Goal: Task Accomplishment & Management: Use online tool/utility

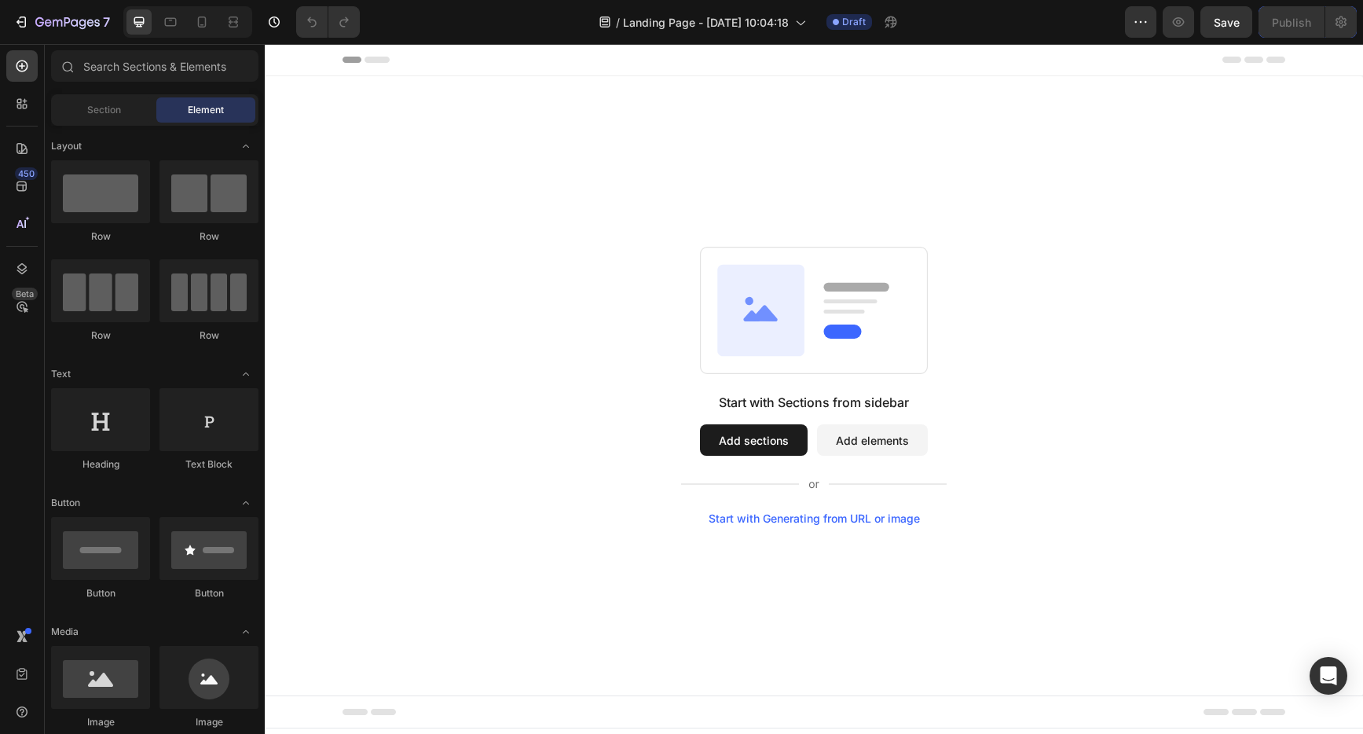
click at [833, 520] on div "Start with Generating from URL or image" at bounding box center [814, 518] width 211 height 13
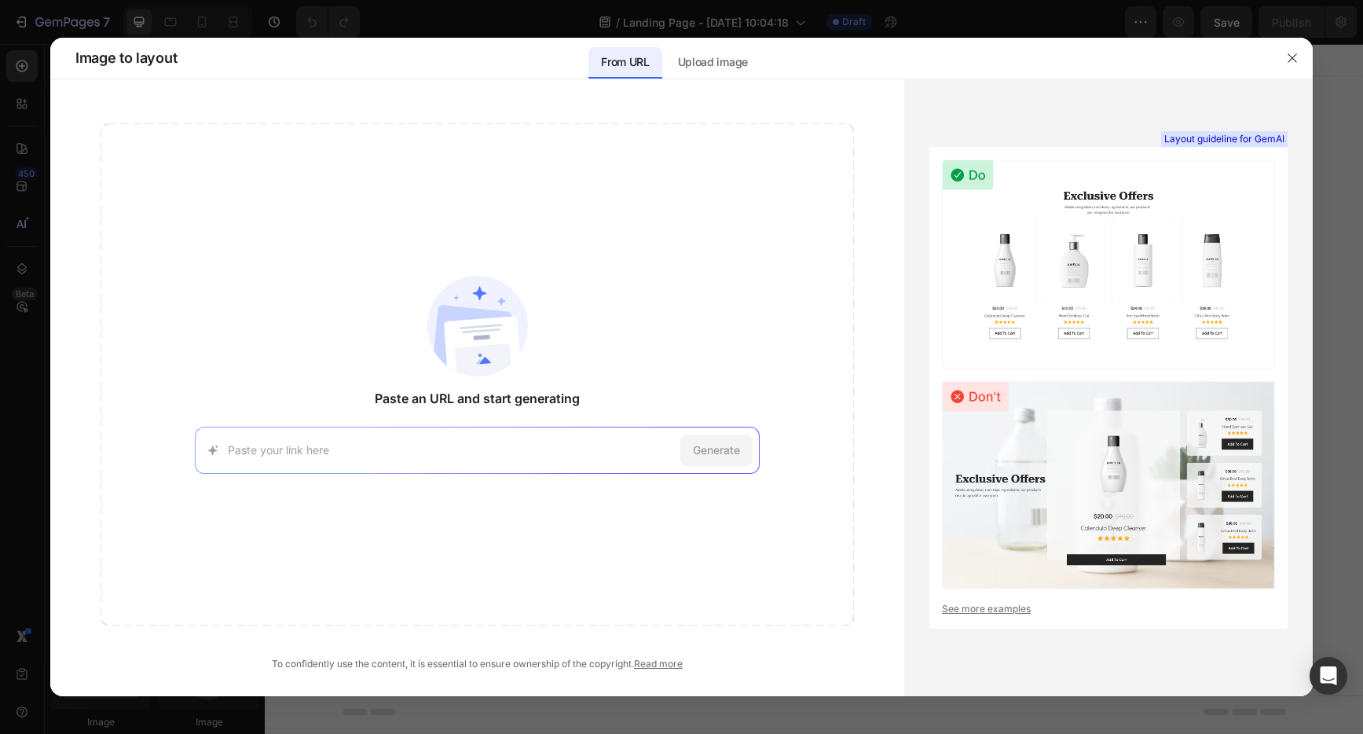
click at [387, 449] on input at bounding box center [451, 450] width 446 height 17
type input "https://shirttailcreekfarm.com/"
click at [748, 446] on div "Generate" at bounding box center [716, 450] width 72 height 31
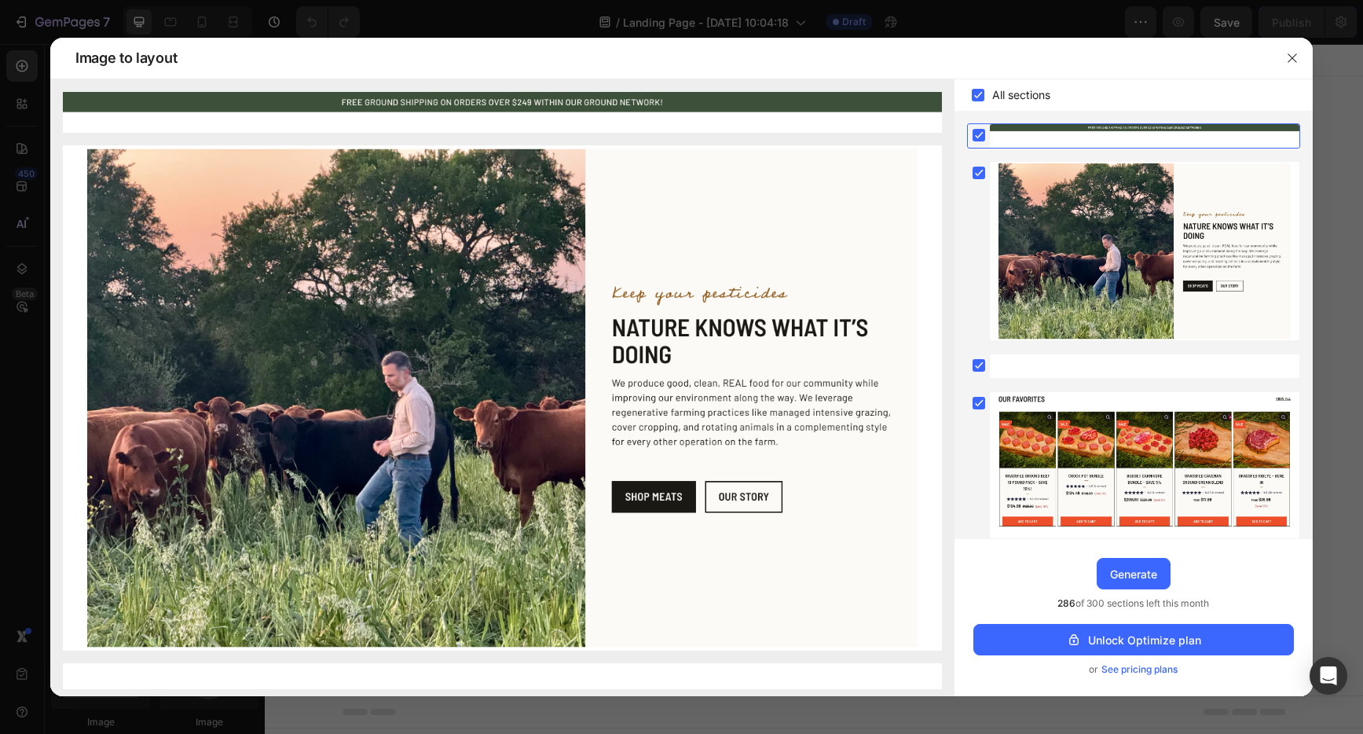
click at [403, 461] on img at bounding box center [502, 397] width 879 height 505
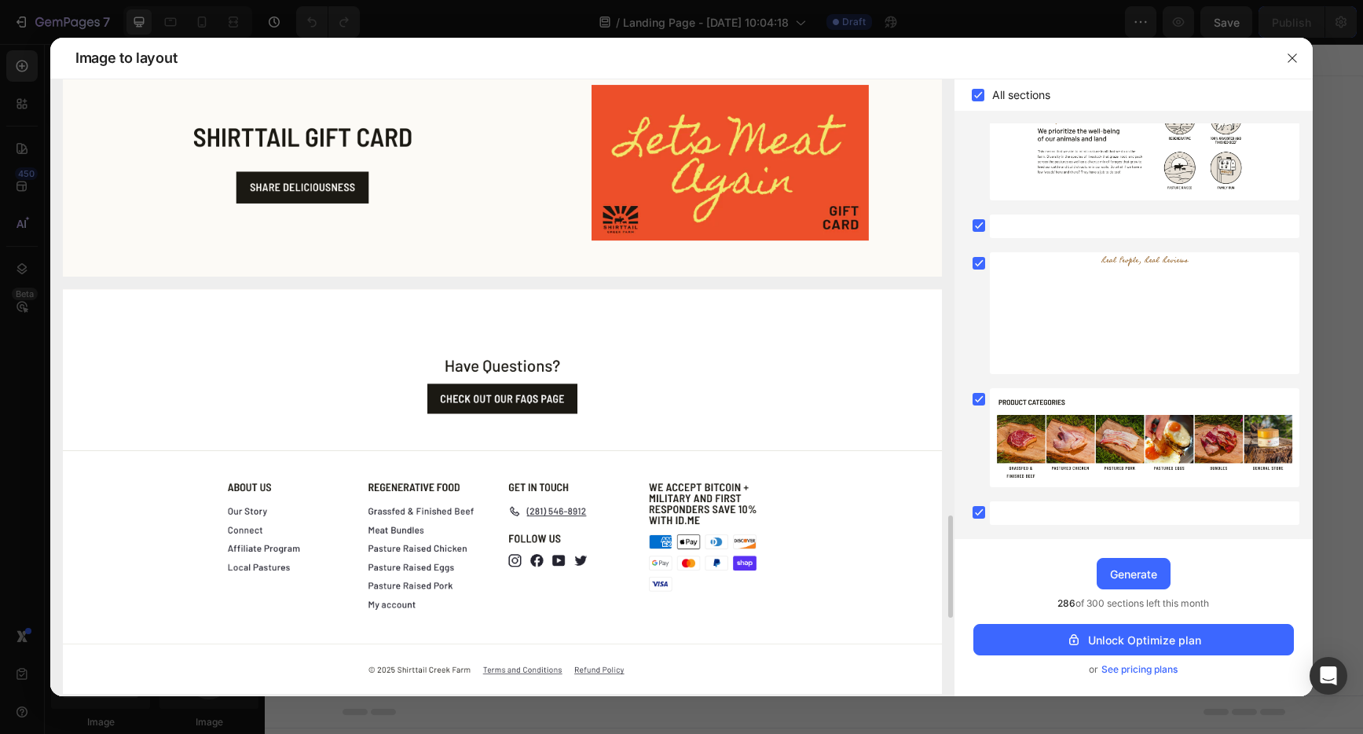
scroll to position [887, 0]
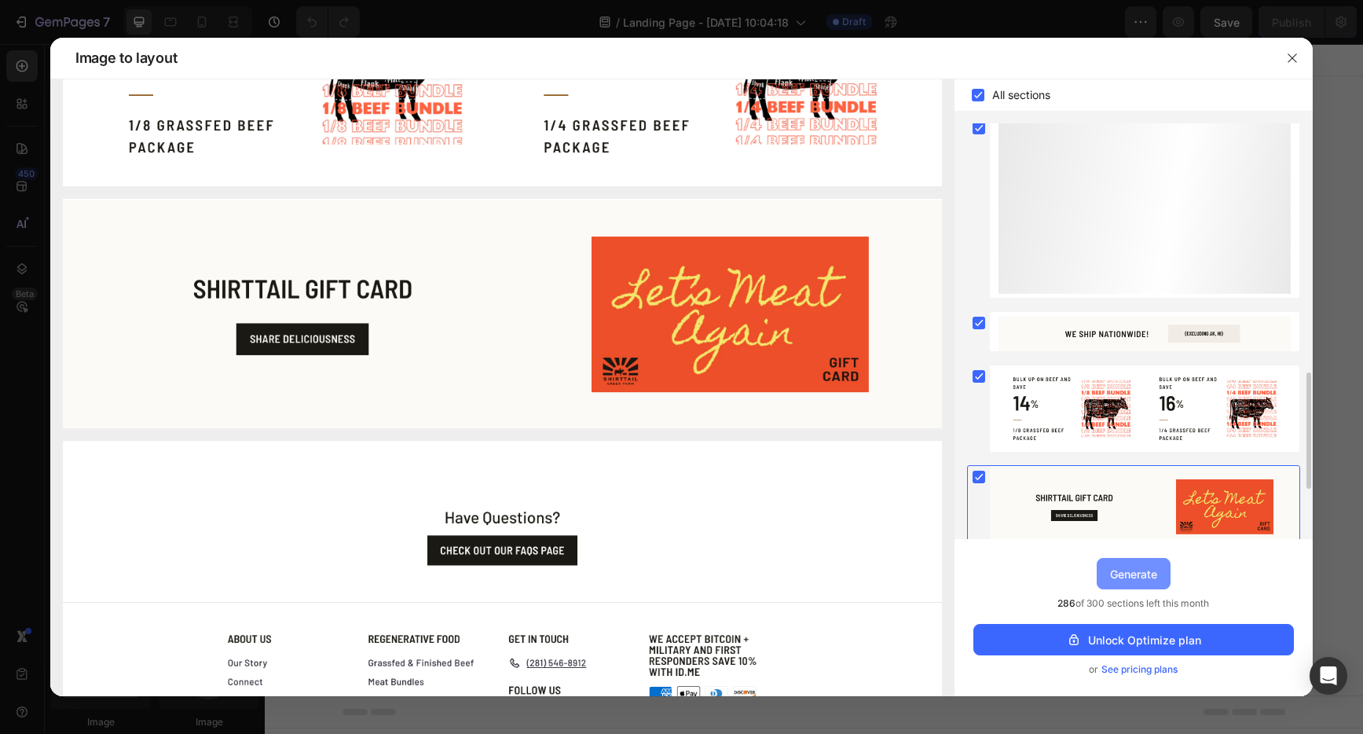
click at [1120, 567] on div "Generate" at bounding box center [1133, 574] width 47 height 17
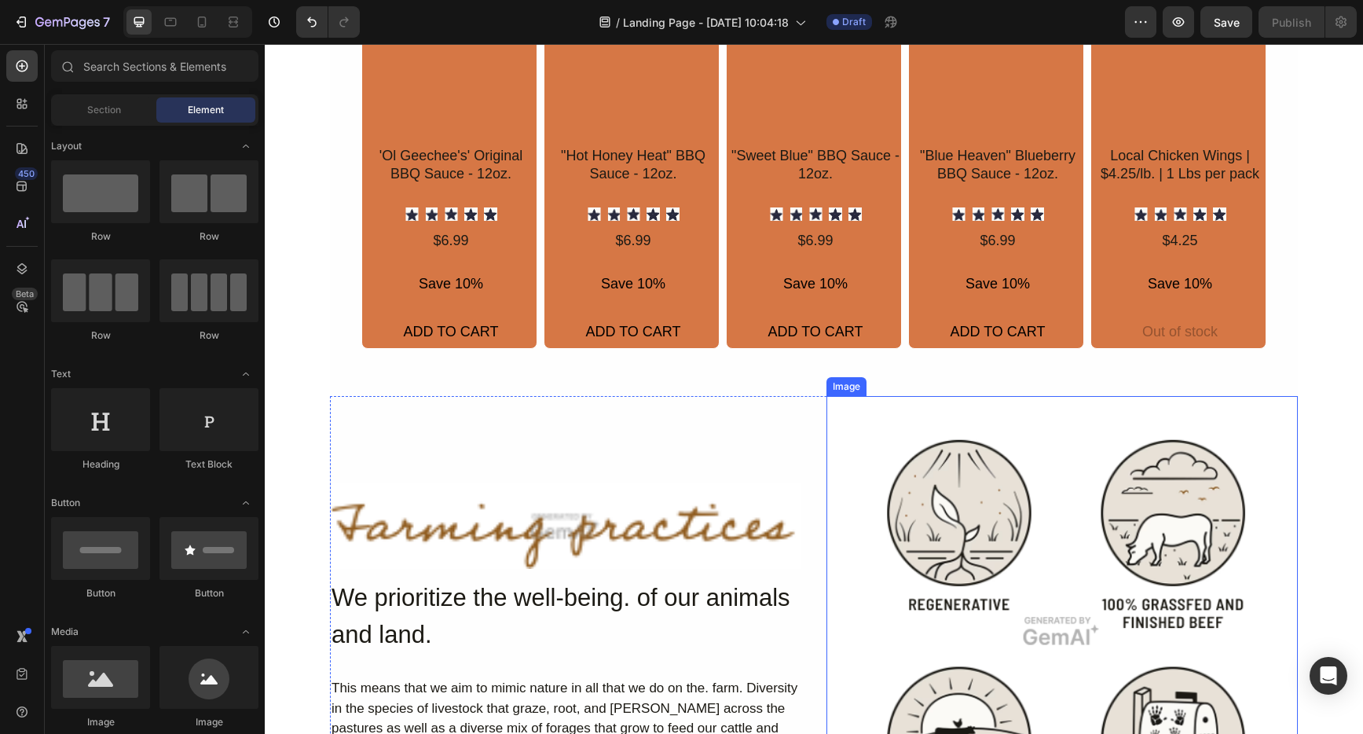
scroll to position [611, 0]
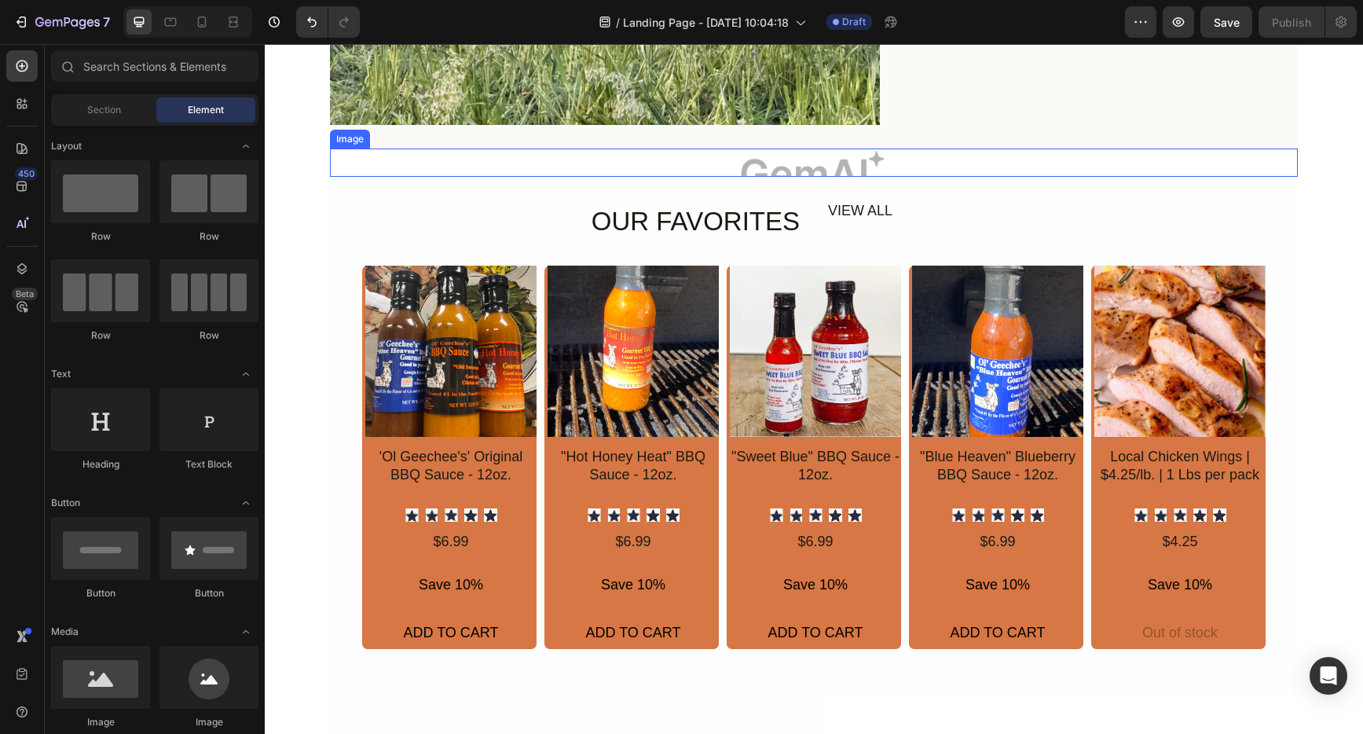
click at [794, 171] on img at bounding box center [814, 163] width 968 height 28
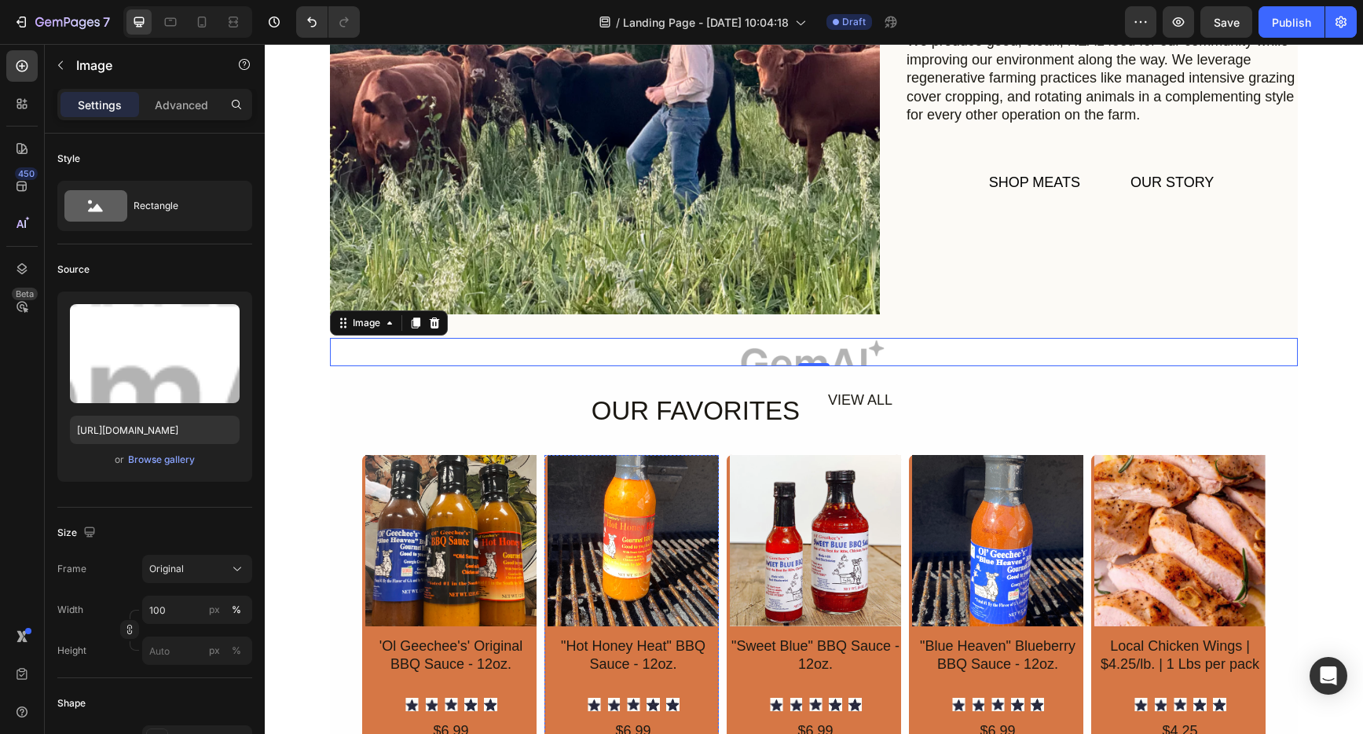
scroll to position [289, 0]
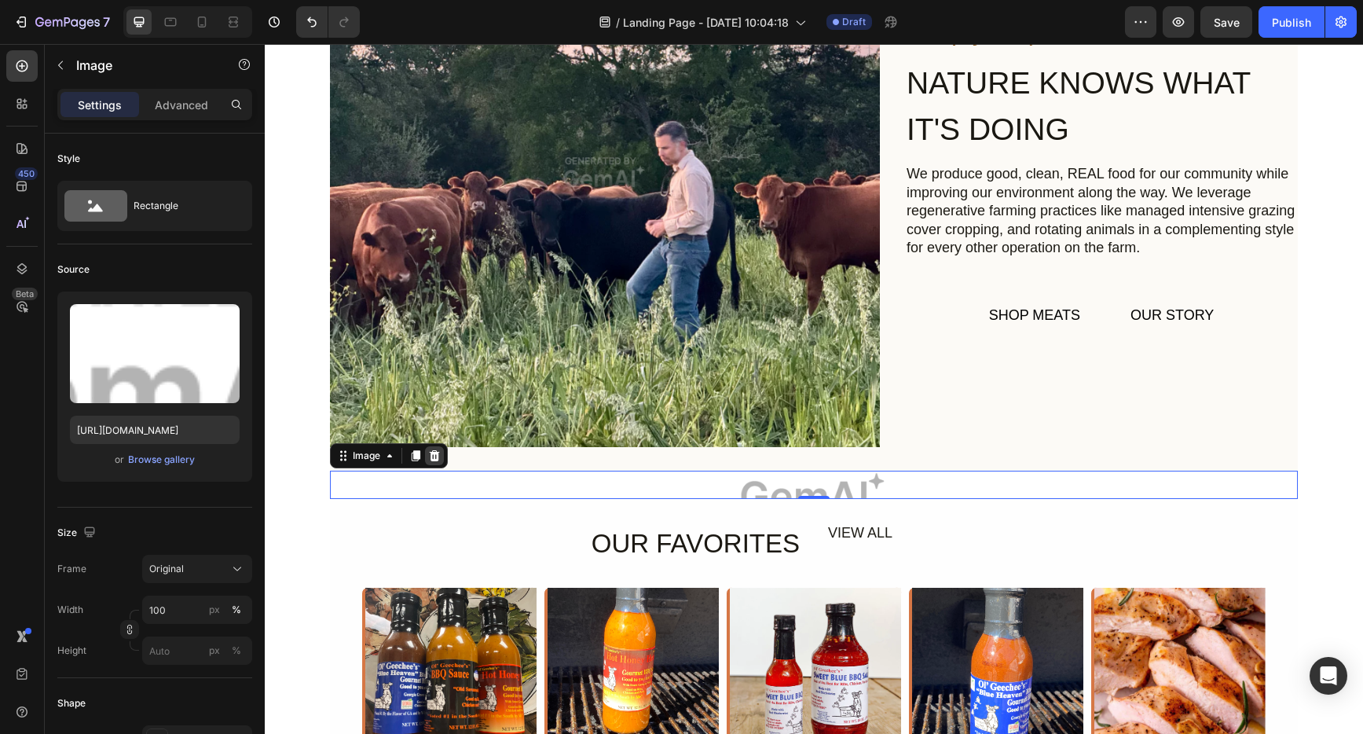
click at [430, 452] on icon at bounding box center [435, 455] width 10 height 11
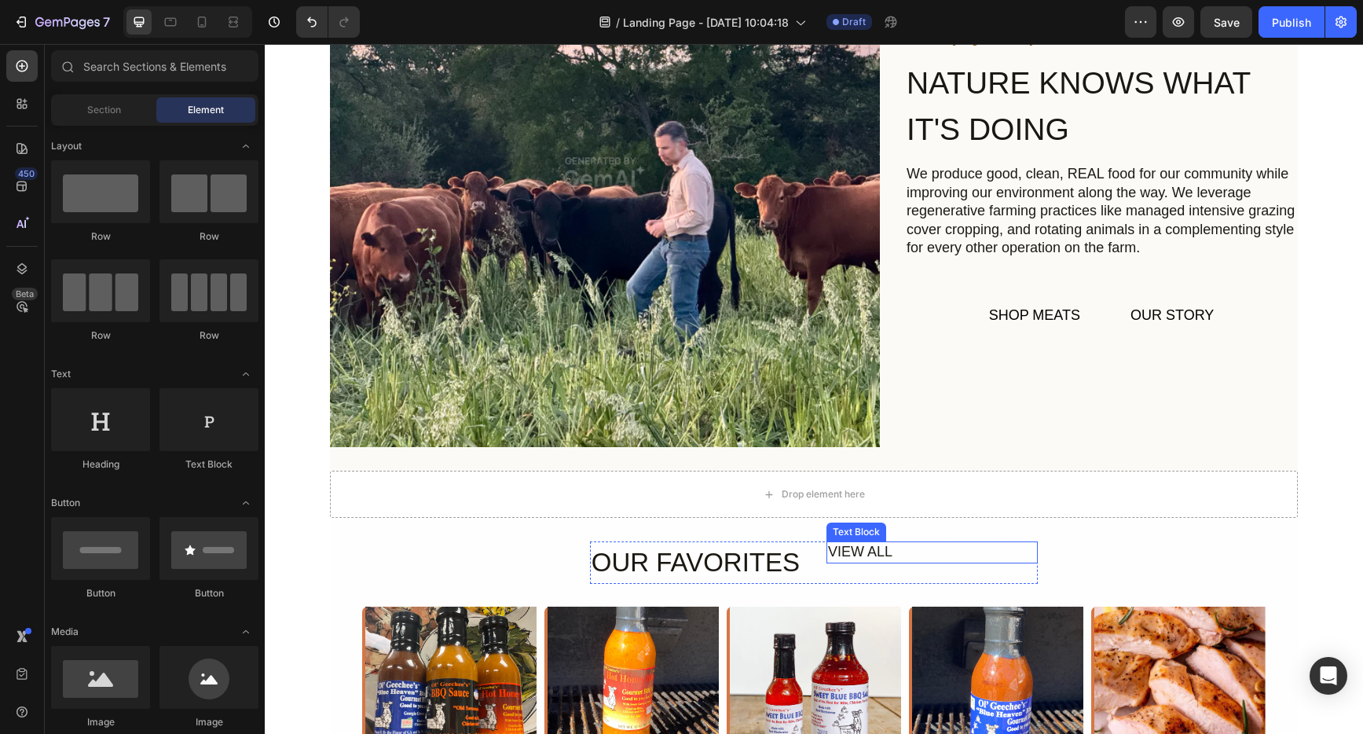
click at [875, 552] on div "VIEW ALL" at bounding box center [932, 551] width 211 height 21
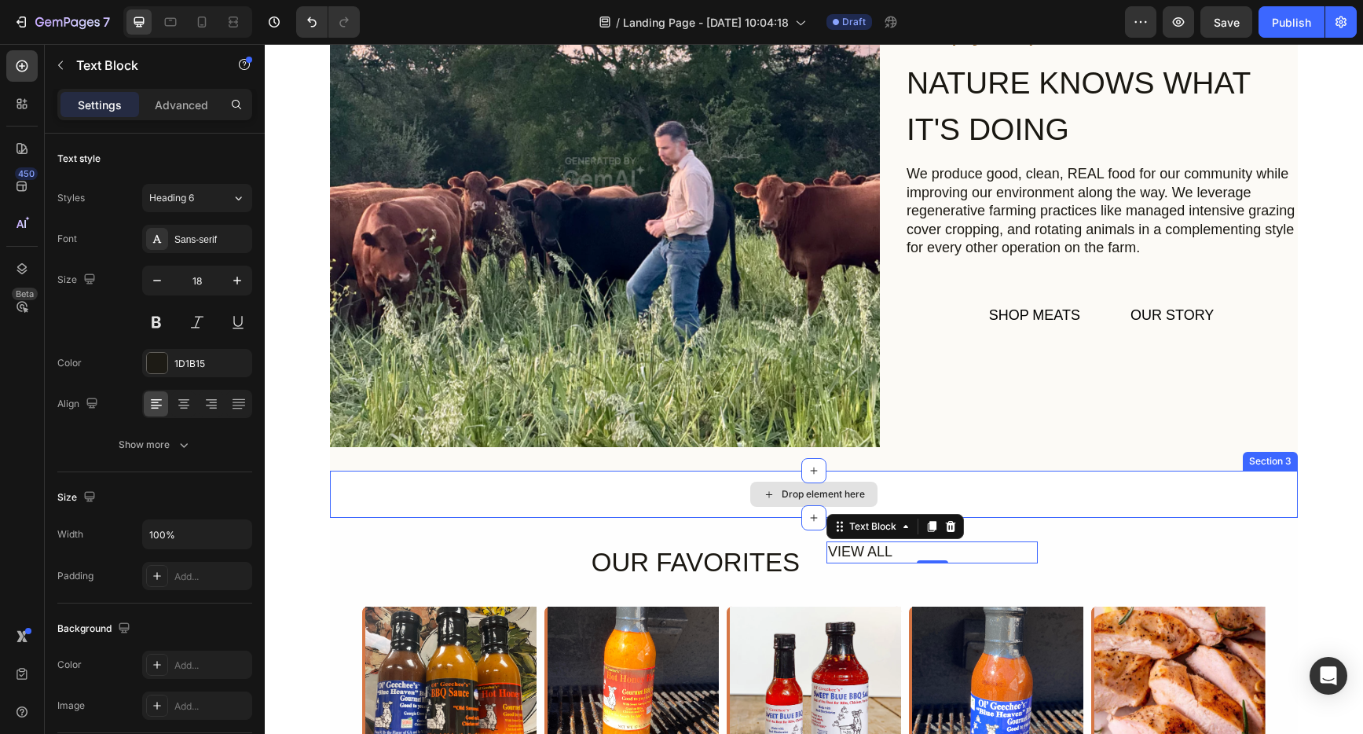
click at [633, 501] on div "Drop element here" at bounding box center [814, 494] width 968 height 47
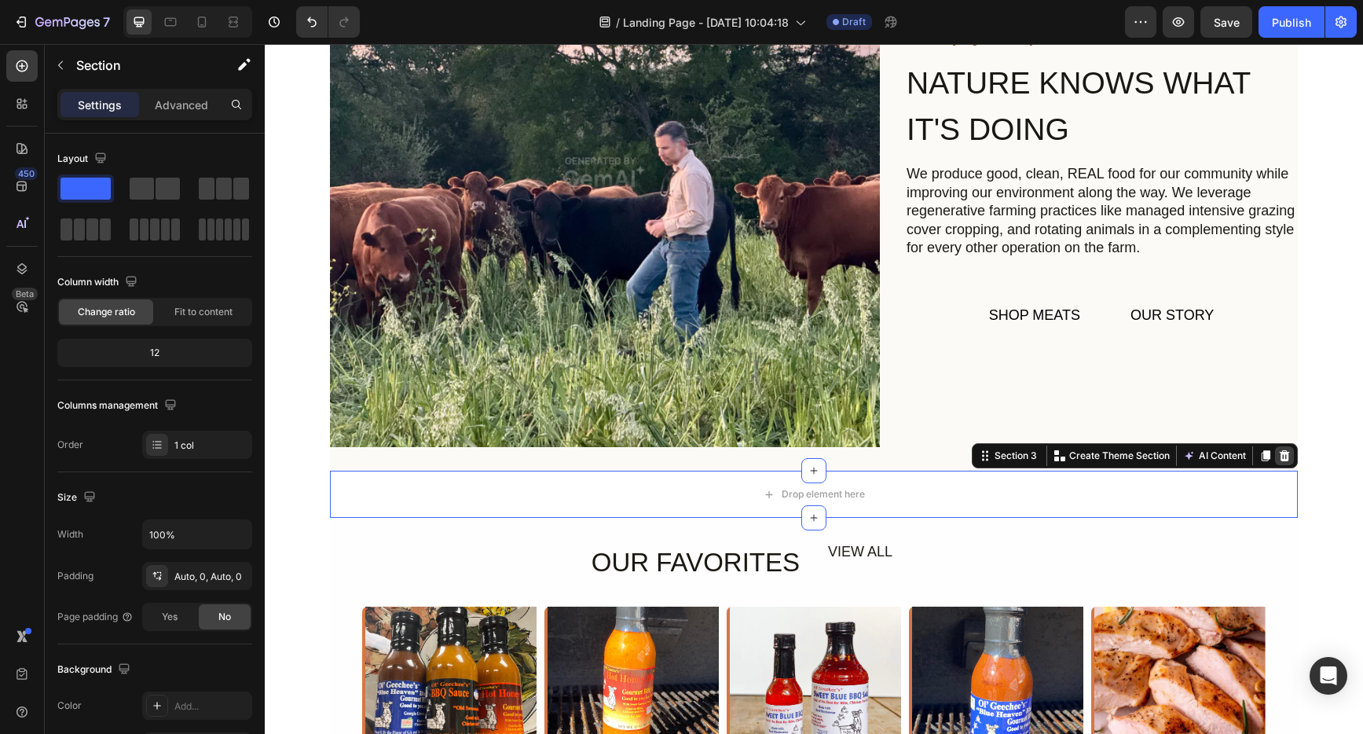
click at [1282, 454] on icon at bounding box center [1285, 455] width 10 height 11
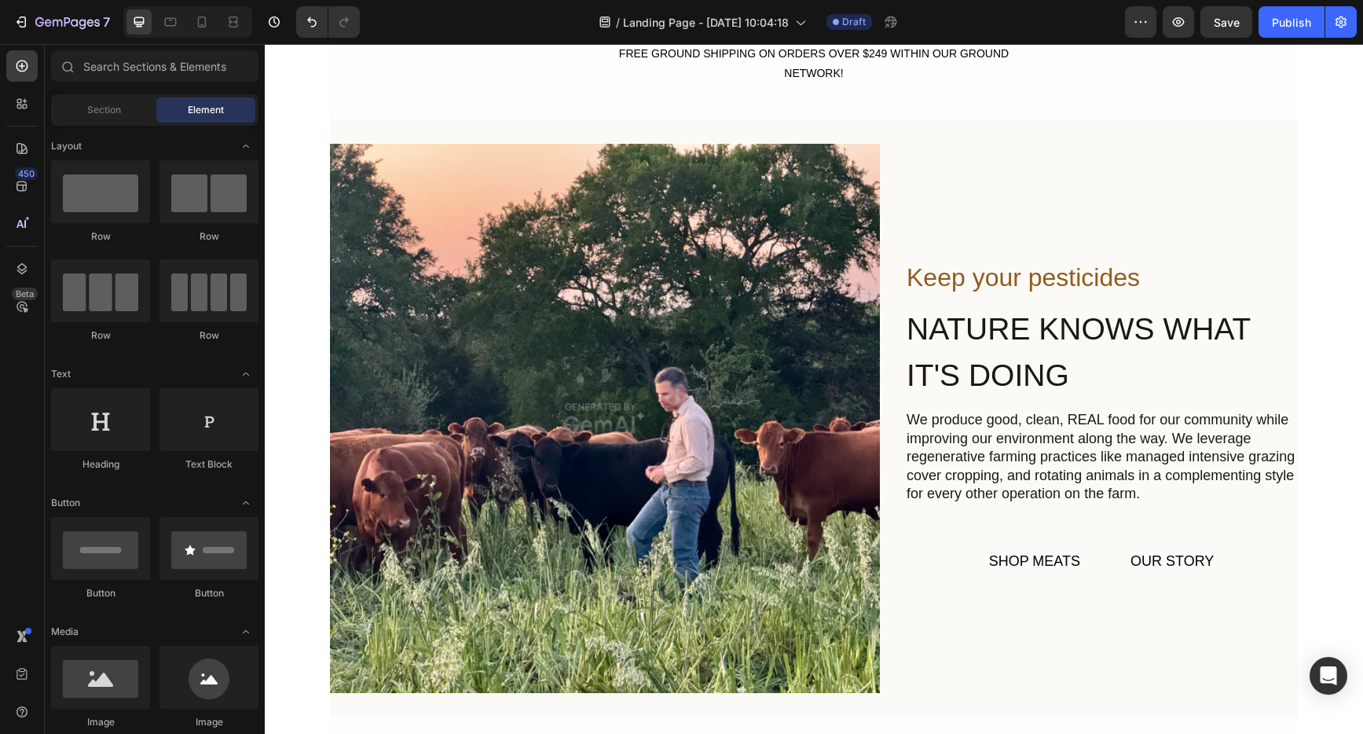
scroll to position [0, 0]
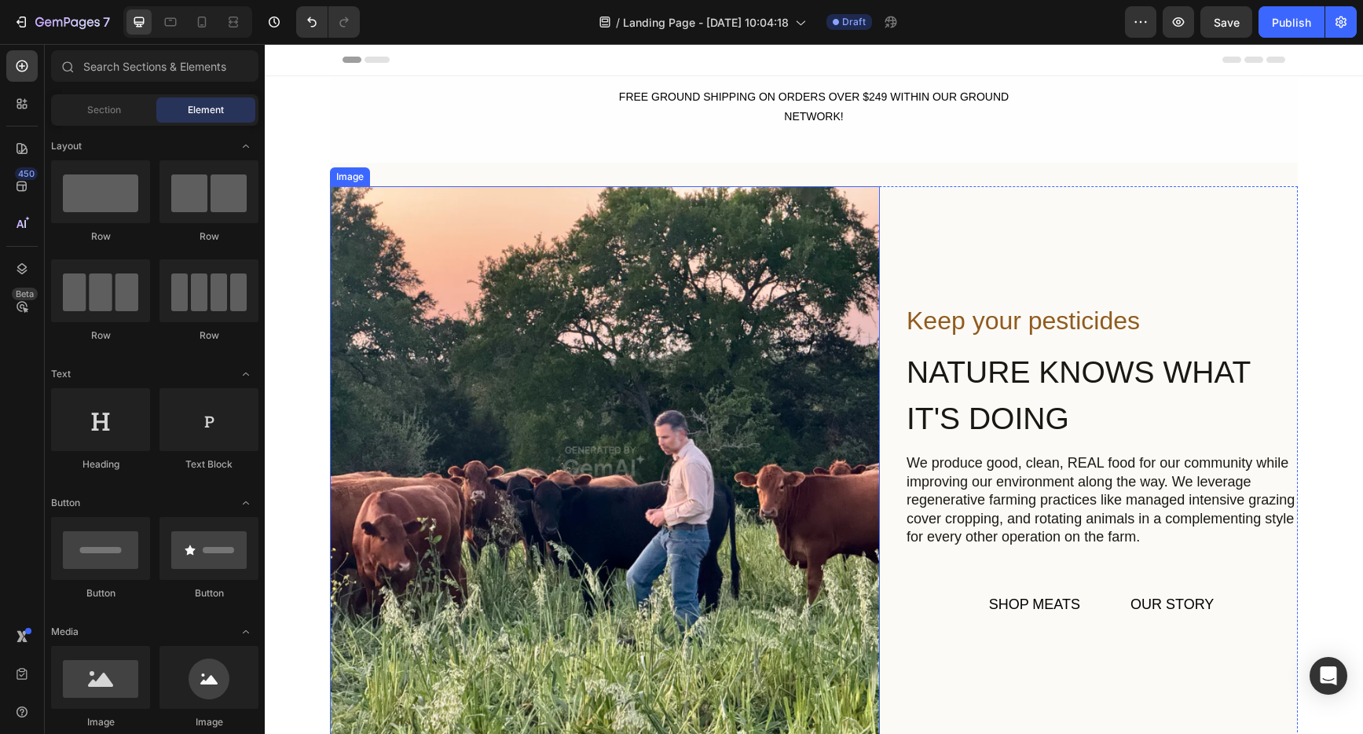
click at [576, 441] on img at bounding box center [605, 461] width 550 height 550
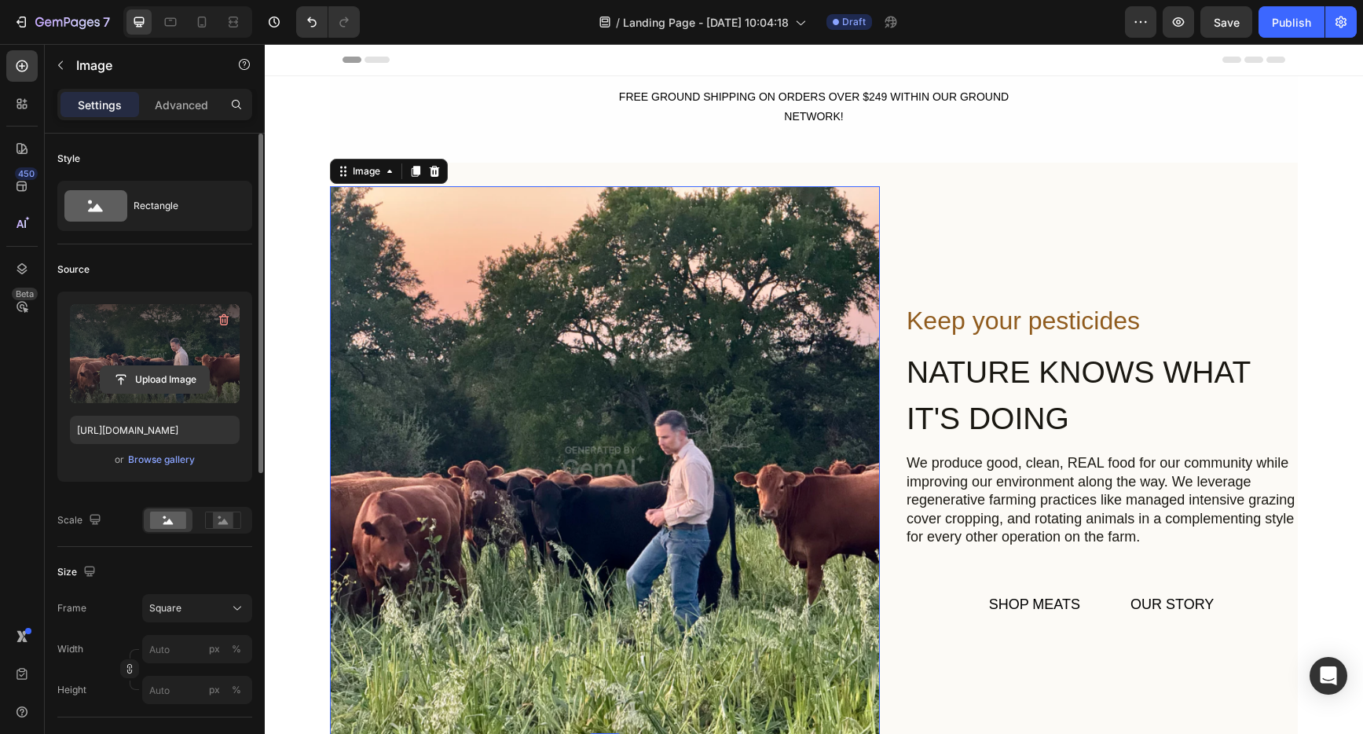
click at [147, 379] on input "file" at bounding box center [155, 379] width 108 height 27
click at [151, 328] on label at bounding box center [155, 353] width 170 height 99
click at [151, 366] on input "file" at bounding box center [155, 379] width 108 height 27
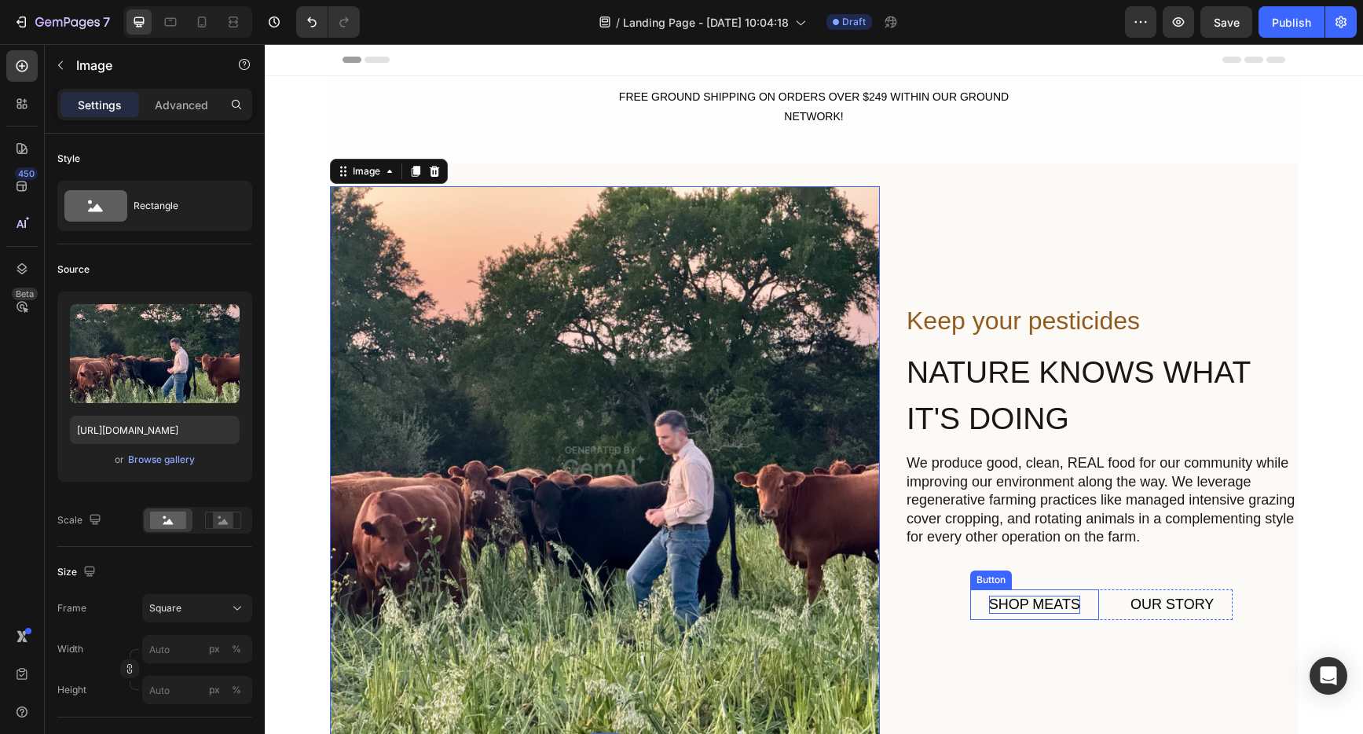
click at [1044, 603] on div "SHOP MEATS" at bounding box center [1034, 605] width 91 height 18
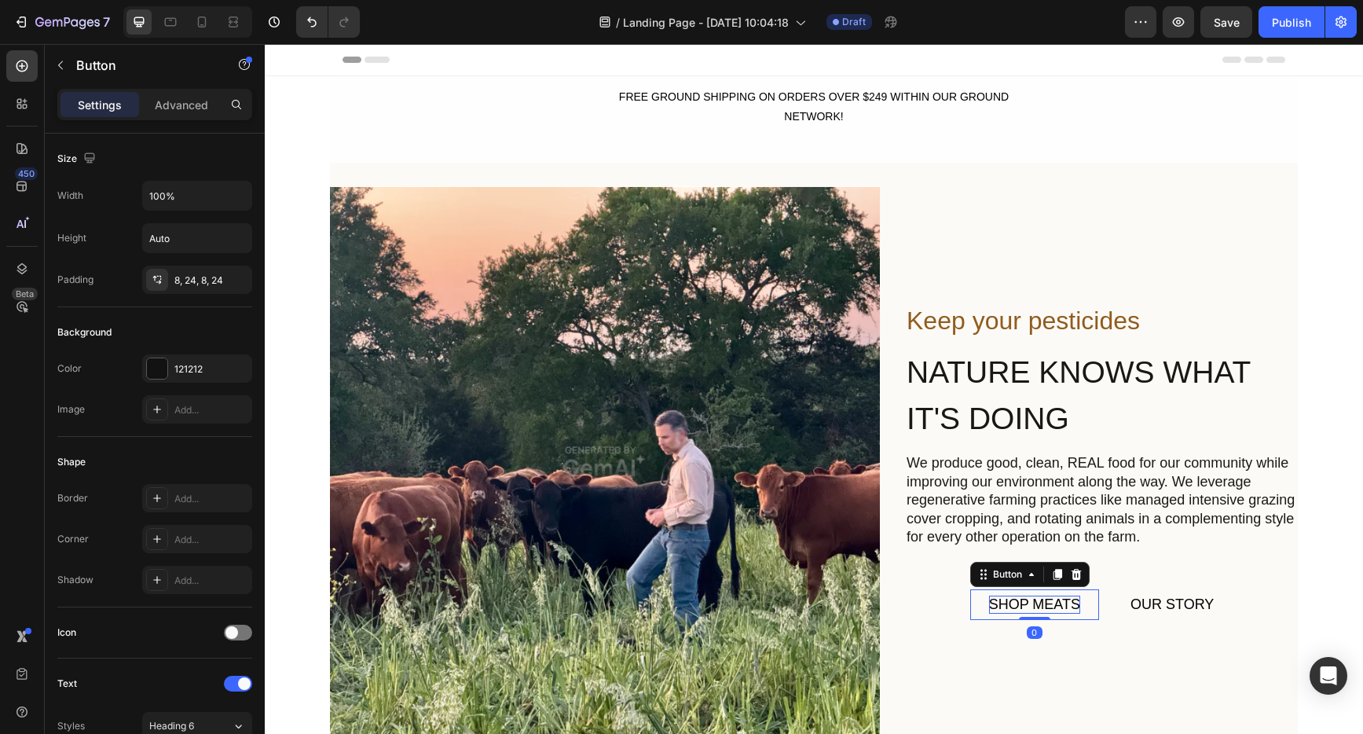
click at [1044, 603] on div "SHOP MEATS" at bounding box center [1034, 605] width 91 height 18
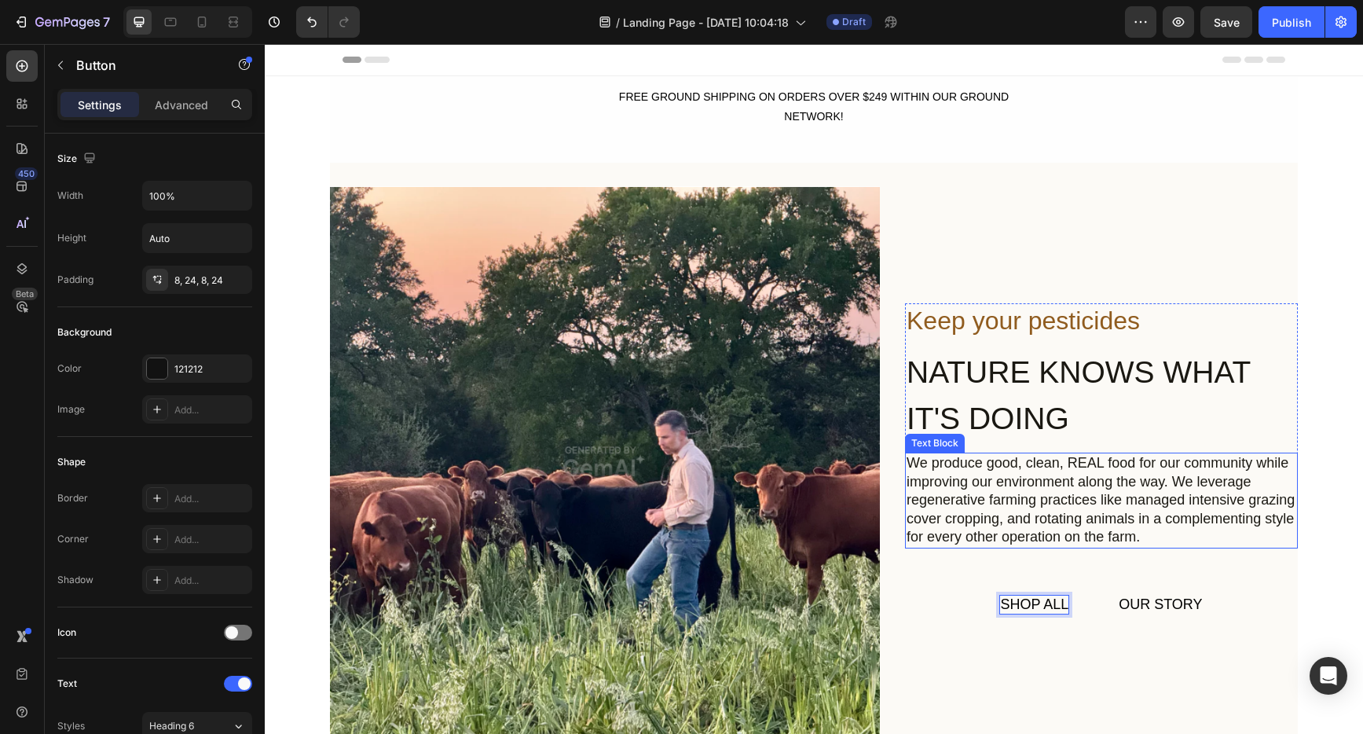
click at [1154, 497] on div "We produce good, clean, REAL food for our community while improving our environ…" at bounding box center [1101, 500] width 393 height 95
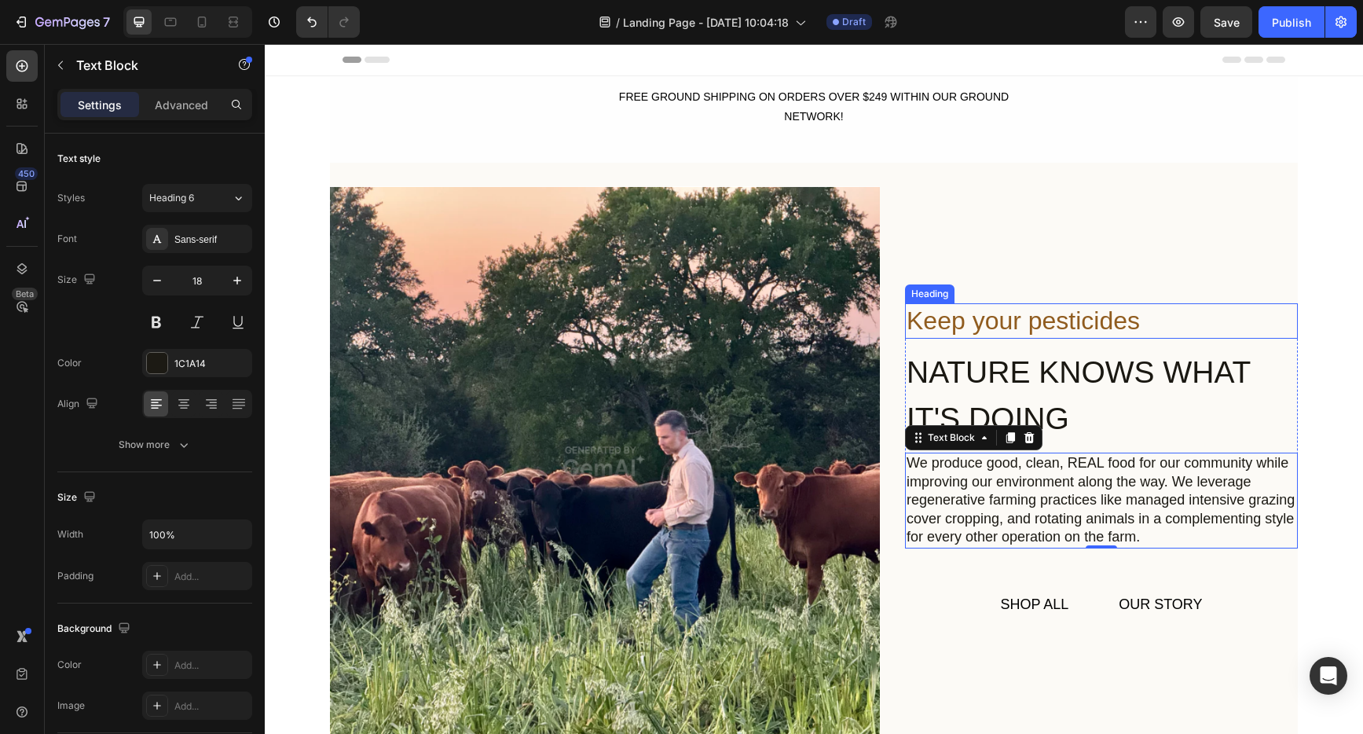
click at [1024, 325] on h2 "Keep your pesticides" at bounding box center [1101, 321] width 393 height 36
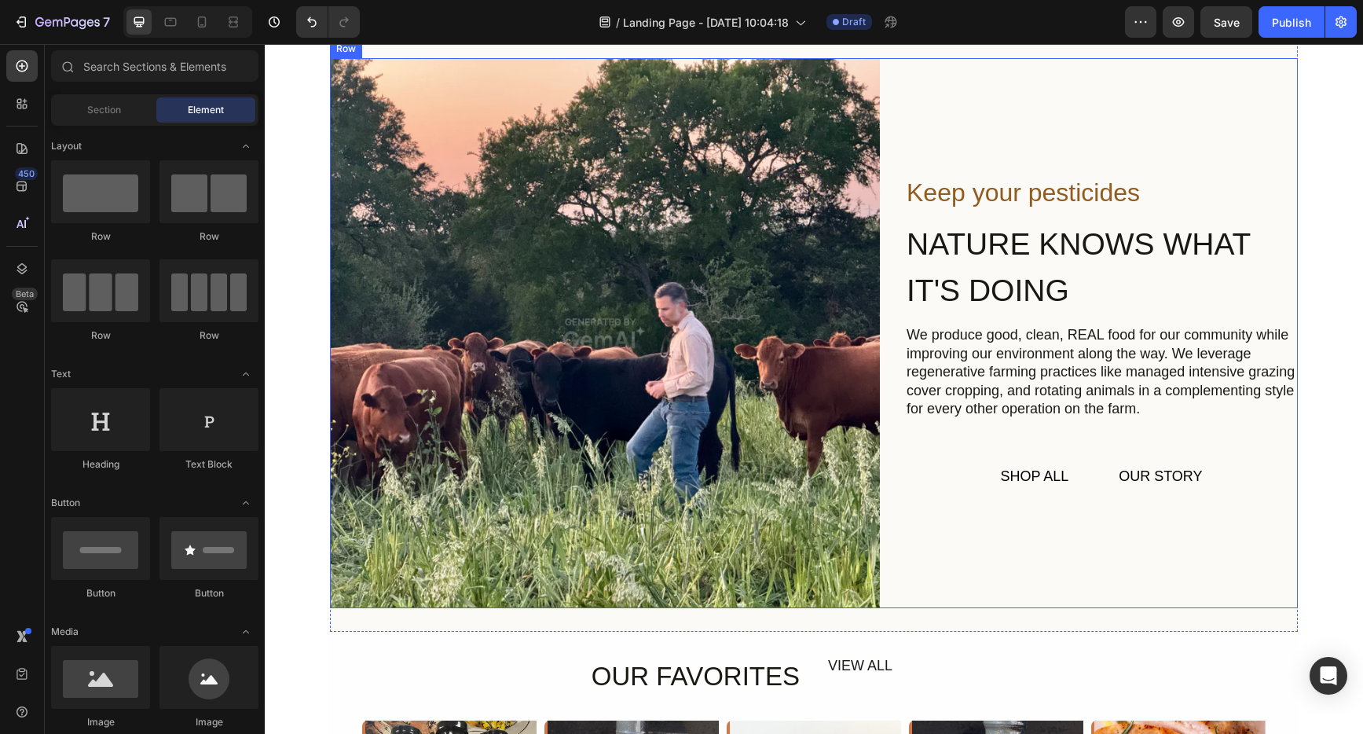
scroll to position [110, 0]
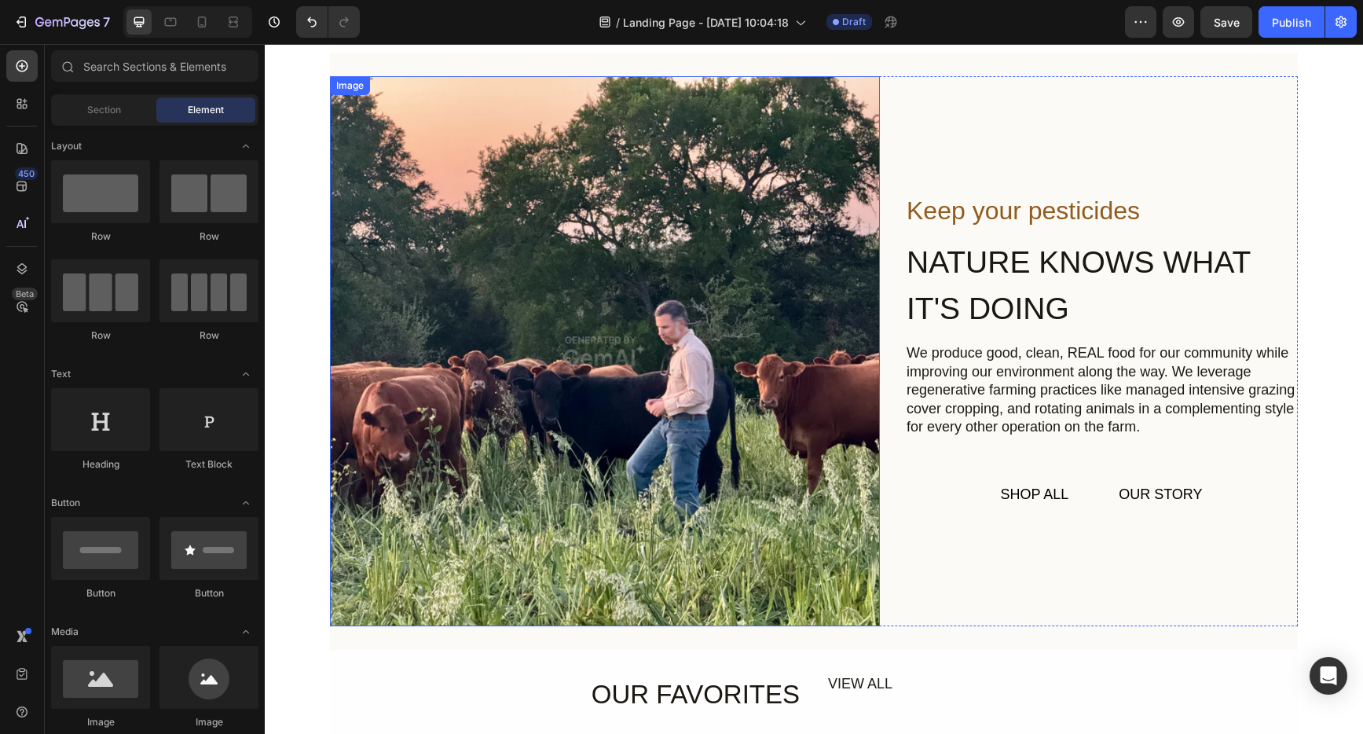
click at [483, 456] on img at bounding box center [605, 351] width 550 height 550
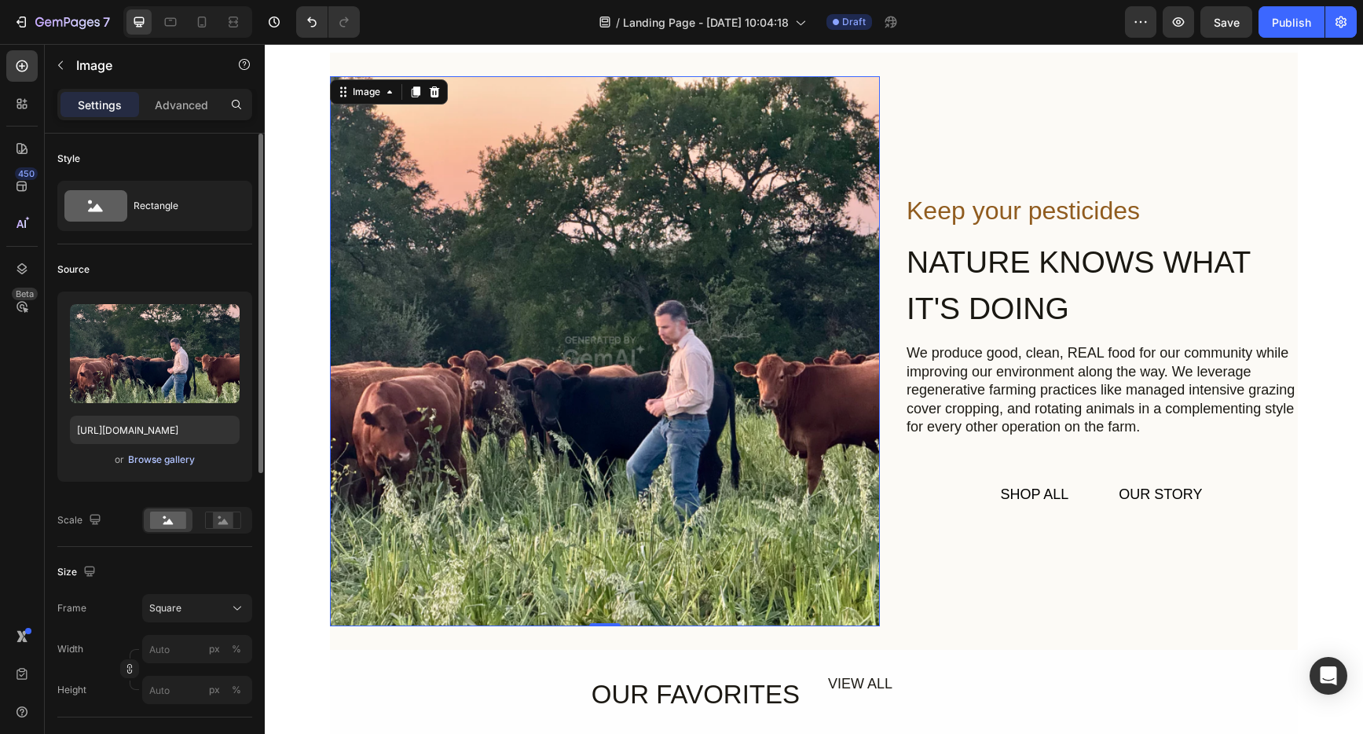
click at [149, 462] on div "Browse gallery" at bounding box center [161, 460] width 67 height 14
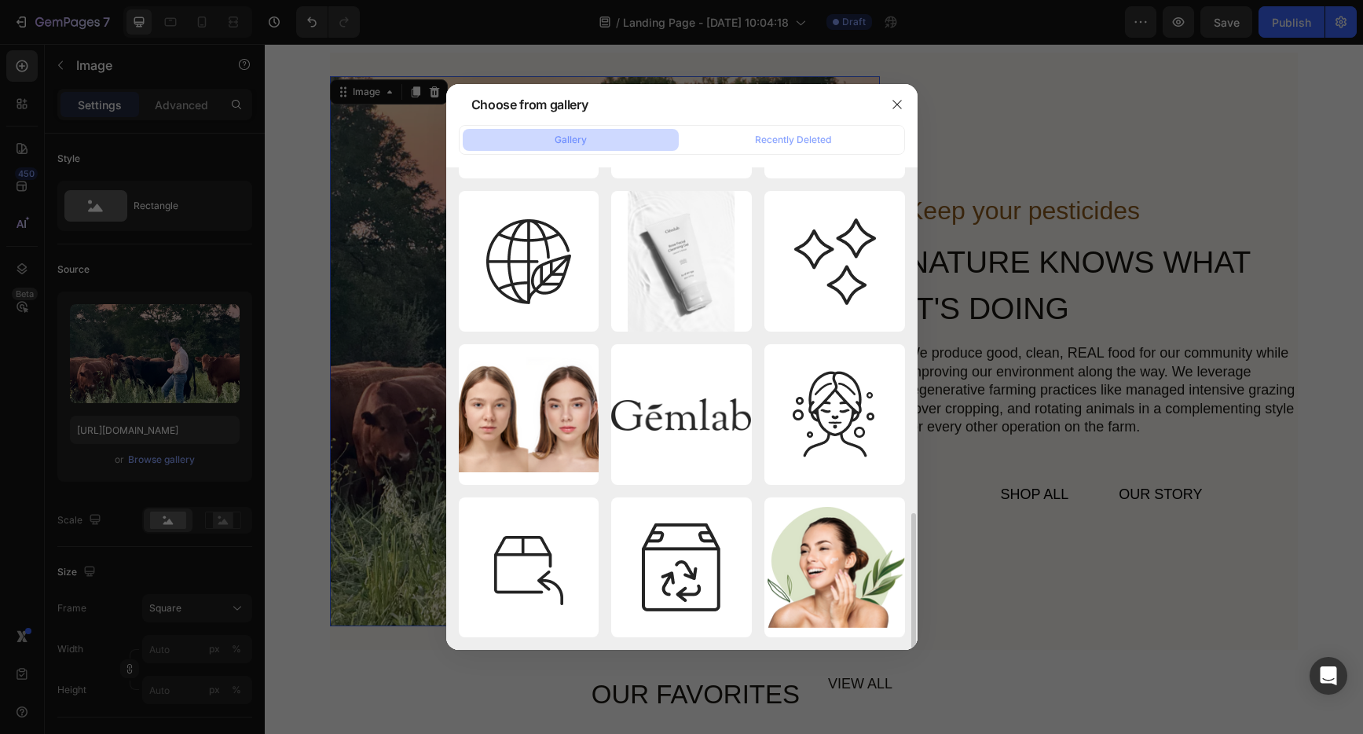
scroll to position [0, 0]
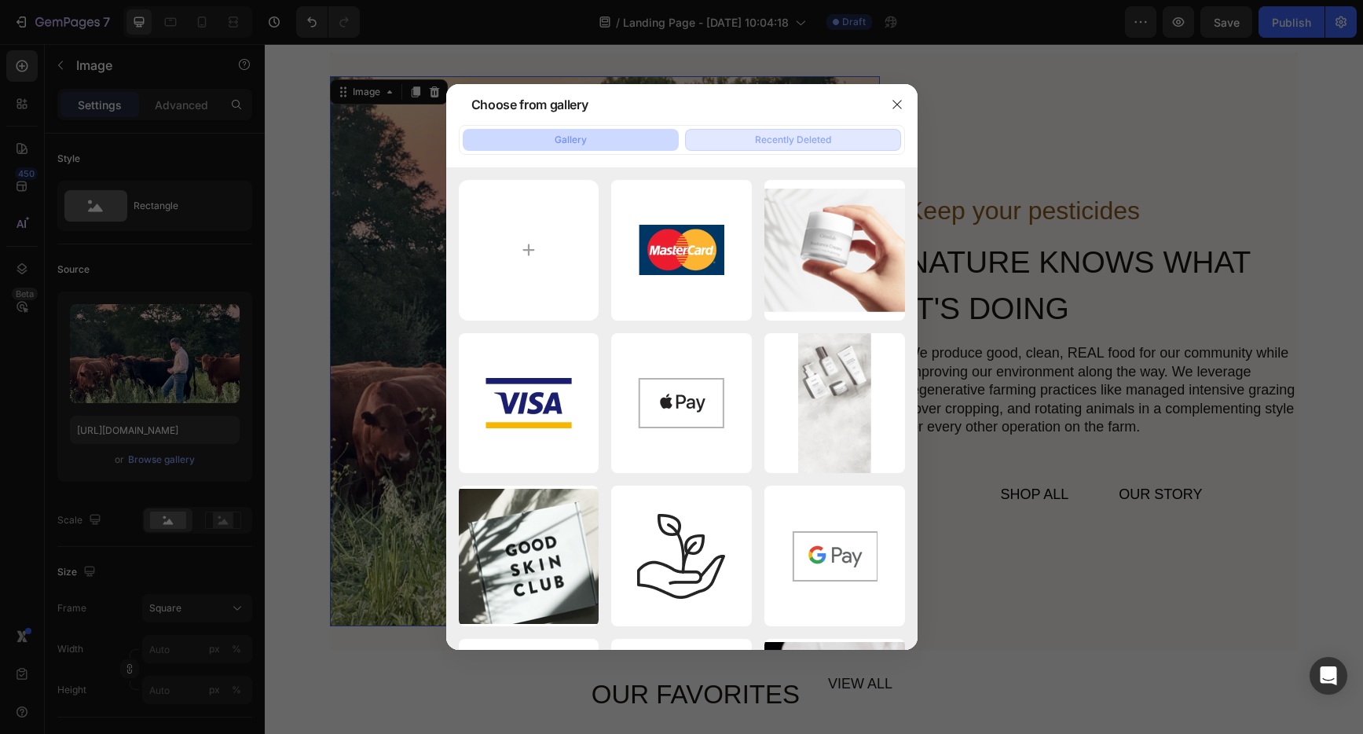
click at [768, 142] on div "Recently Deleted" at bounding box center [793, 140] width 76 height 14
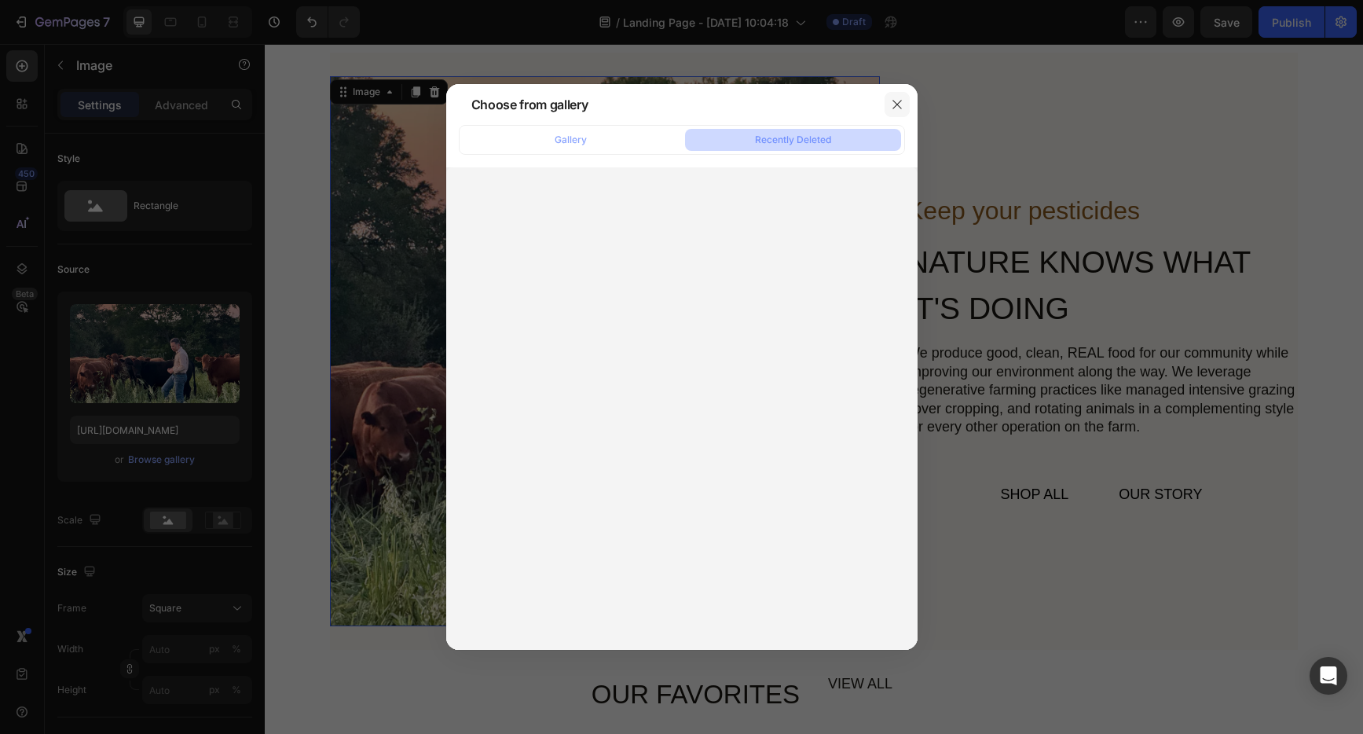
click at [890, 104] on button "button" at bounding box center [897, 104] width 25 height 25
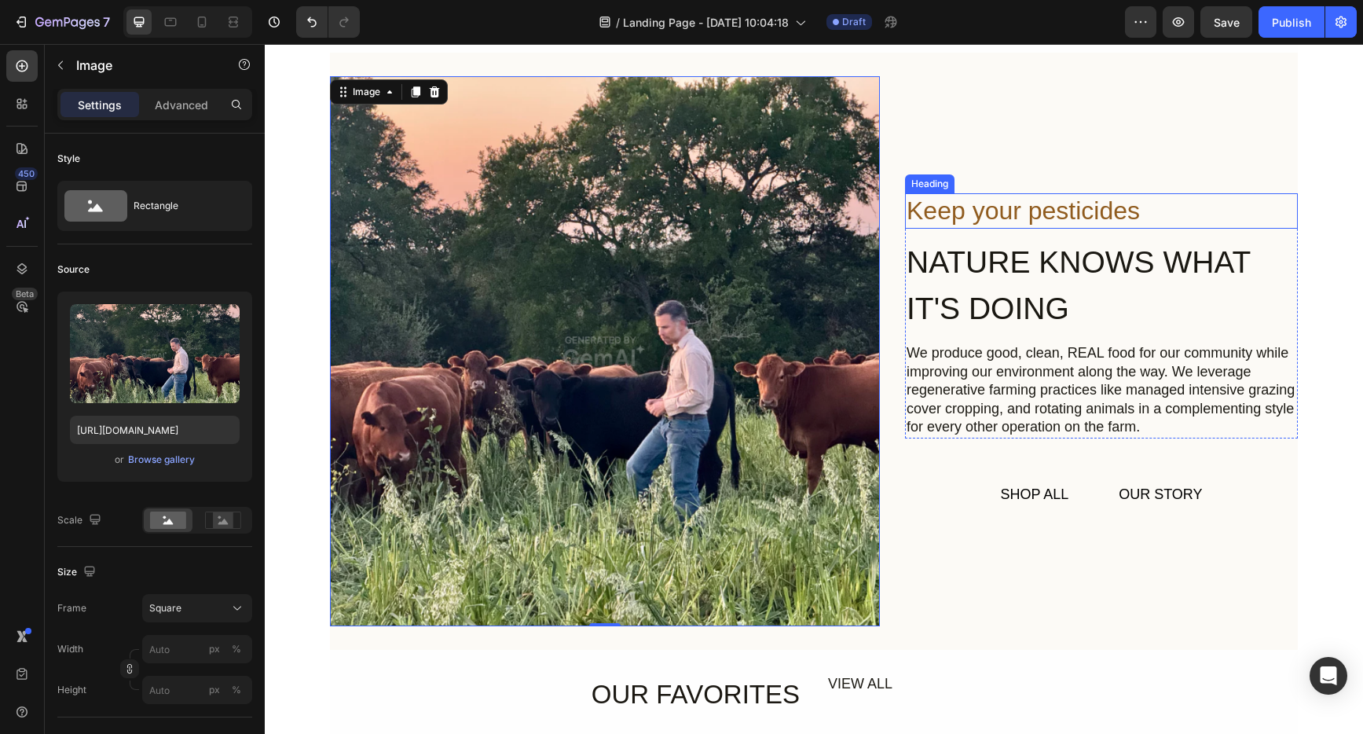
click at [971, 211] on h2 "Keep your pesticides" at bounding box center [1101, 211] width 393 height 36
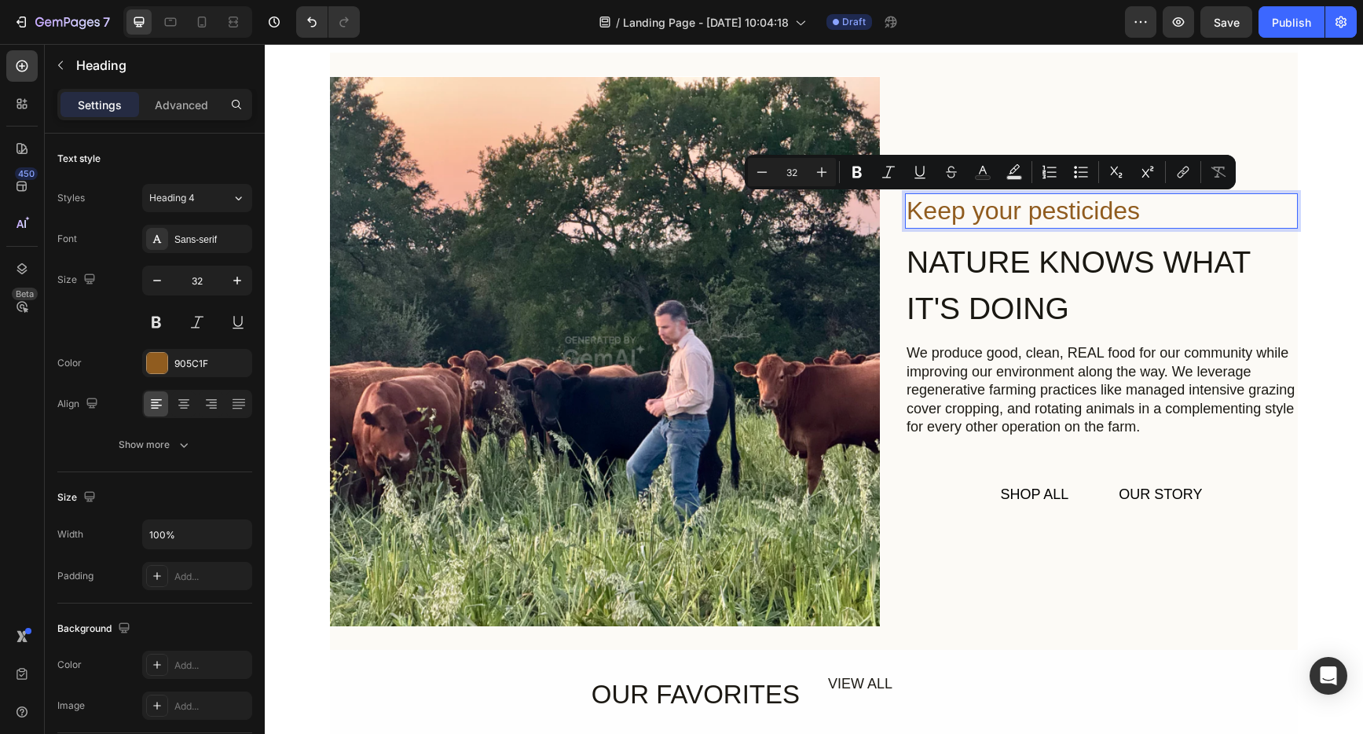
click at [1082, 207] on p "Keep your pesticides" at bounding box center [1102, 211] width 390 height 33
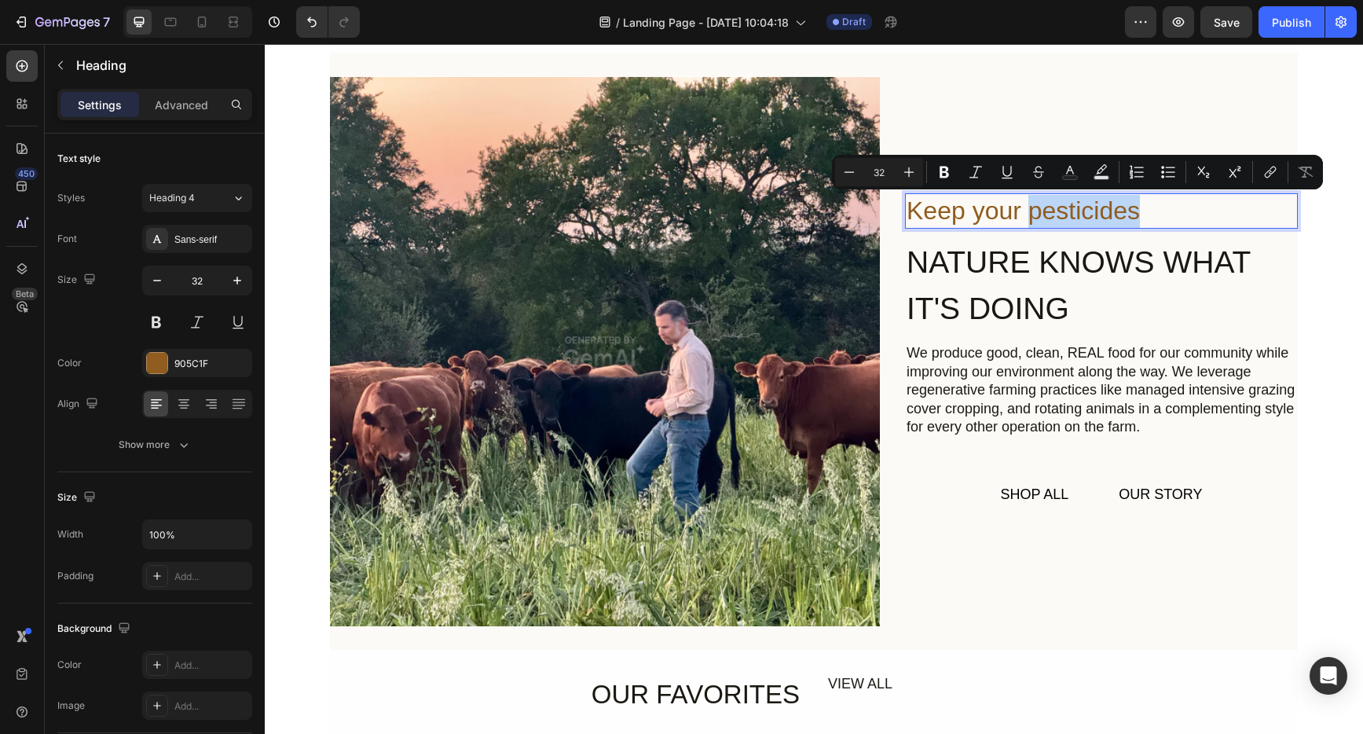
drag, startPoint x: 1145, startPoint y: 212, endPoint x: 1024, endPoint y: 215, distance: 121.1
click at [1024, 215] on p "Keep your pesticides" at bounding box center [1102, 211] width 390 height 33
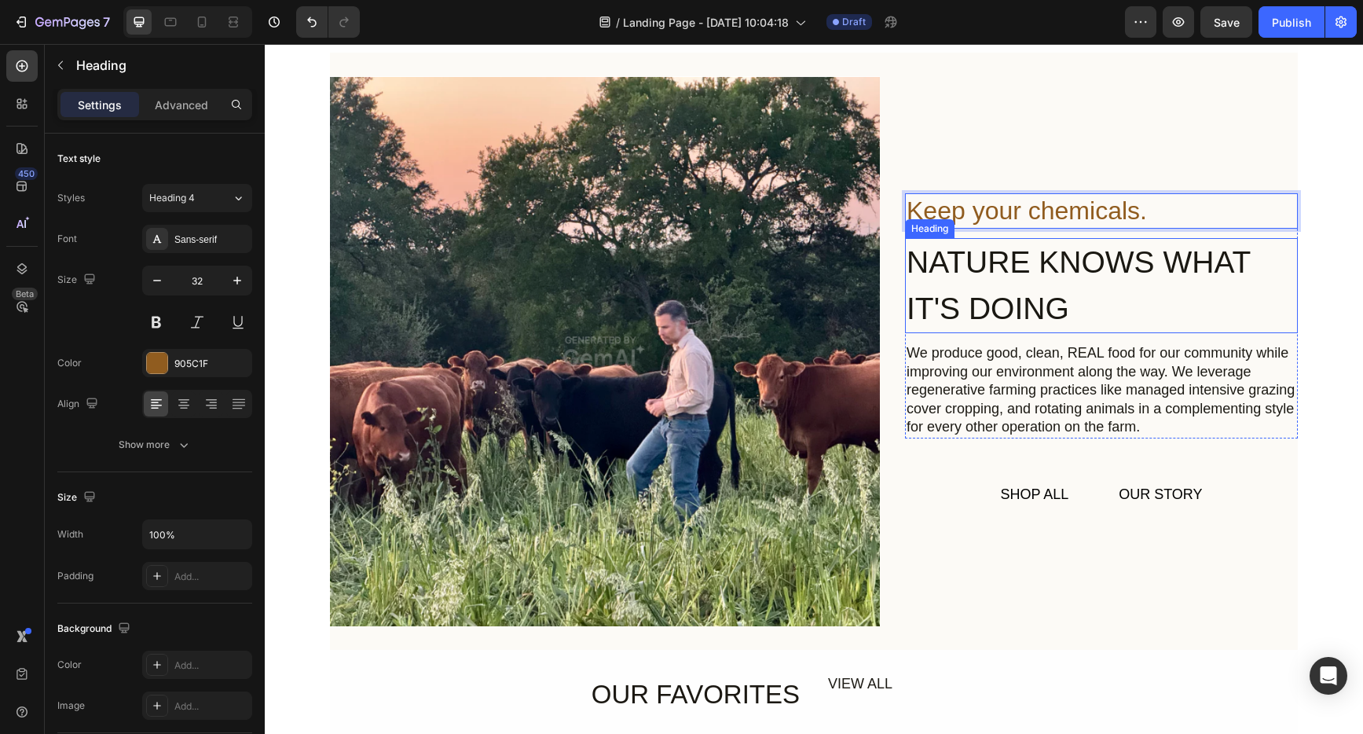
click at [1010, 301] on h2 "NATURE KNOWS WHAT IT'S DOING" at bounding box center [1101, 285] width 393 height 95
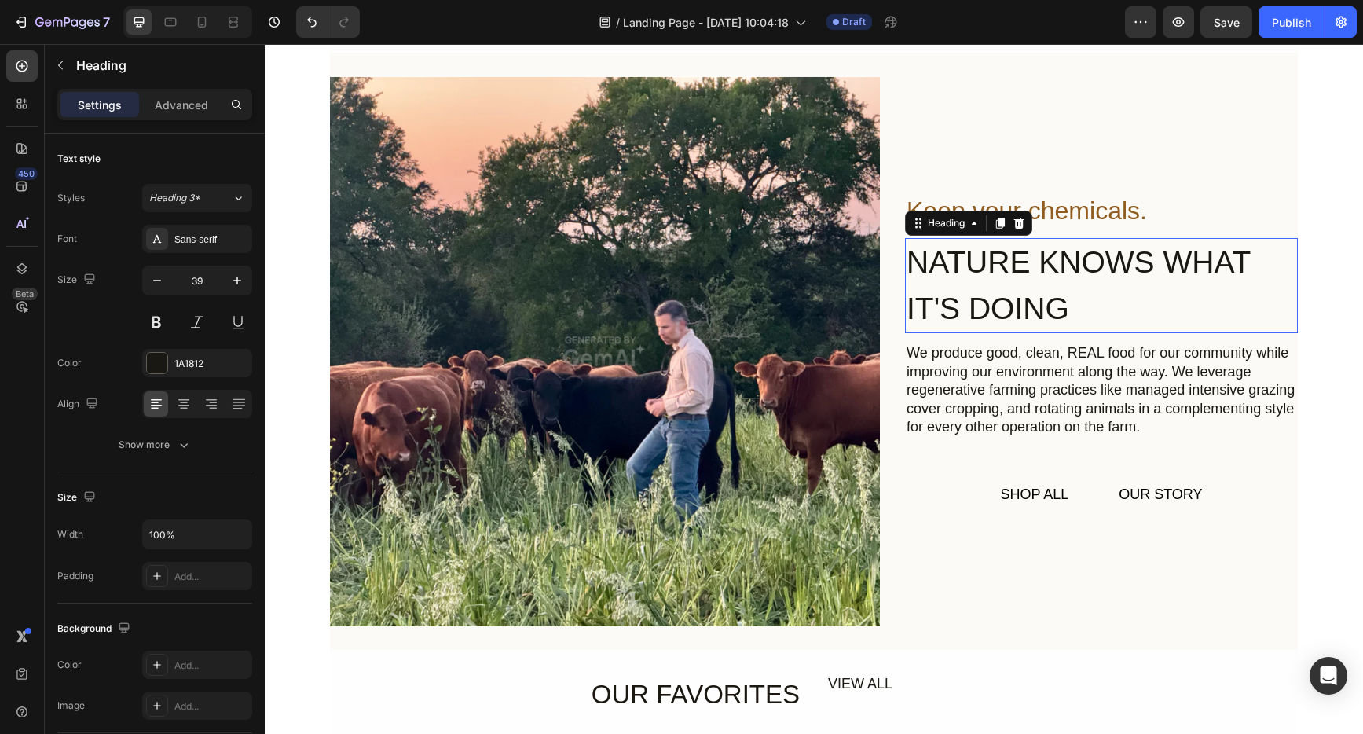
click at [1010, 301] on h2 "NATURE KNOWS WHAT IT'S DOING" at bounding box center [1101, 285] width 393 height 95
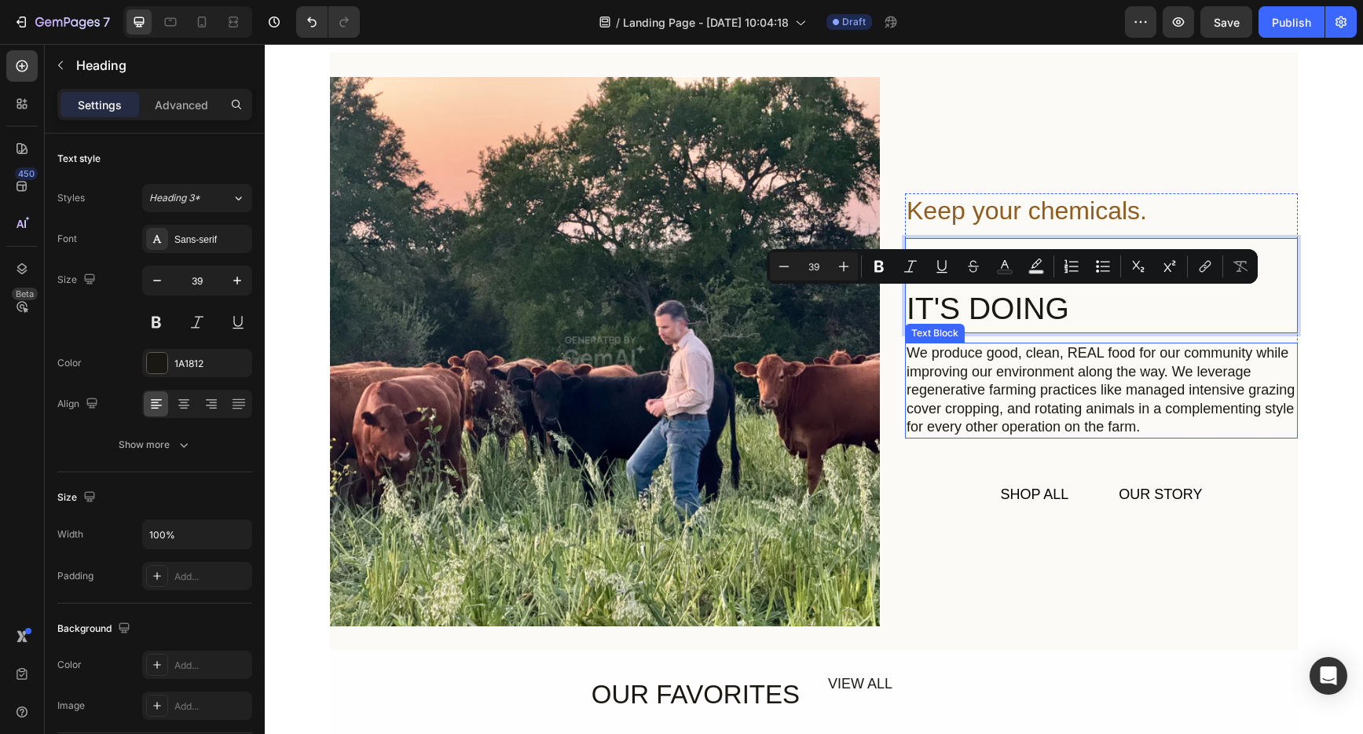
click at [1032, 413] on div "We produce good, clean, REAL food for our community while improving our environ…" at bounding box center [1101, 390] width 393 height 95
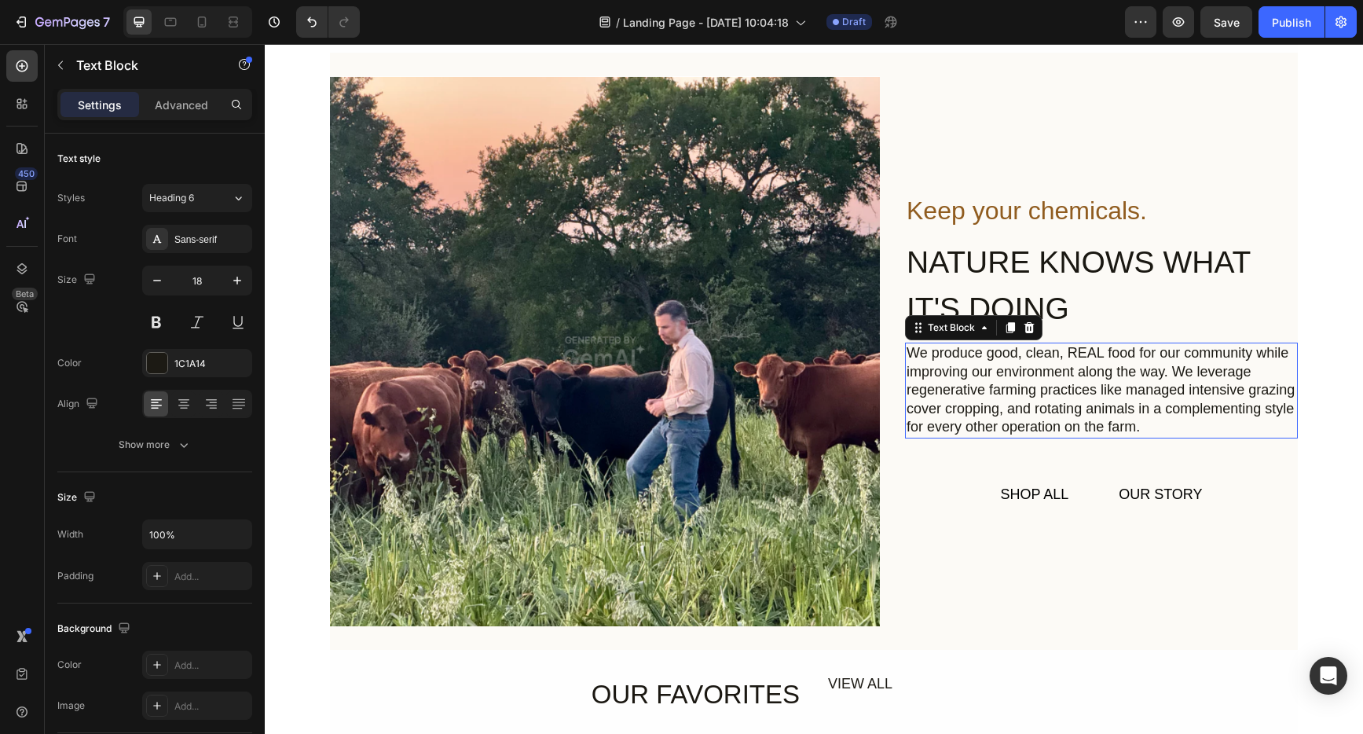
click at [1032, 413] on div "We produce good, clean, REAL food for our community while improving our environ…" at bounding box center [1101, 390] width 393 height 95
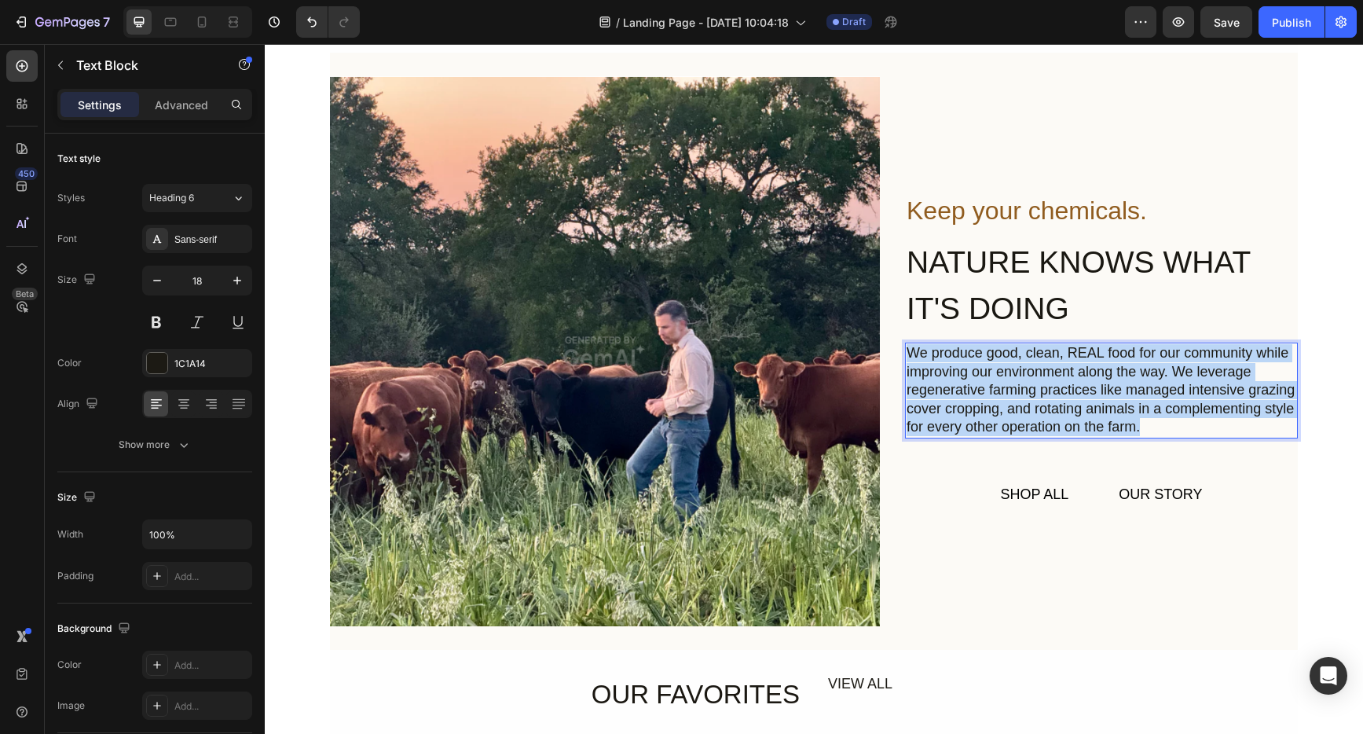
click at [1032, 413] on p "We produce good, clean, REAL food for our community while improving our environ…" at bounding box center [1102, 390] width 390 height 92
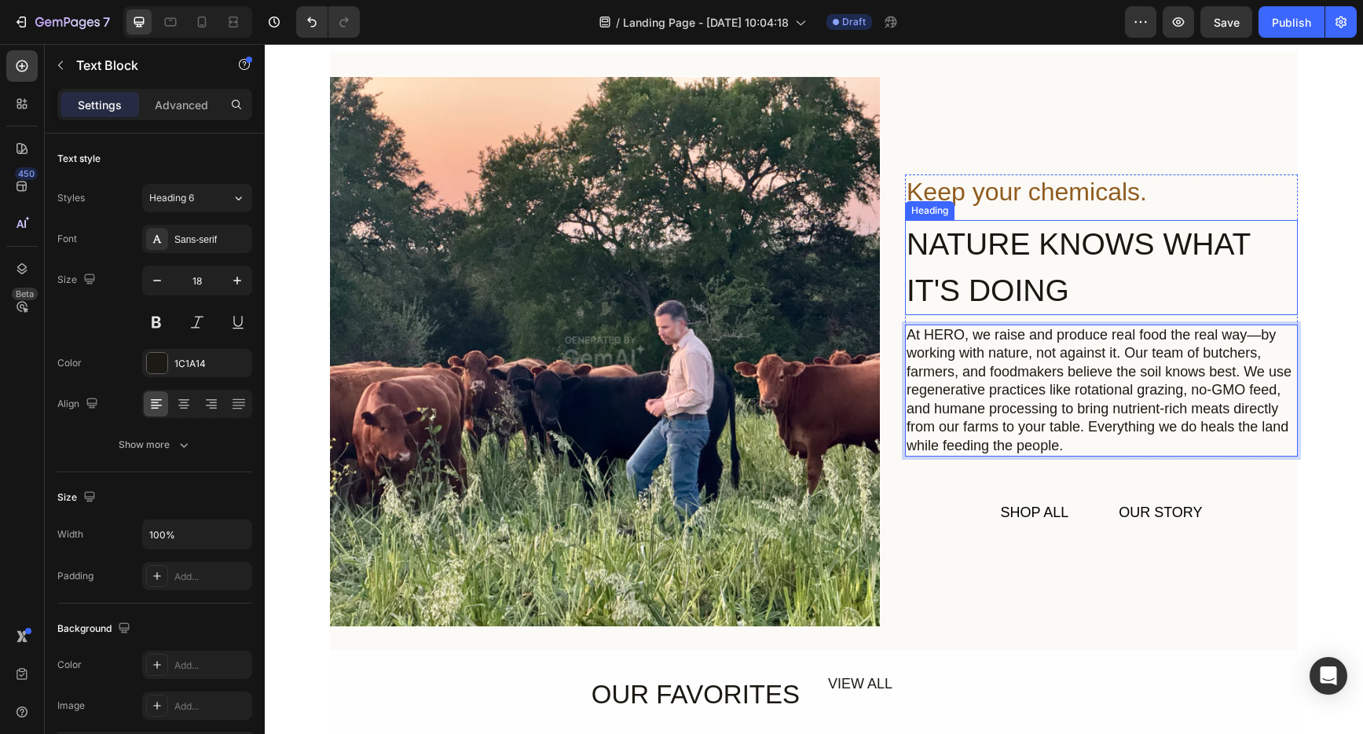
click at [1001, 262] on p "NATURE KNOWS WHAT IT'S DOING" at bounding box center [1102, 268] width 390 height 92
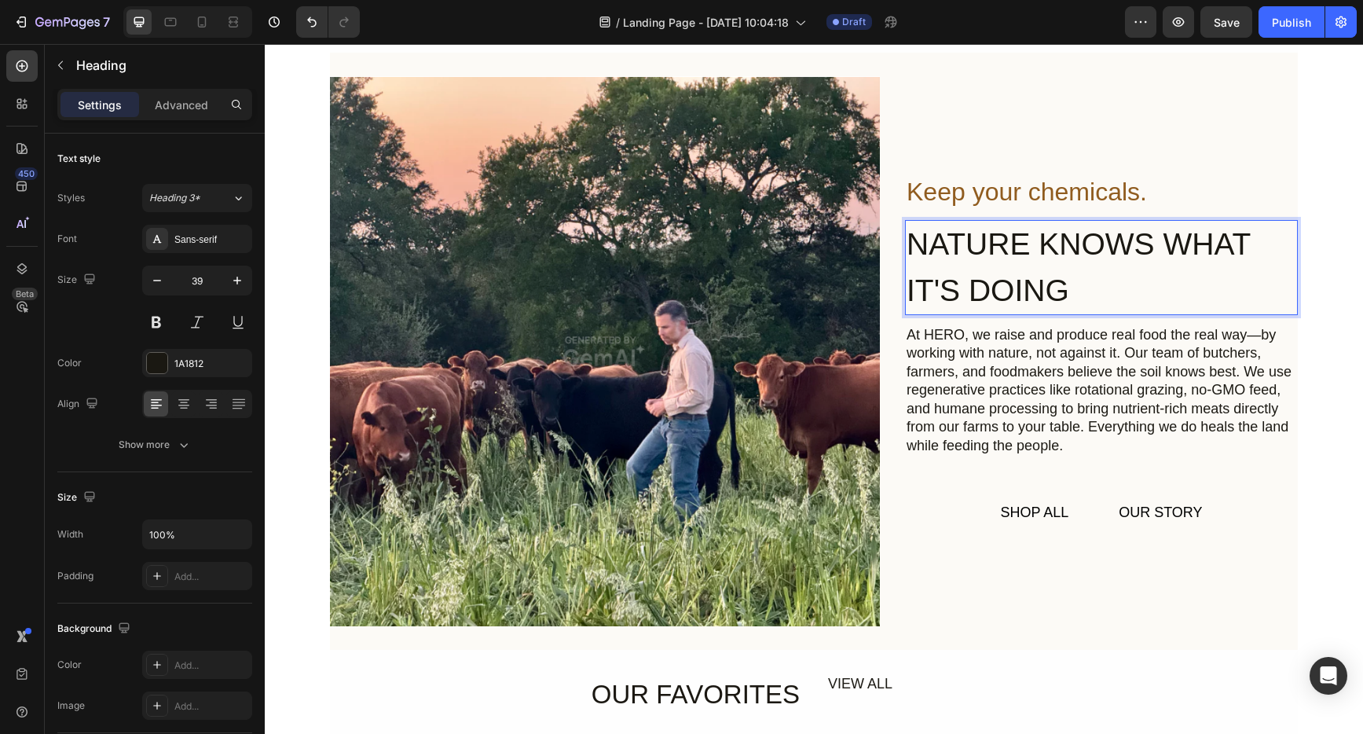
click at [1066, 259] on p "NATURE KNOWS WHAT IT'S DOING" at bounding box center [1102, 268] width 390 height 92
click at [1069, 301] on p "NATURE KNOWS WHAT IT'S DOING" at bounding box center [1102, 268] width 390 height 92
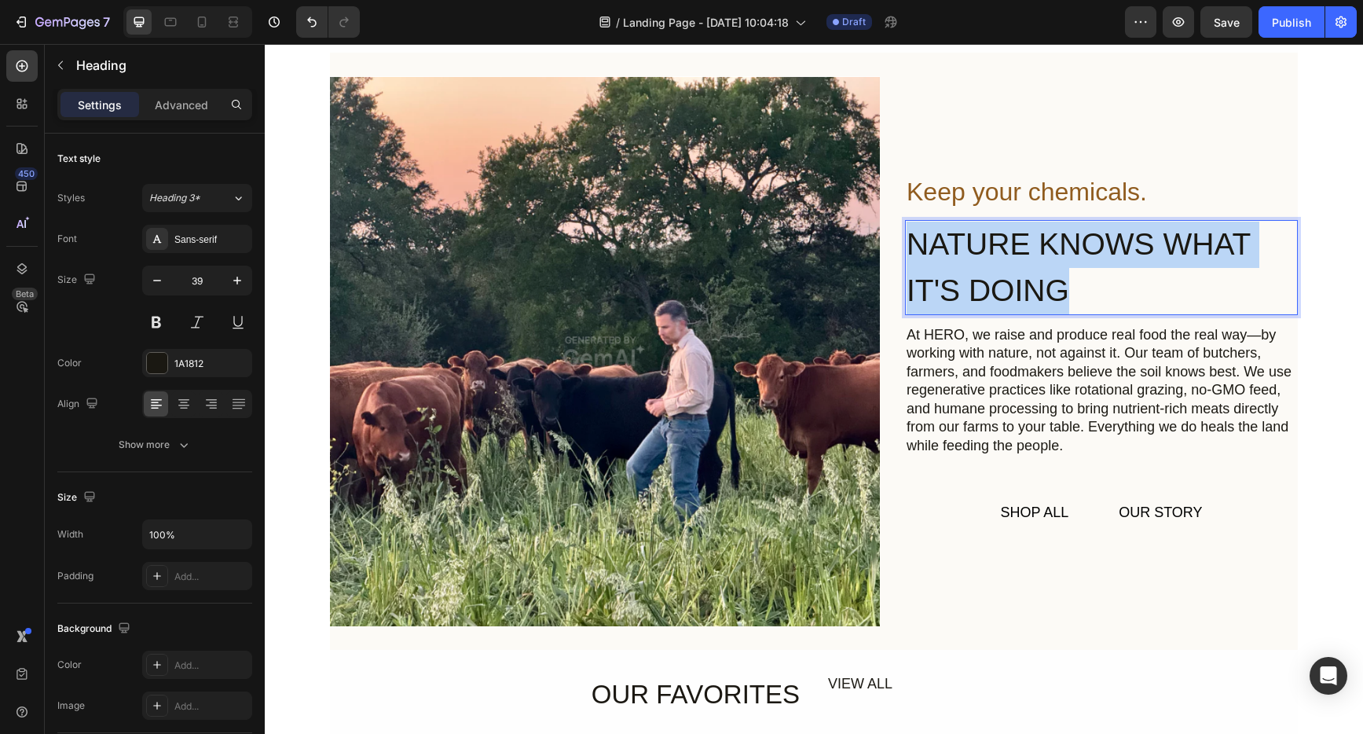
click at [1069, 301] on p "NATURE KNOWS WHAT IT'S DOING" at bounding box center [1102, 268] width 390 height 92
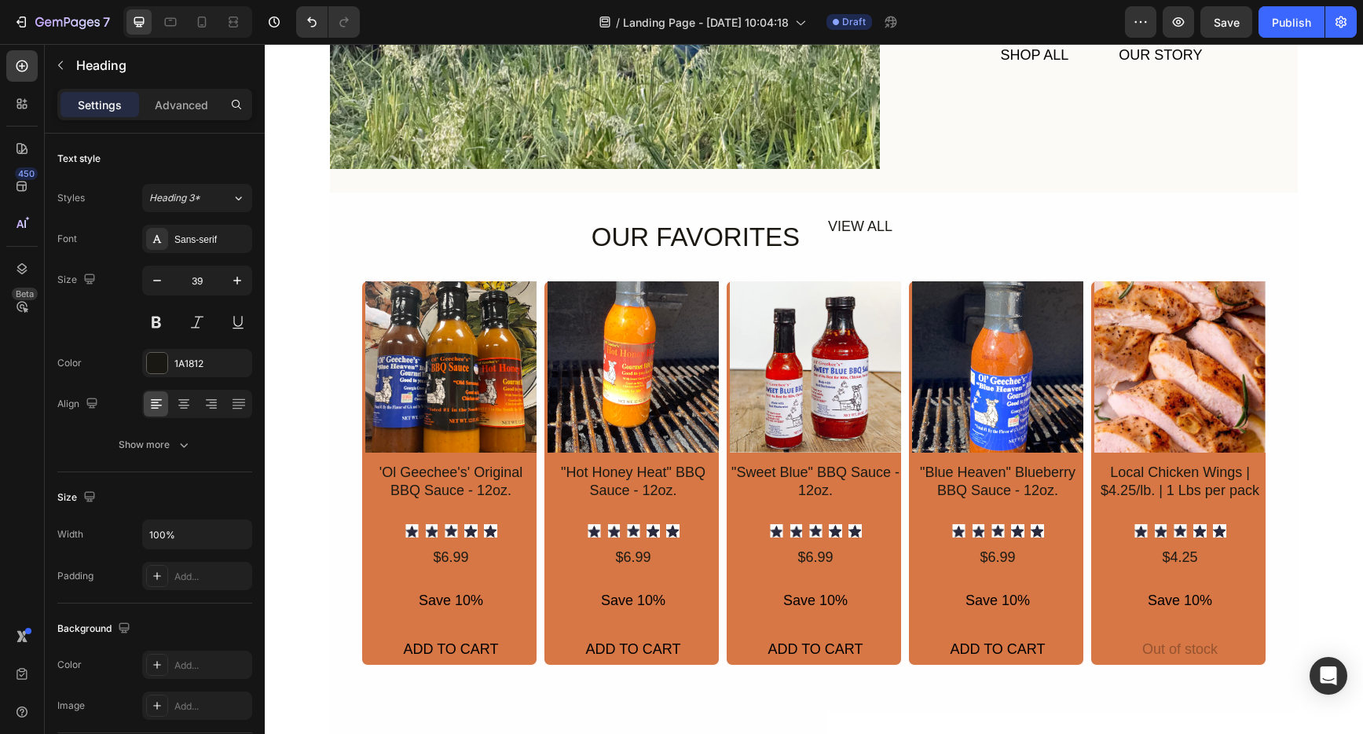
scroll to position [588, 0]
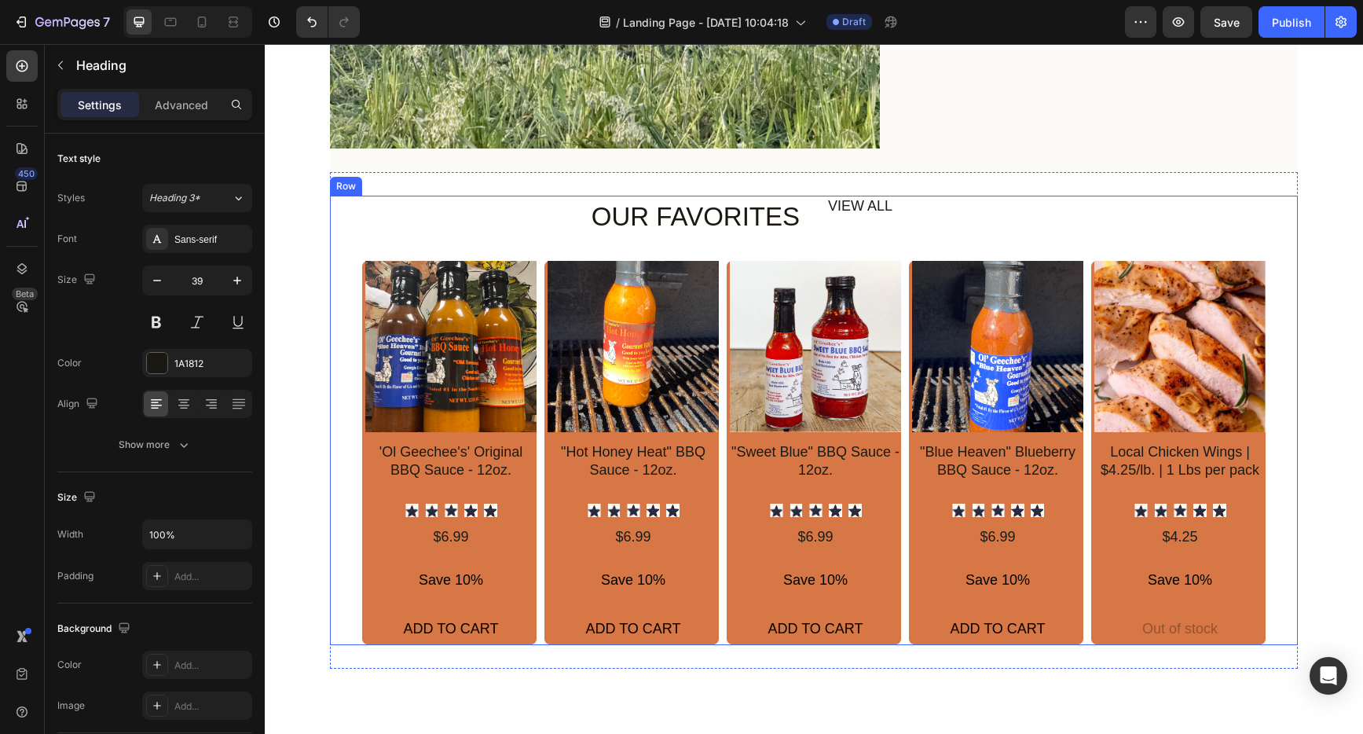
click at [679, 251] on div "OUR FAVORITES Heading VIEW ALL Text Block Row Product Images 'Ol Geechee's' Ori…" at bounding box center [813, 420] width 905 height 449
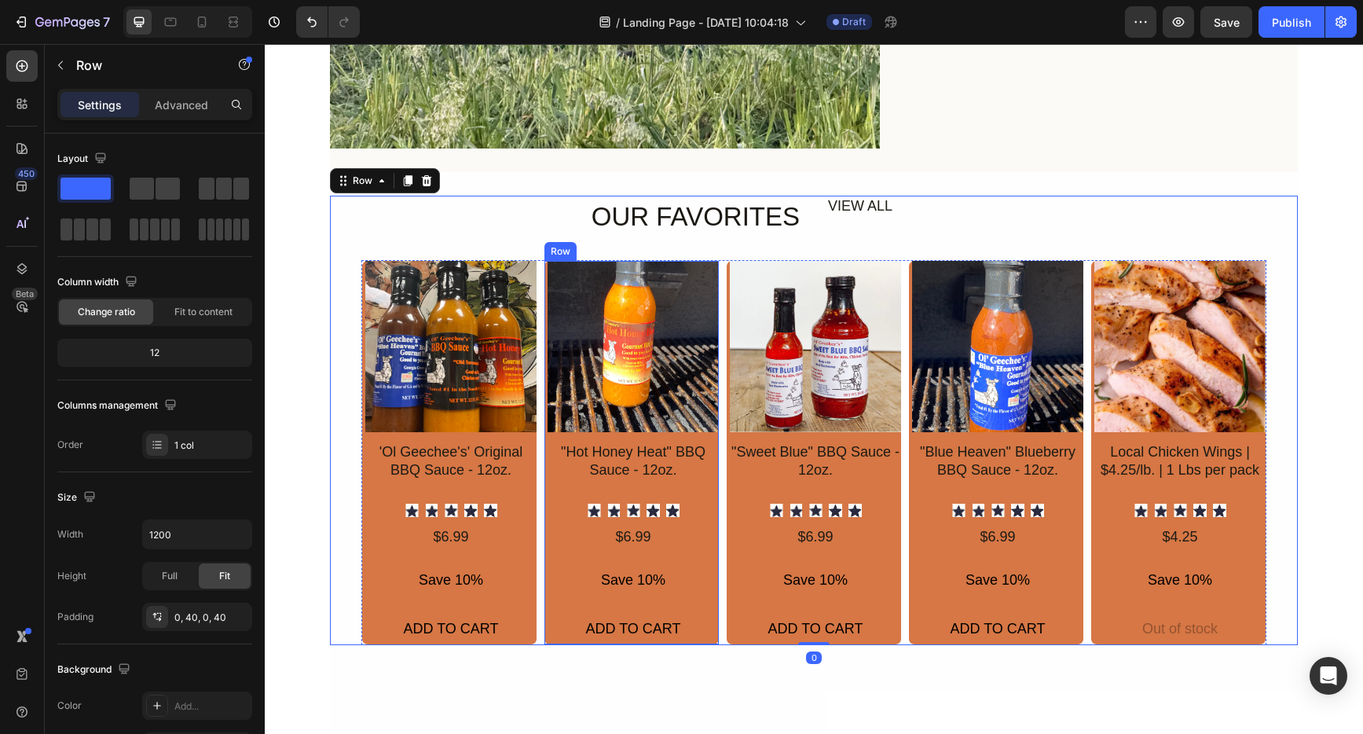
click at [717, 596] on div "Product Images 'Ol Geechee's' Original BBQ Sauce - 12oz. Product Title Icon Ico…" at bounding box center [813, 452] width 905 height 385
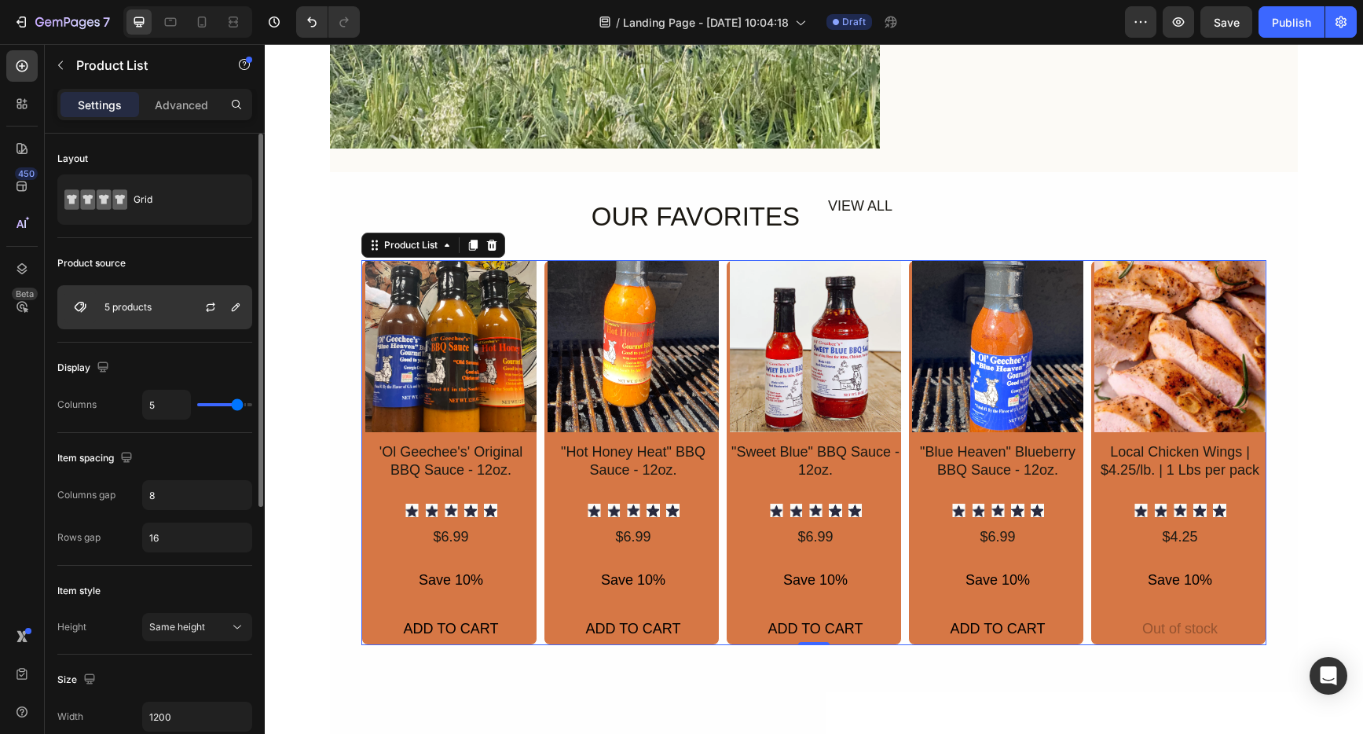
click at [119, 302] on p "5 products" at bounding box center [128, 307] width 47 height 11
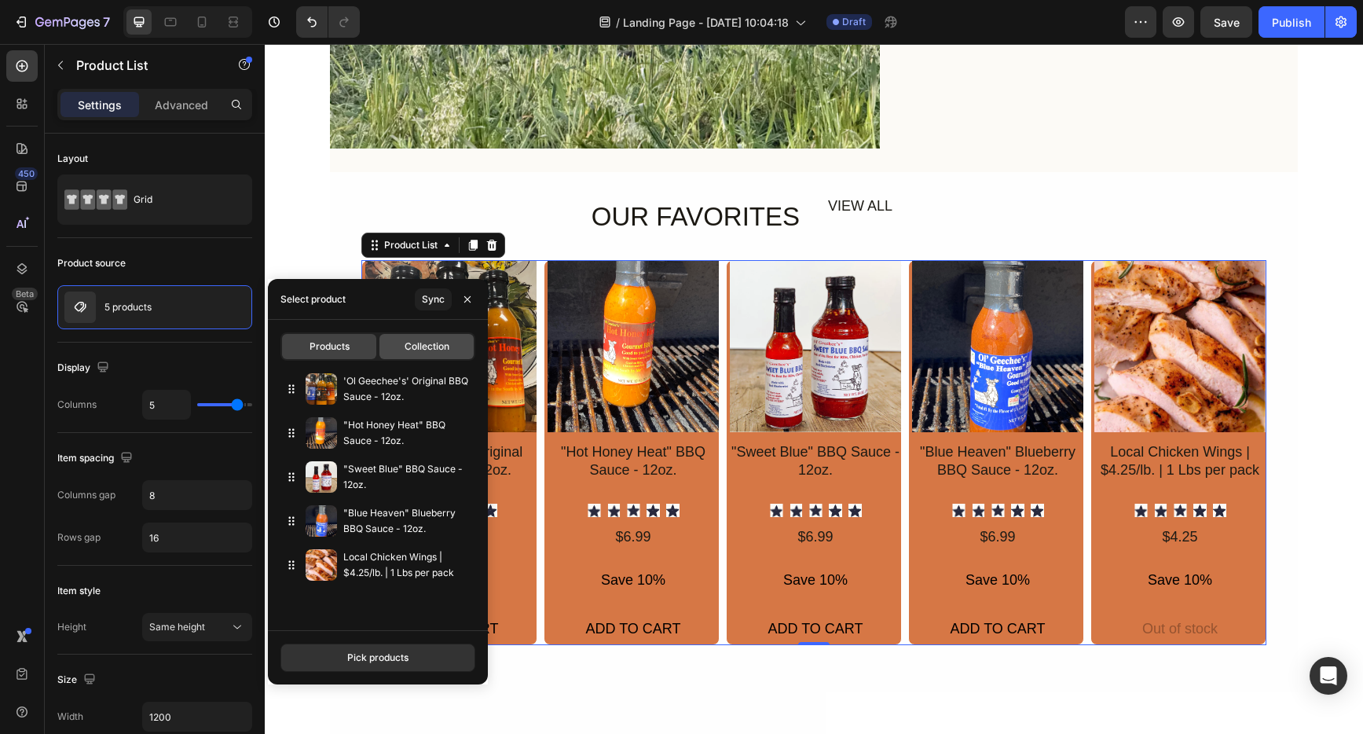
click at [428, 350] on span "Collection" at bounding box center [427, 346] width 45 height 14
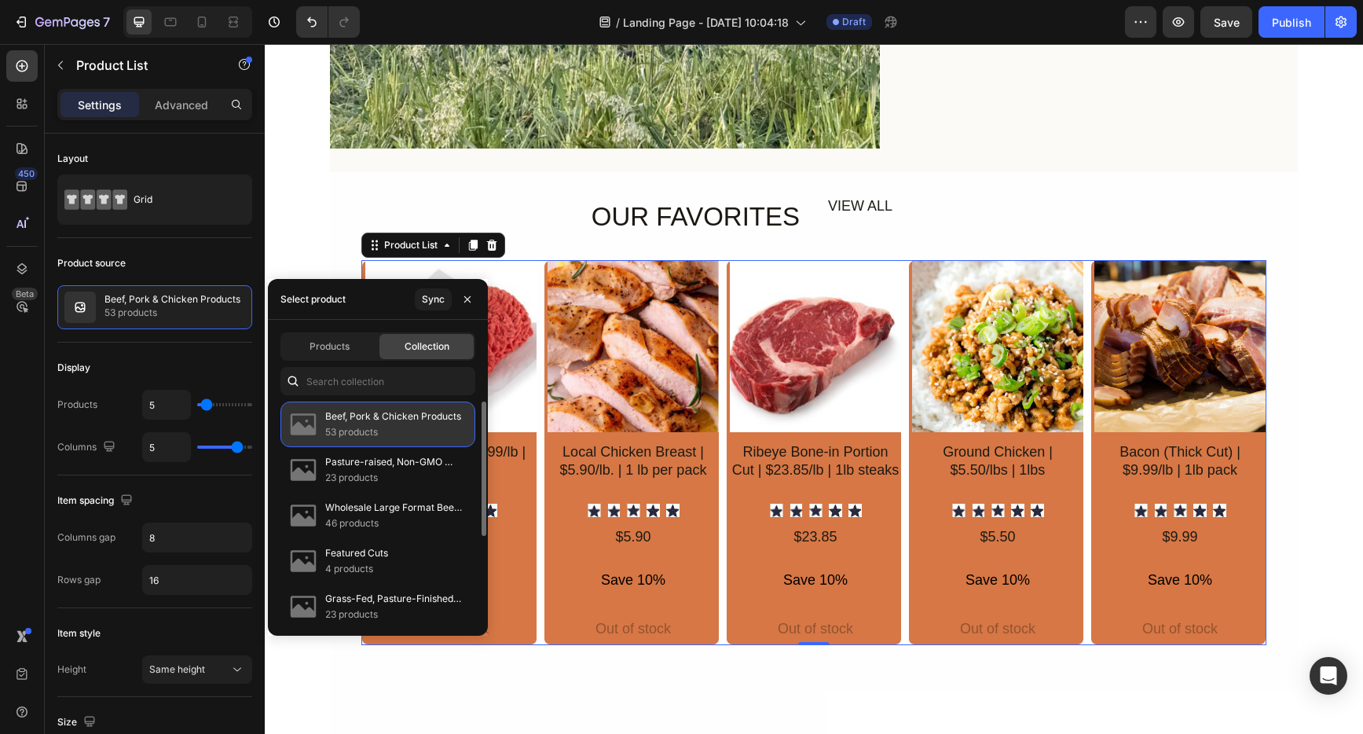
click at [435, 429] on p "53 products" at bounding box center [393, 432] width 136 height 16
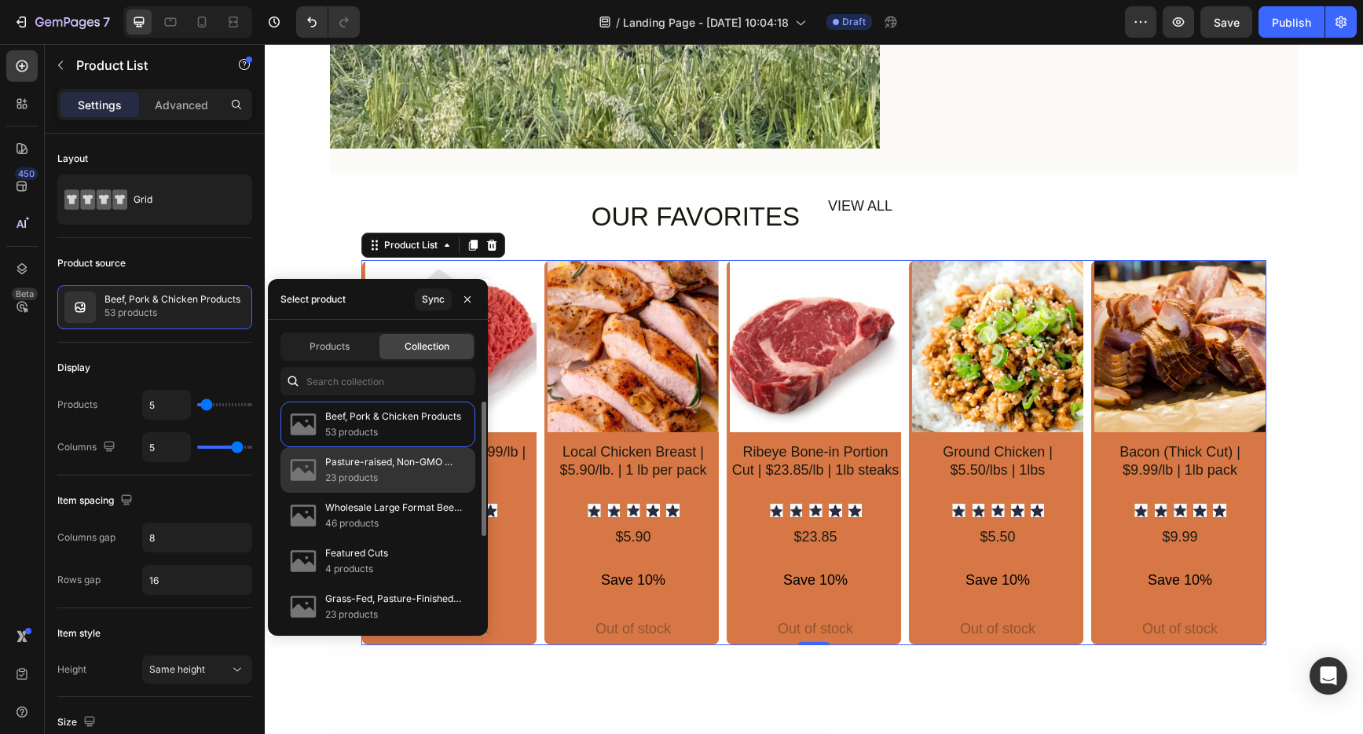
click at [431, 465] on p "Pasture-raised, Non-GMO Pork" at bounding box center [393, 462] width 137 height 16
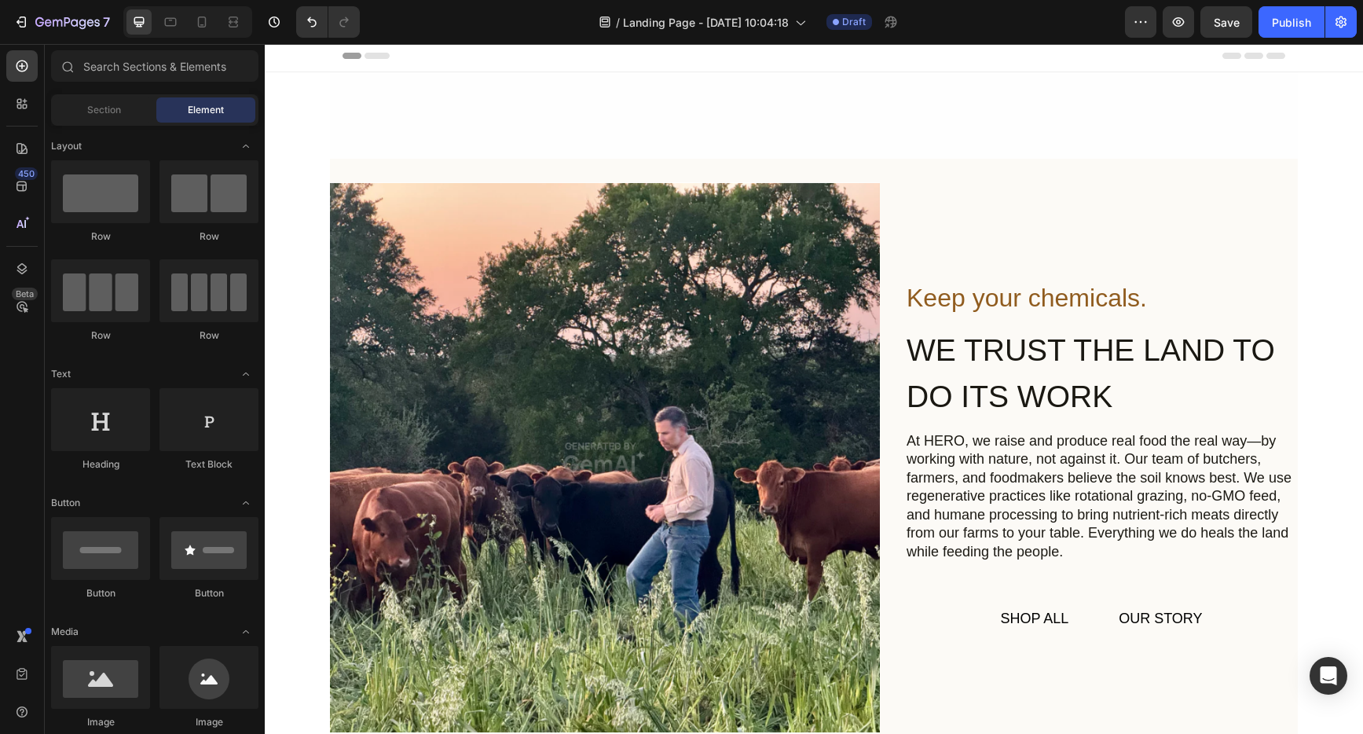
scroll to position [552, 0]
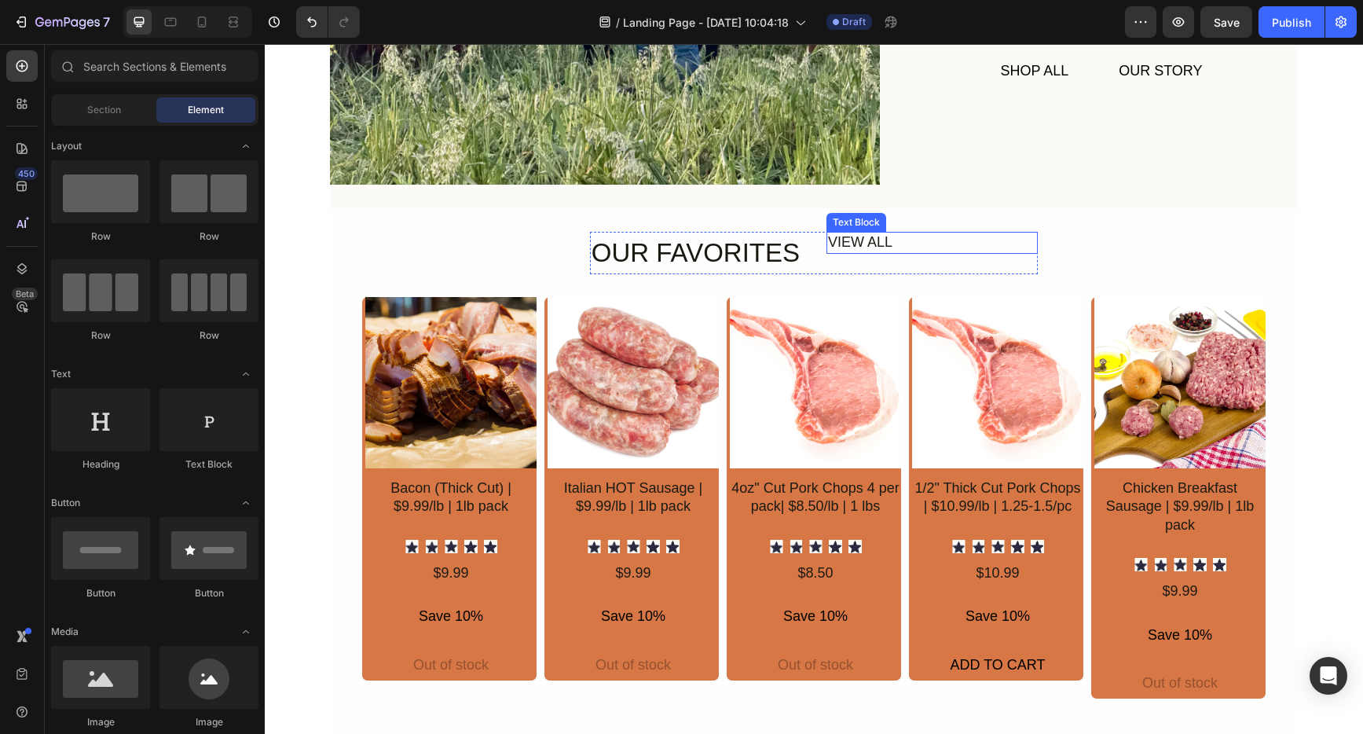
click at [871, 242] on div "VIEW ALL" at bounding box center [932, 242] width 211 height 21
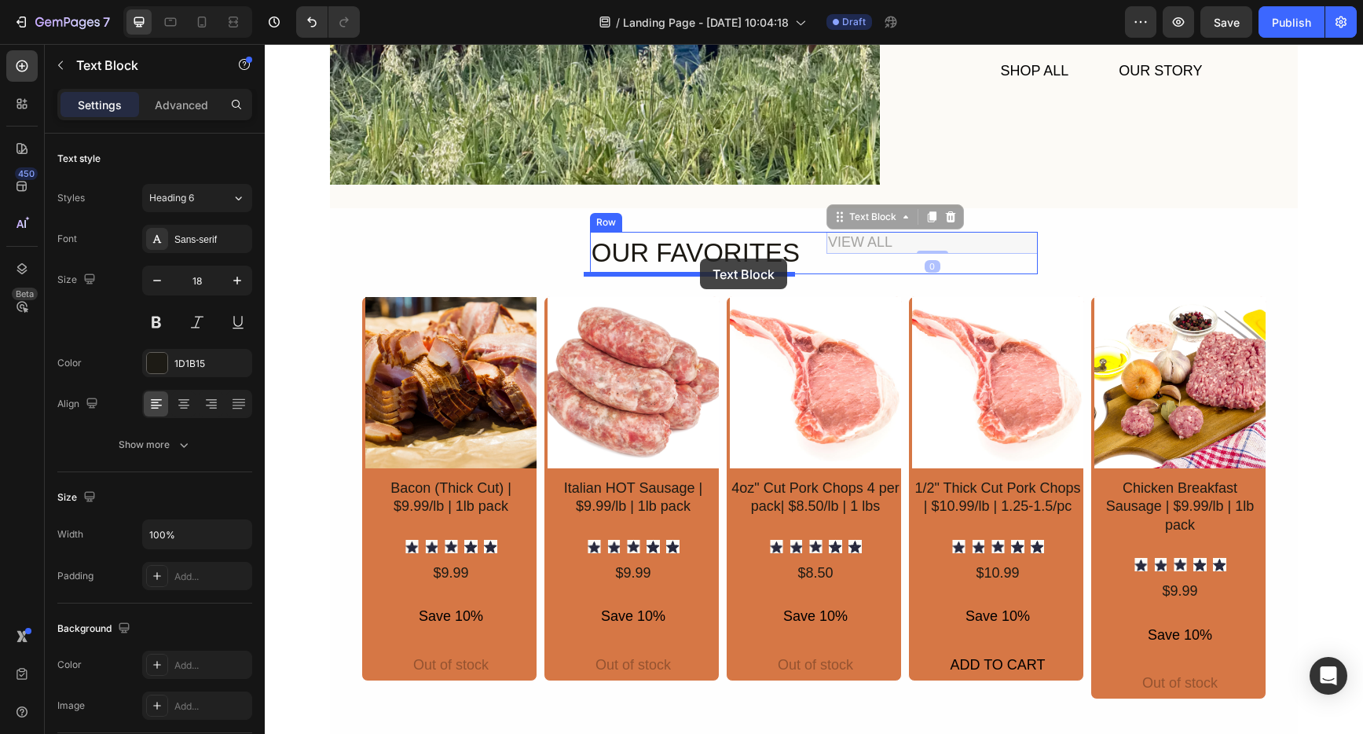
drag, startPoint x: 836, startPoint y: 223, endPoint x: 700, endPoint y: 259, distance: 140.5
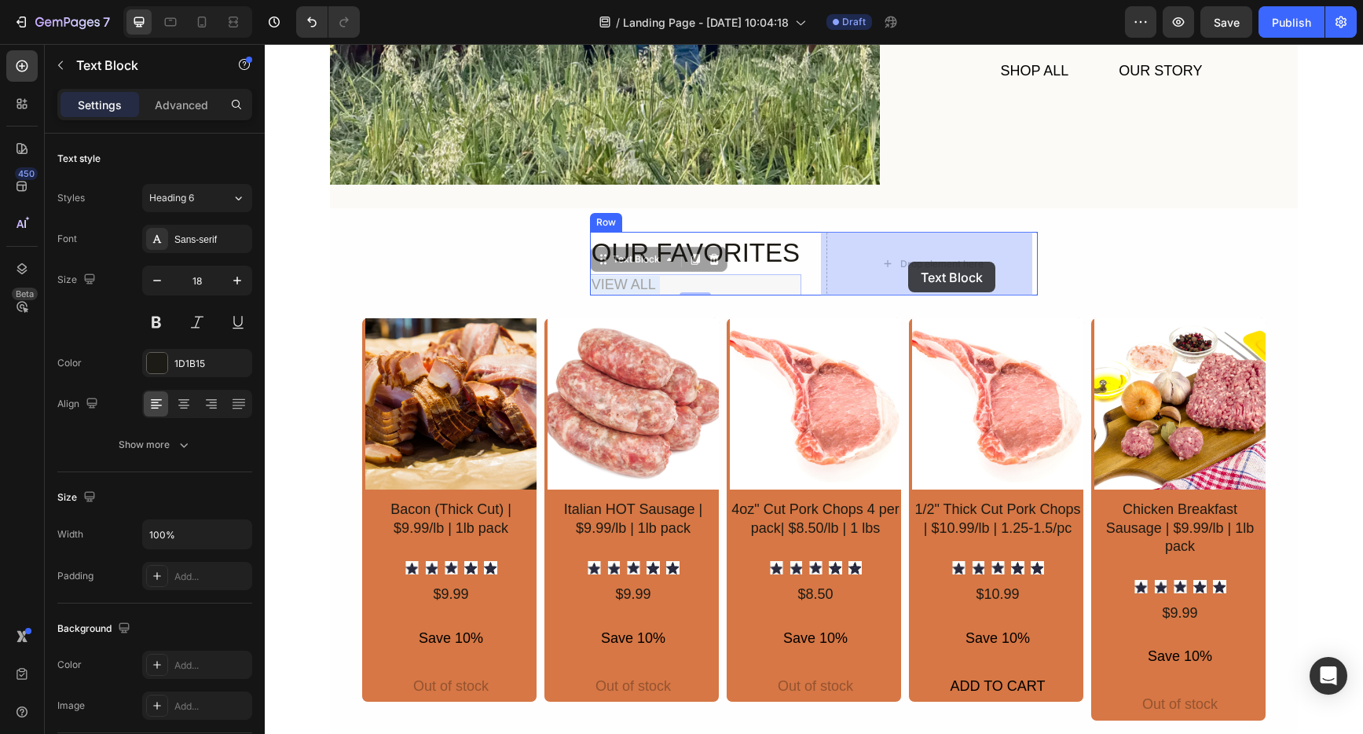
drag, startPoint x: 612, startPoint y: 284, endPoint x: 908, endPoint y: 262, distance: 297.1
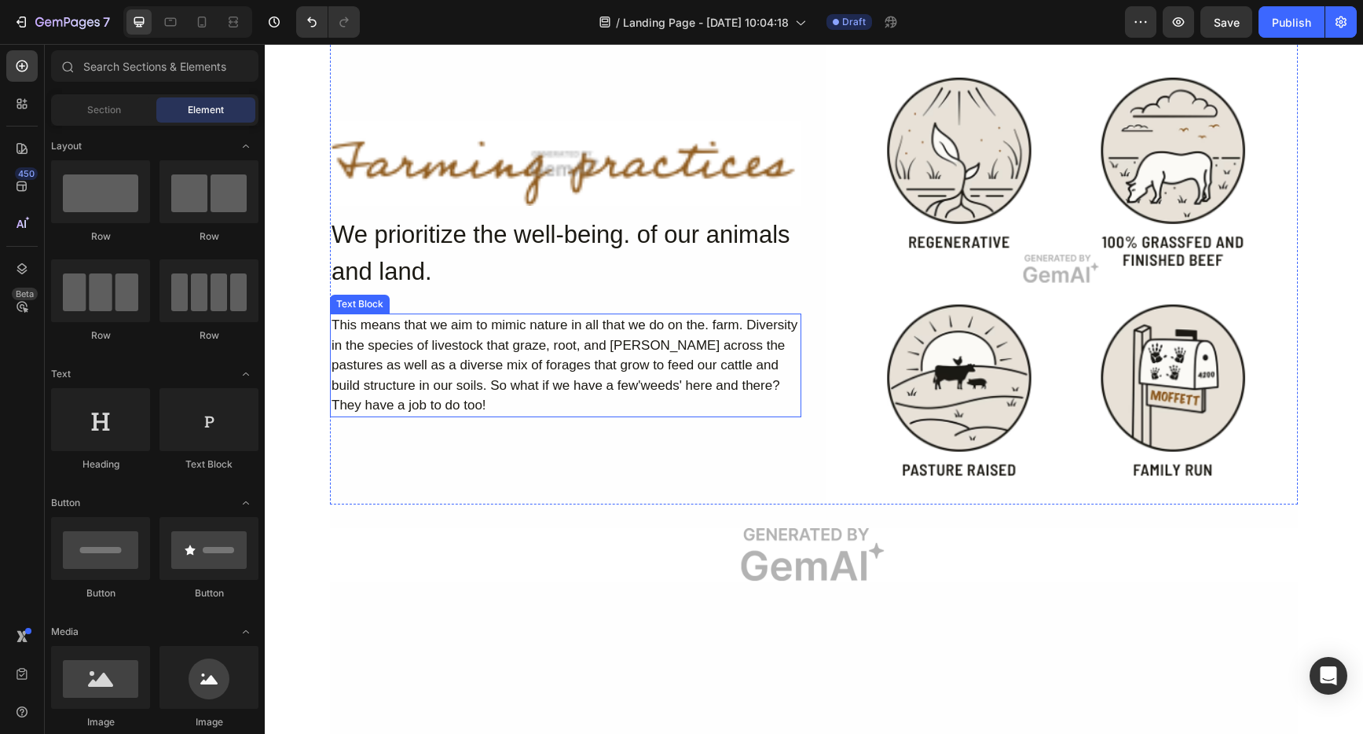
scroll to position [1086, 0]
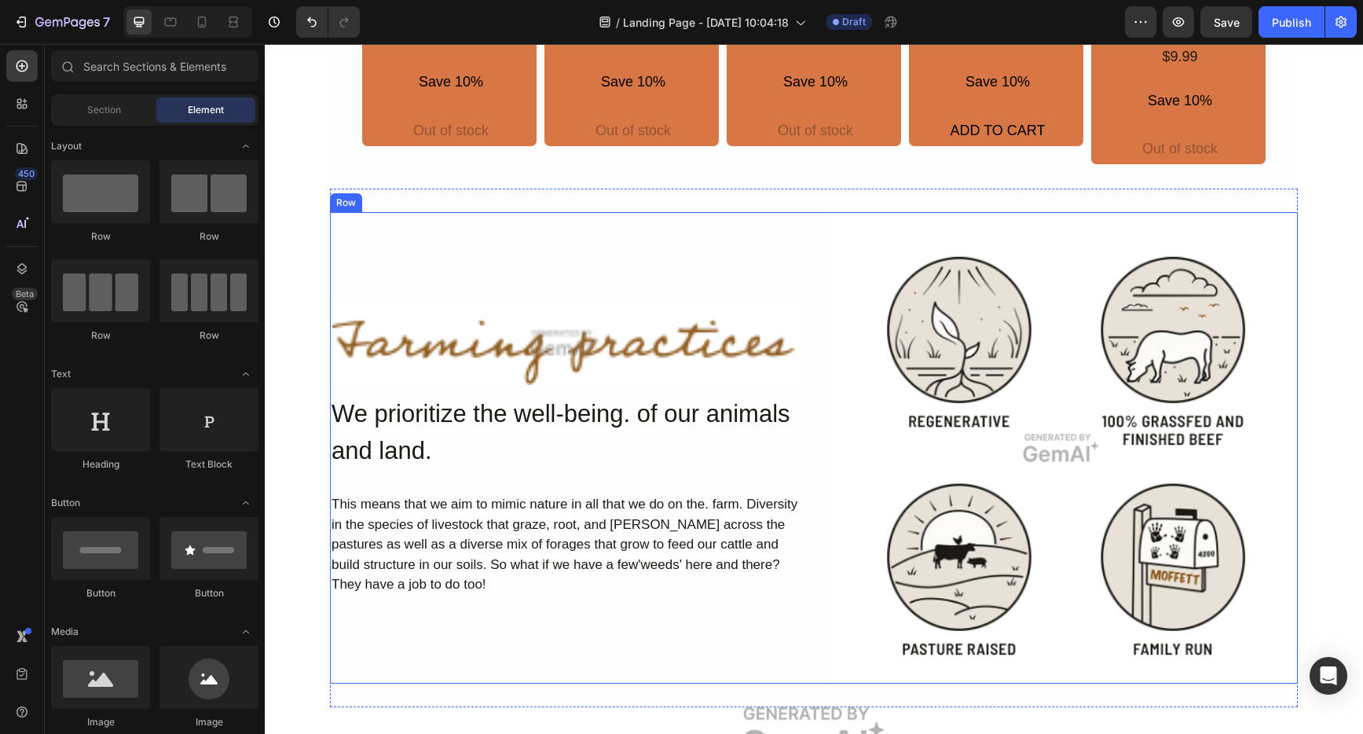
click at [788, 288] on div "Image We prioritize the well-being. of our animals and land. Heading This means…" at bounding box center [565, 447] width 471 height 471
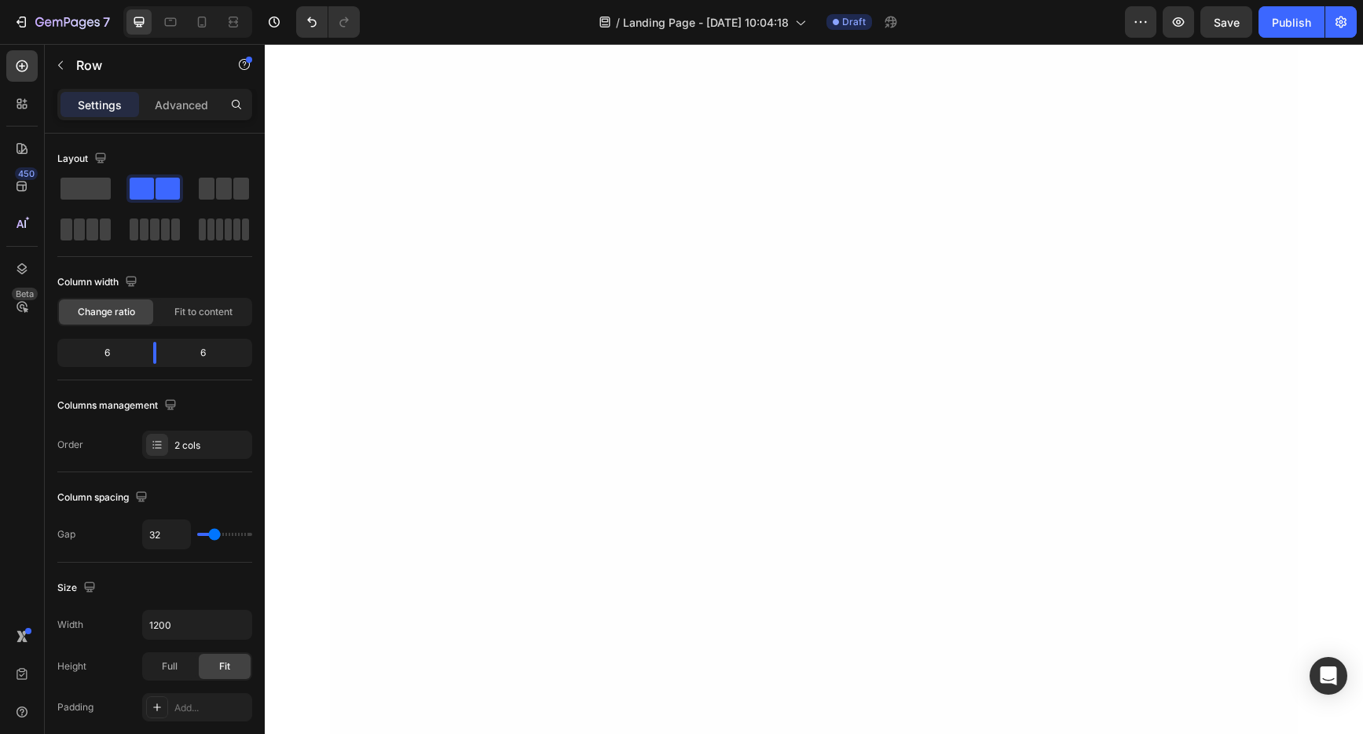
scroll to position [0, 0]
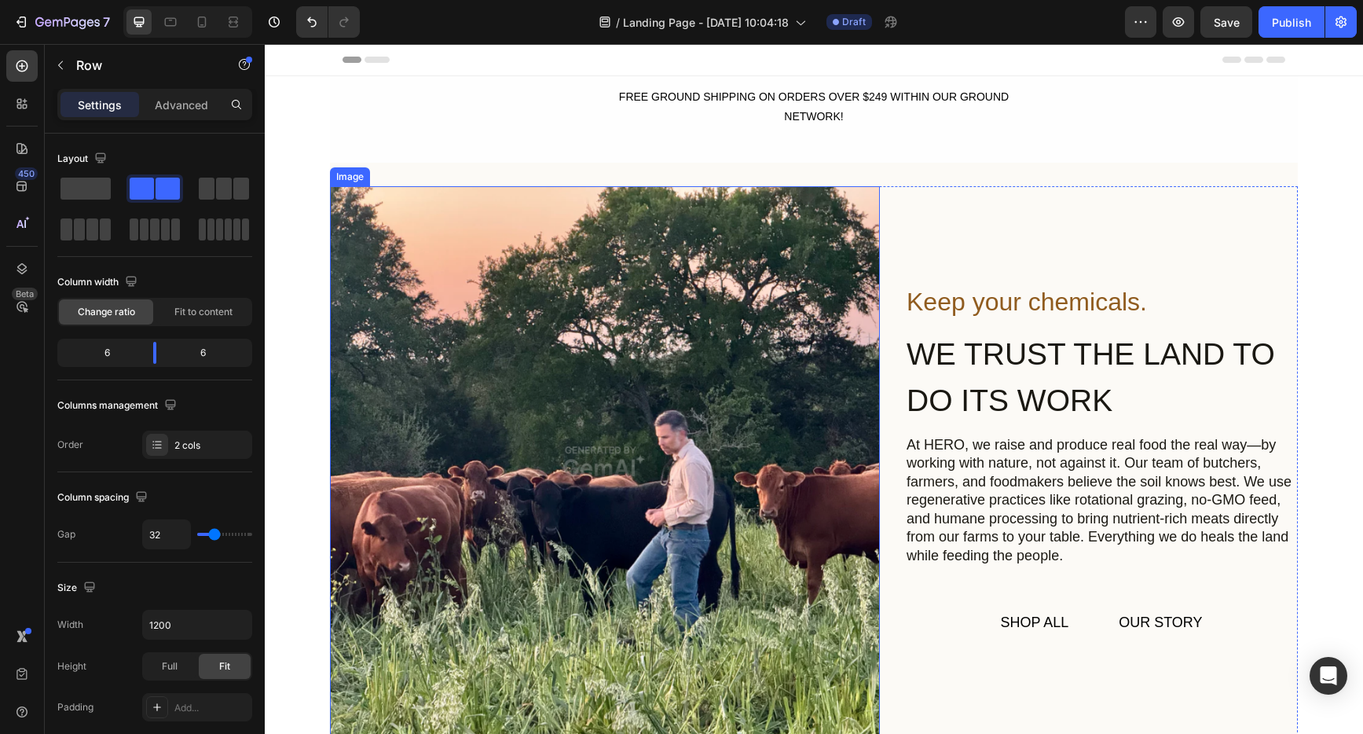
click at [735, 449] on img at bounding box center [605, 461] width 550 height 550
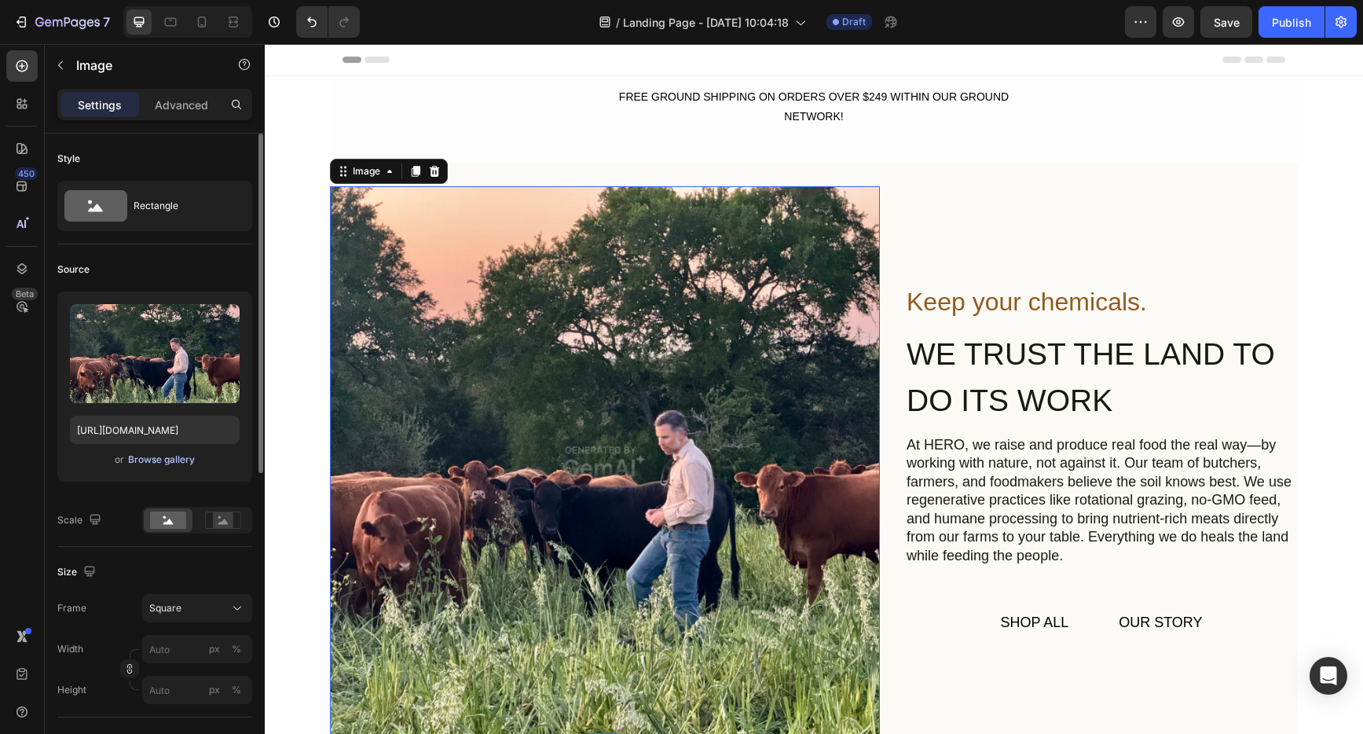
click at [147, 457] on div "Browse gallery" at bounding box center [161, 460] width 67 height 14
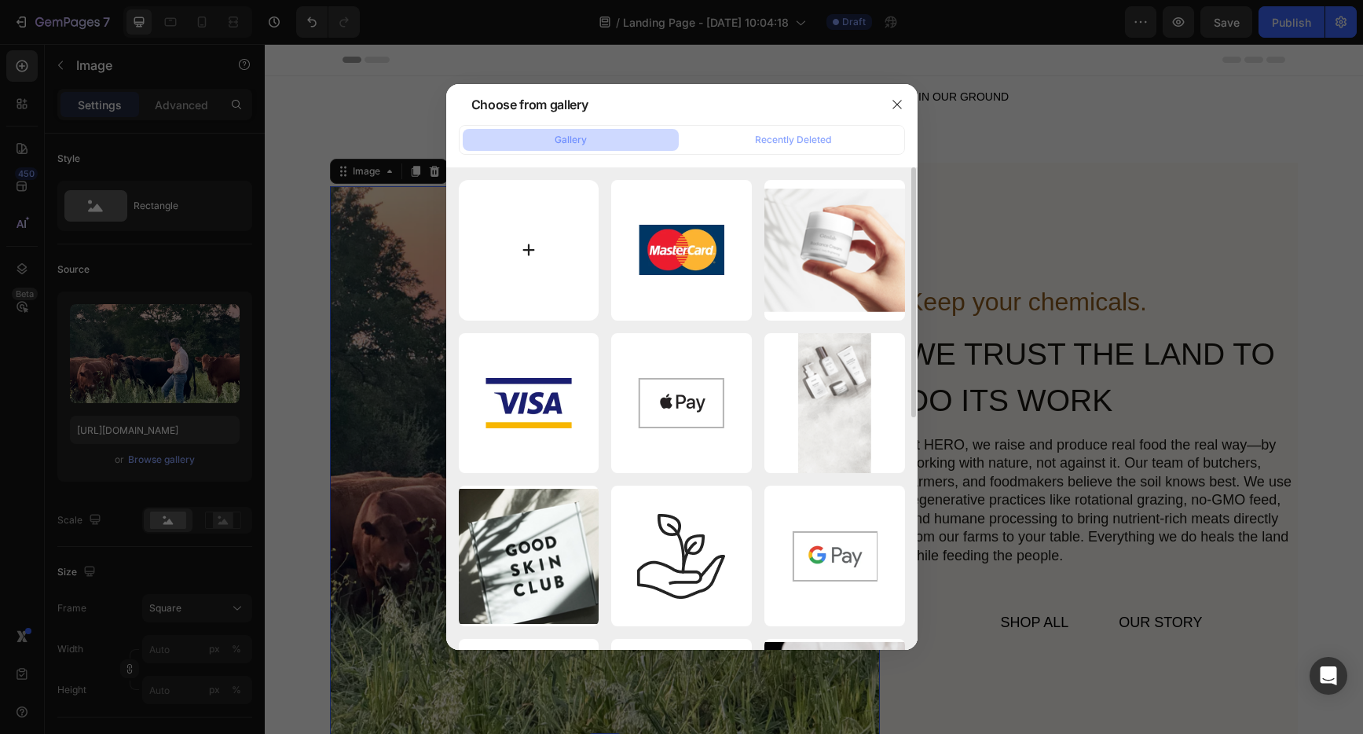
click at [526, 238] on input "file" at bounding box center [529, 250] width 141 height 141
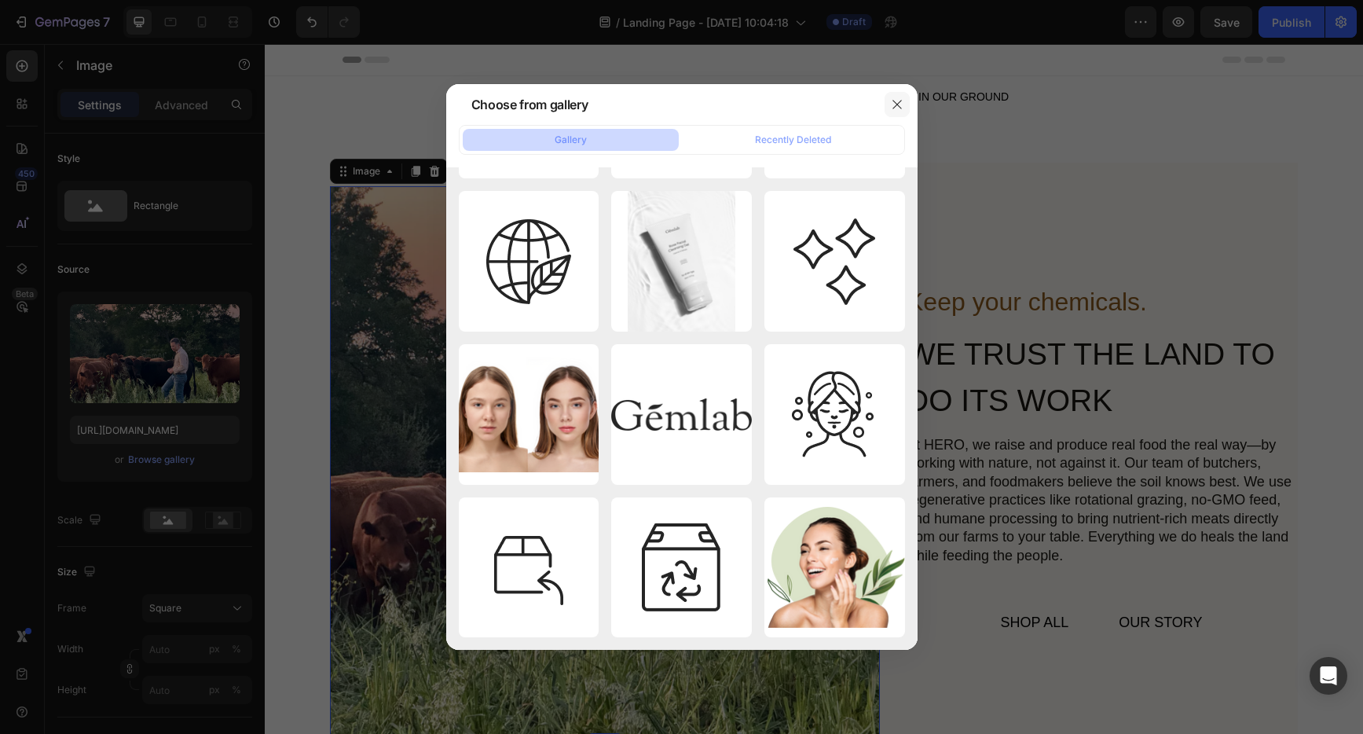
click at [893, 105] on icon "button" at bounding box center [897, 104] width 13 height 13
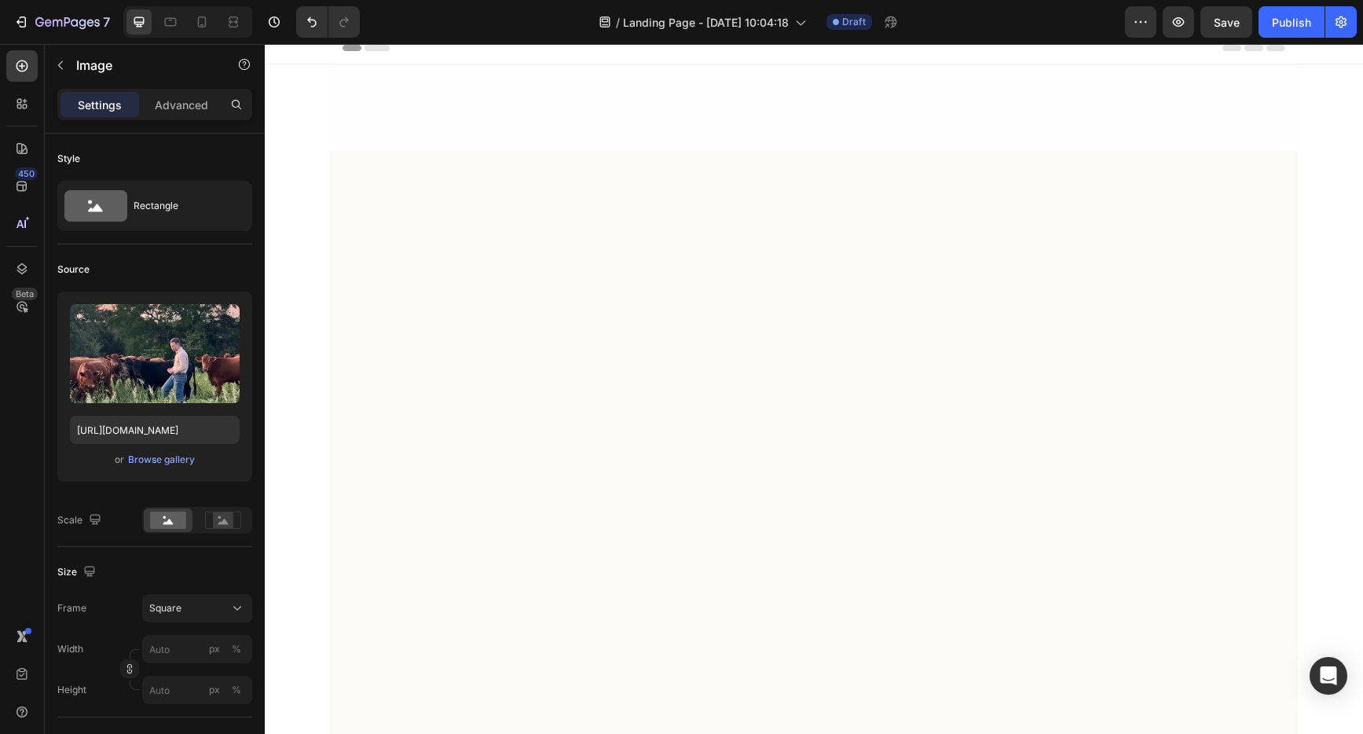
scroll to position [962, 0]
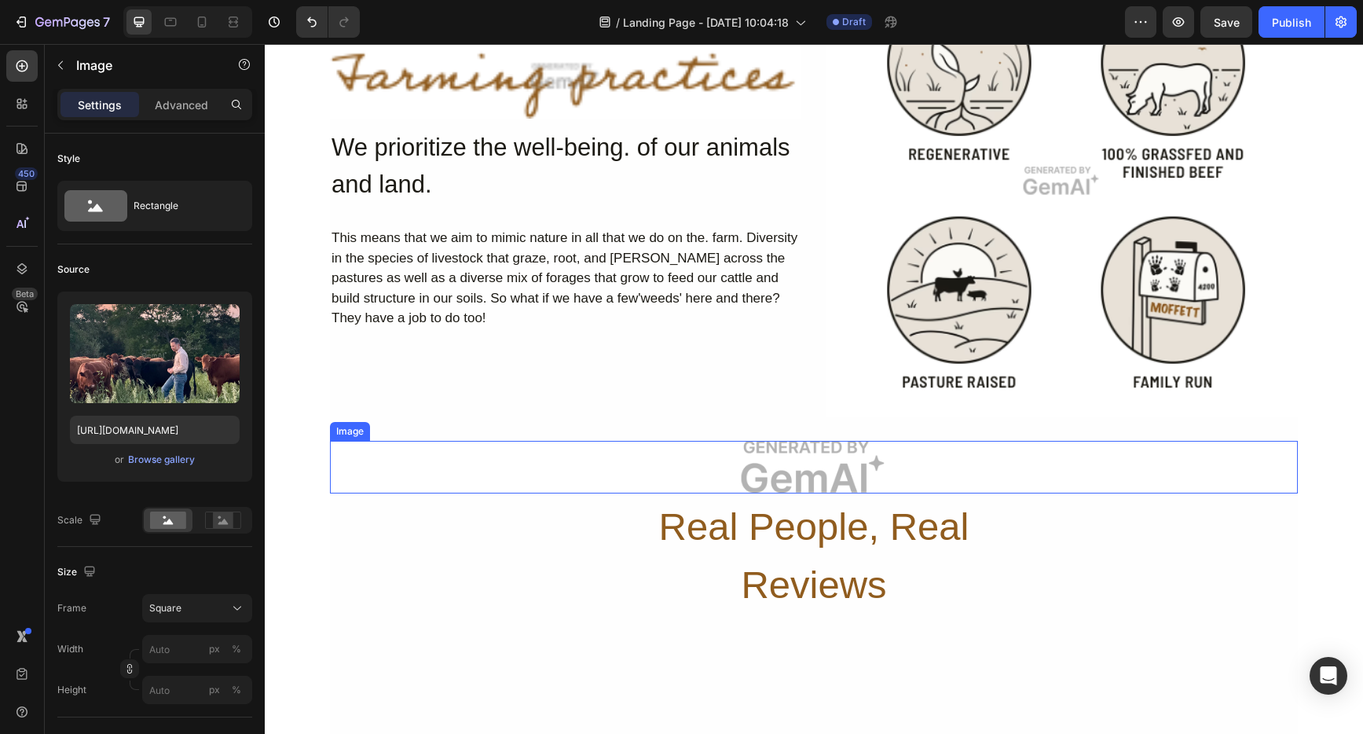
click at [824, 465] on img at bounding box center [814, 467] width 968 height 53
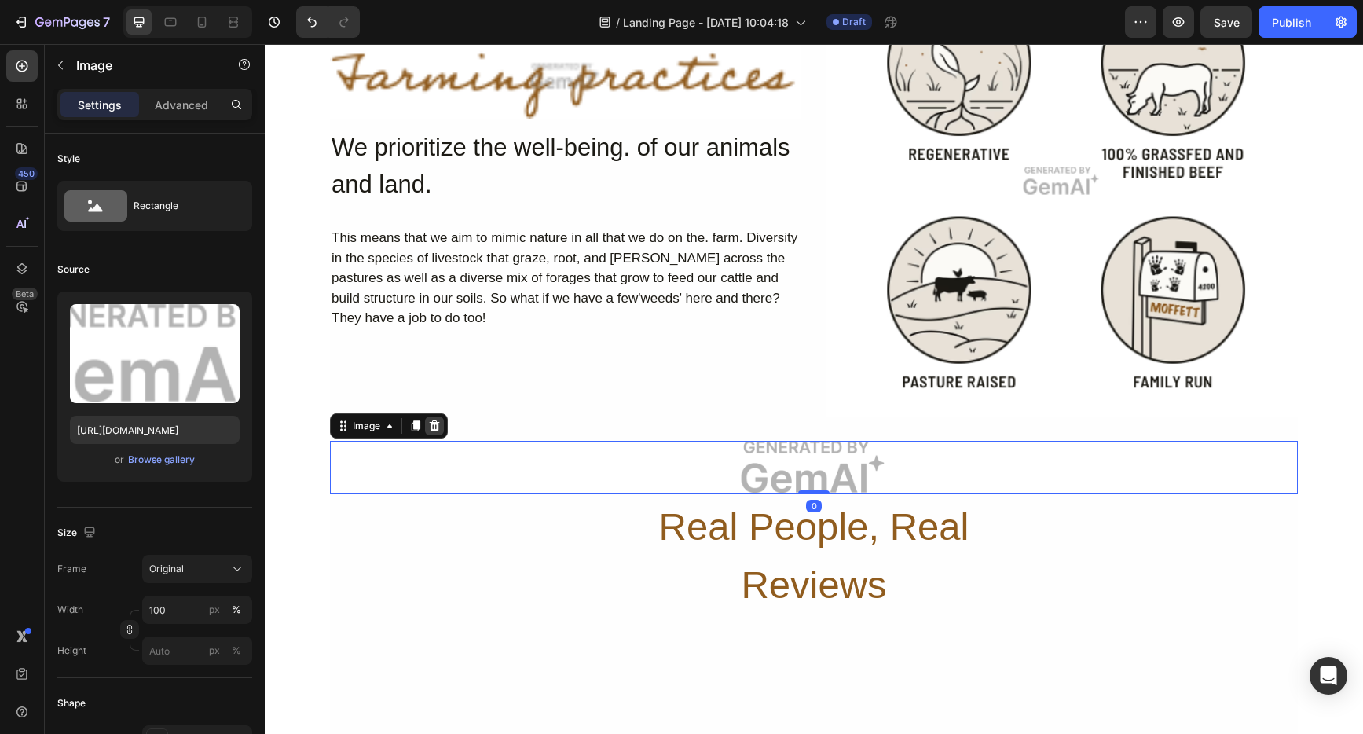
click at [428, 420] on icon at bounding box center [434, 426] width 13 height 13
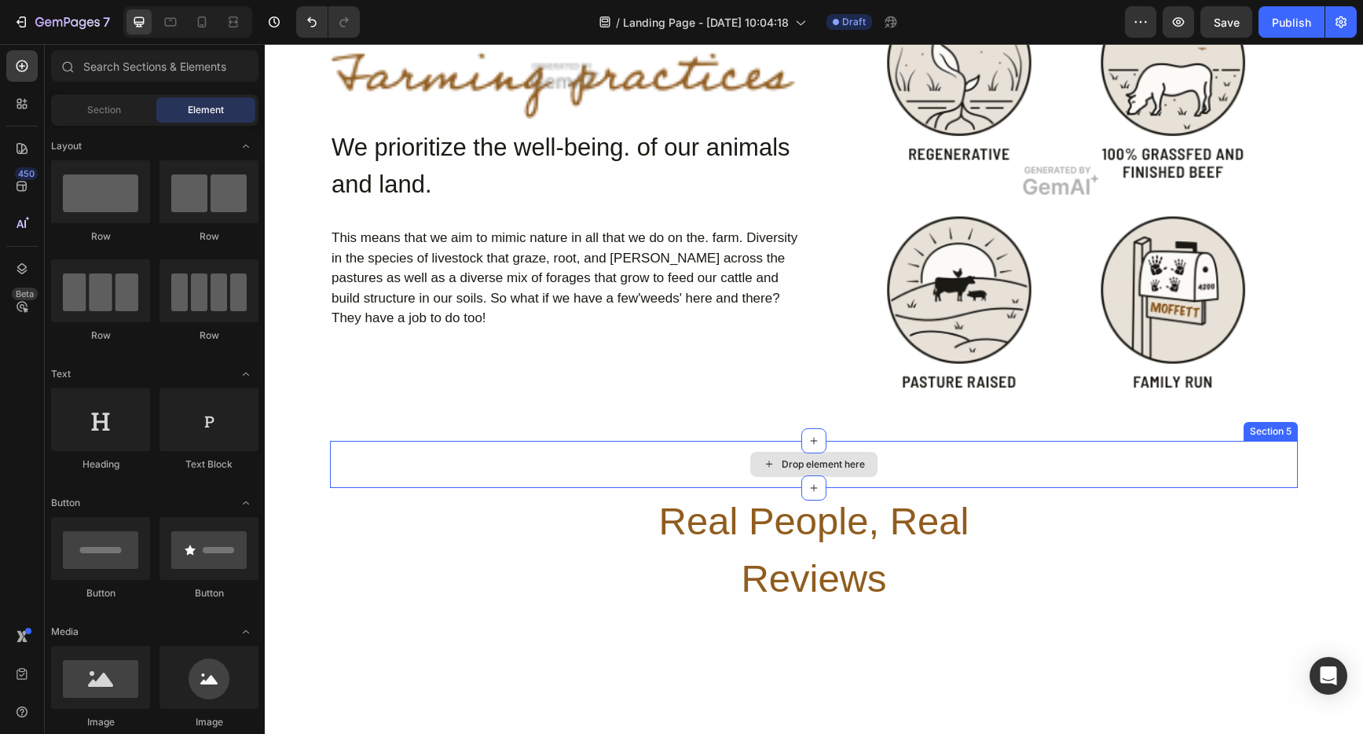
click at [423, 471] on div "Drop element here" at bounding box center [814, 464] width 968 height 47
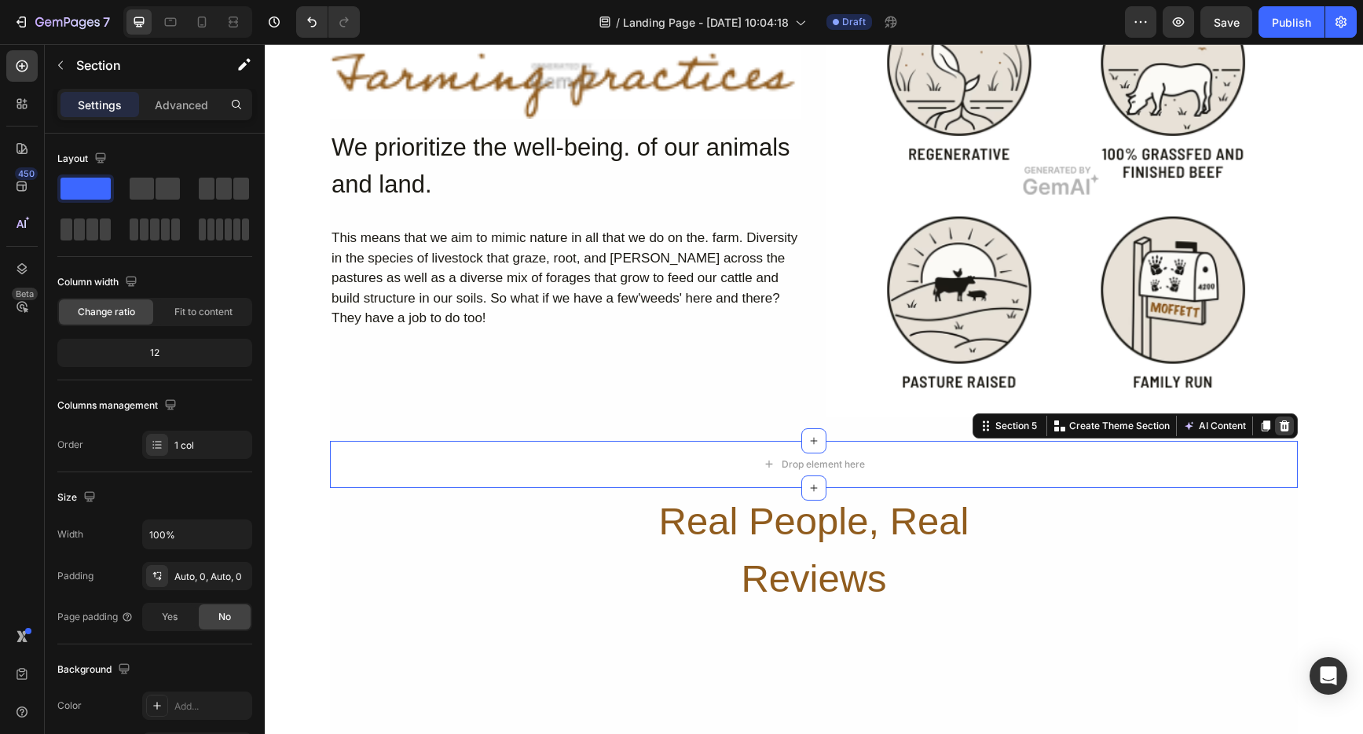
click at [1283, 427] on icon at bounding box center [1284, 426] width 13 height 13
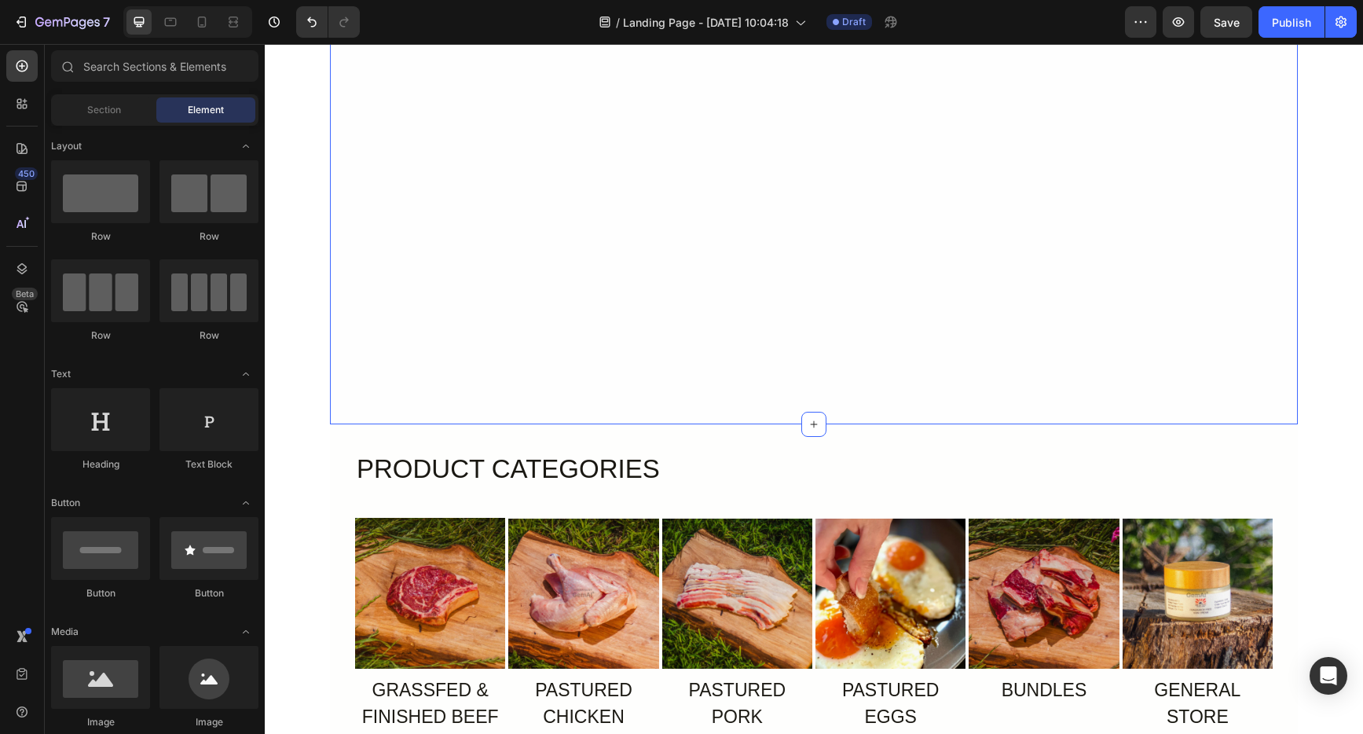
scroll to position [1752, 0]
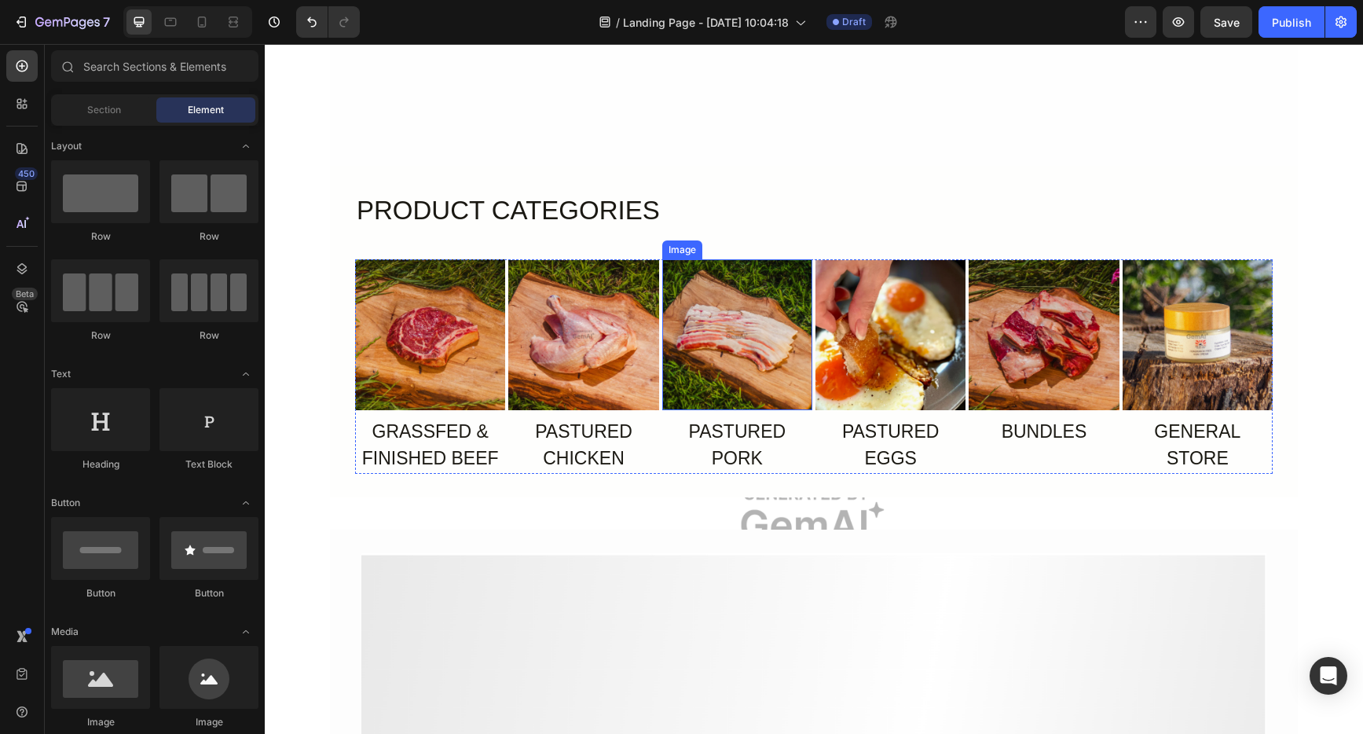
click at [731, 336] on img at bounding box center [737, 334] width 150 height 150
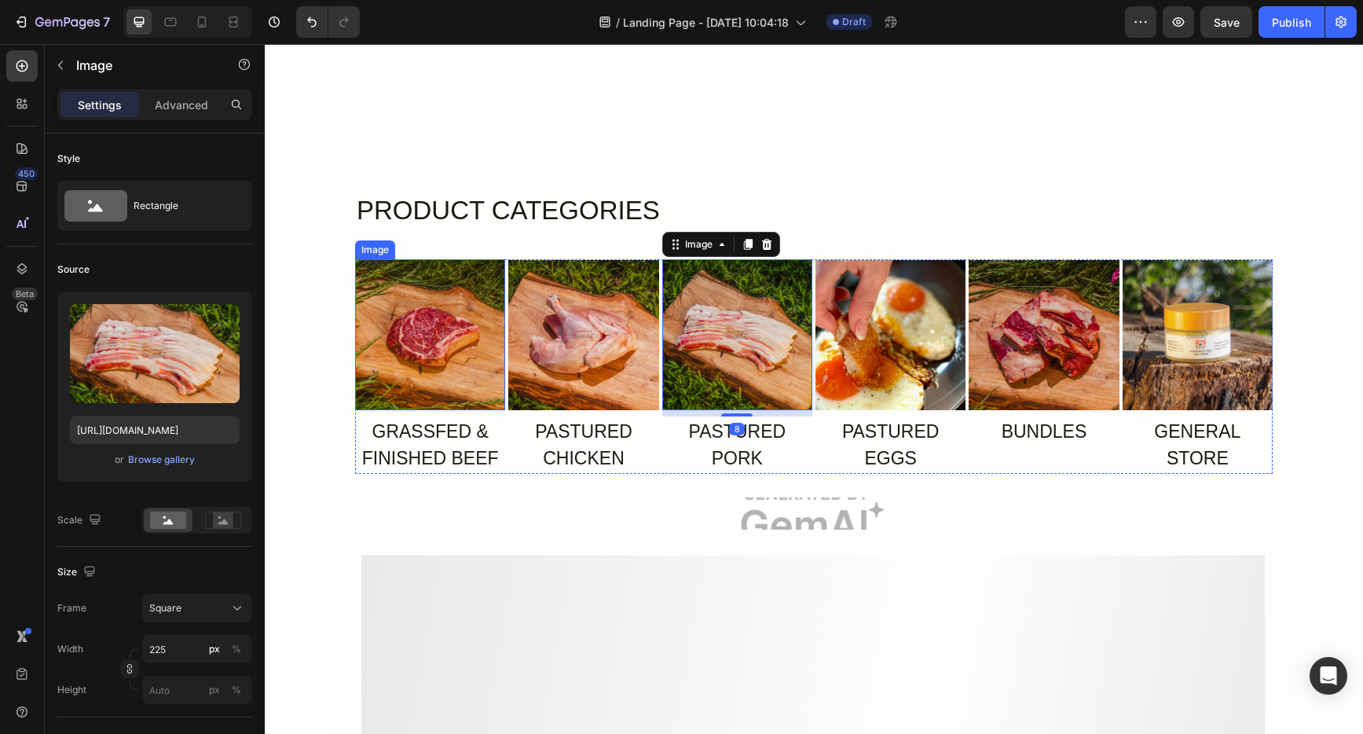
click at [450, 360] on img at bounding box center [430, 334] width 150 height 150
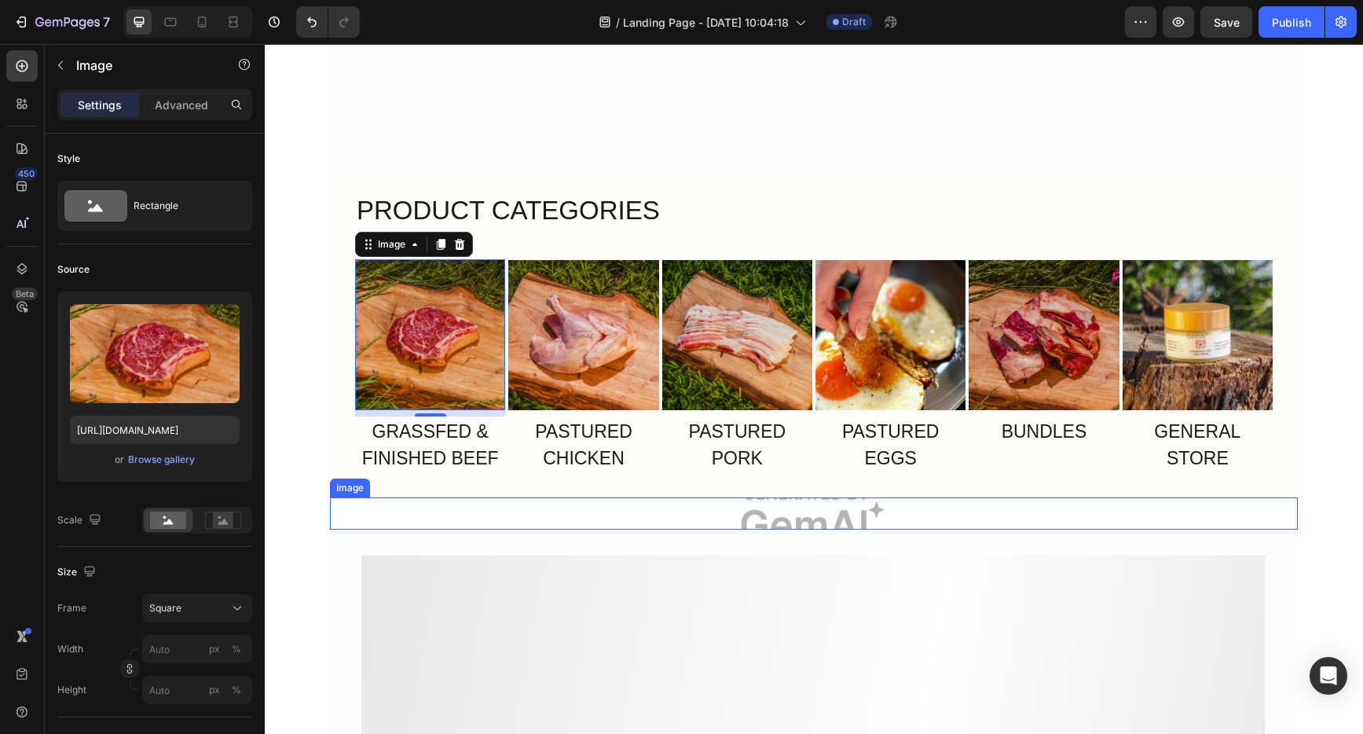
click at [1226, 498] on img at bounding box center [814, 513] width 968 height 32
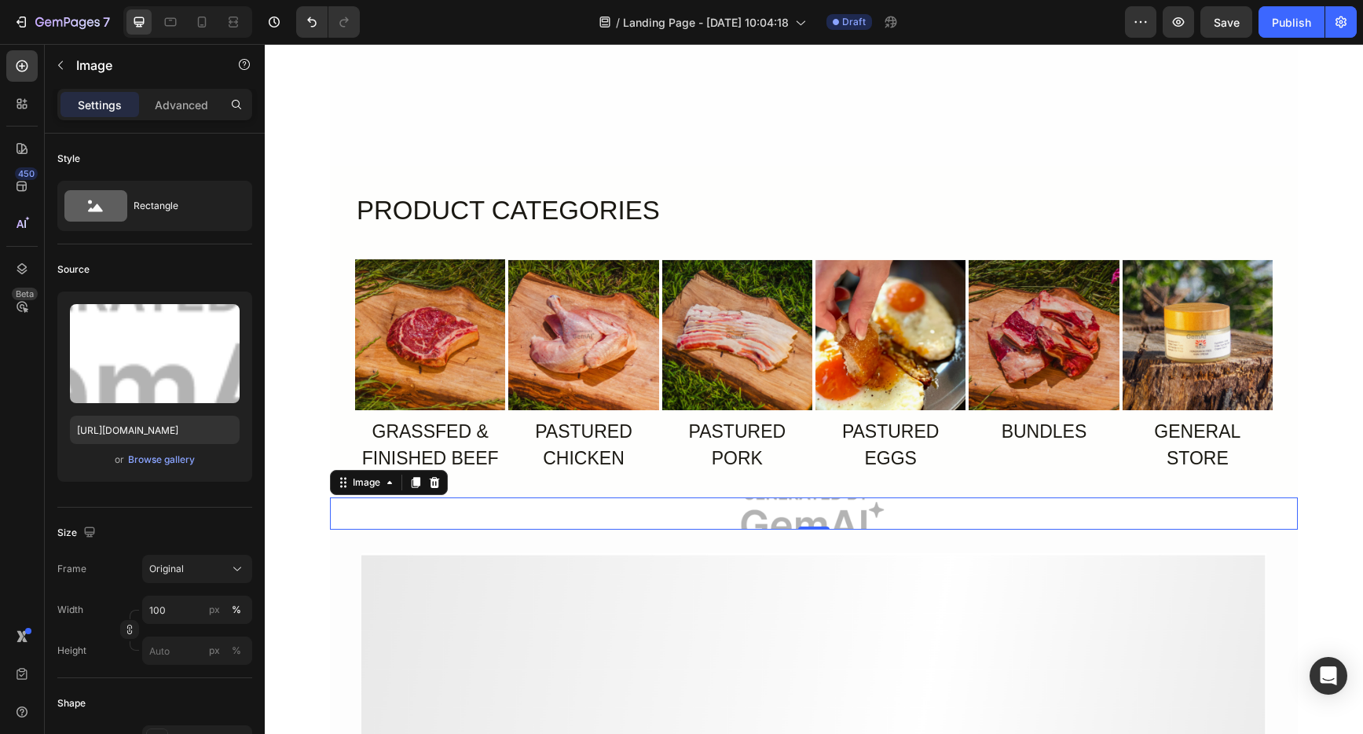
click at [1311, 568] on div "Real People, Real Reviews Heading Row Section 5 PRODUCT CATEGORIES Heading Imag…" at bounding box center [814, 365] width 1099 height 4081
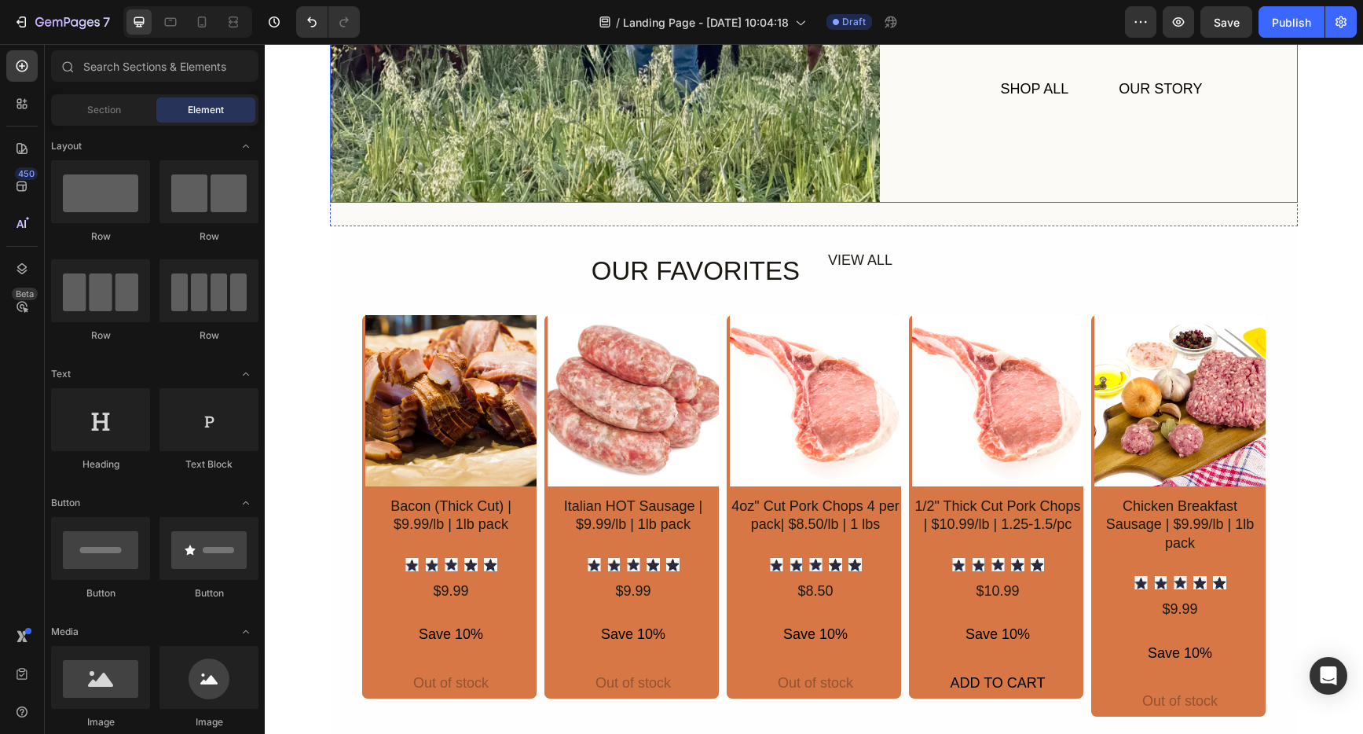
scroll to position [592, 0]
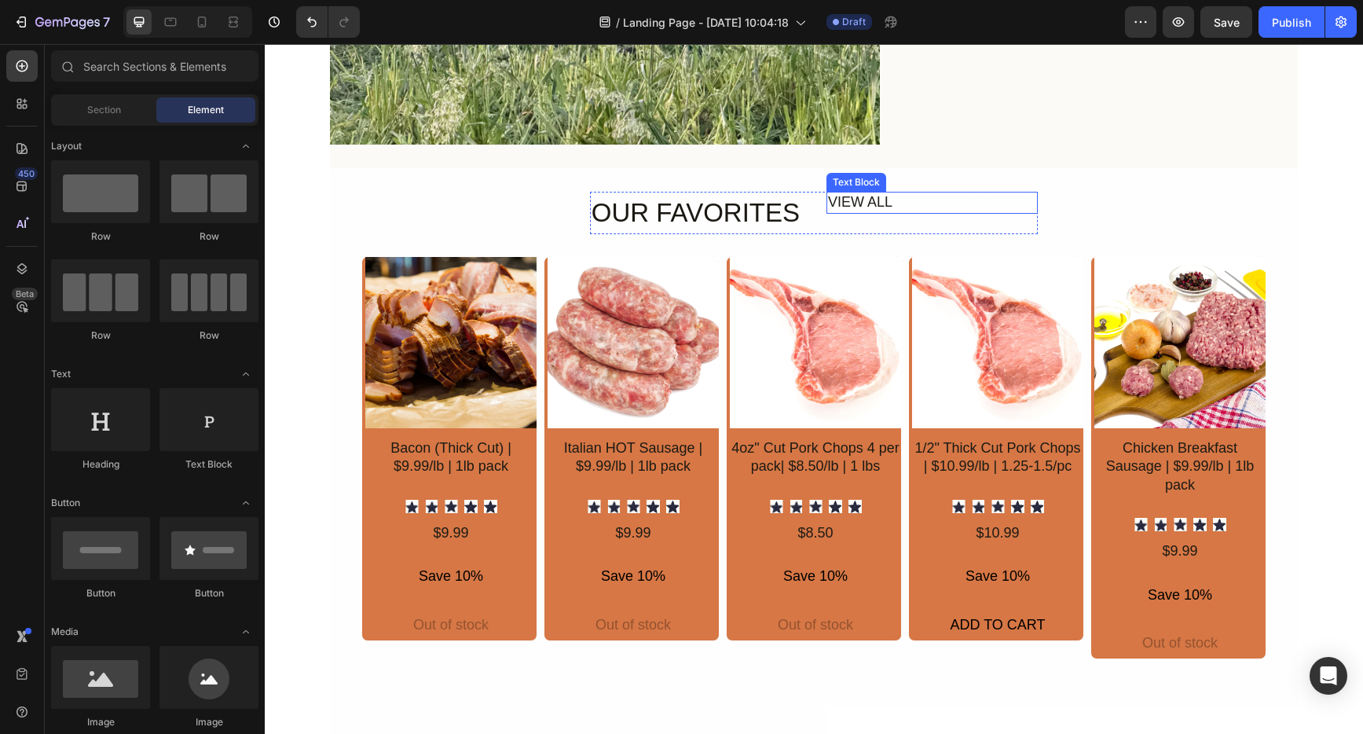
click at [844, 203] on div "VIEW ALL" at bounding box center [932, 202] width 211 height 21
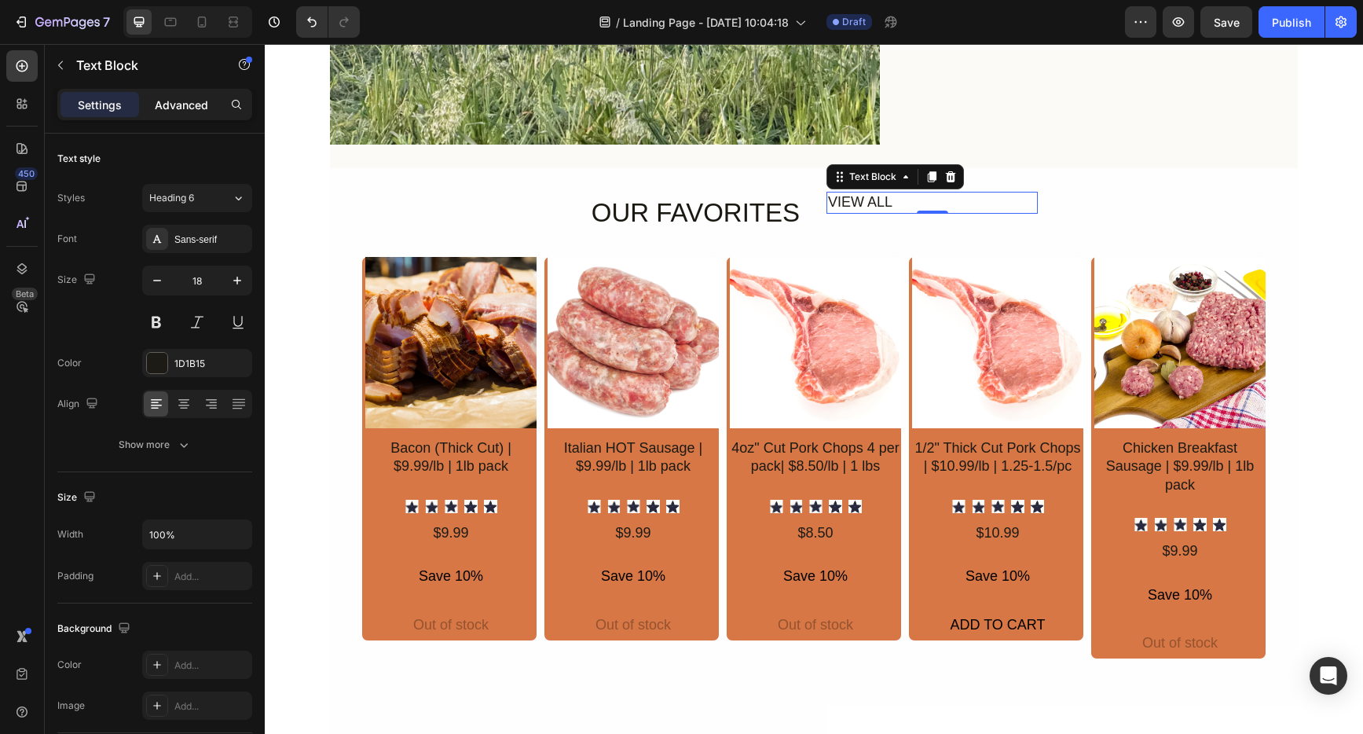
click at [175, 113] on div "Advanced" at bounding box center [181, 104] width 79 height 25
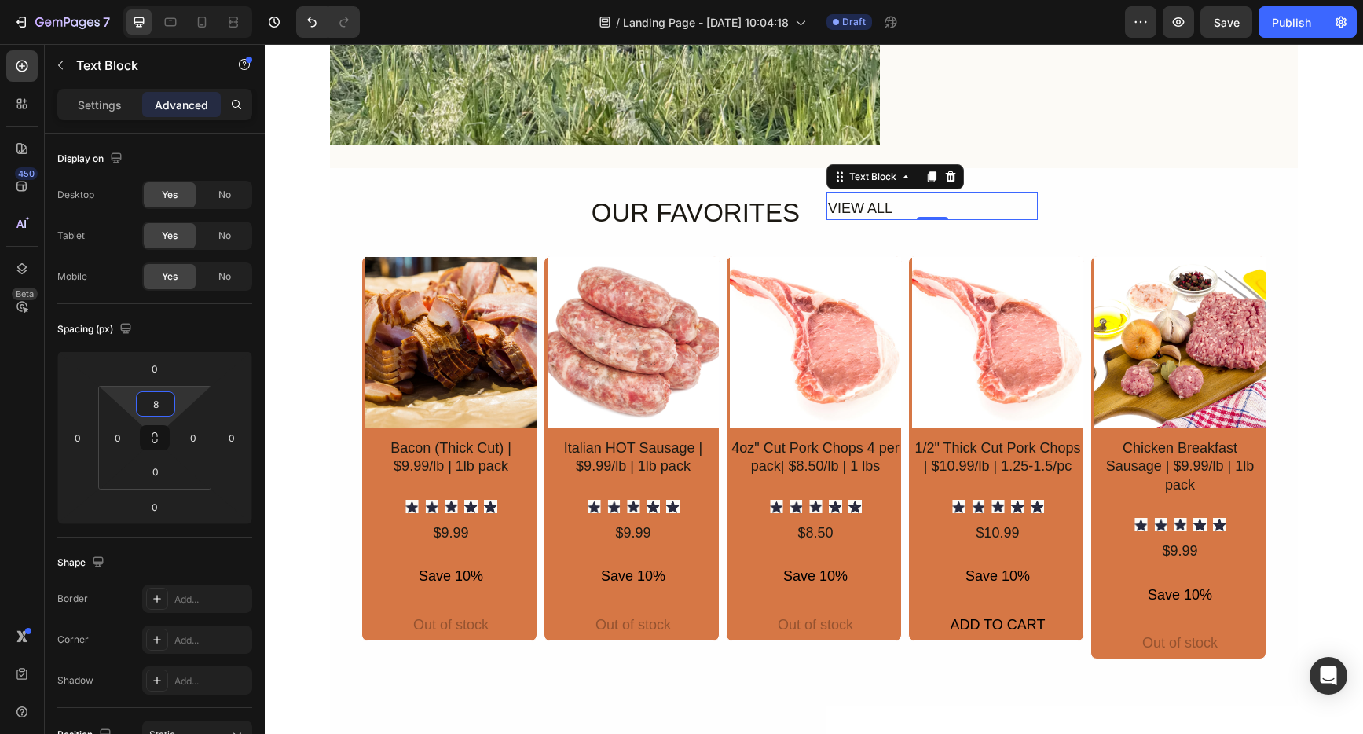
type input "10"
click at [180, 0] on html "7 Version history / Landing Page - [DATE] 10:04:18 Draft Preview Save Publish 4…" at bounding box center [681, 0] width 1363 height 0
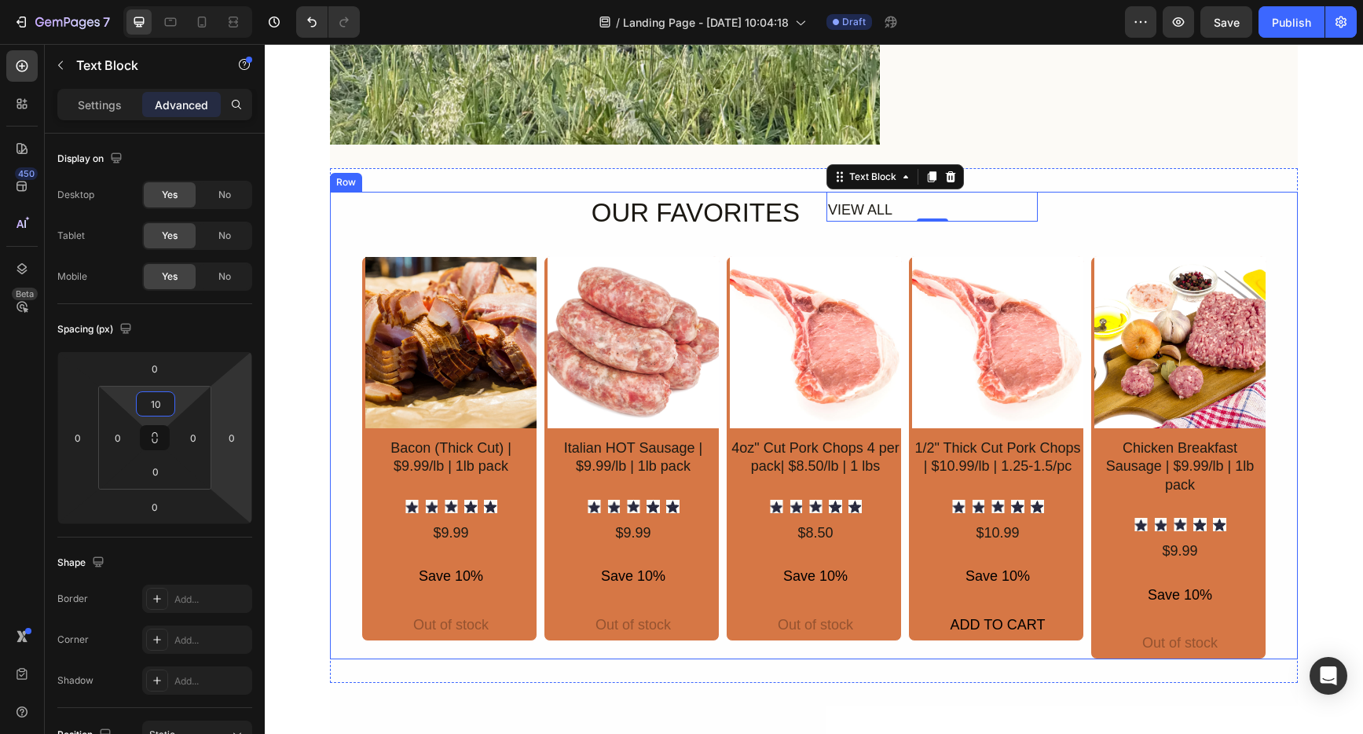
click at [1215, 222] on div "OUR FAVORITES Heading VIEW ALL Text Block 0 Row Product Images Bacon (Thick Cut…" at bounding box center [813, 426] width 905 height 468
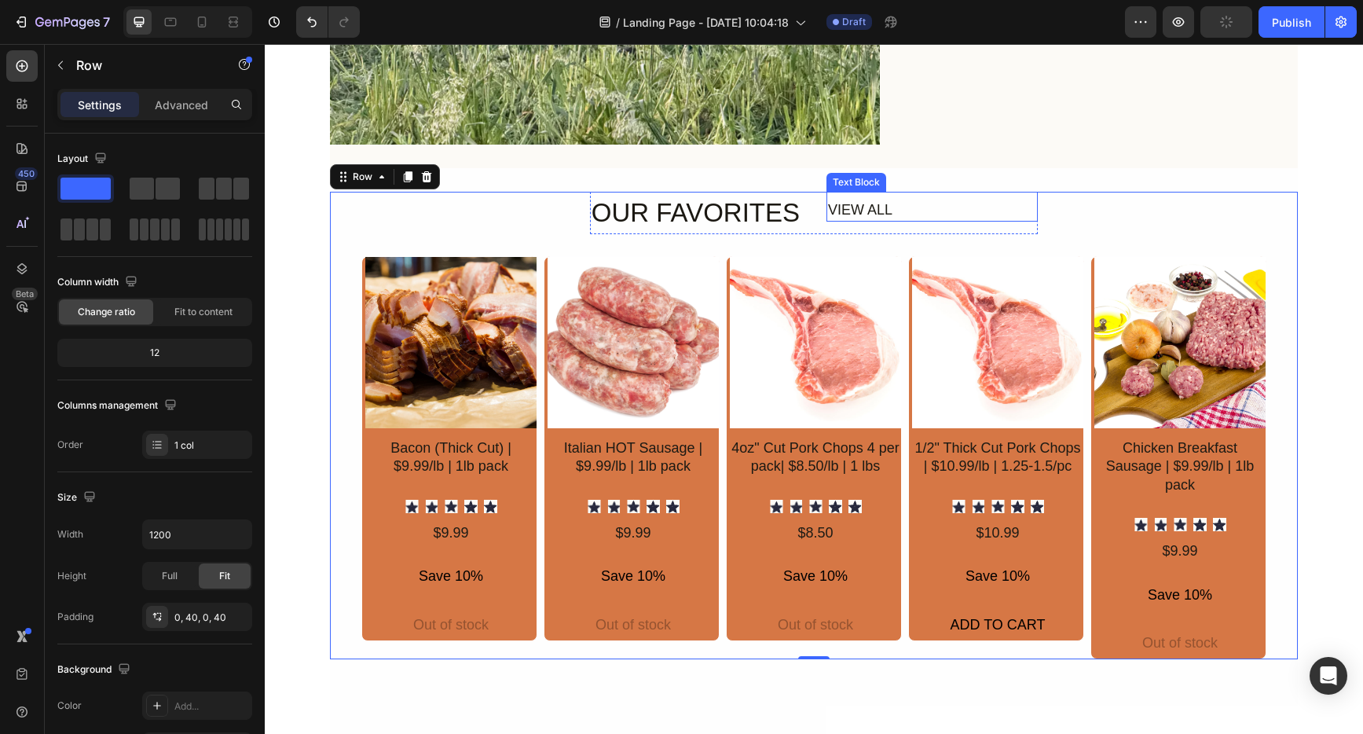
click at [949, 213] on div "VIEW ALL" at bounding box center [932, 210] width 211 height 21
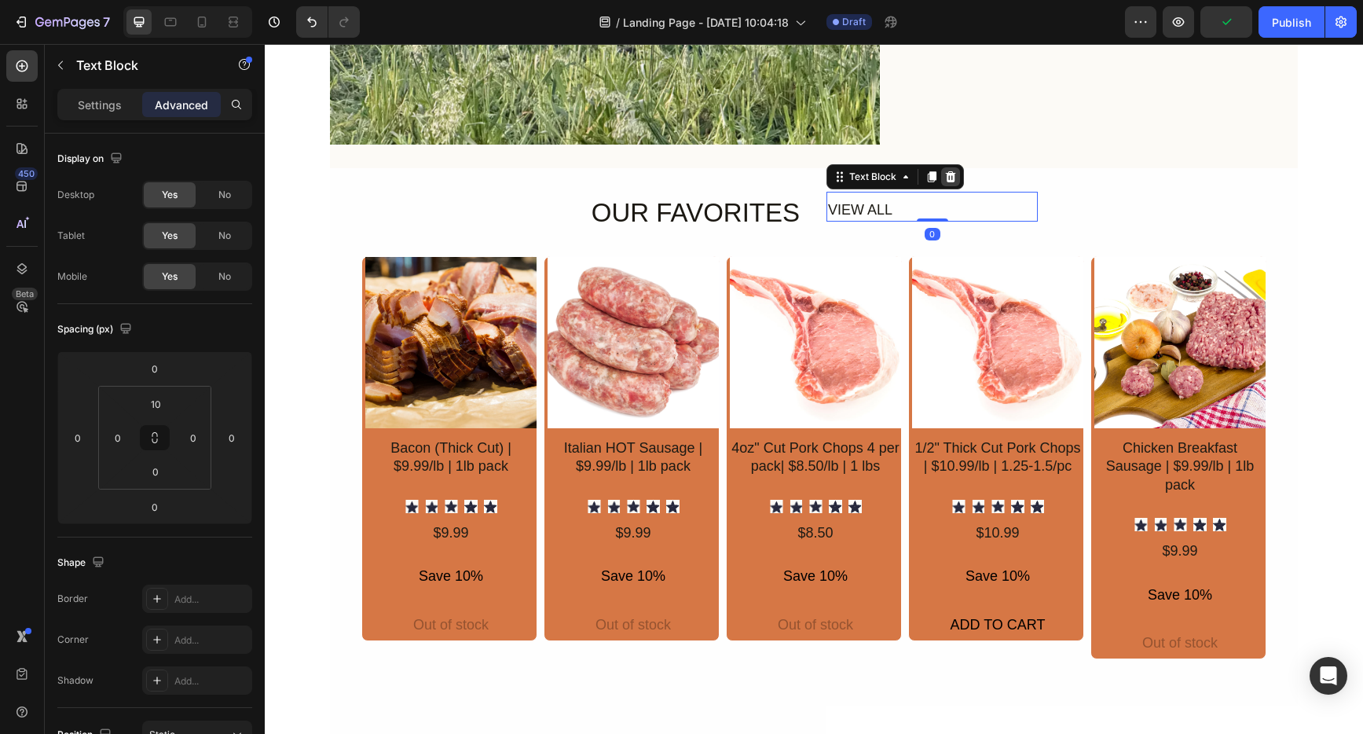
click at [945, 177] on icon at bounding box center [951, 177] width 13 height 13
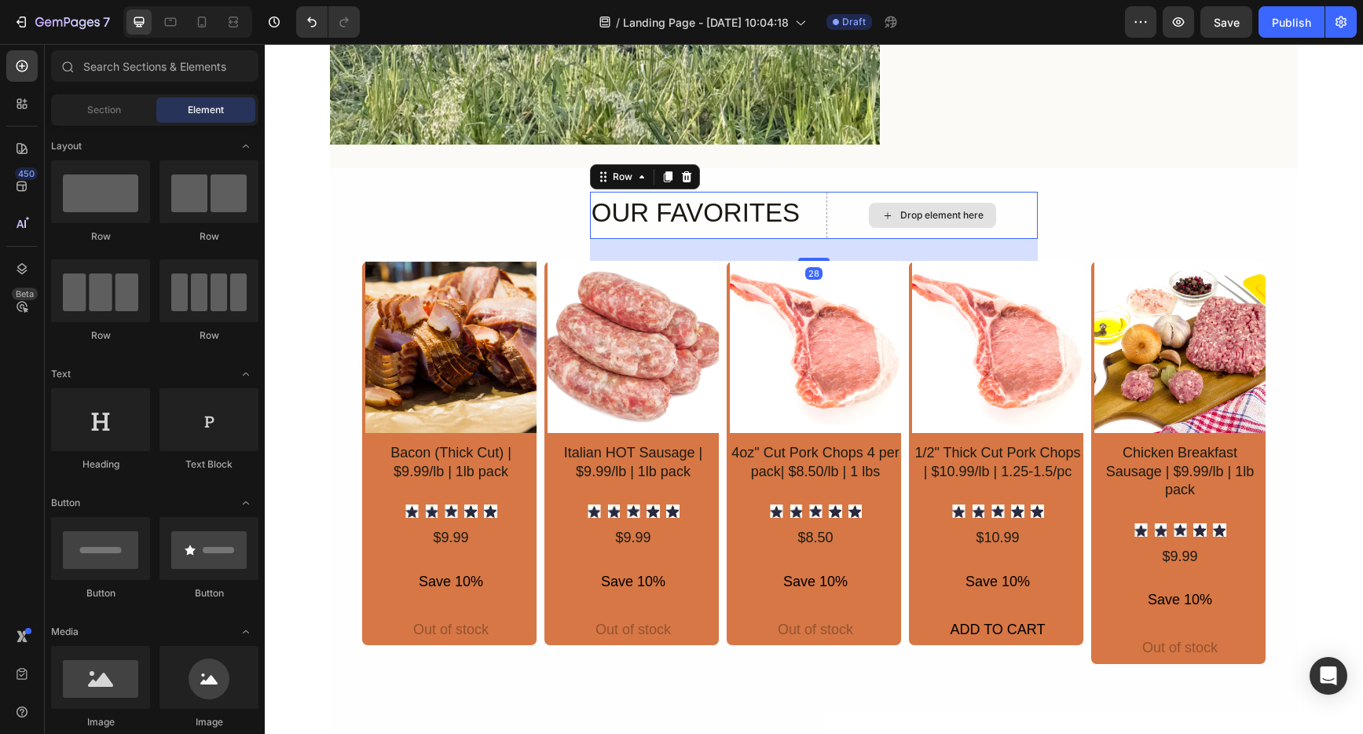
click at [827, 227] on div "Drop element here" at bounding box center [932, 215] width 211 height 47
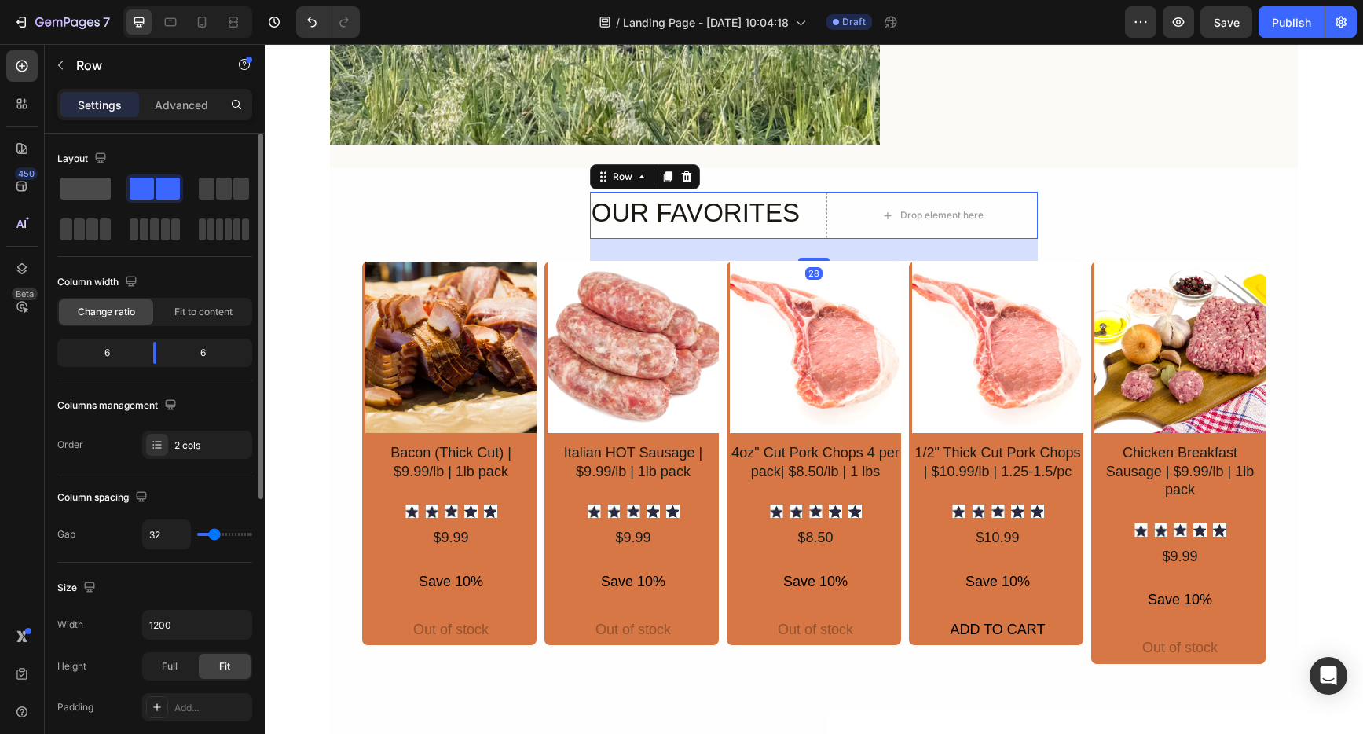
click at [127, 176] on div at bounding box center [155, 188] width 57 height 28
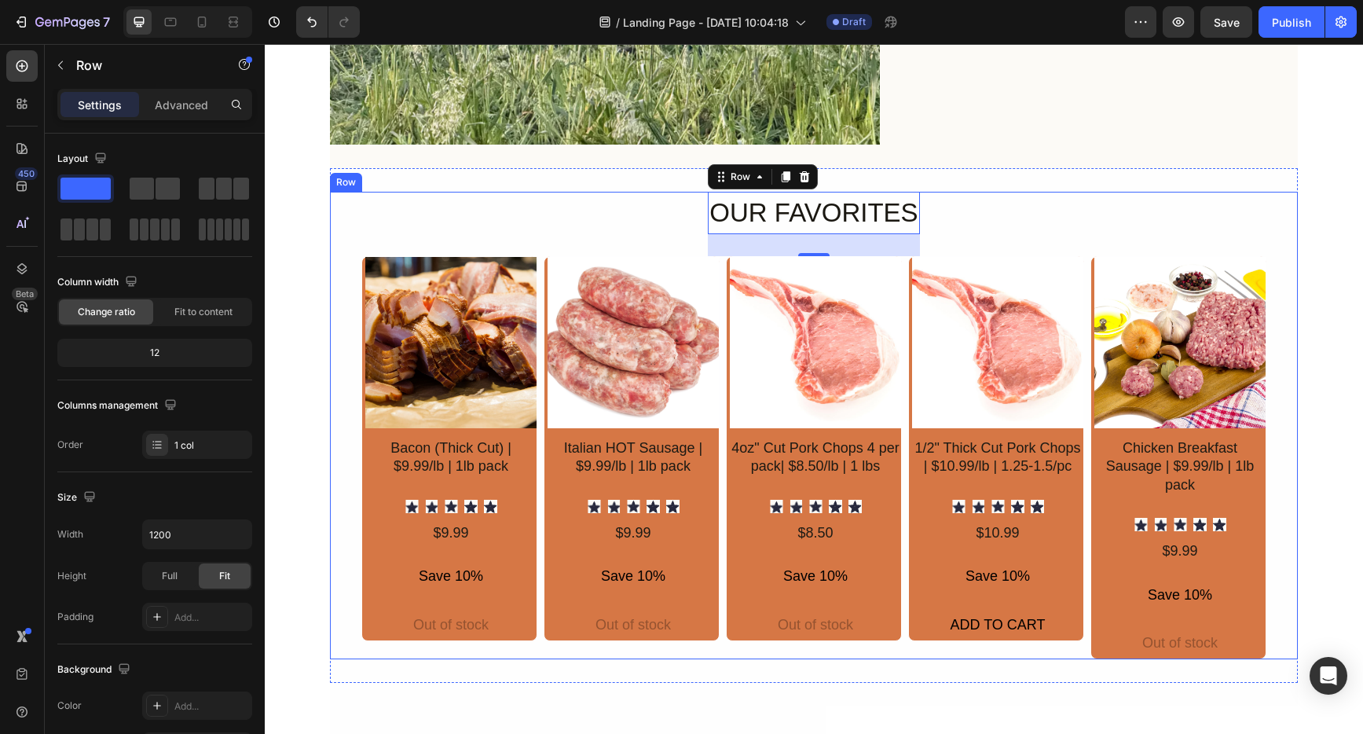
click at [1103, 214] on div "OUR FAVORITES Heading Row 28 Product Images Bacon (Thick Cut) | $9.99/lb | 1lb …" at bounding box center [813, 426] width 905 height 468
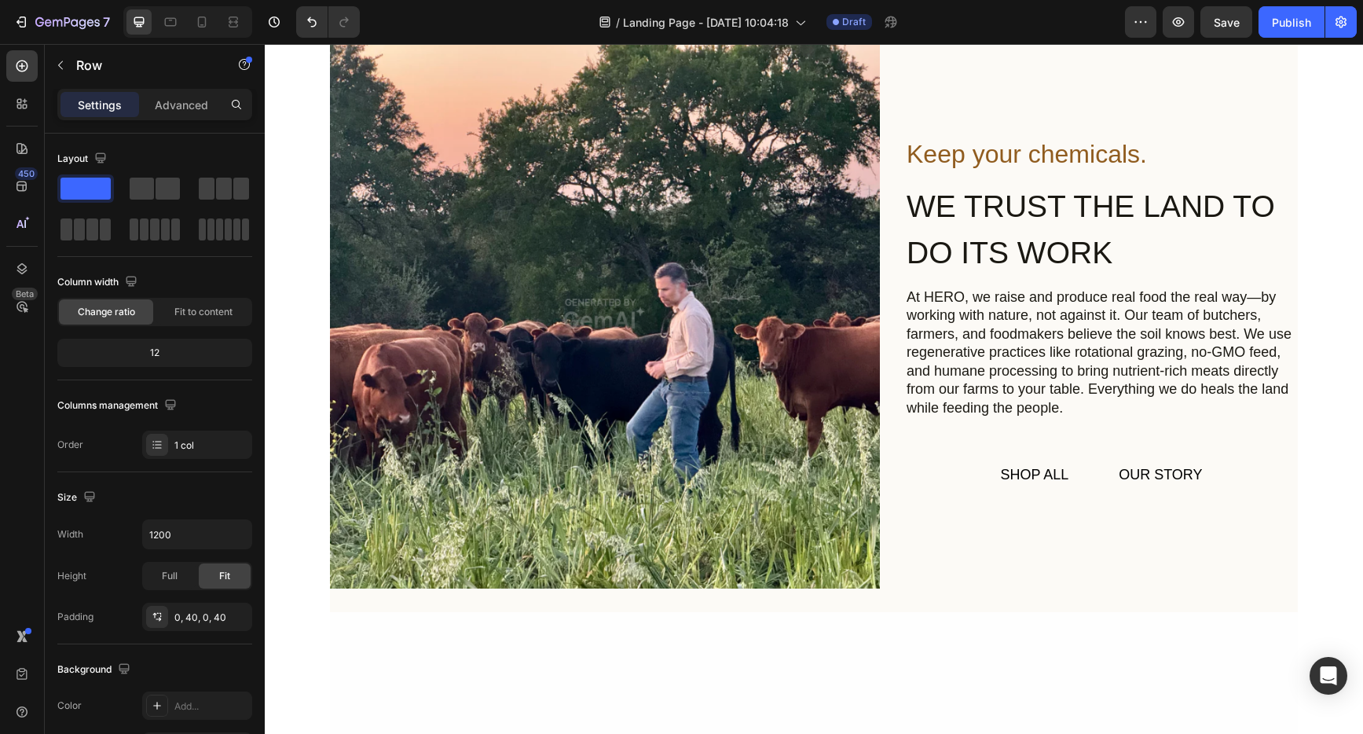
scroll to position [0, 0]
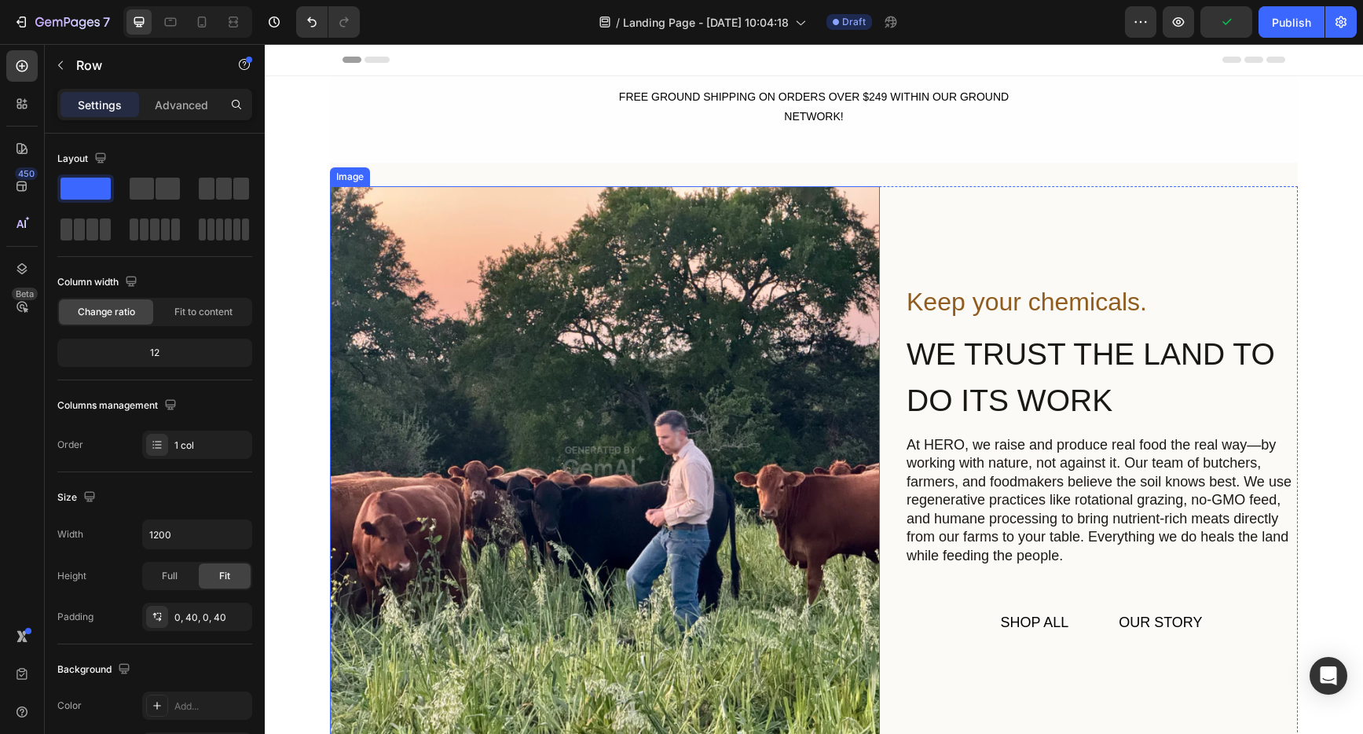
click at [769, 266] on img at bounding box center [605, 461] width 550 height 550
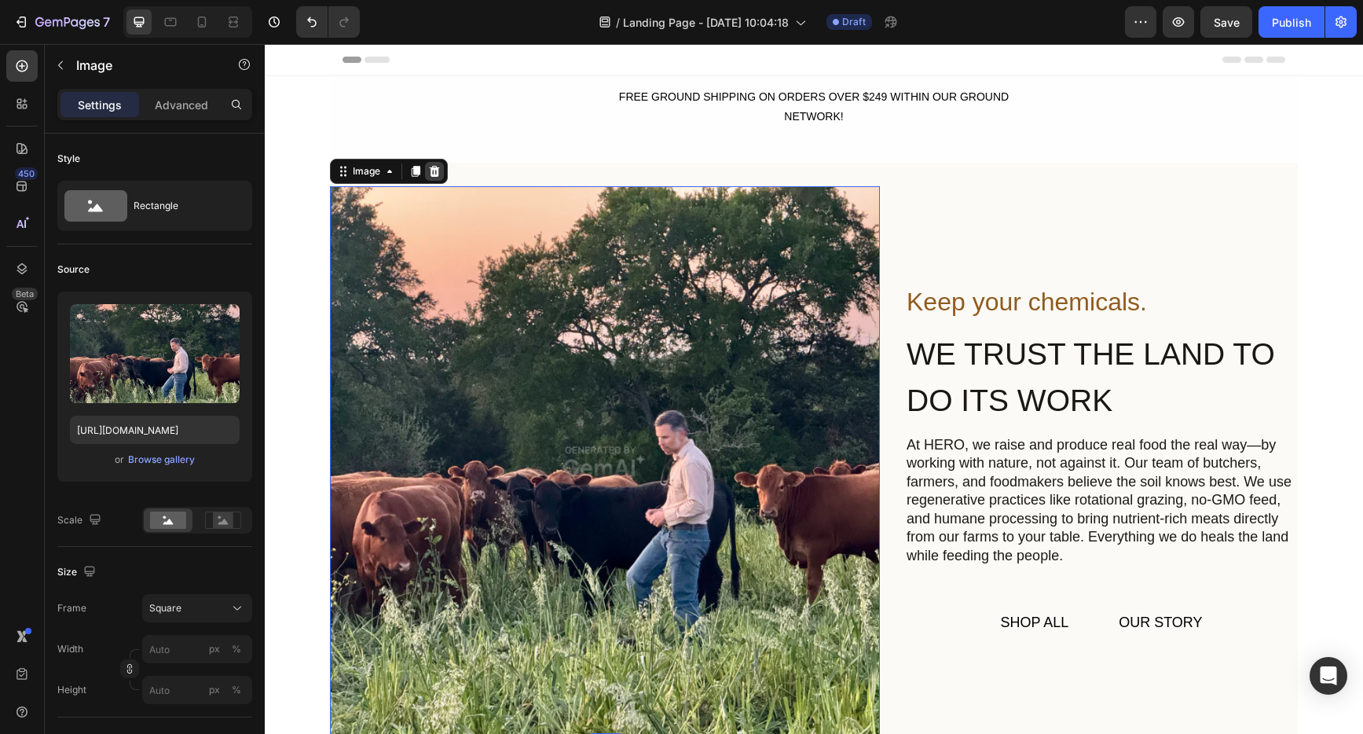
click at [430, 172] on icon at bounding box center [435, 171] width 10 height 11
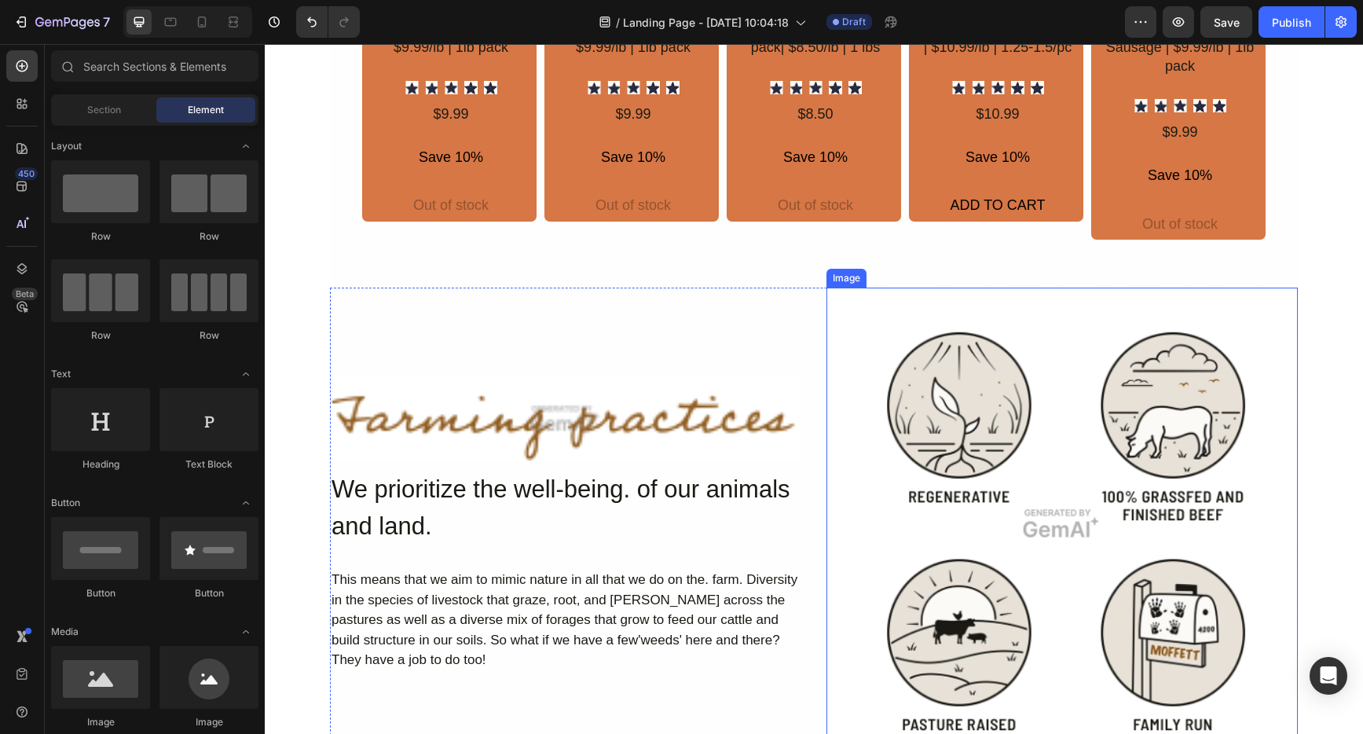
scroll to position [818, 0]
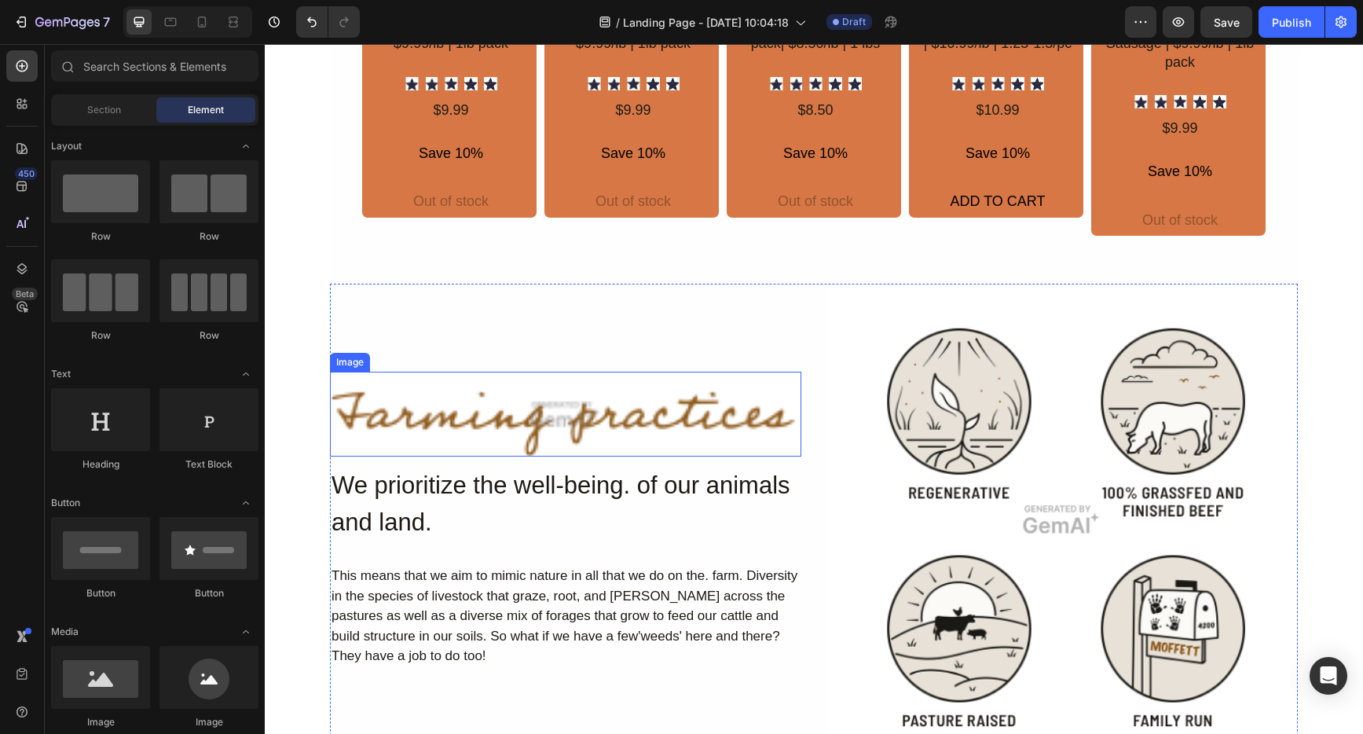
click at [644, 422] on img at bounding box center [565, 415] width 471 height 86
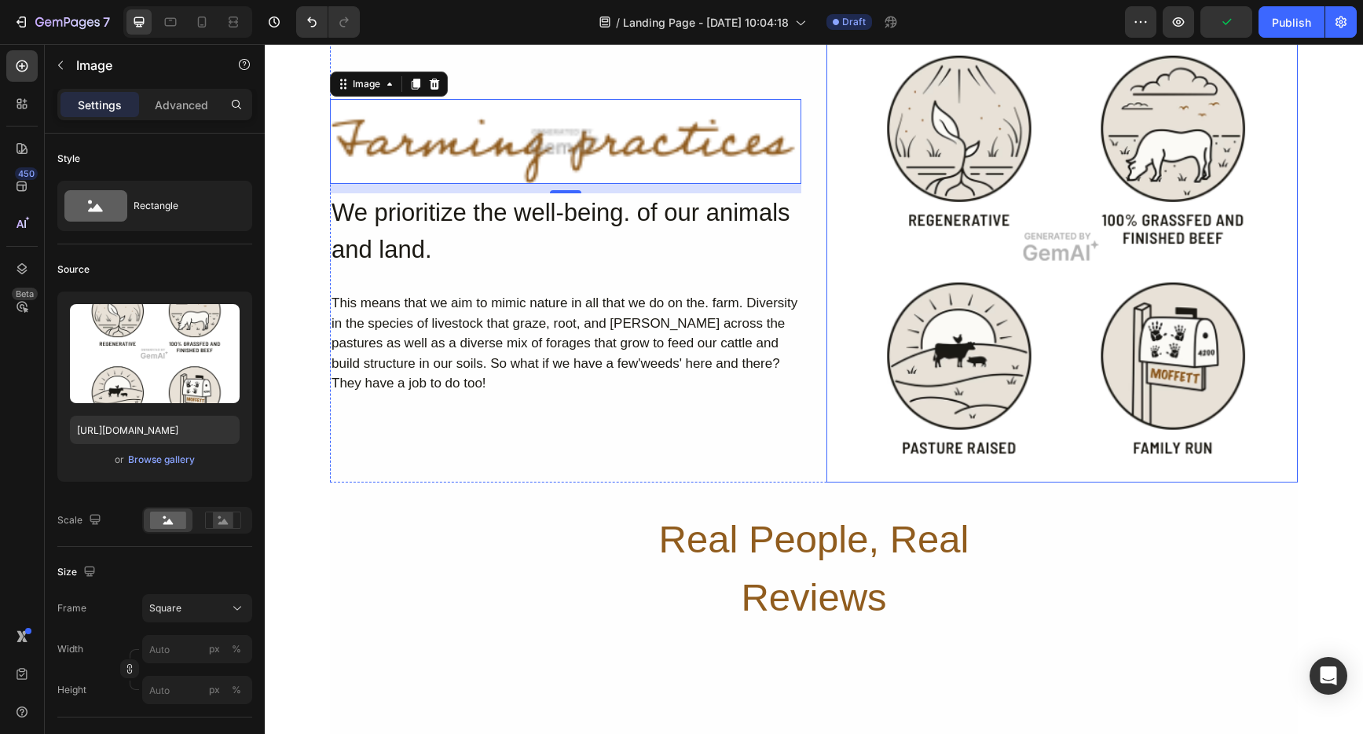
click at [1136, 411] on img at bounding box center [1062, 246] width 471 height 471
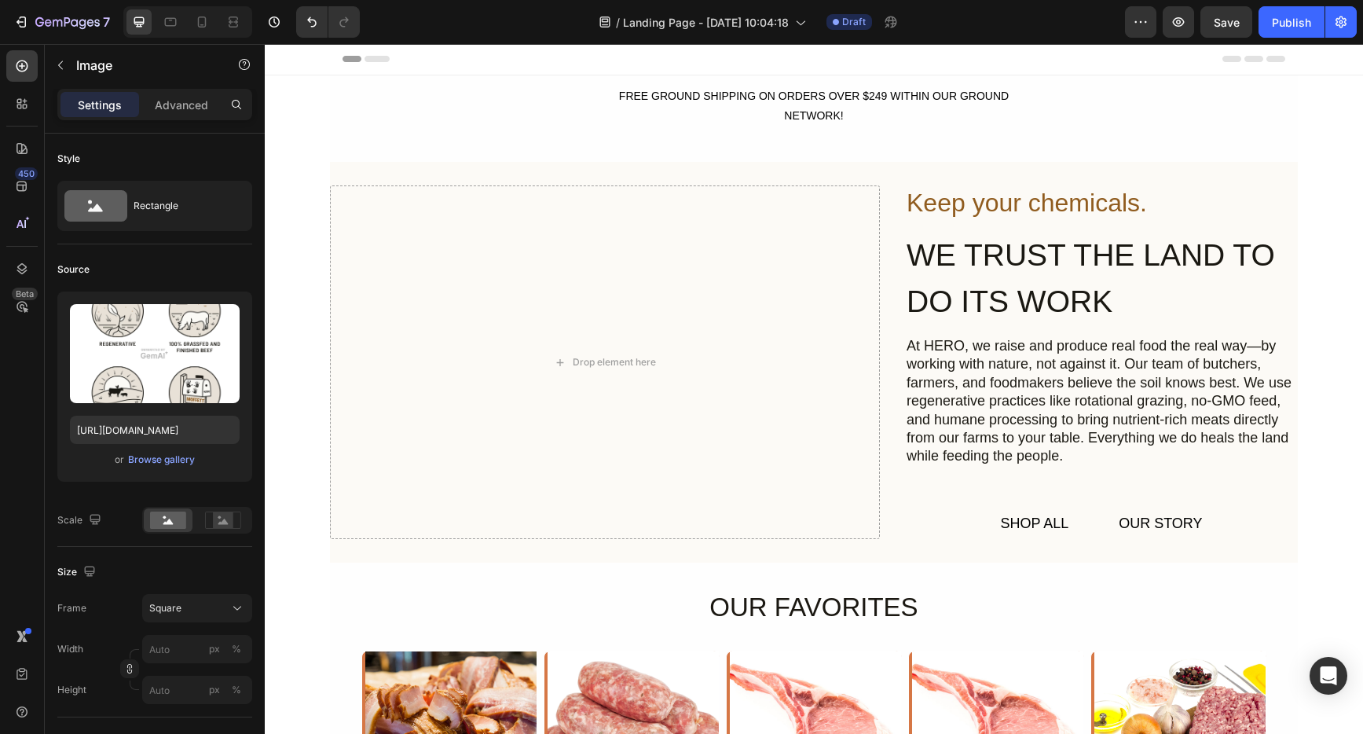
scroll to position [0, 0]
click at [1208, 524] on button "OUR STORY" at bounding box center [1160, 524] width 121 height 31
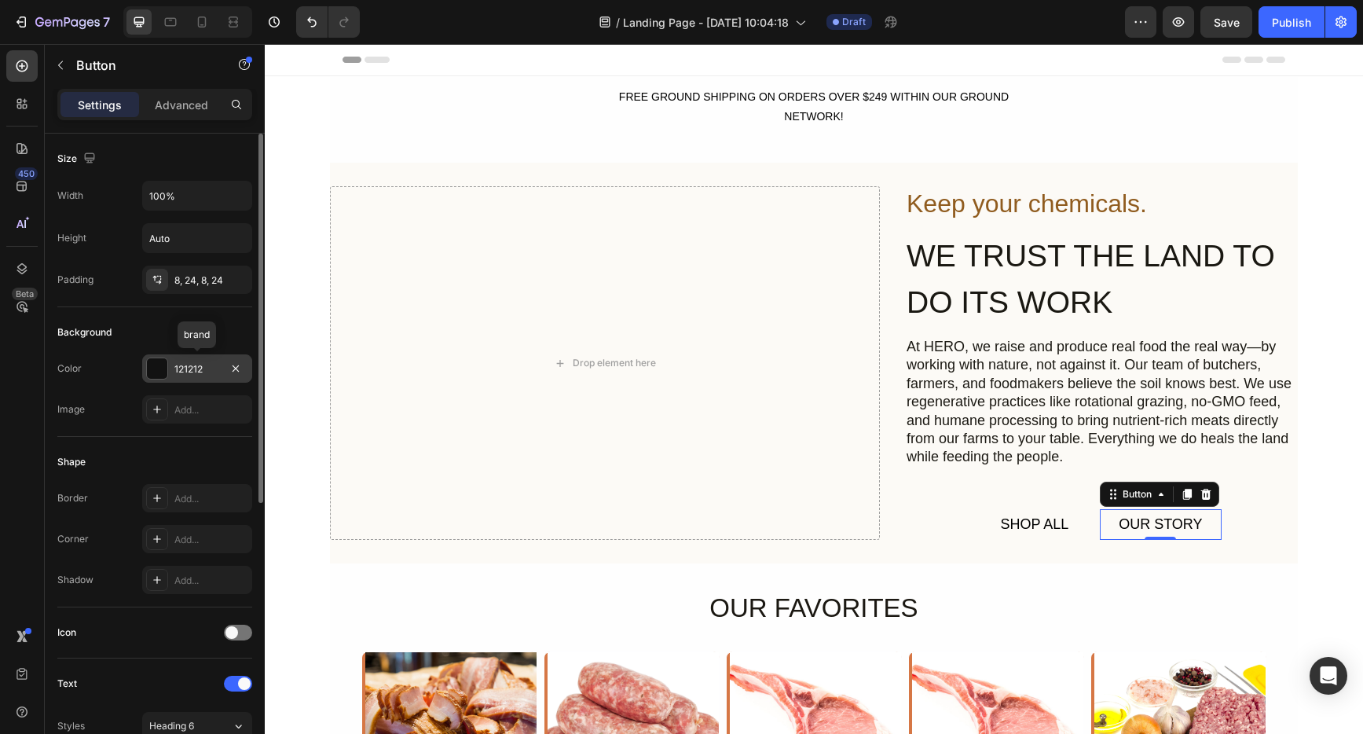
click at [152, 369] on div at bounding box center [157, 368] width 20 height 20
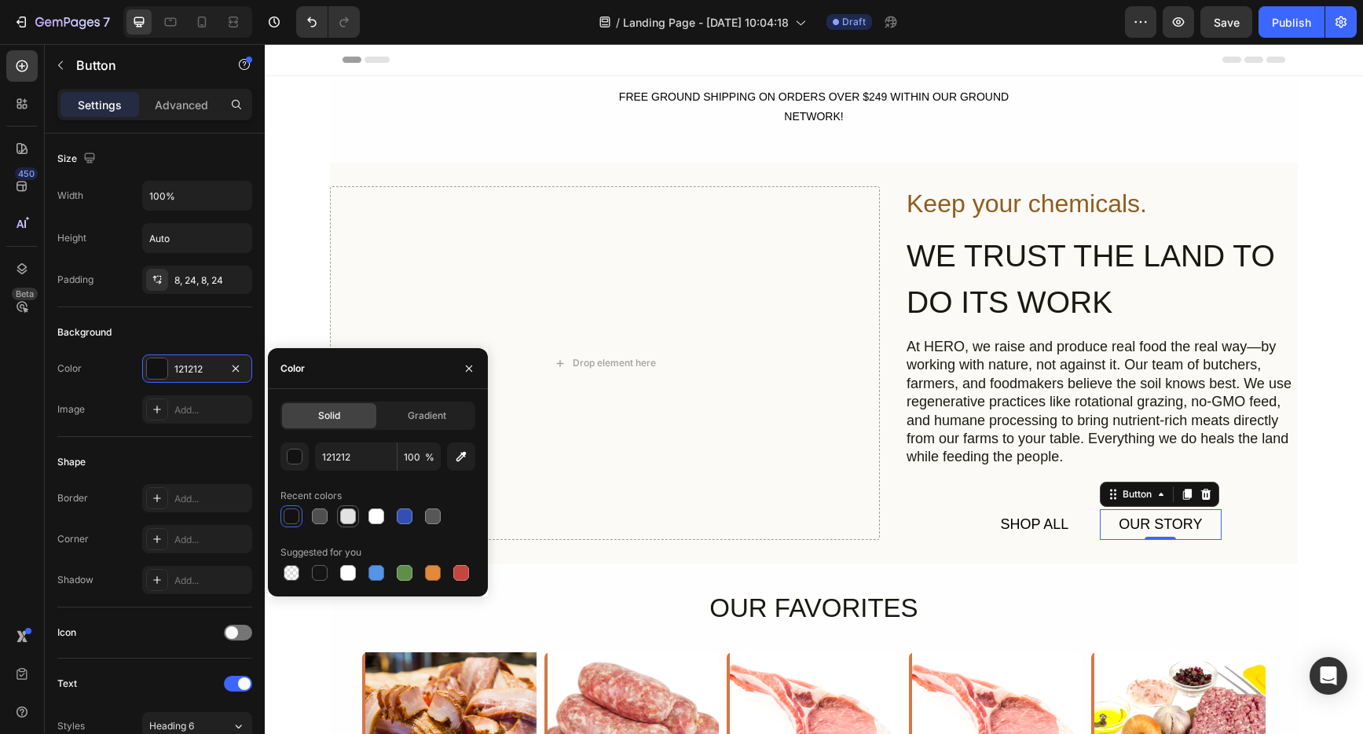
click at [348, 517] on div at bounding box center [348, 516] width 16 height 16
click at [323, 513] on div at bounding box center [320, 516] width 16 height 16
type input "121212"
click at [398, 413] on div "Gradient" at bounding box center [427, 415] width 94 height 25
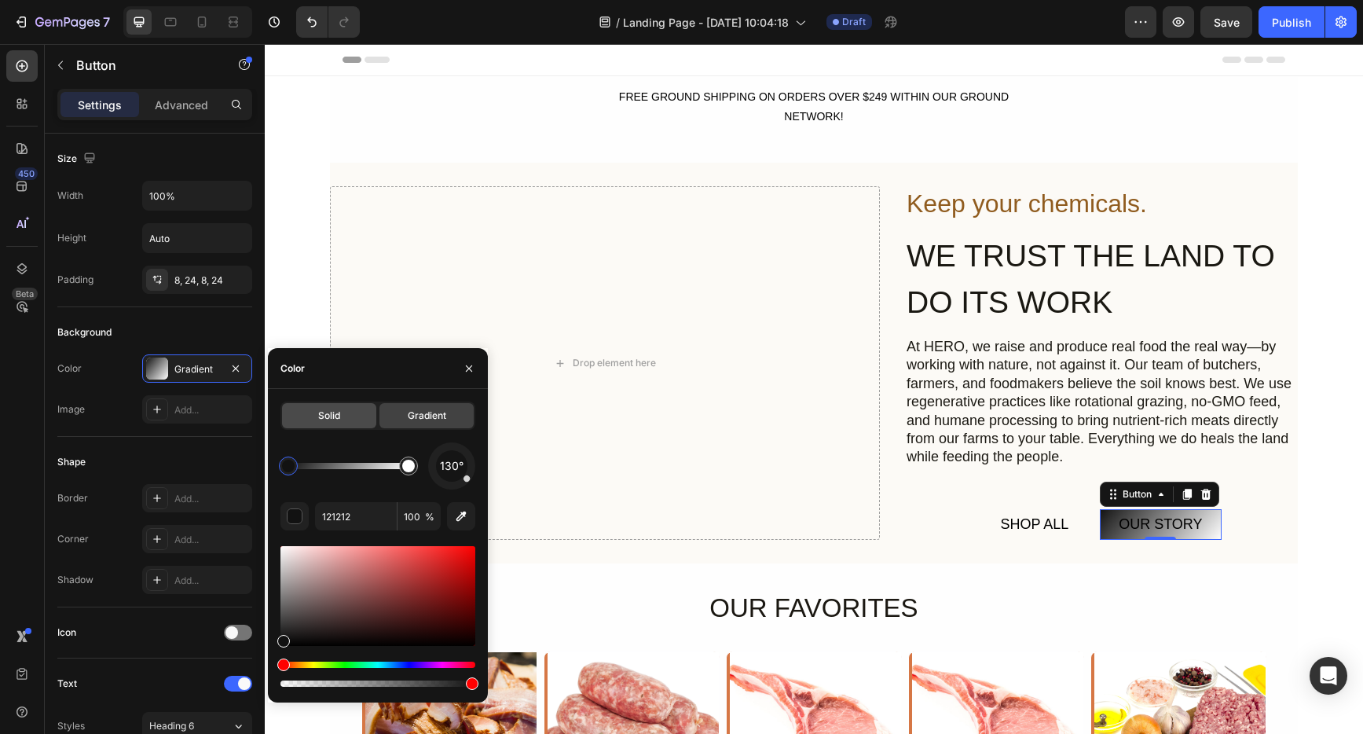
click at [321, 416] on span "Solid" at bounding box center [329, 416] width 22 height 14
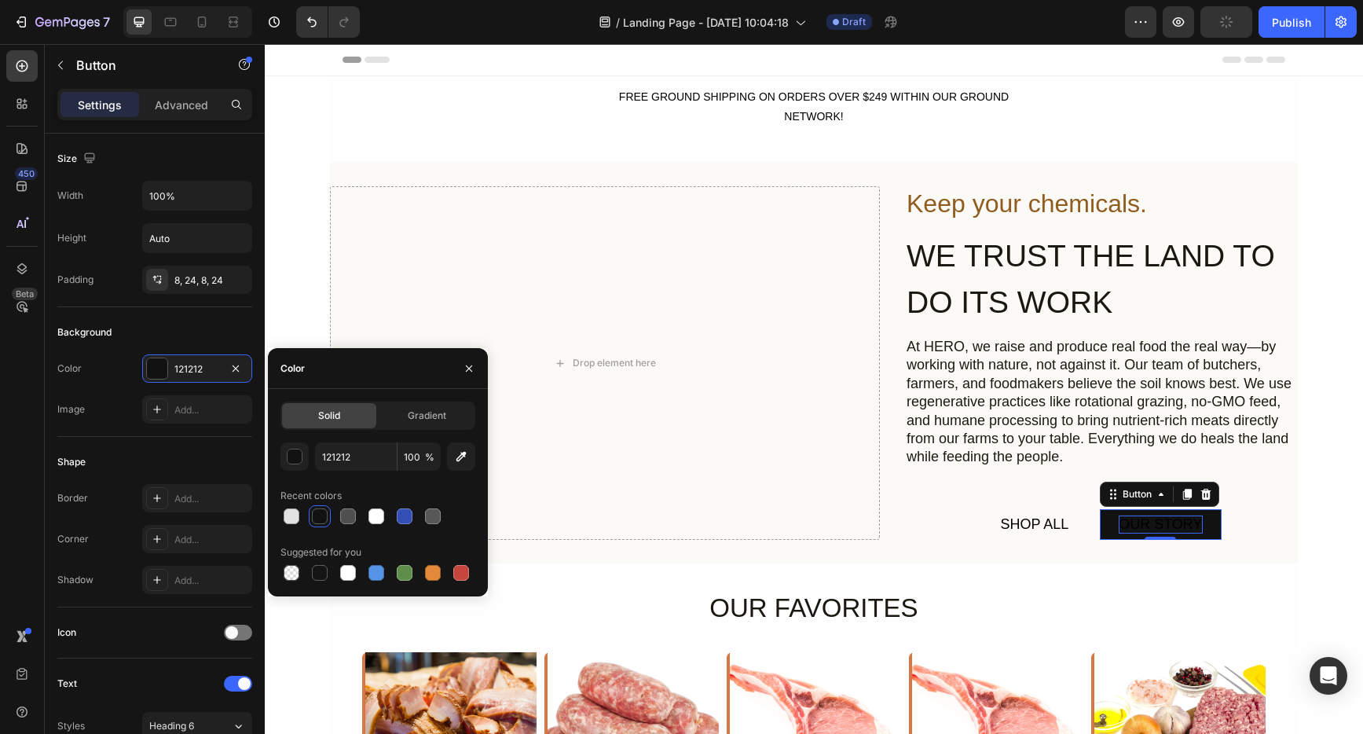
click at [1154, 526] on div "OUR STORY" at bounding box center [1160, 524] width 83 height 18
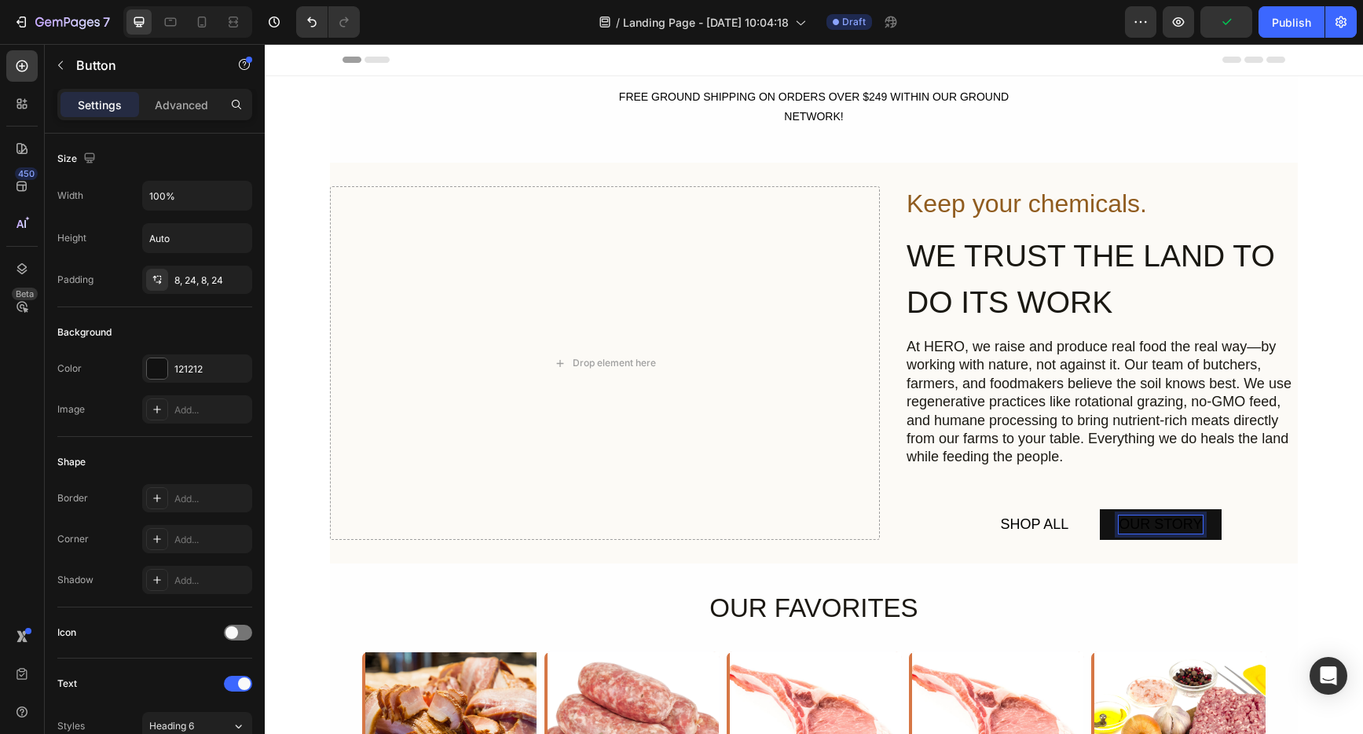
click at [1154, 526] on p "OUR STORY" at bounding box center [1160, 524] width 83 height 18
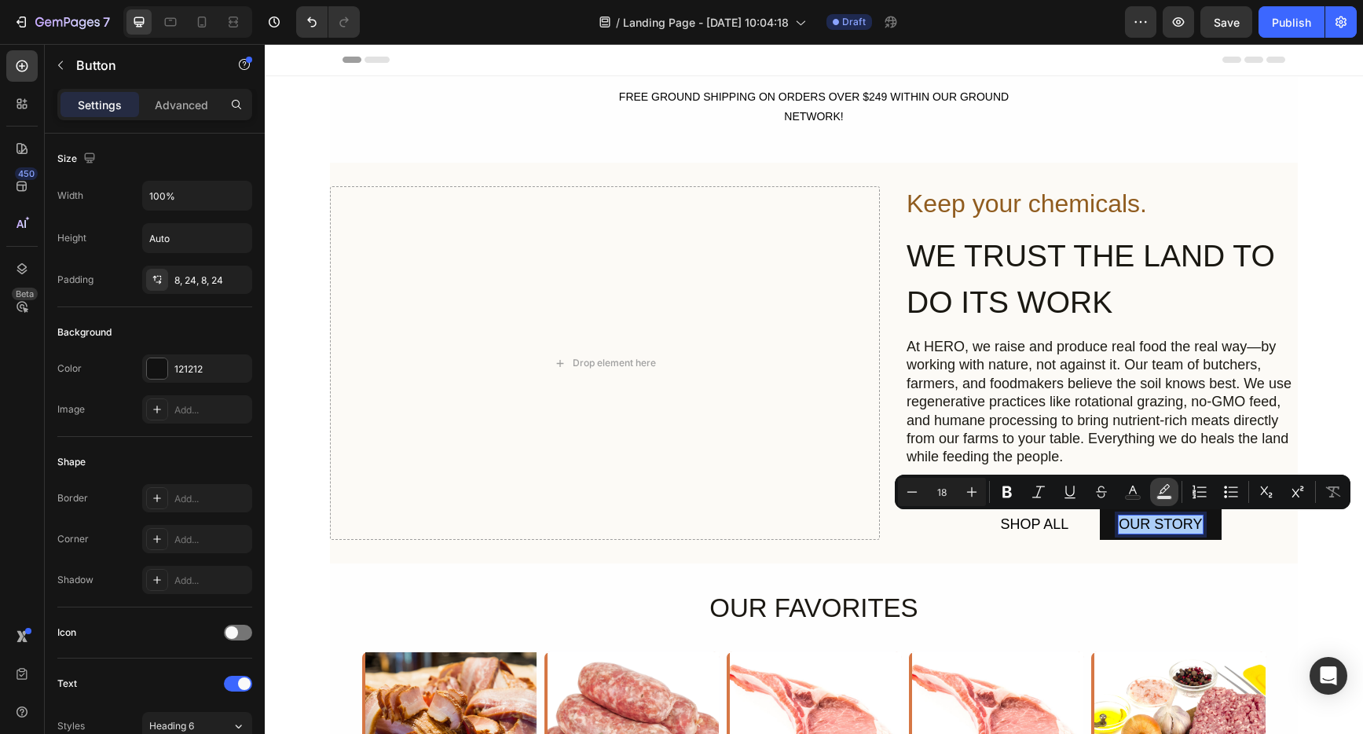
click at [1166, 497] on rect "Editor contextual toolbar" at bounding box center [1164, 498] width 15 height 4
type input "000000"
type input "77"
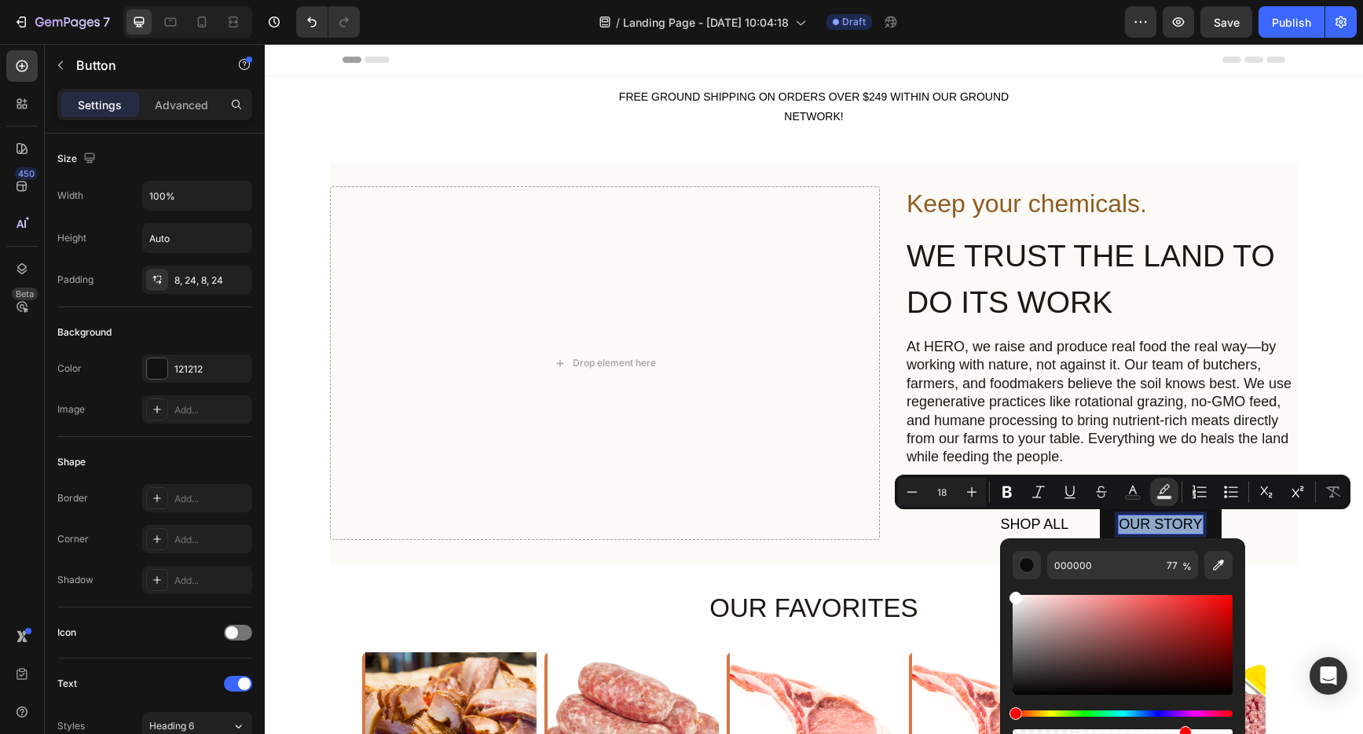
type input "FFFFFF"
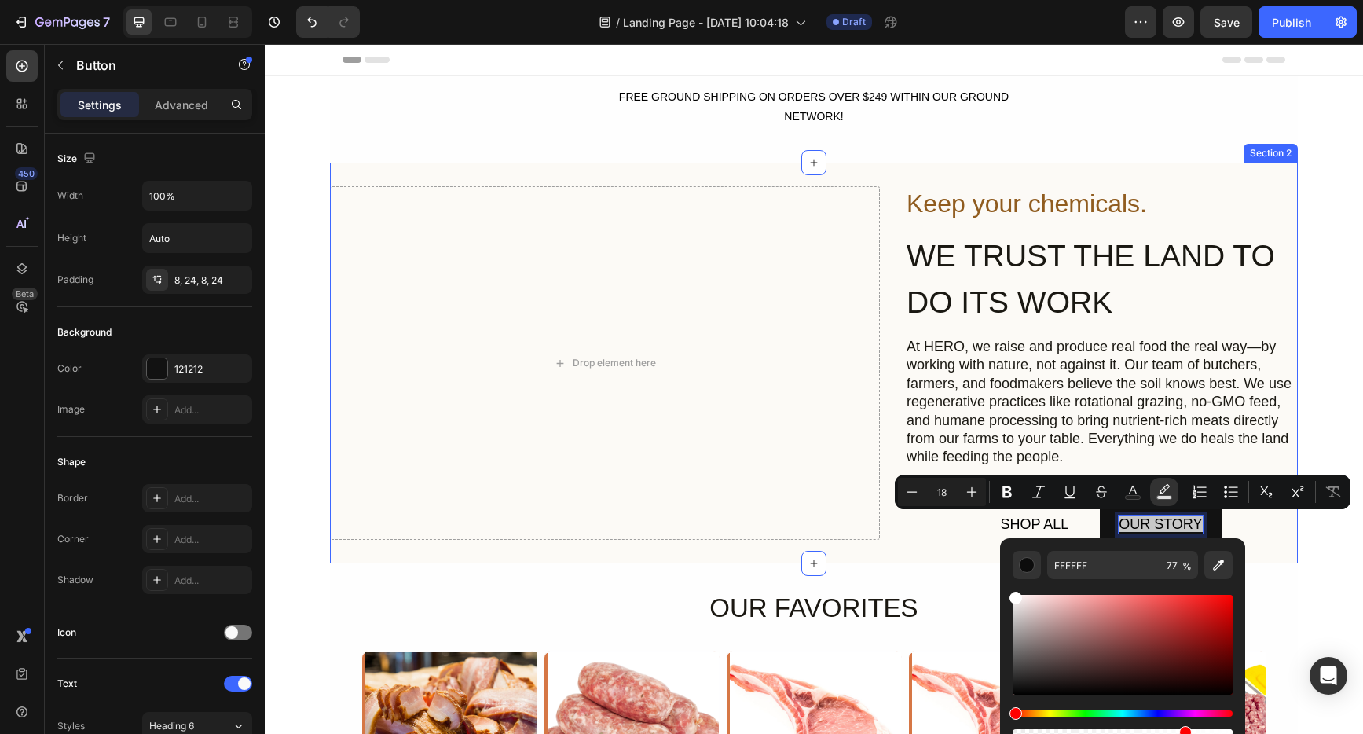
drag, startPoint x: 1311, startPoint y: 676, endPoint x: 971, endPoint y: 556, distance: 359.9
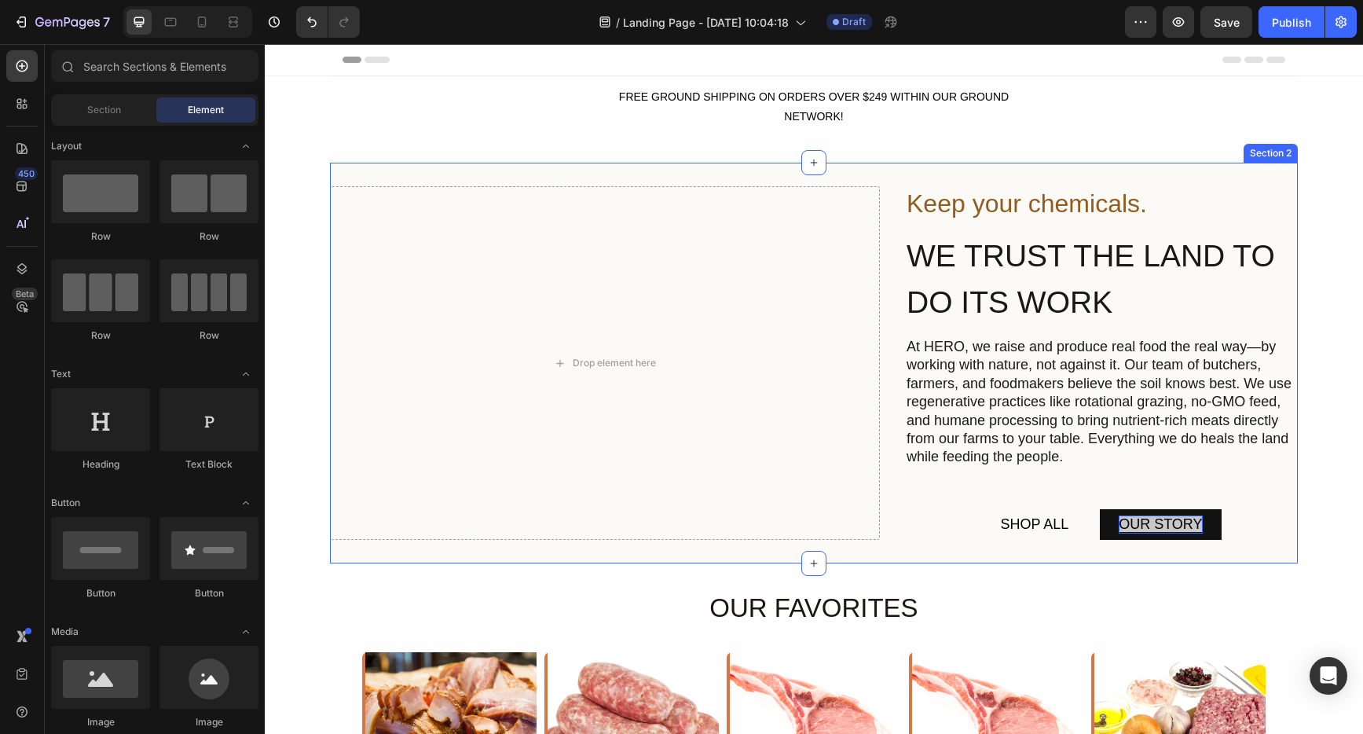
click at [1152, 526] on span "OUR STORY" at bounding box center [1160, 524] width 83 height 16
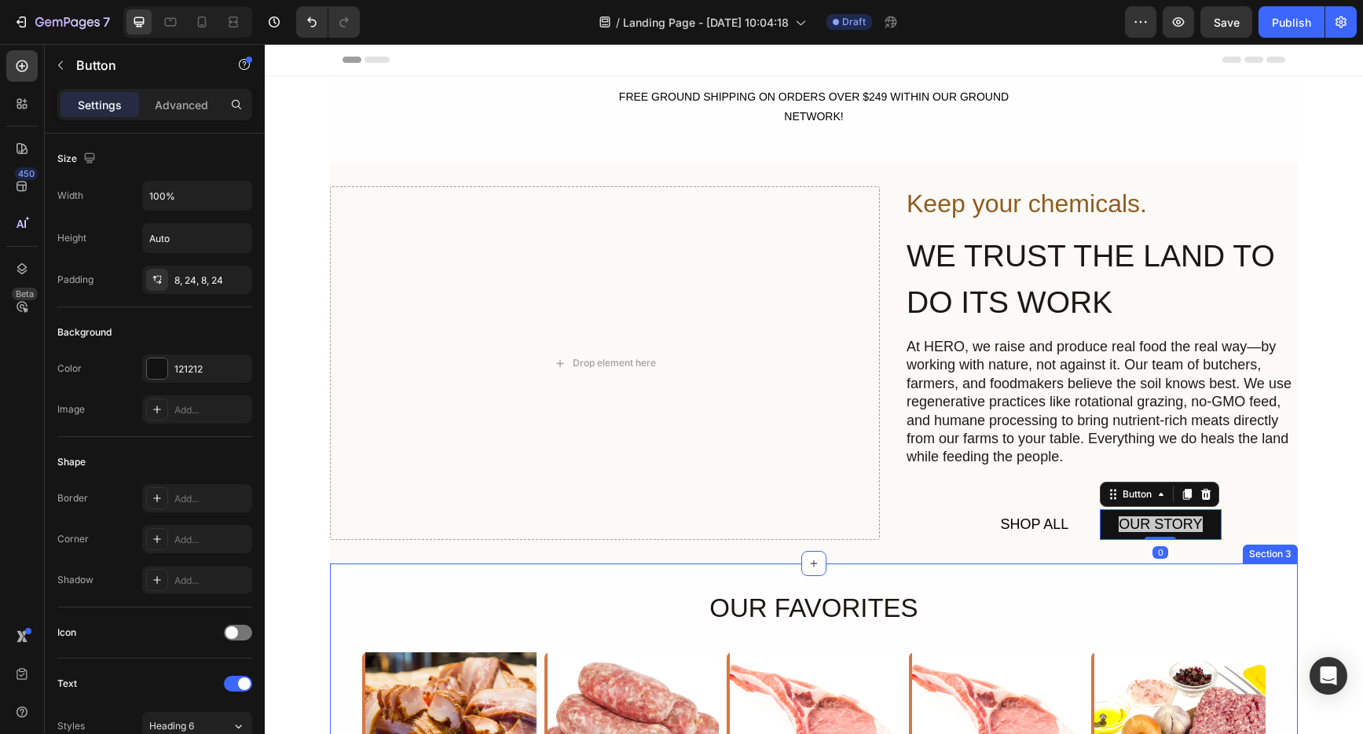
click at [1227, 554] on div "Drop element here Keep your chemicals. Heading WE TRUST THE LAND TO DO ITS WORK…" at bounding box center [814, 363] width 968 height 401
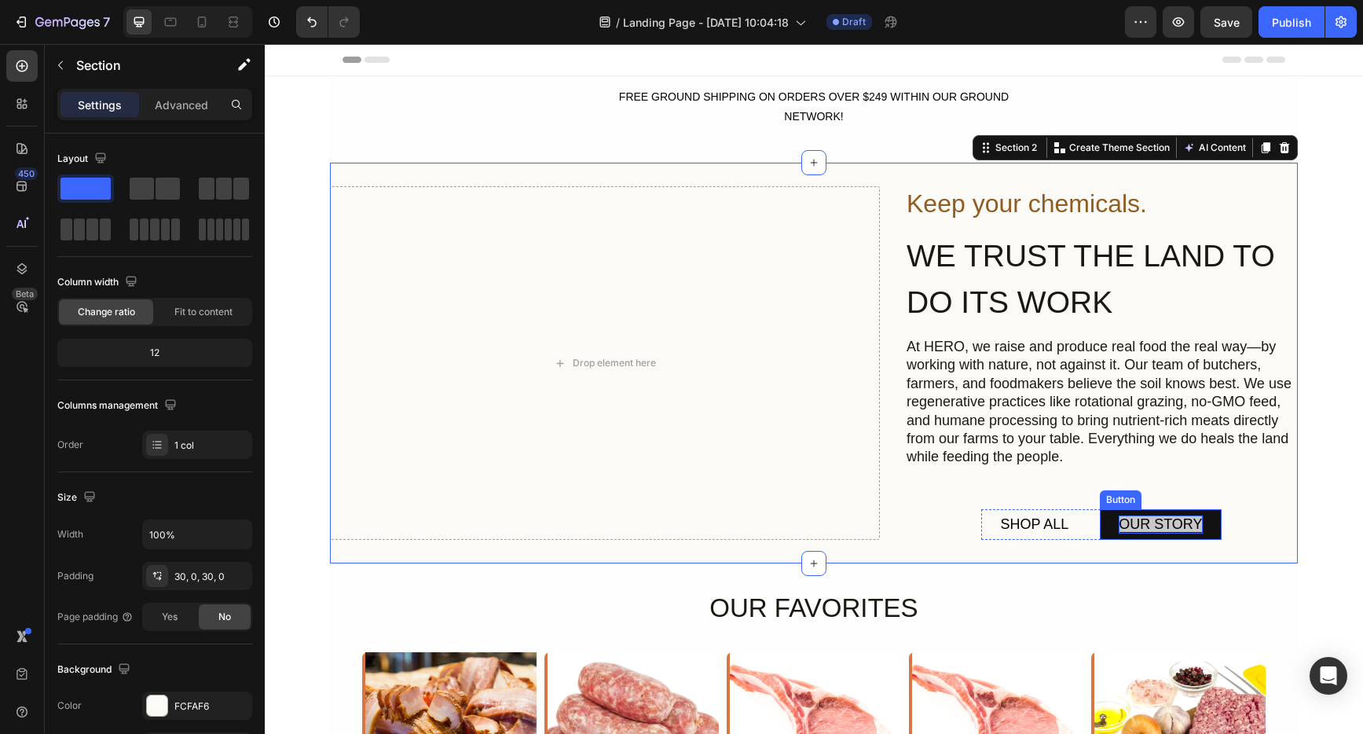
click at [1151, 528] on span "OUR STORY" at bounding box center [1160, 524] width 83 height 16
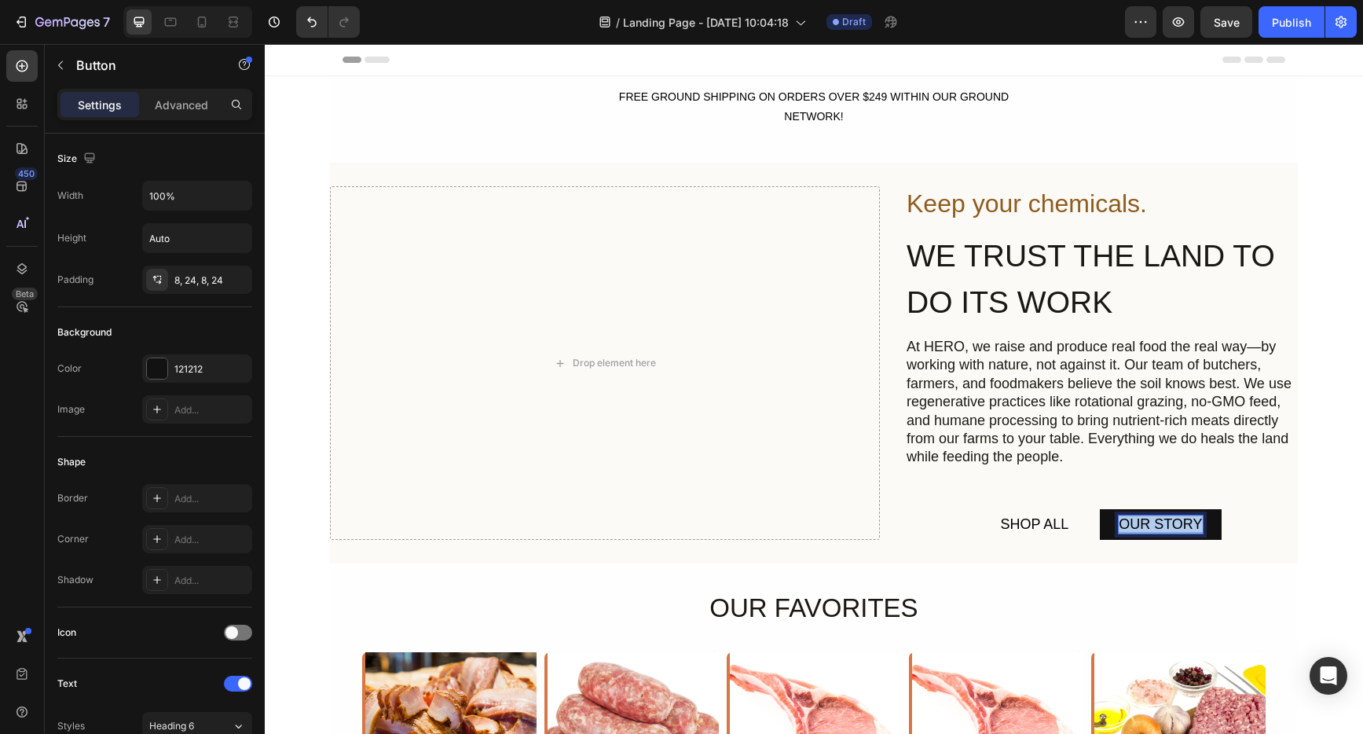
click at [1151, 528] on span "OUR STORY" at bounding box center [1160, 524] width 83 height 16
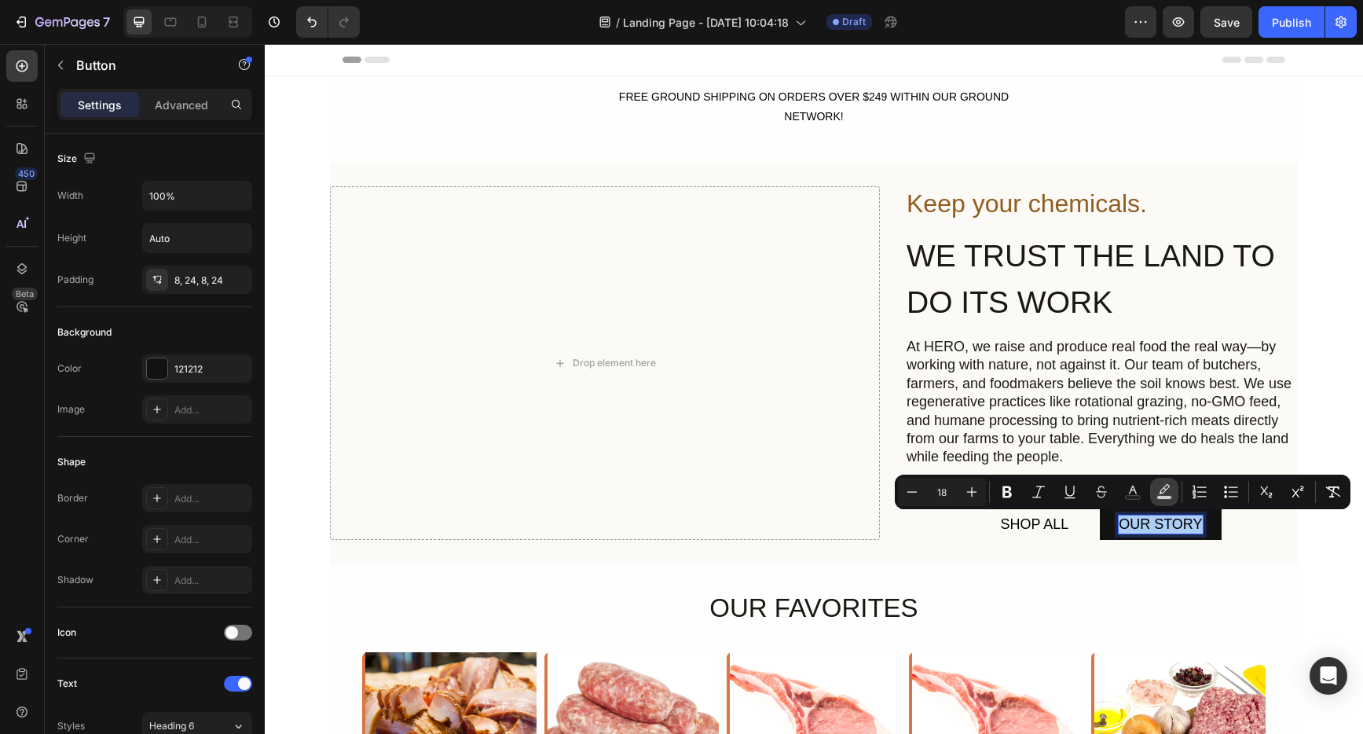
click at [1164, 496] on rect "Editor contextual toolbar" at bounding box center [1164, 498] width 15 height 4
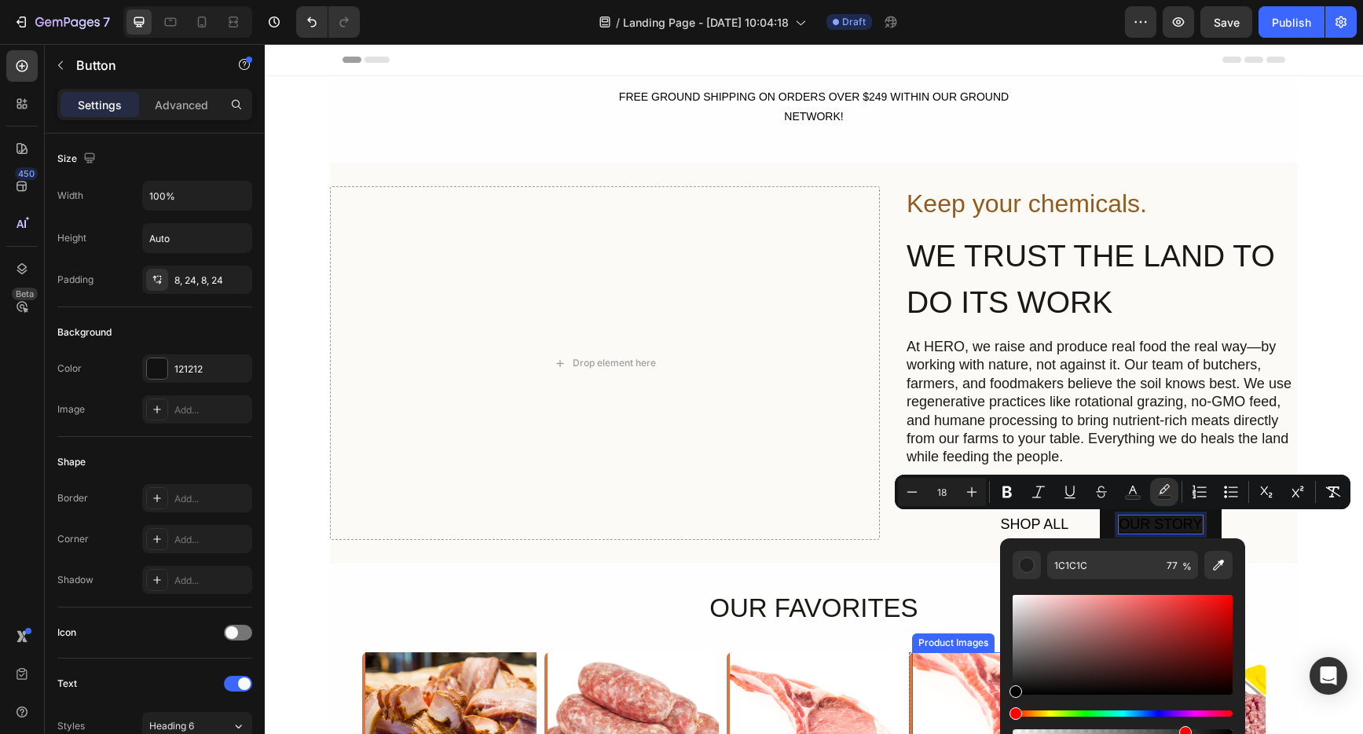
drag, startPoint x: 1040, startPoint y: 663, endPoint x: 944, endPoint y: 734, distance: 119.1
click at [944, 0] on html "7 Version history / Landing Page - [DATE] 10:04:18 Draft Preview Save Publish 4…" at bounding box center [681, 0] width 1363 height 0
type input "000000"
drag, startPoint x: 1187, startPoint y: 730, endPoint x: 938, endPoint y: 737, distance: 249.2
click at [938, 0] on html "7 Version history / Landing Page - Aug 27, 10:04:18 Draft Preview Publish 450 B…" at bounding box center [681, 0] width 1363 height 0
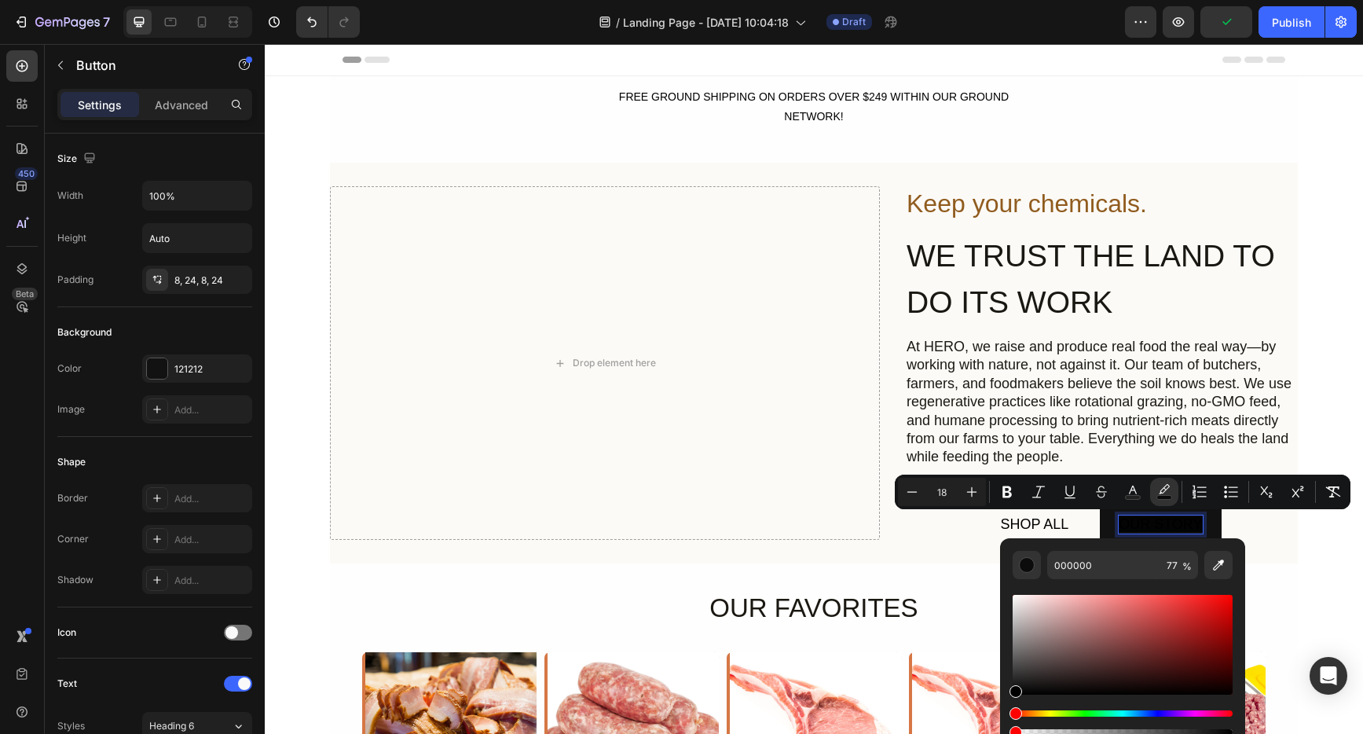
type input "0"
click at [1131, 493] on icon "Editor contextual toolbar" at bounding box center [1133, 492] width 16 height 16
type input "000000"
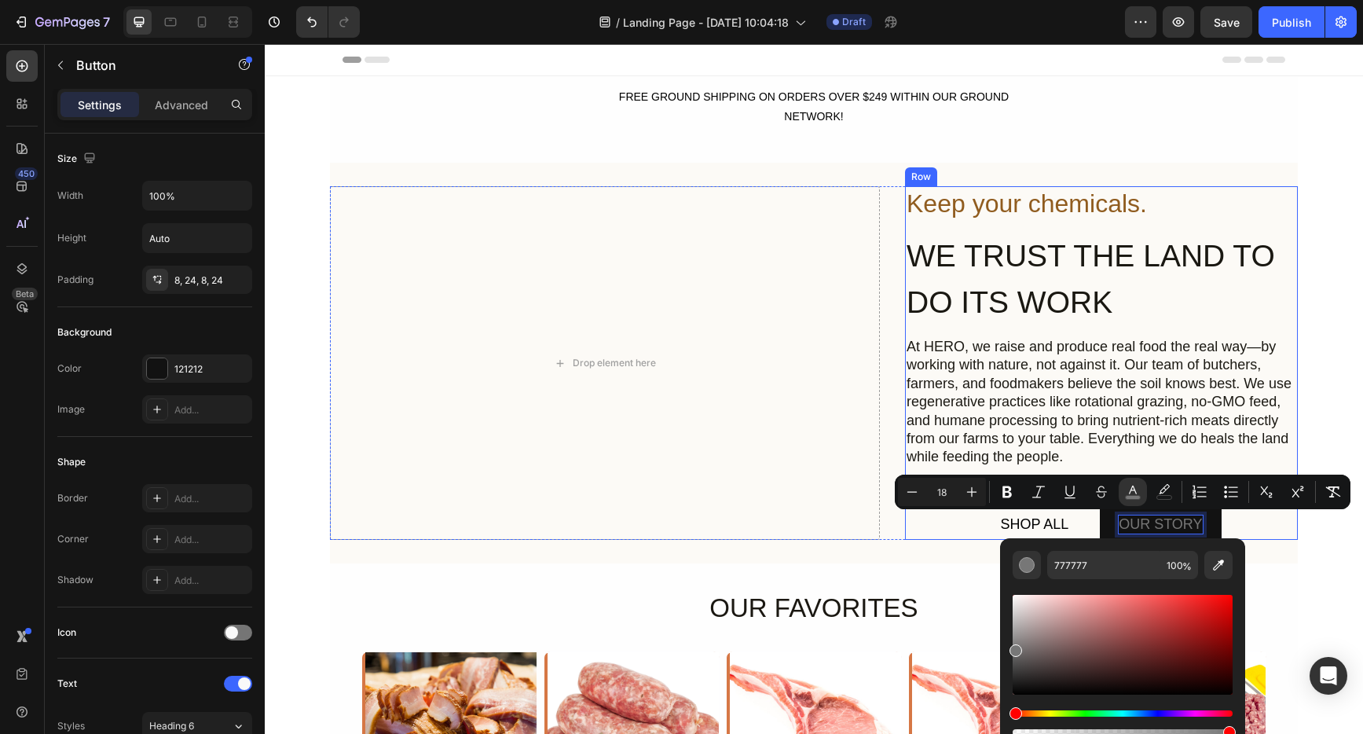
drag, startPoint x: 1283, startPoint y: 735, endPoint x: 955, endPoint y: 535, distance: 384.3
drag, startPoint x: 1019, startPoint y: 648, endPoint x: 1004, endPoint y: 539, distance: 110.2
click at [1004, 539] on div "777777 100 %" at bounding box center [1122, 638] width 245 height 200
type input "FFFFFF"
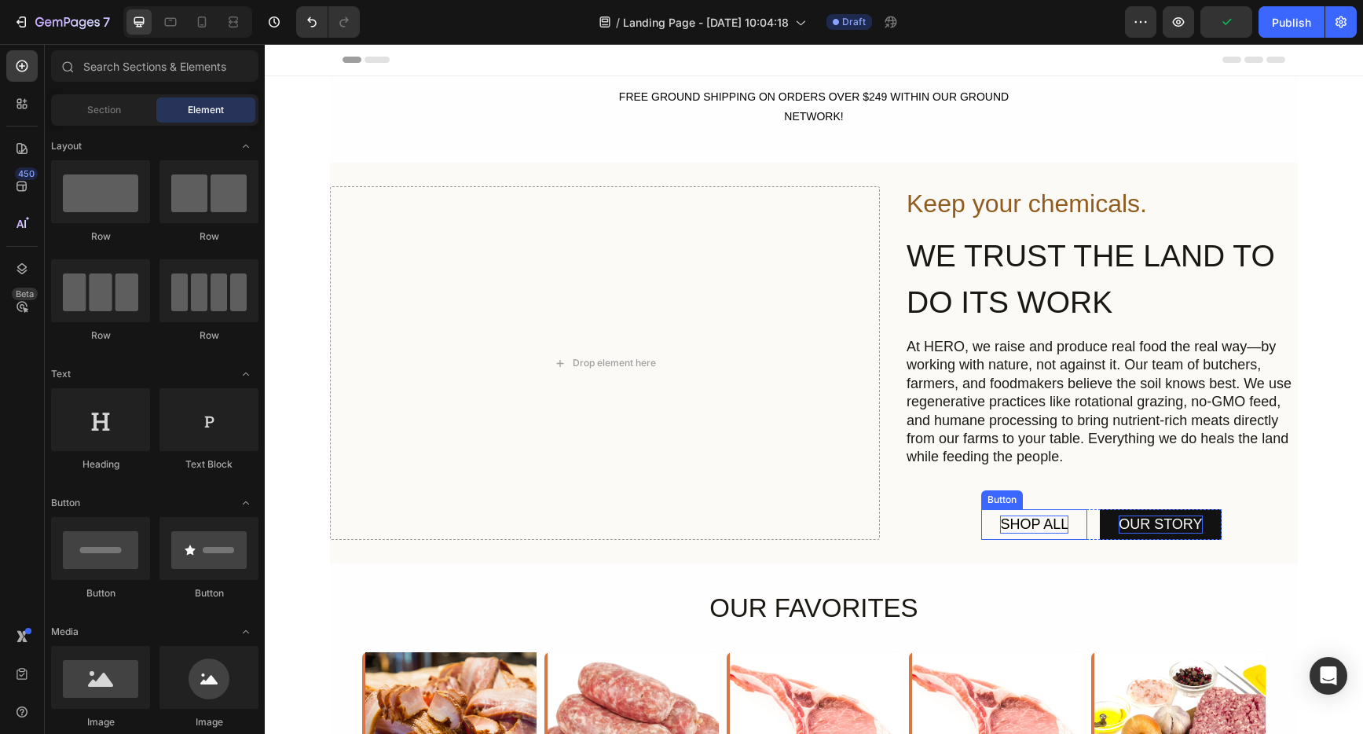
click at [1026, 524] on p "SHOP ALL" at bounding box center [1034, 524] width 68 height 18
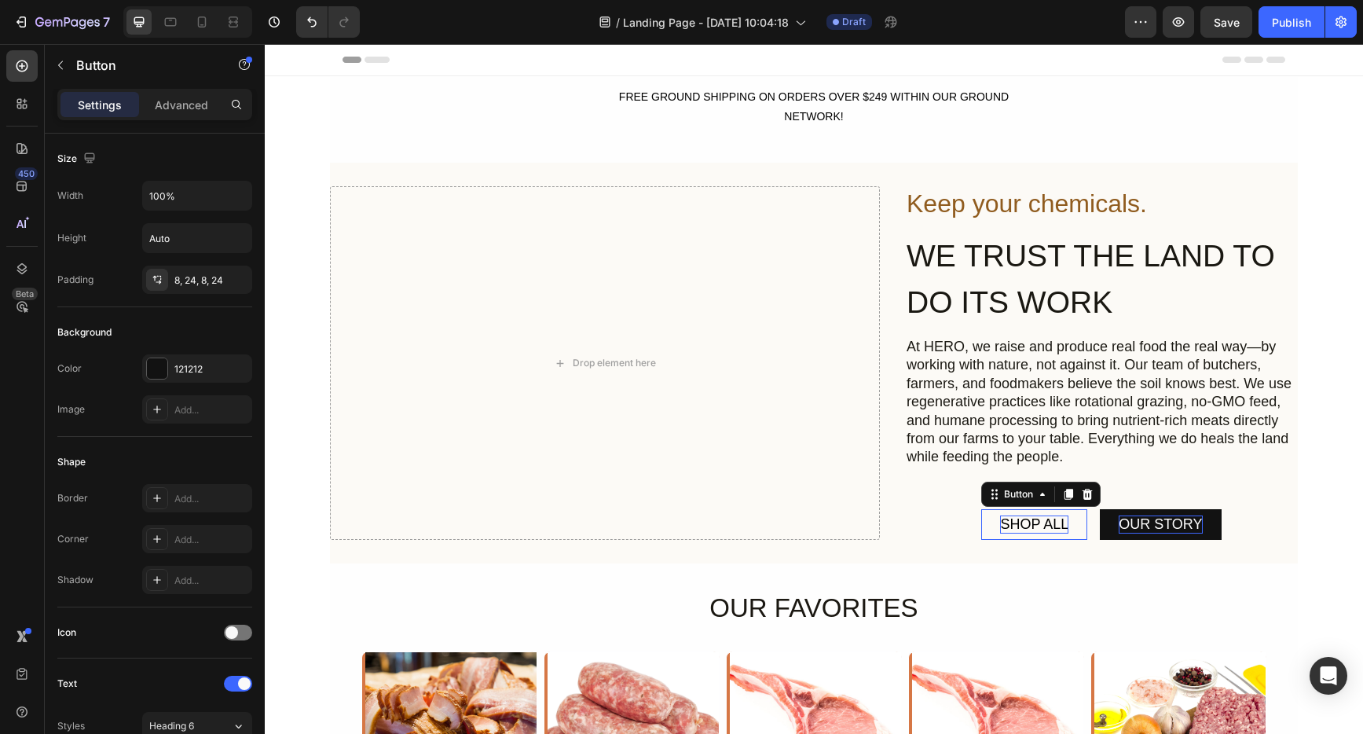
click at [1026, 524] on p "SHOP ALL" at bounding box center [1034, 524] width 68 height 18
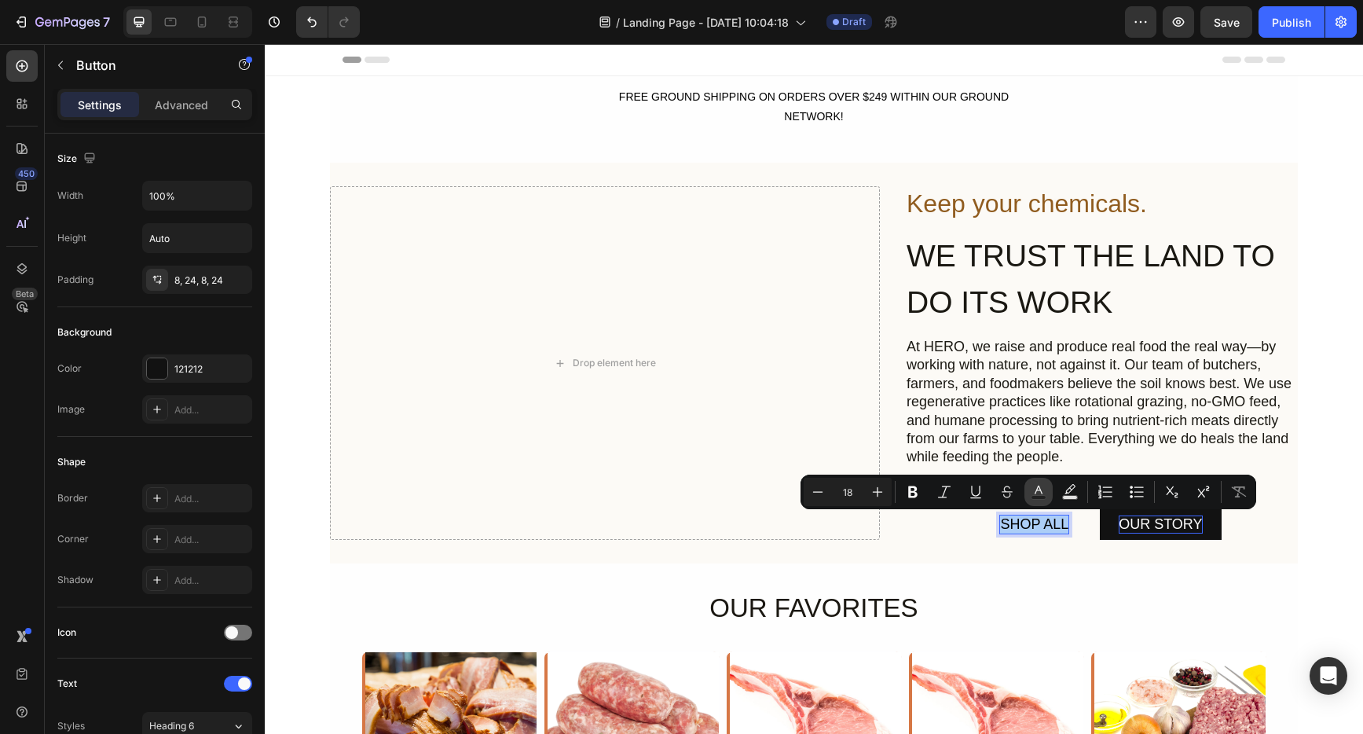
click at [1027, 490] on button "Text Color" at bounding box center [1039, 492] width 28 height 28
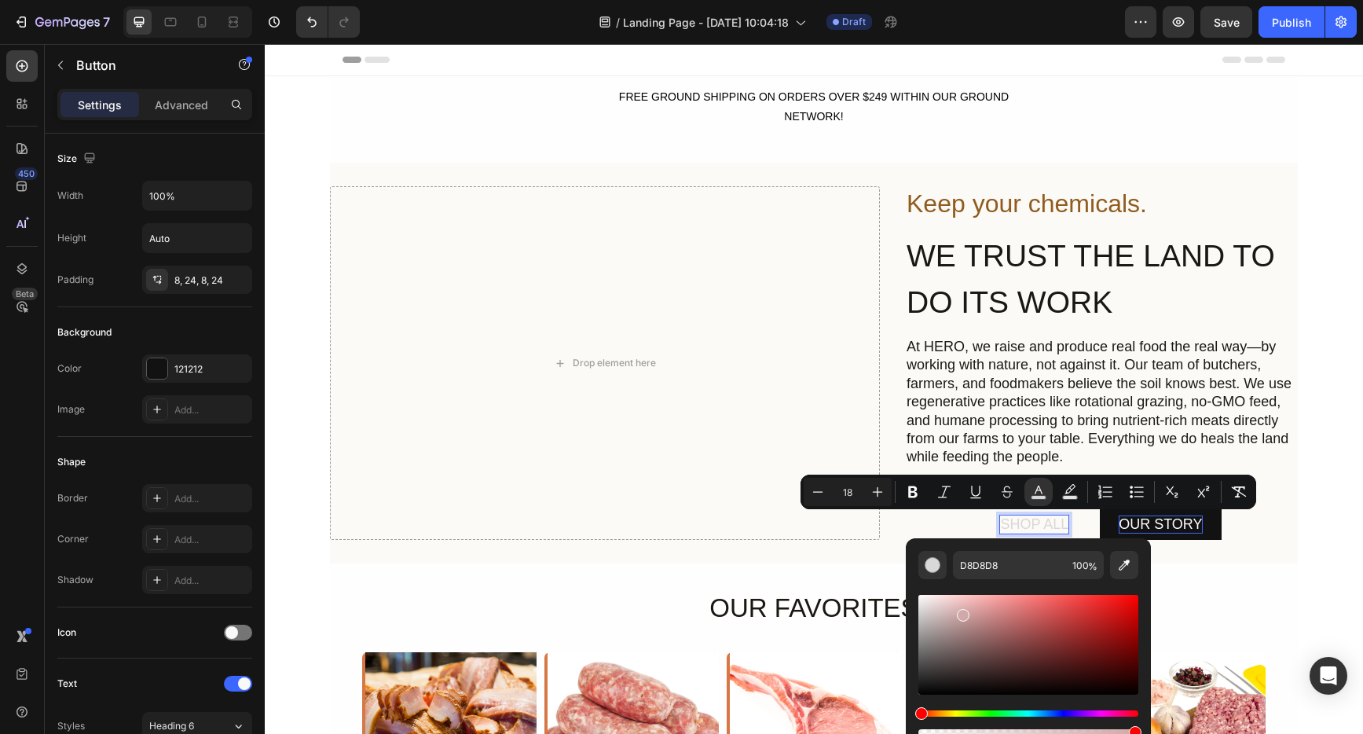
drag, startPoint x: 973, startPoint y: 669, endPoint x: 952, endPoint y: 606, distance: 66.8
click at [960, 611] on div "Editor contextual toolbar" at bounding box center [1029, 645] width 220 height 100
type input "FFFFFF"
drag, startPoint x: 1217, startPoint y: 650, endPoint x: 904, endPoint y: 589, distance: 318.5
click at [1084, 526] on div "SHOP ALL Button 0 OUR STORY Button Row" at bounding box center [1101, 524] width 240 height 31
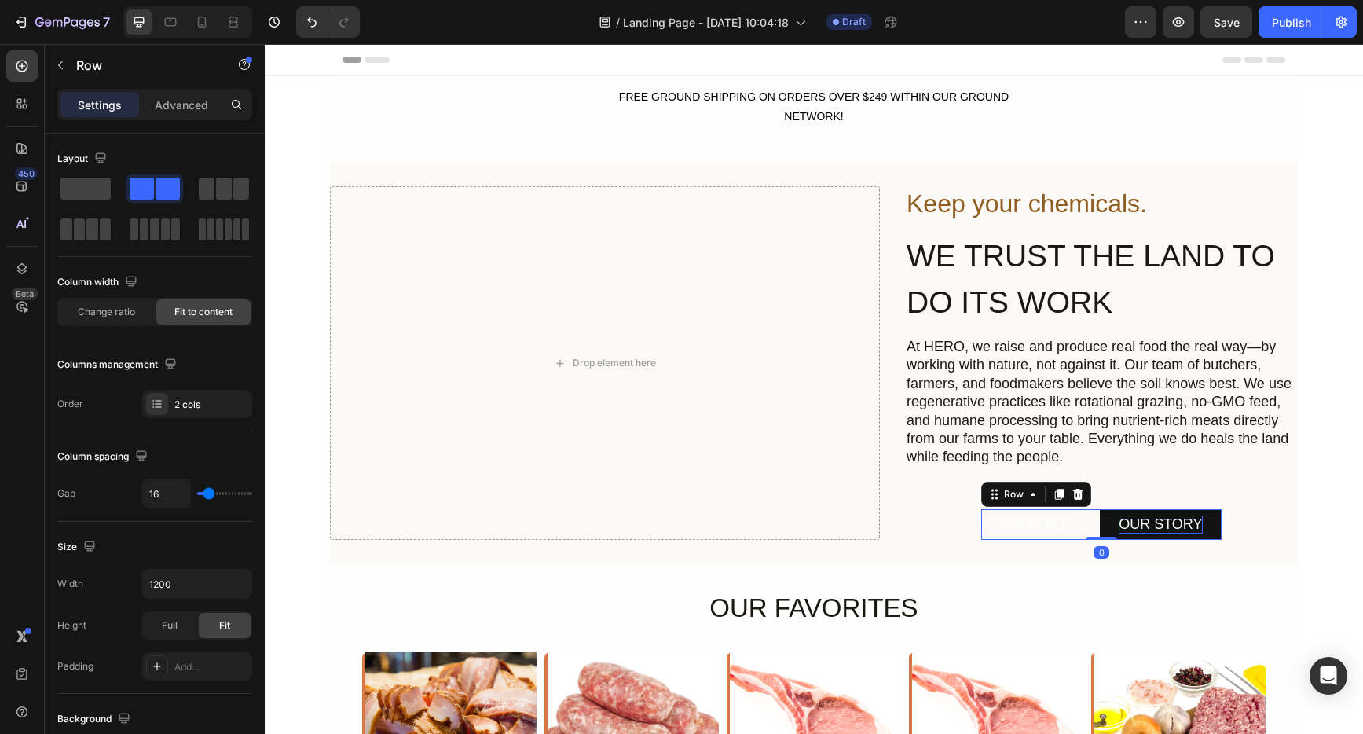
click at [1077, 525] on button "SHOP ALL" at bounding box center [1034, 524] width 106 height 31
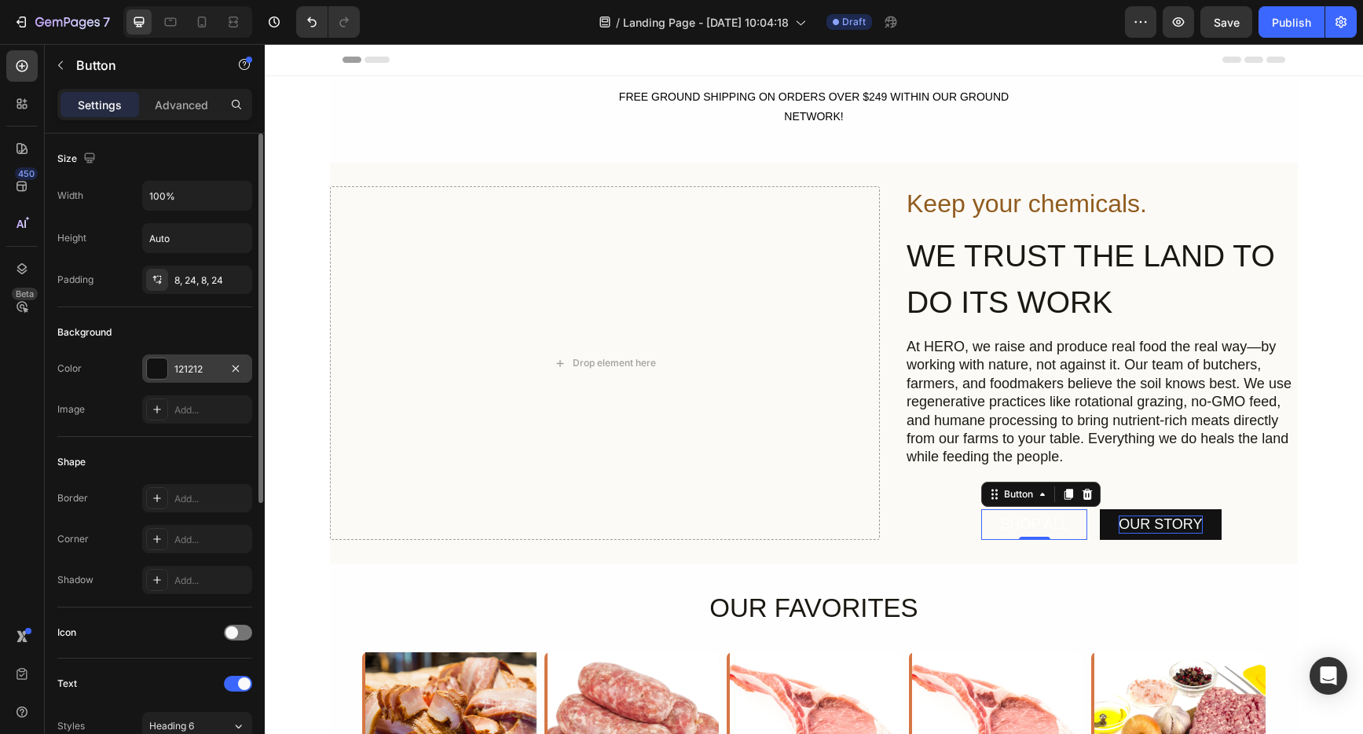
click at [163, 366] on div at bounding box center [157, 368] width 20 height 20
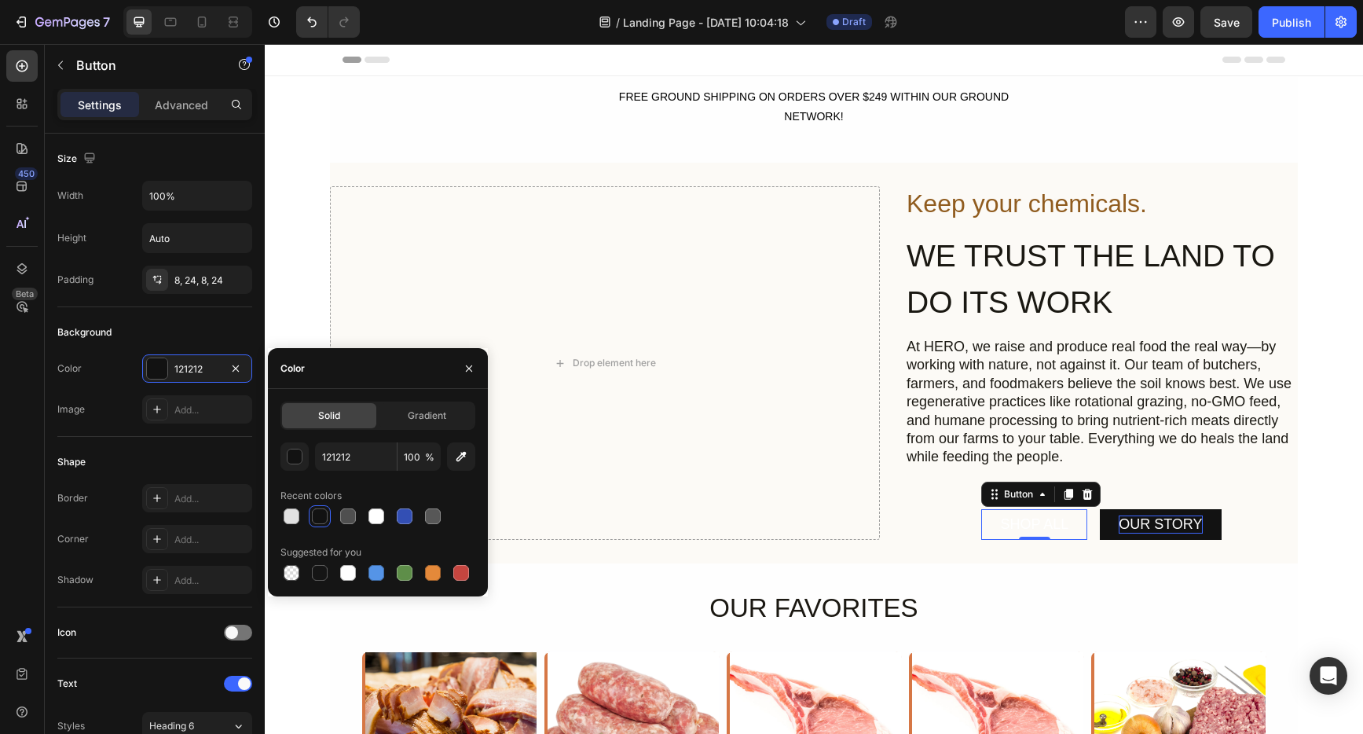
click at [317, 515] on div at bounding box center [320, 516] width 16 height 16
click at [1173, 473] on div "Keep your chemicals. Heading WE TRUST THE LAND TO DO ITS WORK Heading At HERO, …" at bounding box center [1101, 363] width 393 height 354
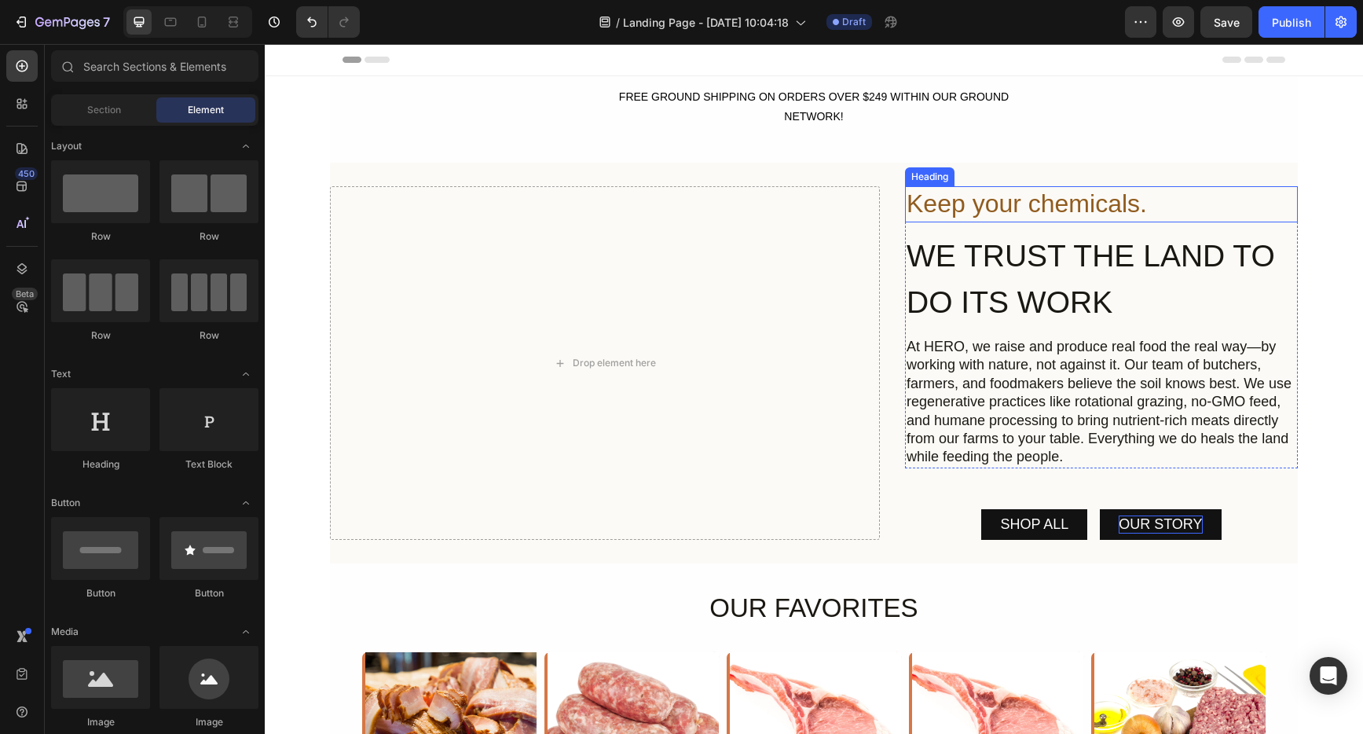
click at [975, 207] on h2 "Keep your chemicals." at bounding box center [1101, 204] width 393 height 36
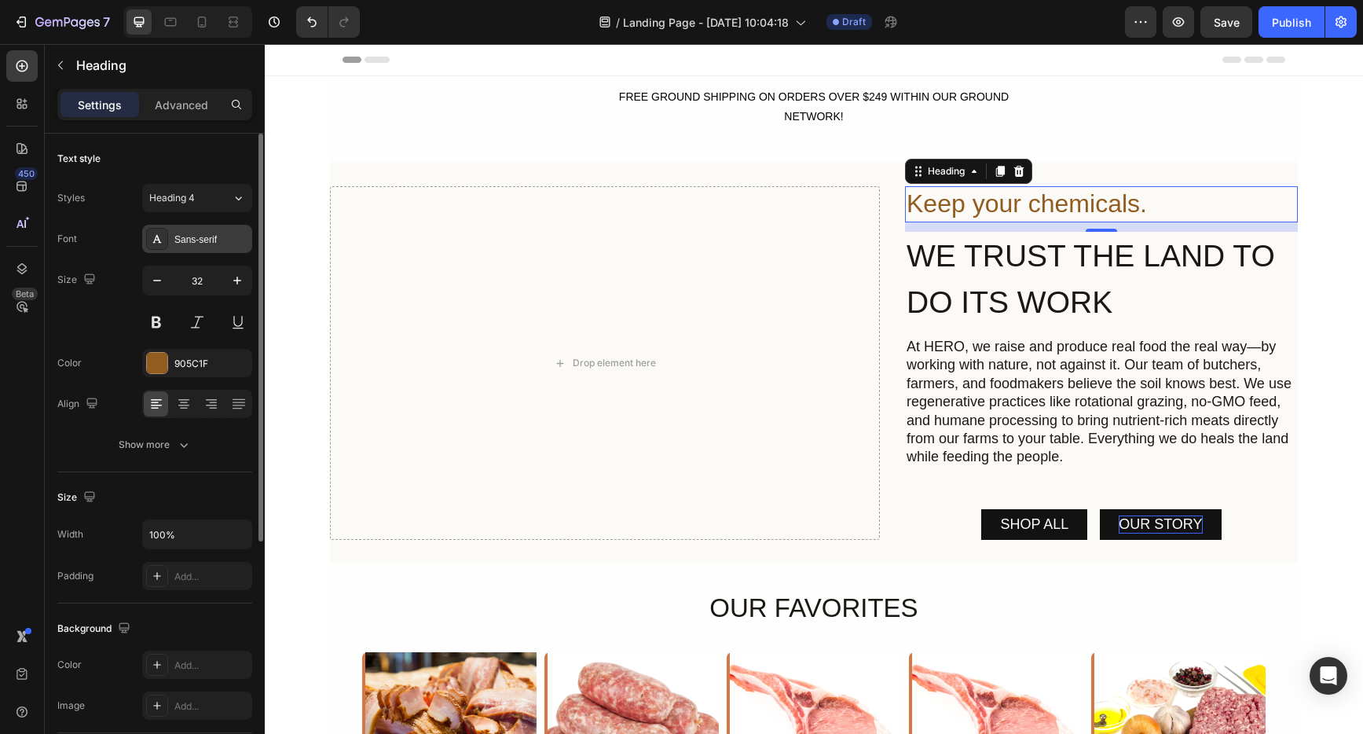
click at [178, 237] on div "Sans-serif" at bounding box center [211, 240] width 74 height 14
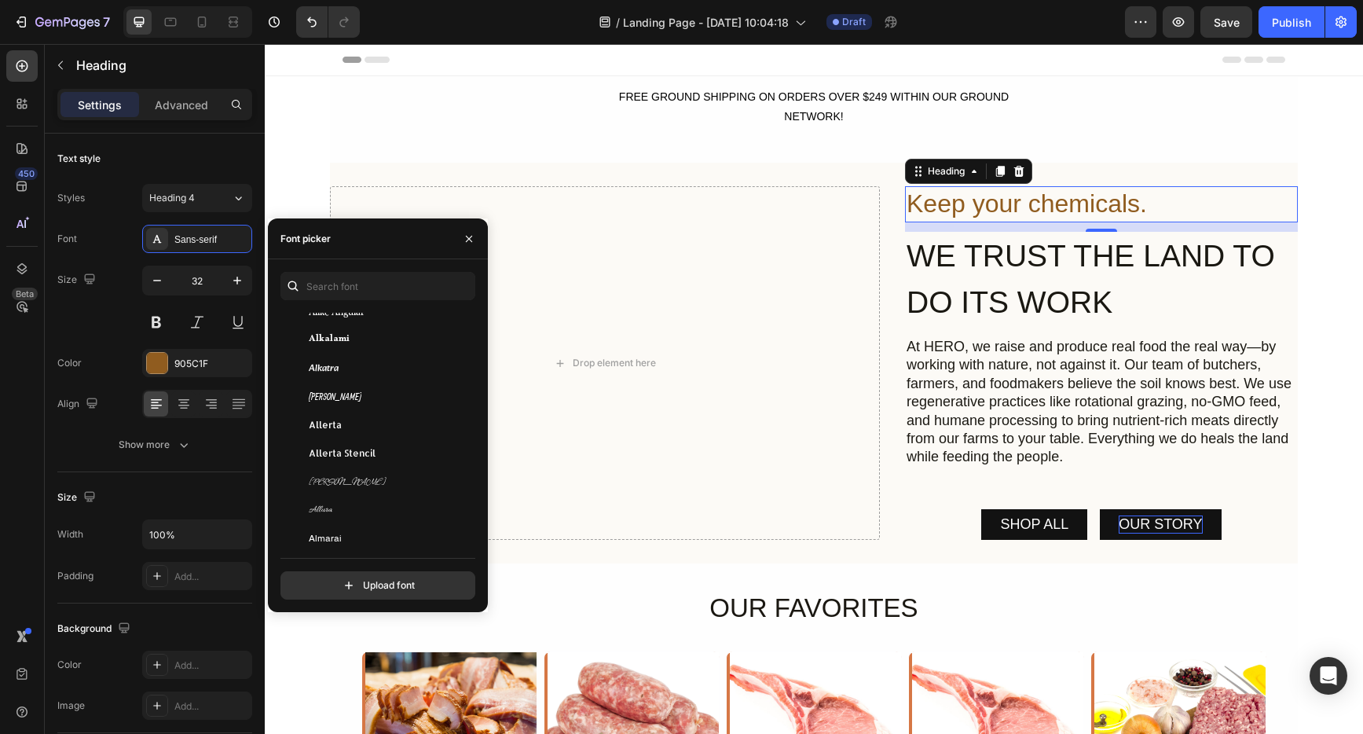
scroll to position [1209, 0]
click at [374, 504] on div "Allura" at bounding box center [388, 508] width 159 height 14
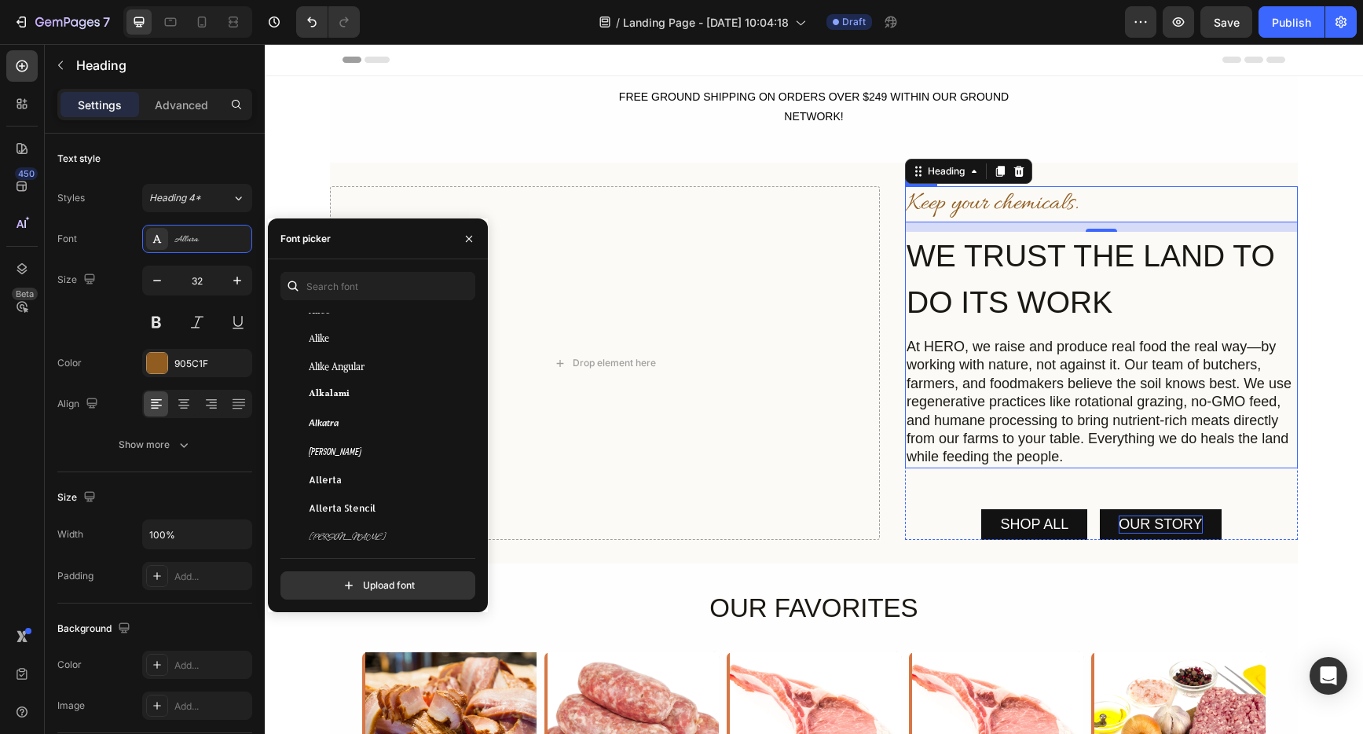
click at [1155, 376] on p "At HERO, we raise and produce real food the real way—by working with nature, no…" at bounding box center [1102, 402] width 390 height 129
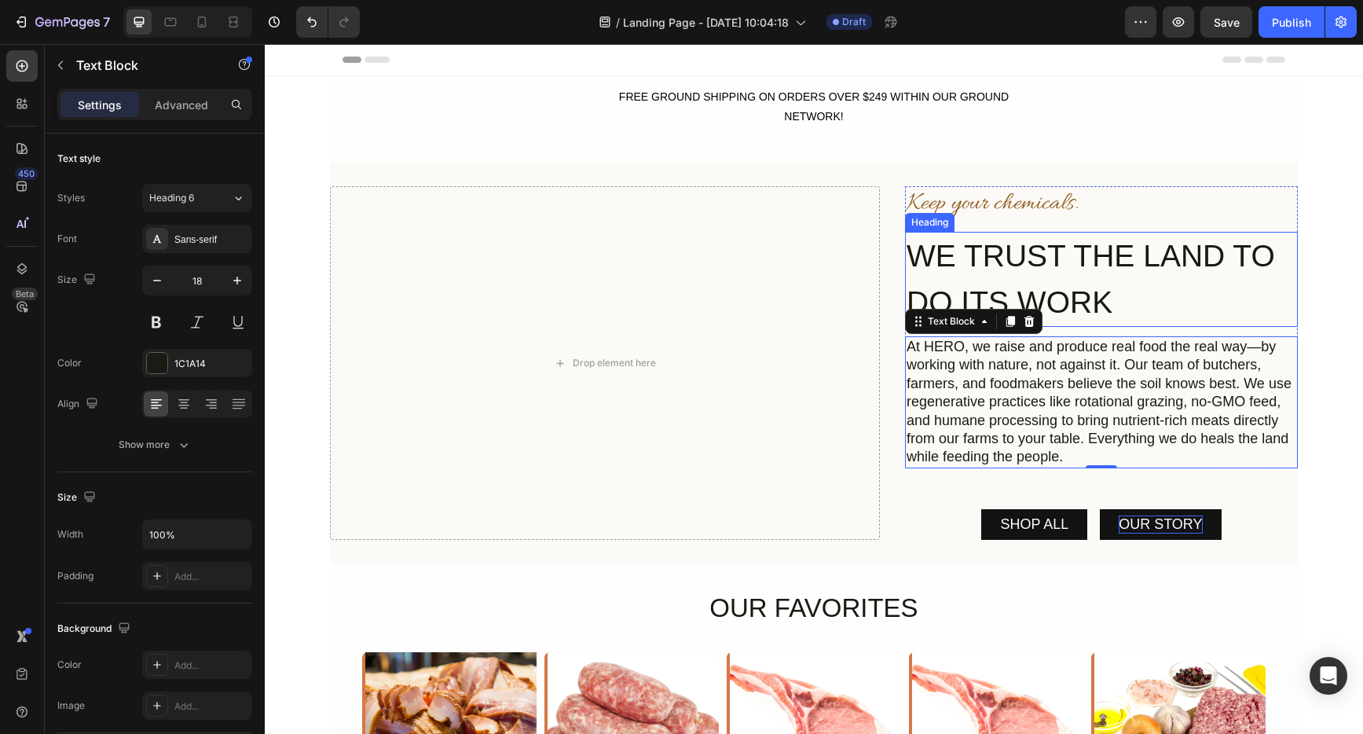
click at [1043, 265] on h2 "WE TRUST THE LAND TO DO ITS WORK" at bounding box center [1101, 279] width 393 height 95
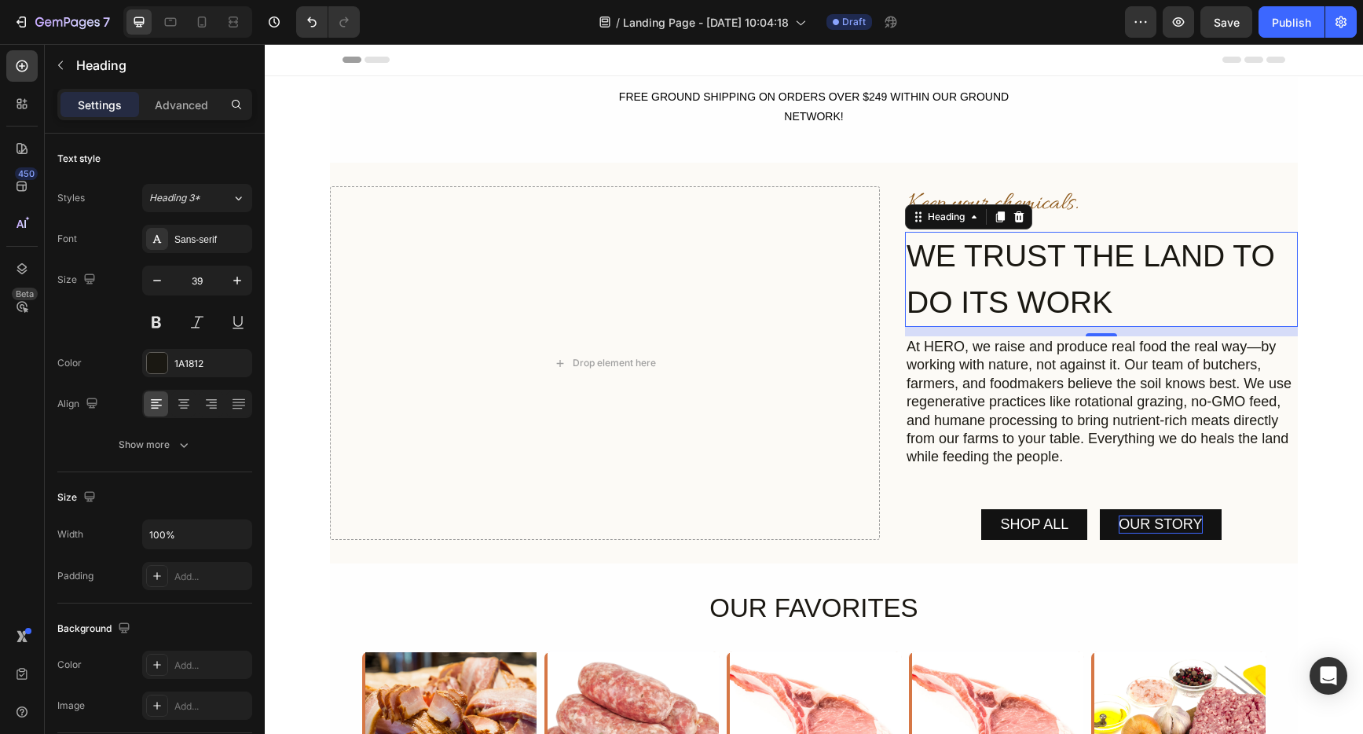
click at [1043, 265] on h2 "WE TRUST THE LAND TO DO ITS WORK" at bounding box center [1101, 279] width 393 height 95
click at [1043, 265] on p "WE TRUST THE LAND TO DO ITS WORK" at bounding box center [1102, 279] width 390 height 92
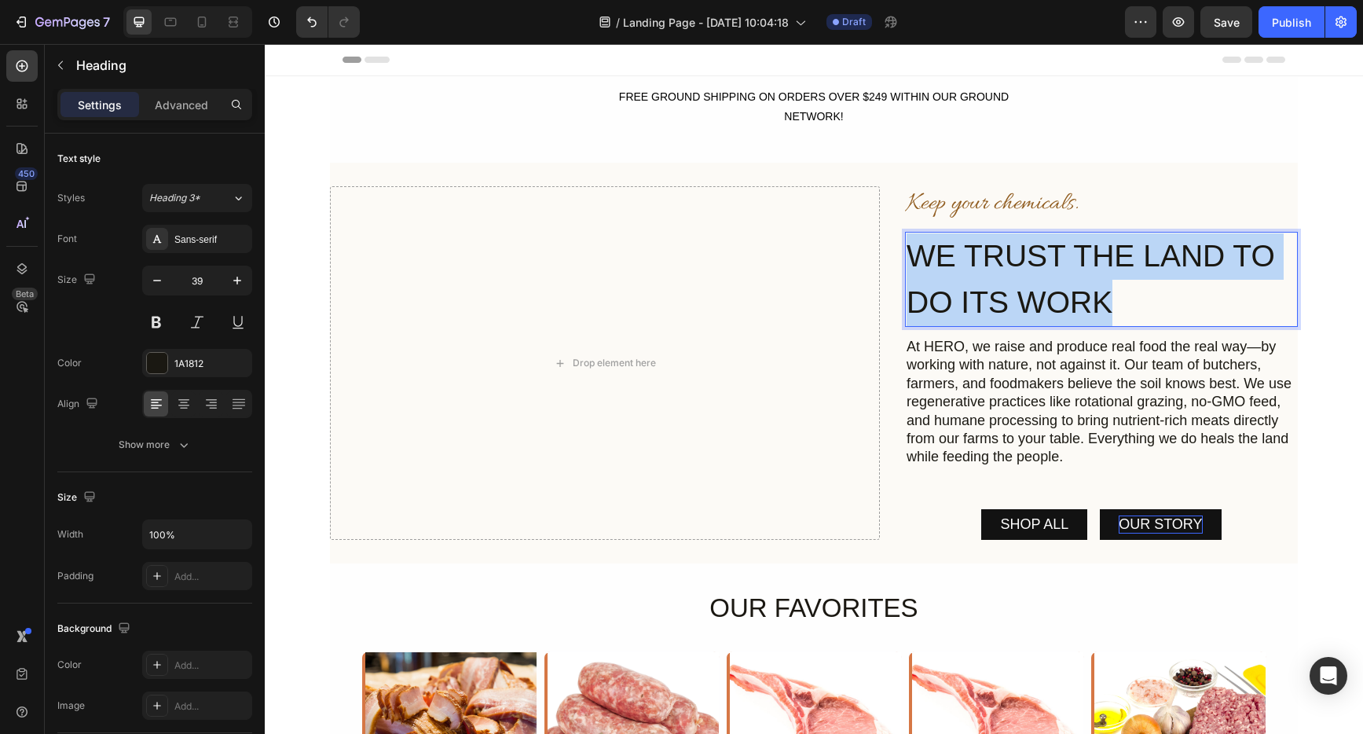
click at [1043, 265] on p "WE TRUST THE LAND TO DO ITS WORK" at bounding box center [1102, 279] width 390 height 92
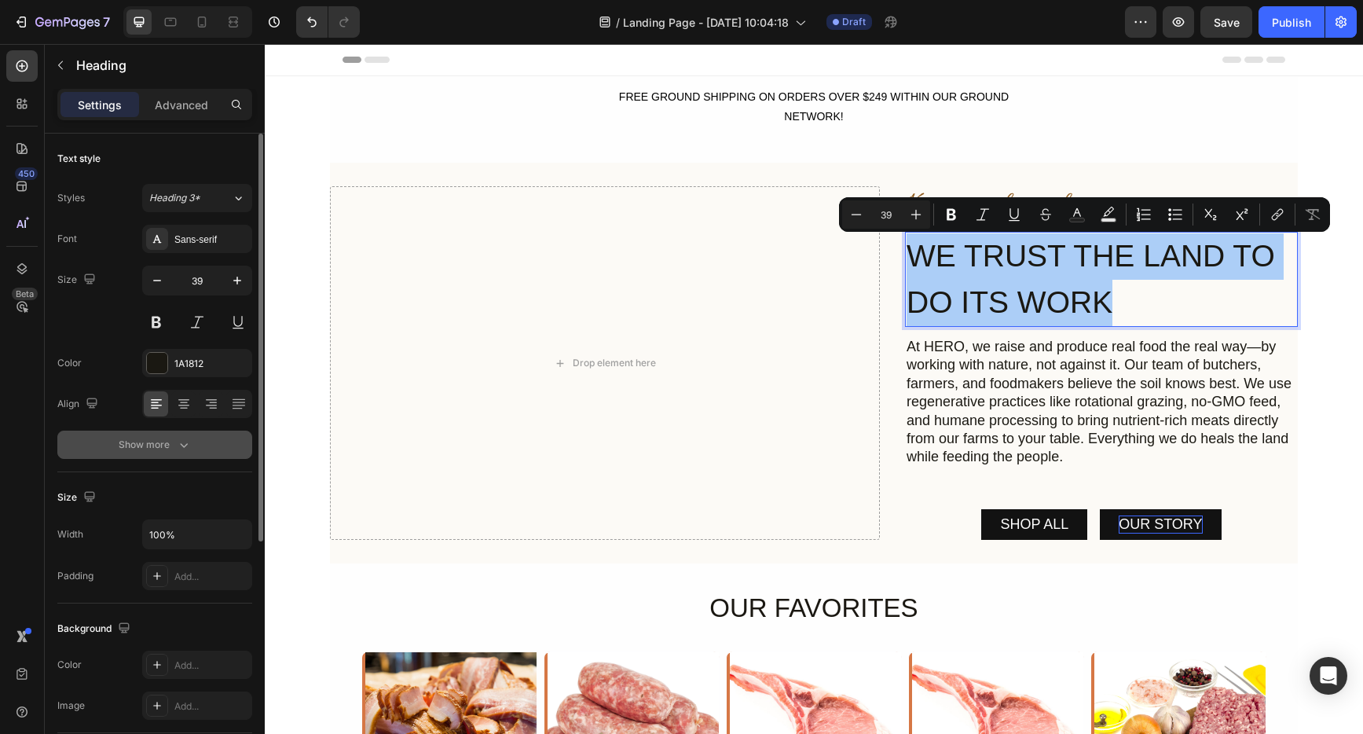
click at [167, 451] on div "Show more" at bounding box center [155, 445] width 73 height 16
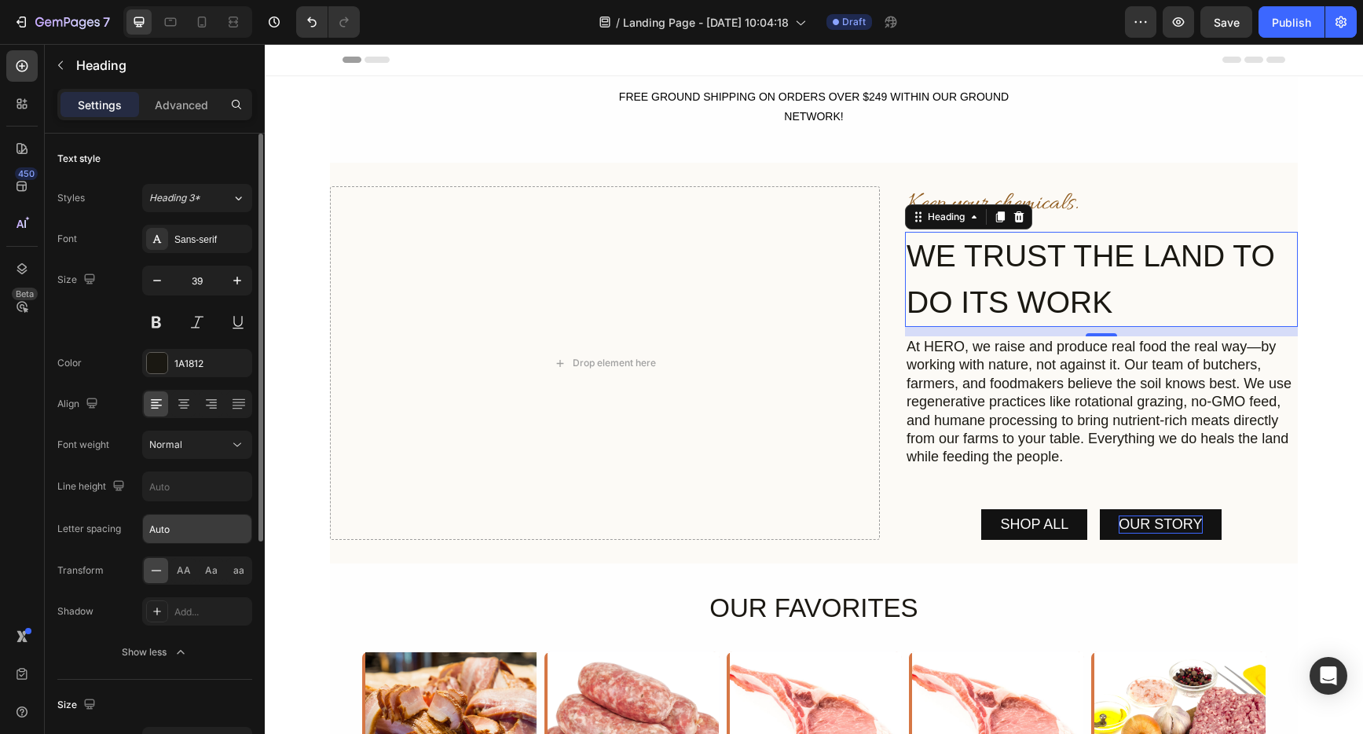
click at [171, 534] on input "Auto" at bounding box center [197, 529] width 108 height 28
click at [189, 534] on input "Auto" at bounding box center [197, 529] width 108 height 28
click at [101, 533] on div "Letter spacing" at bounding box center [89, 529] width 64 height 14
click at [200, 527] on input "Auto" at bounding box center [197, 529] width 108 height 28
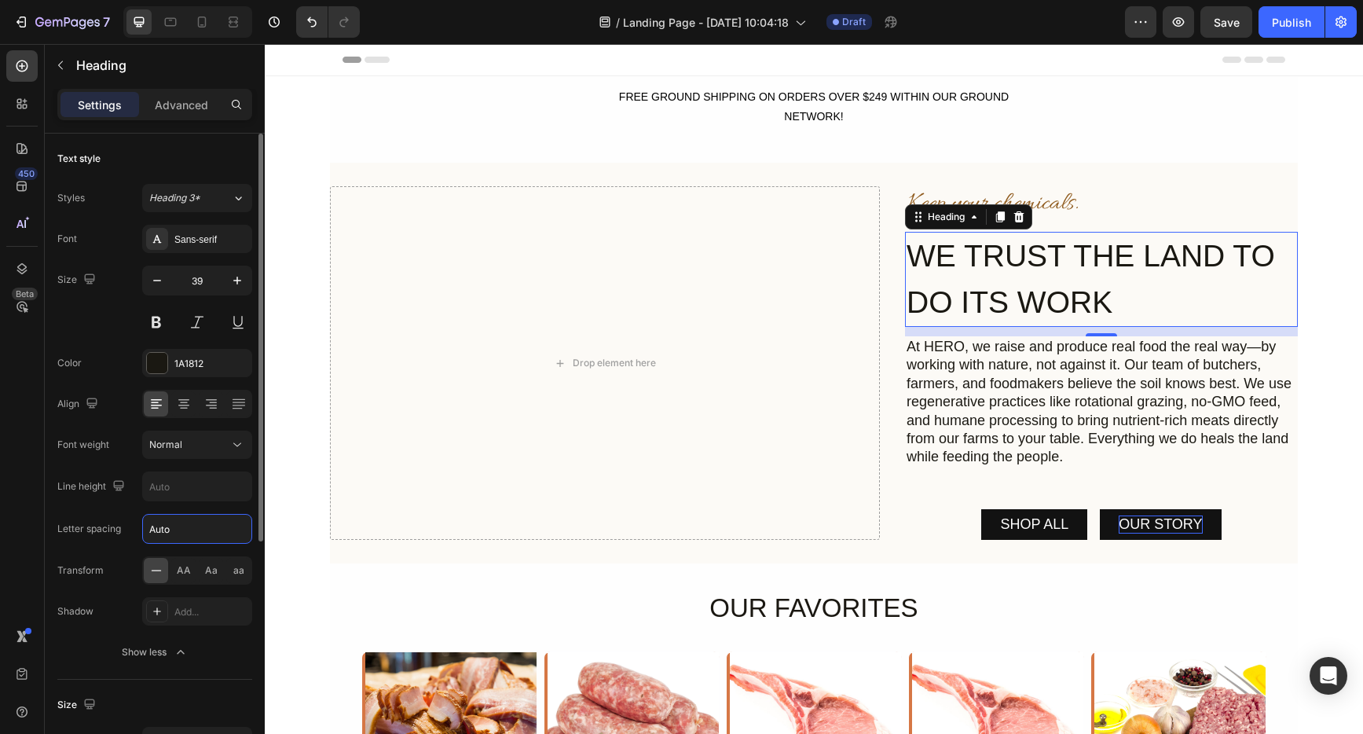
click at [200, 527] on input "Auto" at bounding box center [197, 529] width 108 height 28
click at [181, 570] on span "AA" at bounding box center [184, 570] width 14 height 14
click at [206, 570] on span "Aa" at bounding box center [211, 570] width 13 height 14
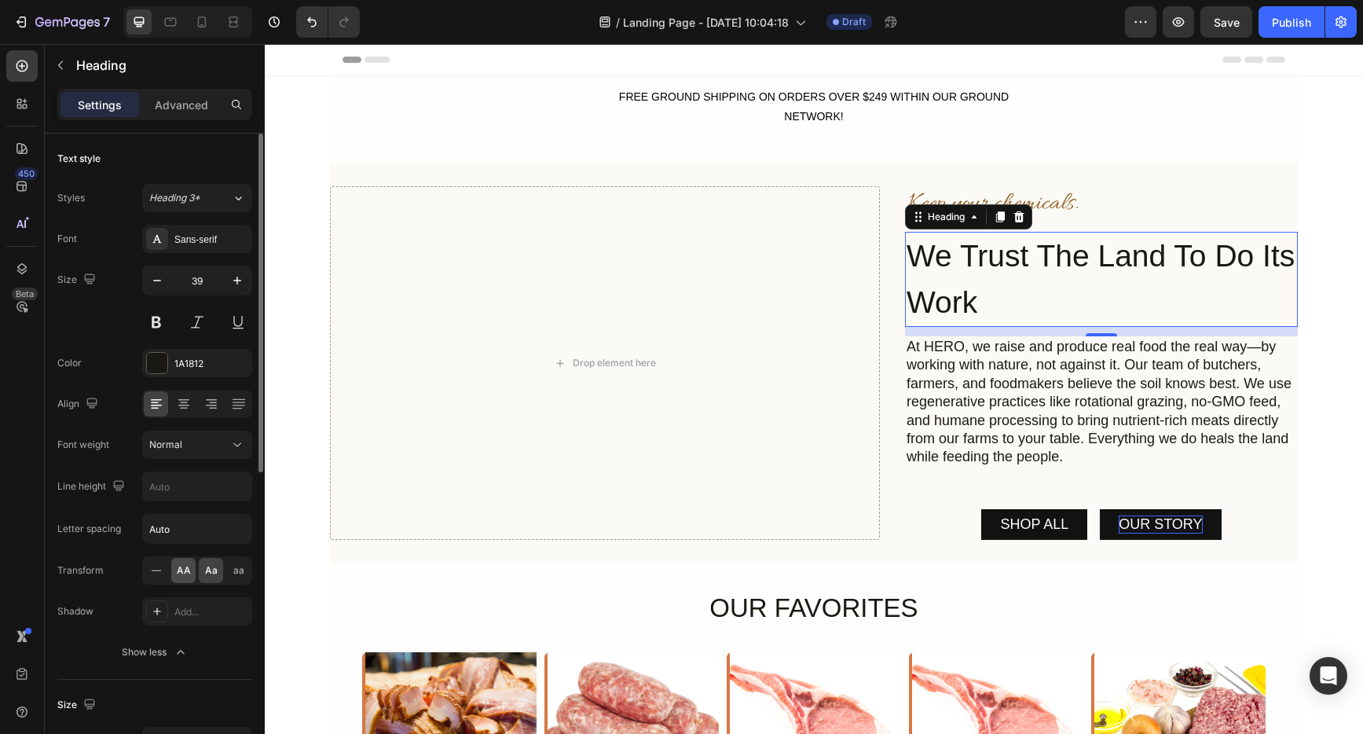
click at [182, 569] on span "AA" at bounding box center [184, 570] width 14 height 14
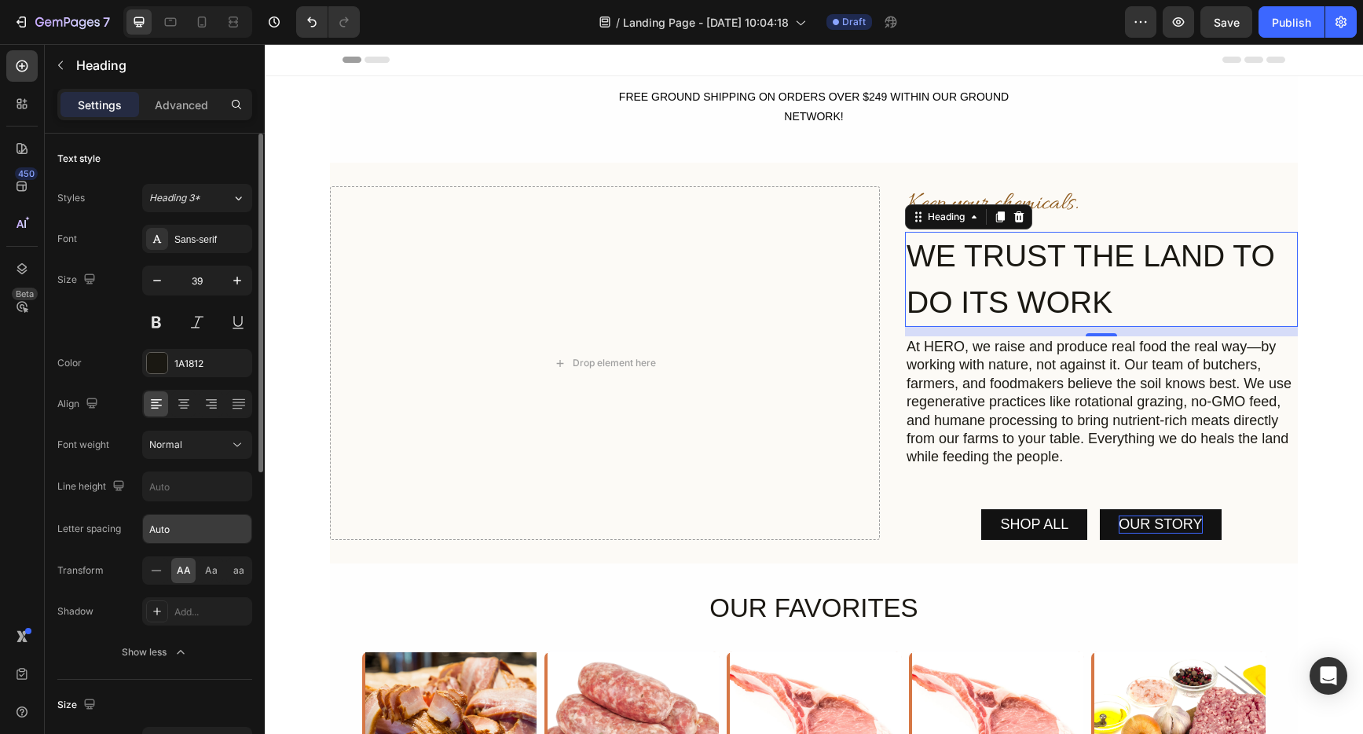
click at [162, 530] on input "Auto" at bounding box center [197, 529] width 108 height 28
type input "5"
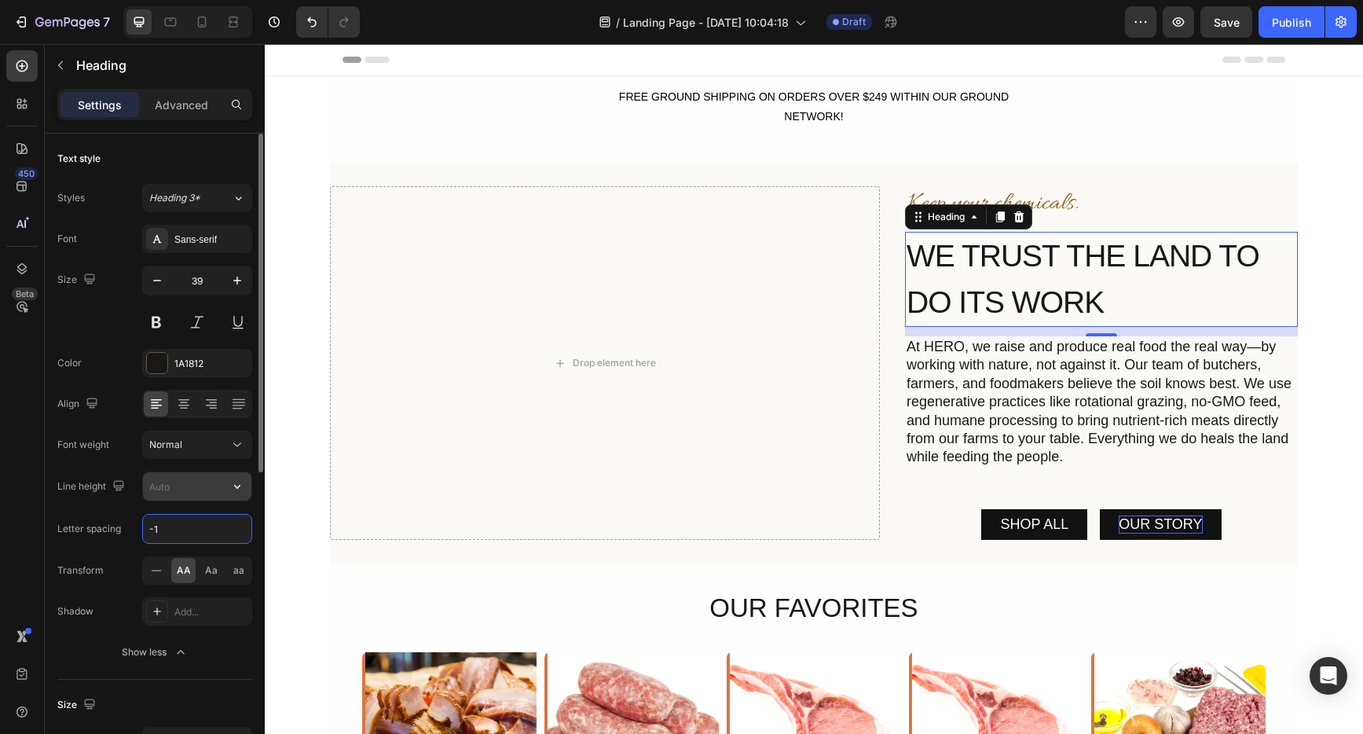
type input "-1"
click at [173, 486] on input "text" at bounding box center [197, 486] width 108 height 28
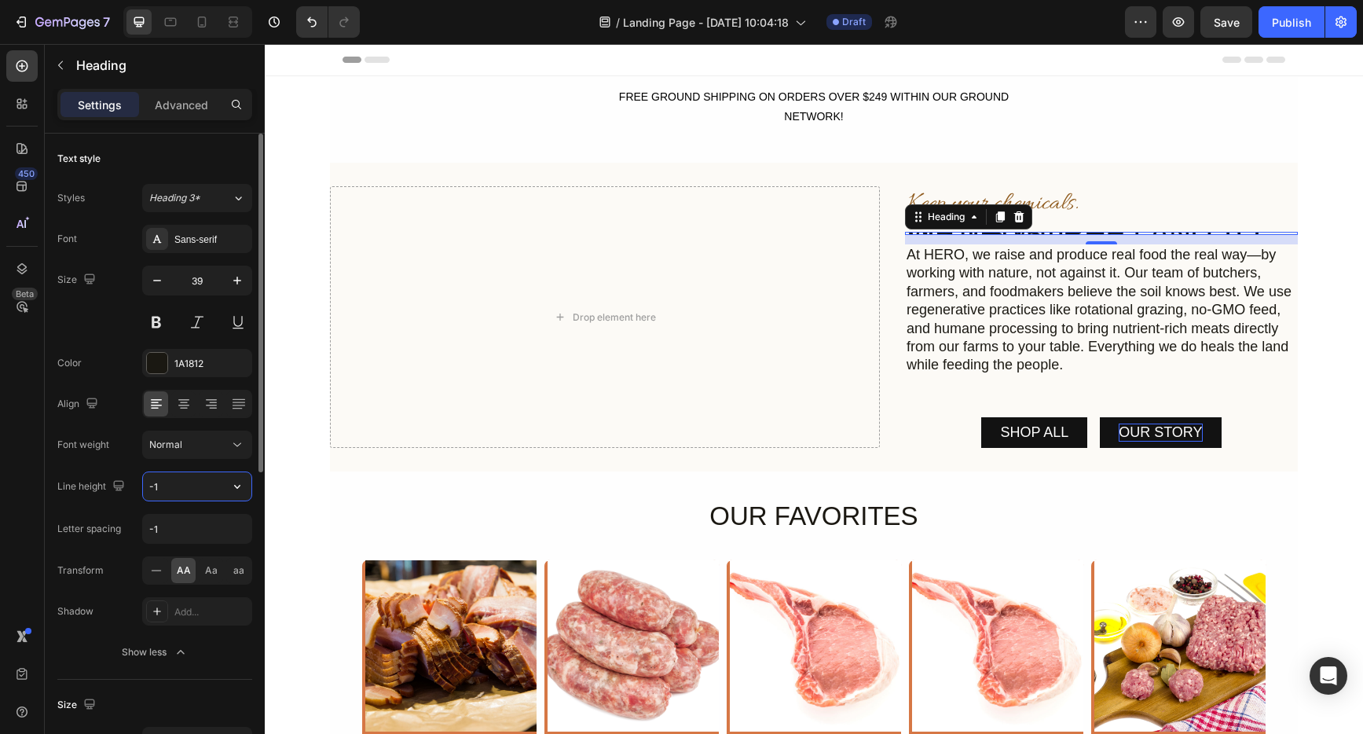
type input "-"
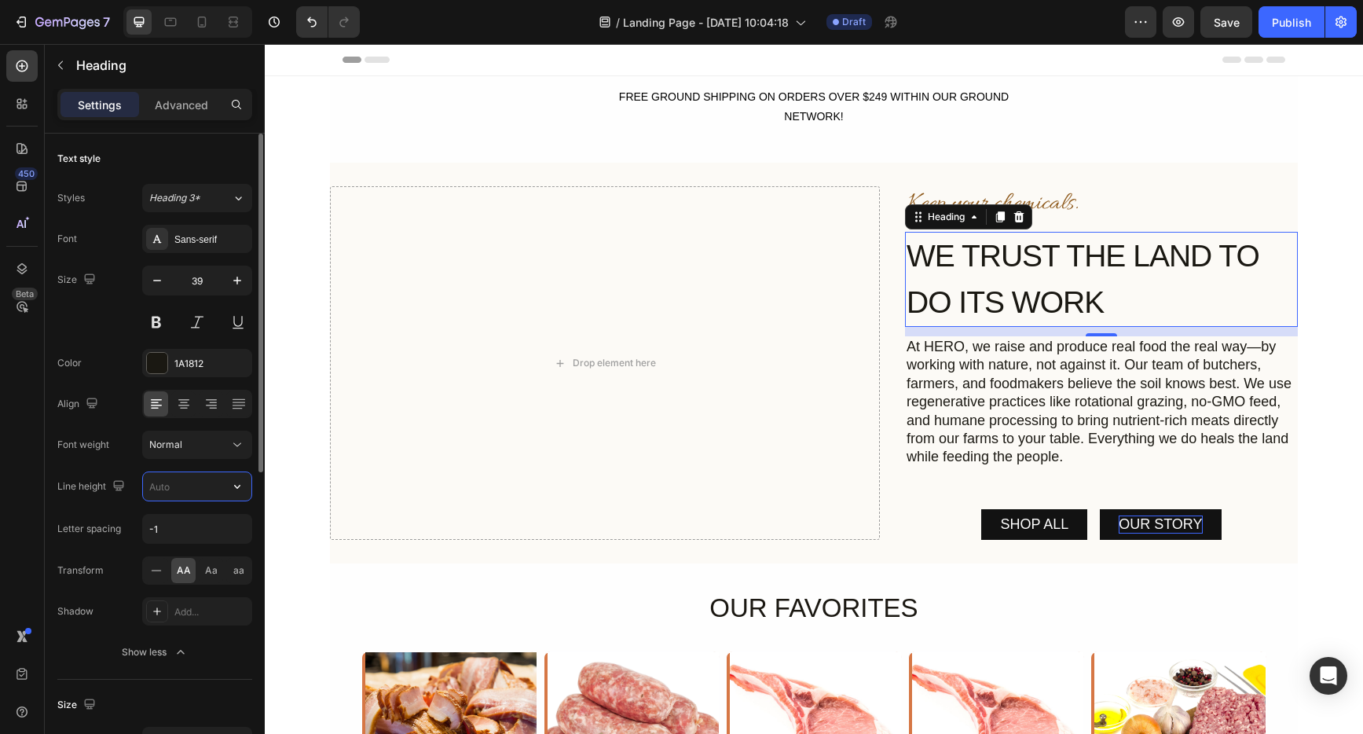
type input "1"
type input "2"
type input "5"
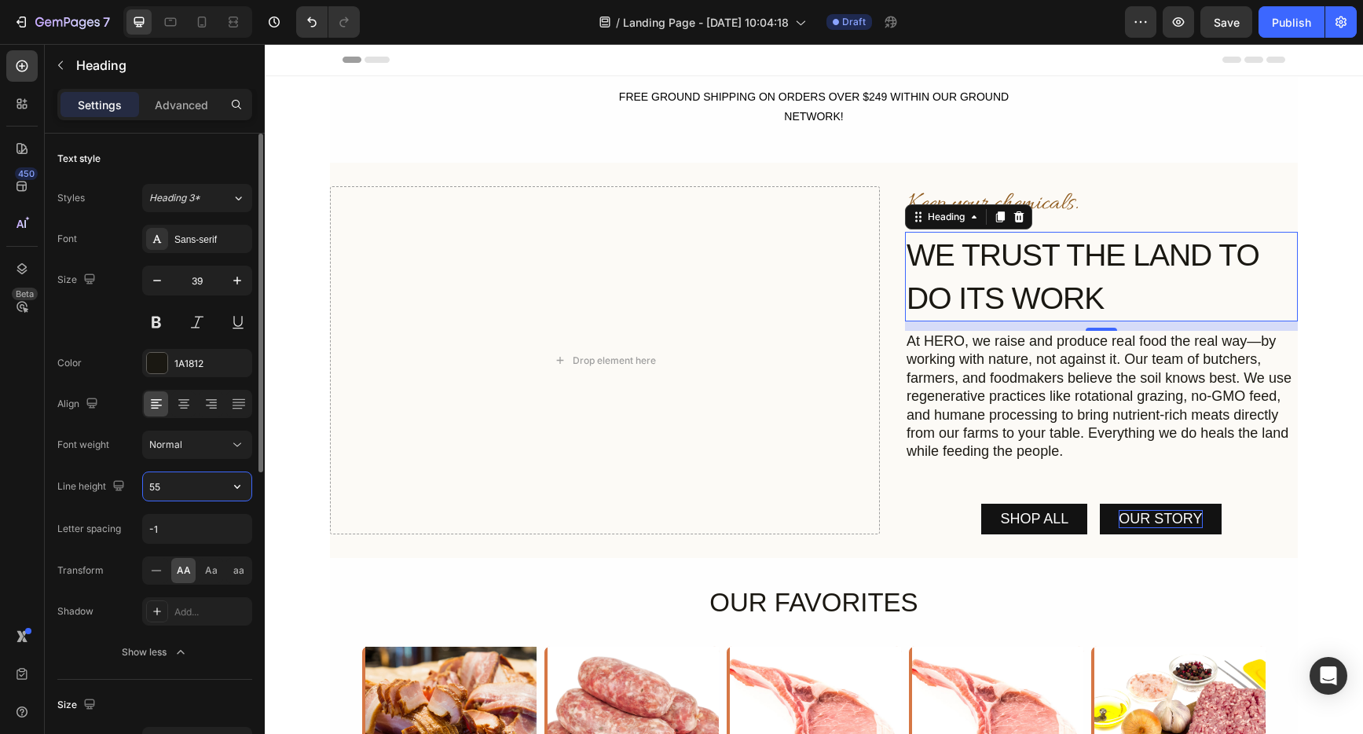
type input "5"
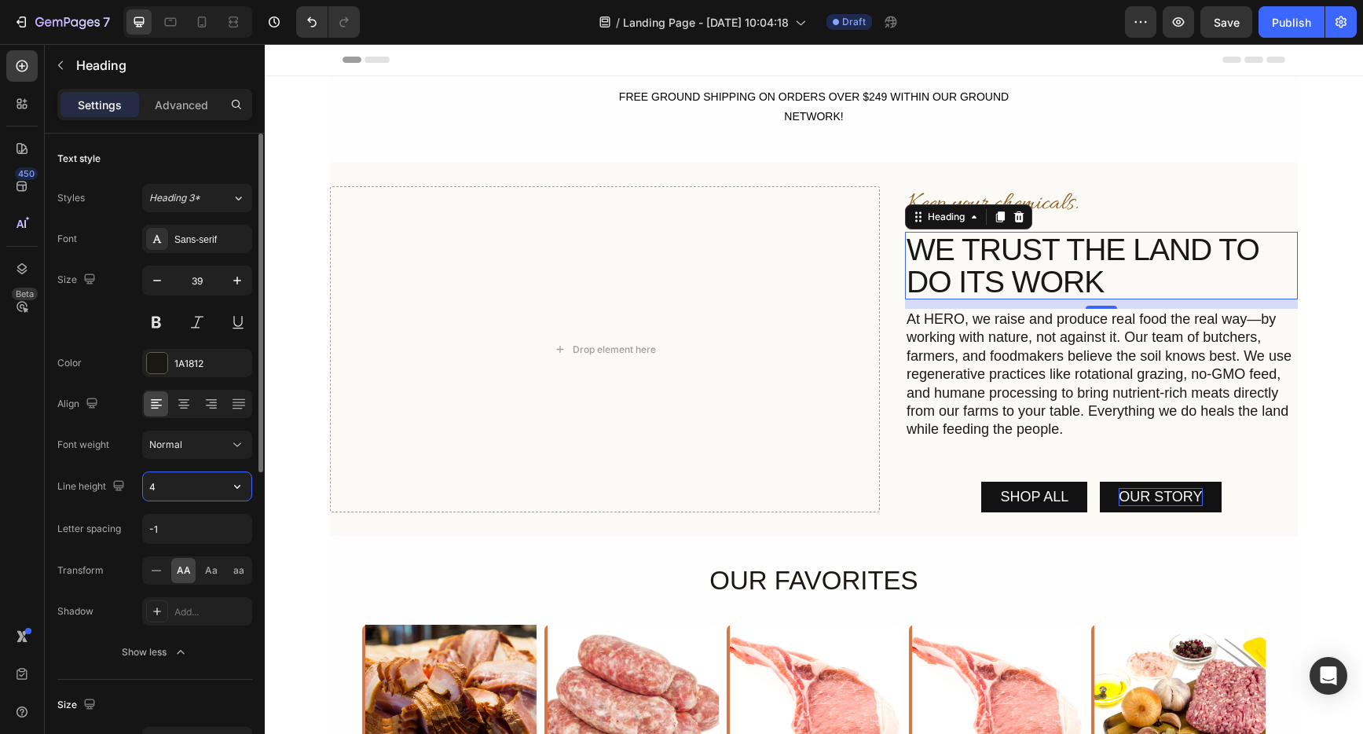
type input "40"
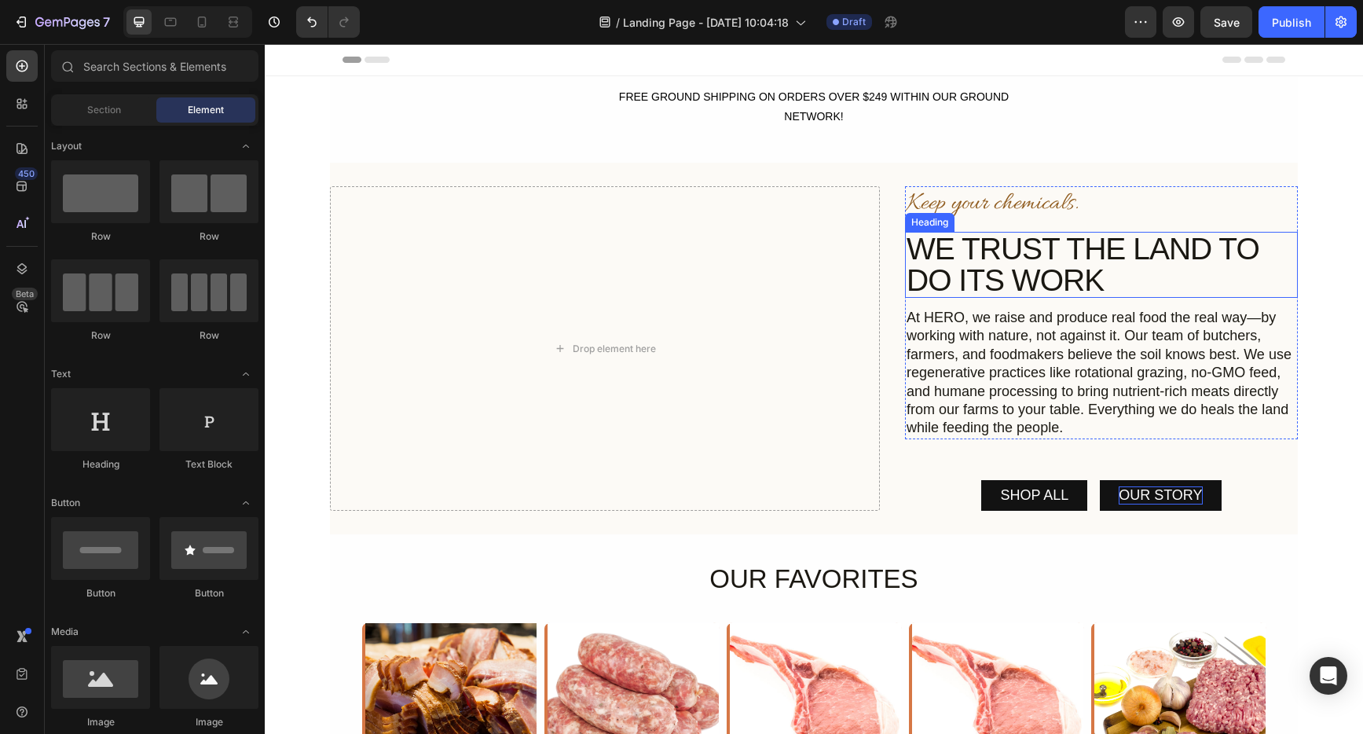
click at [1205, 243] on h2 "WE TRUST THE LAND TO DO ITS WORK" at bounding box center [1101, 265] width 393 height 66
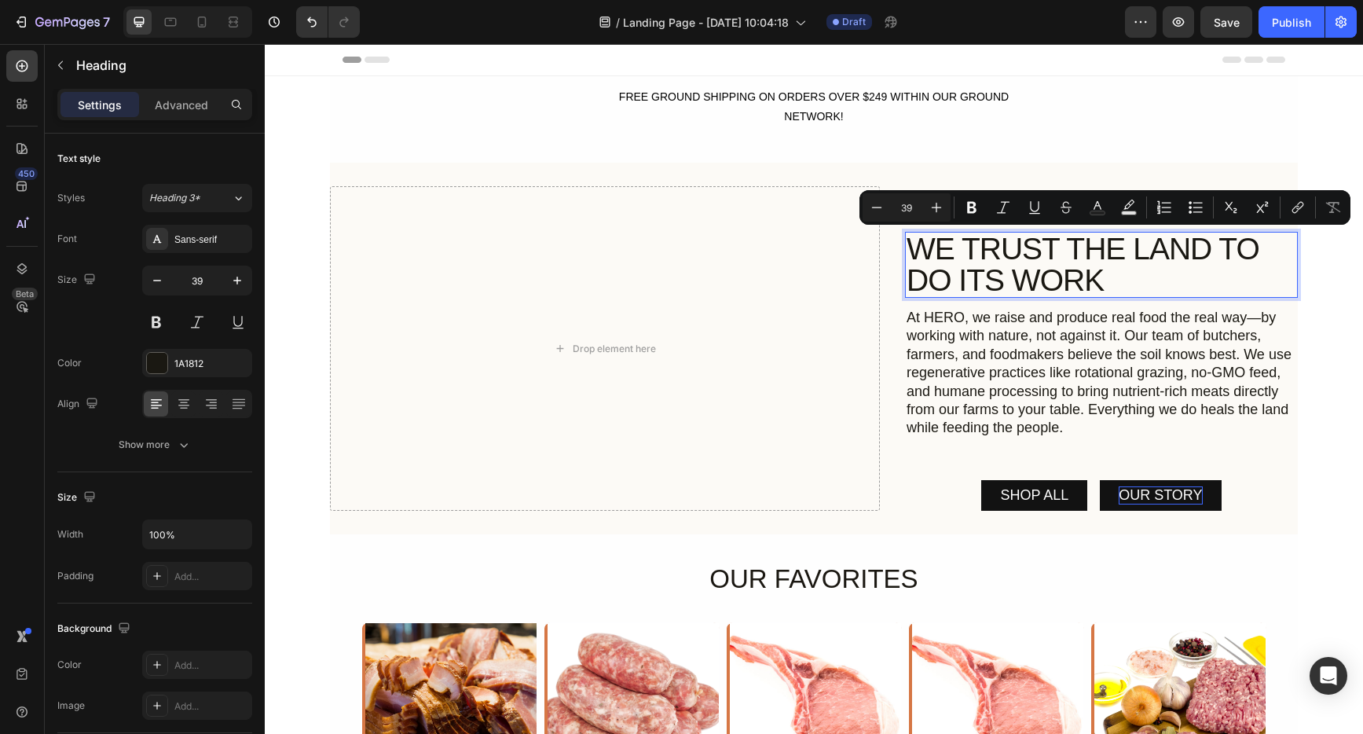
click at [1212, 245] on p "WE TRUST THE LAND TO DO ITS WORK" at bounding box center [1102, 264] width 390 height 63
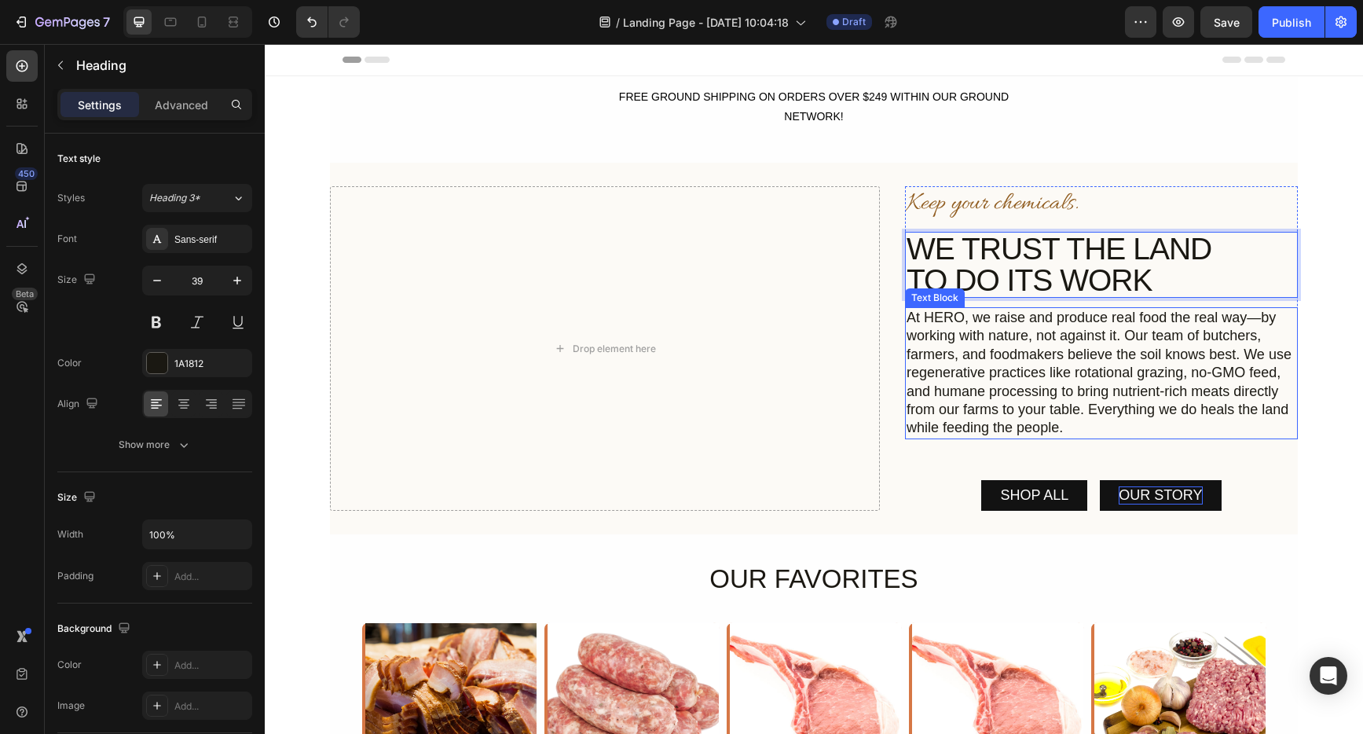
click at [1018, 399] on p "At HERO, we raise and produce real food the real way—by working with nature, no…" at bounding box center [1102, 373] width 390 height 129
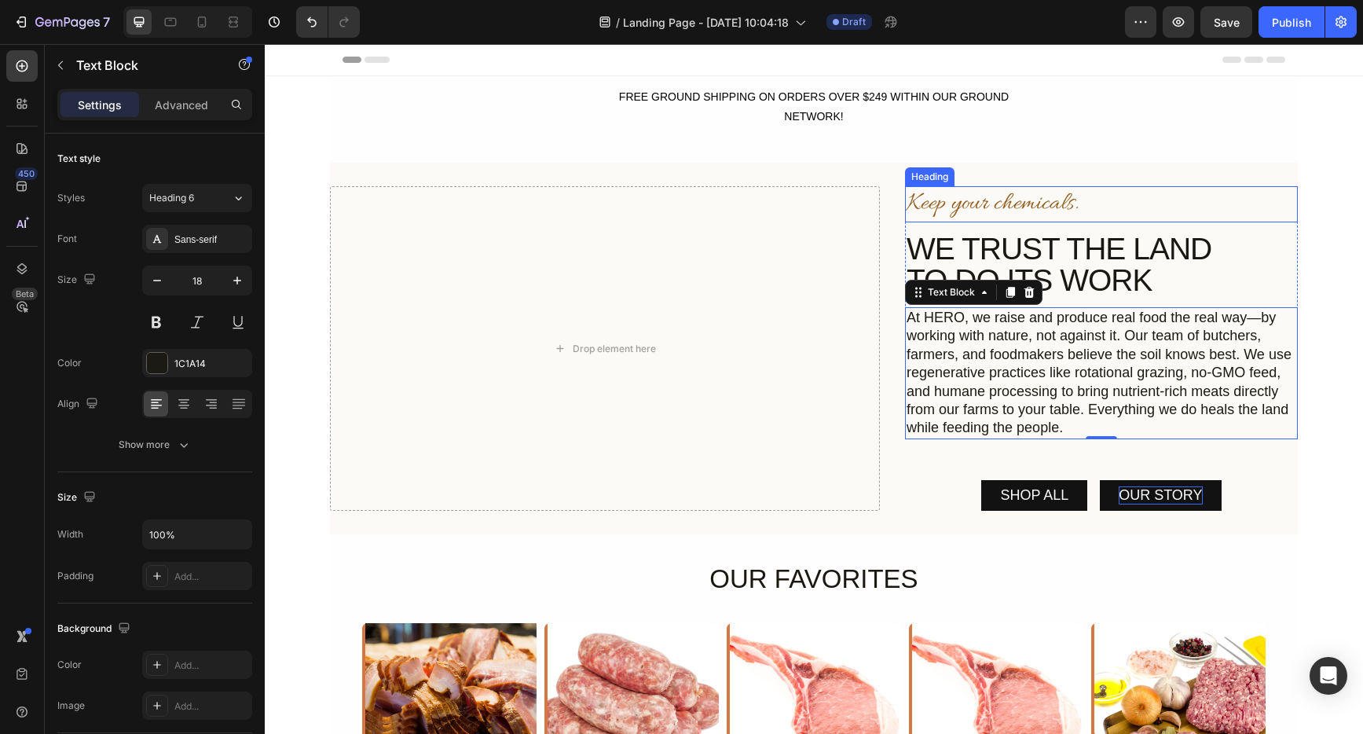
click at [1152, 201] on h2 "Keep your chemicals." at bounding box center [1101, 204] width 393 height 36
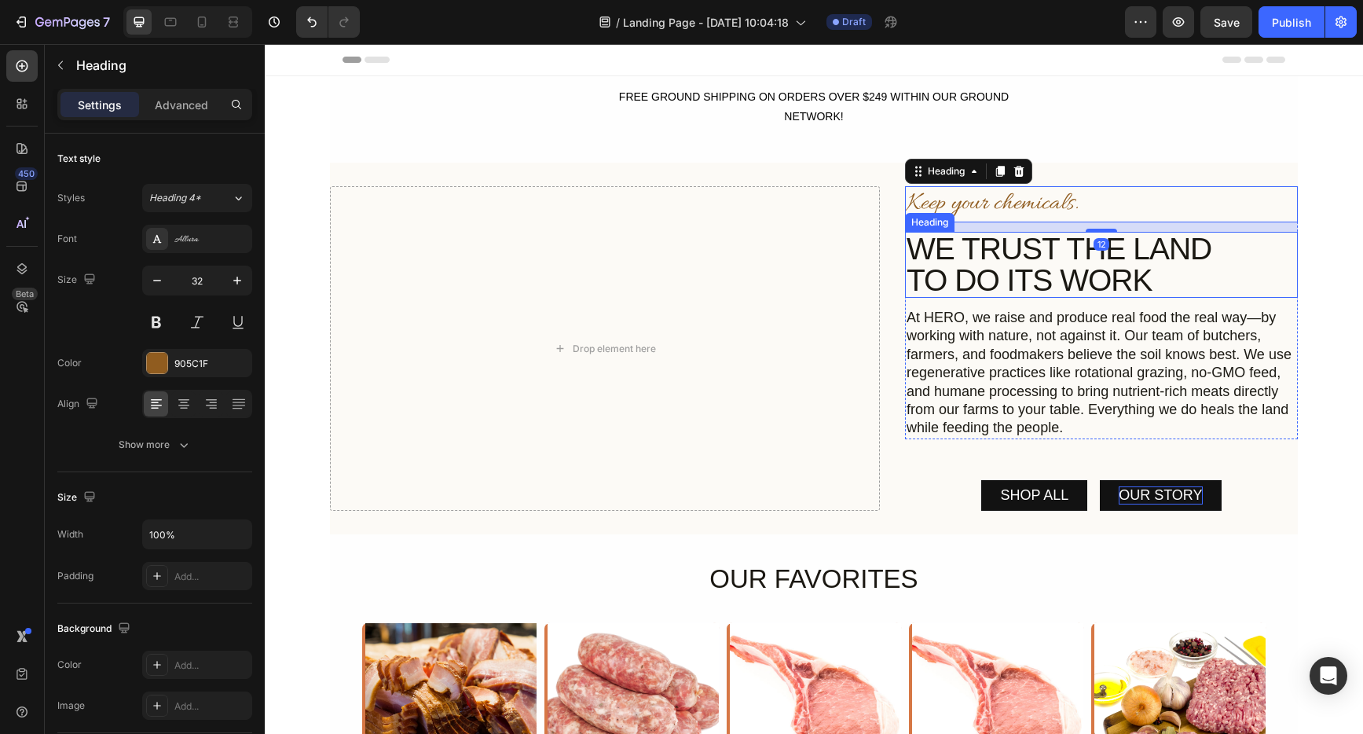
click at [1223, 282] on p "WE TRUST THE LAND TO DO ITS WORK" at bounding box center [1102, 264] width 390 height 63
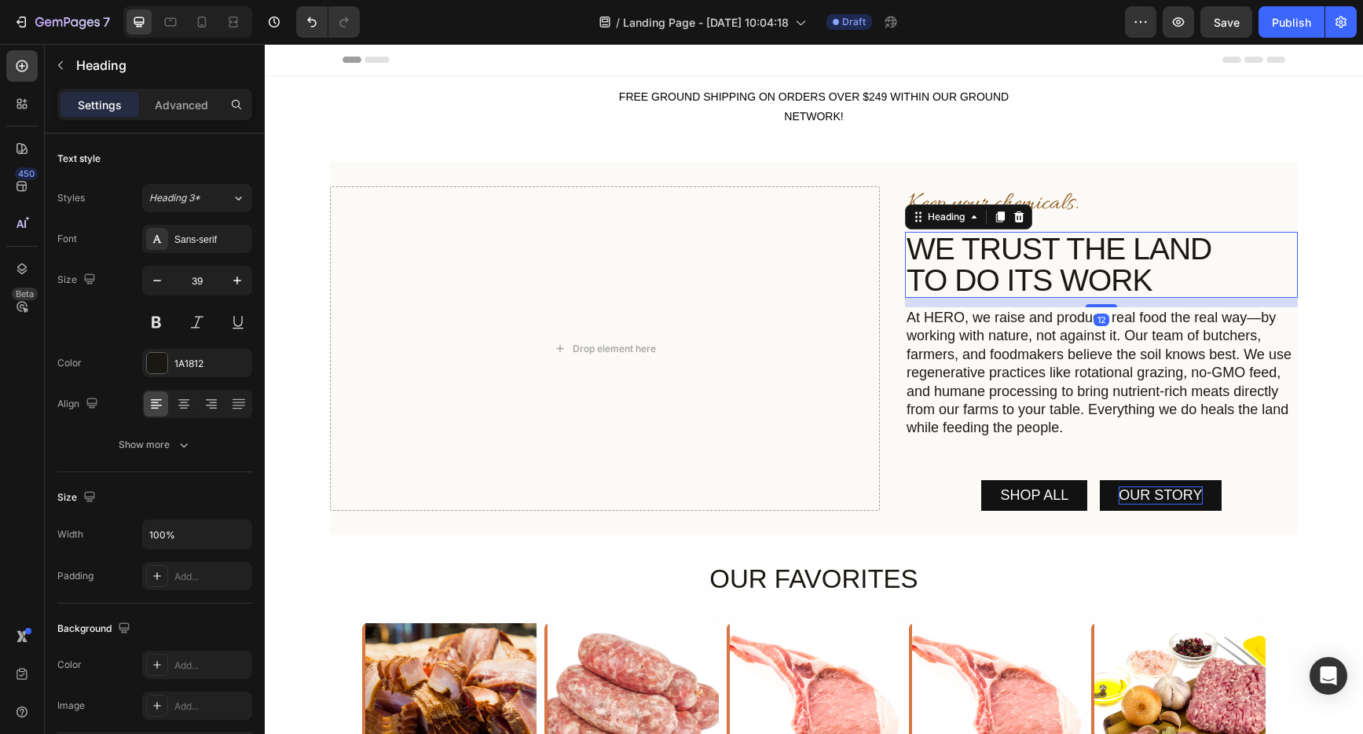
click at [1222, 358] on p "At HERO, we raise and produce real food the real way—by working with nature, no…" at bounding box center [1102, 373] width 390 height 129
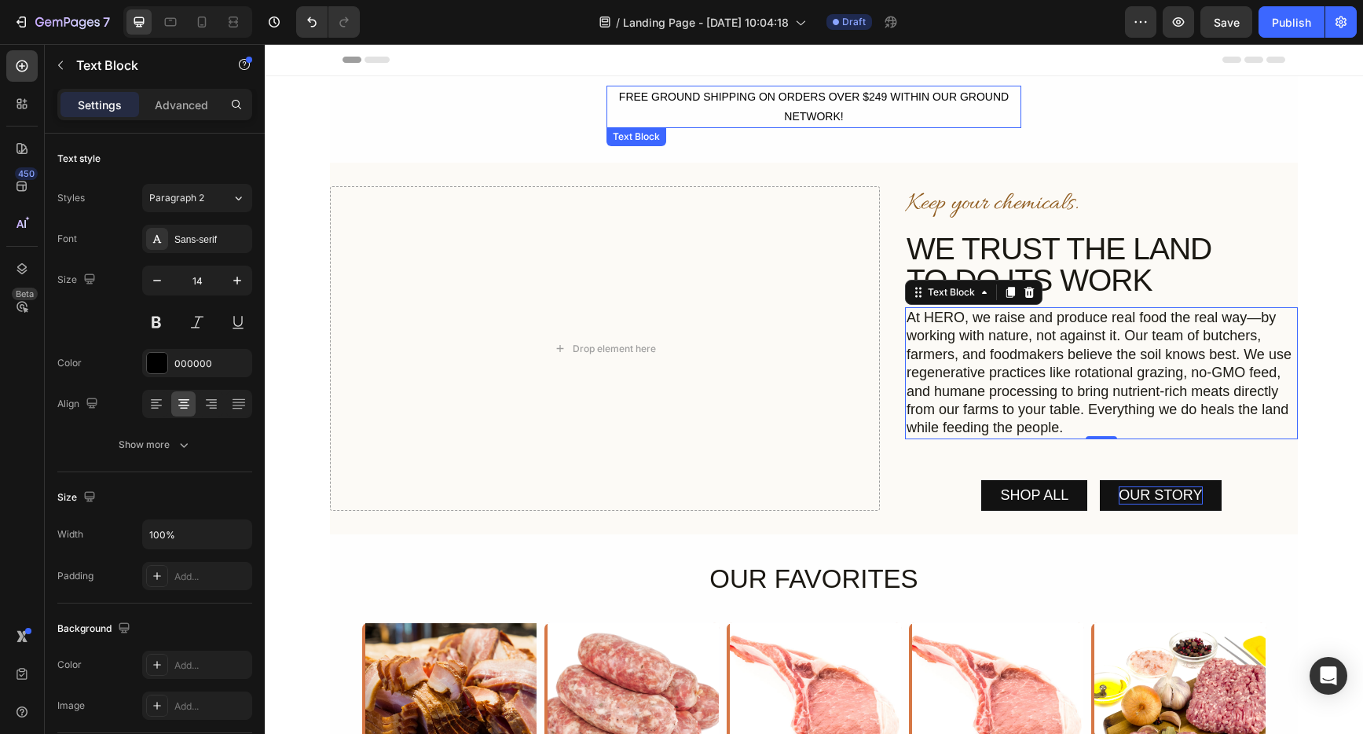
click at [807, 121] on div "FREE GROUND SHIPPING ON ORDERS OVER $249 WITHIN OUR GROUND NETWORK!" at bounding box center [814, 107] width 415 height 42
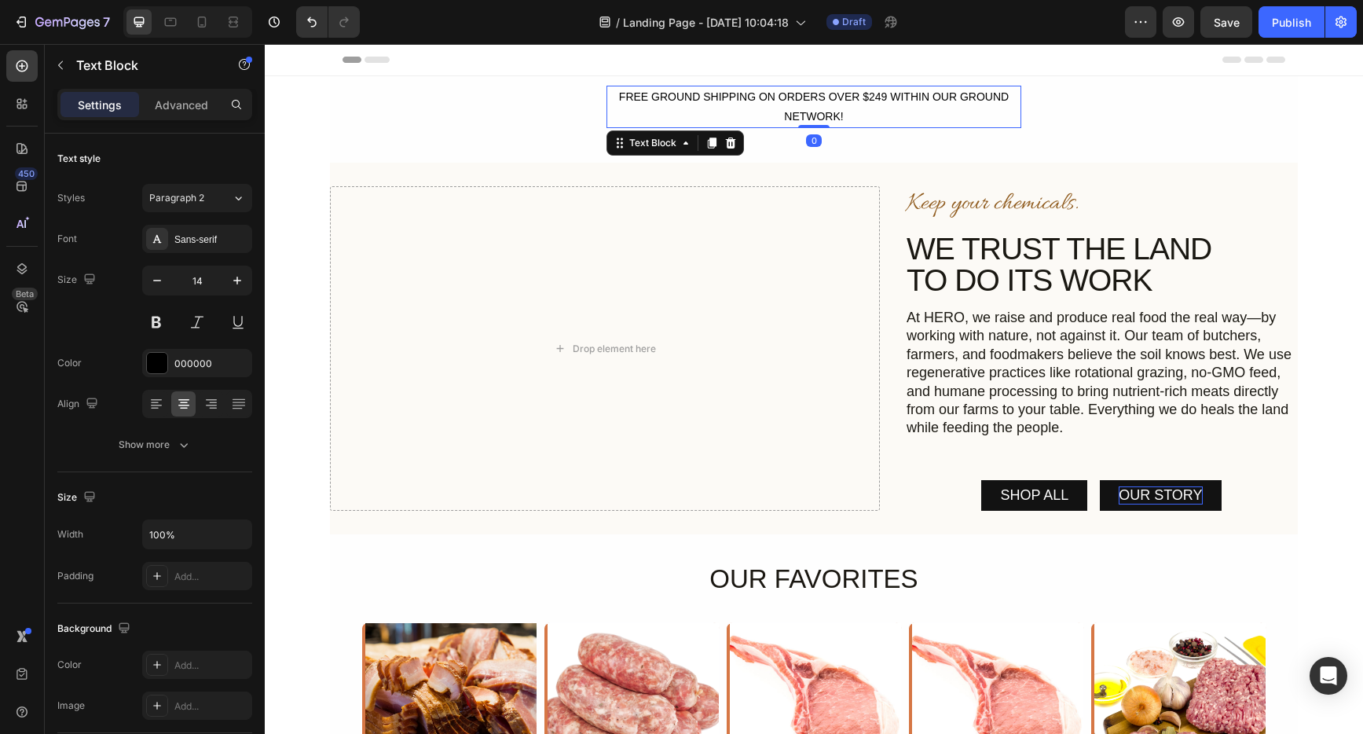
click at [807, 121] on div "FREE GROUND SHIPPING ON ORDERS OVER $249 WITHIN OUR GROUND NETWORK!" at bounding box center [814, 107] width 415 height 42
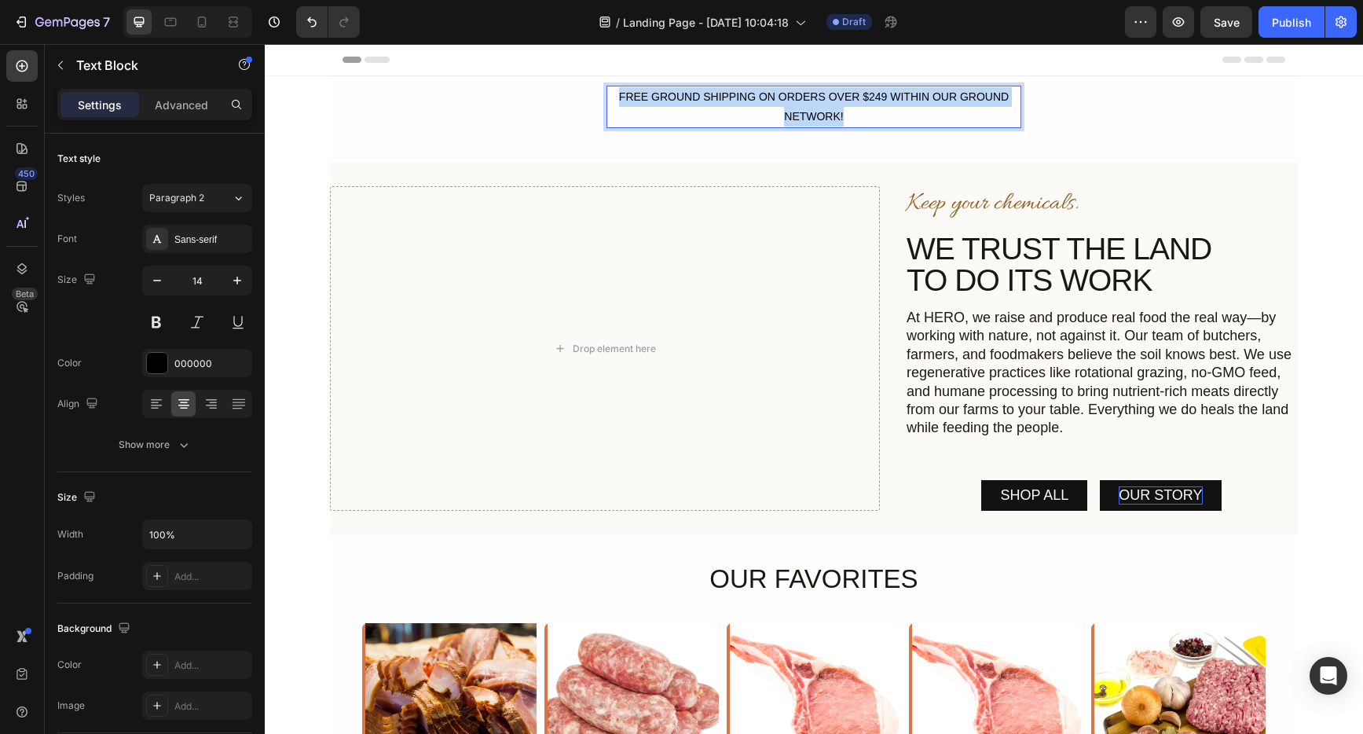
click at [807, 121] on p "FREE GROUND SHIPPING ON ORDERS OVER $249 WITHIN OUR GROUND NETWORK!" at bounding box center [814, 106] width 412 height 39
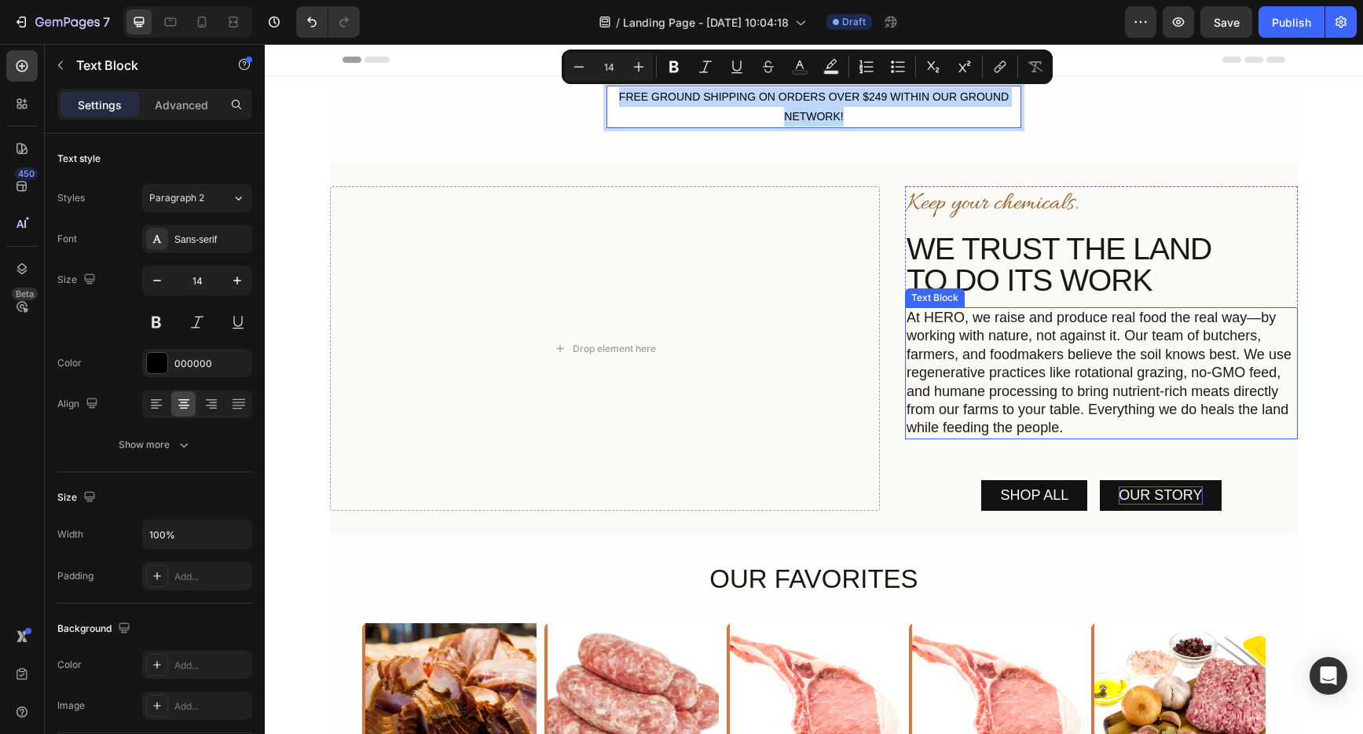
click at [1025, 387] on p "At HERO, we raise and produce real food the real way—by working with nature, no…" at bounding box center [1102, 373] width 390 height 129
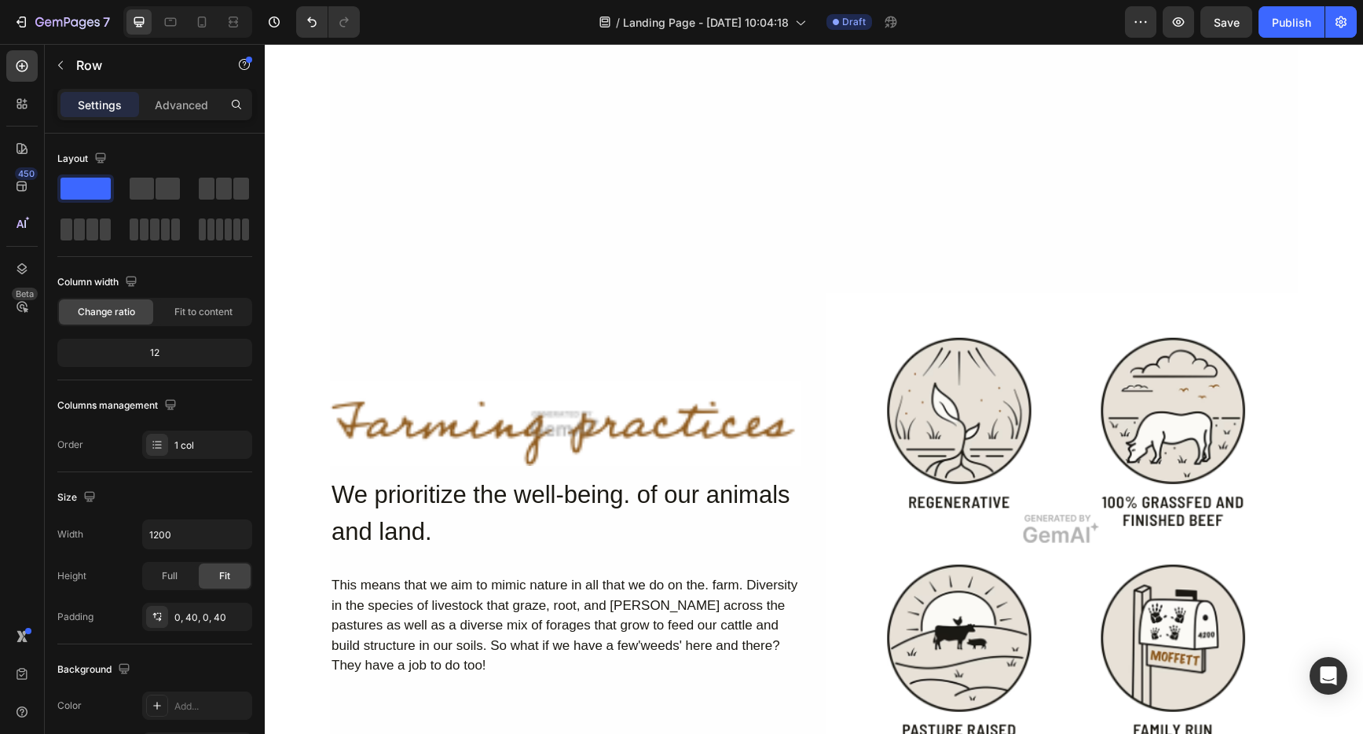
scroll to position [1024, 0]
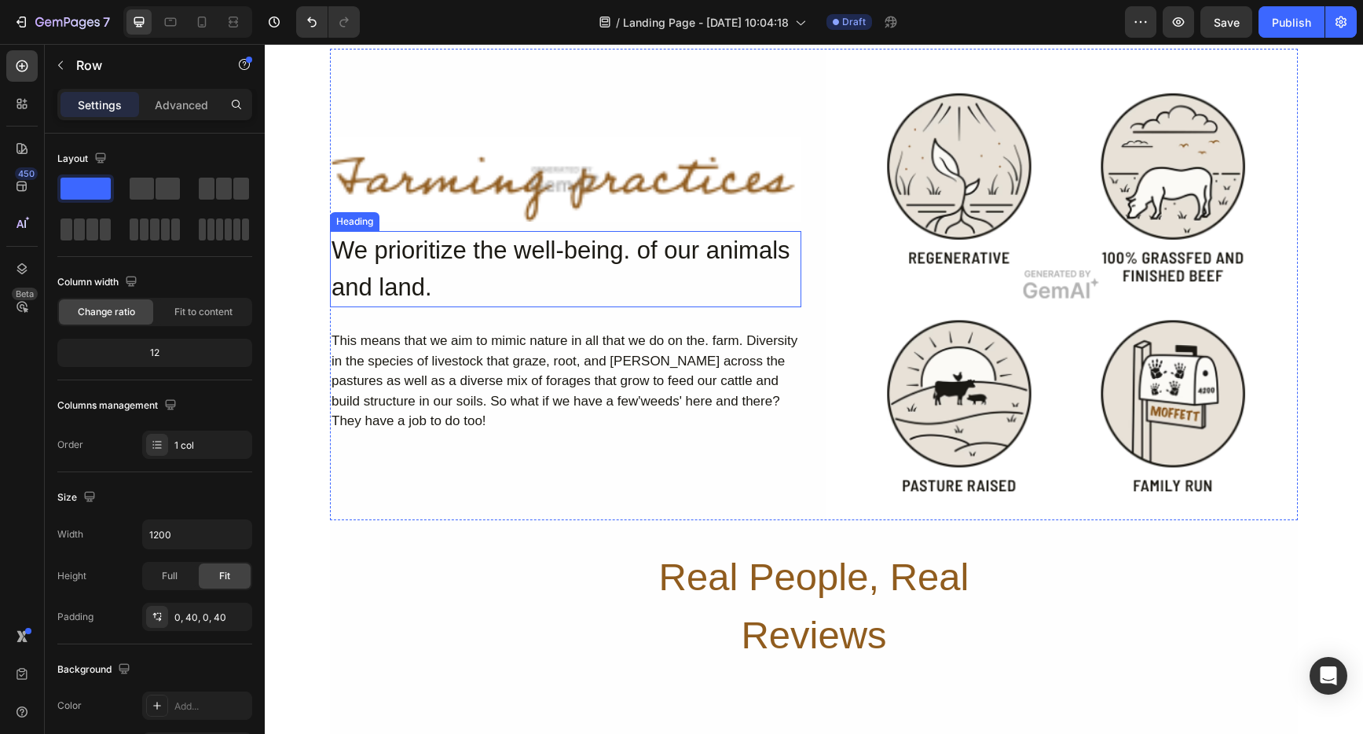
click at [474, 255] on h2 "We prioritize the well-being. of our animals and land." at bounding box center [565, 269] width 471 height 76
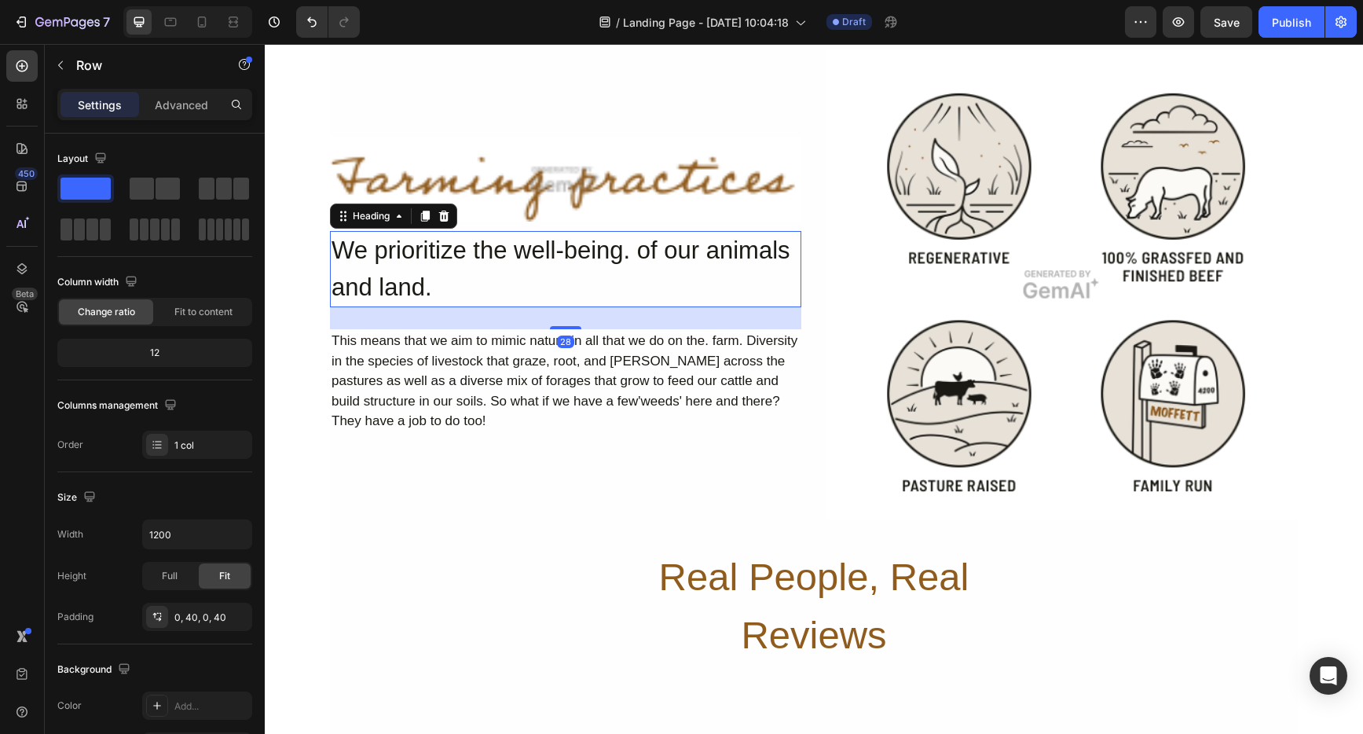
click at [474, 255] on h2 "We prioritize the well-being. of our animals and land." at bounding box center [565, 269] width 471 height 76
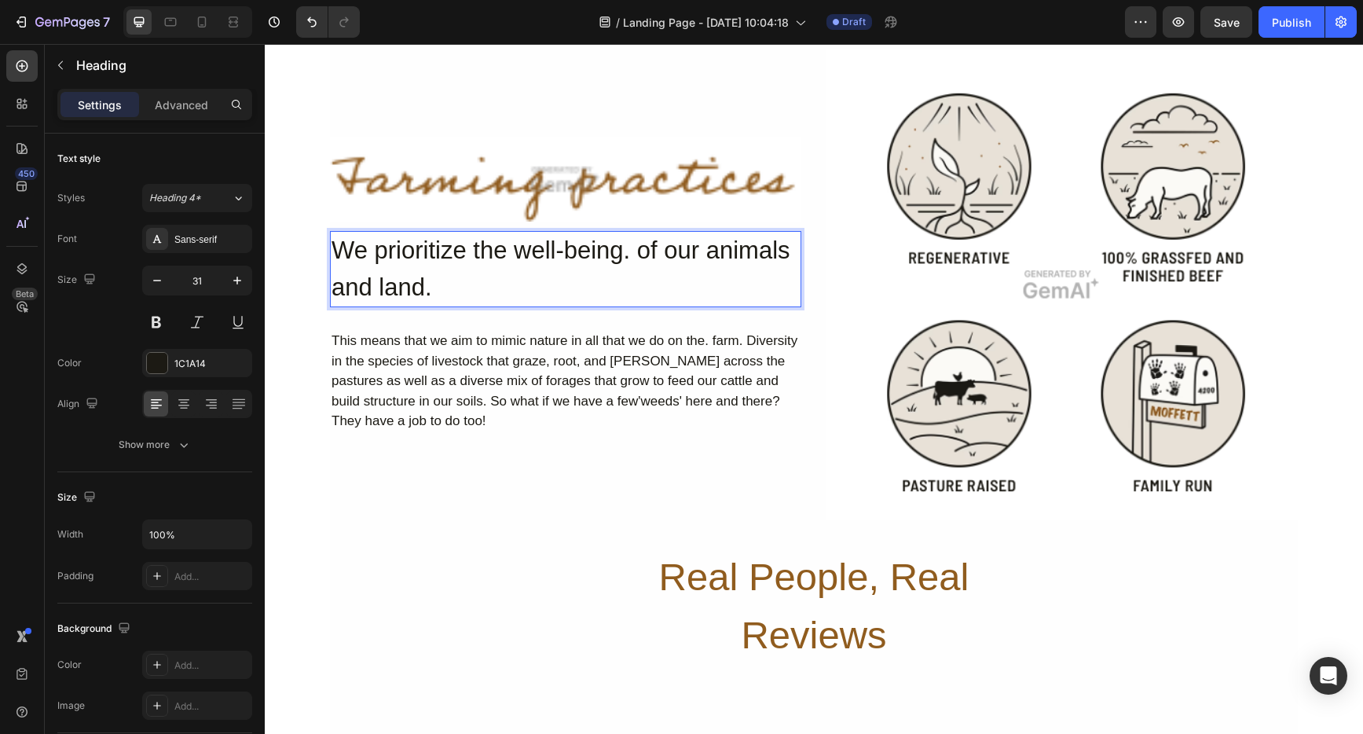
click at [474, 255] on p "We prioritize the well-being. of our animals and land." at bounding box center [566, 269] width 468 height 73
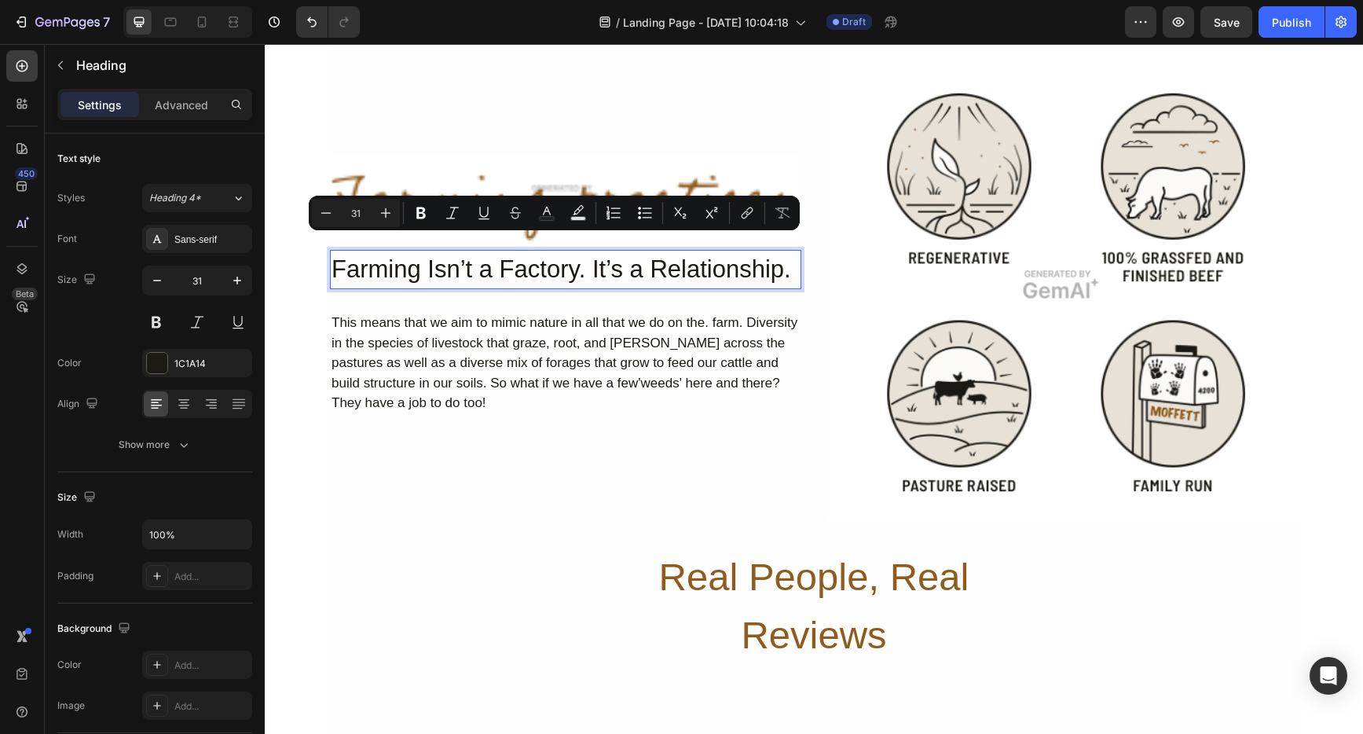
scroll to position [1043, 0]
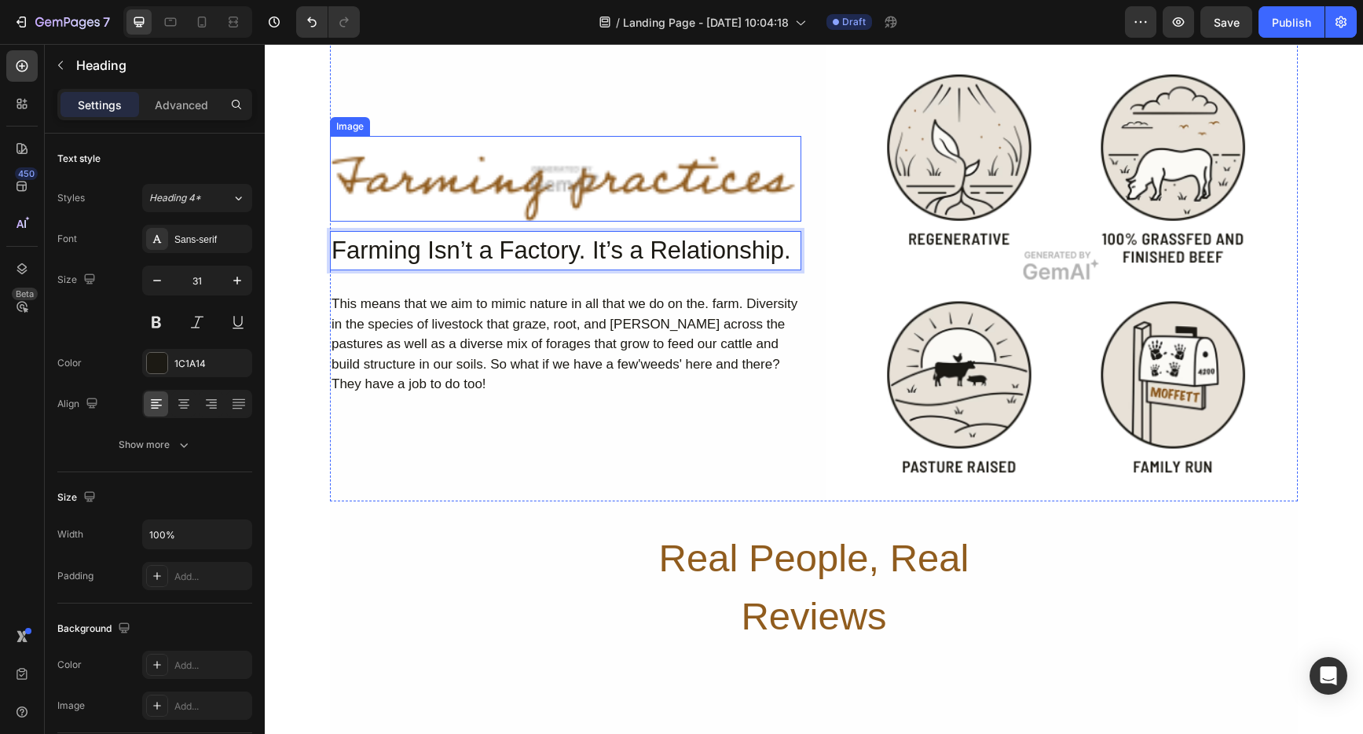
click at [622, 191] on img at bounding box center [565, 179] width 471 height 86
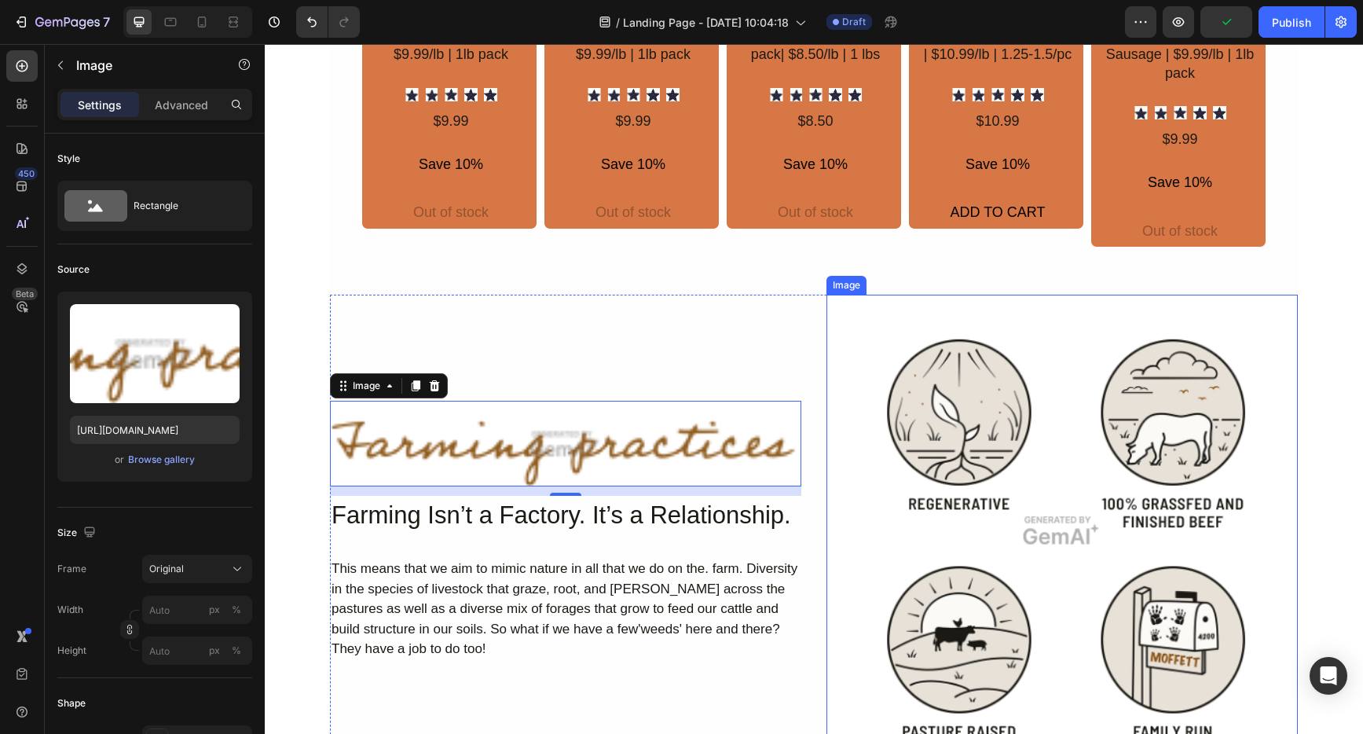
scroll to position [857, 0]
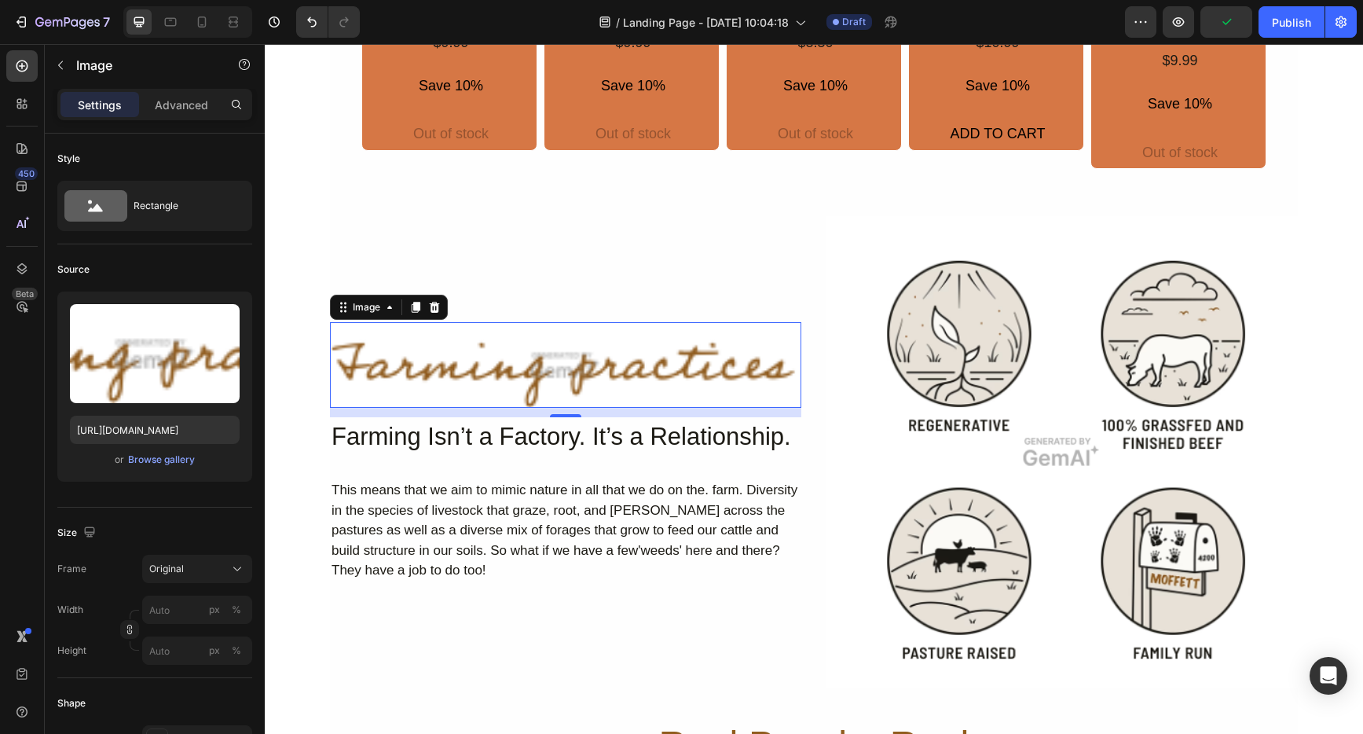
click at [592, 362] on img at bounding box center [565, 365] width 471 height 86
click at [430, 303] on icon at bounding box center [435, 307] width 10 height 11
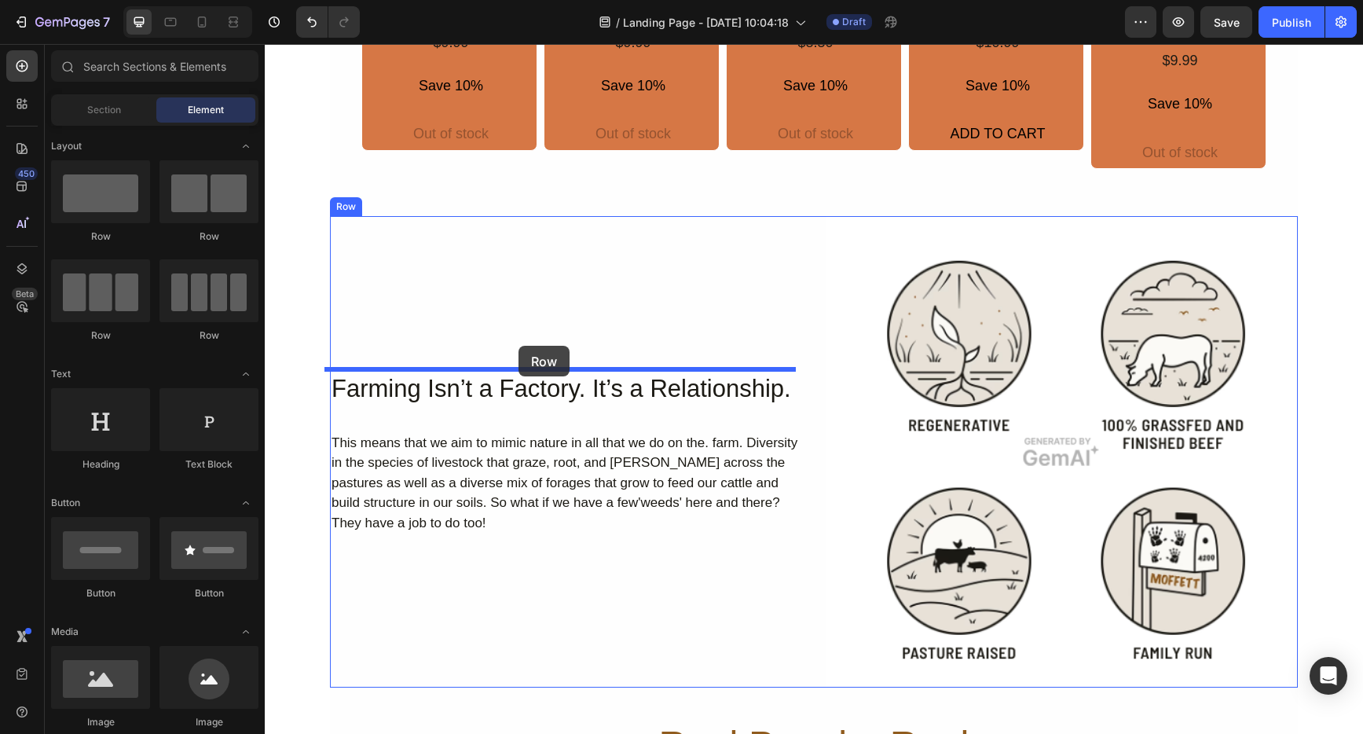
drag, startPoint x: 365, startPoint y: 248, endPoint x: 519, endPoint y: 346, distance: 181.6
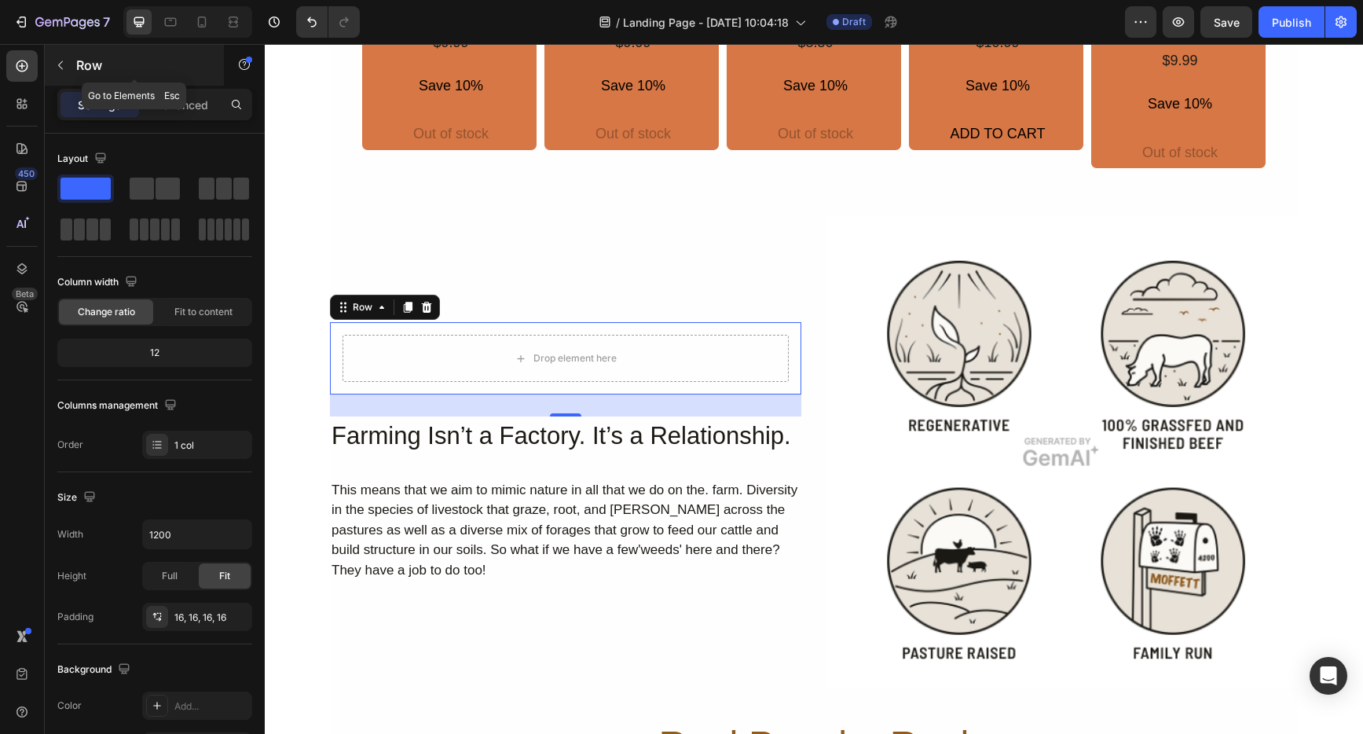
click at [60, 63] on icon "button" at bounding box center [60, 65] width 5 height 9
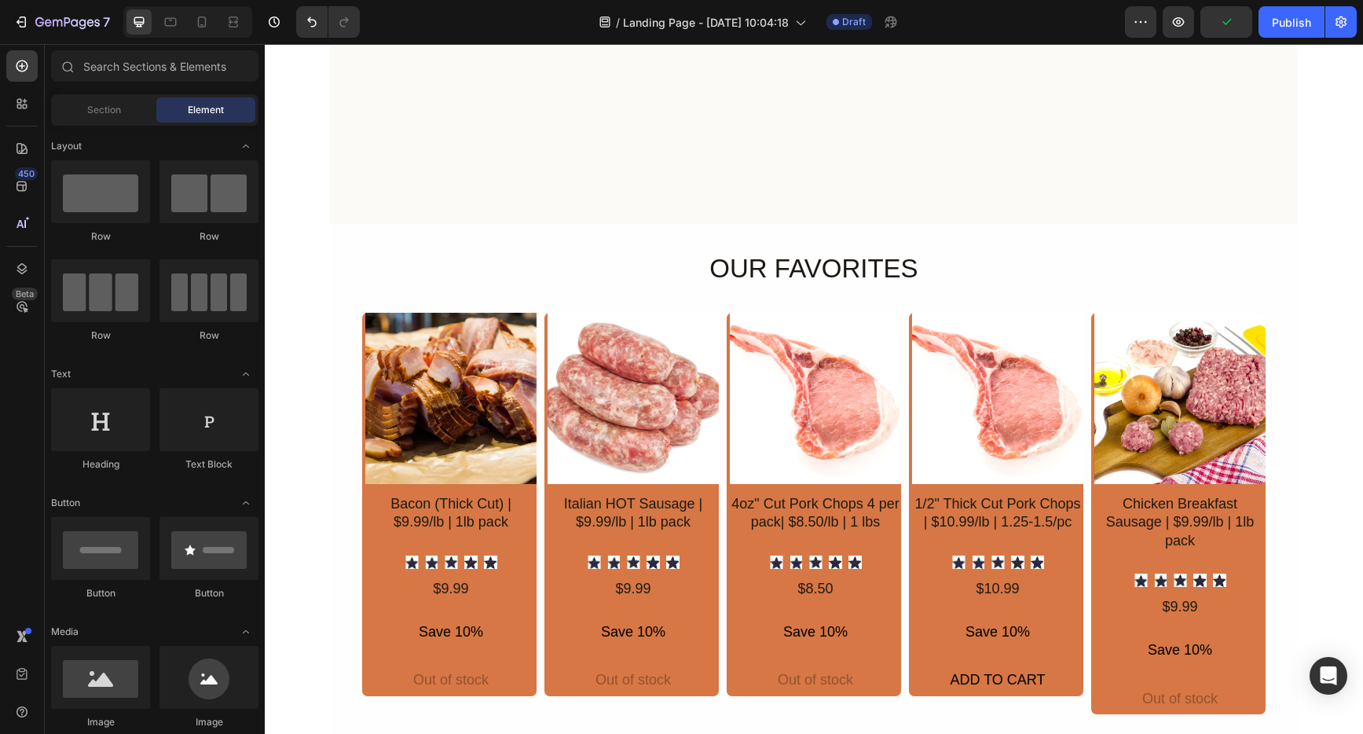
scroll to position [694, 0]
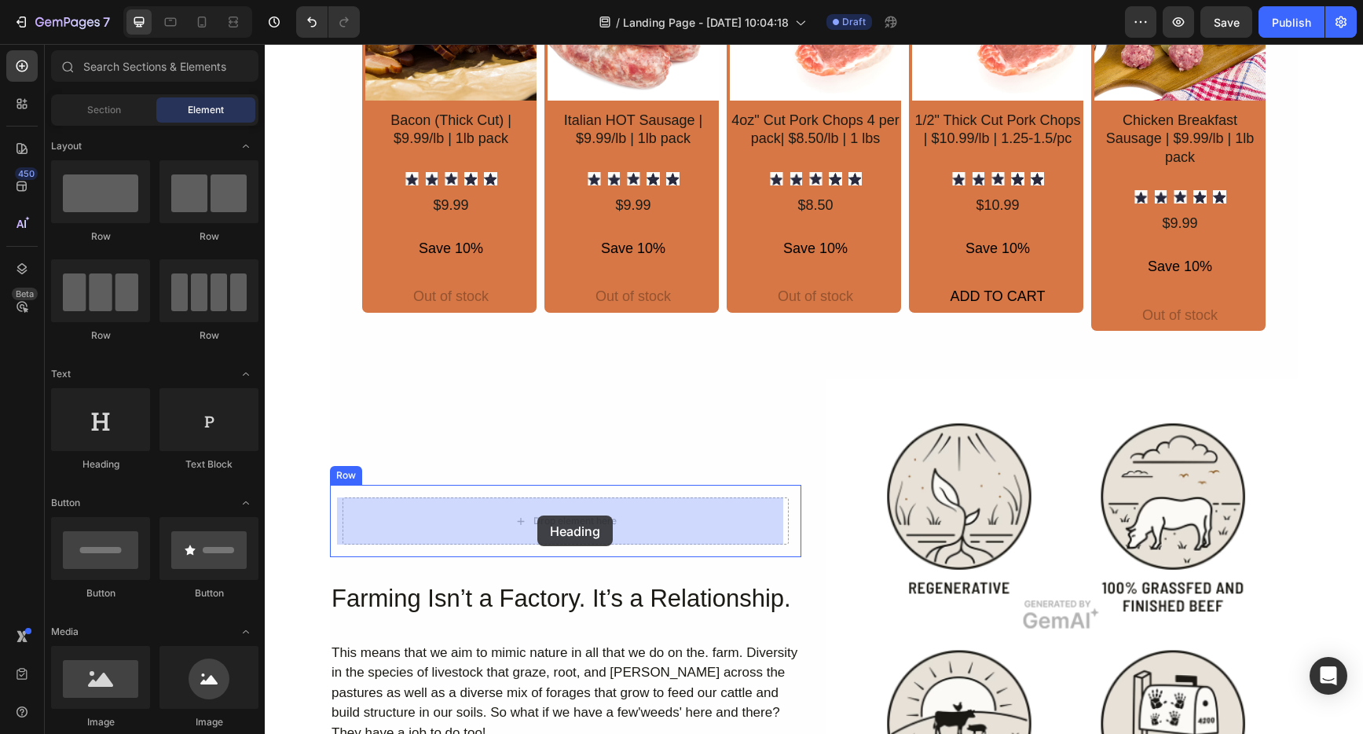
drag, startPoint x: 361, startPoint y: 477, endPoint x: 537, endPoint y: 515, distance: 180.9
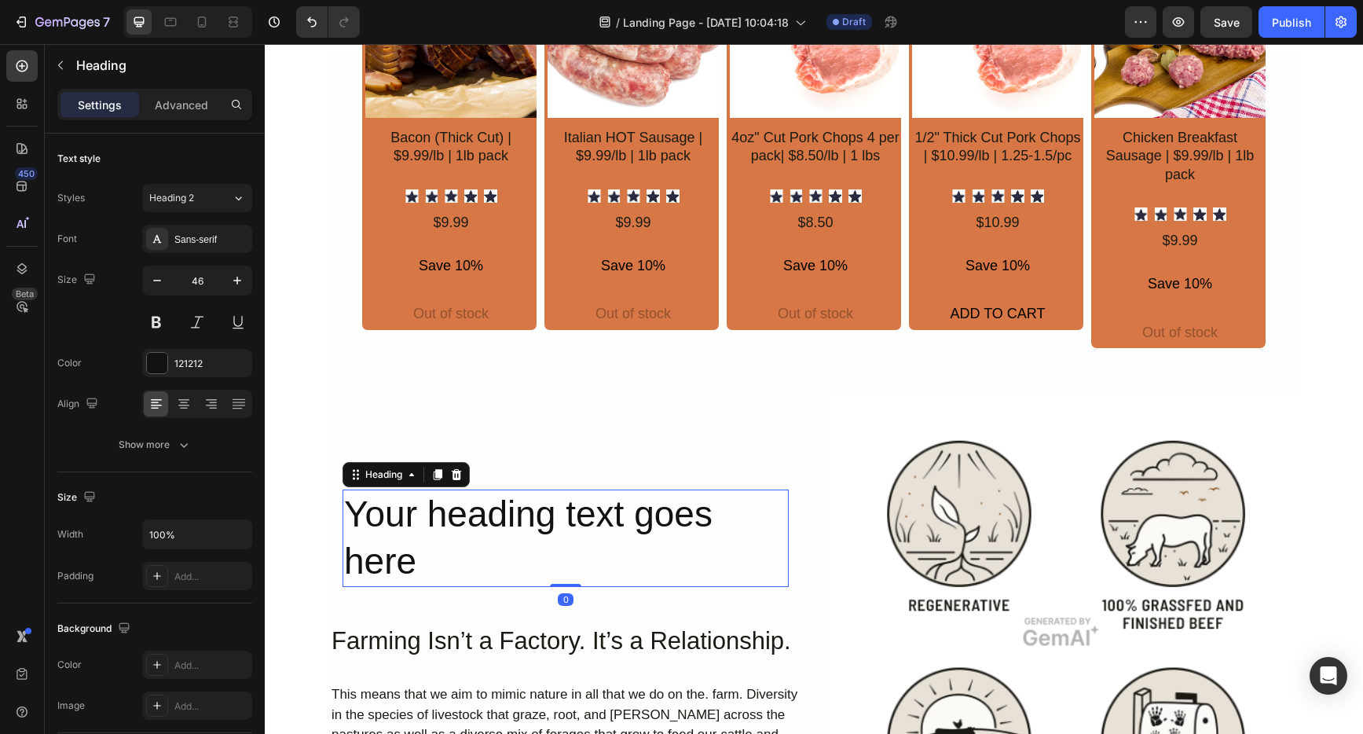
scroll to position [676, 0]
click at [410, 571] on h2 "Your heading text goes here" at bounding box center [566, 538] width 446 height 97
click at [410, 571] on p "Your heading text goes here" at bounding box center [565, 539] width 443 height 94
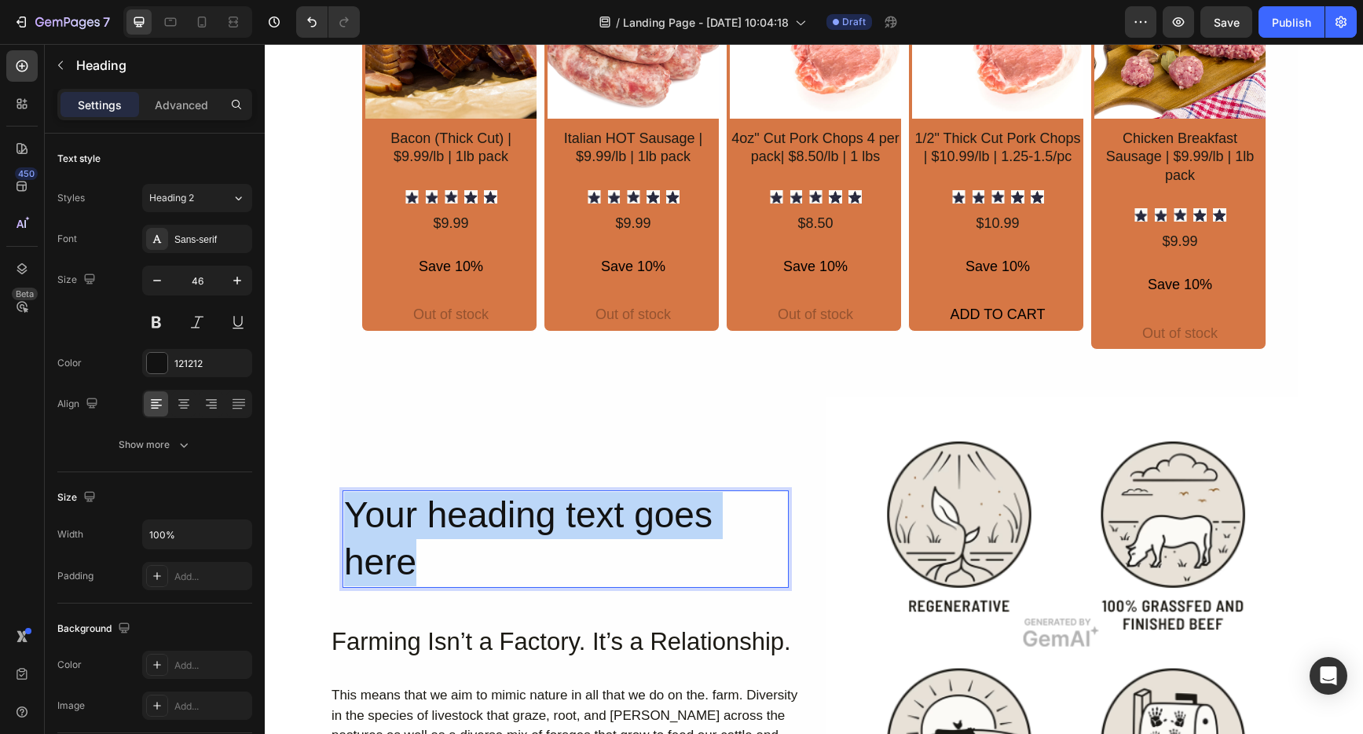
click at [410, 571] on p "Your heading text goes here" at bounding box center [565, 539] width 443 height 94
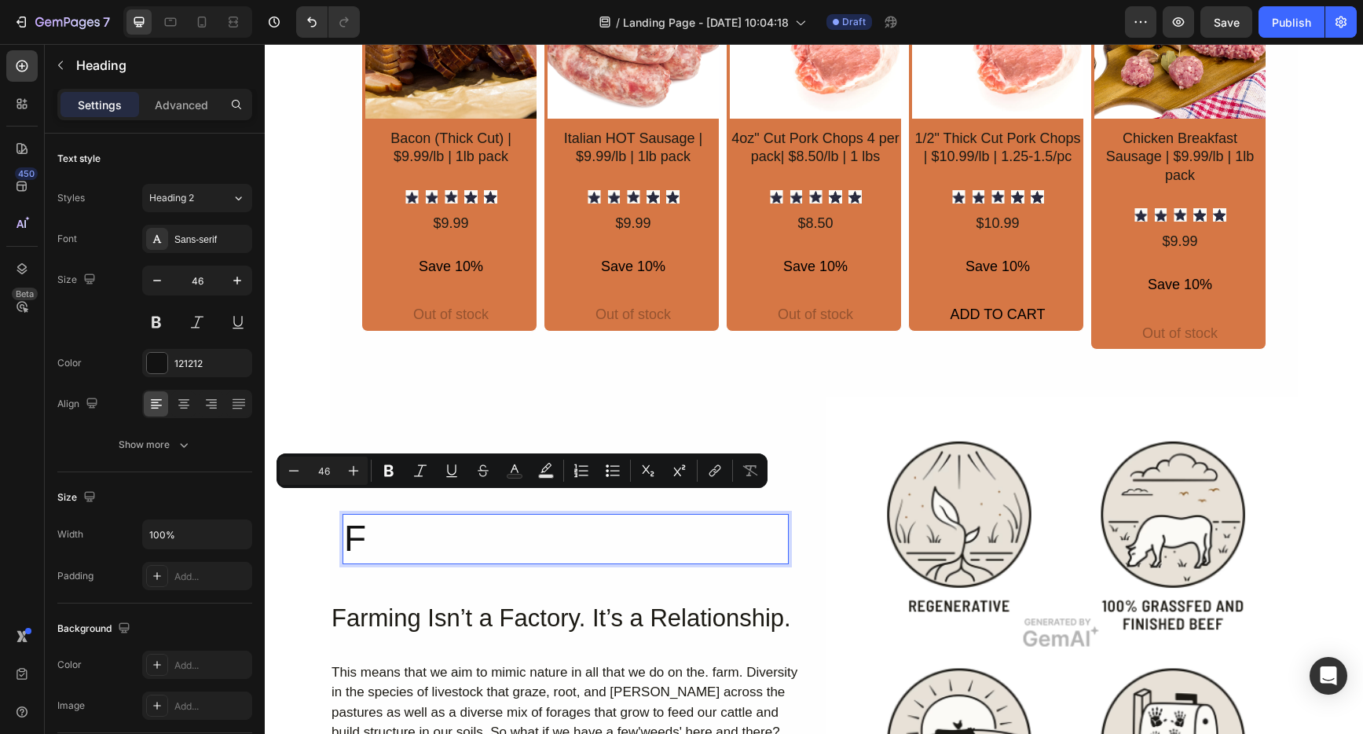
scroll to position [699, 0]
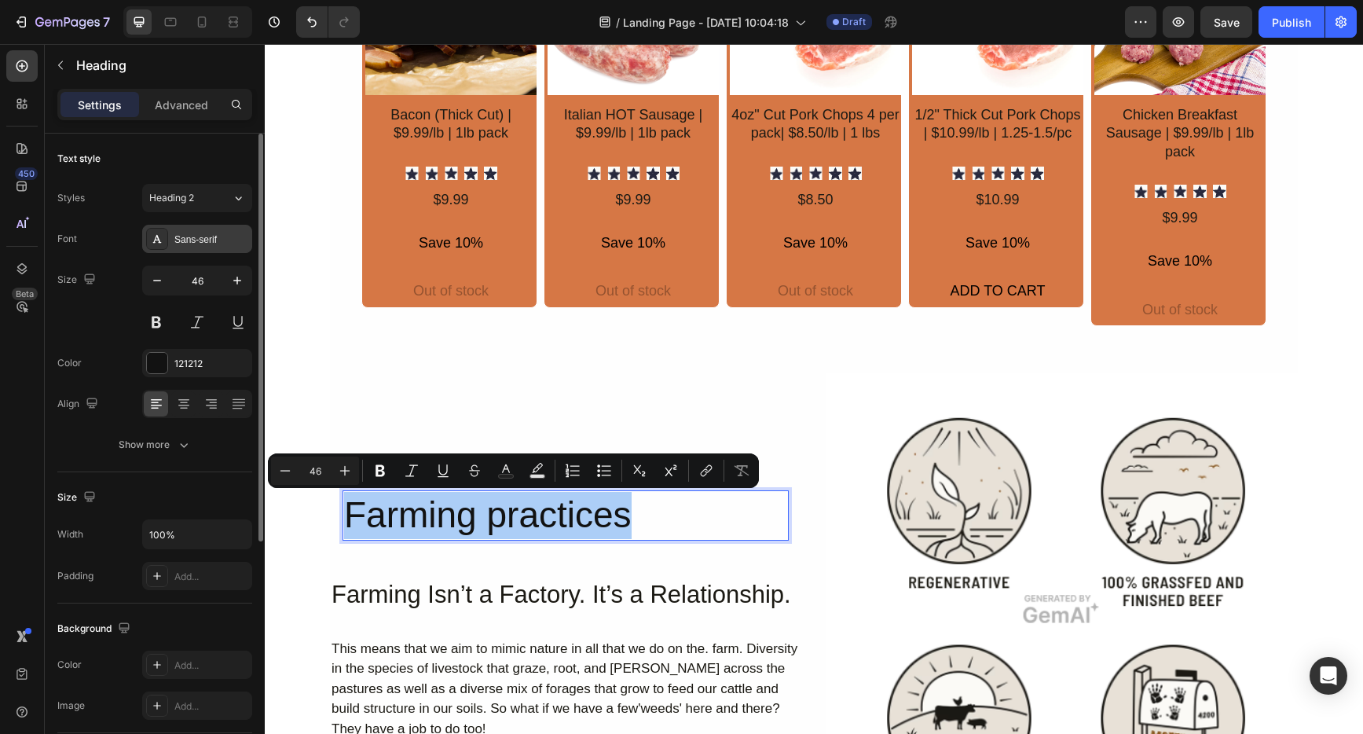
click at [182, 234] on div "Sans-serif" at bounding box center [211, 240] width 74 height 14
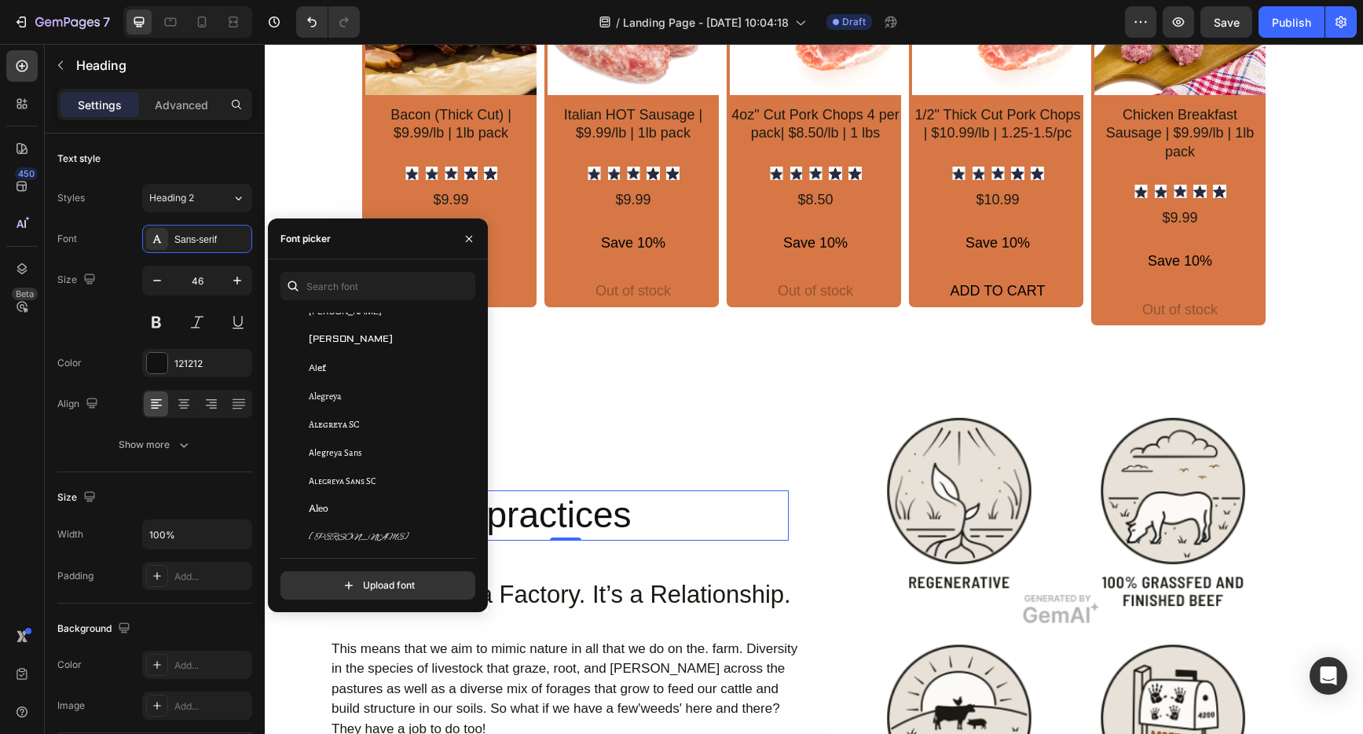
scroll to position [1015, 0]
click at [326, 419] on span "[PERSON_NAME]" at bounding box center [359, 419] width 101 height 14
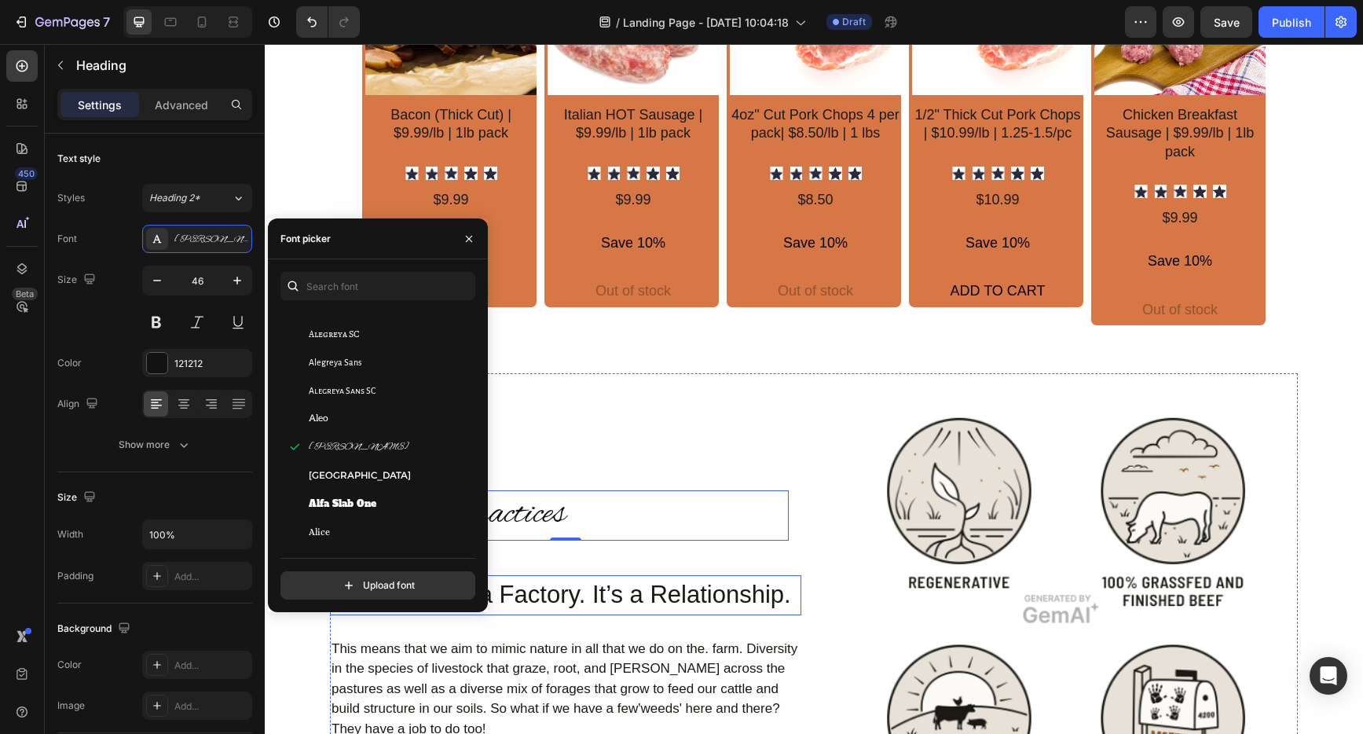
drag, startPoint x: 659, startPoint y: 575, endPoint x: 743, endPoint y: 563, distance: 85.0
click at [659, 575] on h2 "Farming Isn’t a Factory. It’s a Relationship." at bounding box center [565, 595] width 471 height 40
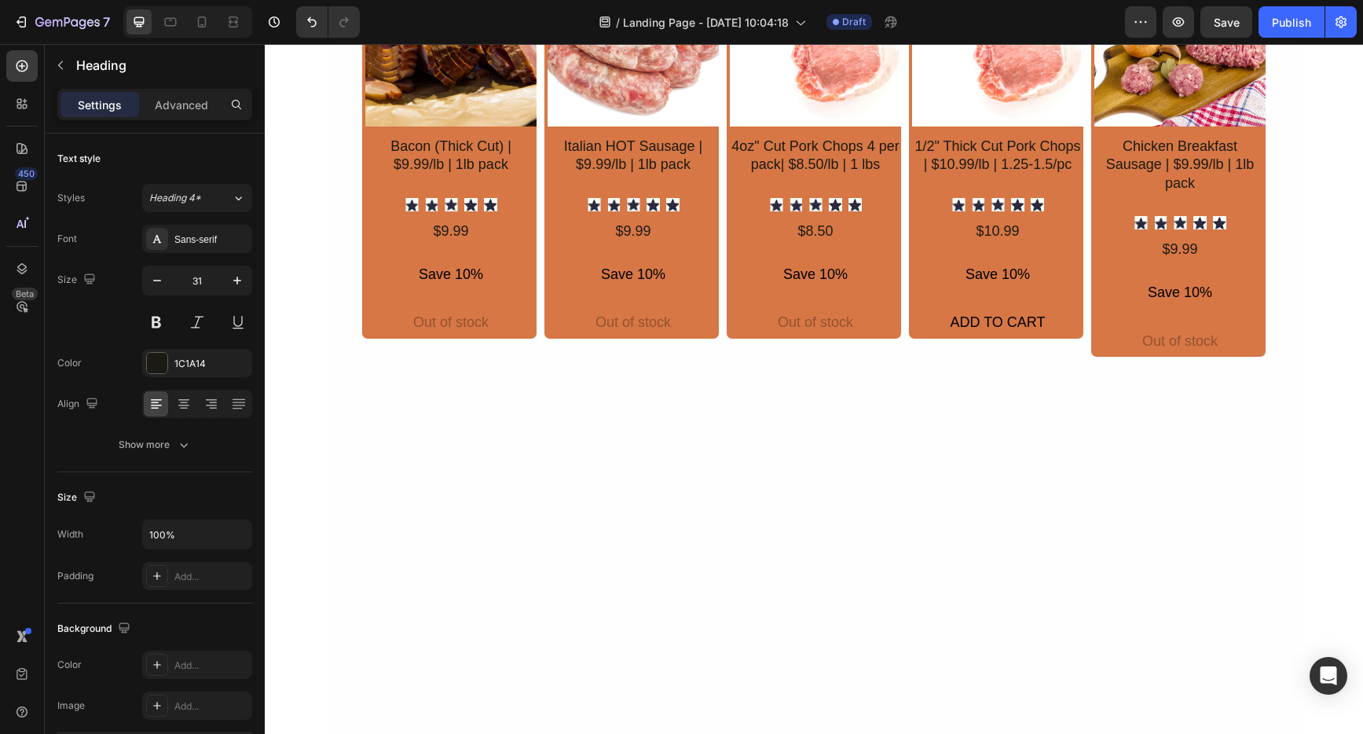
scroll to position [0, 0]
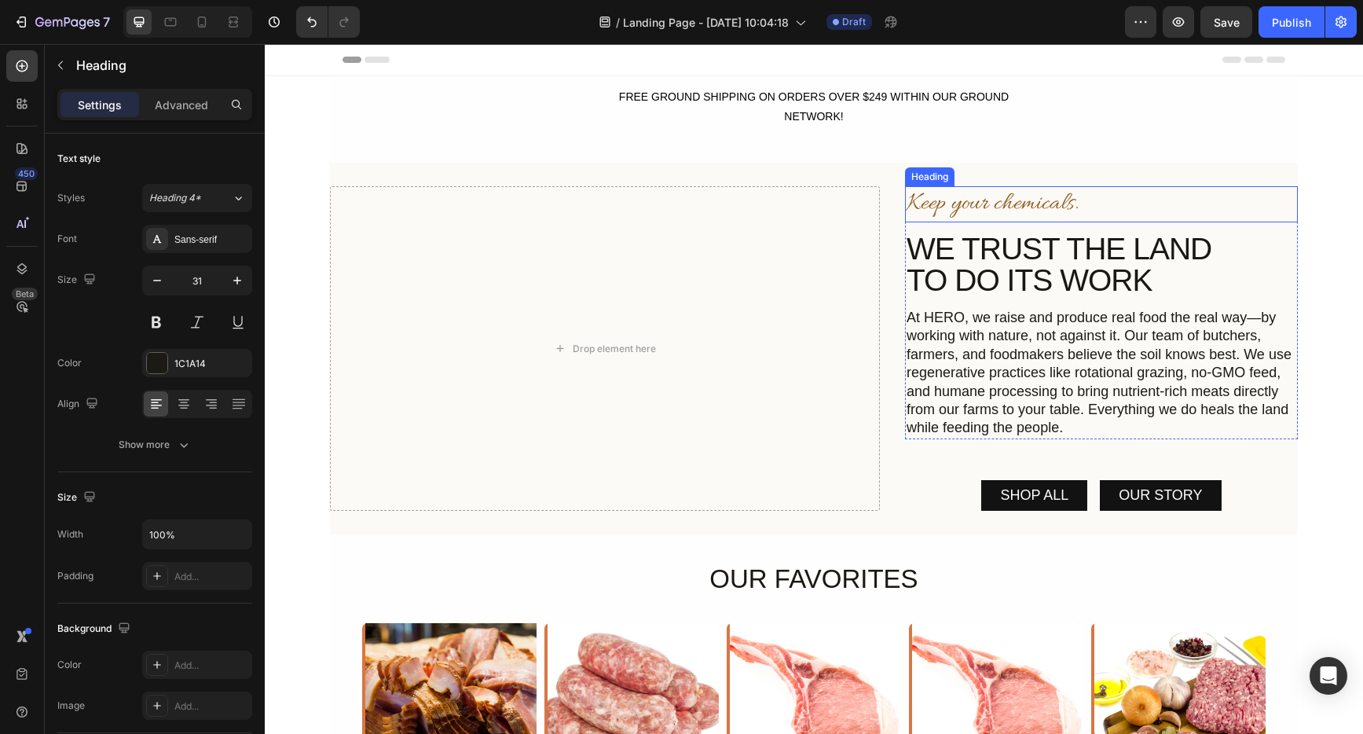
click at [996, 206] on h2 "Keep your chemicals." at bounding box center [1101, 204] width 393 height 36
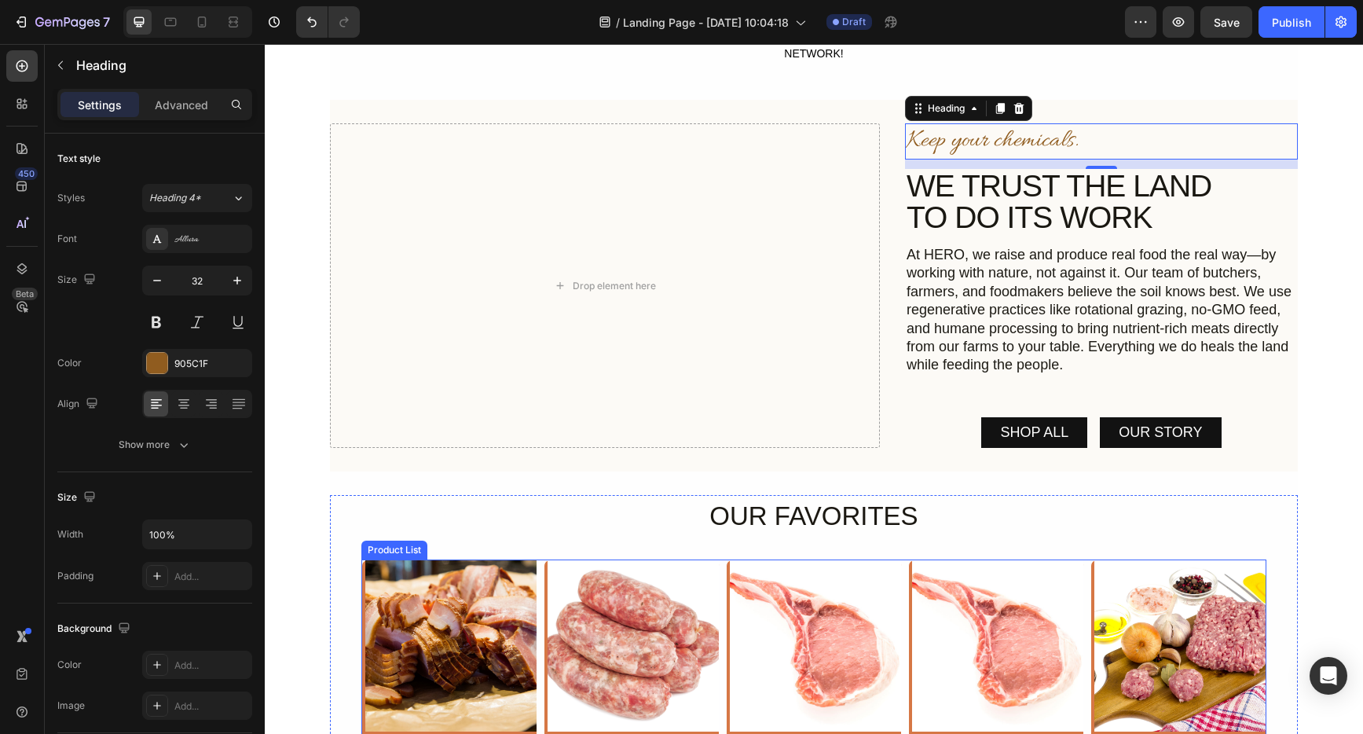
scroll to position [492, 0]
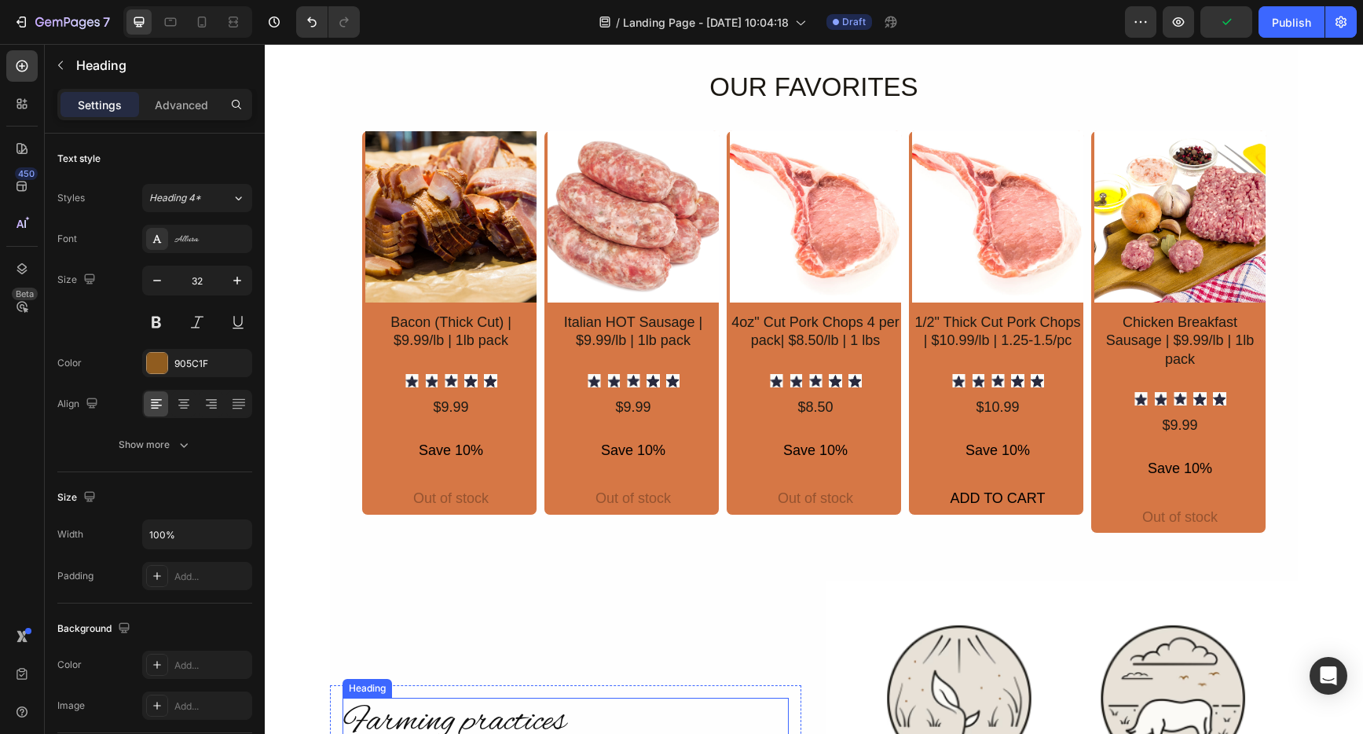
click at [460, 723] on h2 "Farming practices" at bounding box center [566, 723] width 446 height 50
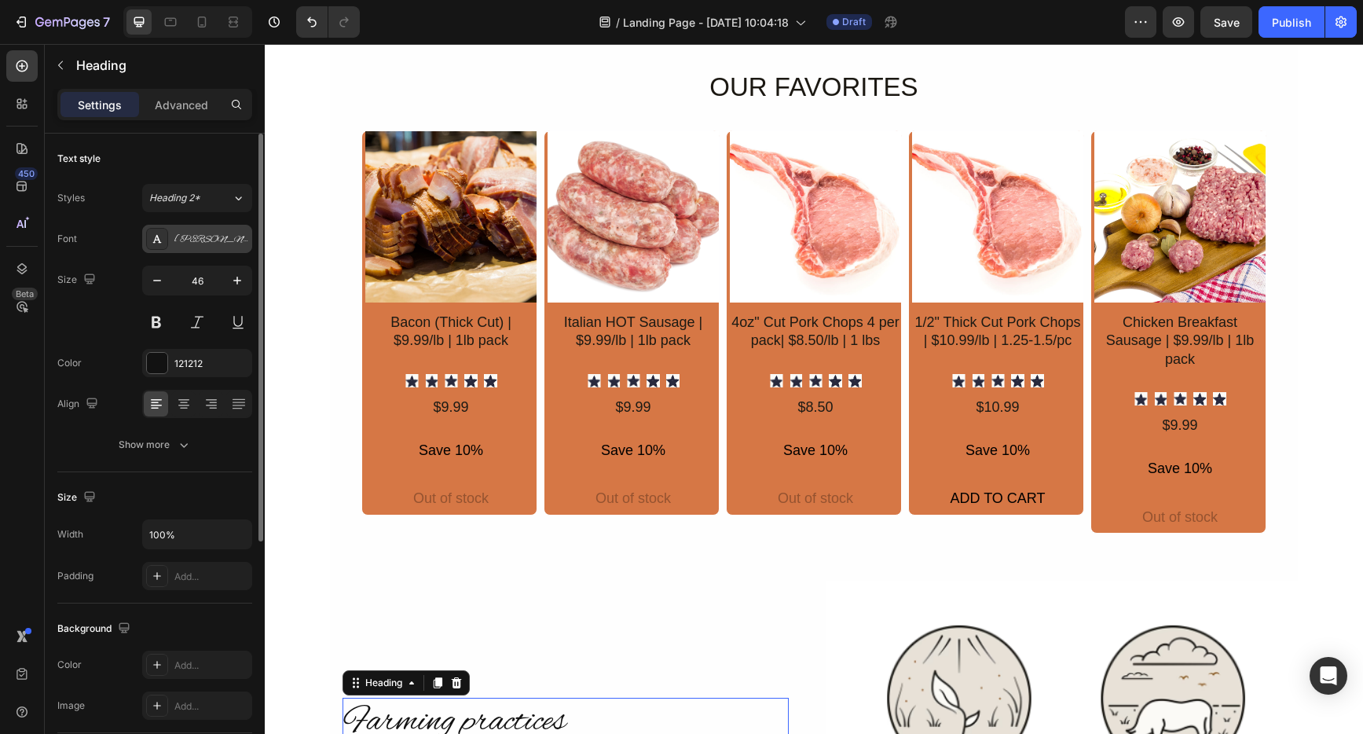
click at [186, 244] on div "[PERSON_NAME]" at bounding box center [211, 240] width 74 height 14
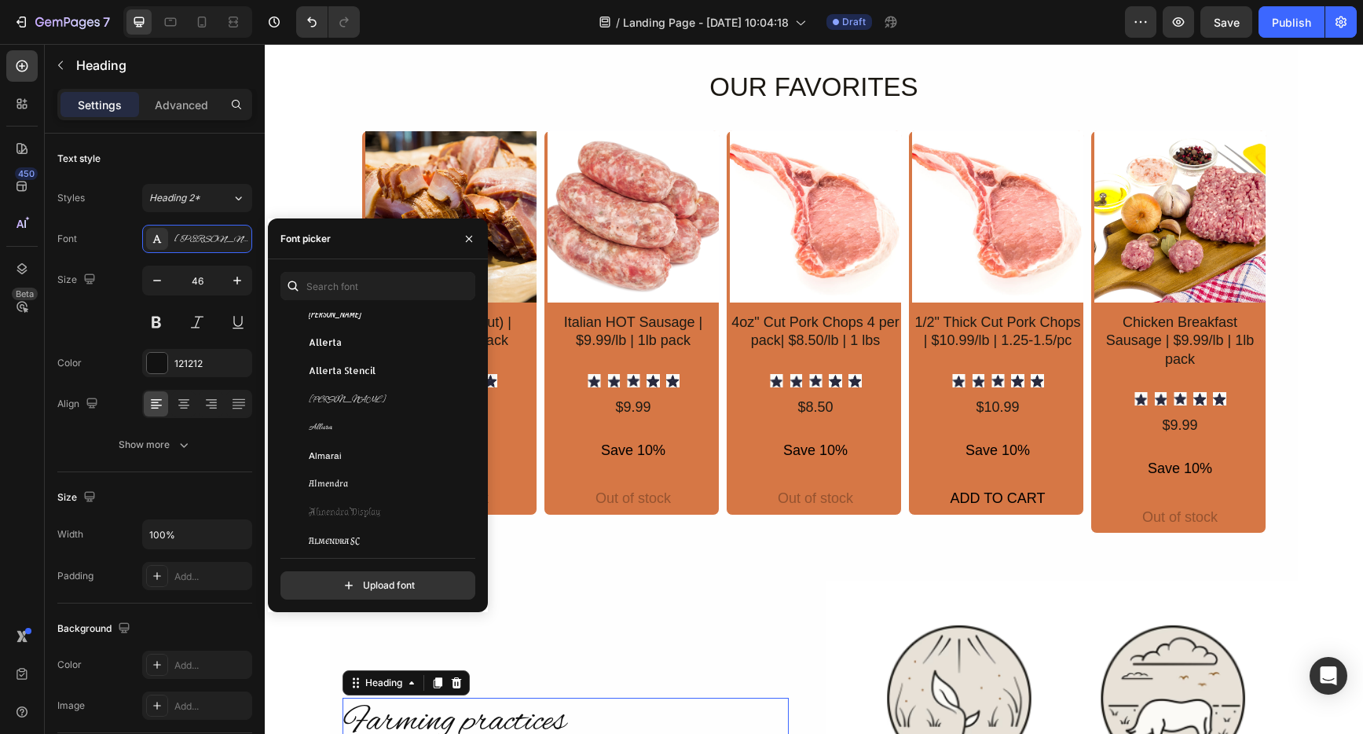
scroll to position [1369, 0]
click at [321, 434] on span "Allura" at bounding box center [321, 433] width 24 height 14
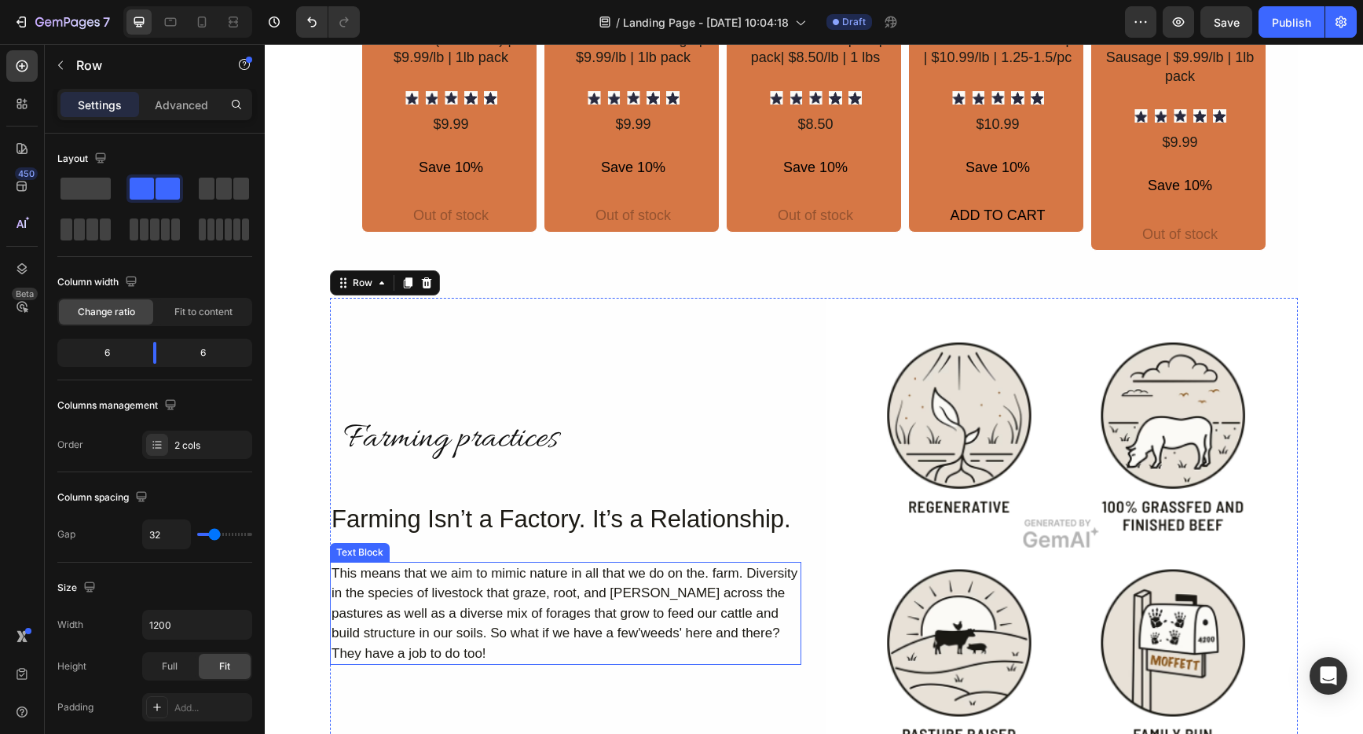
scroll to position [772, 0]
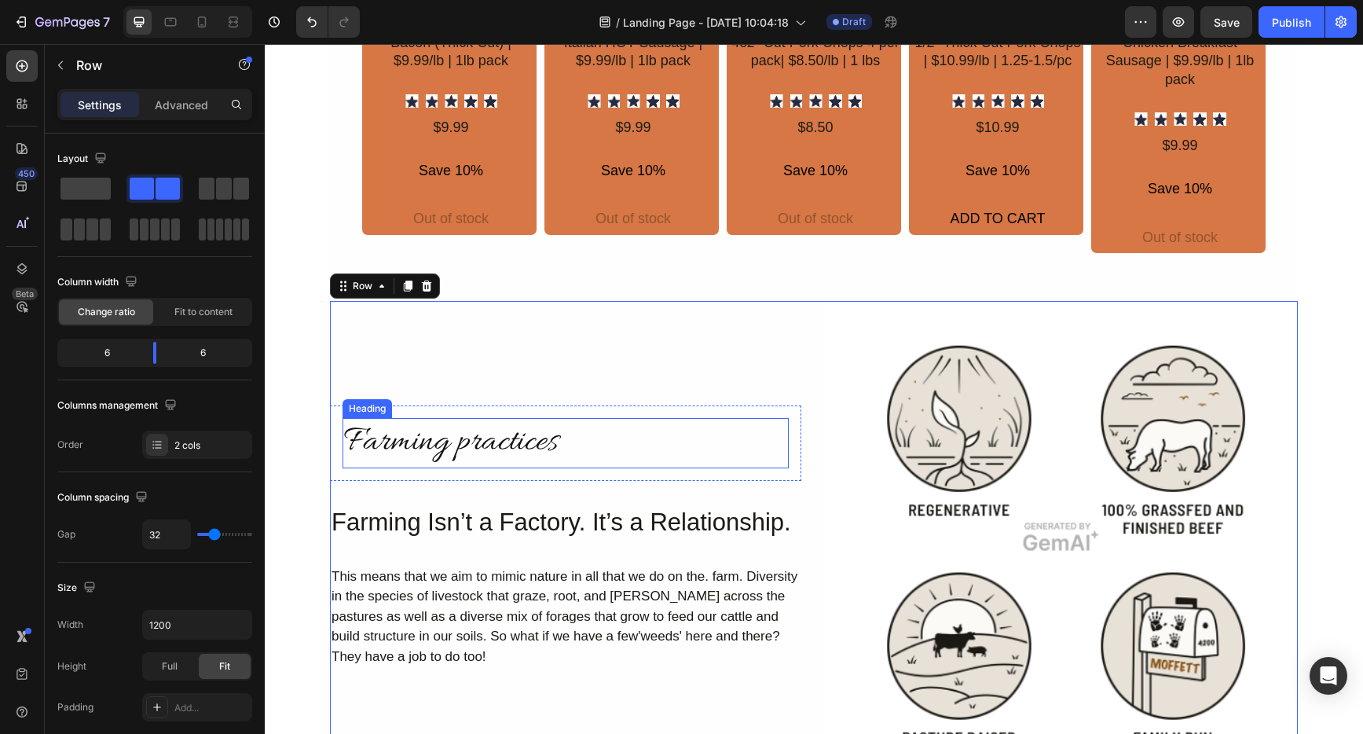
click at [479, 462] on h2 "Farming practices" at bounding box center [566, 443] width 446 height 50
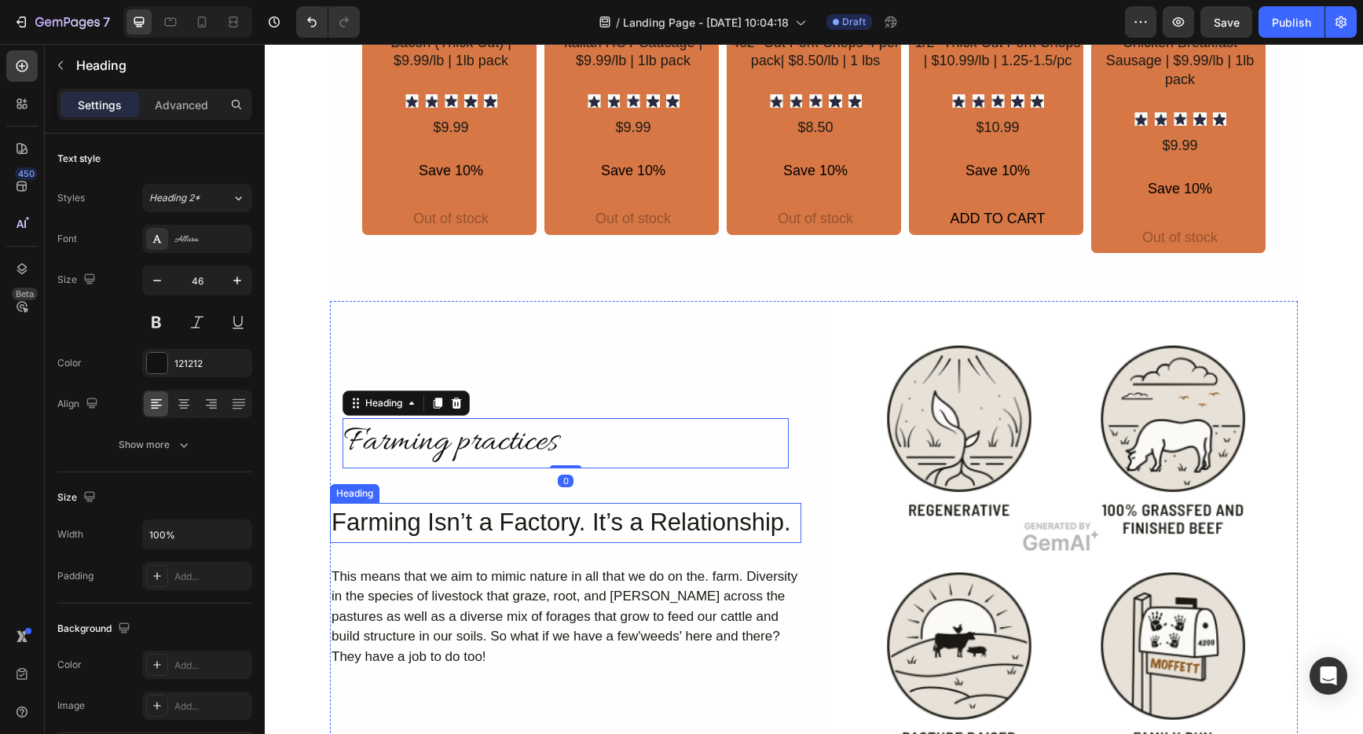
click at [500, 512] on h2 "Farming Isn’t a Factory. It’s a Relationship." at bounding box center [565, 523] width 471 height 40
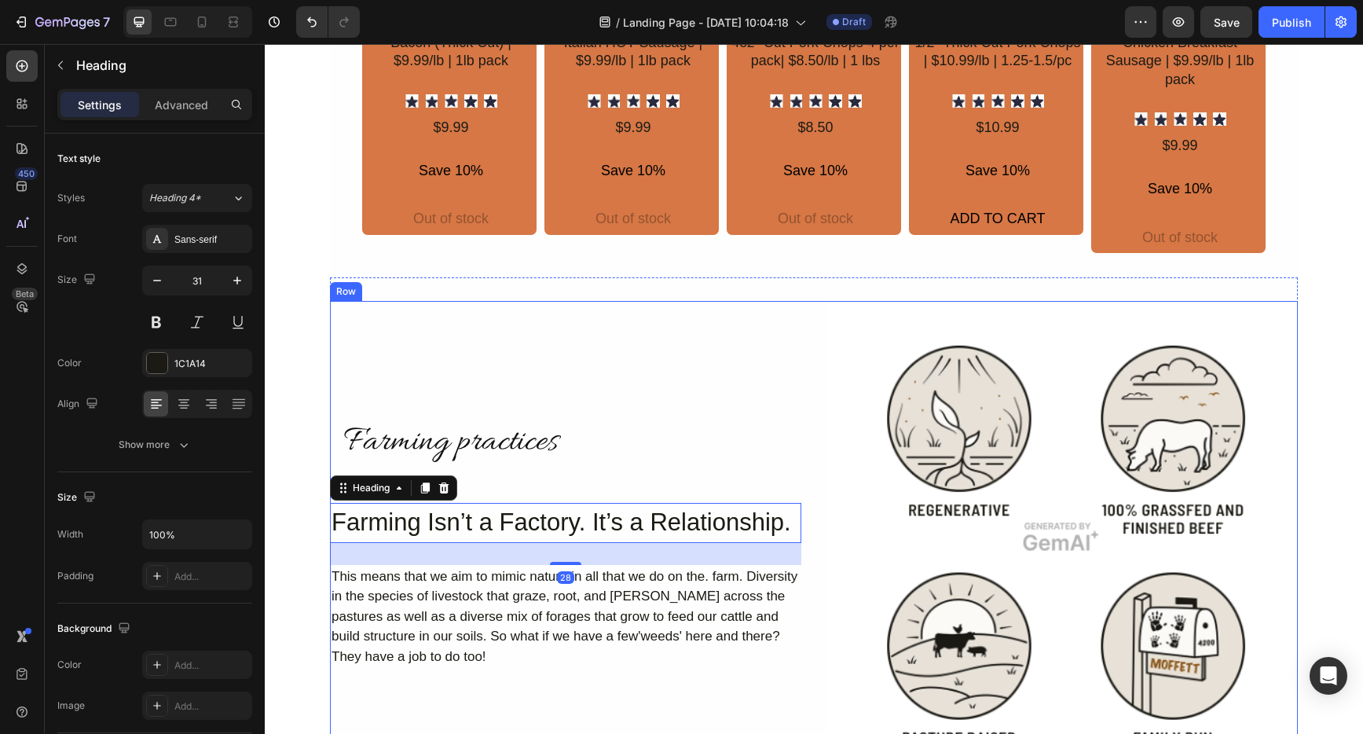
click at [492, 461] on h2 "Farming practices" at bounding box center [566, 443] width 446 height 50
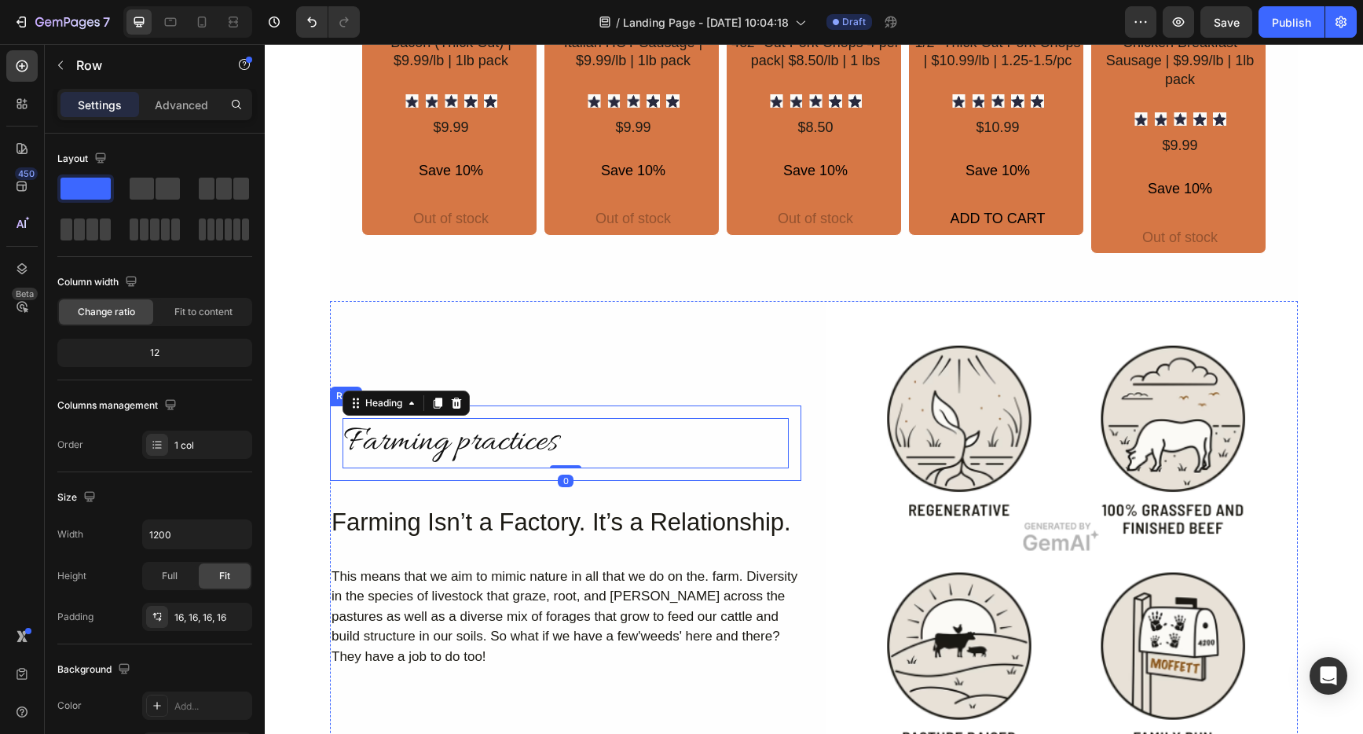
click at [493, 479] on div "Farming practices Heading 0 Row" at bounding box center [565, 442] width 471 height 75
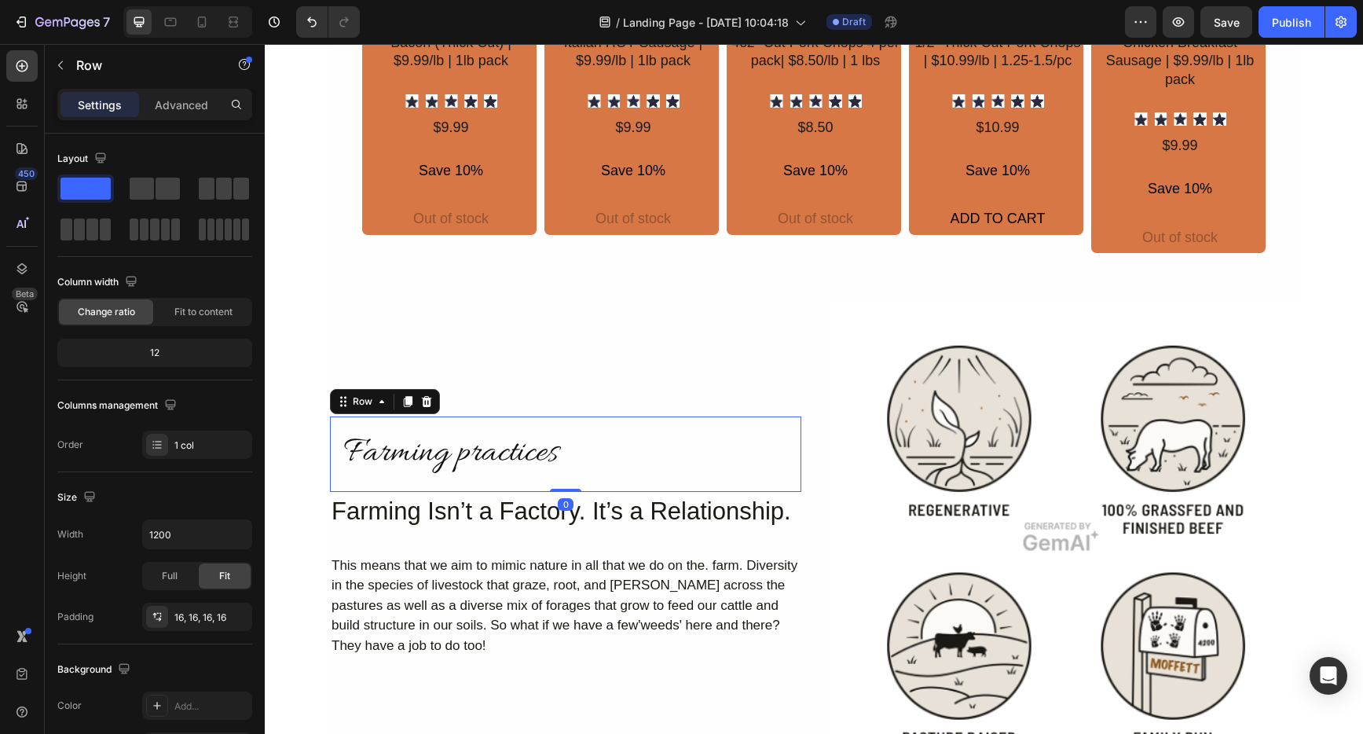
drag, startPoint x: 570, startPoint y: 500, endPoint x: 571, endPoint y: 464, distance: 35.4
click at [571, 464] on div "Farming practices Heading Row 0" at bounding box center [565, 453] width 471 height 75
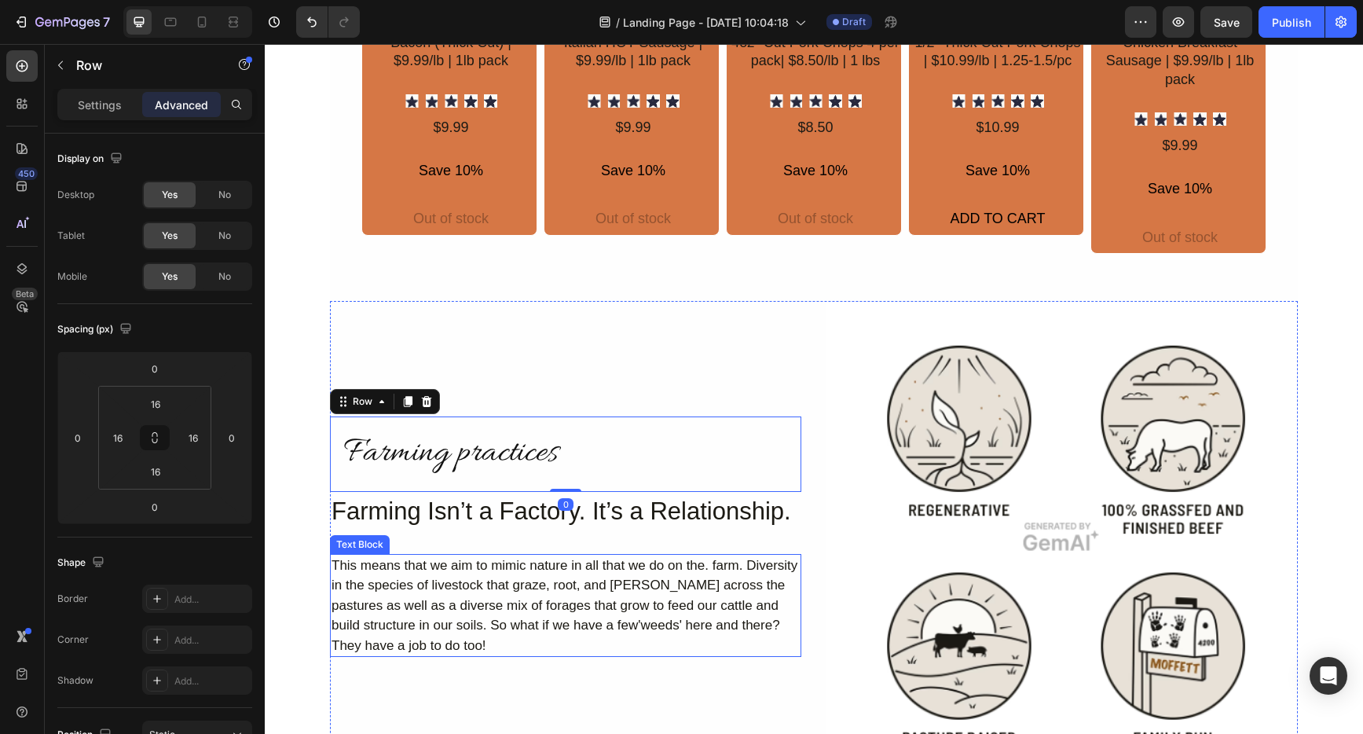
click at [589, 655] on div "This means that we aim to mimic nature in all that we do on the. farm. Diversit…" at bounding box center [565, 606] width 471 height 104
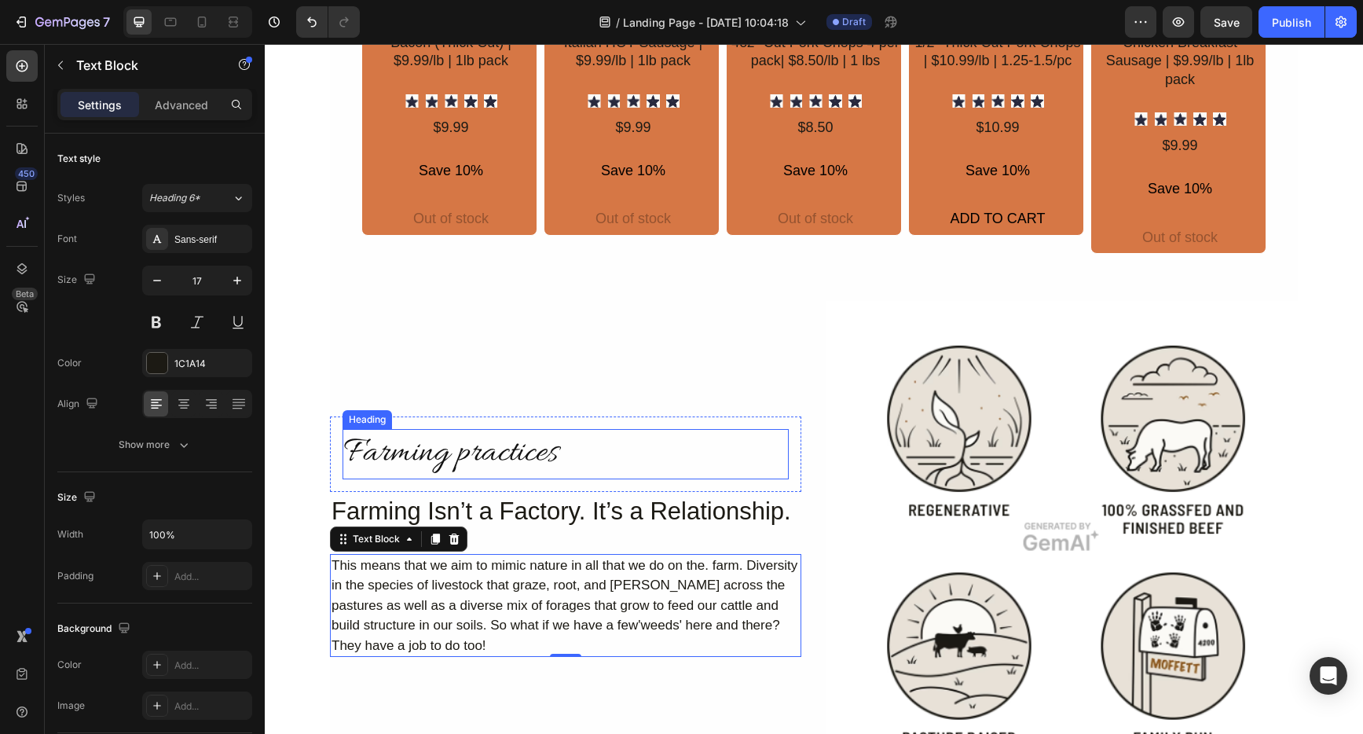
click at [485, 451] on h2 "Farming practices" at bounding box center [566, 454] width 446 height 50
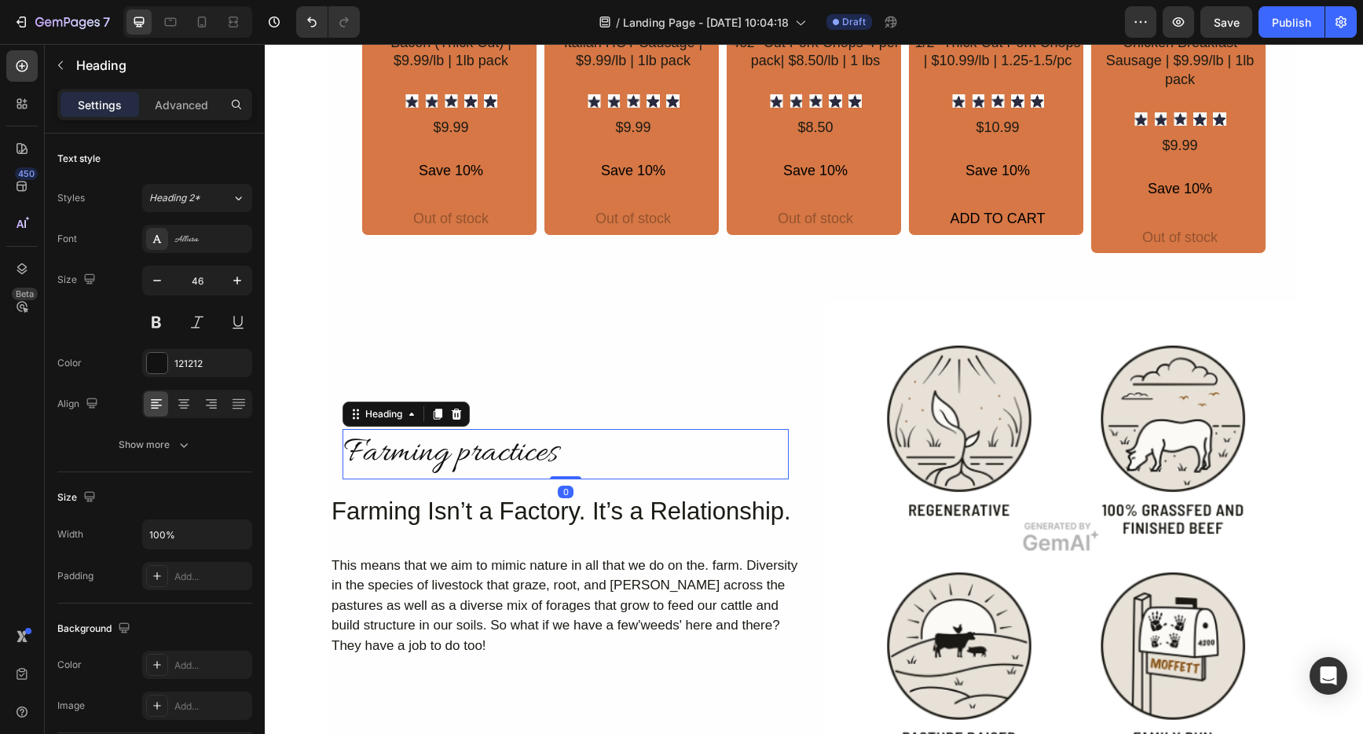
click at [485, 451] on h2 "Farming practices" at bounding box center [566, 454] width 446 height 50
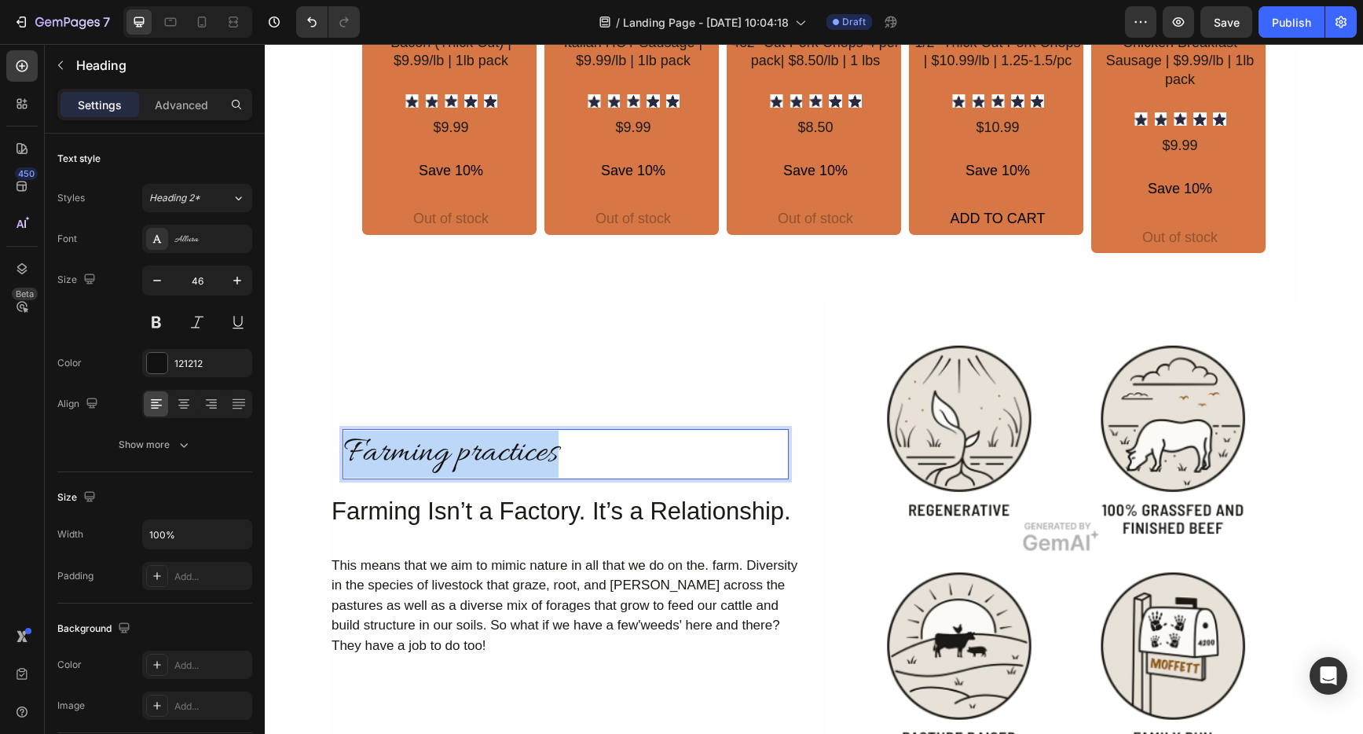
click at [485, 451] on p "Farming practices" at bounding box center [565, 454] width 443 height 47
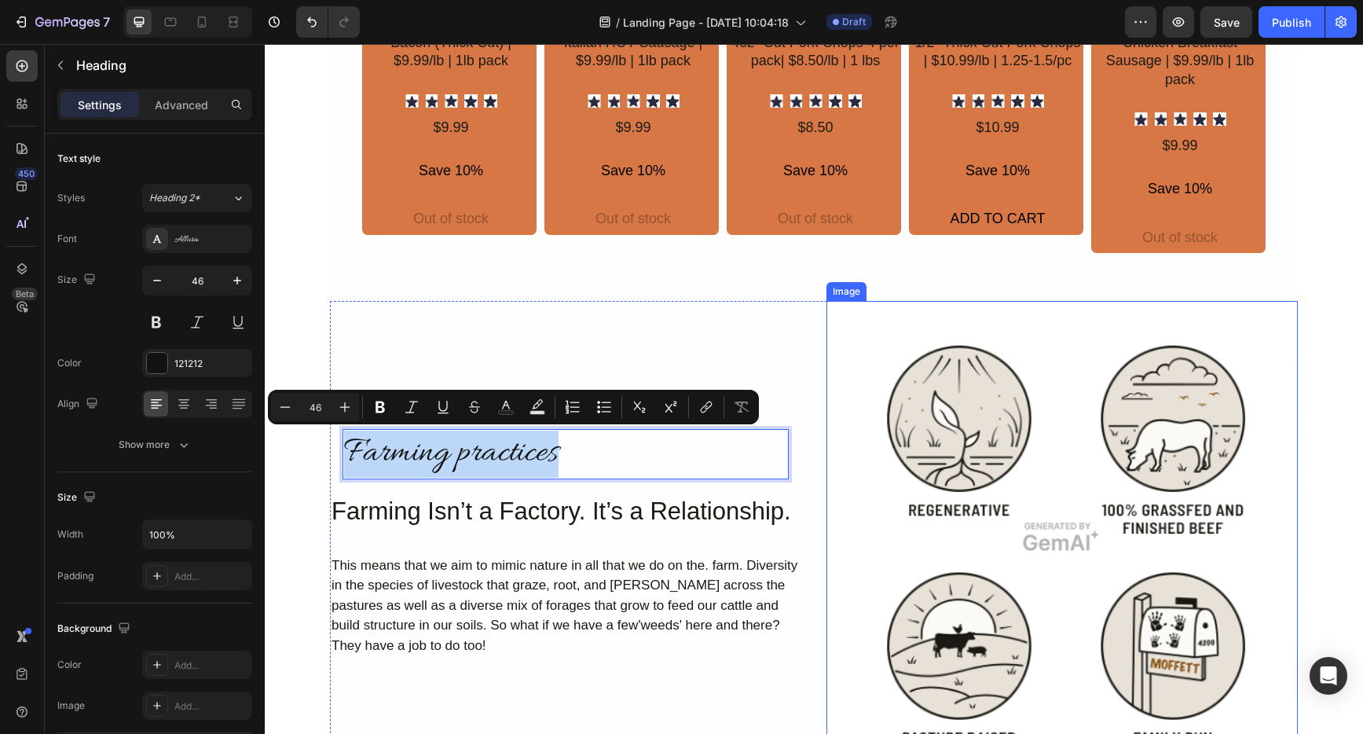
click at [1062, 539] on img at bounding box center [1062, 536] width 471 height 471
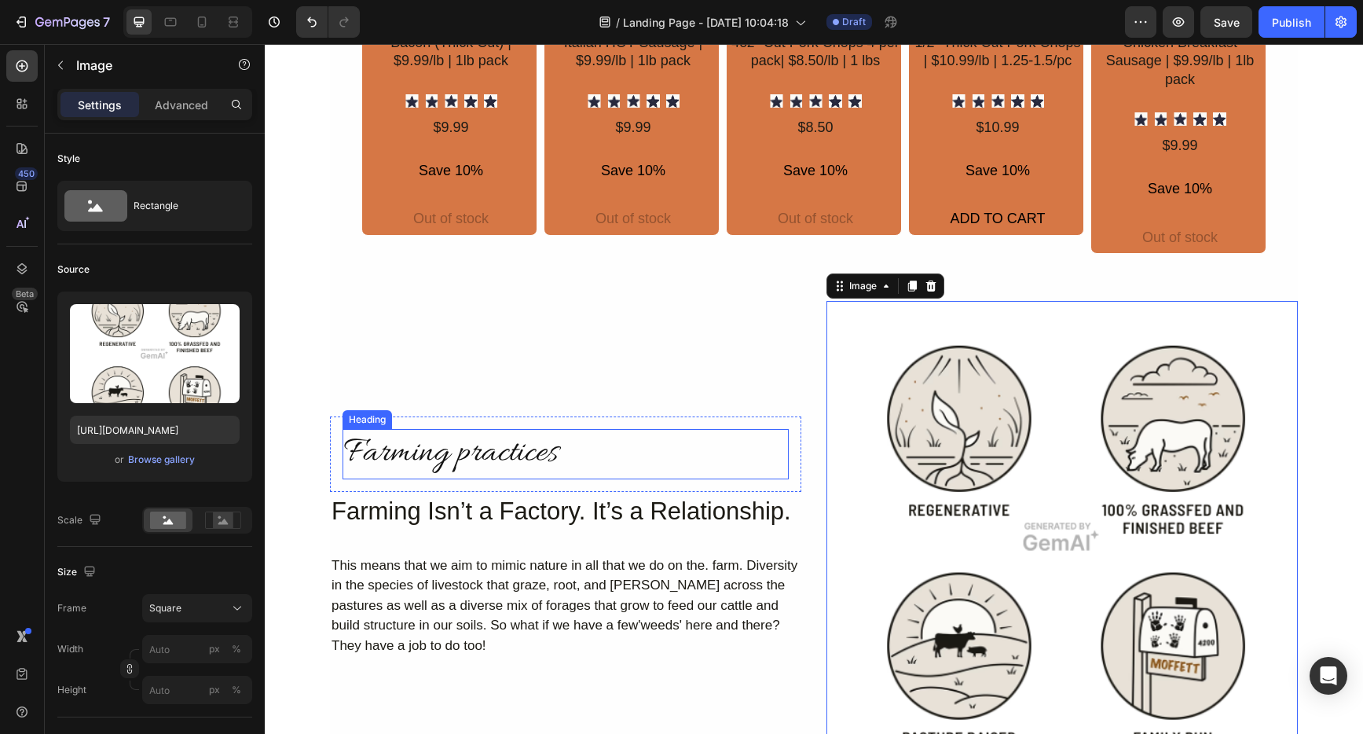
click at [359, 451] on p "Farming practices" at bounding box center [565, 454] width 443 height 47
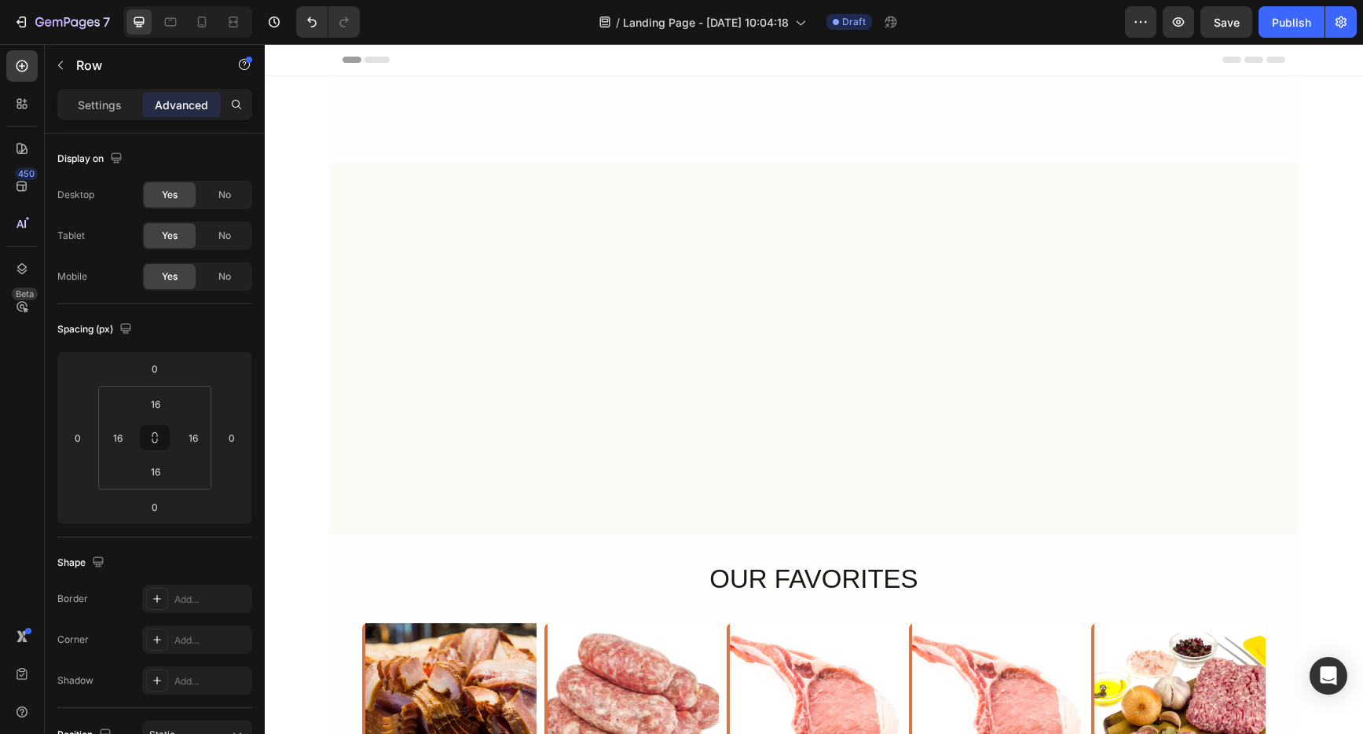
scroll to position [772, 0]
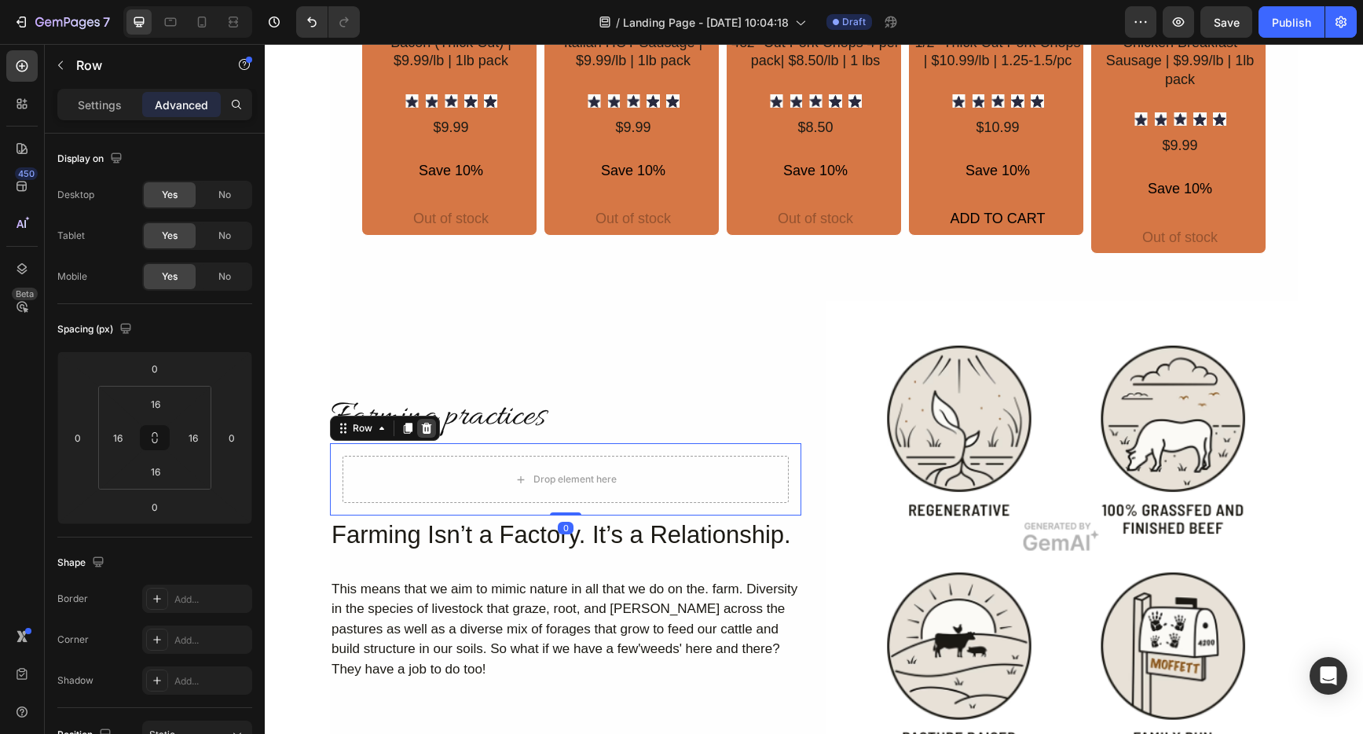
click at [422, 427] on icon at bounding box center [427, 428] width 10 height 11
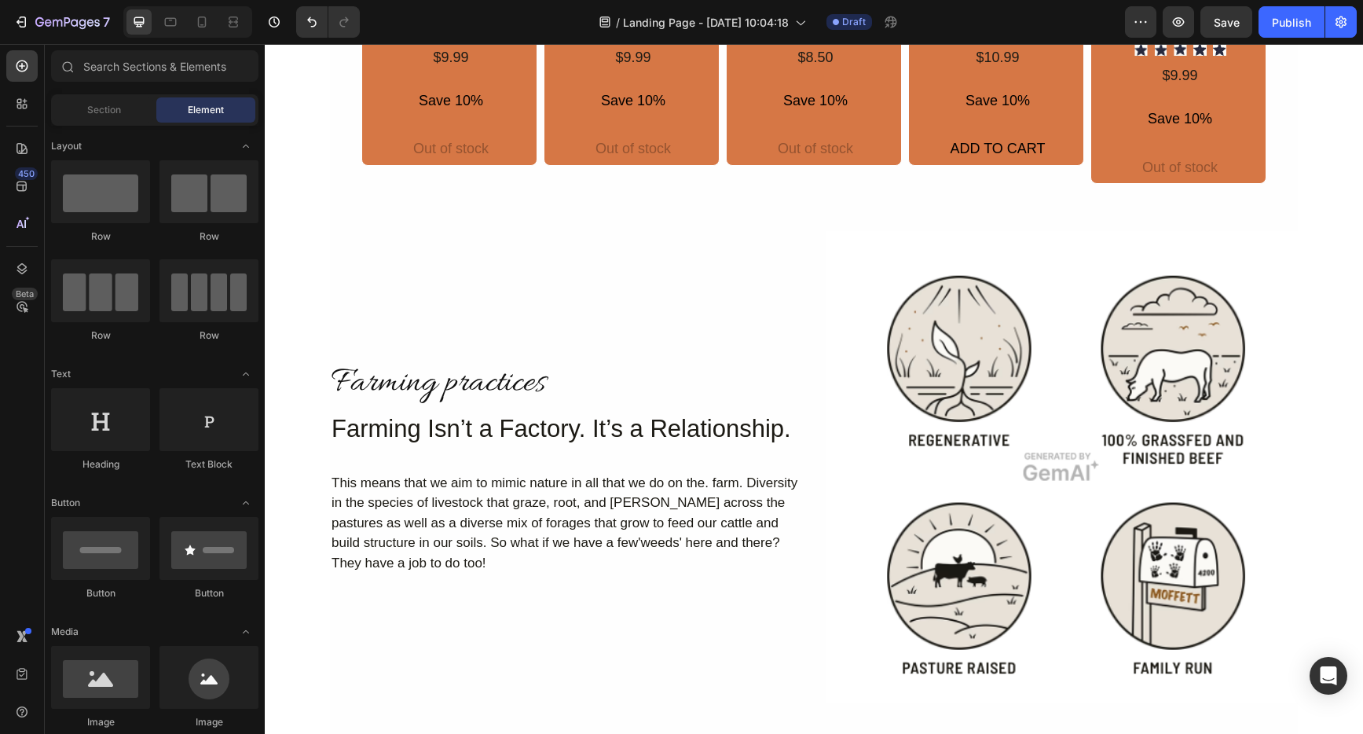
scroll to position [849, 0]
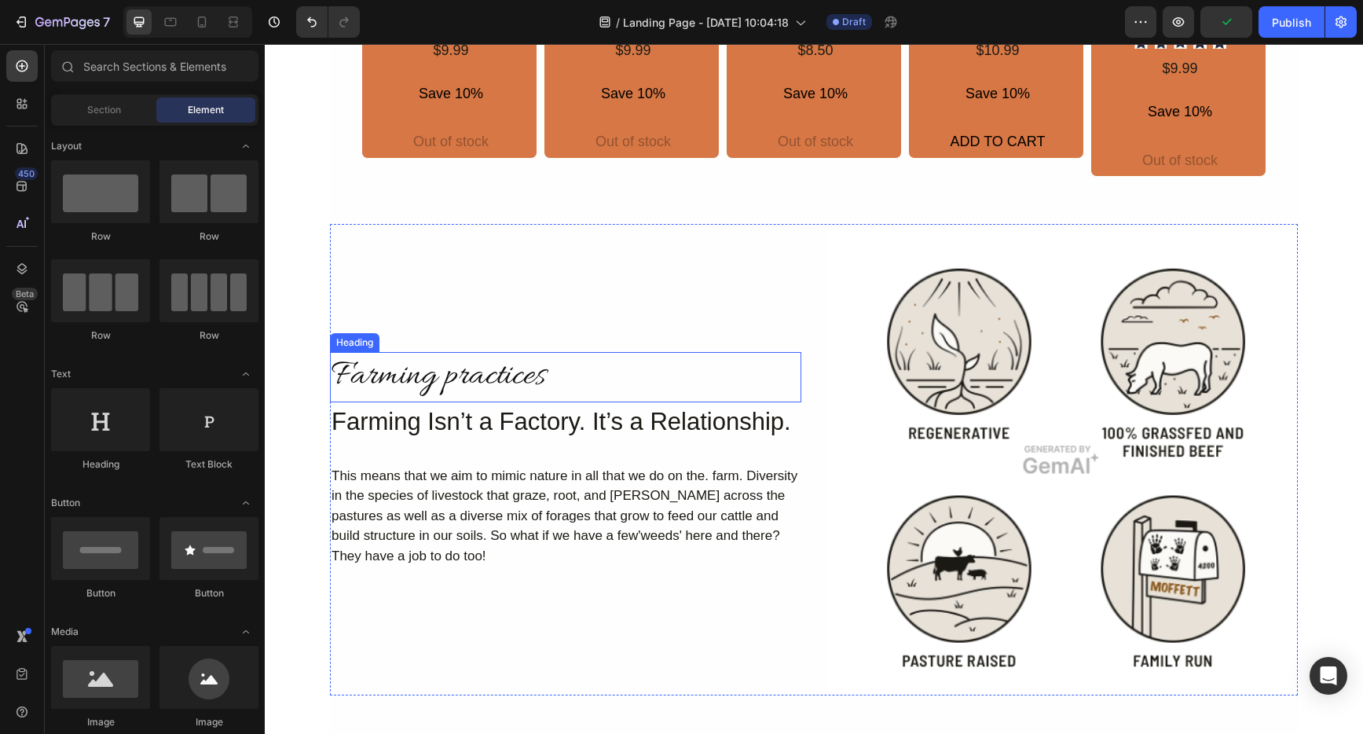
click at [542, 380] on h2 "Farming practices" at bounding box center [565, 377] width 471 height 50
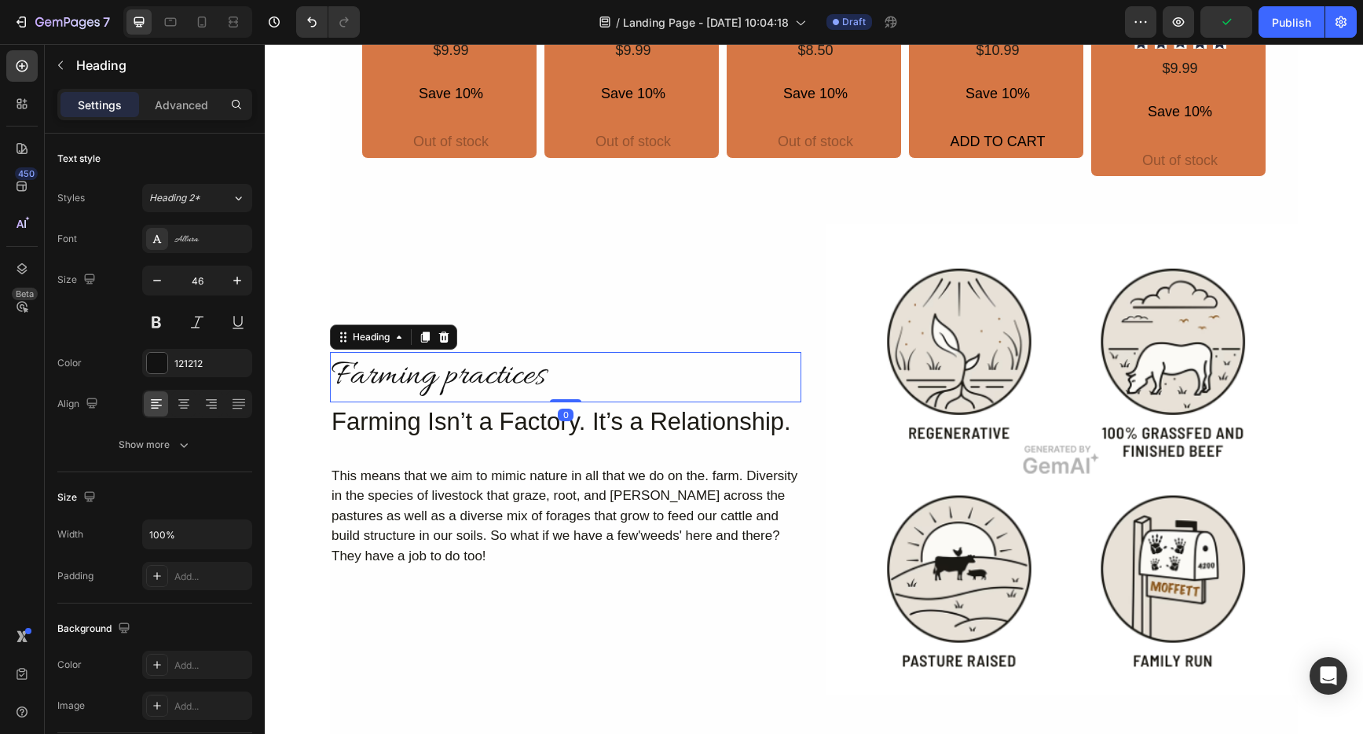
click at [542, 380] on h2 "Farming practices" at bounding box center [565, 377] width 471 height 50
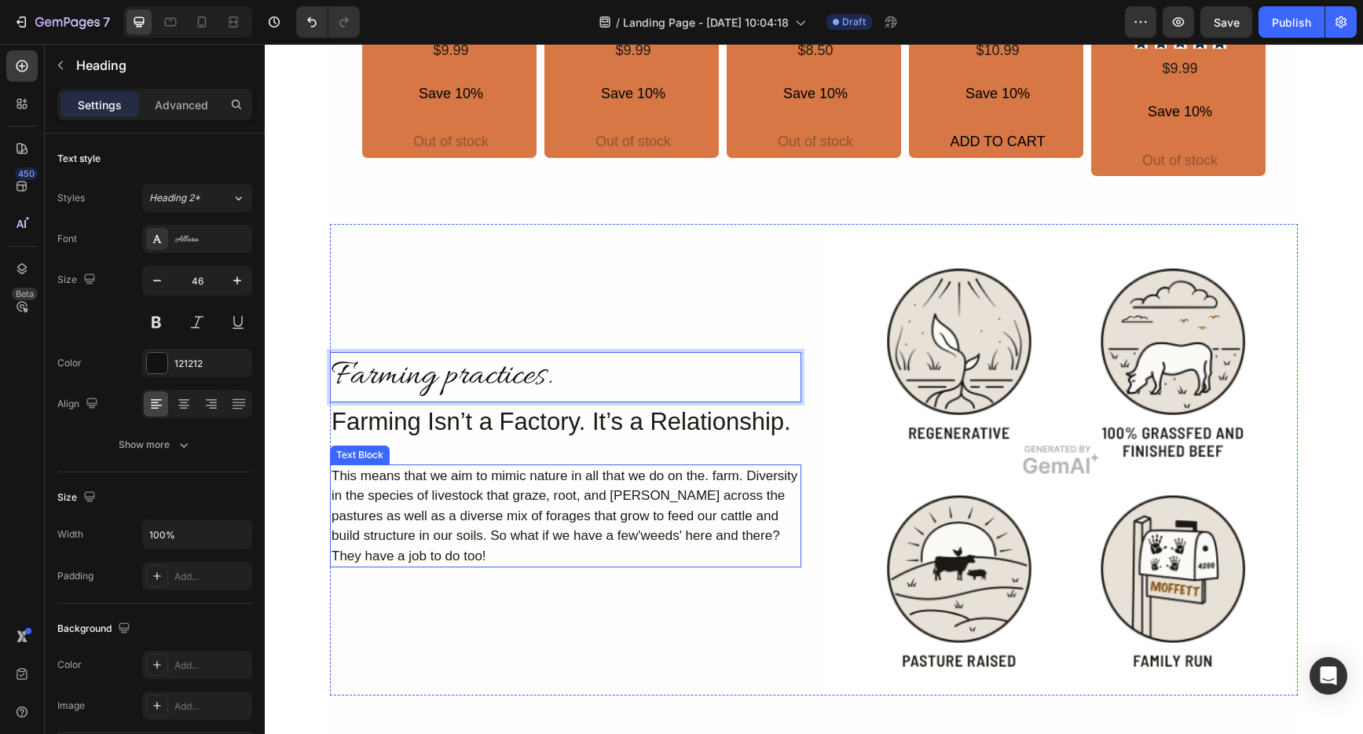
click at [634, 515] on div "This means that we aim to mimic nature in all that we do on the. farm. Diversit…" at bounding box center [565, 516] width 471 height 104
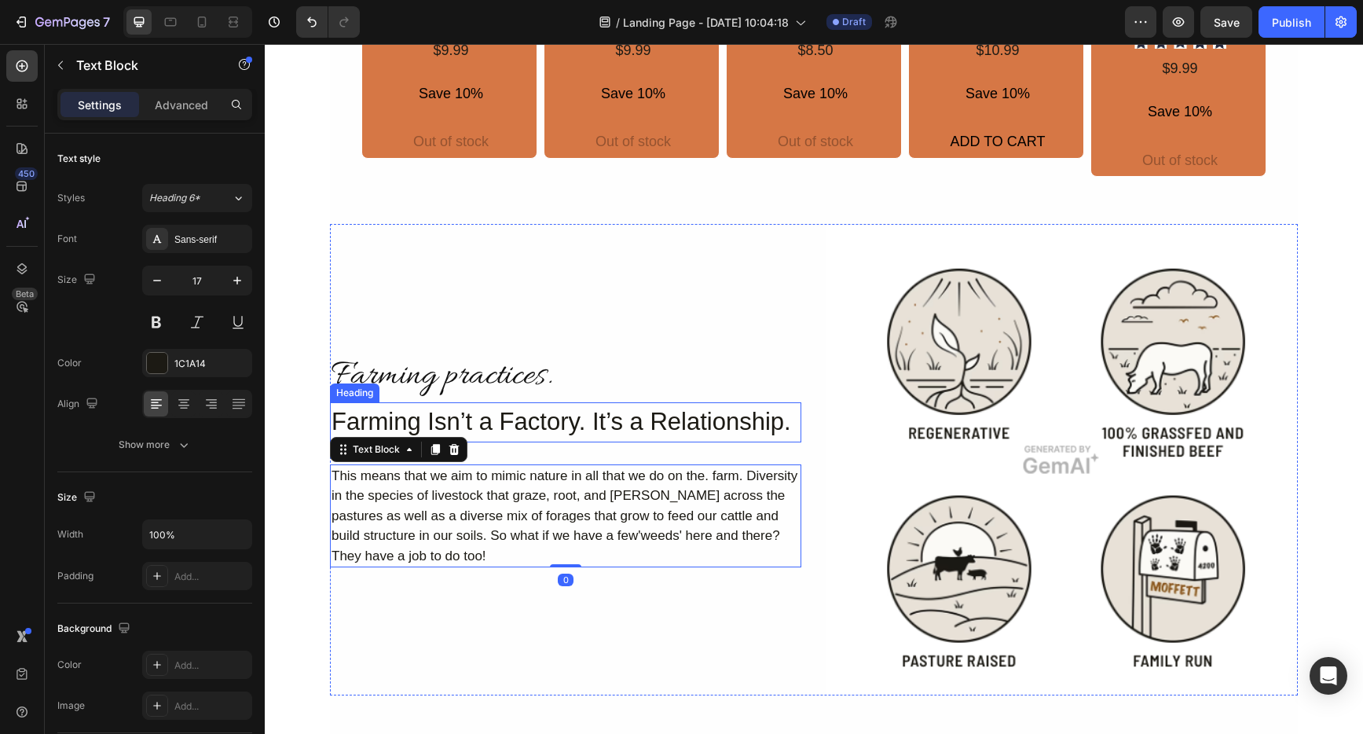
click at [434, 414] on h2 "Farming Isn’t a Factory. It’s a Relationship." at bounding box center [565, 422] width 471 height 40
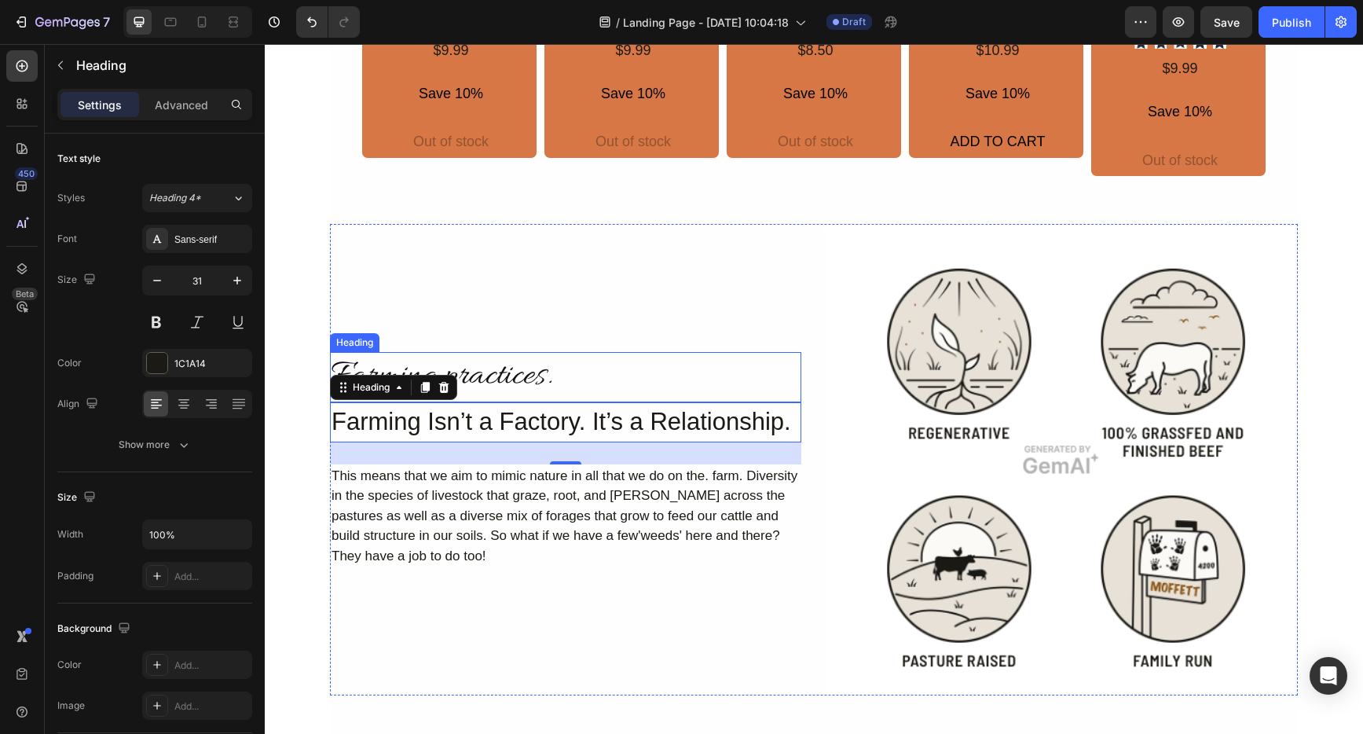
click at [493, 380] on p "Farming practices." at bounding box center [566, 377] width 468 height 47
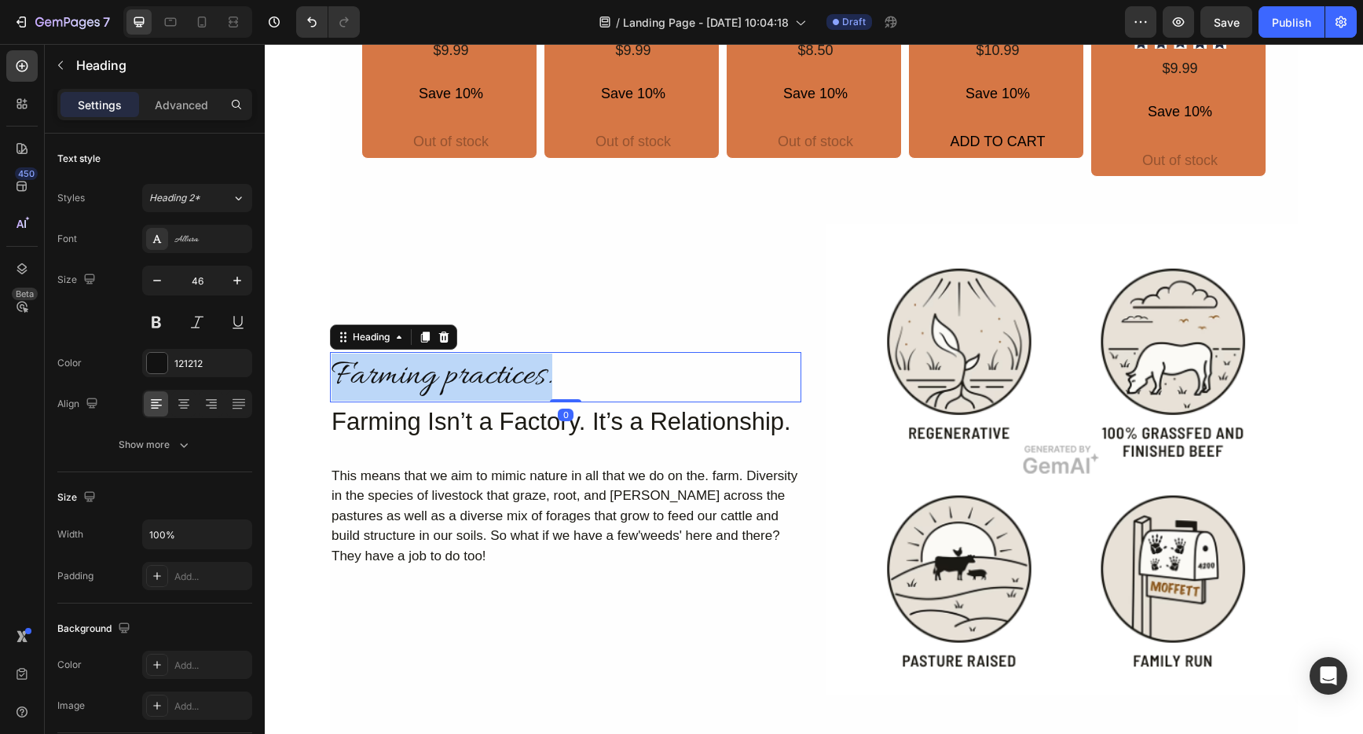
click at [493, 380] on p "Farming practices." at bounding box center [566, 377] width 468 height 47
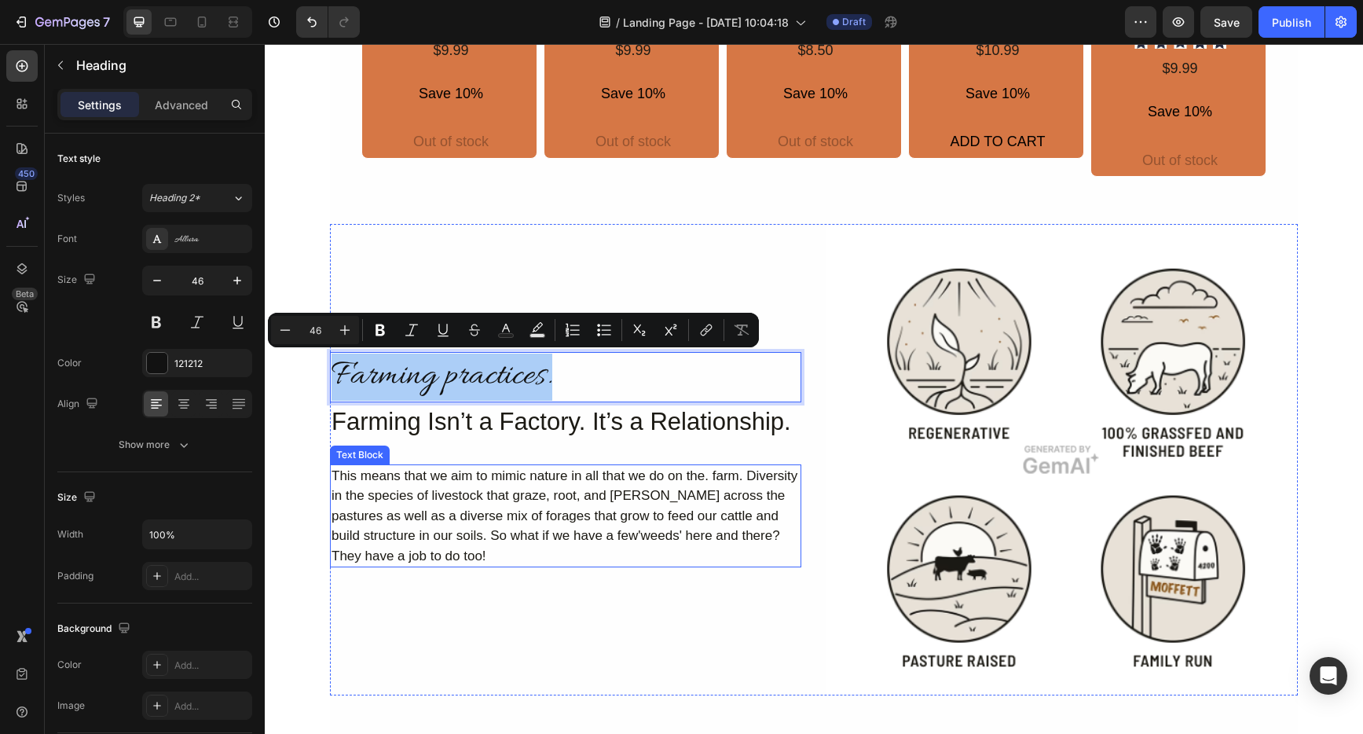
click at [601, 514] on div "This means that we aim to mimic nature in all that we do on the. farm. Diversit…" at bounding box center [565, 516] width 471 height 104
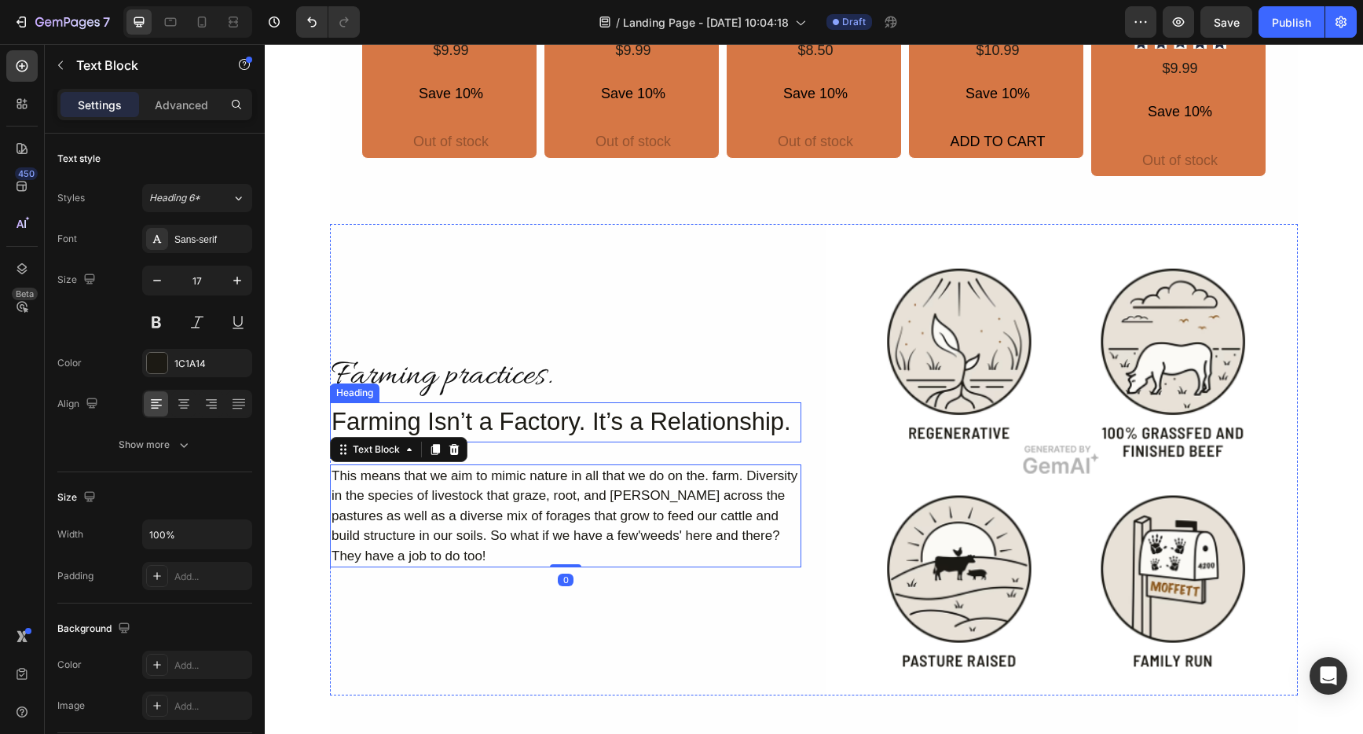
click at [526, 429] on h2 "Farming Isn’t a Factory. It’s a Relationship." at bounding box center [565, 422] width 471 height 40
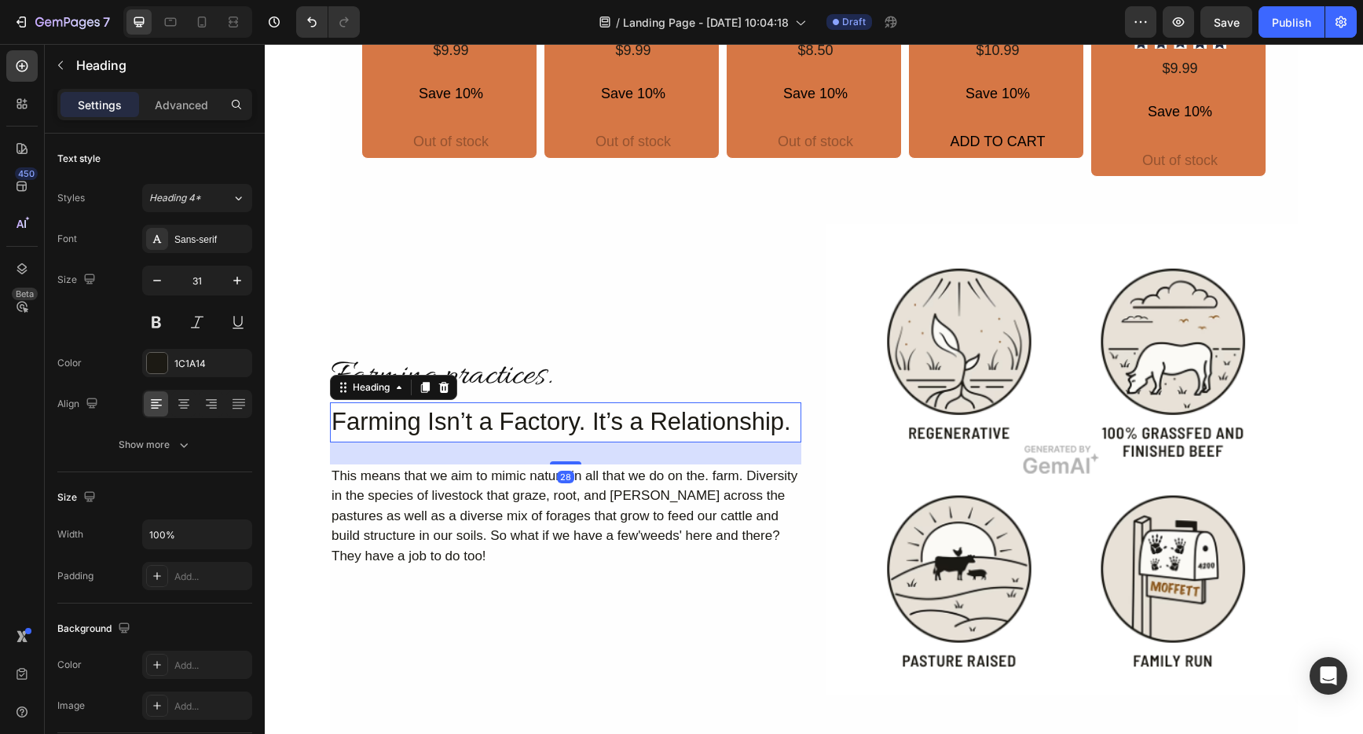
click at [526, 429] on h2 "Farming Isn’t a Factory. It’s a Relationship." at bounding box center [565, 422] width 471 height 40
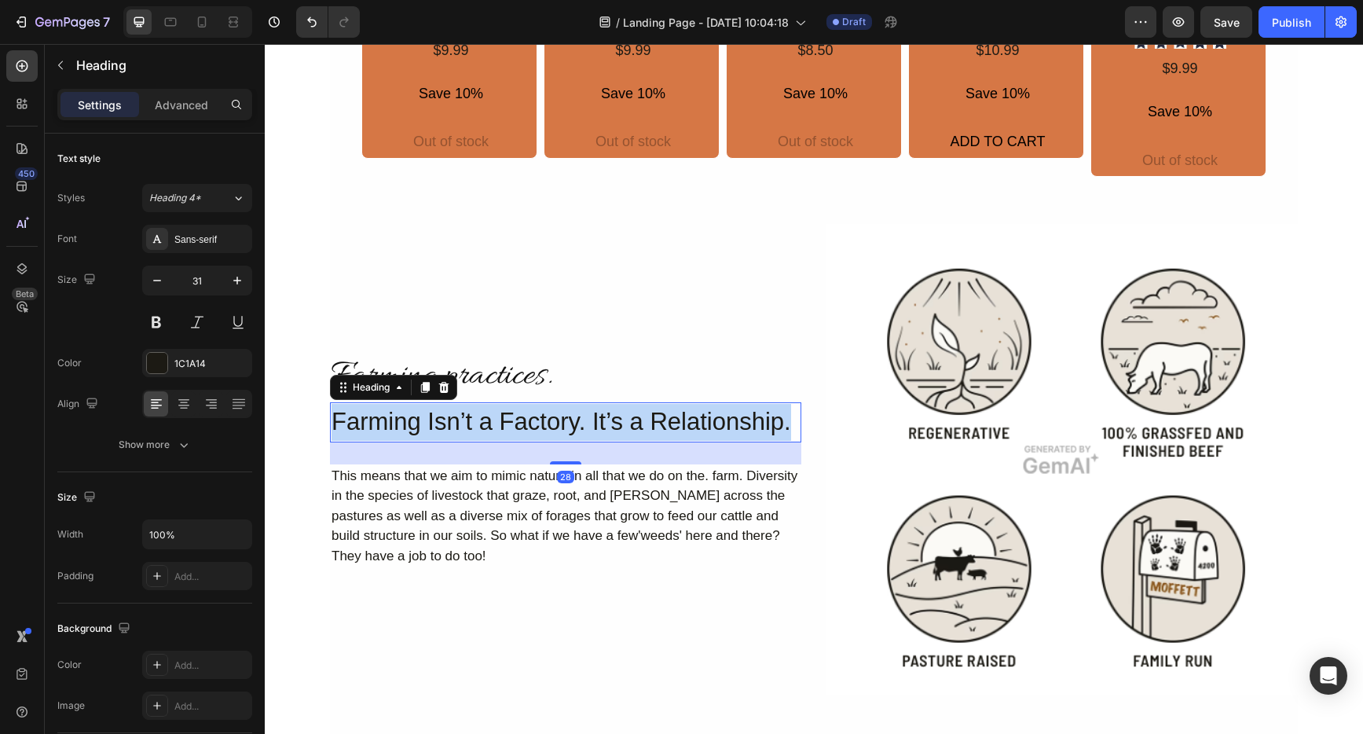
click at [526, 429] on p "Farming Isn’t a Factory. It’s a Relationship." at bounding box center [566, 422] width 468 height 37
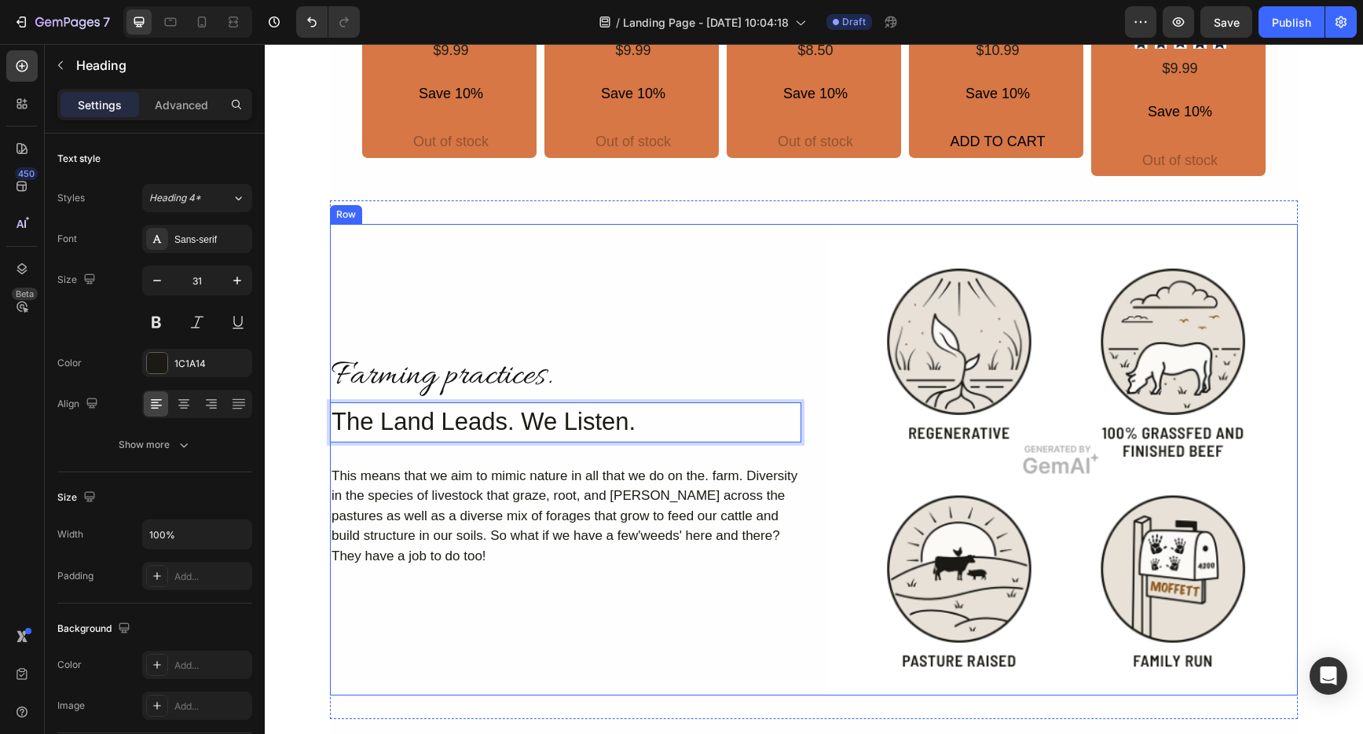
click at [545, 605] on div "Farming practices. Heading The Land Leads. We Listen. Heading 28 This means tha…" at bounding box center [565, 459] width 471 height 471
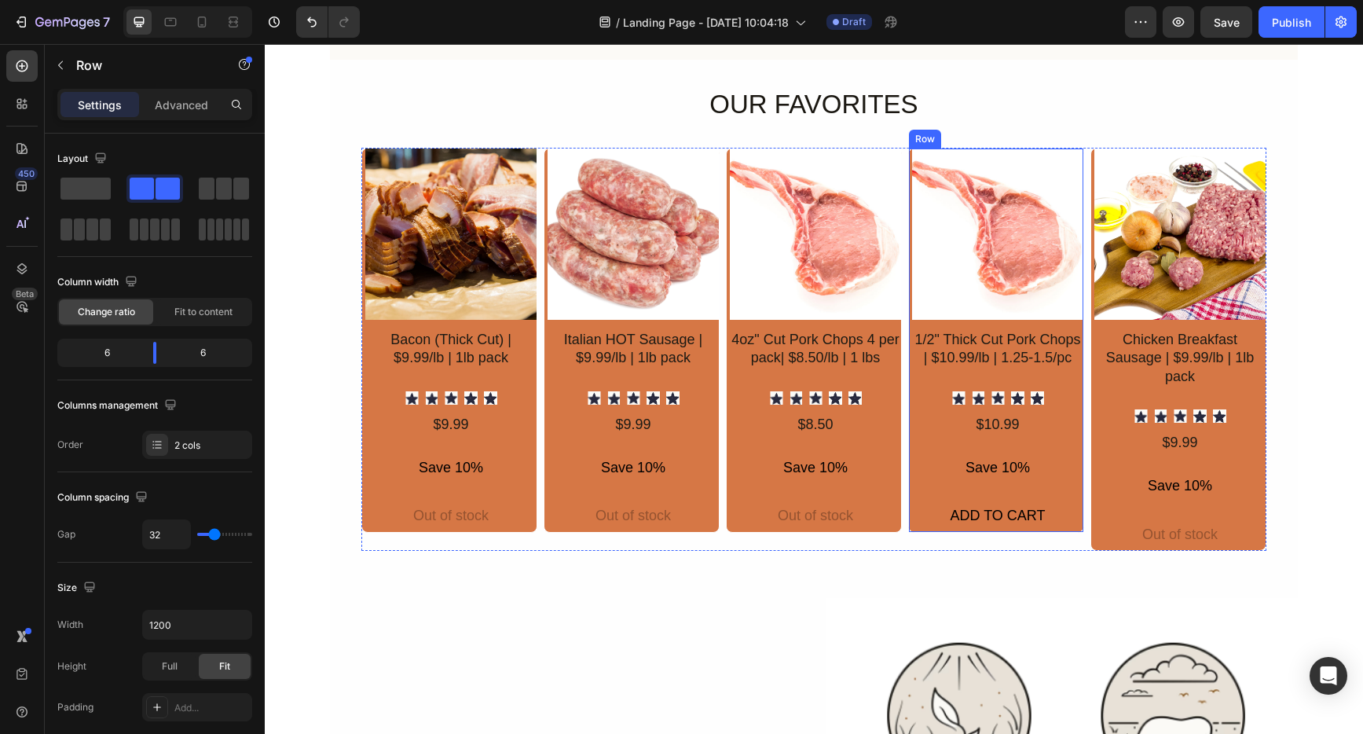
scroll to position [63, 0]
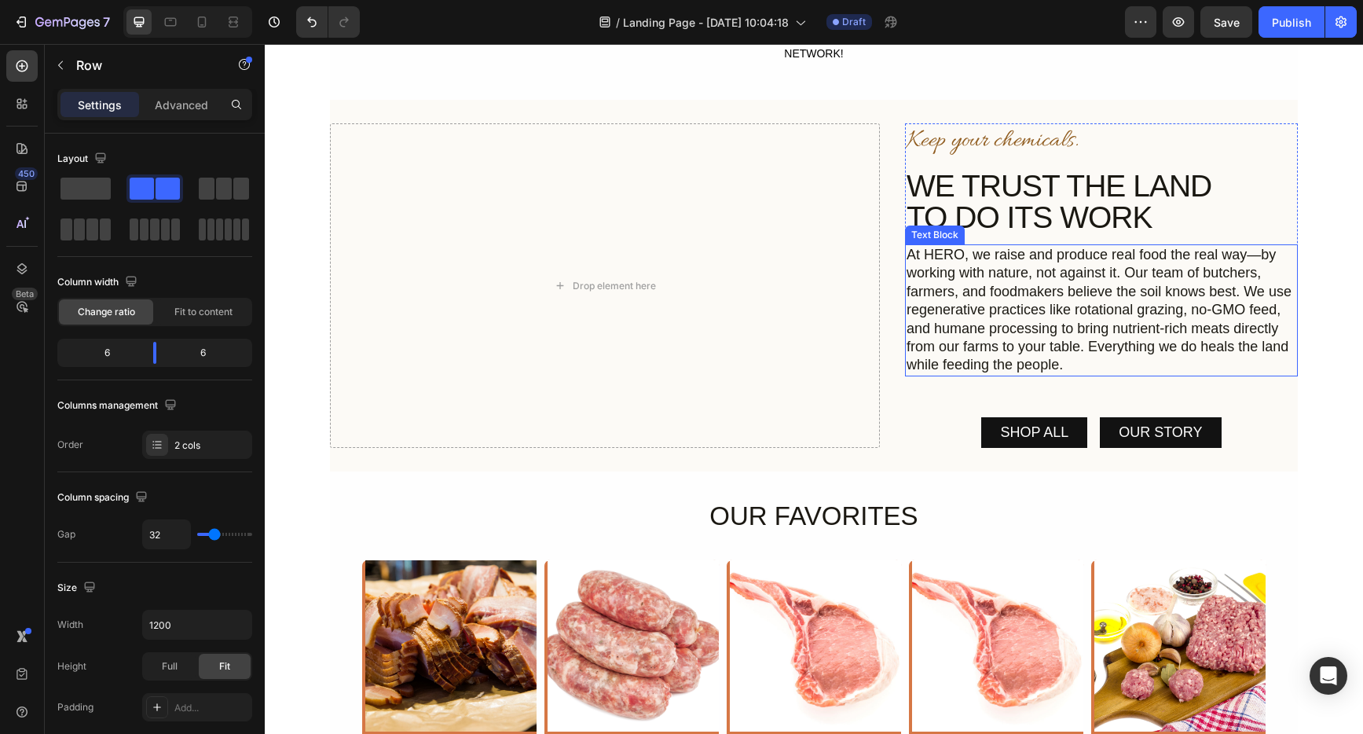
click at [1240, 289] on p "At HERO, we raise and produce real food the real way—by working with nature, no…" at bounding box center [1102, 310] width 390 height 129
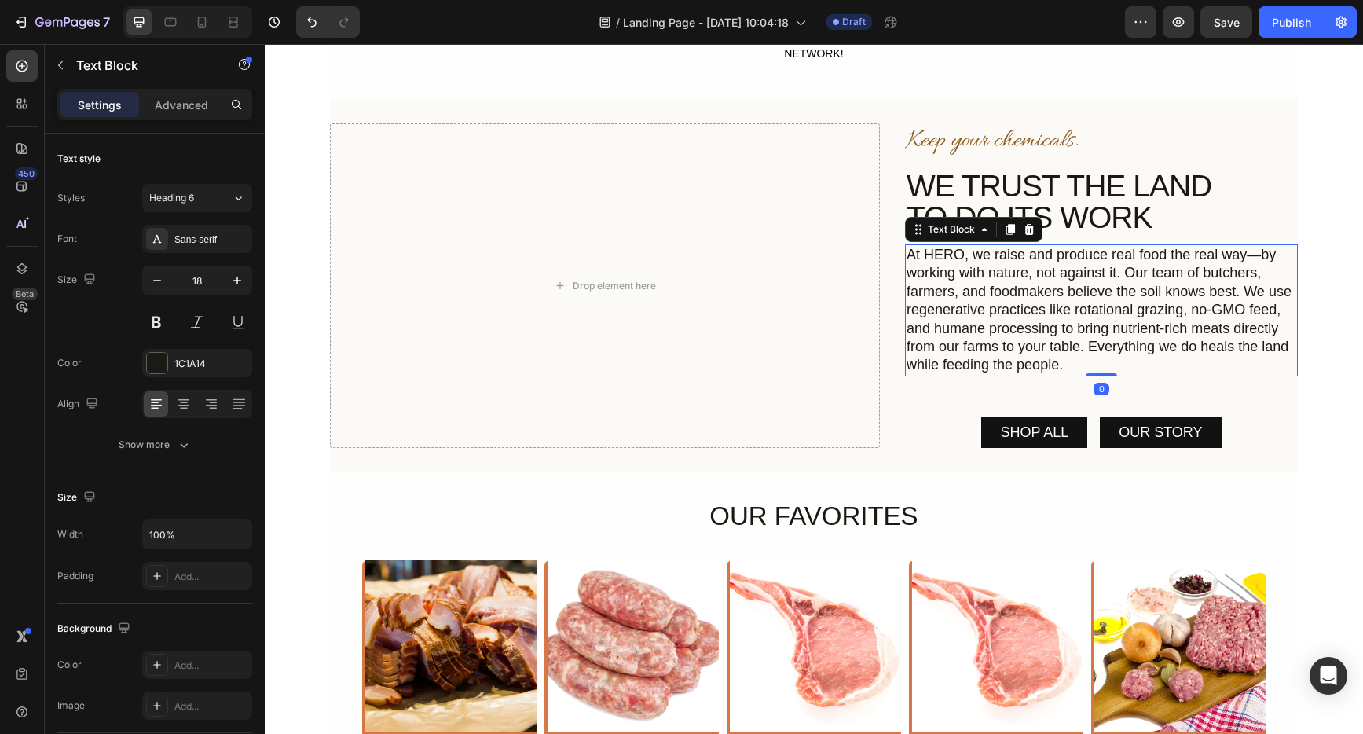
click at [1240, 289] on p "At HERO, we raise and produce real food the real way—by working with nature, no…" at bounding box center [1102, 310] width 390 height 129
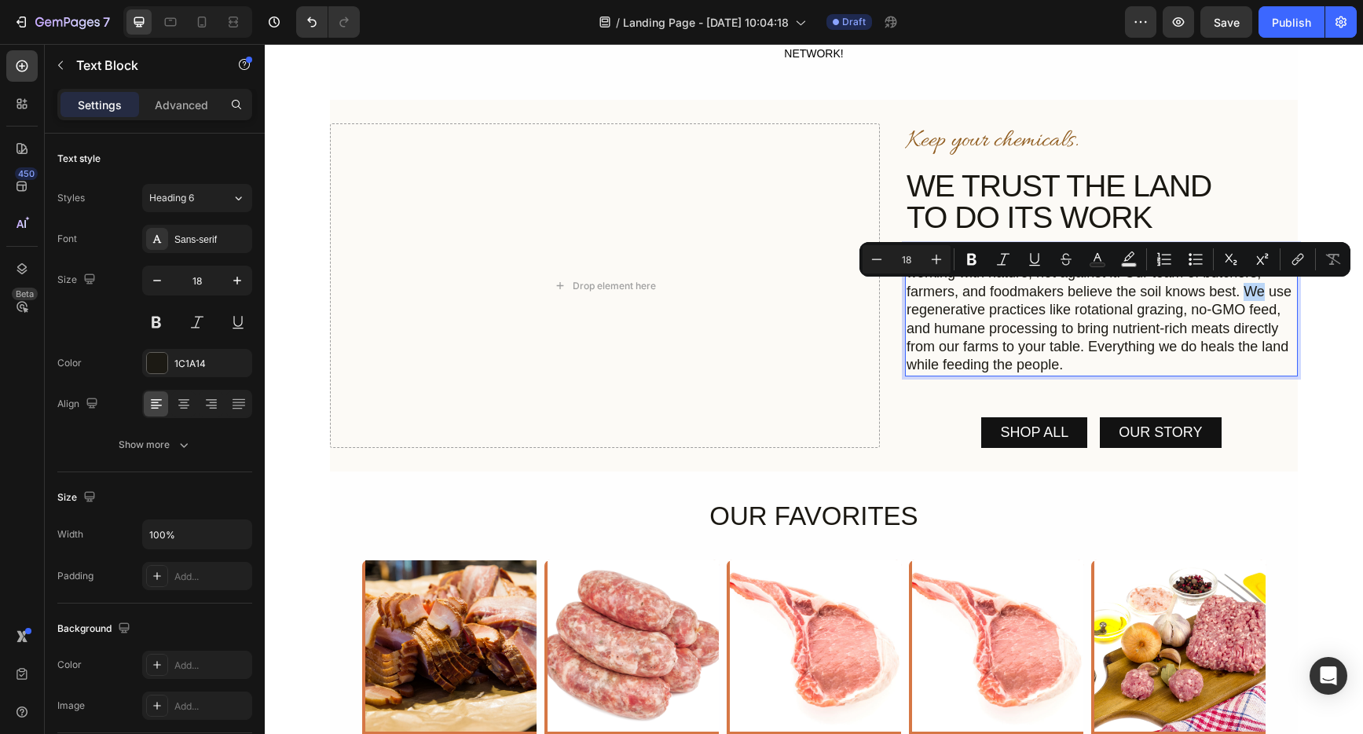
click at [1241, 292] on p "At HERO, we raise and produce real food the real way—by working with nature, no…" at bounding box center [1102, 310] width 390 height 129
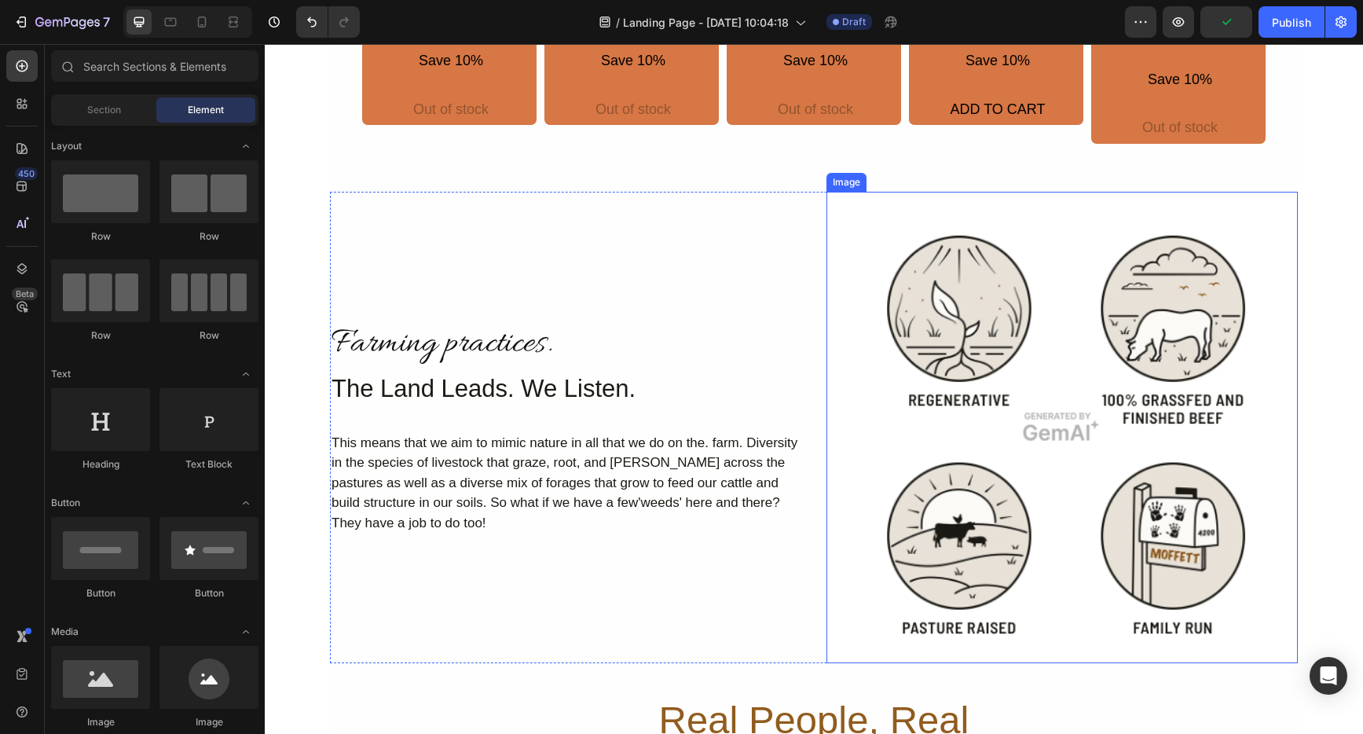
scroll to position [972, 0]
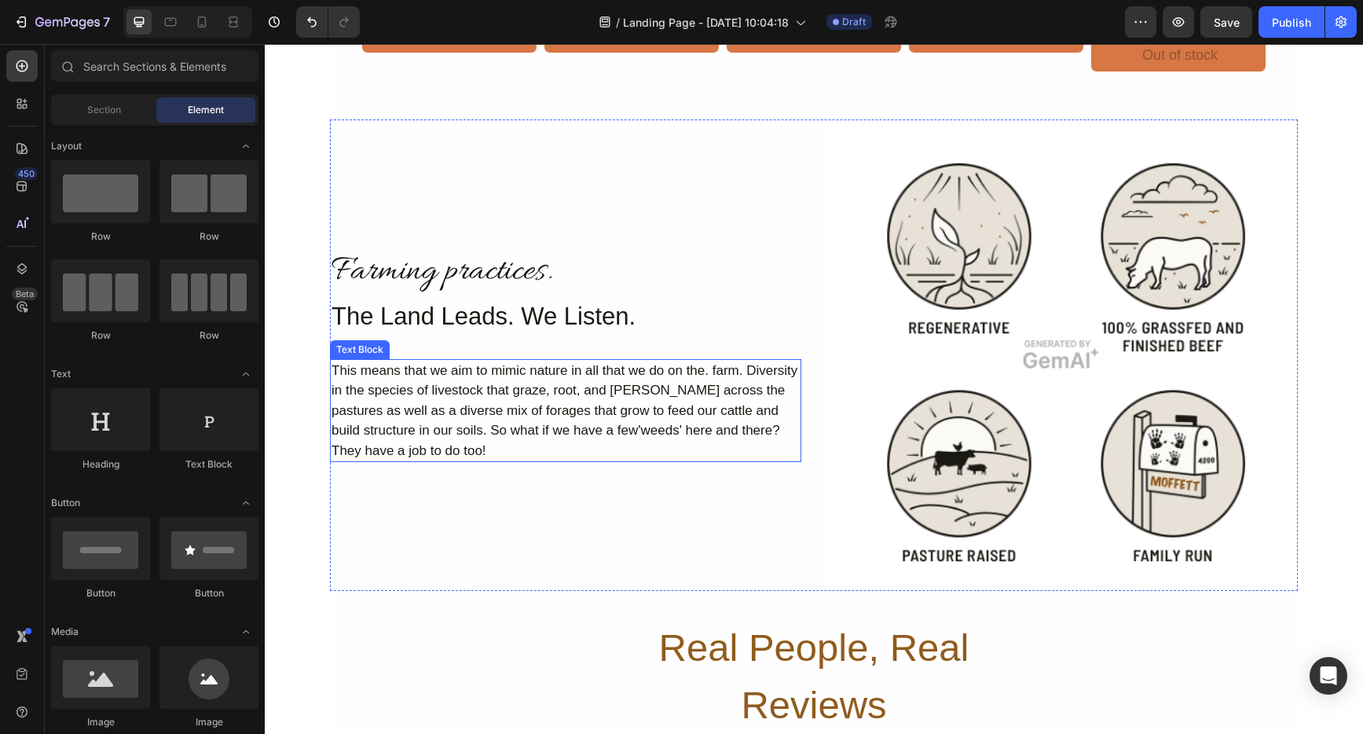
click at [458, 439] on div "This means that we aim to mimic nature in all that we do on the. farm. Diversit…" at bounding box center [565, 411] width 471 height 104
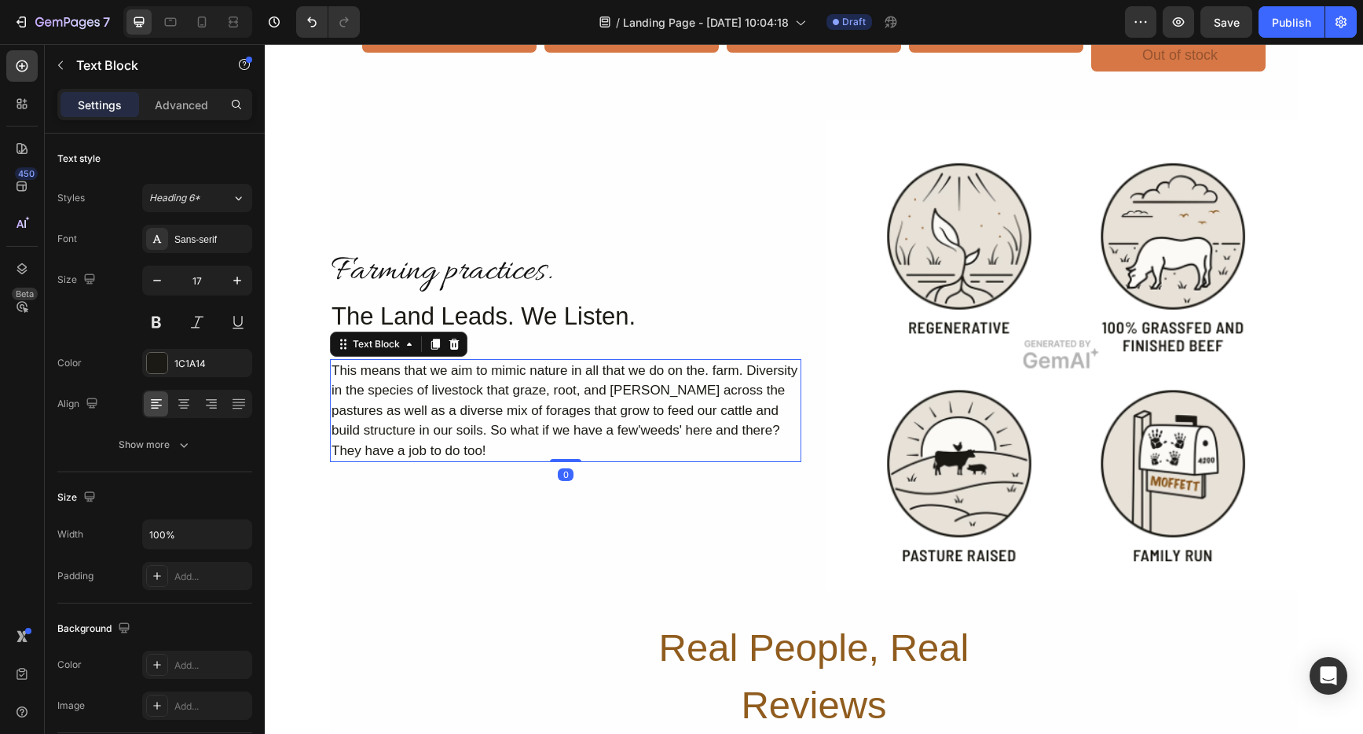
click at [458, 439] on div "This means that we aim to mimic nature in all that we do on the. farm. Diversit…" at bounding box center [565, 411] width 471 height 104
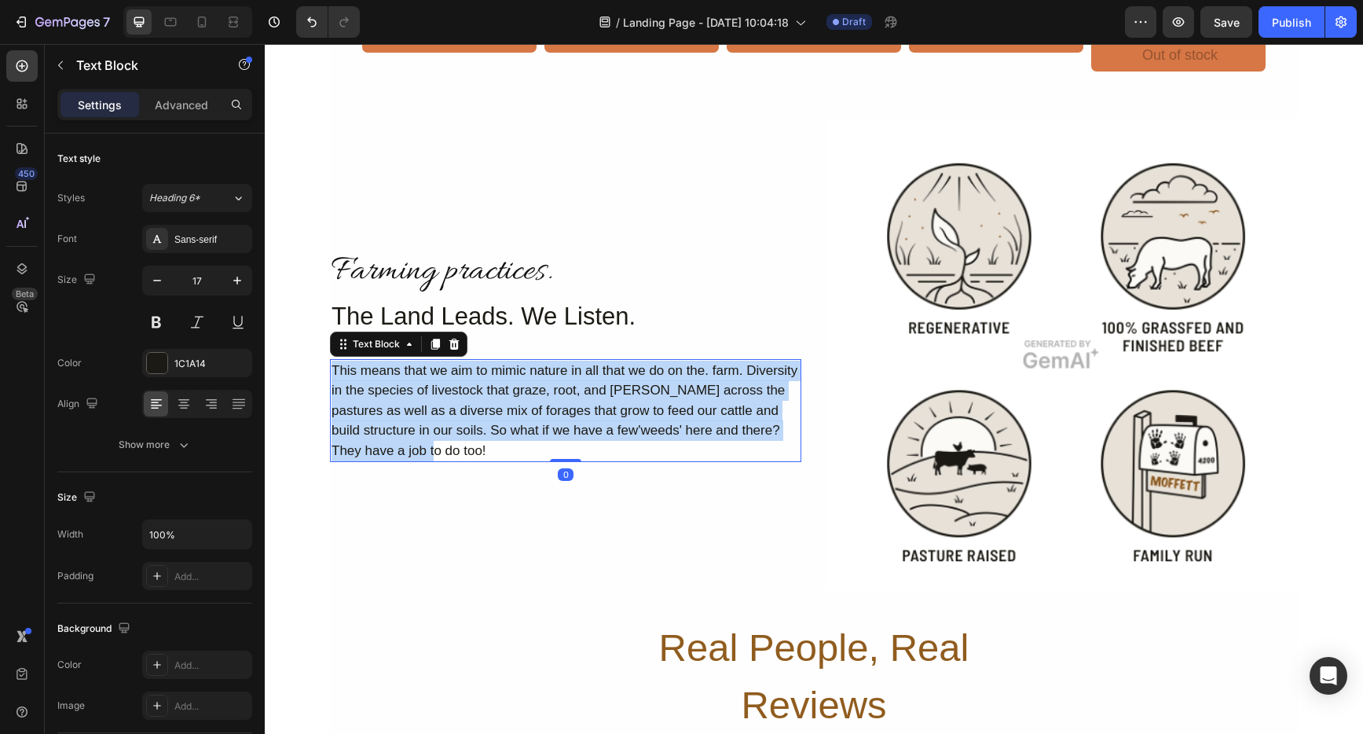
click at [458, 439] on p "This means that we aim to mimic nature in all that we do on the. farm. Diversit…" at bounding box center [566, 411] width 468 height 101
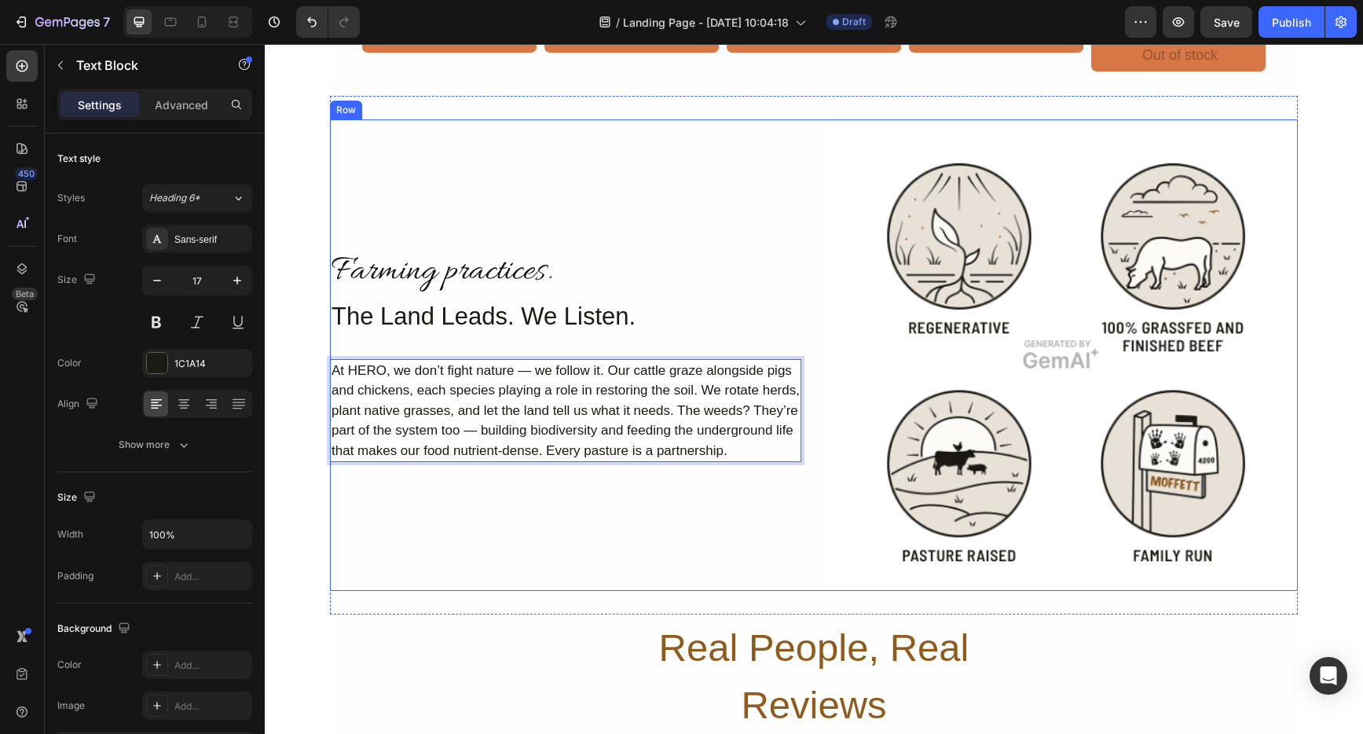
click at [726, 540] on div "Farming practices. Heading The Land Leads. We Listen. Heading At HERO, we don’t…" at bounding box center [565, 354] width 471 height 471
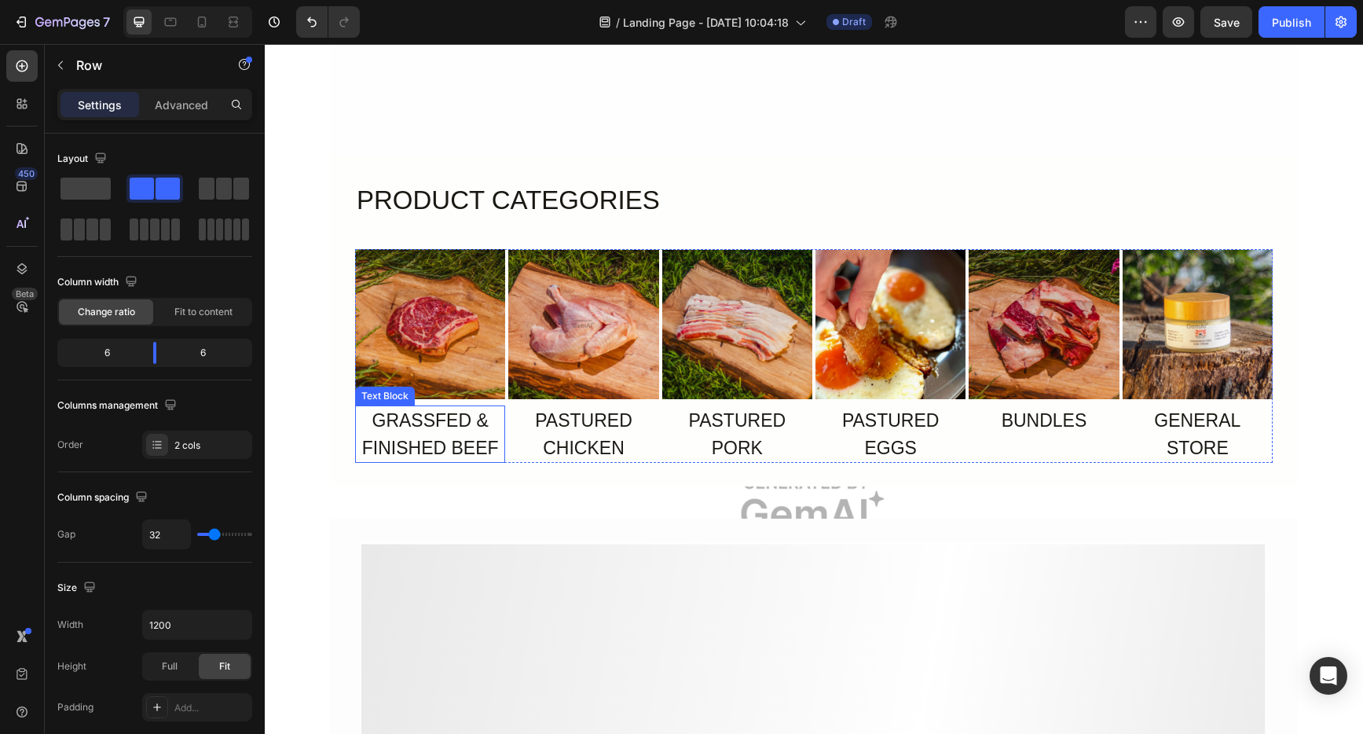
scroll to position [1942, 0]
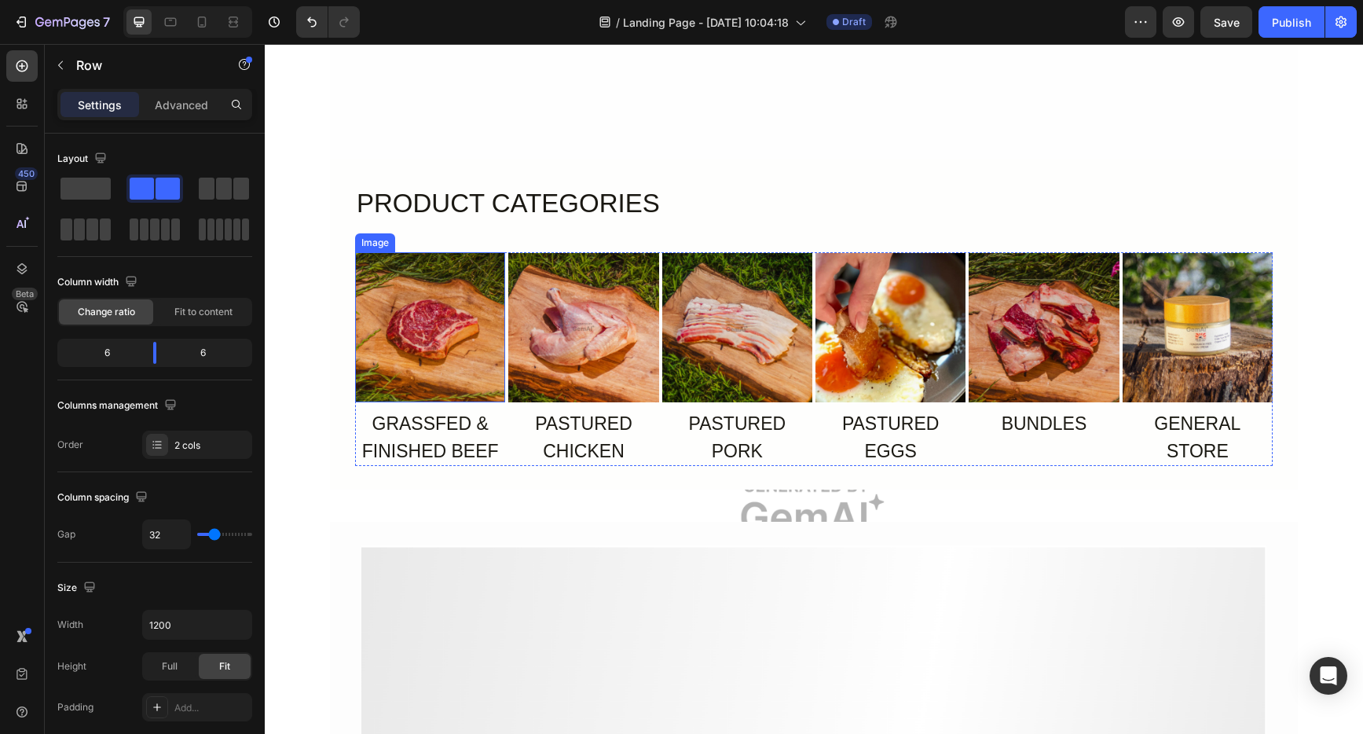
click at [469, 346] on img at bounding box center [430, 327] width 150 height 150
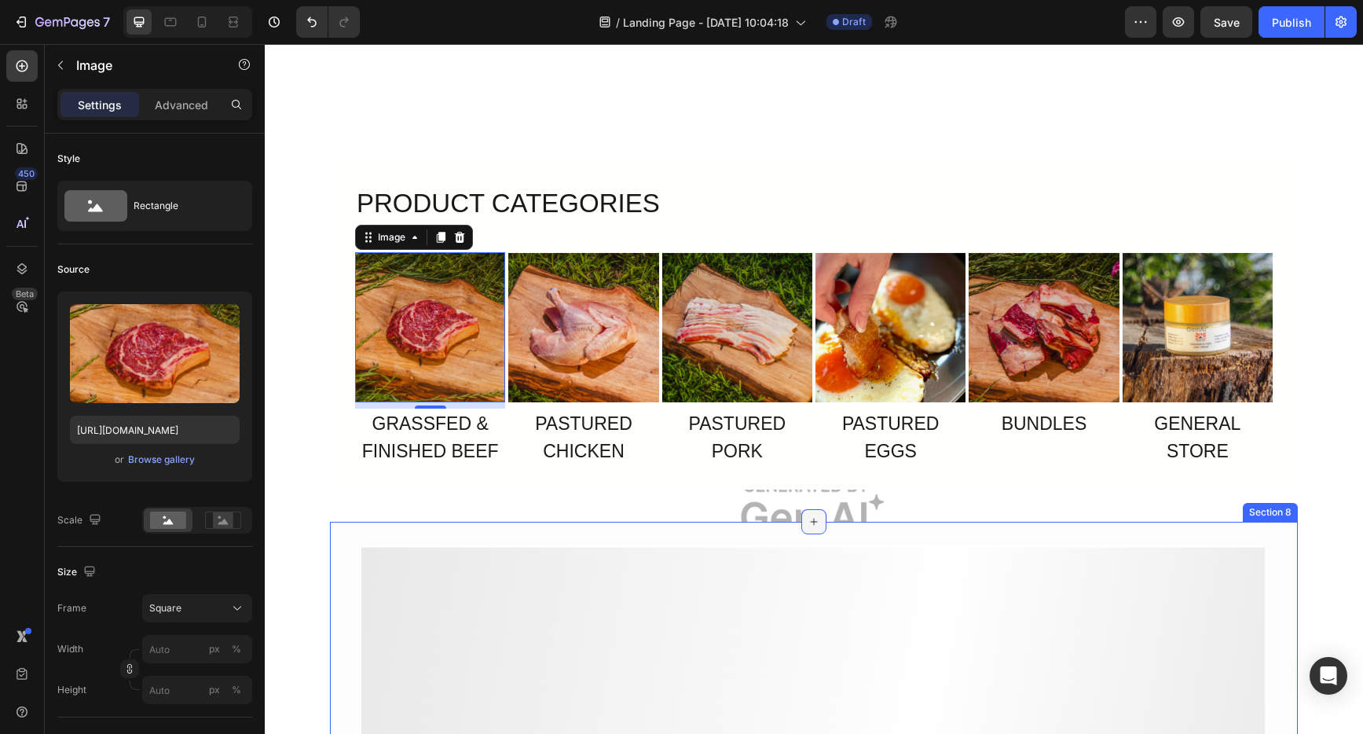
click at [802, 514] on div at bounding box center [814, 521] width 25 height 25
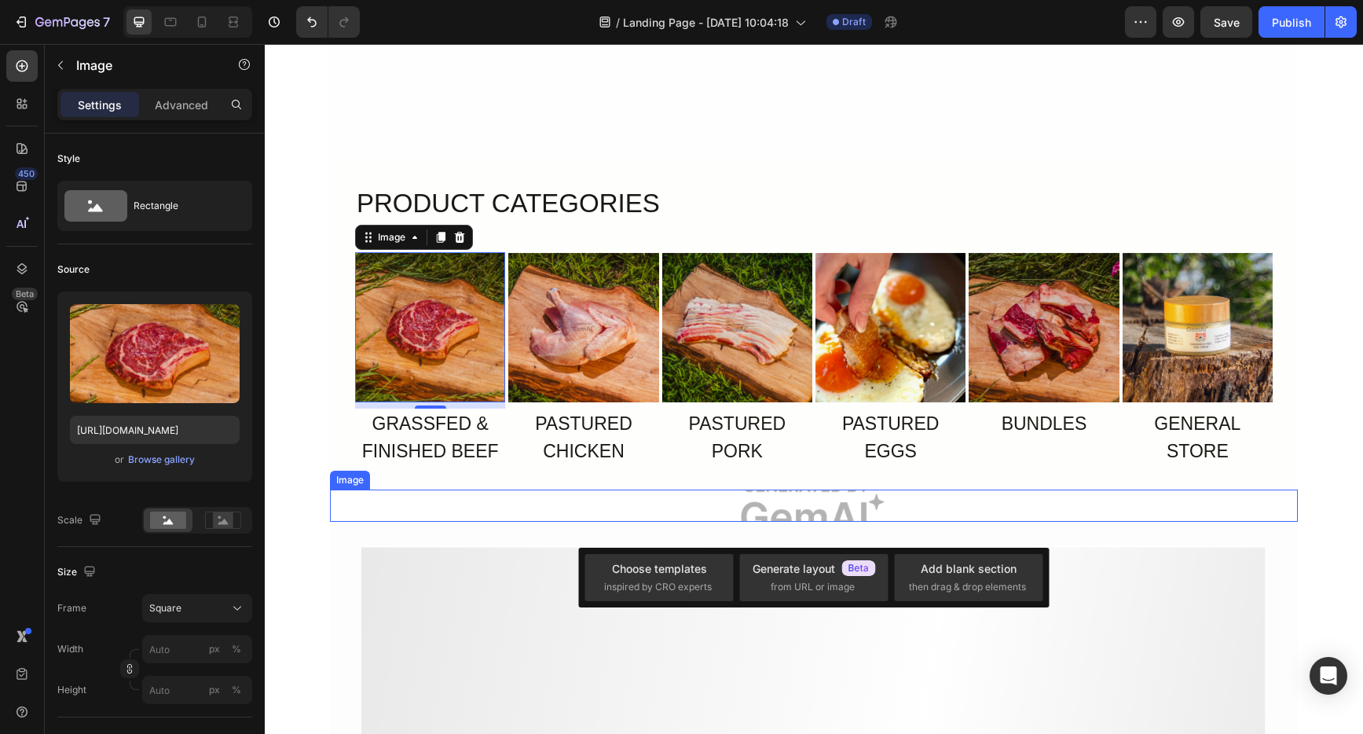
click at [767, 508] on img at bounding box center [814, 506] width 968 height 32
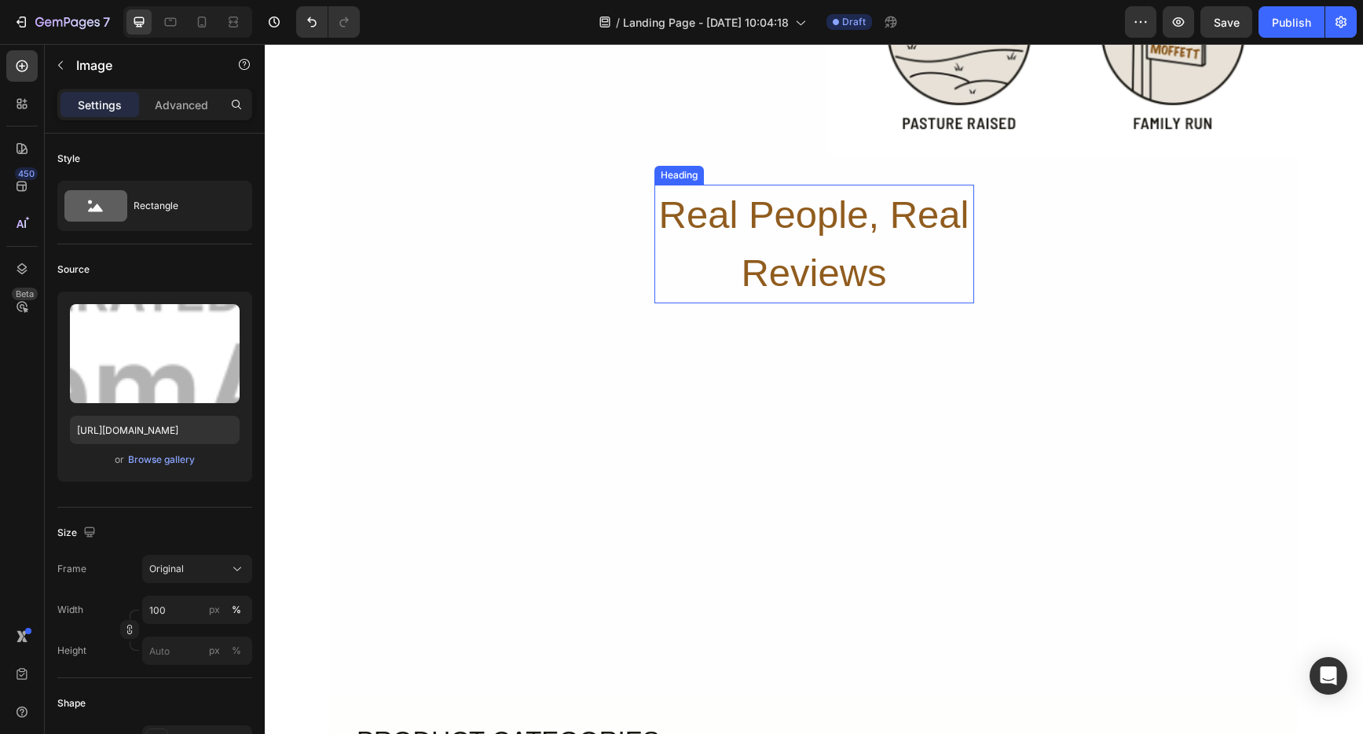
scroll to position [1016, 0]
click at [815, 273] on h2 "Real People, Real Reviews" at bounding box center [815, 241] width 320 height 119
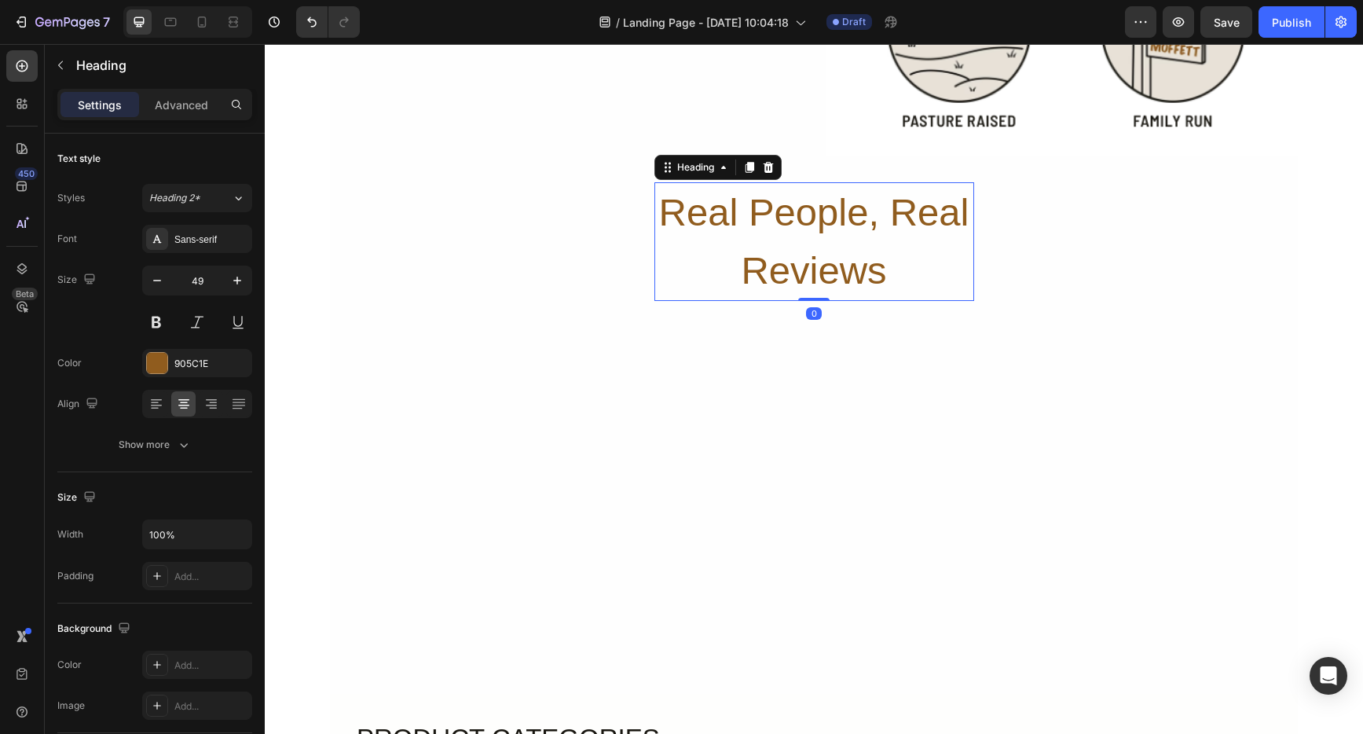
click at [815, 273] on h2 "Real People, Real Reviews" at bounding box center [815, 241] width 320 height 119
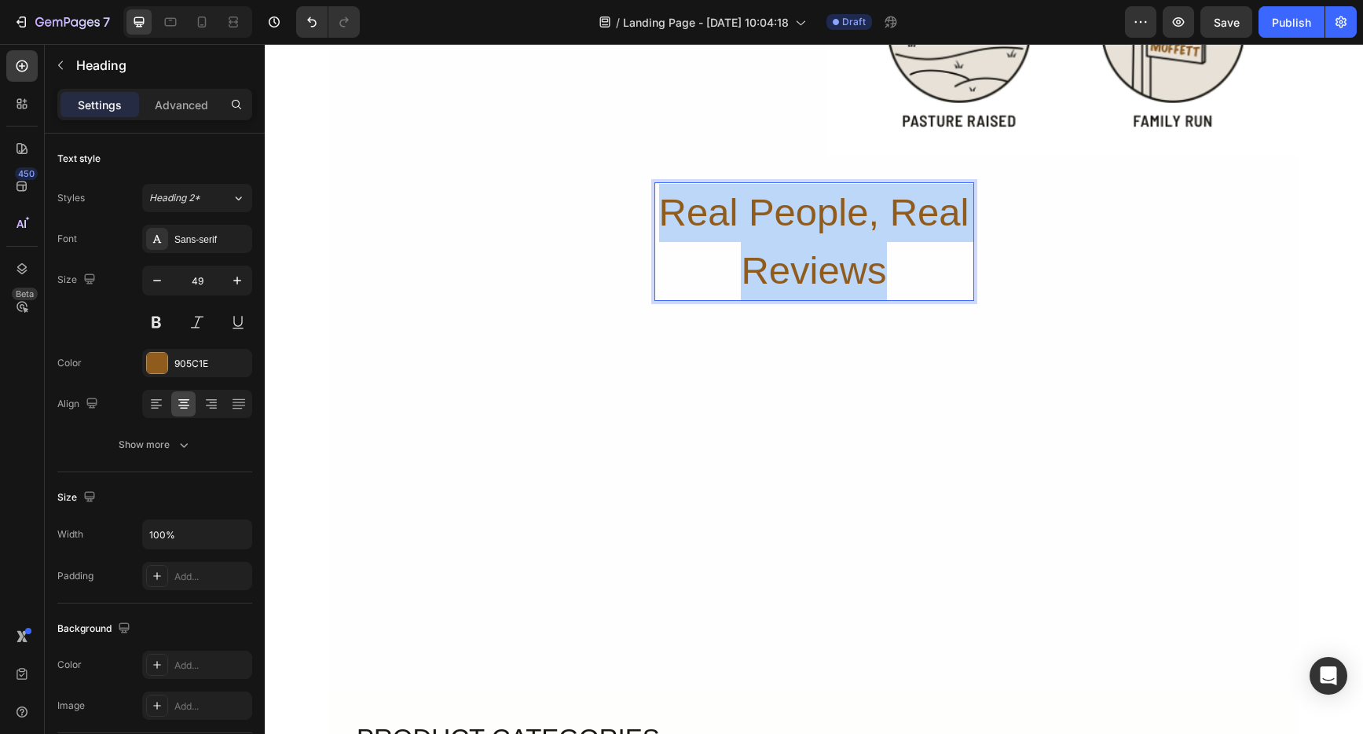
click at [815, 273] on p "Real People, Real Reviews" at bounding box center [814, 242] width 317 height 116
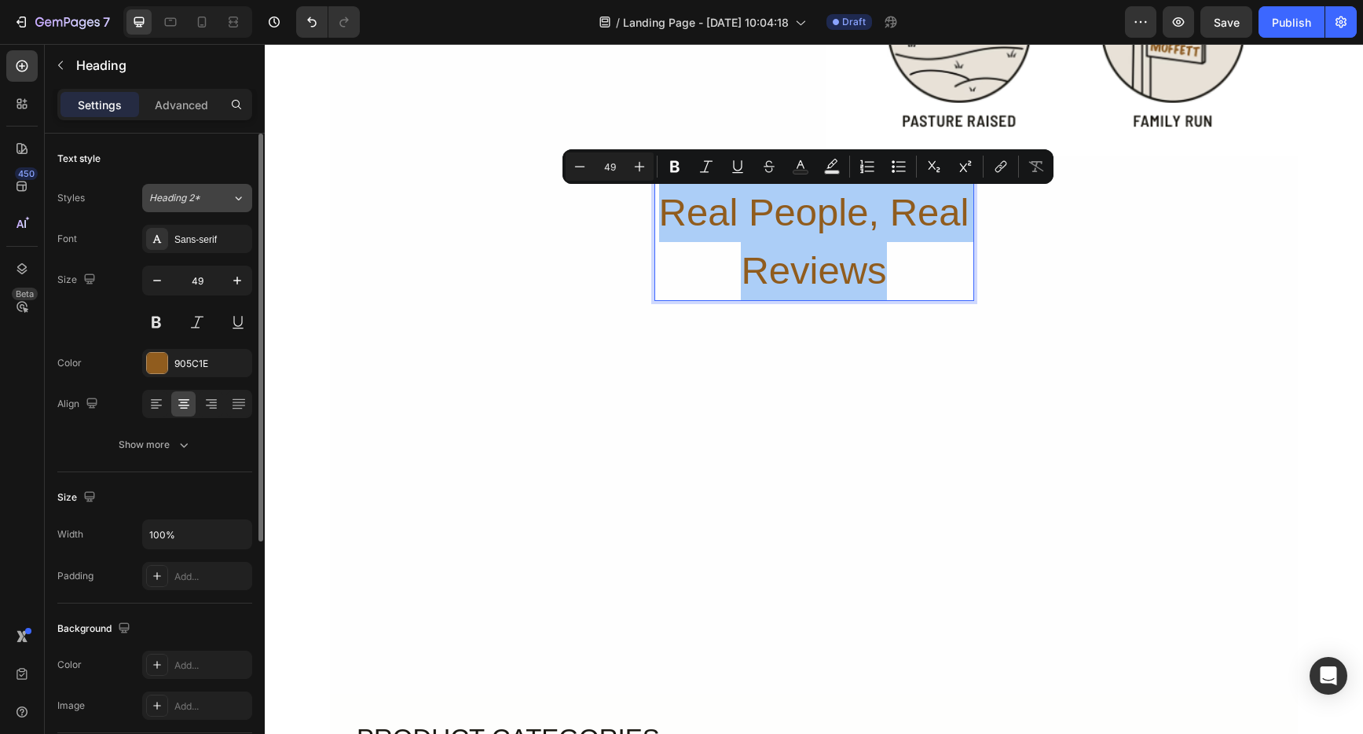
click at [190, 193] on span "Heading 2*" at bounding box center [174, 198] width 51 height 14
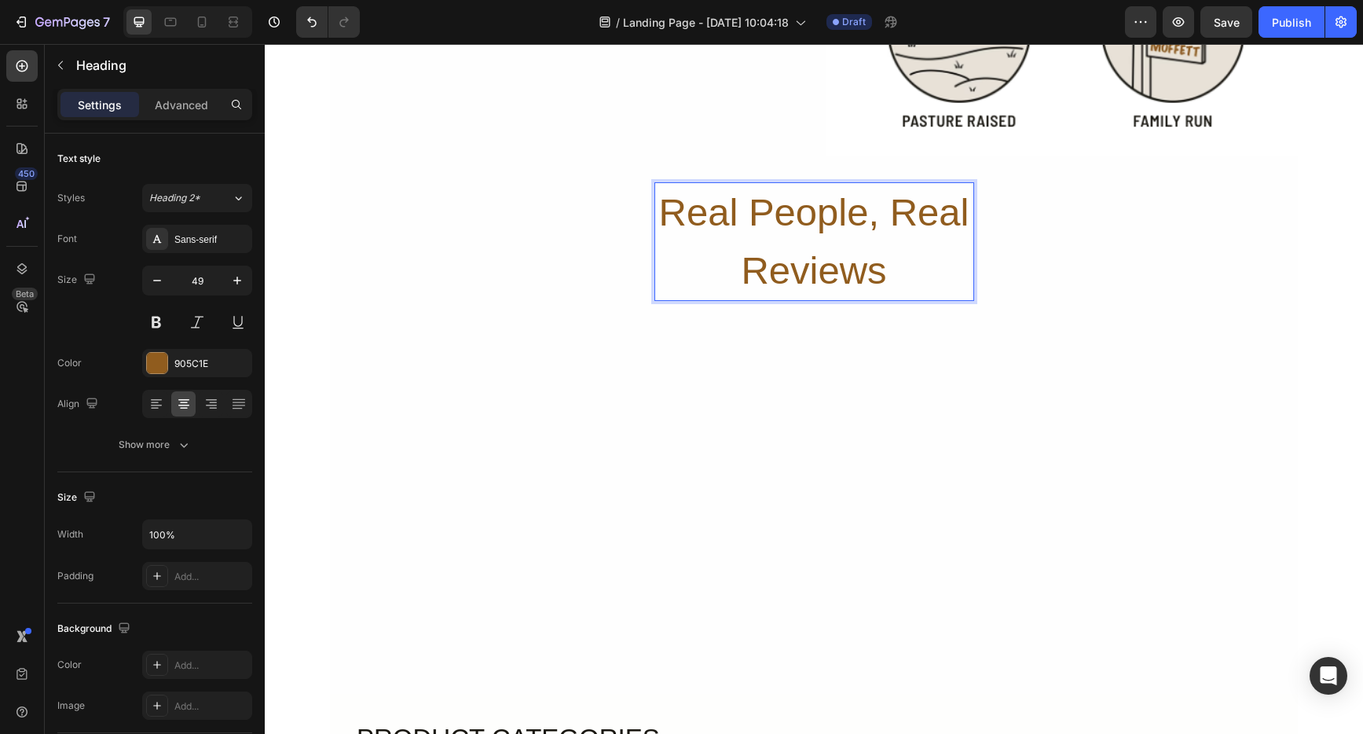
click at [803, 229] on p "Real People, Real Reviews" at bounding box center [814, 242] width 317 height 116
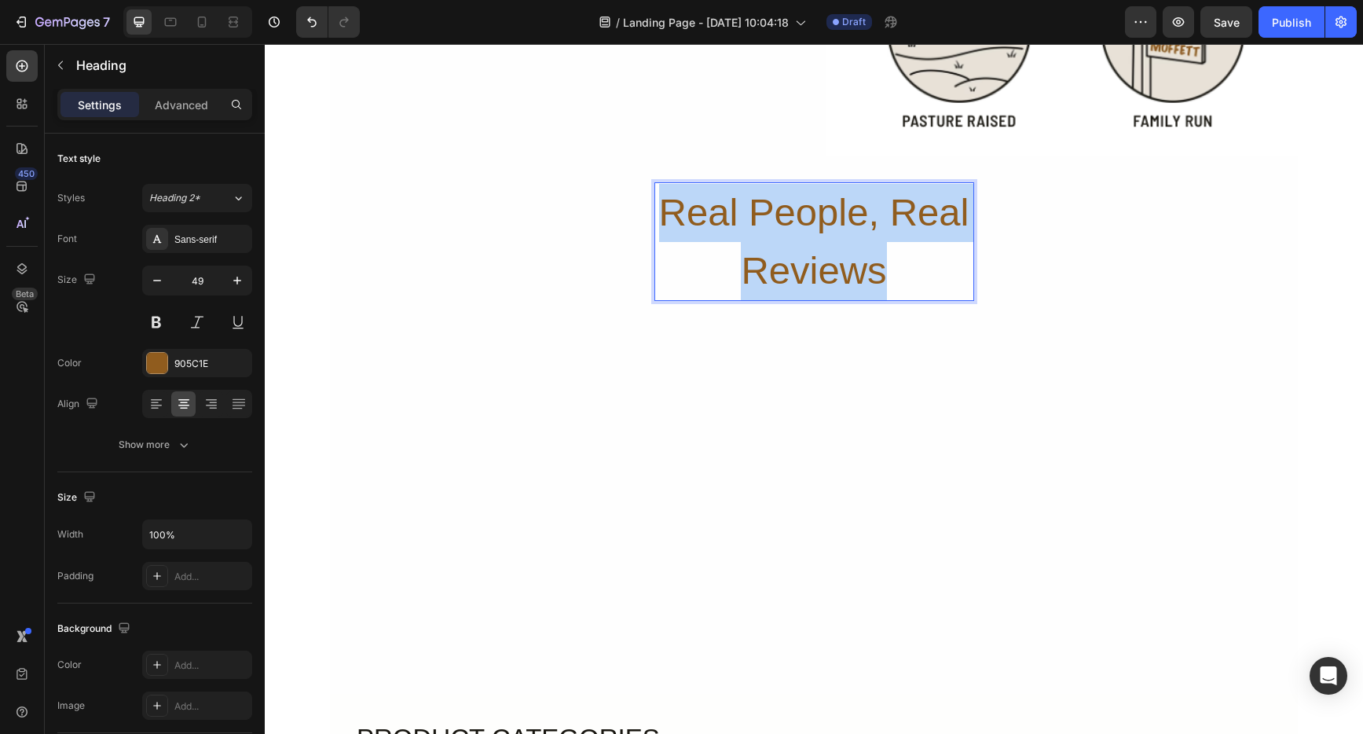
click at [803, 229] on p "Real People, Real Reviews" at bounding box center [814, 242] width 317 height 116
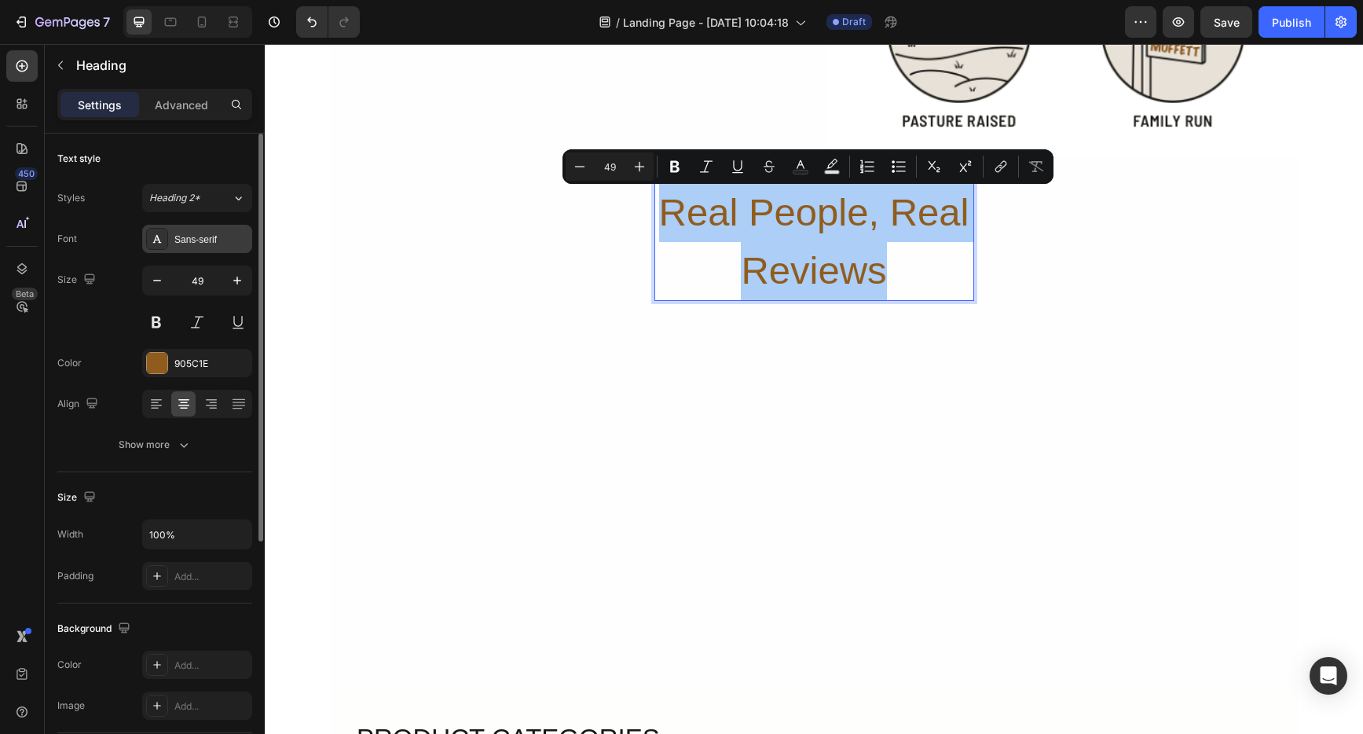
click at [199, 244] on div "Sans-serif" at bounding box center [211, 240] width 74 height 14
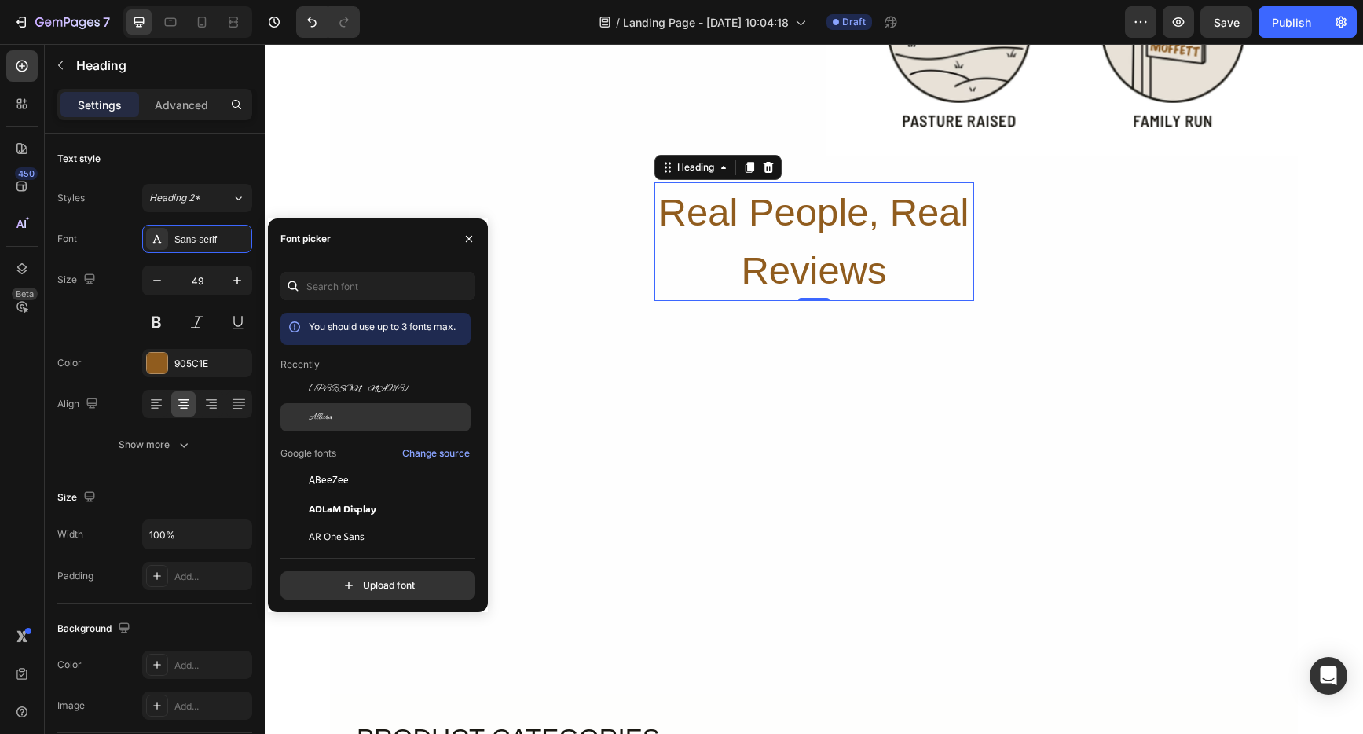
click at [368, 419] on div "Allura" at bounding box center [388, 417] width 159 height 14
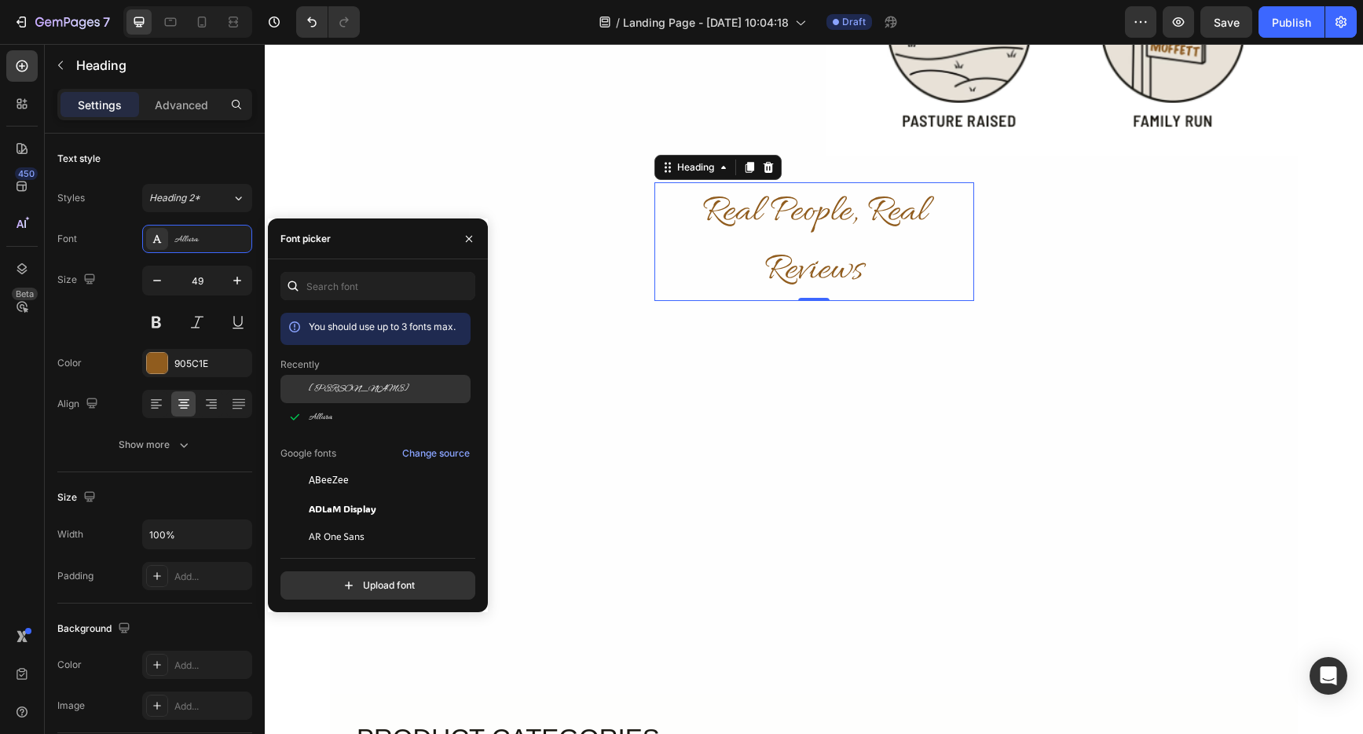
click at [350, 391] on span "[PERSON_NAME]" at bounding box center [359, 389] width 101 height 14
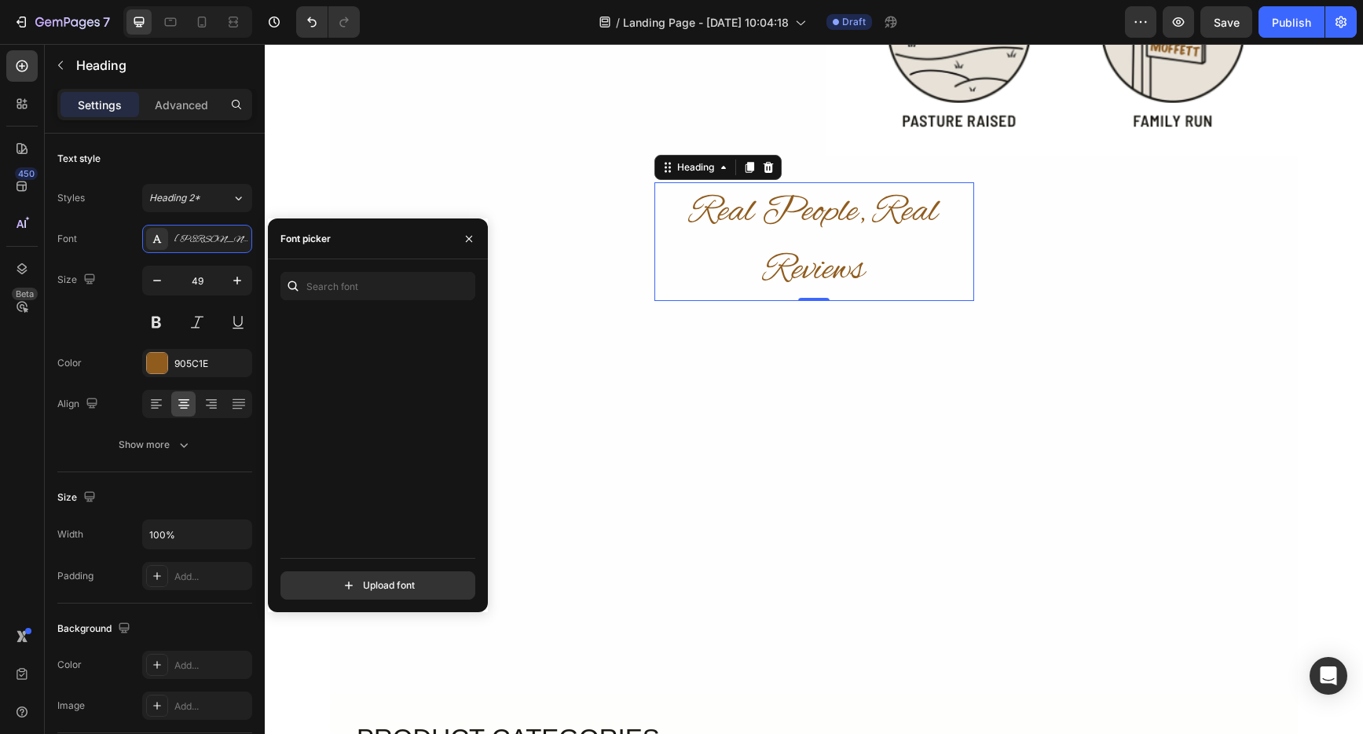
scroll to position [14913, 0]
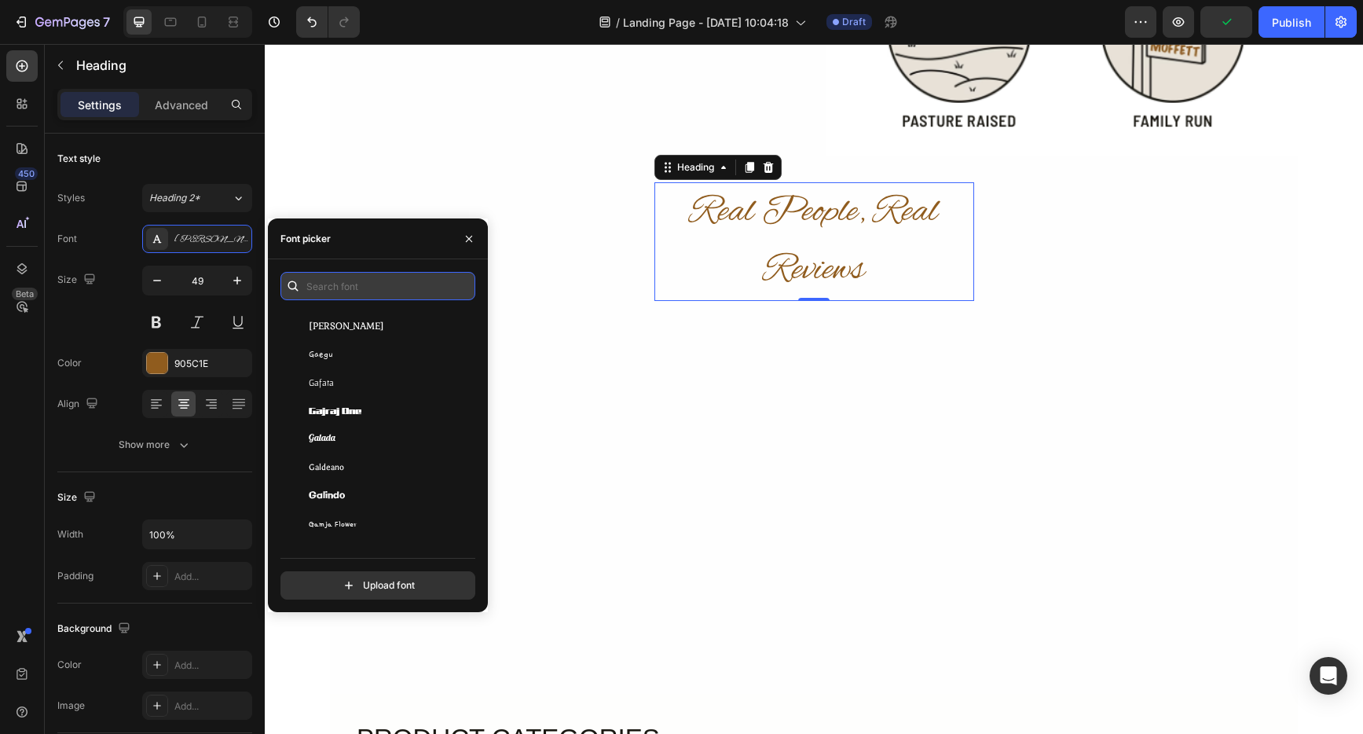
click at [342, 286] on input "text" at bounding box center [378, 286] width 195 height 28
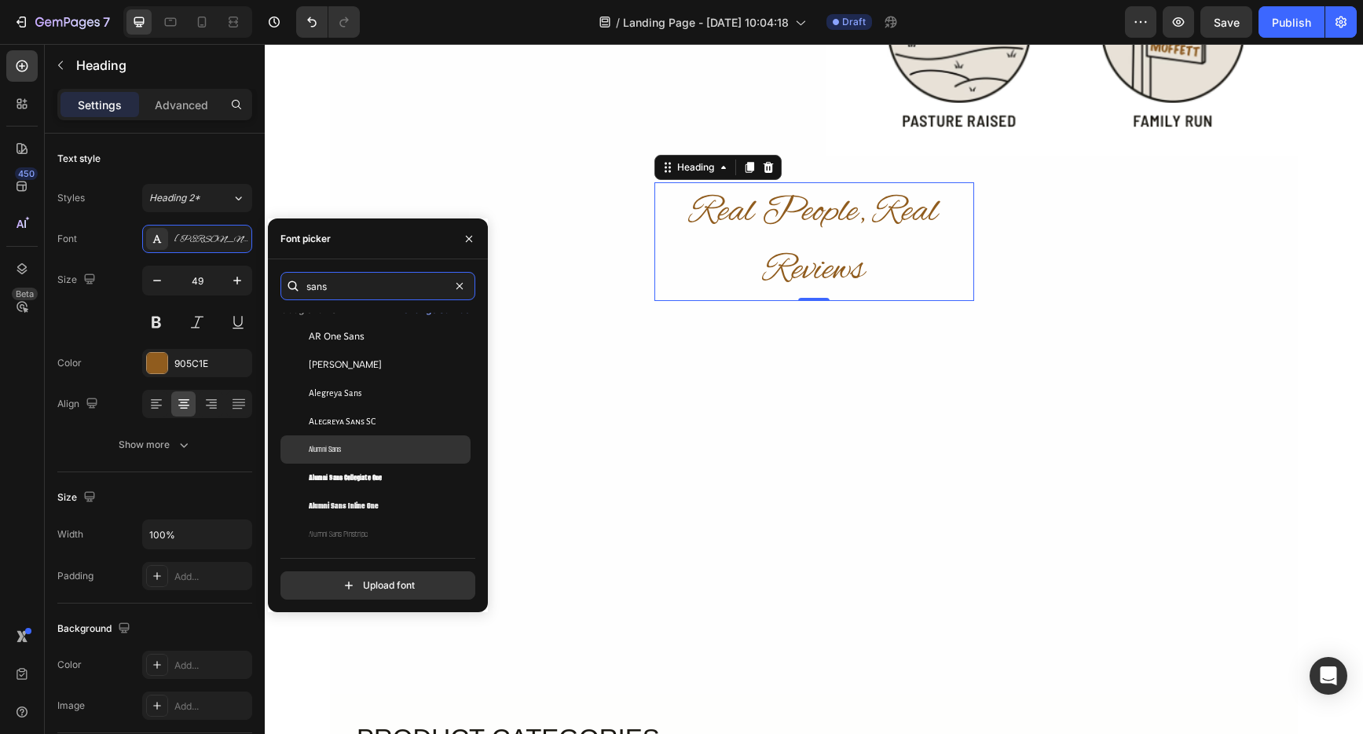
scroll to position [331, 0]
type input "sans"
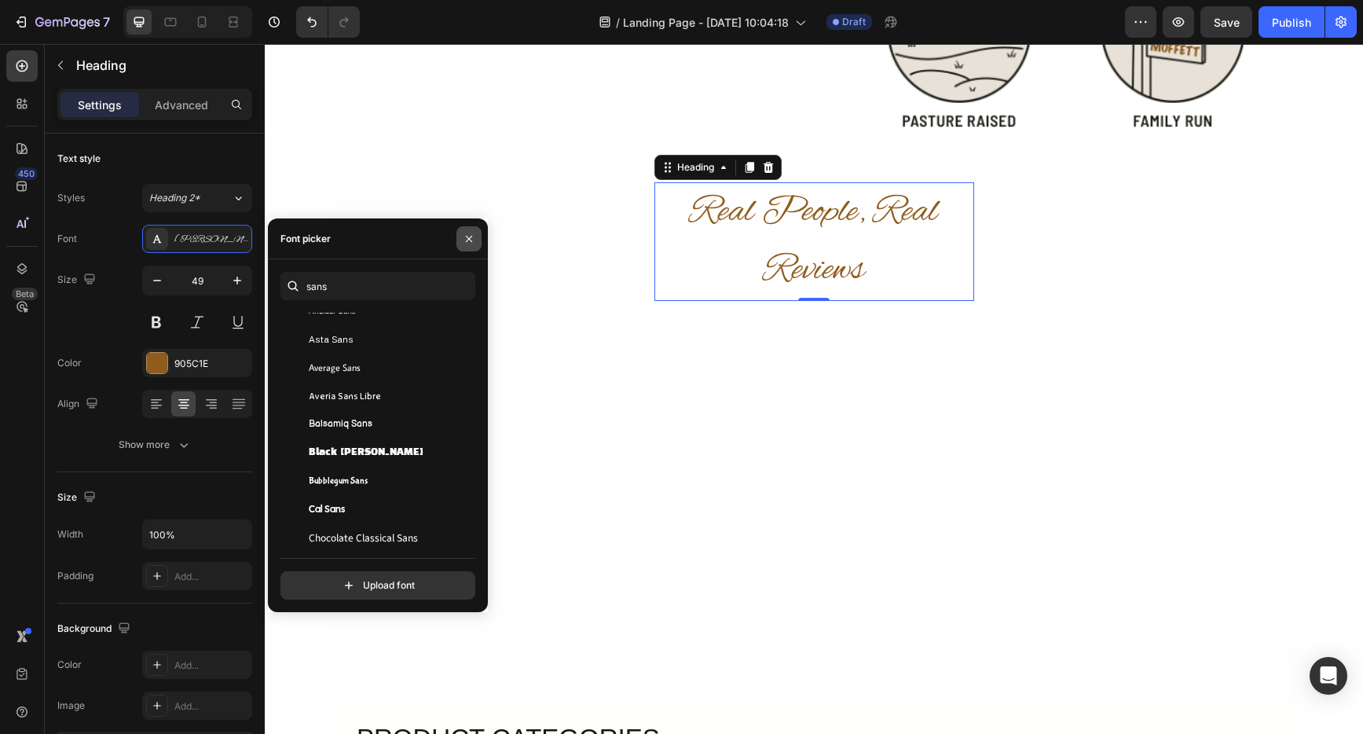
click at [473, 237] on icon "button" at bounding box center [469, 239] width 13 height 13
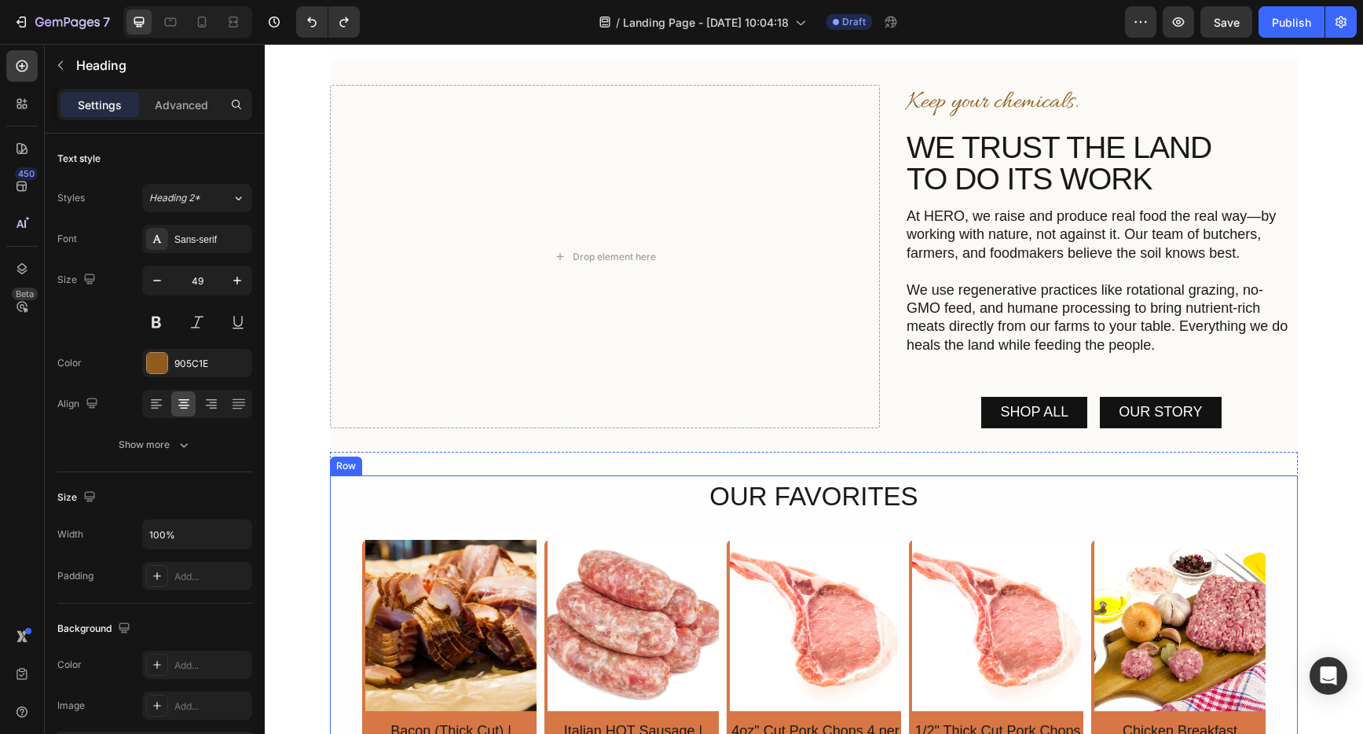
scroll to position [124, 0]
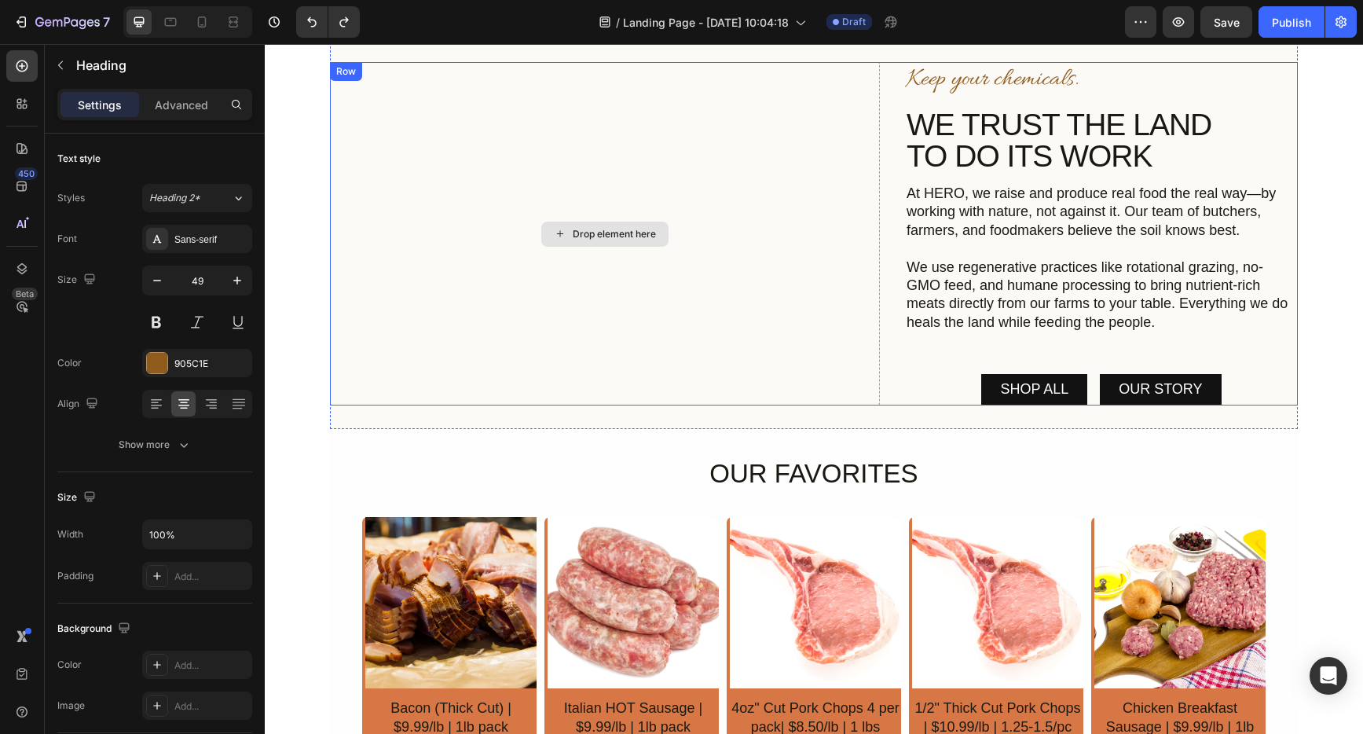
click at [558, 219] on div "Drop element here" at bounding box center [605, 233] width 550 height 343
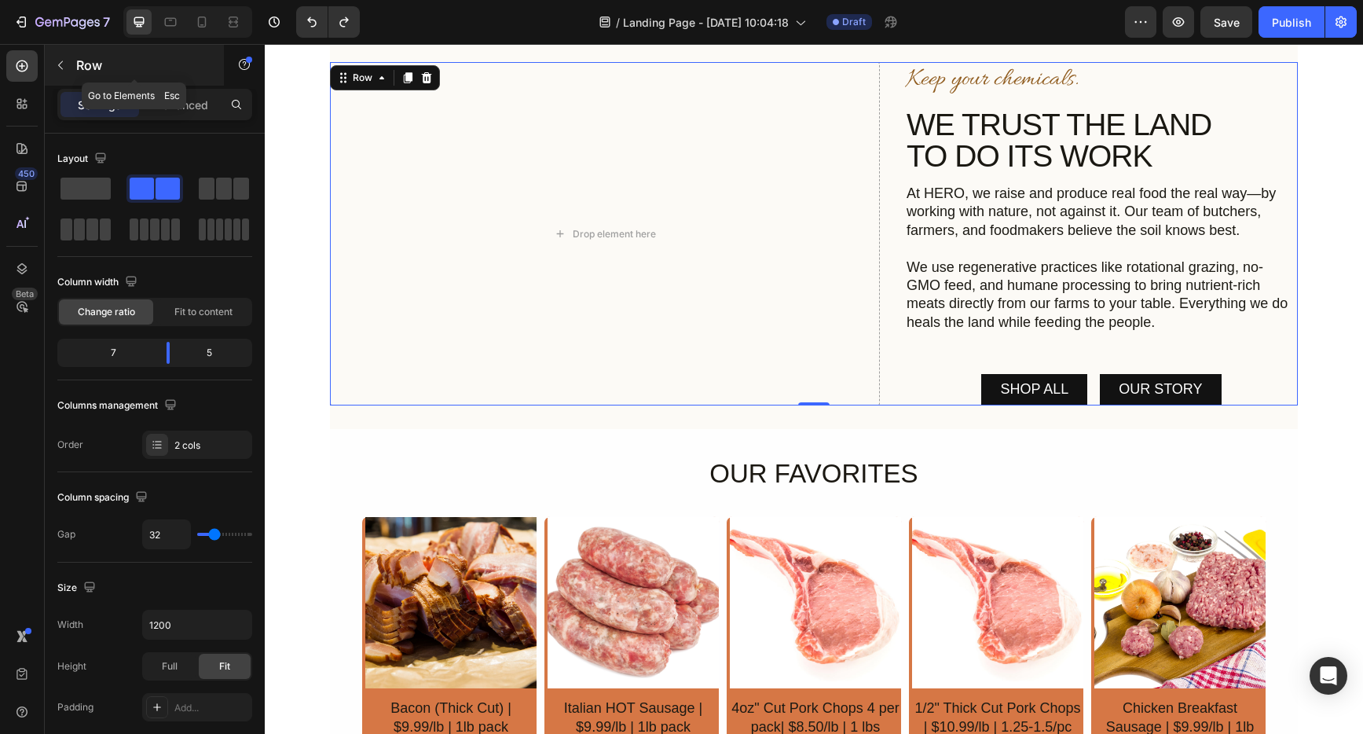
click at [61, 64] on icon "button" at bounding box center [60, 65] width 13 height 13
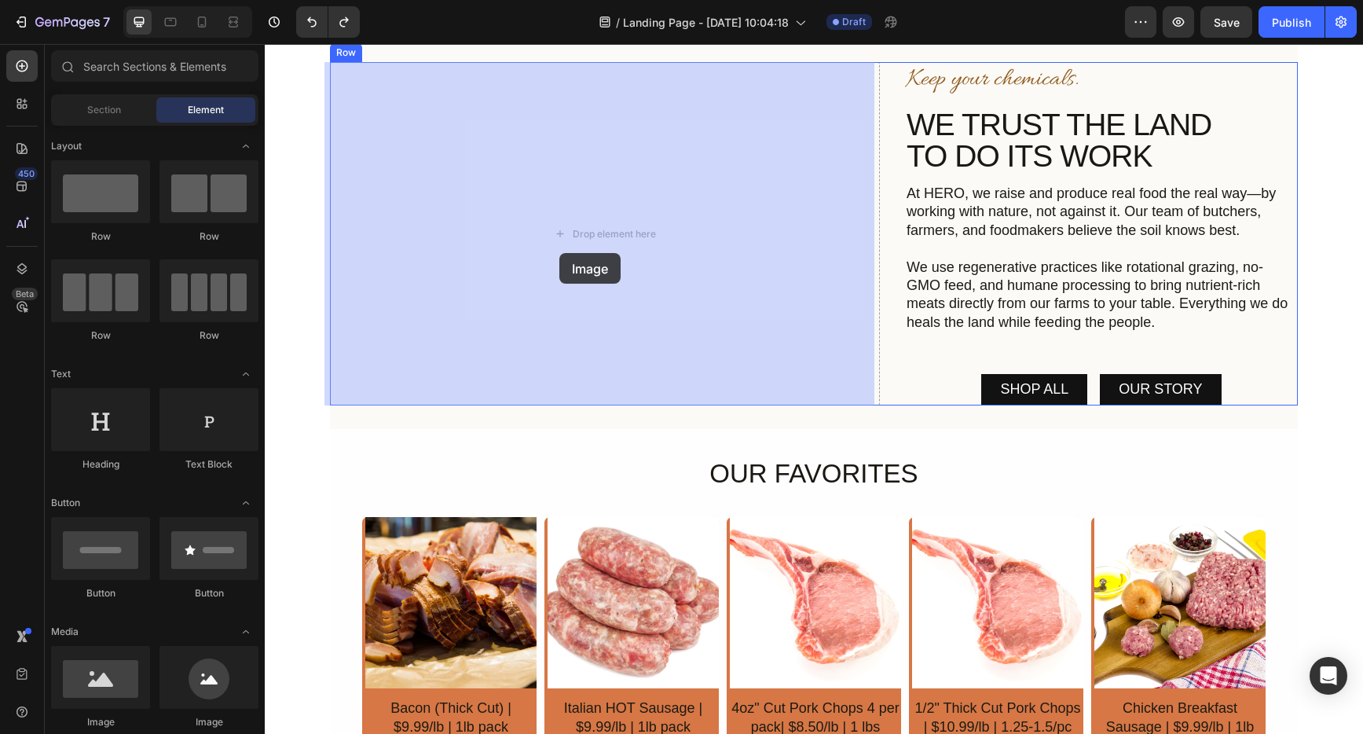
drag, startPoint x: 363, startPoint y: 740, endPoint x: 608, endPoint y: 240, distance: 557.4
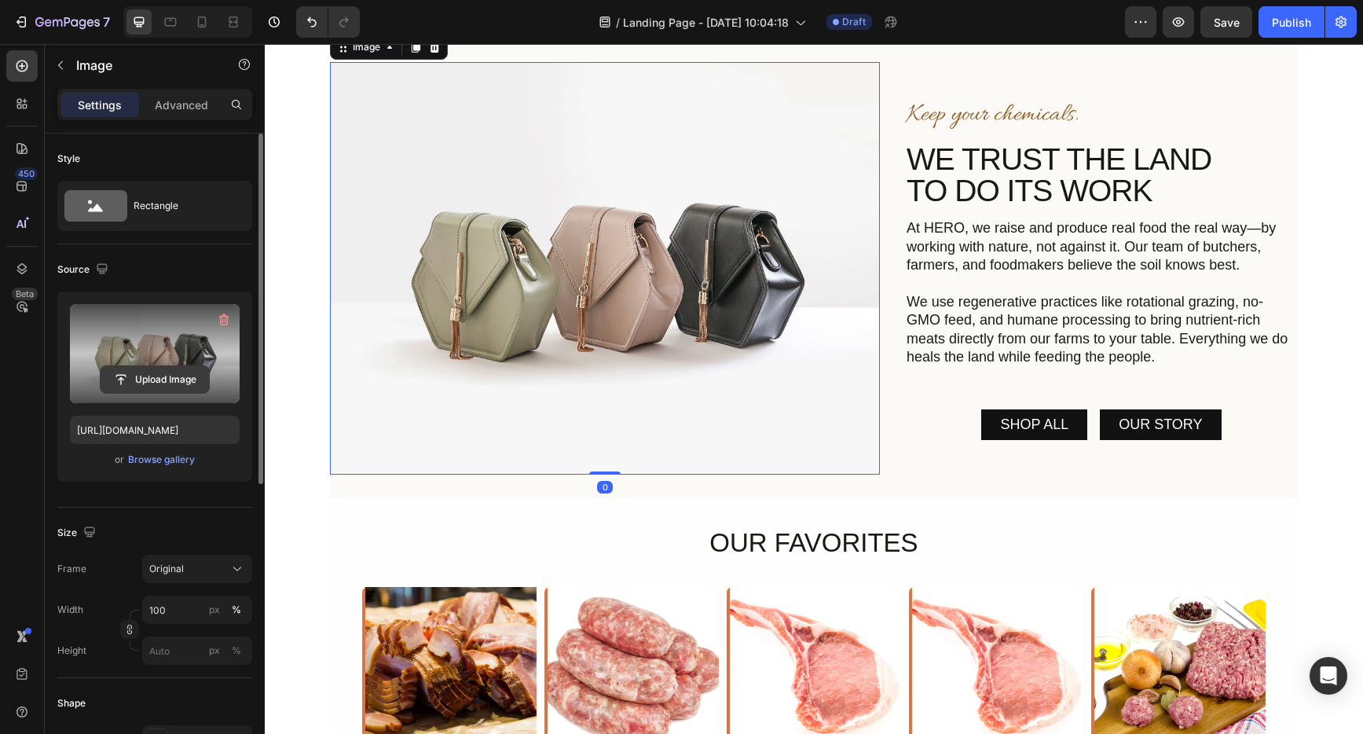
click at [178, 379] on input "file" at bounding box center [155, 379] width 108 height 27
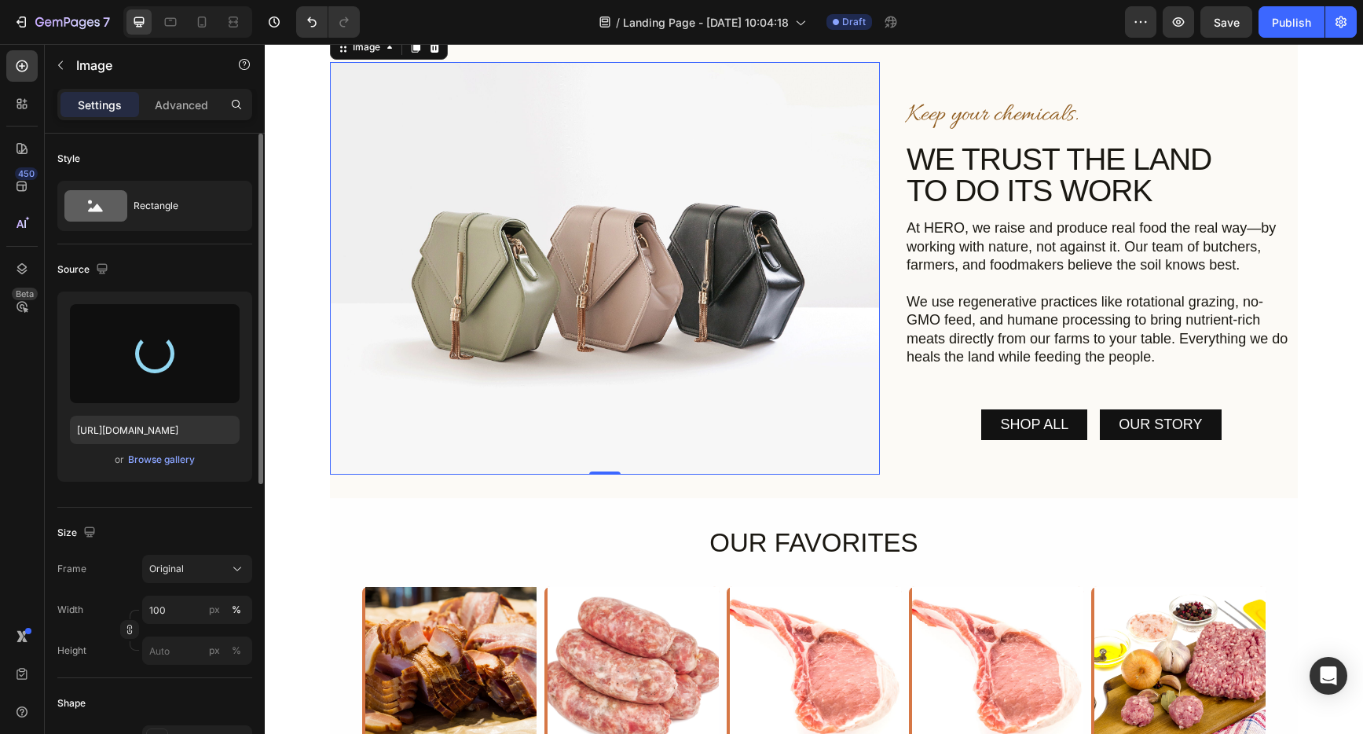
type input "[URL][DOMAIN_NAME]"
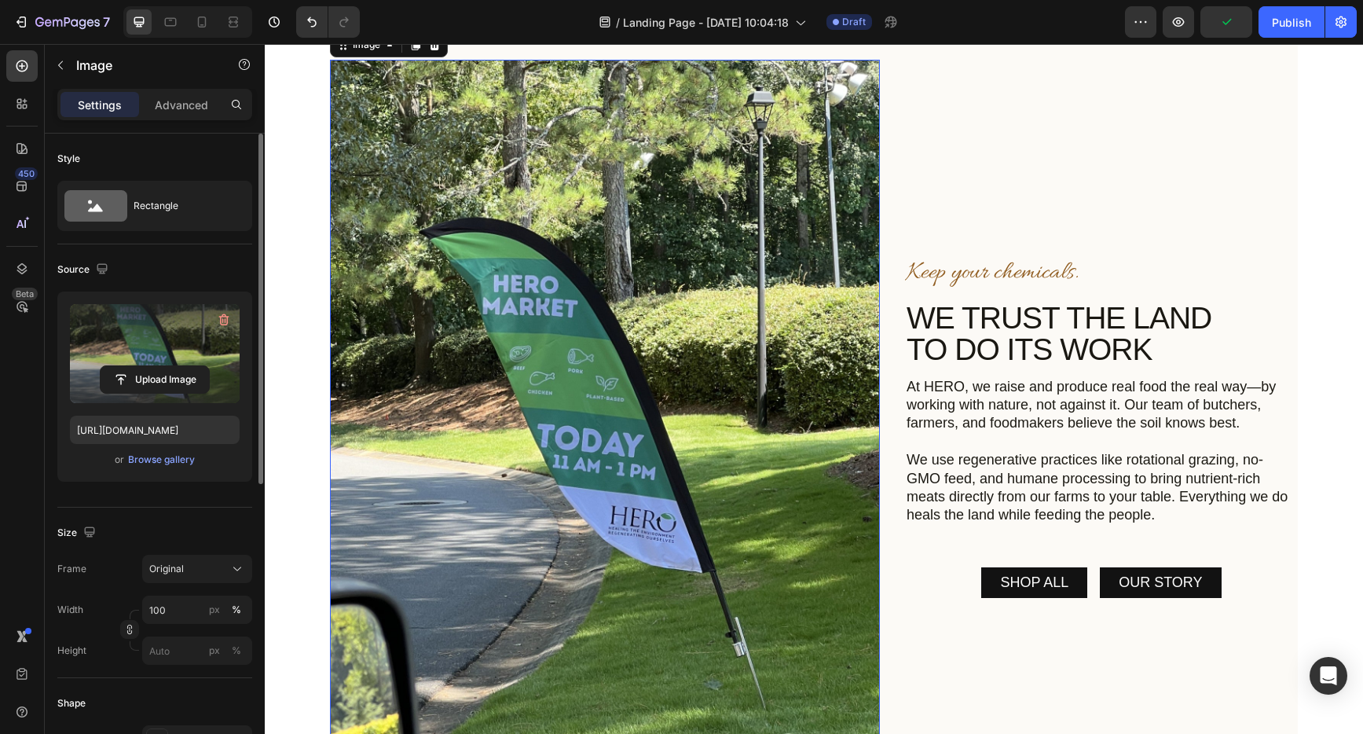
scroll to position [293, 0]
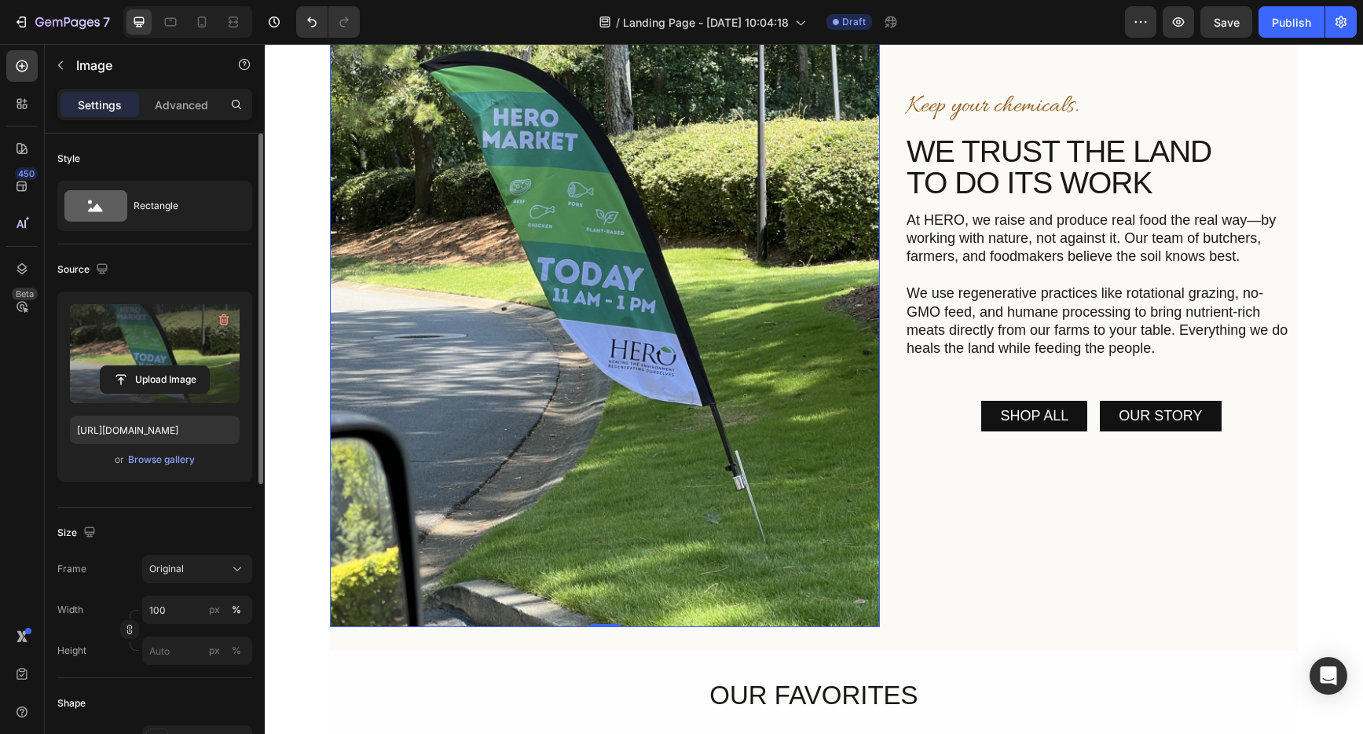
click at [532, 461] on img at bounding box center [605, 259] width 550 height 733
click at [176, 614] on input "100" at bounding box center [197, 610] width 110 height 28
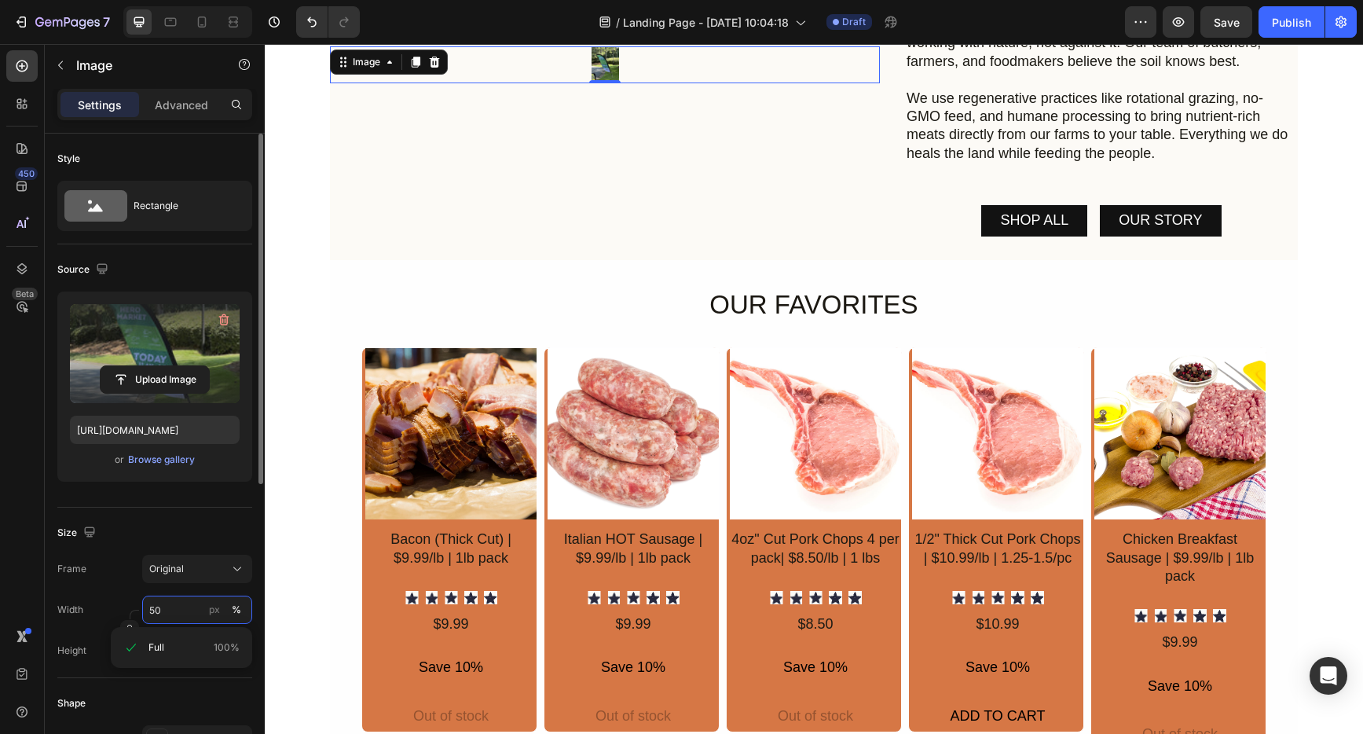
scroll to position [140, 0]
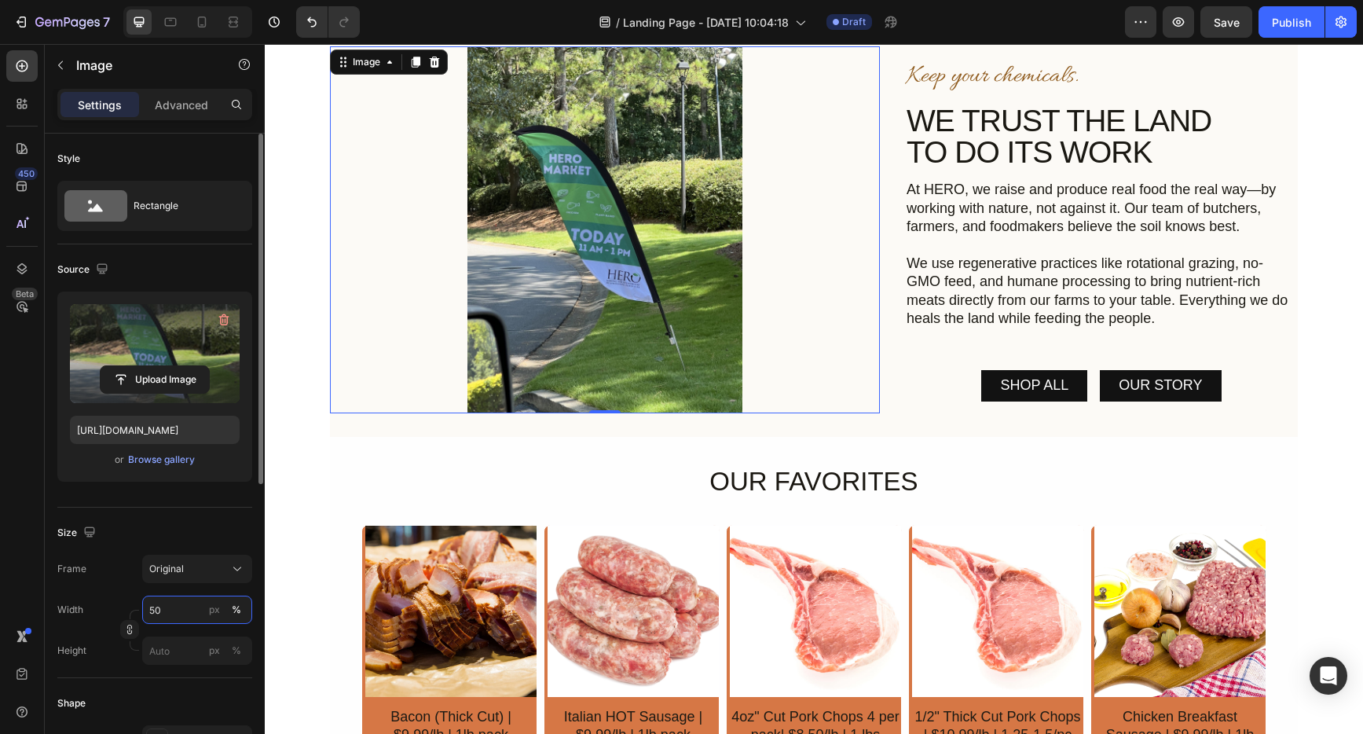
type input "5"
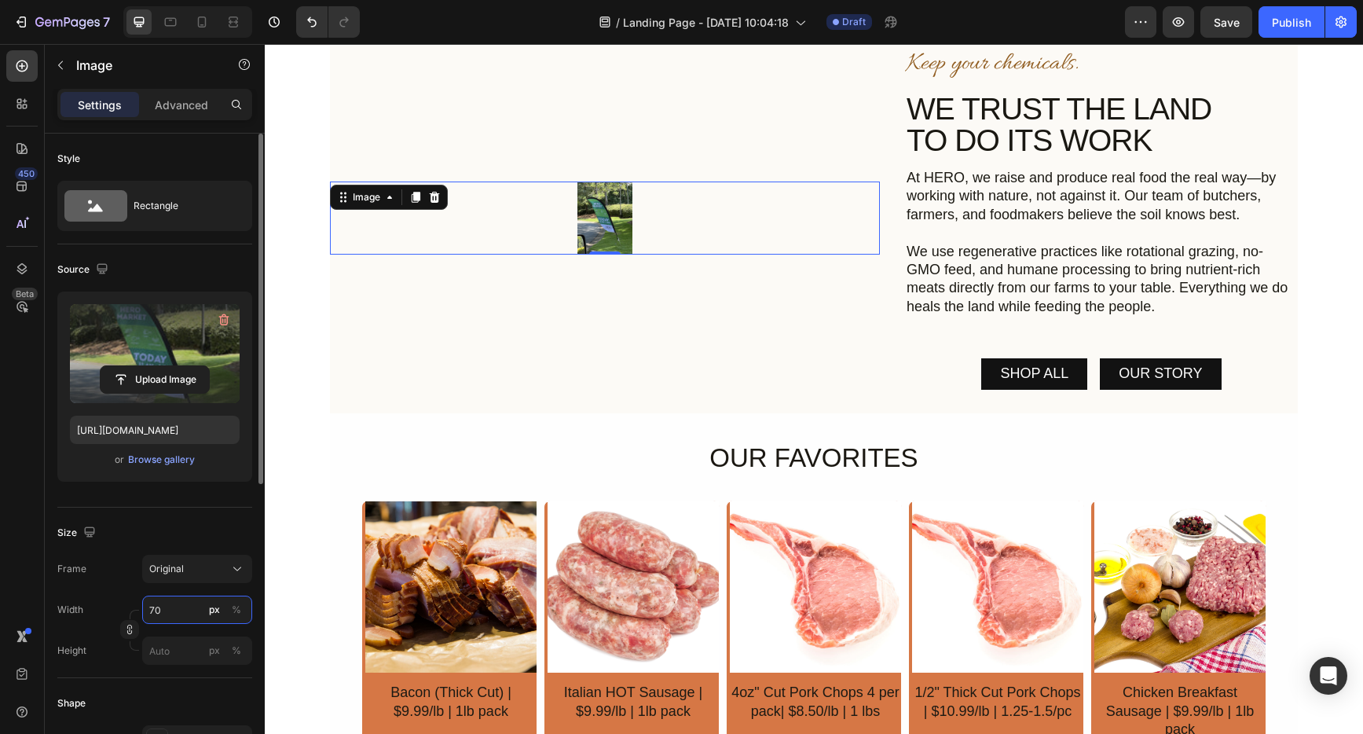
scroll to position [275, 0]
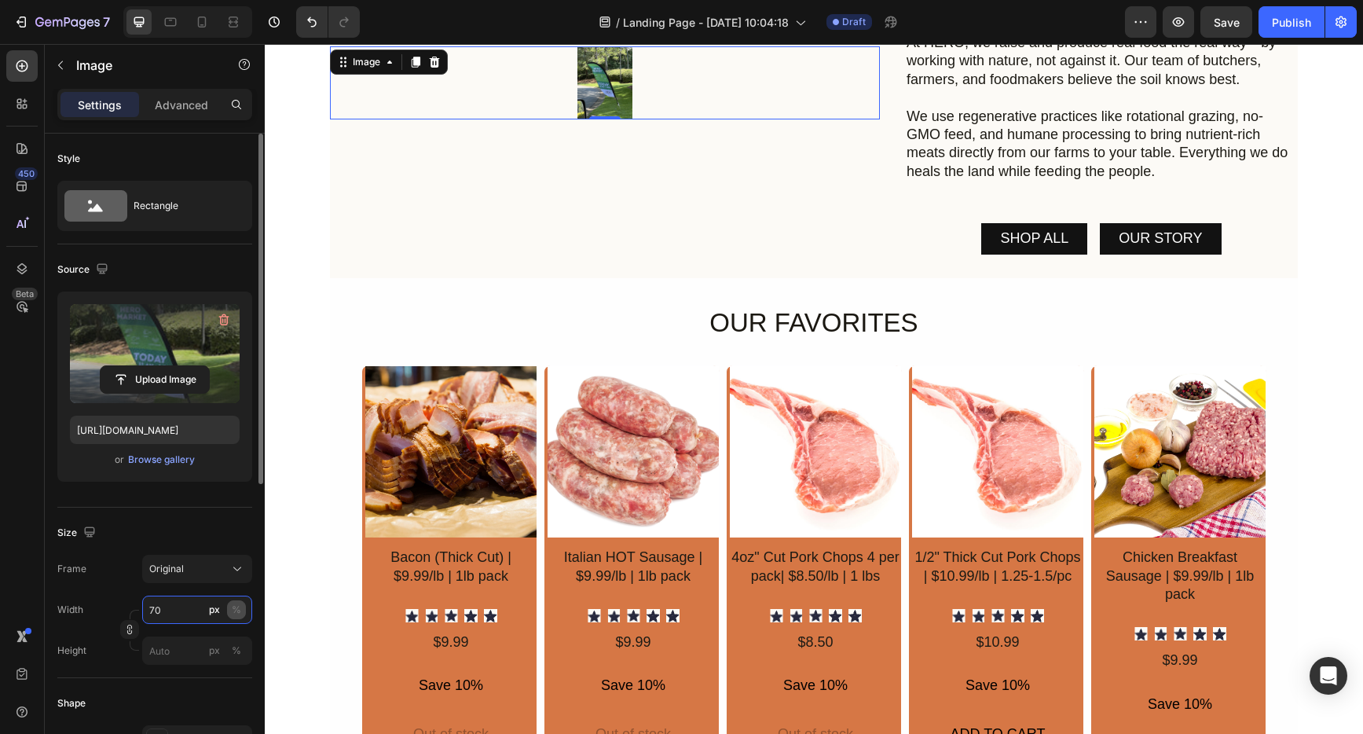
type input "70"
click at [234, 609] on div "%" at bounding box center [236, 610] width 9 height 14
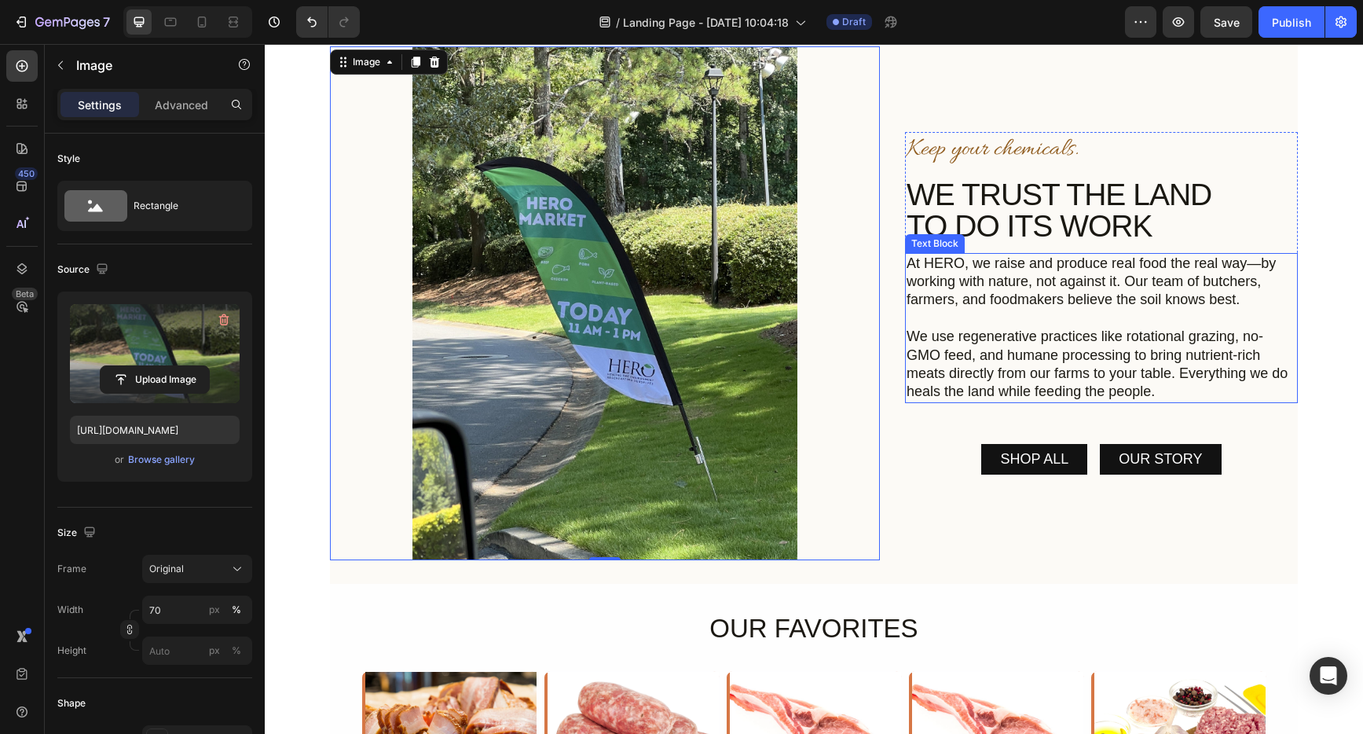
click at [1165, 374] on p "We use regenerative practices like rotational grazing, no-GMO feed, and humane …" at bounding box center [1102, 365] width 390 height 74
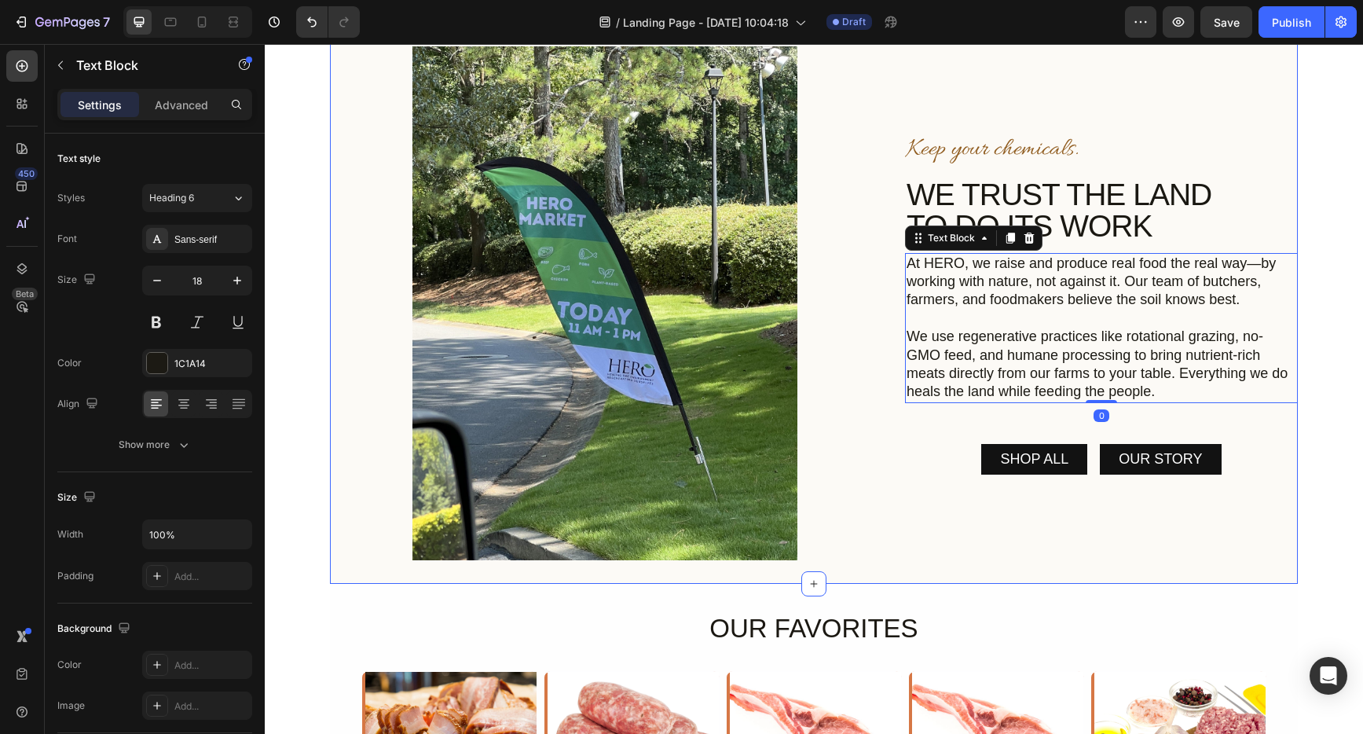
click at [1199, 564] on div "Image Keep your chemicals. Heading WE TRUST THE LAND TO DO ITS WORK Heading At …" at bounding box center [814, 303] width 968 height 560
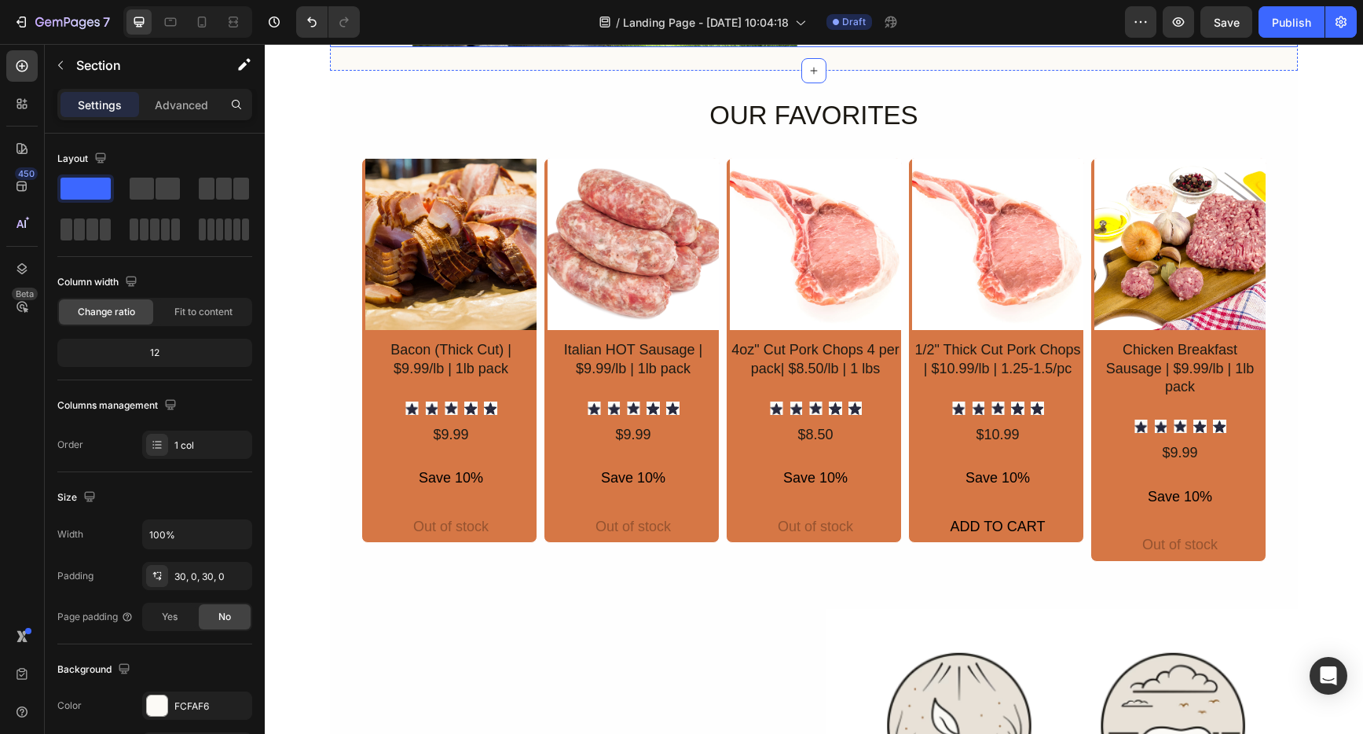
scroll to position [657, 0]
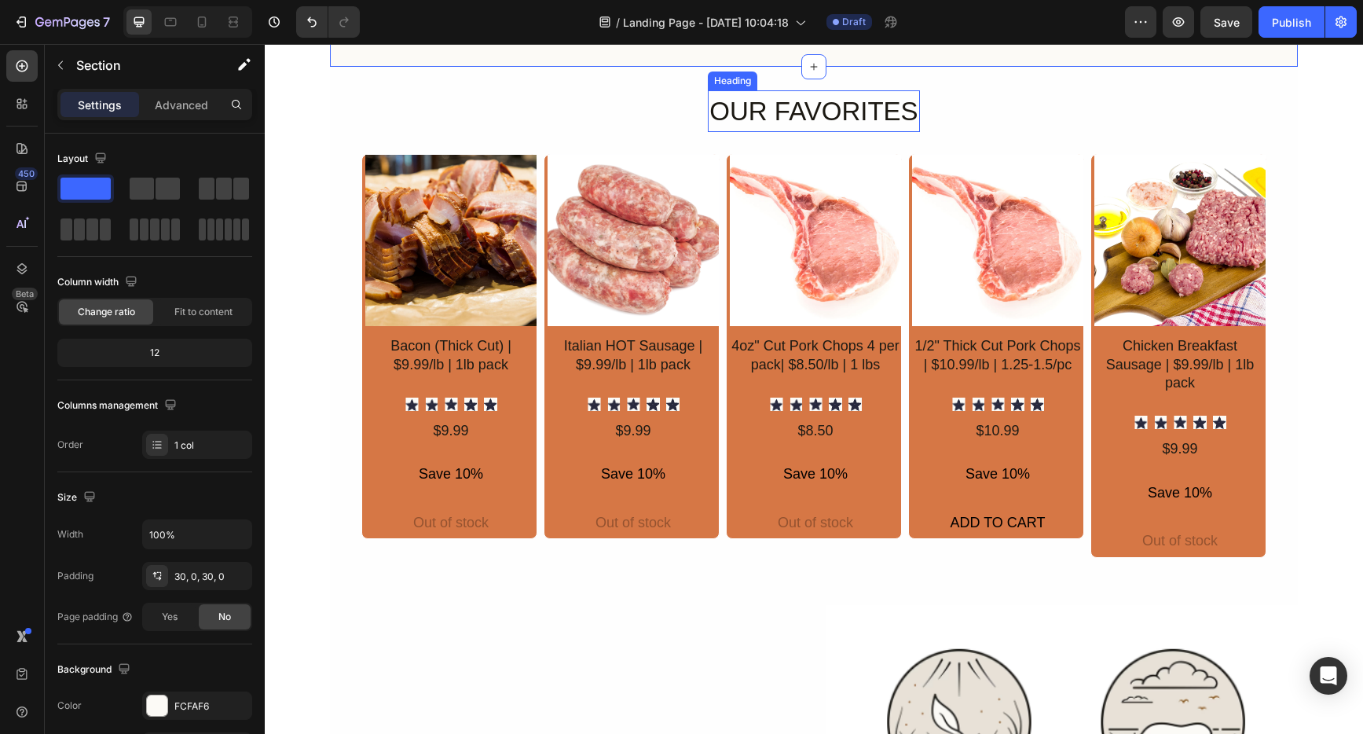
click at [875, 123] on h2 "OUR FAVORITES" at bounding box center [813, 111] width 211 height 42
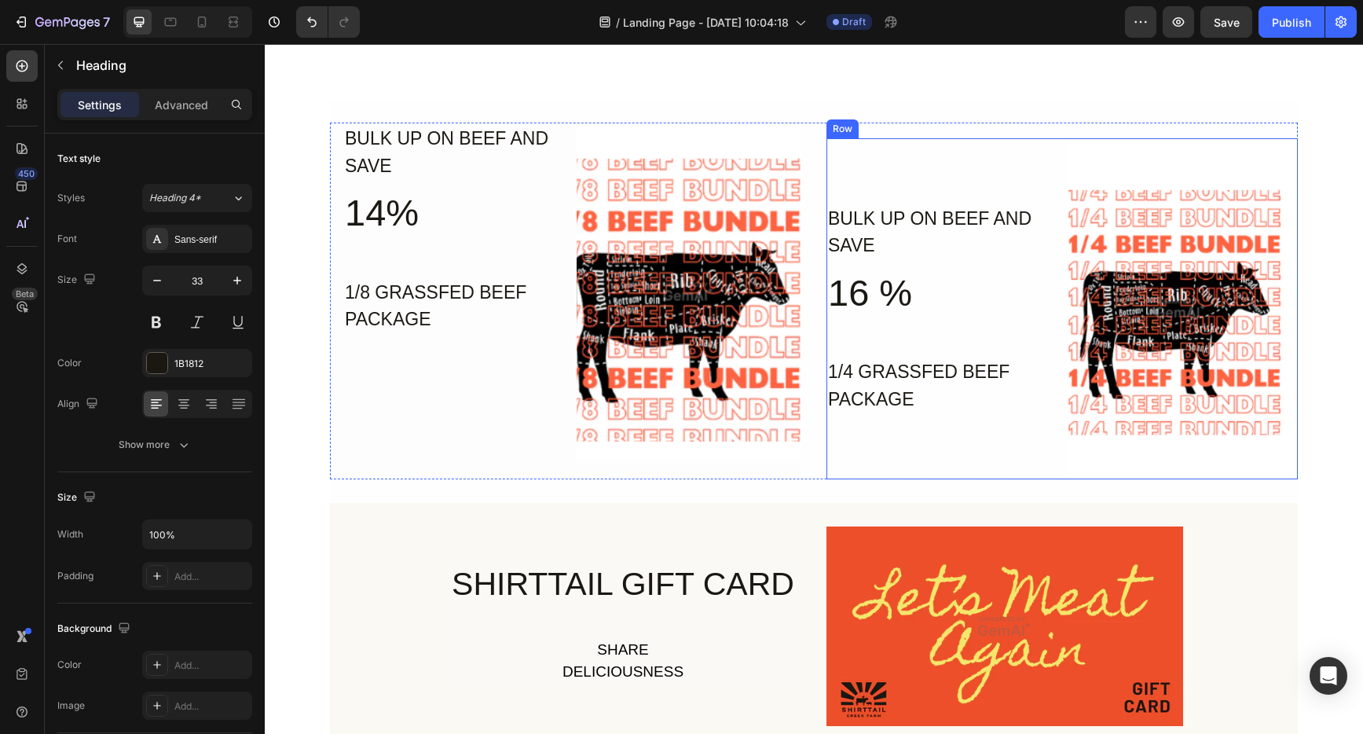
scroll to position [3828, 0]
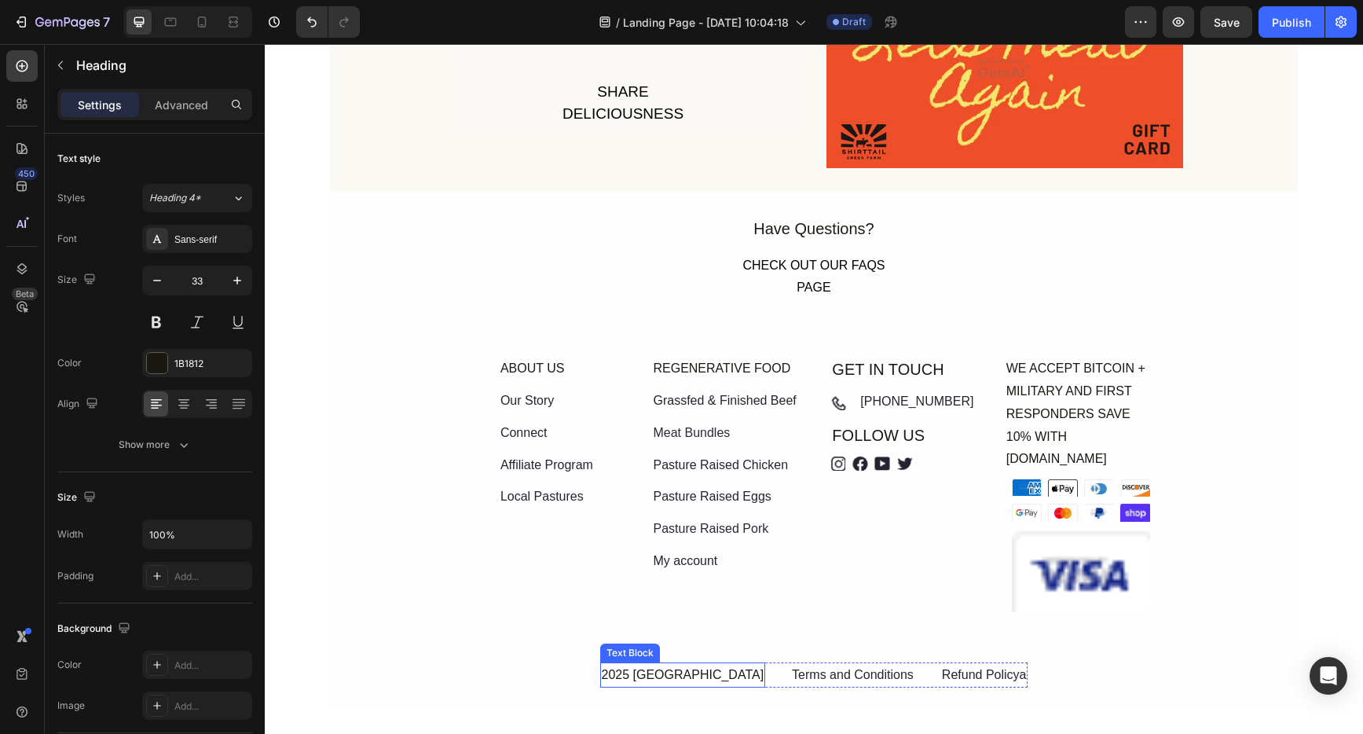
click at [687, 662] on div "2025 [GEOGRAPHIC_DATA]" at bounding box center [683, 675] width 166 height 26
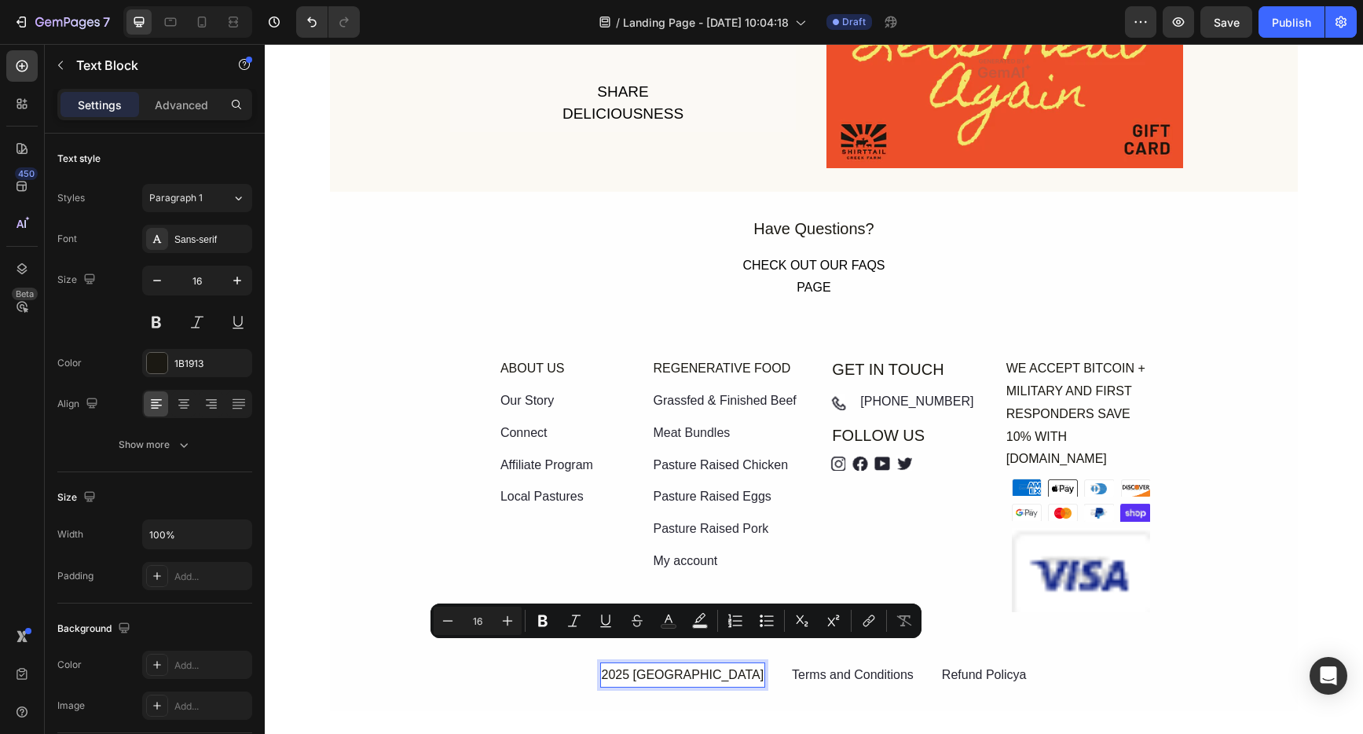
click at [697, 664] on p "2025 [GEOGRAPHIC_DATA]" at bounding box center [683, 675] width 163 height 23
drag, startPoint x: 746, startPoint y: 652, endPoint x: 637, endPoint y: 654, distance: 108.4
click at [637, 664] on p "2025 [GEOGRAPHIC_DATA]" at bounding box center [683, 675] width 163 height 23
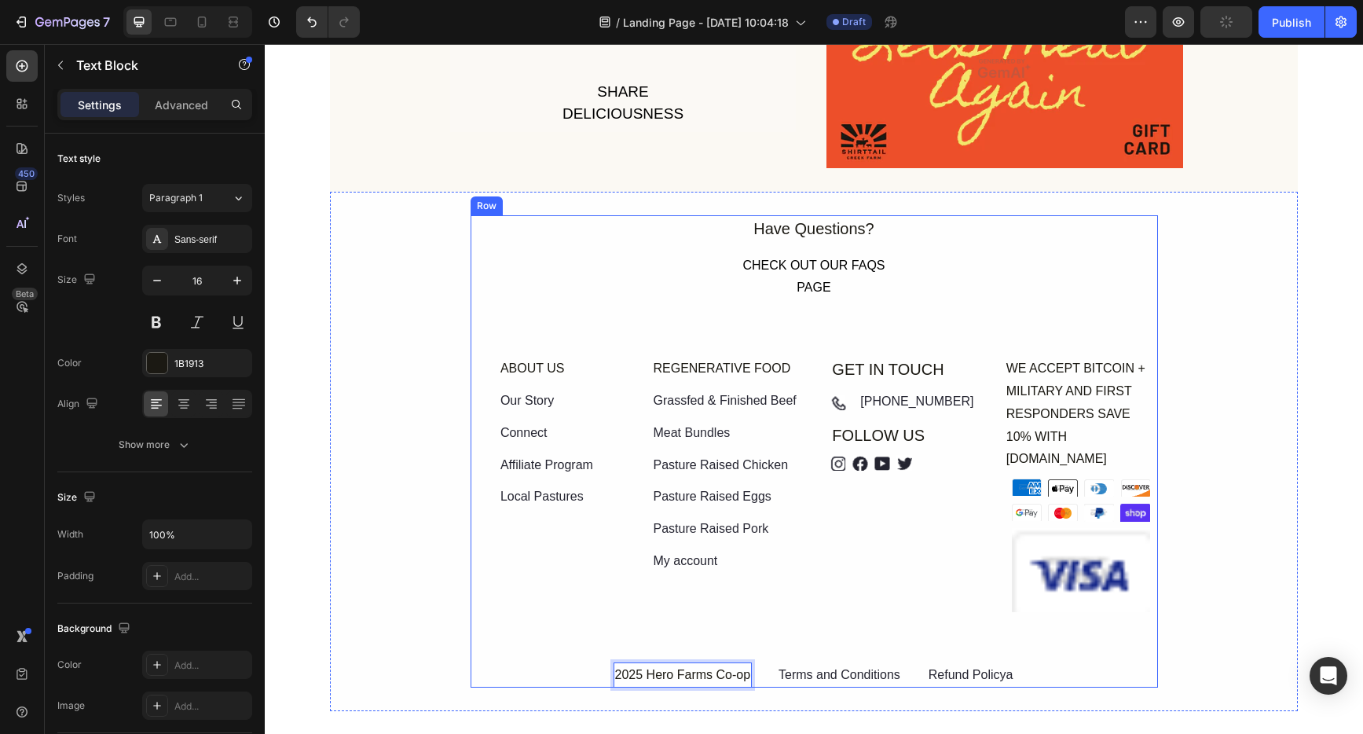
click at [1095, 647] on div "Have Questions? Text Block CHECK OUT OUR FAQS PAGE Button ABOUT US Text Block O…" at bounding box center [815, 451] width 688 height 473
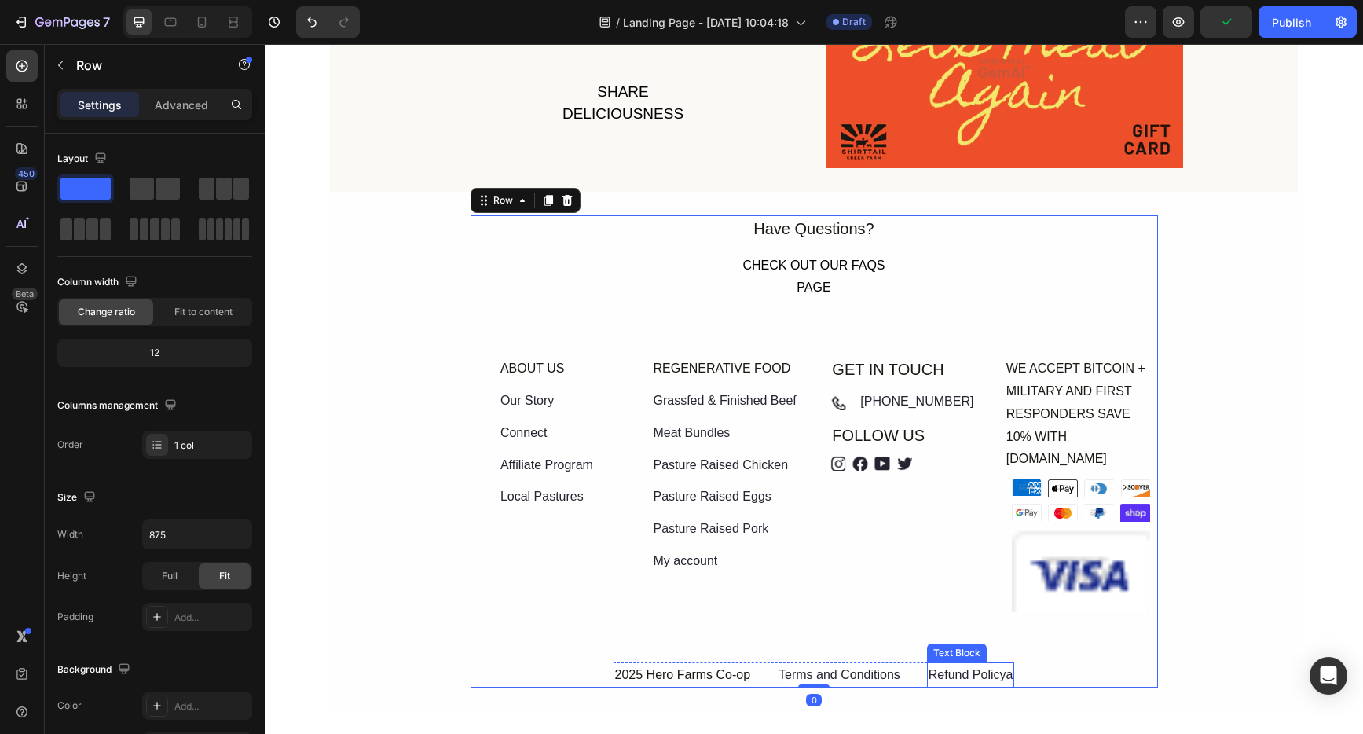
click at [996, 662] on div "Refund Policya" at bounding box center [971, 675] width 88 height 26
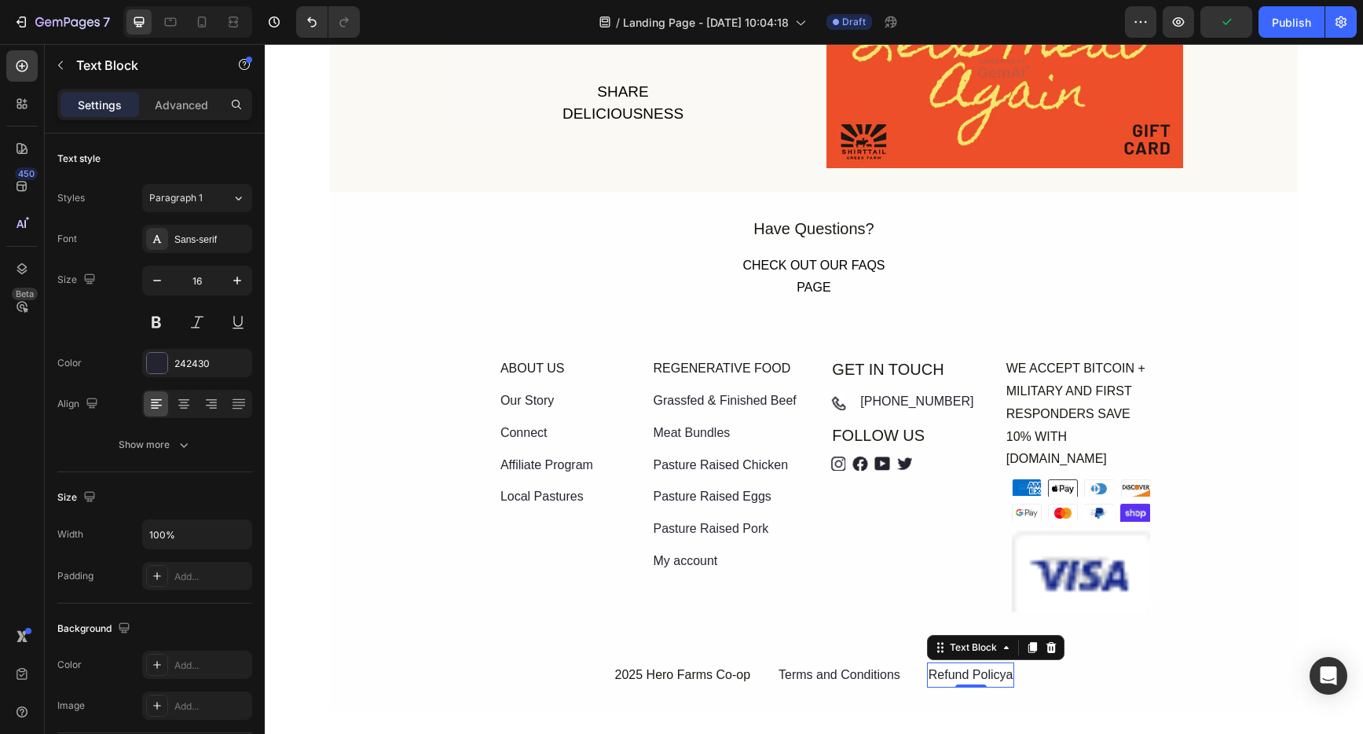
click at [996, 662] on div "Refund Policya" at bounding box center [971, 675] width 88 height 26
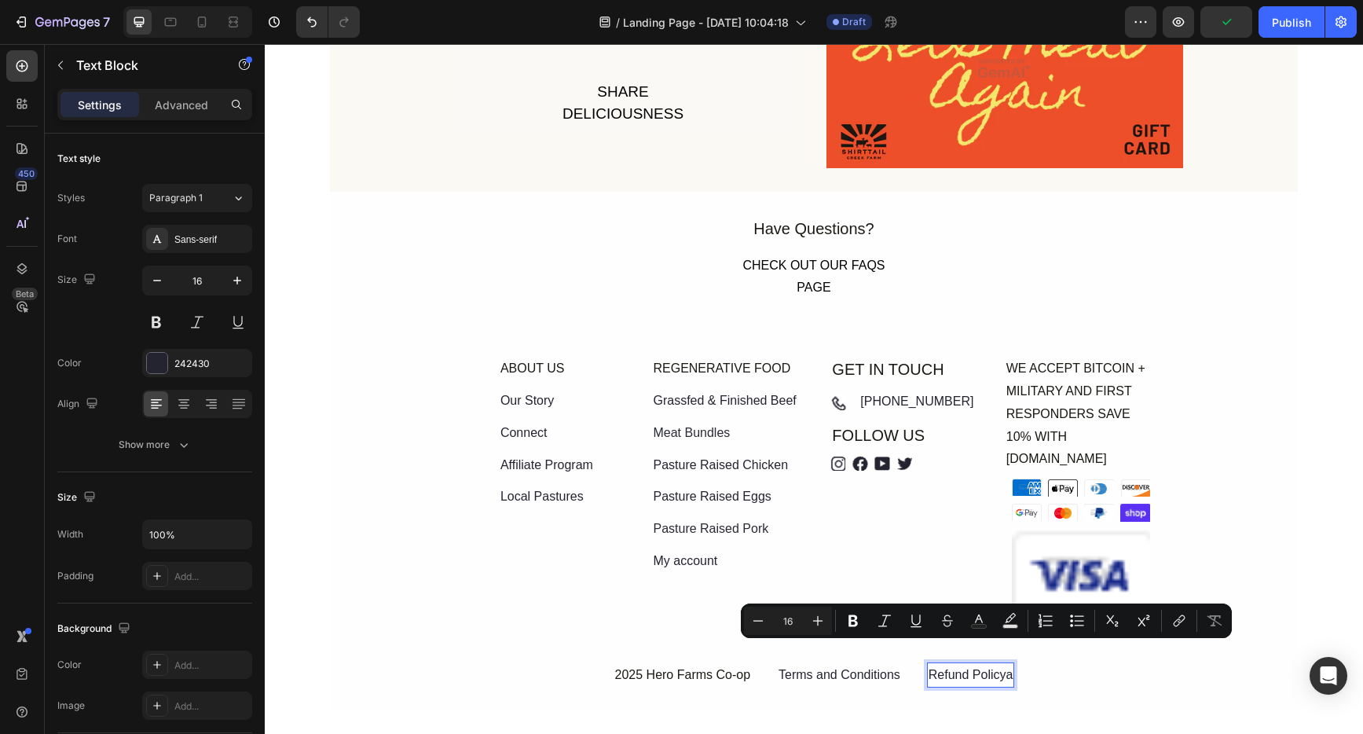
click at [1004, 664] on p "Refund Policya" at bounding box center [971, 675] width 85 height 23
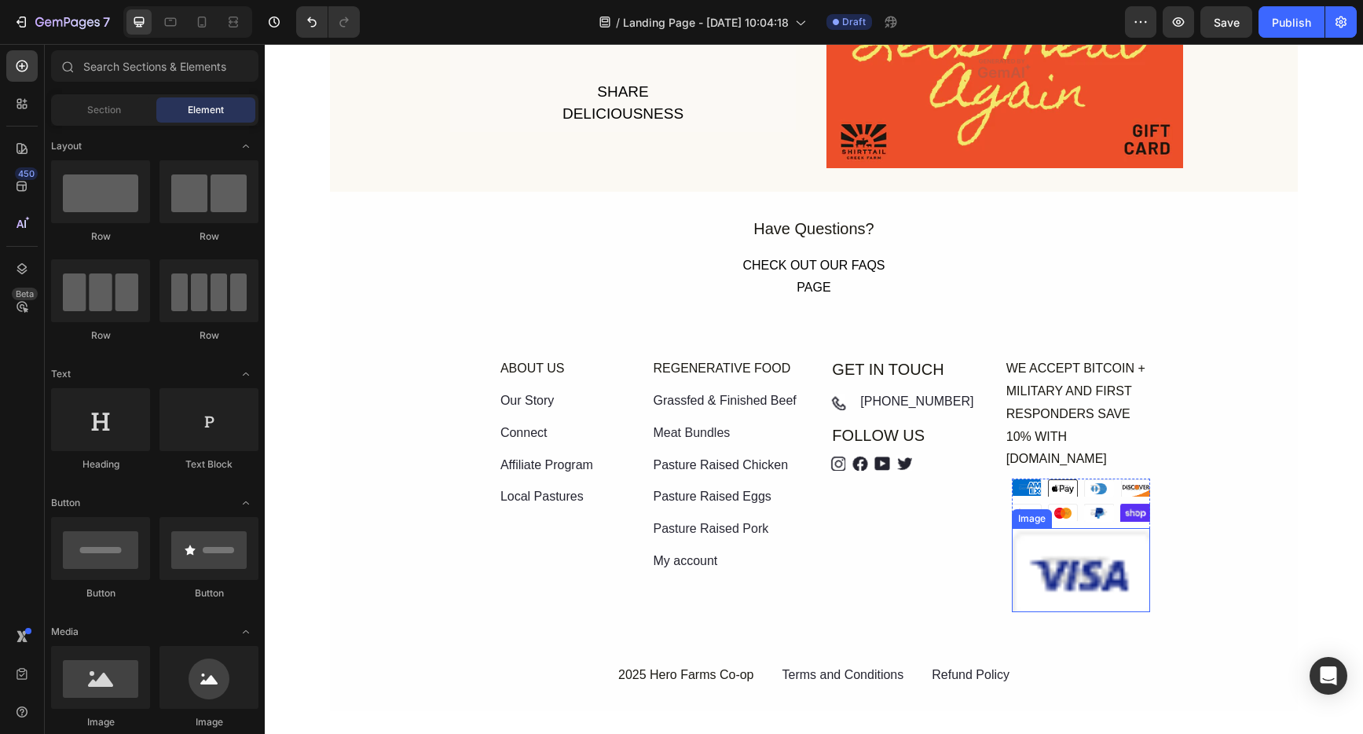
click at [1070, 567] on img at bounding box center [1081, 570] width 138 height 84
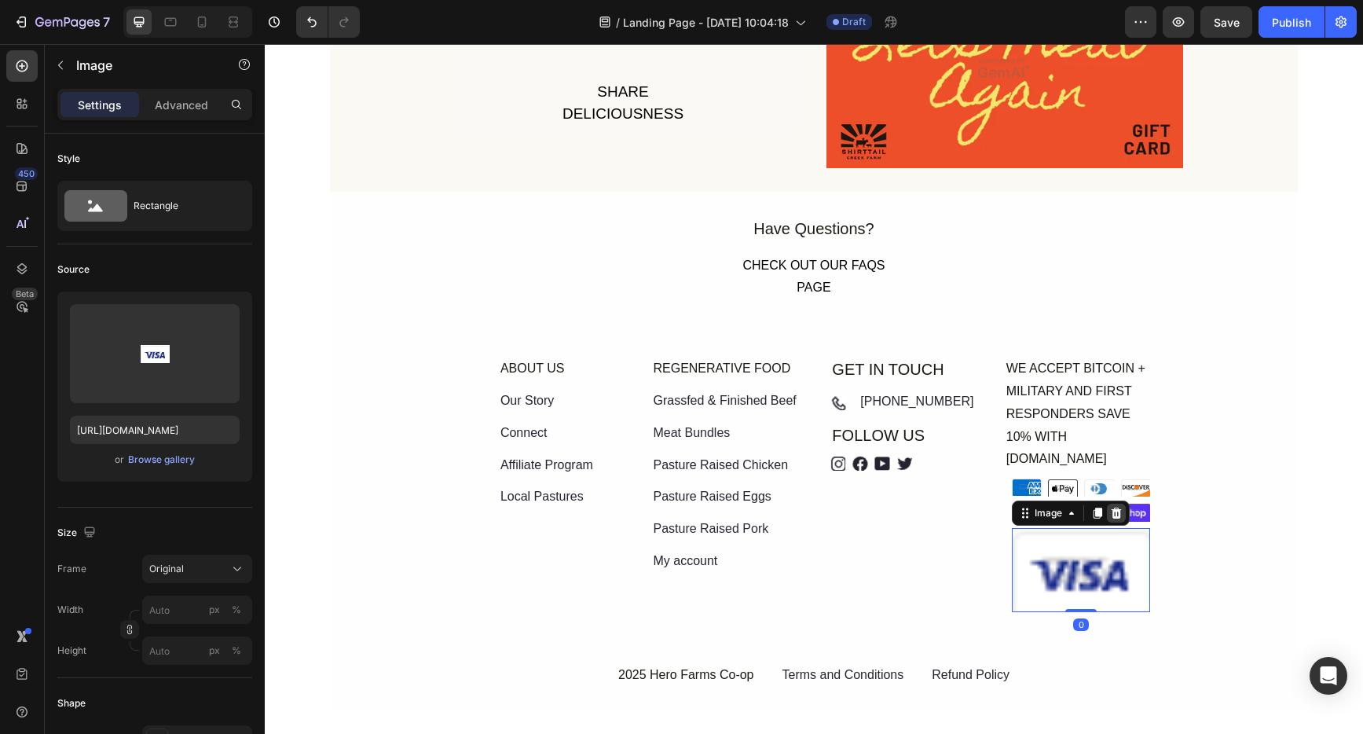
click at [1112, 508] on icon at bounding box center [1117, 513] width 10 height 11
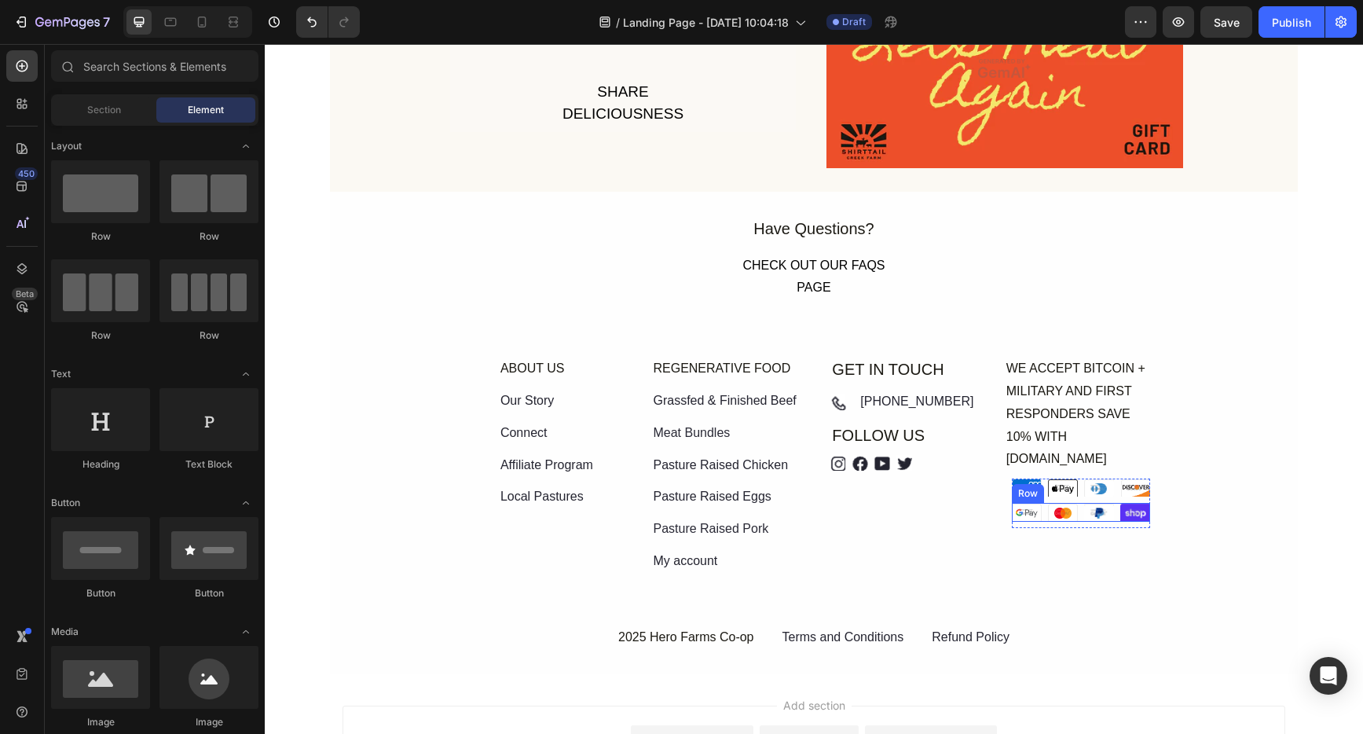
click at [1126, 503] on img at bounding box center [1136, 512] width 30 height 19
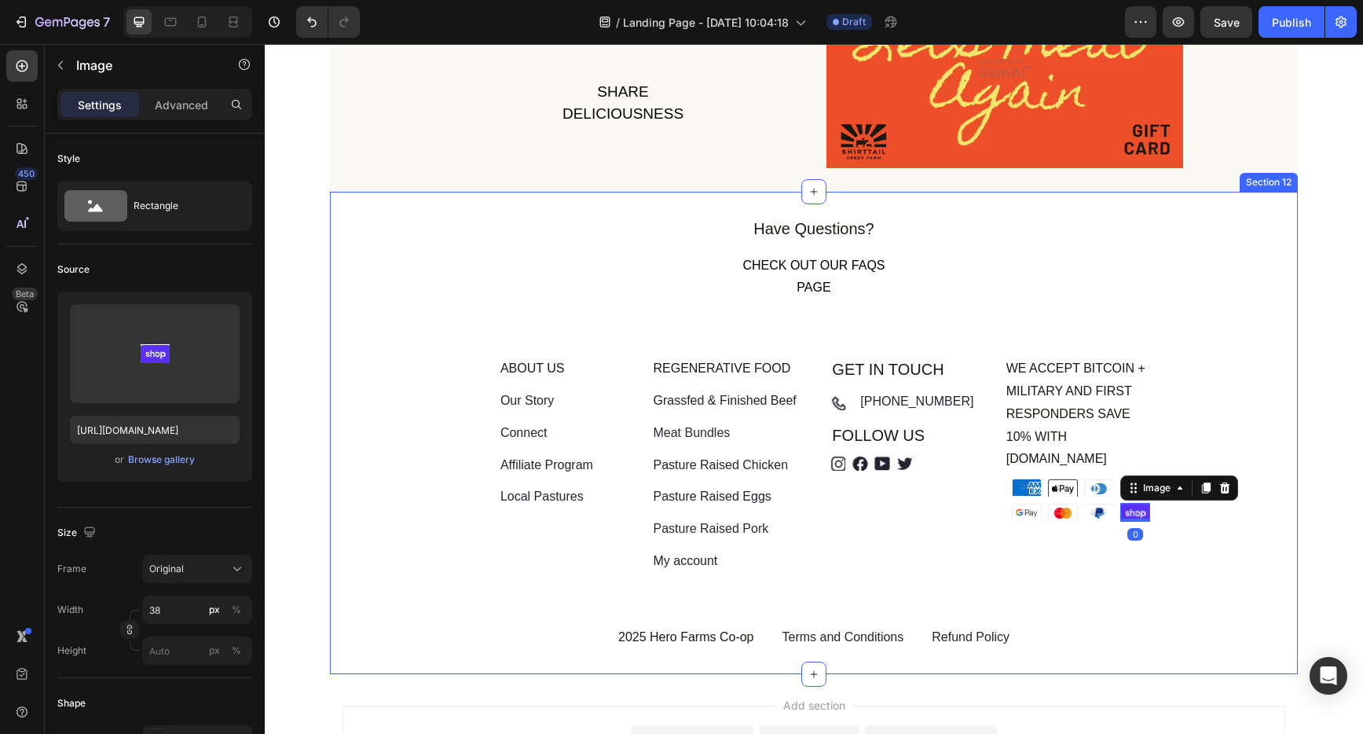
click at [1190, 545] on div "Have Questions? Text Block CHECK OUT OUR FAQS PAGE Button ABOUT US Text Block O…" at bounding box center [814, 432] width 968 height 435
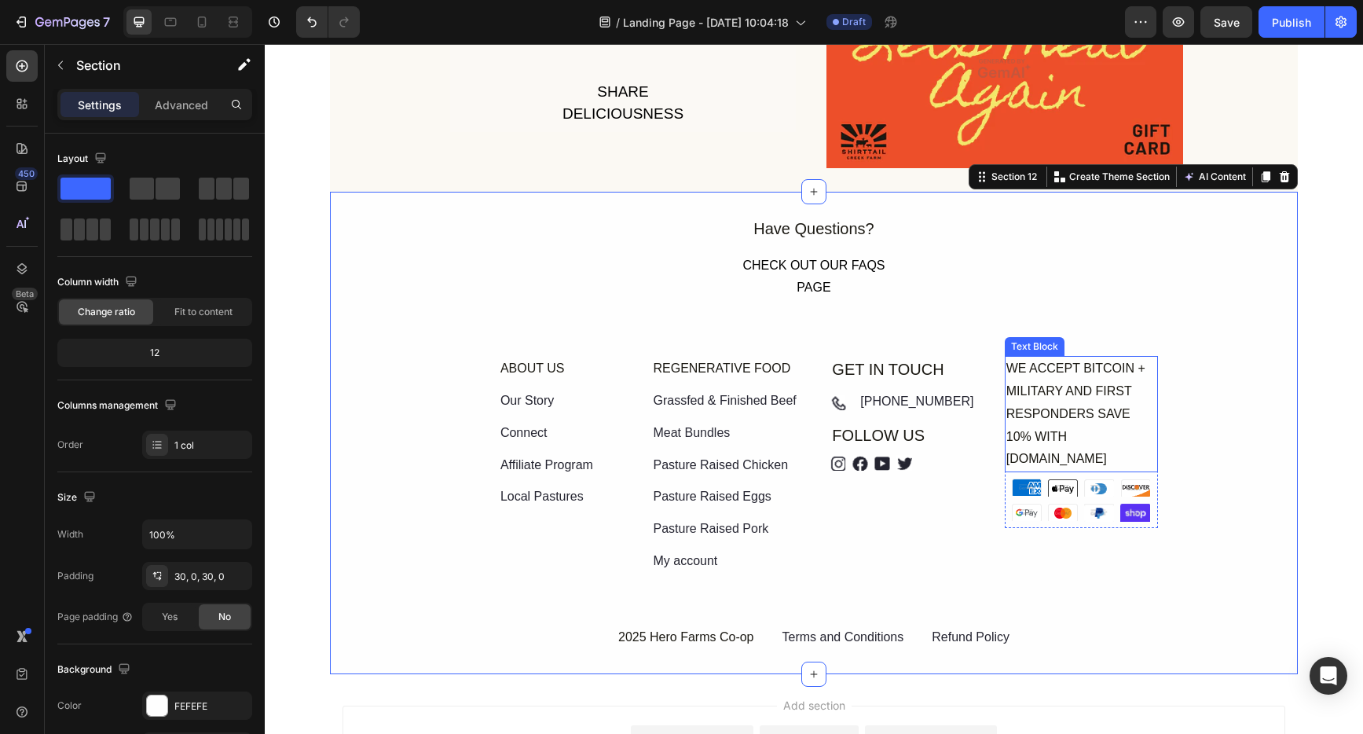
click at [1121, 444] on div "WE ACCEPT BITCOIN + MILITARY AND FIRST RESPONDERS SAVE 10% WITH [DOMAIN_NAME]" at bounding box center [1081, 414] width 153 height 116
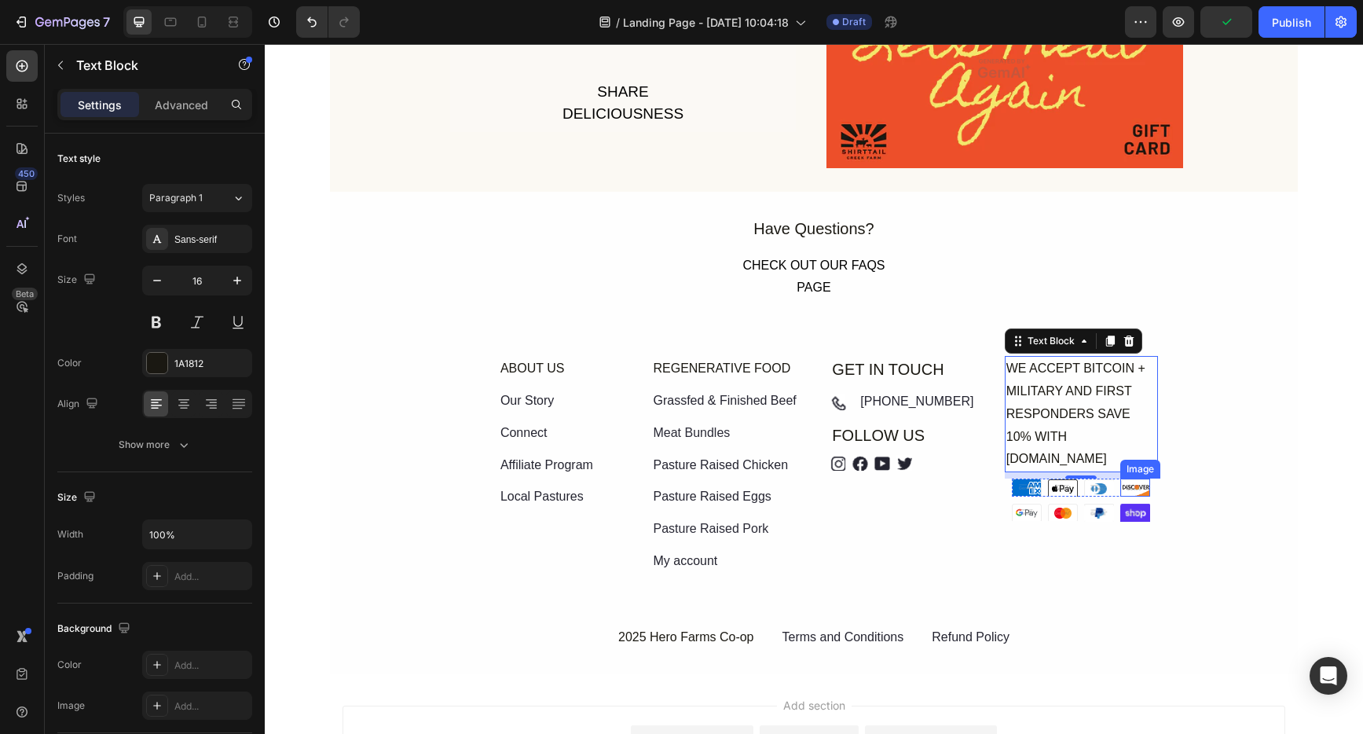
click at [1121, 479] on div "Image" at bounding box center [1136, 488] width 30 height 18
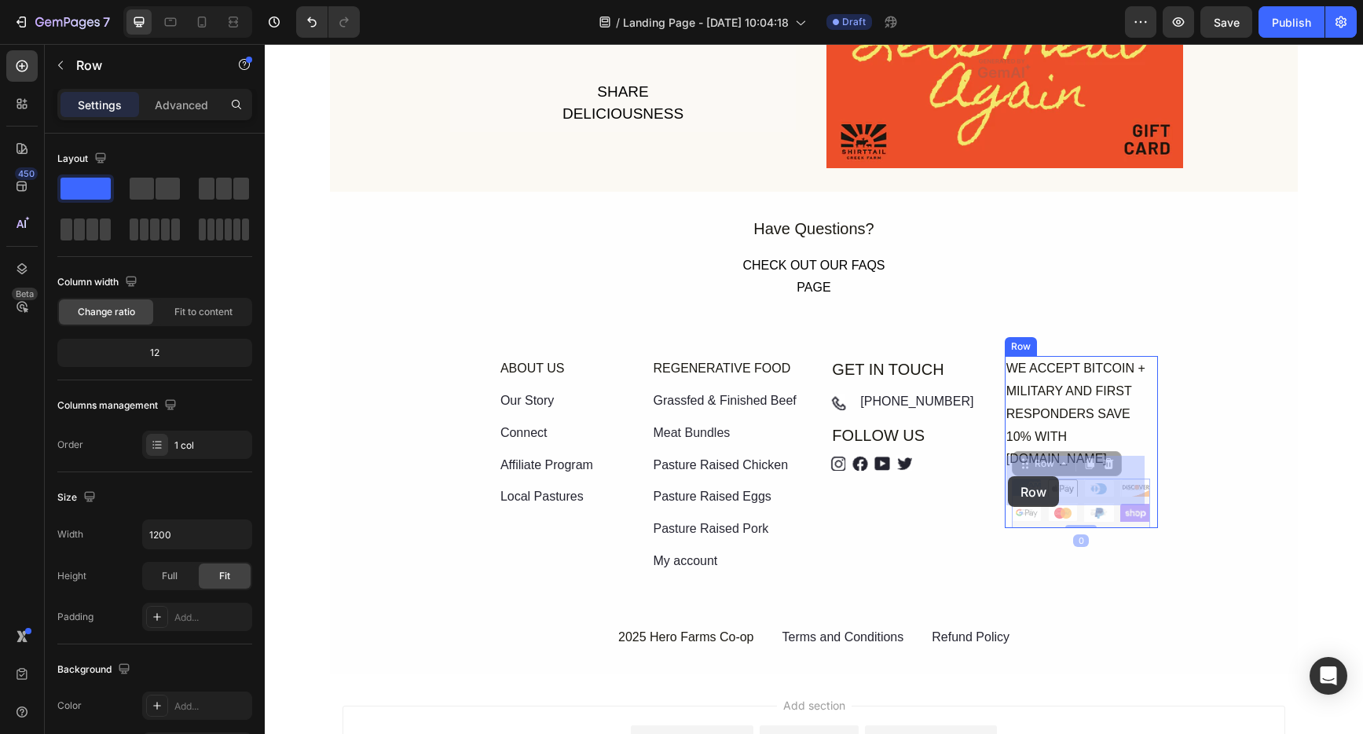
drag, startPoint x: 1118, startPoint y: 504, endPoint x: 1110, endPoint y: 503, distance: 8.0
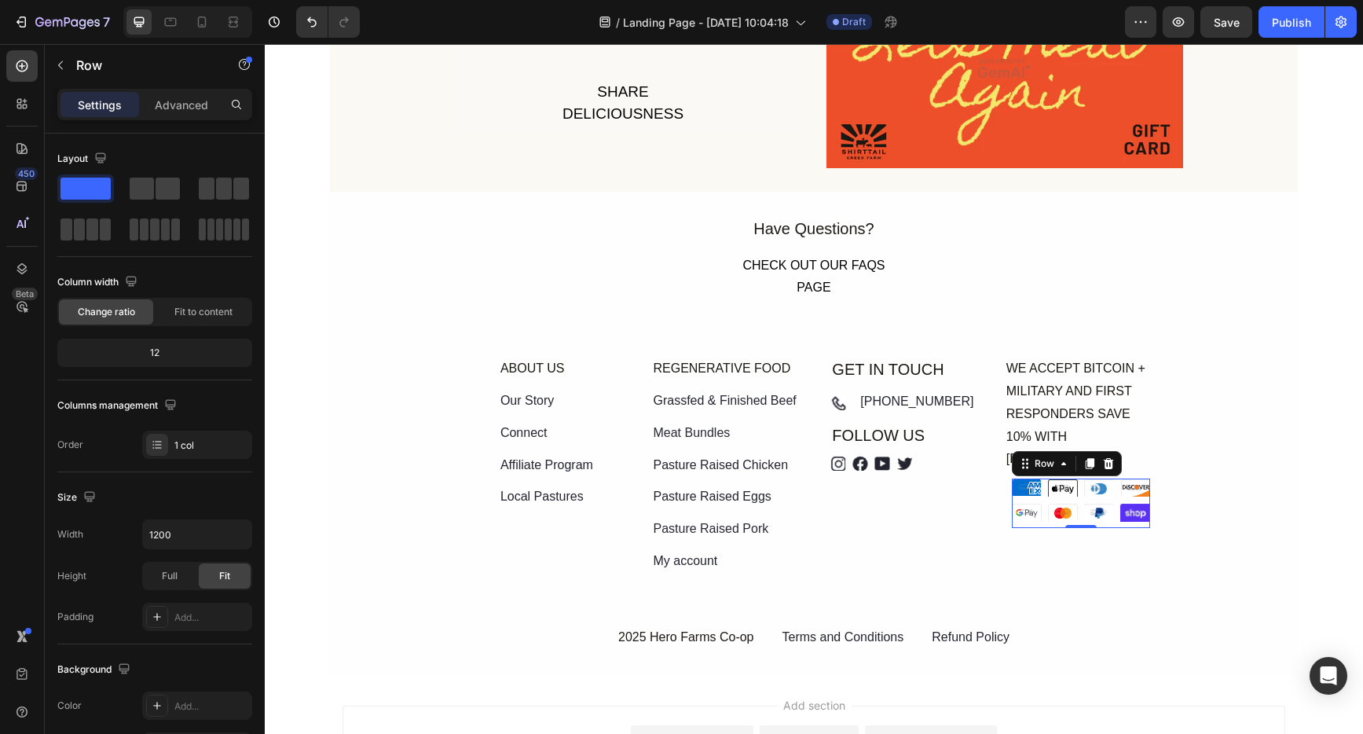
click at [1108, 457] on icon at bounding box center [1108, 463] width 13 height 13
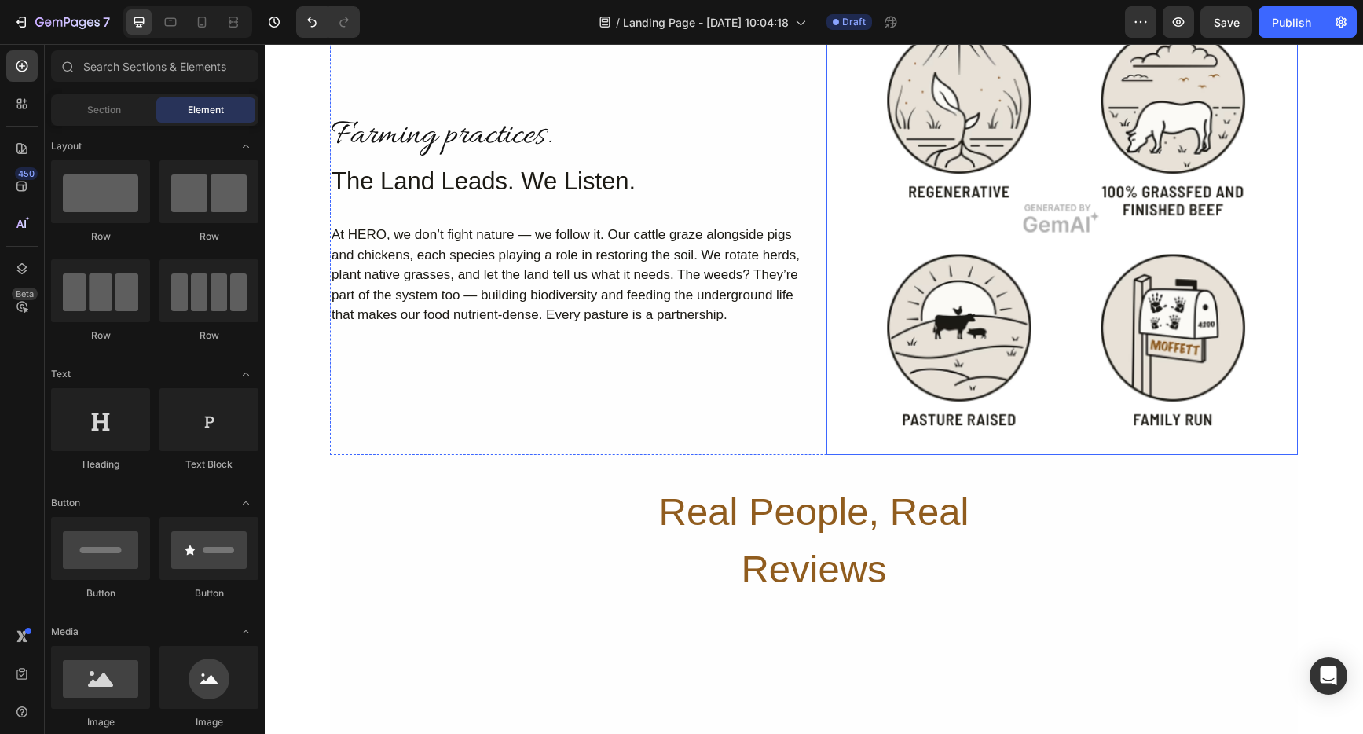
scroll to position [1000, 0]
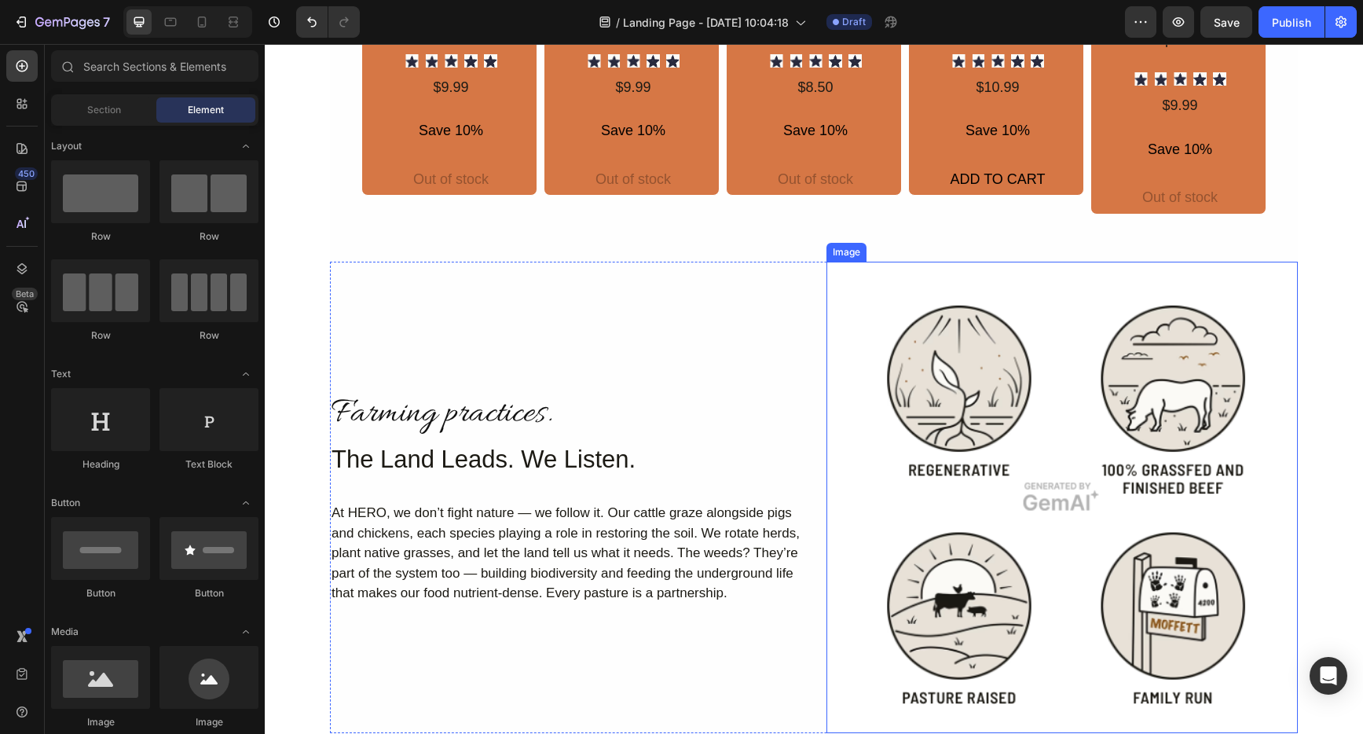
click at [1157, 500] on img at bounding box center [1062, 497] width 471 height 471
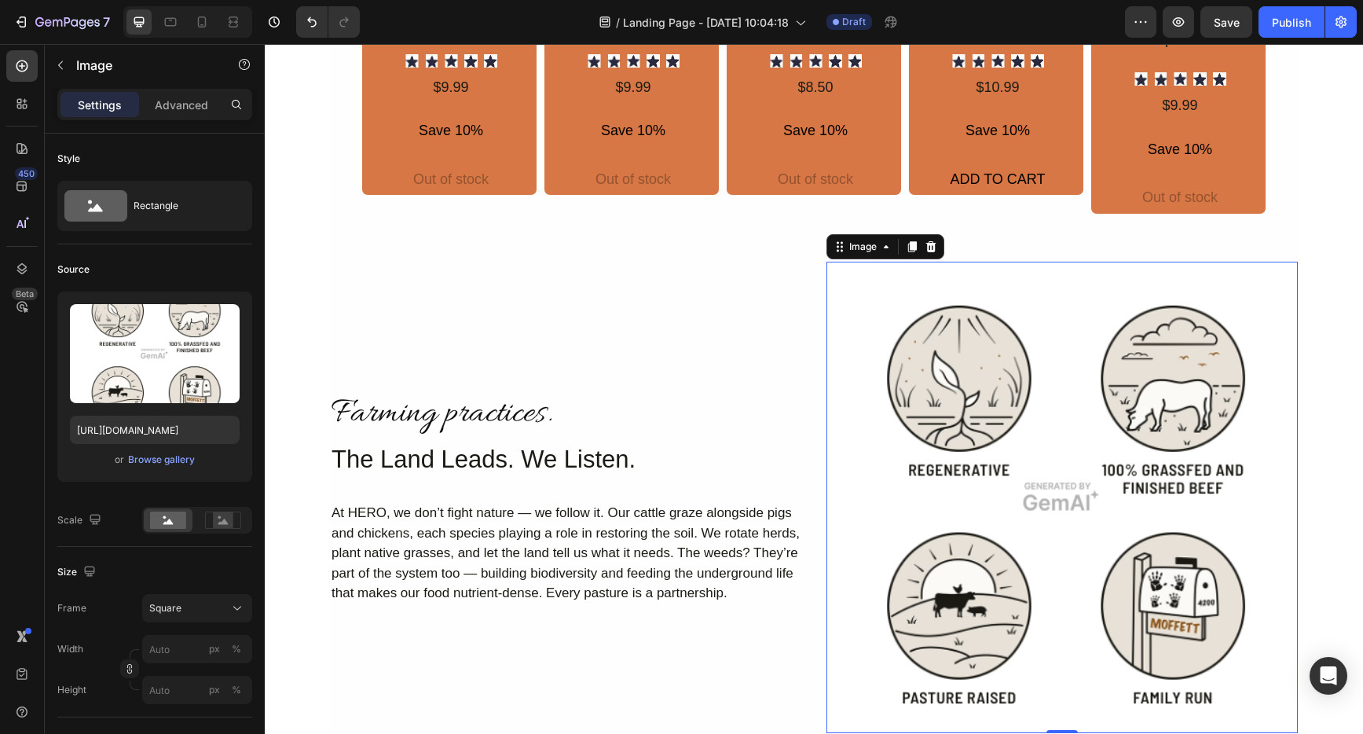
click at [926, 243] on icon at bounding box center [931, 246] width 10 height 11
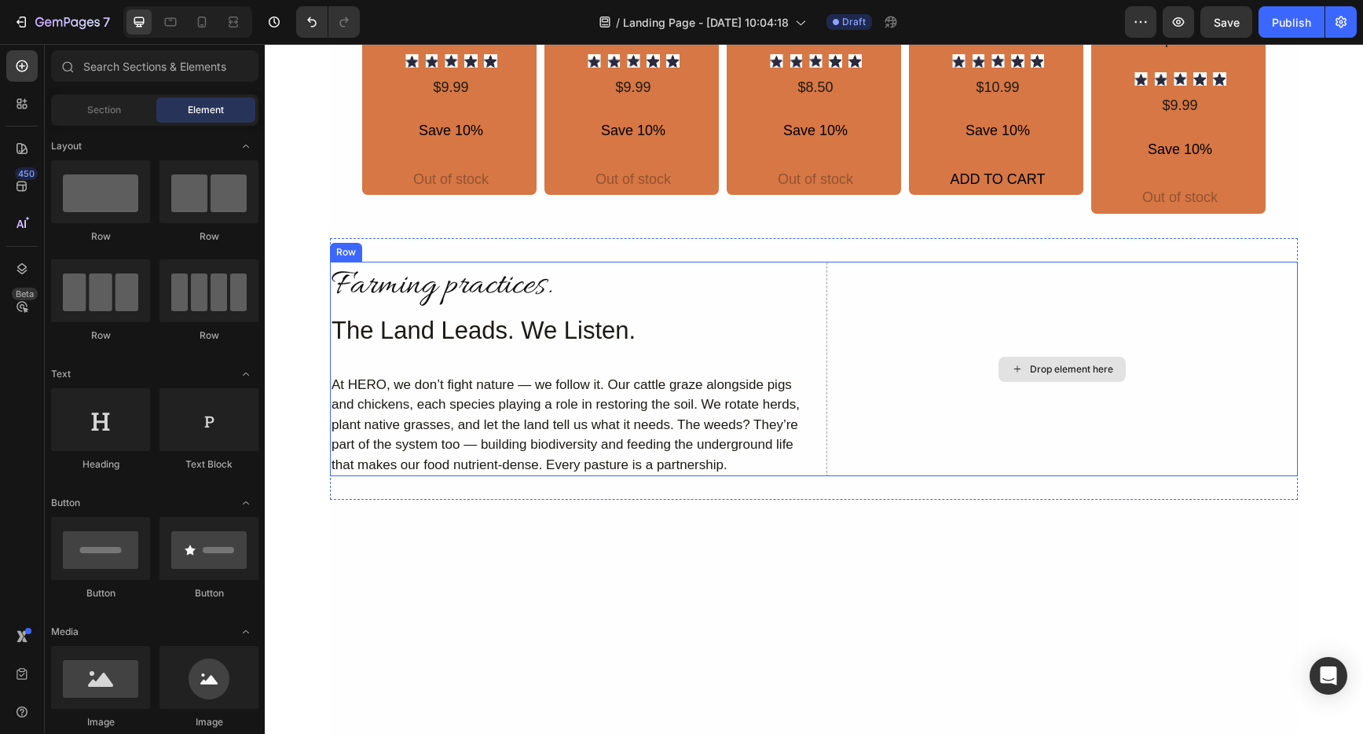
click at [1038, 370] on div "Drop element here" at bounding box center [1071, 369] width 83 height 13
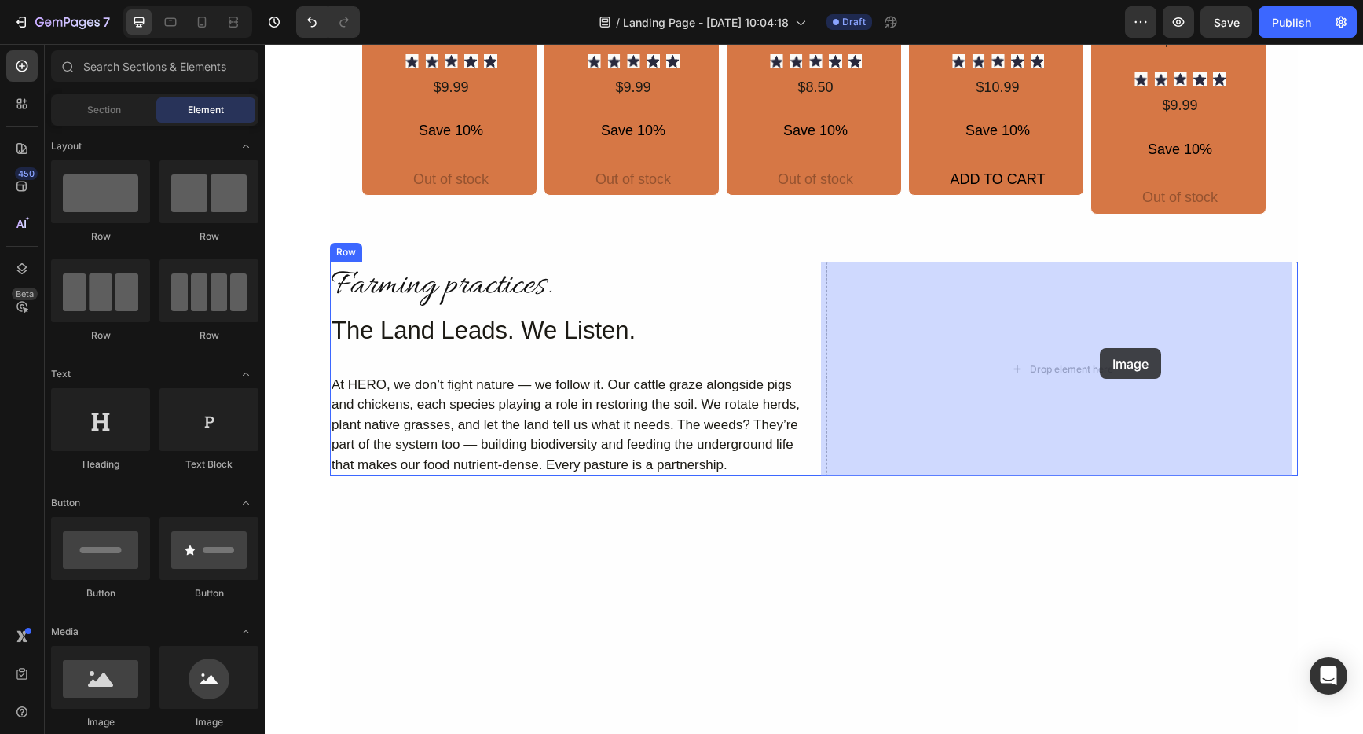
drag, startPoint x: 355, startPoint y: 728, endPoint x: 1102, endPoint y: 348, distance: 838.1
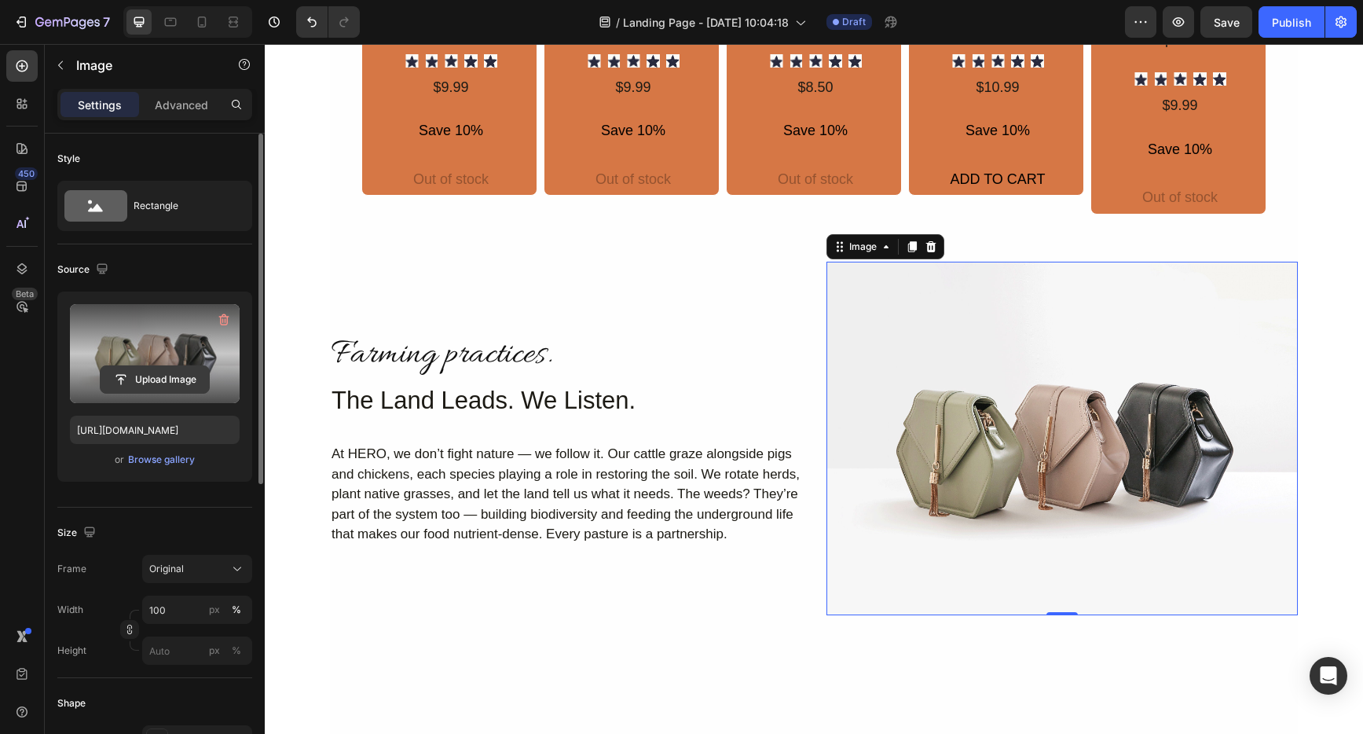
click at [145, 380] on input "file" at bounding box center [155, 379] width 108 height 27
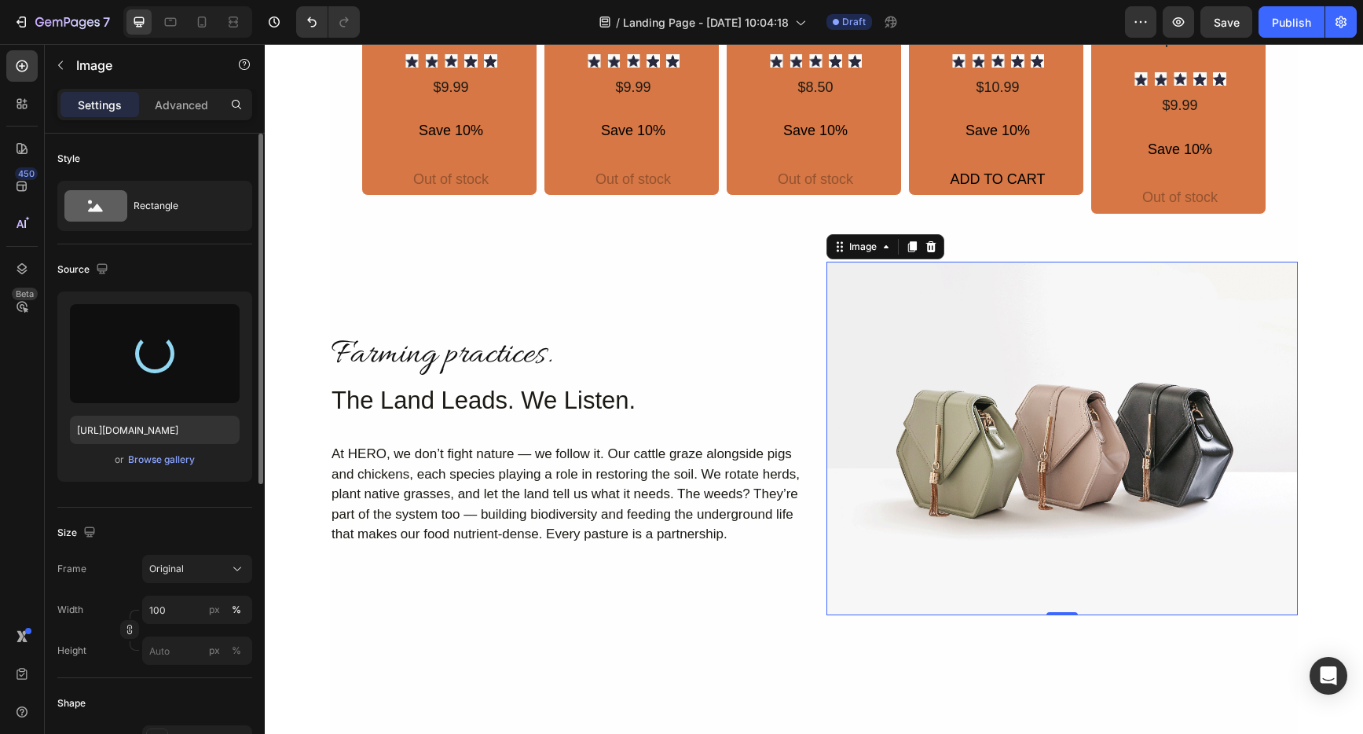
type input "[URL][DOMAIN_NAME]"
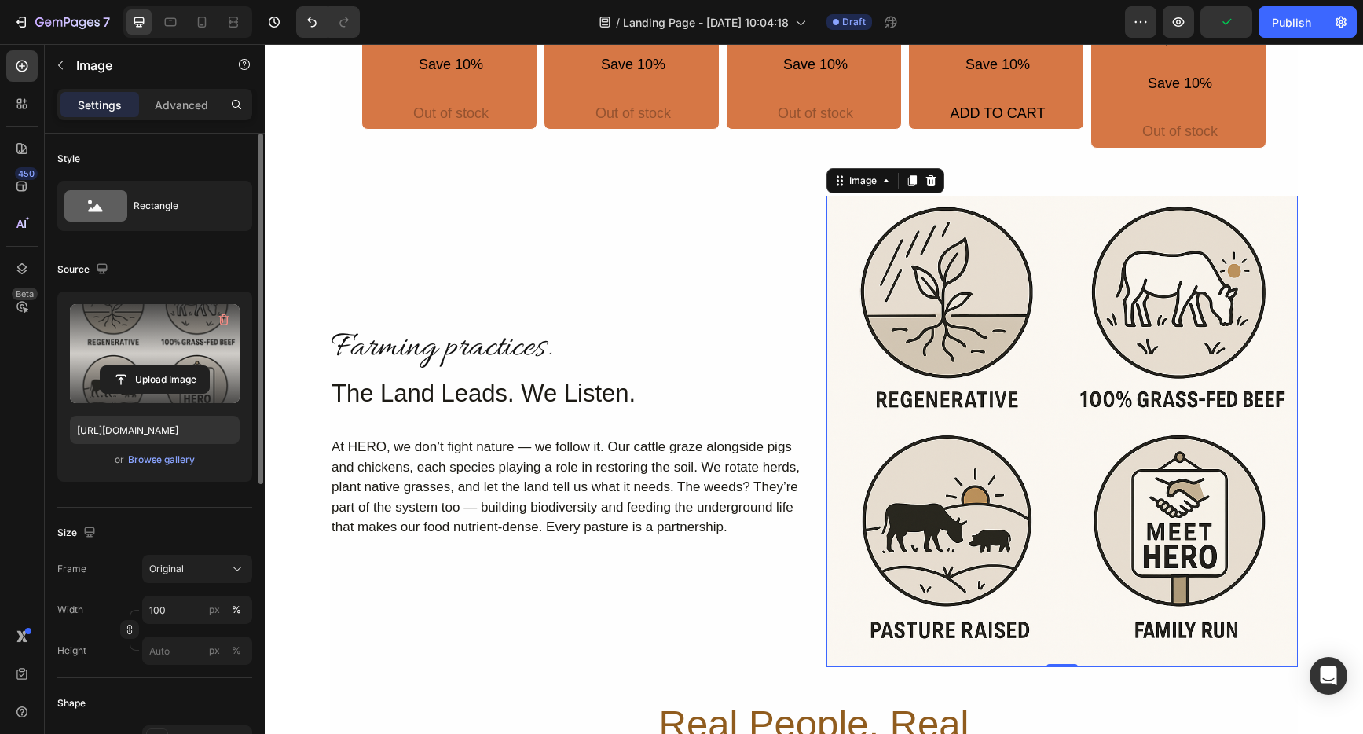
scroll to position [1250, 0]
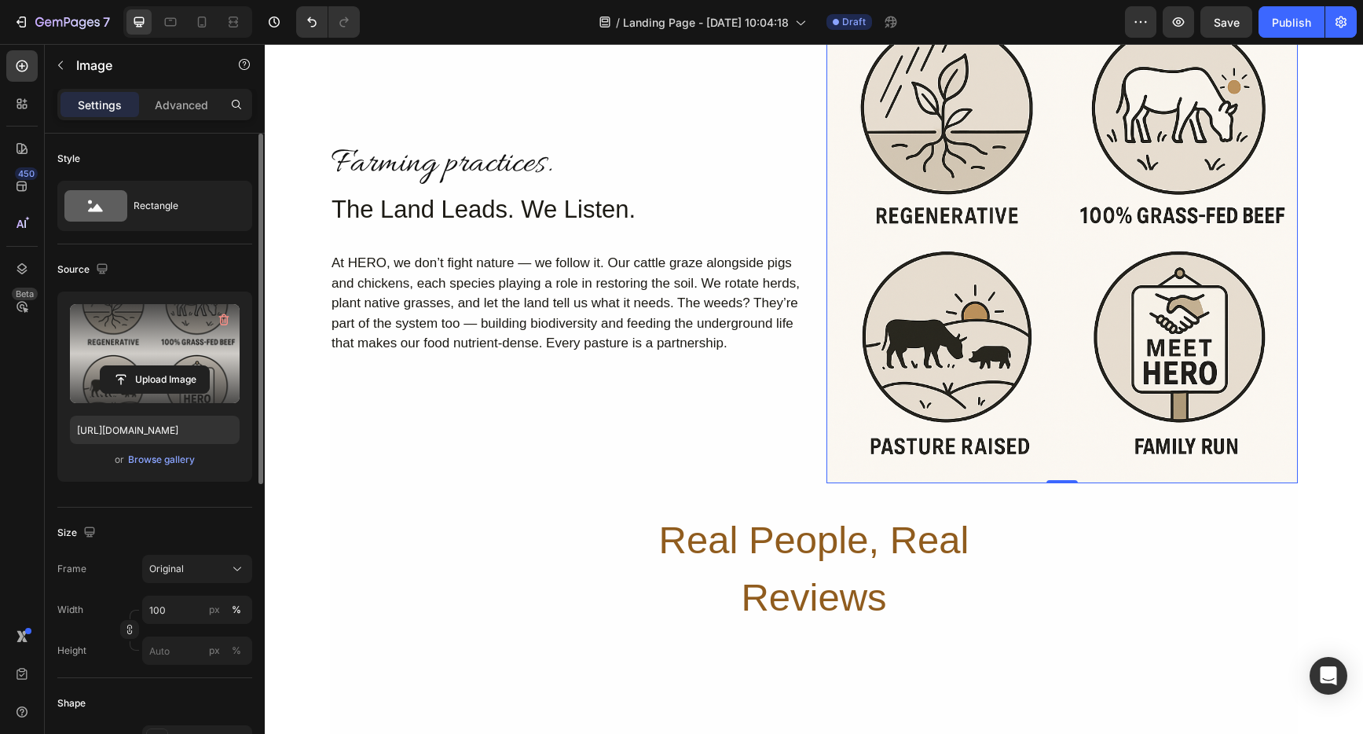
click at [1205, 408] on img at bounding box center [1062, 247] width 471 height 471
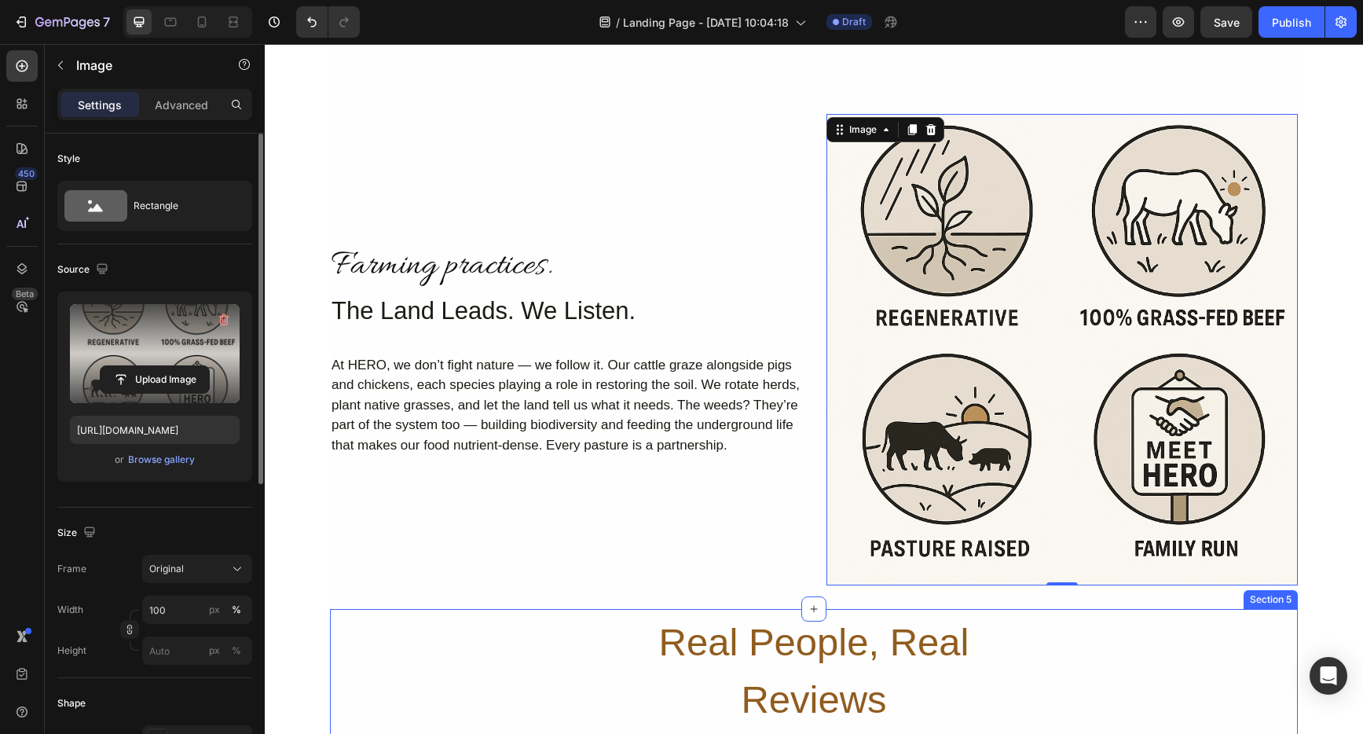
scroll to position [1054, 0]
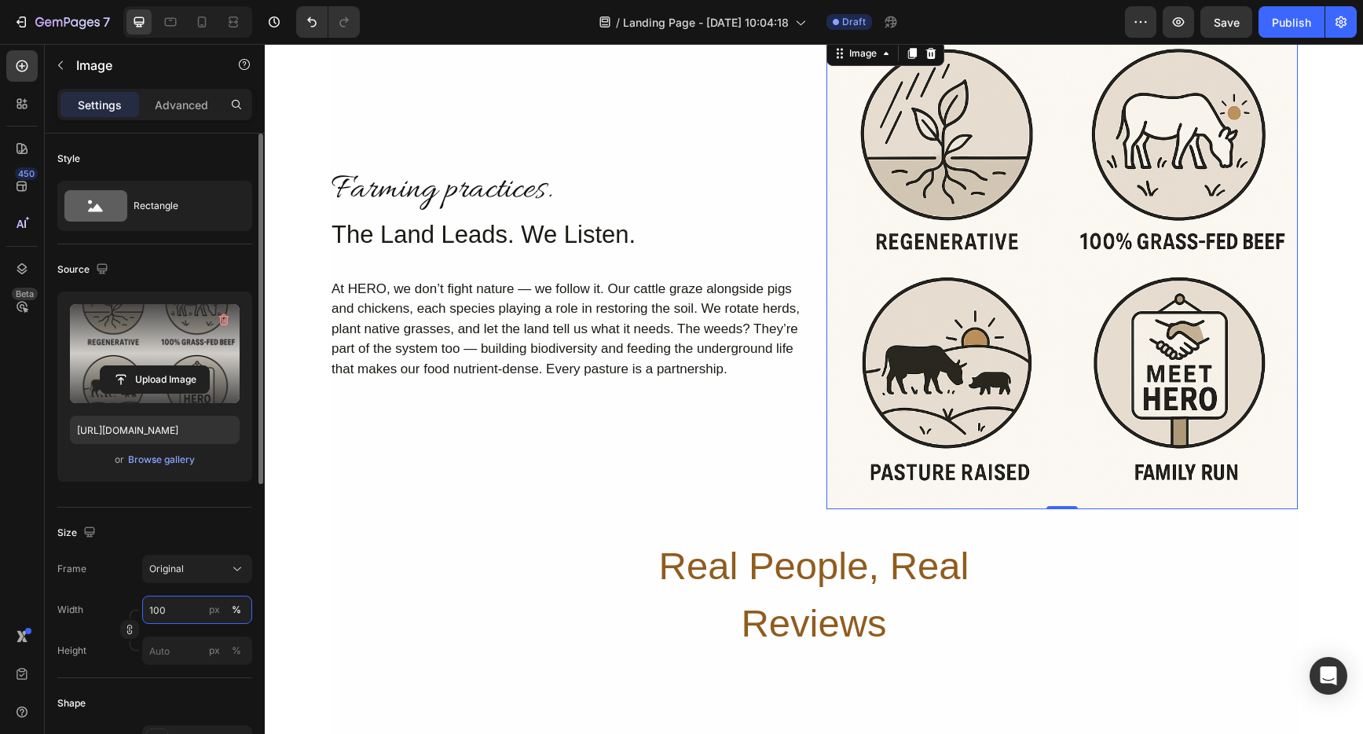
click at [178, 610] on input "100" at bounding box center [197, 610] width 110 height 28
type input "75"
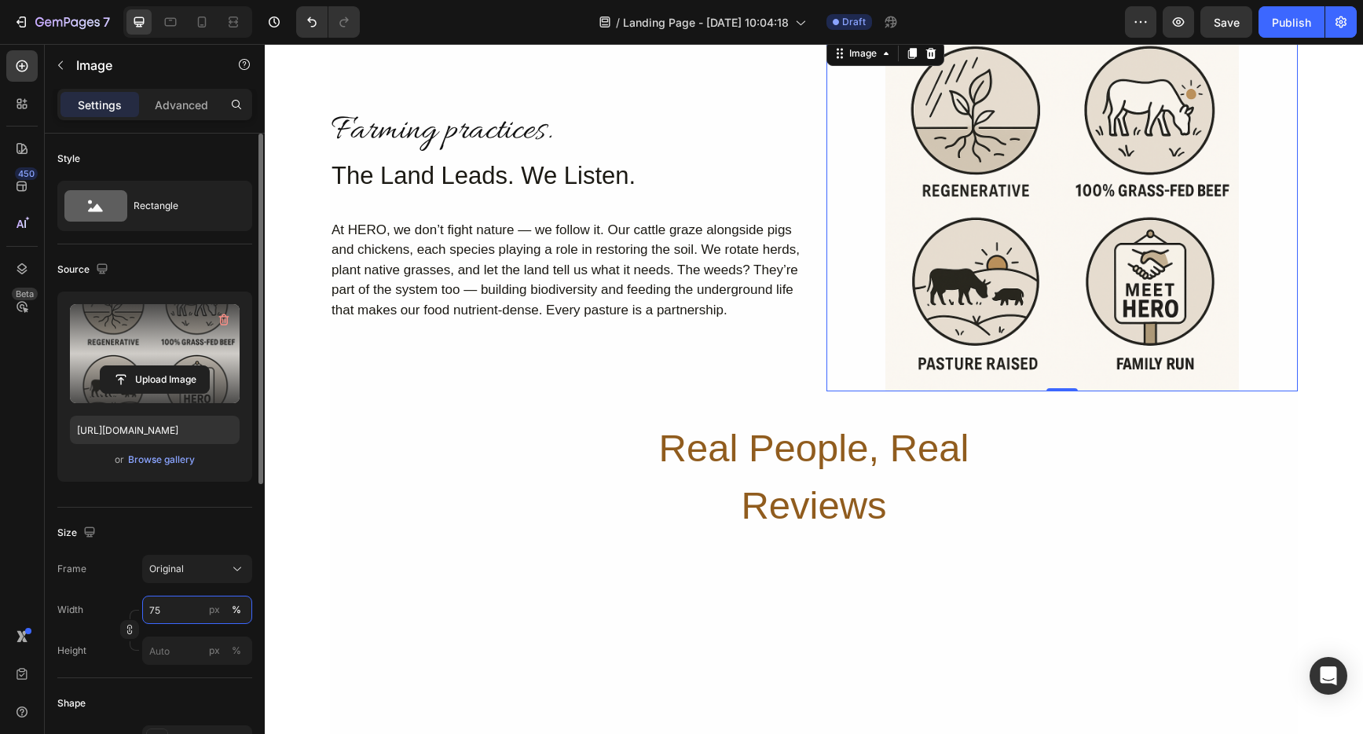
scroll to position [995, 0]
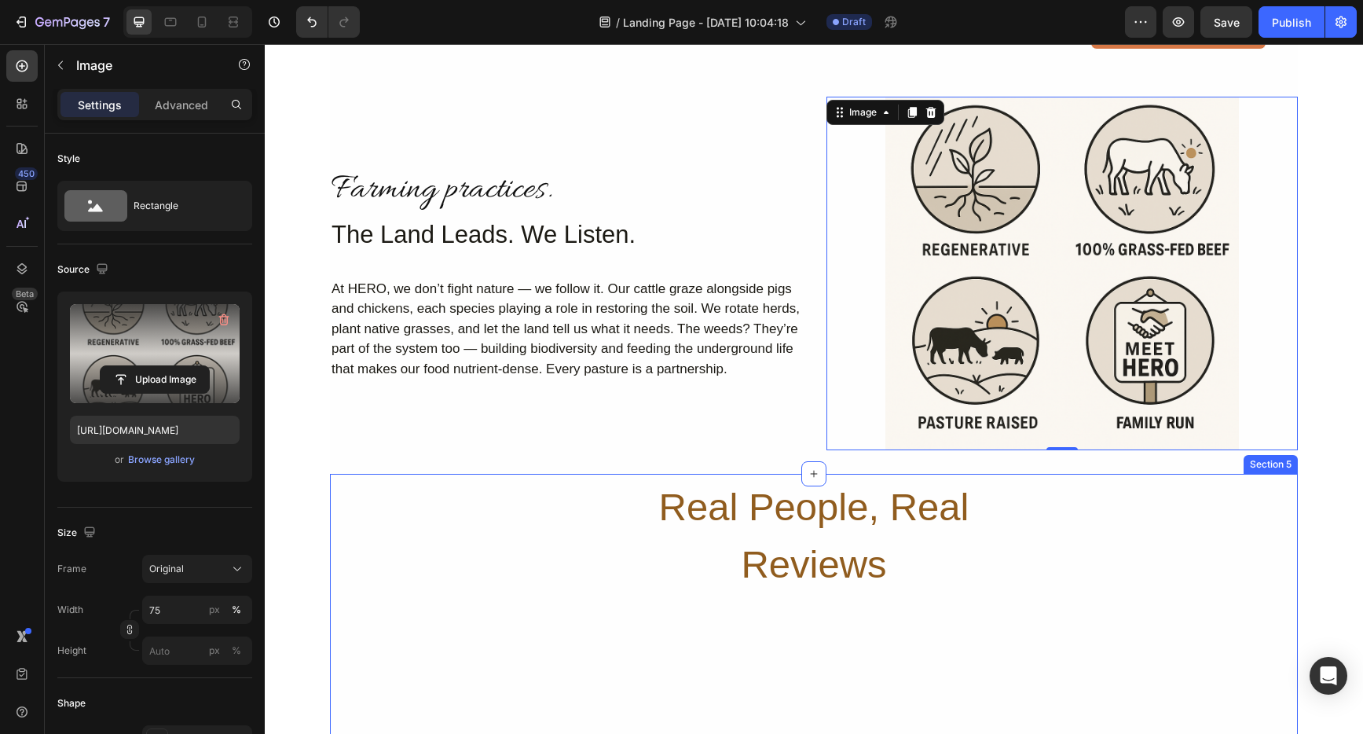
click at [632, 492] on div "Real People, Real Reviews Heading Row" at bounding box center [814, 536] width 968 height 119
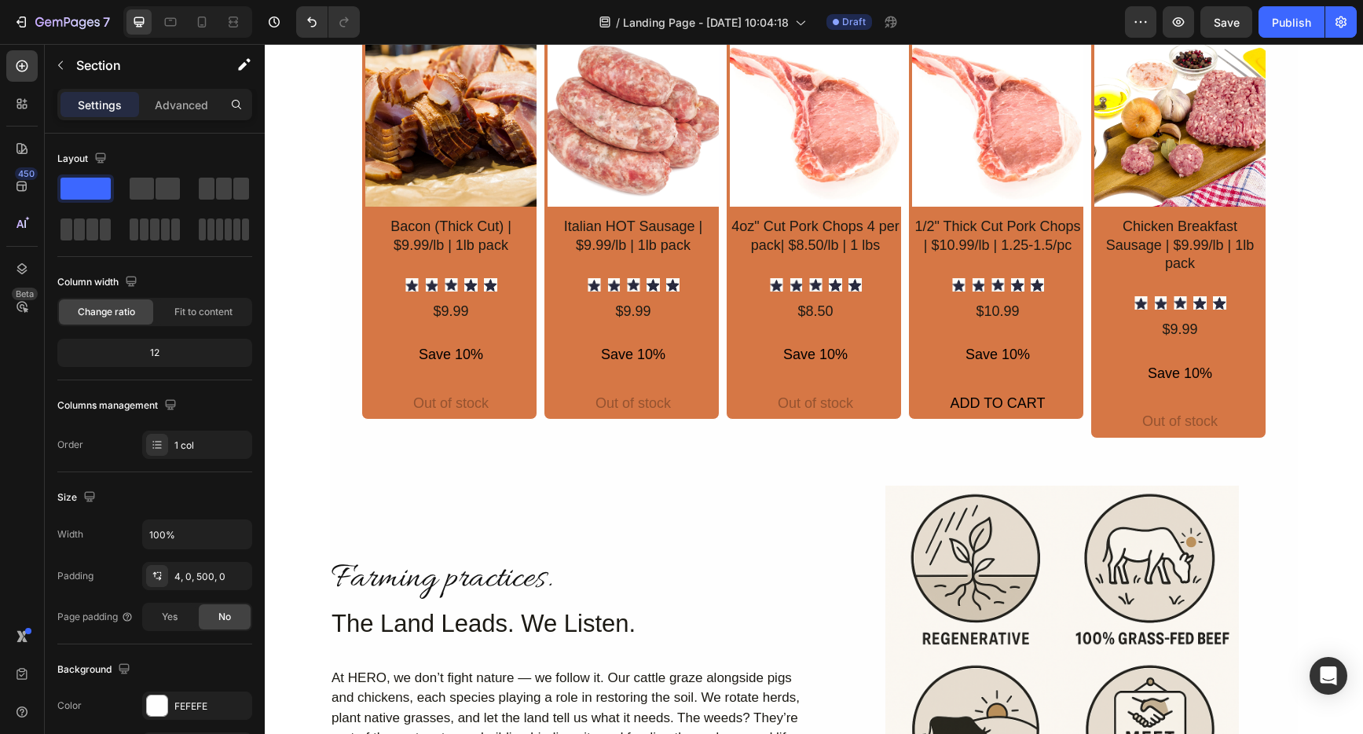
scroll to position [574, 0]
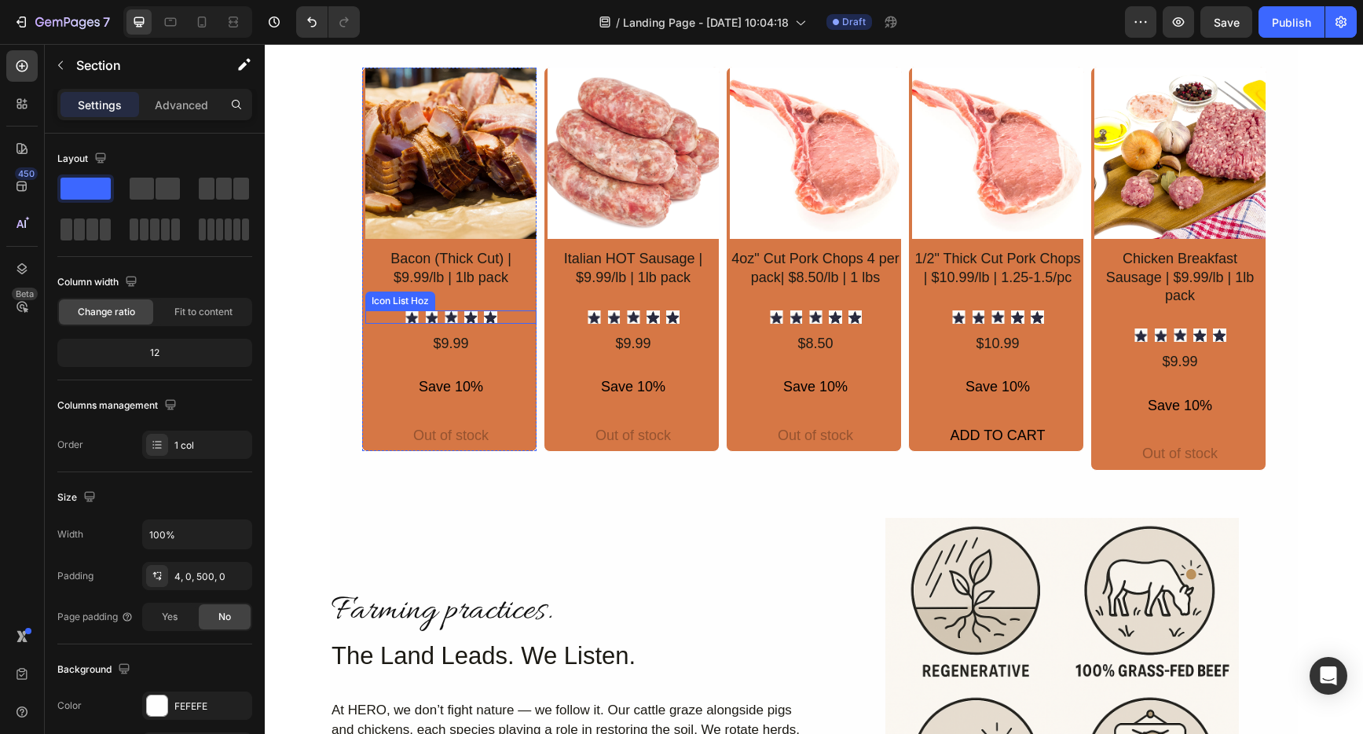
click at [504, 317] on div "Icon Icon Icon Icon Icon" at bounding box center [450, 316] width 171 height 13
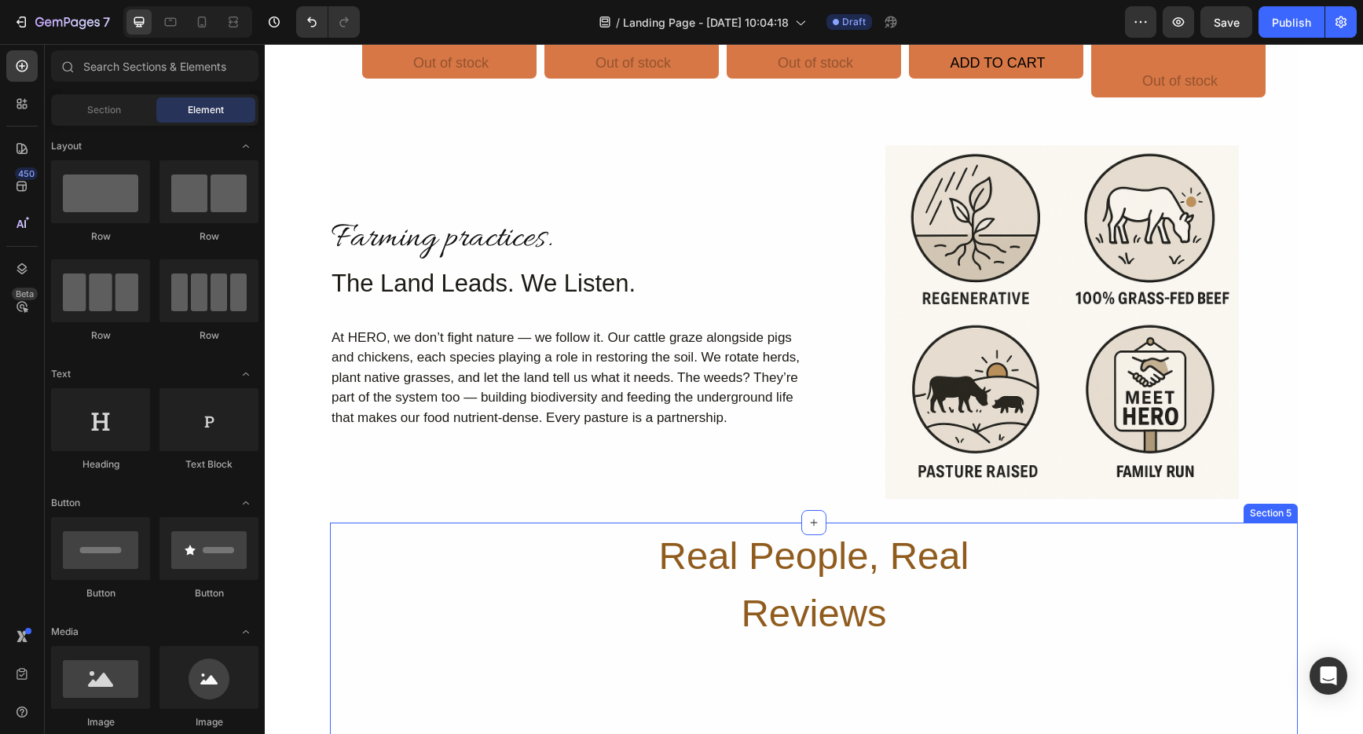
scroll to position [943, 0]
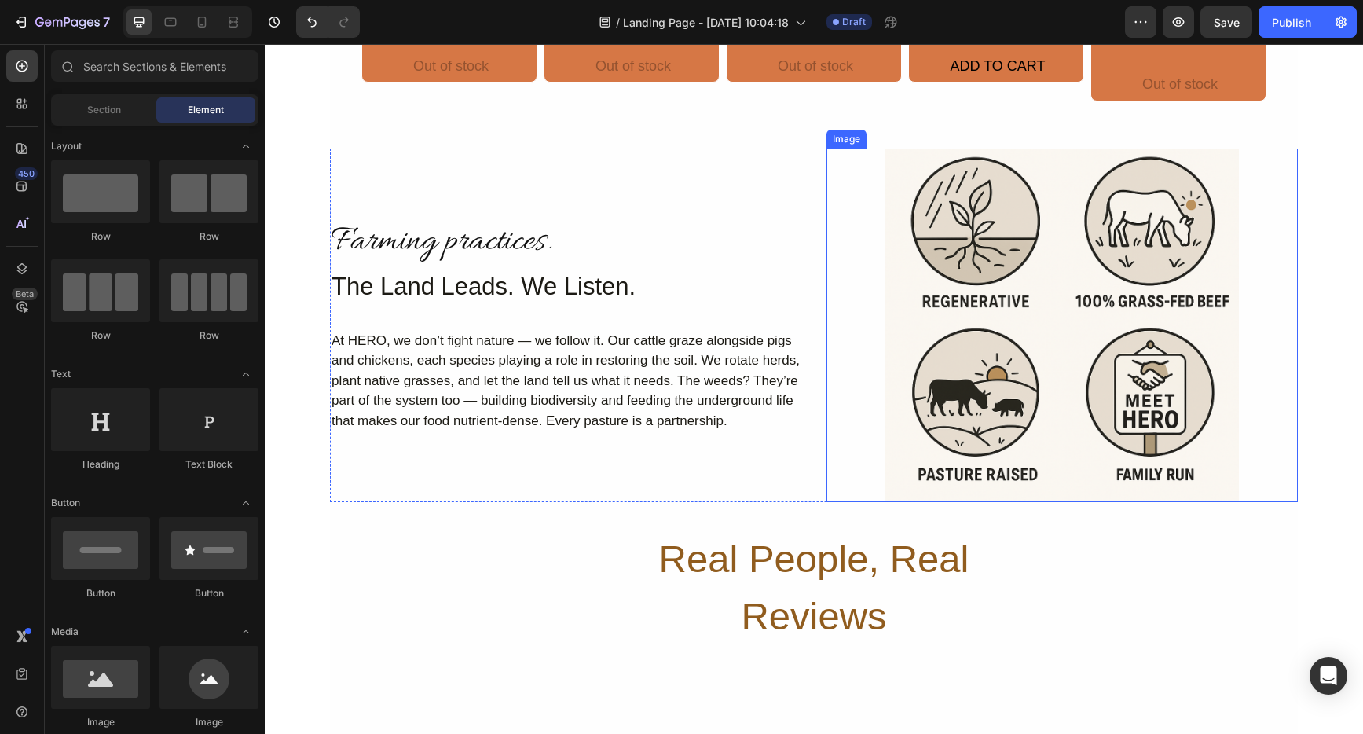
click at [1054, 333] on img at bounding box center [1063, 326] width 354 height 354
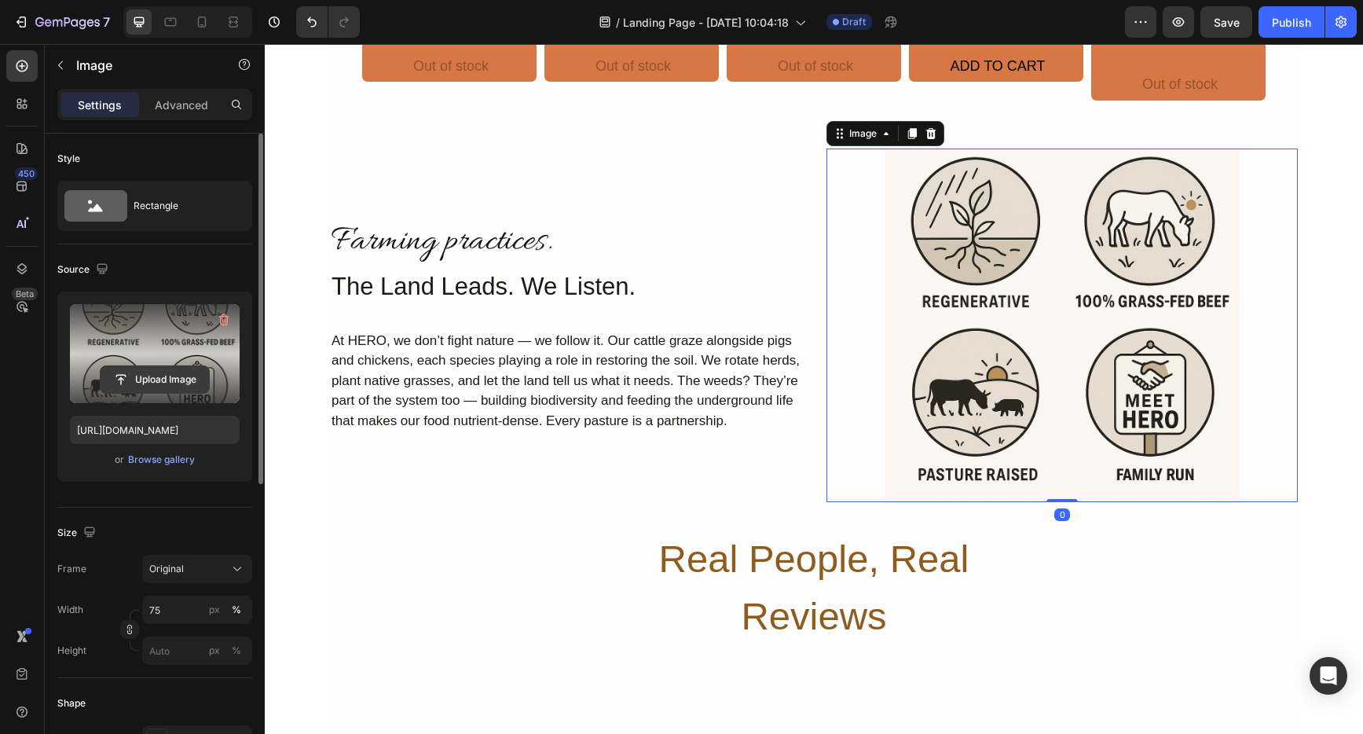
click at [176, 381] on input "file" at bounding box center [155, 379] width 108 height 27
click at [152, 379] on input "file" at bounding box center [155, 379] width 108 height 27
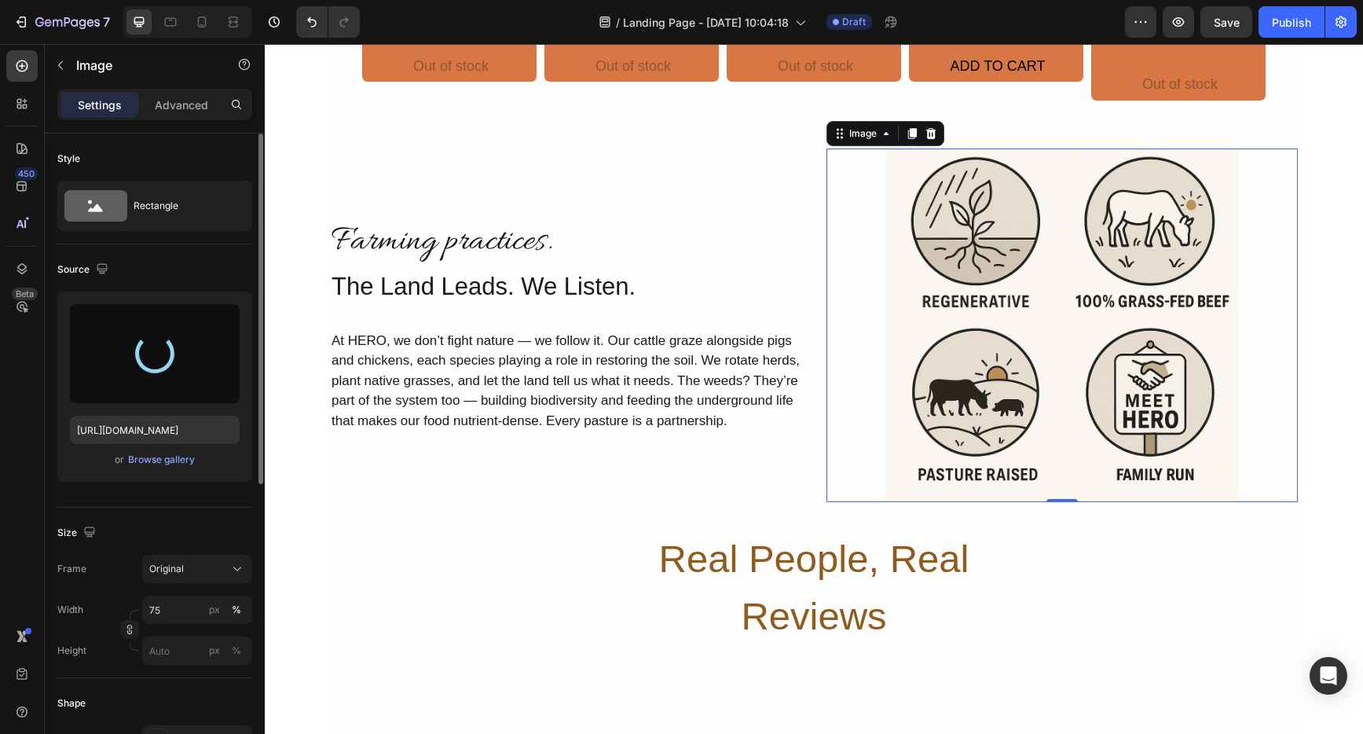
type input "[URL][DOMAIN_NAME]"
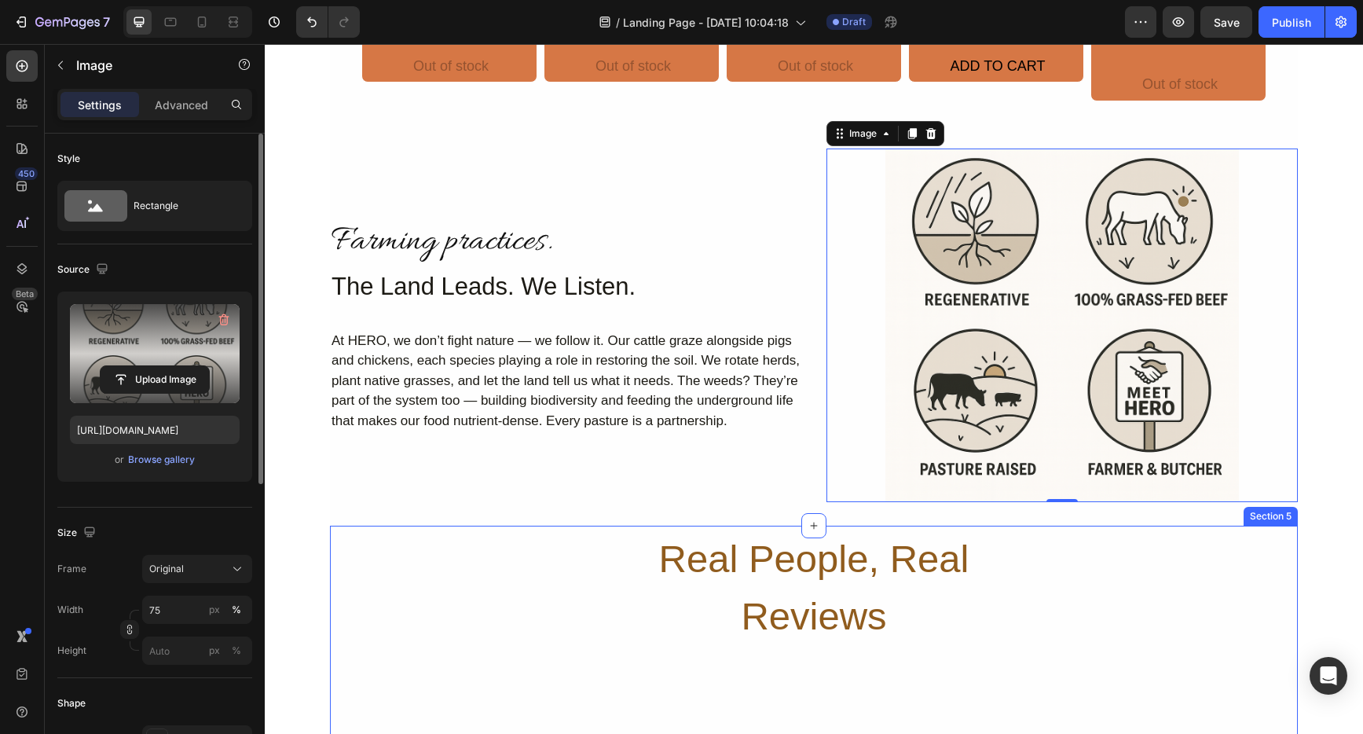
click at [1220, 608] on div "Real People, Real Reviews Heading Row" at bounding box center [814, 588] width 968 height 119
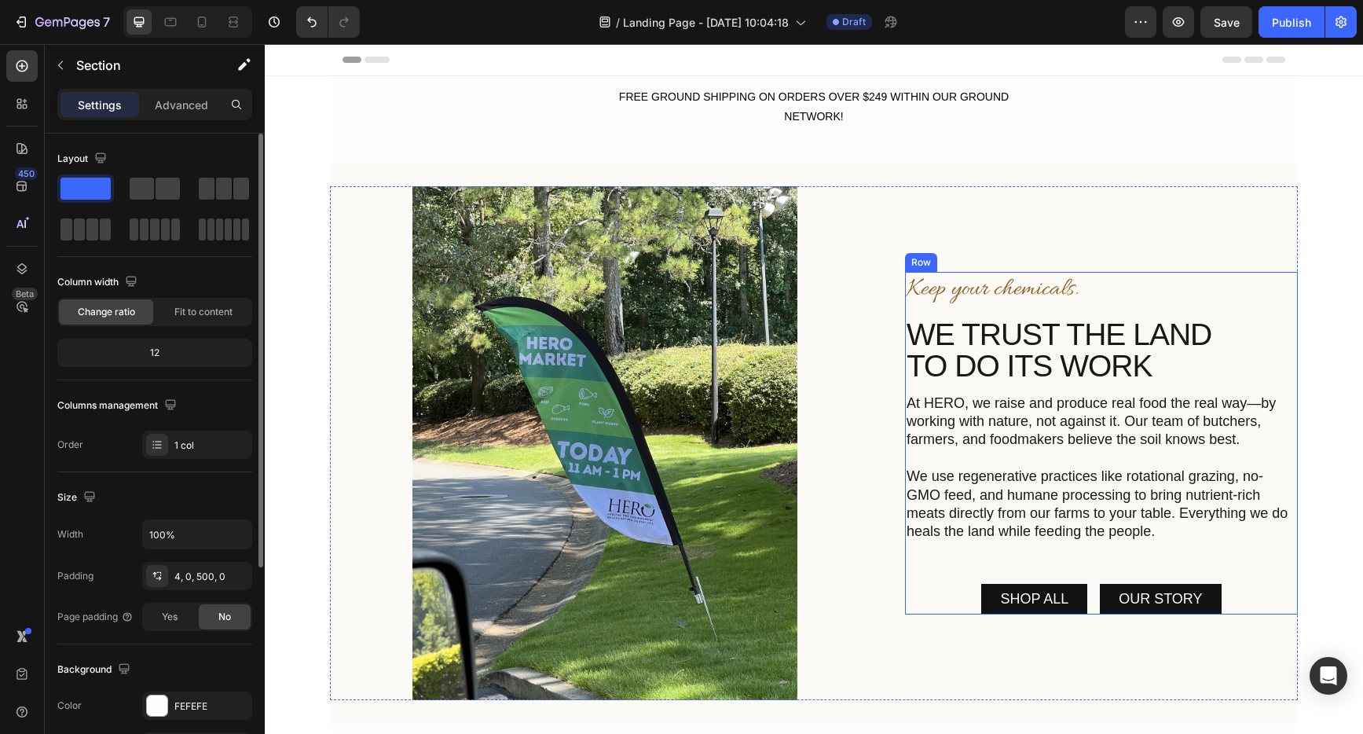
scroll to position [3, 0]
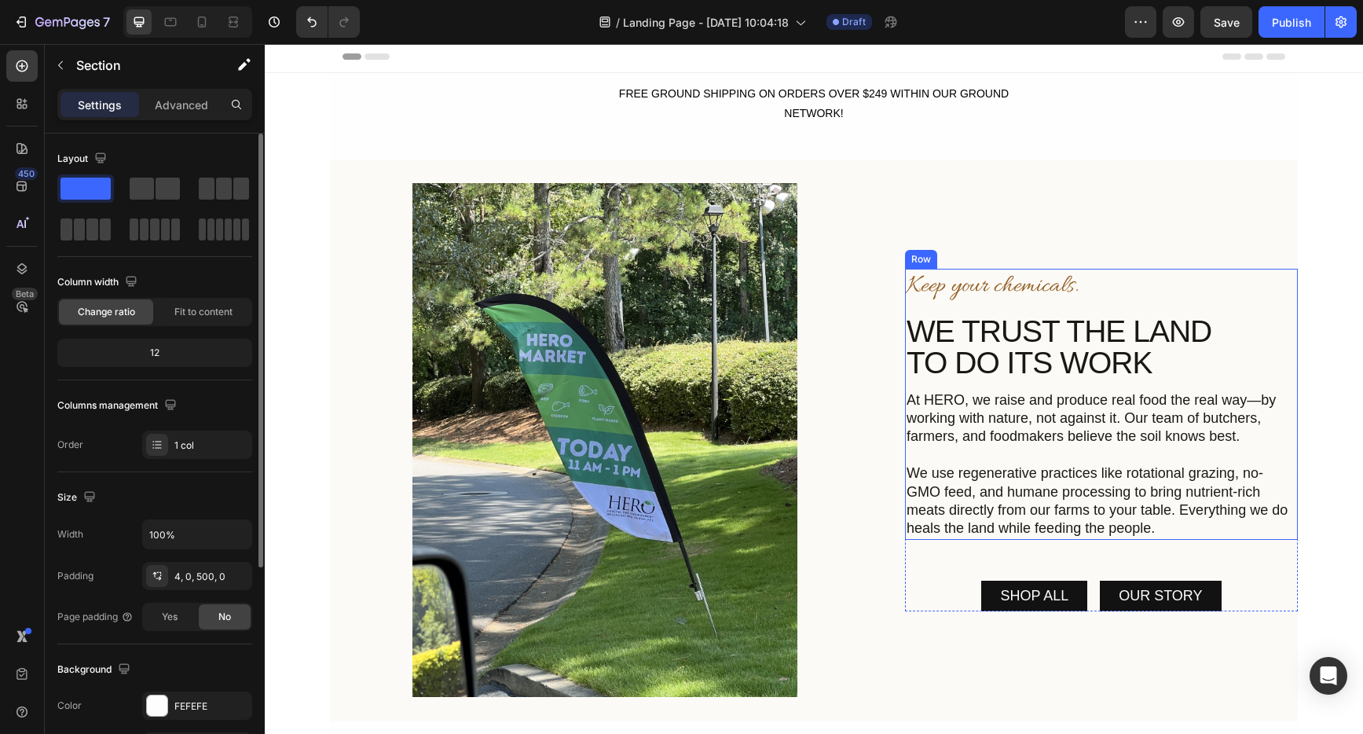
click at [1233, 339] on h2 "WE TRUST THE LAND TO DO ITS WORK" at bounding box center [1101, 347] width 393 height 66
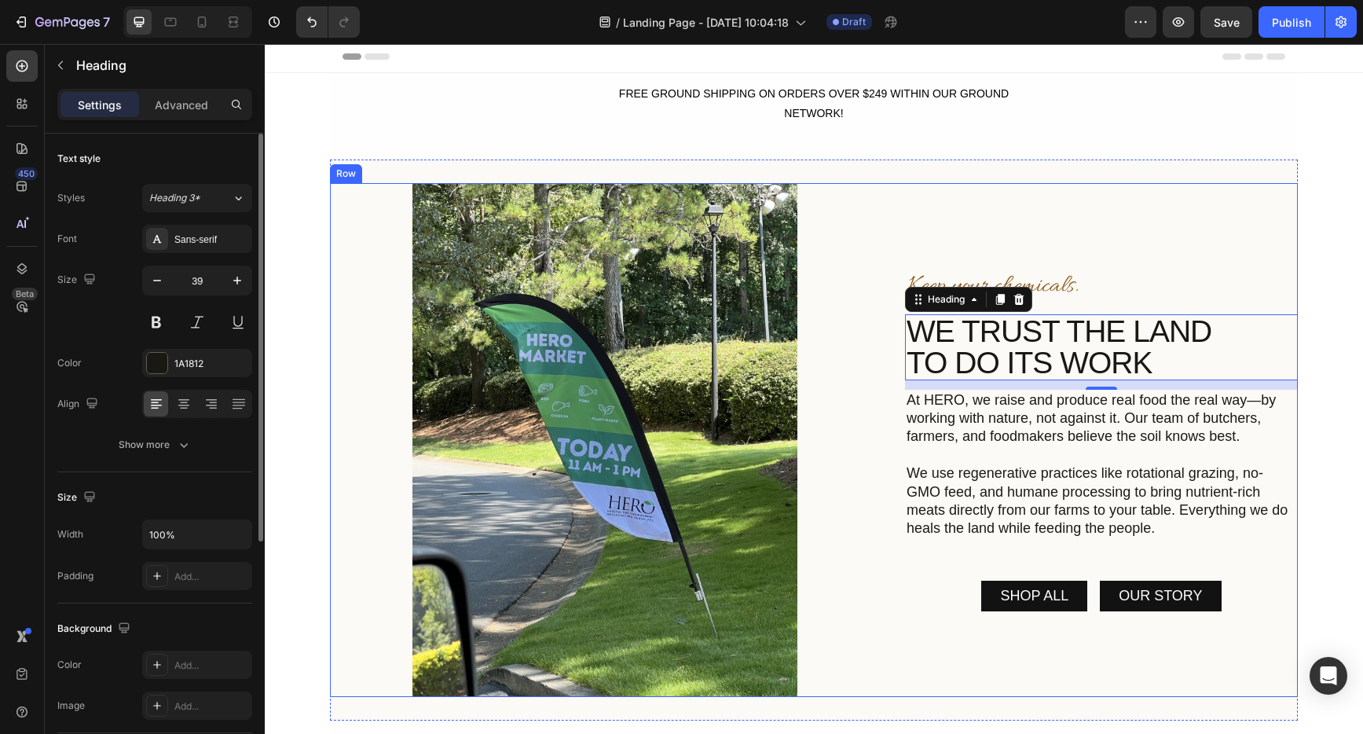
click at [1150, 244] on div "Keep your chemicals. Heading WE TRUST THE LAND TO DO ITS WORK Heading 12 At HER…" at bounding box center [1101, 439] width 393 height 513
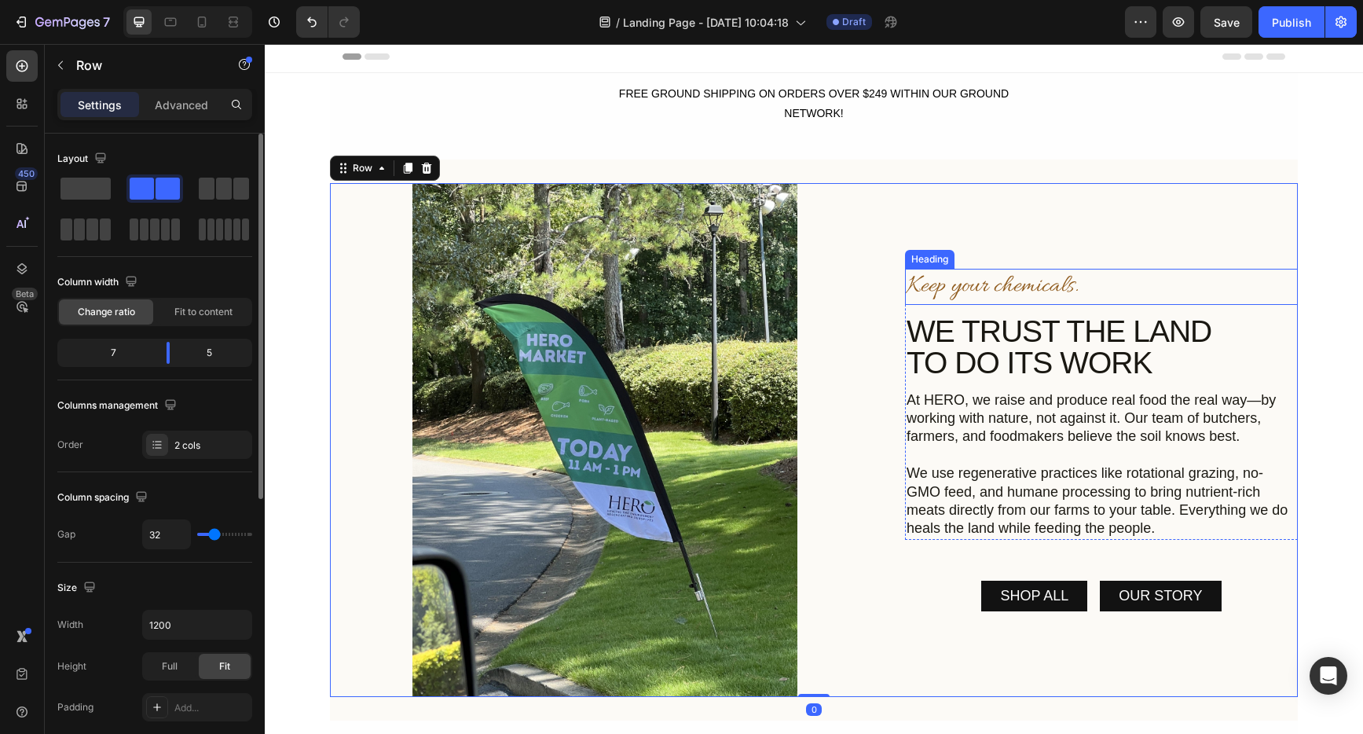
click at [915, 277] on h2 "Keep your chemicals." at bounding box center [1101, 287] width 393 height 36
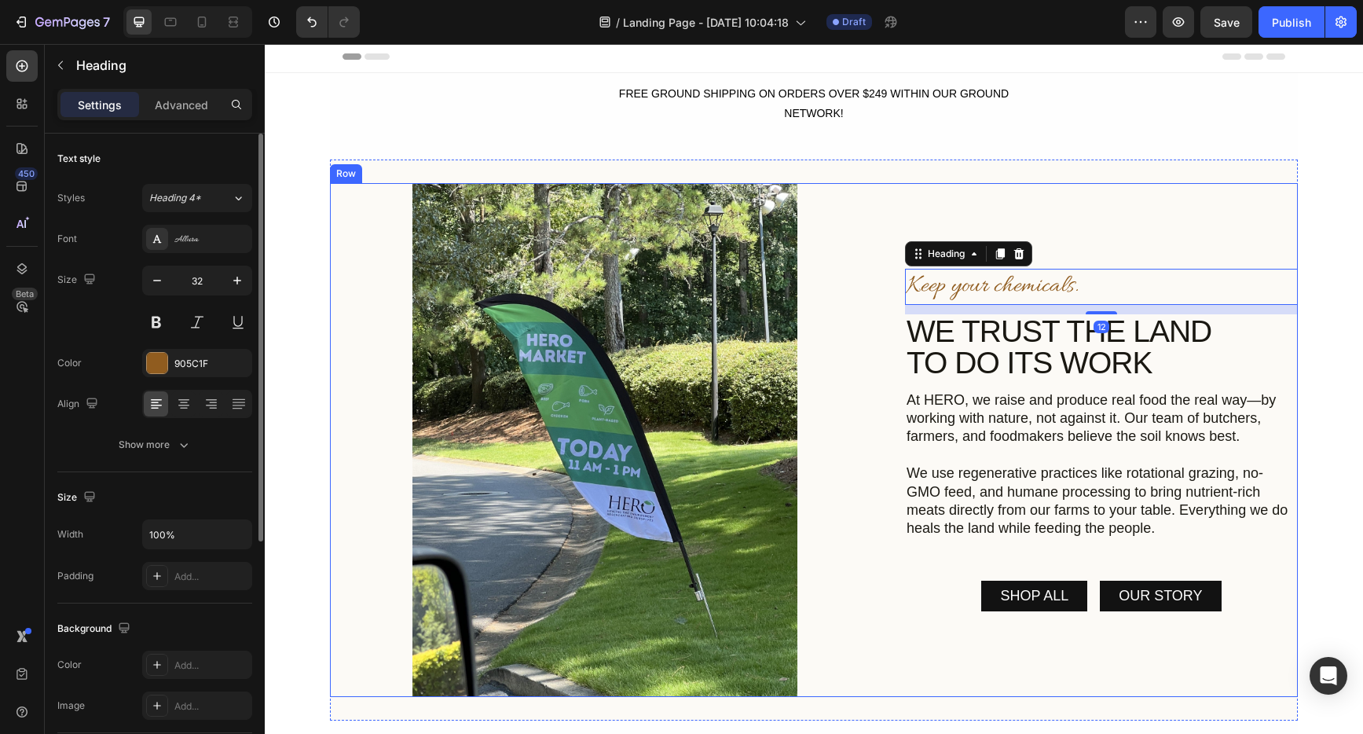
click at [1151, 262] on div "Keep your chemicals. Heading 12 WE TRUST THE LAND TO DO ITS WORK Heading At HER…" at bounding box center [1101, 439] width 393 height 513
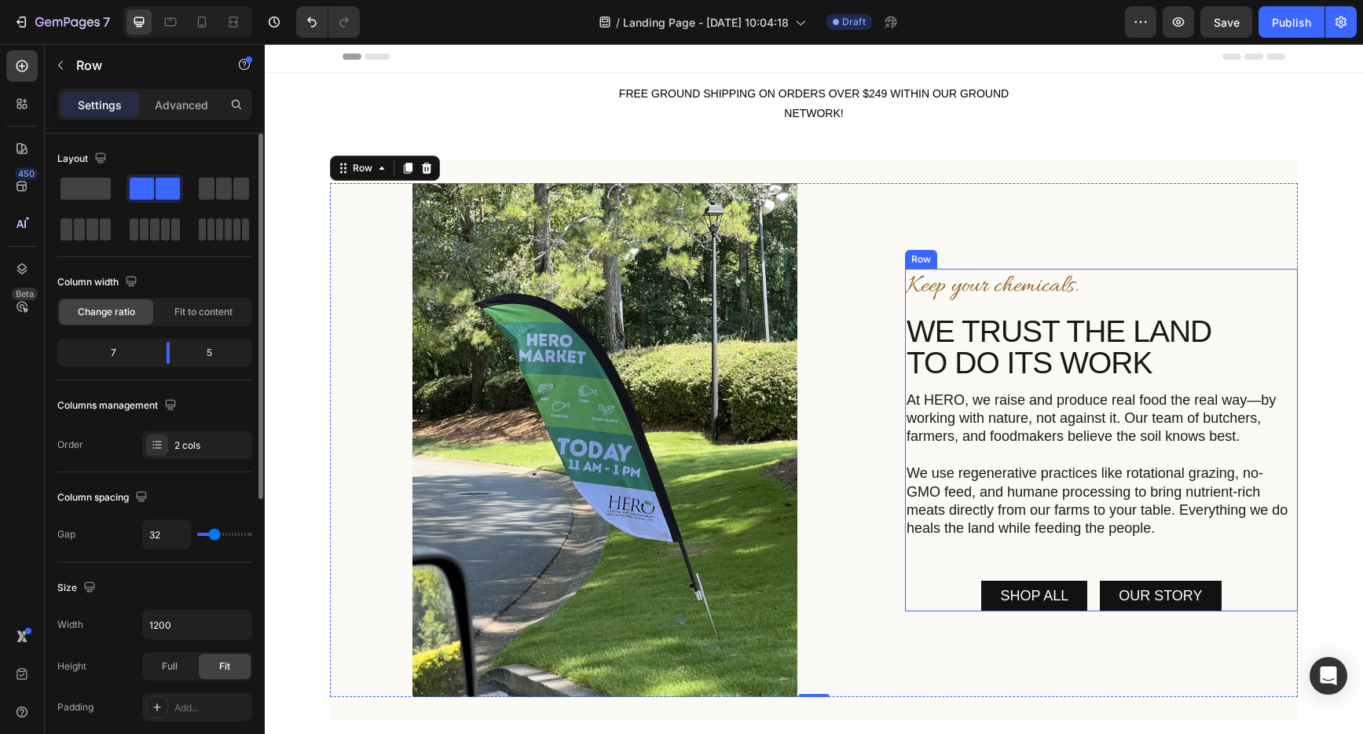
click at [1161, 562] on div "Keep your chemicals. Heading WE TRUST THE LAND TO DO ITS WORK Heading At HERO, …" at bounding box center [1101, 440] width 393 height 343
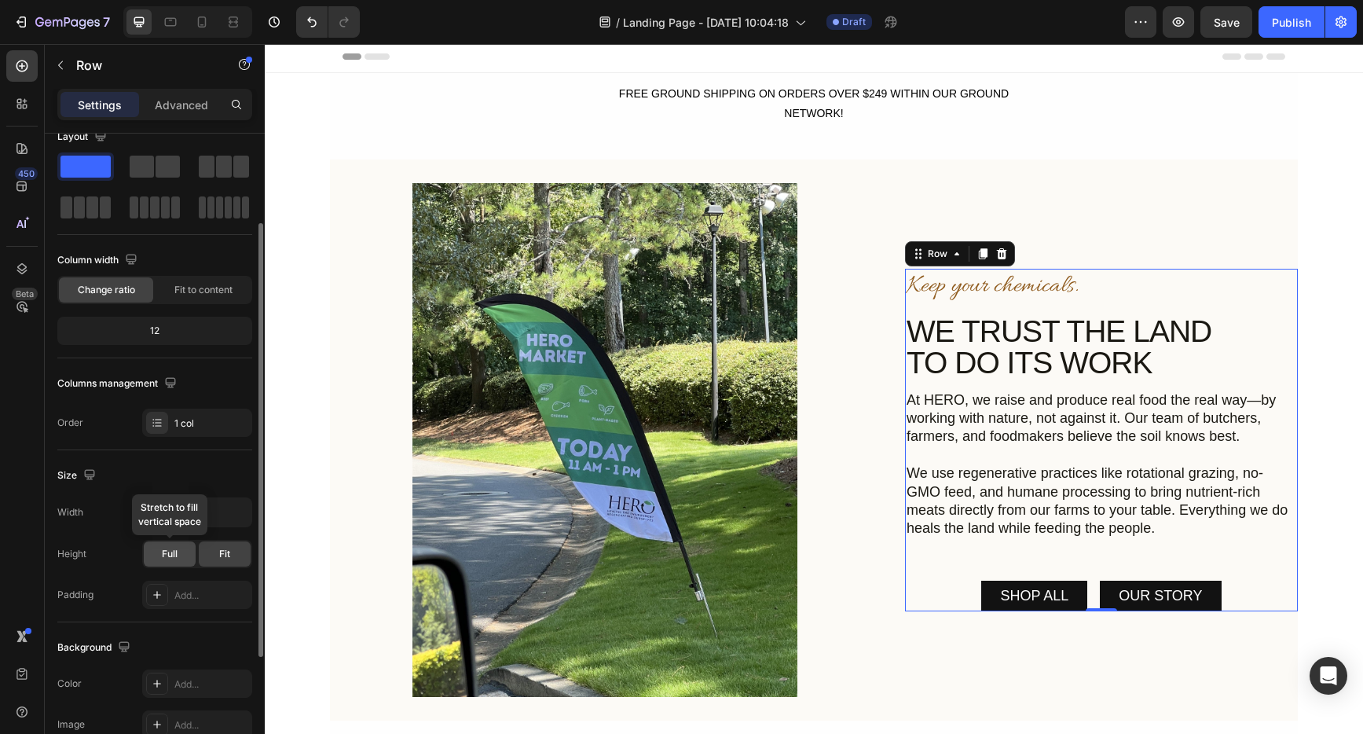
scroll to position [129, 0]
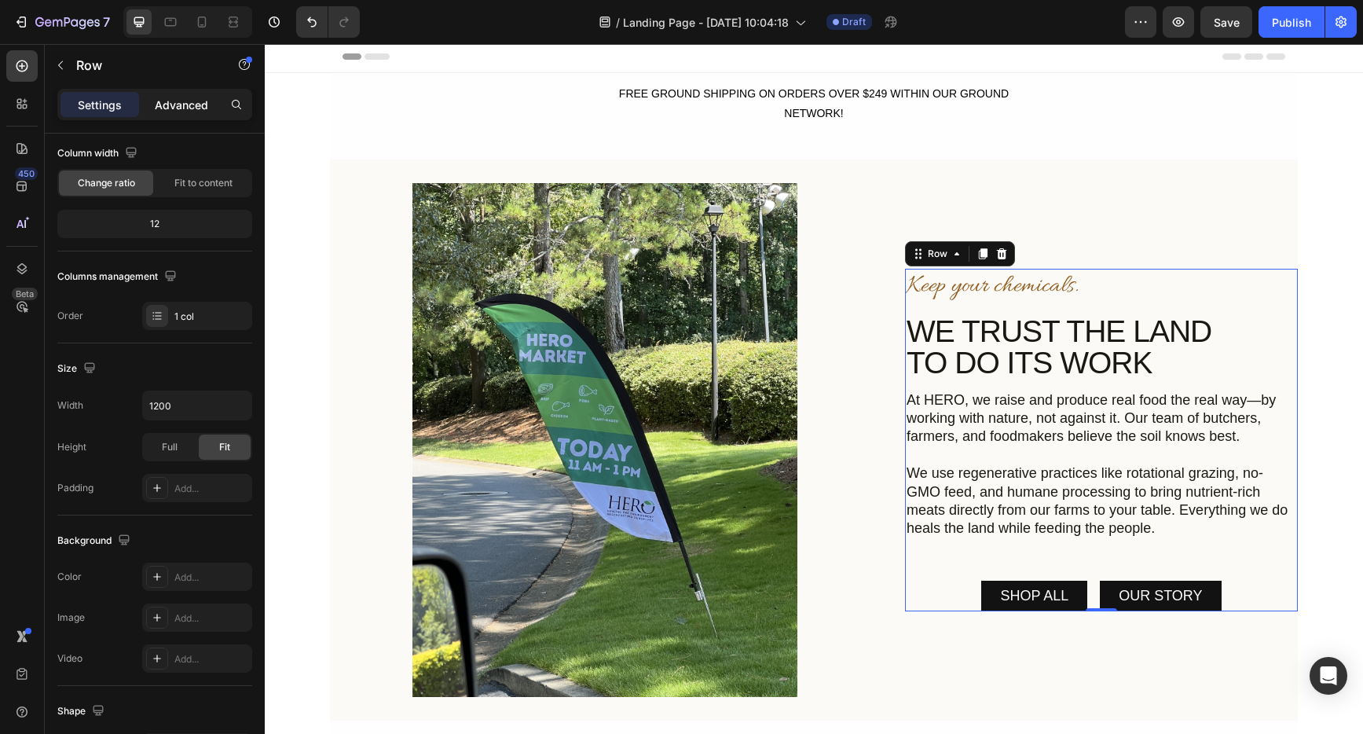
click at [161, 105] on p "Advanced" at bounding box center [181, 105] width 53 height 17
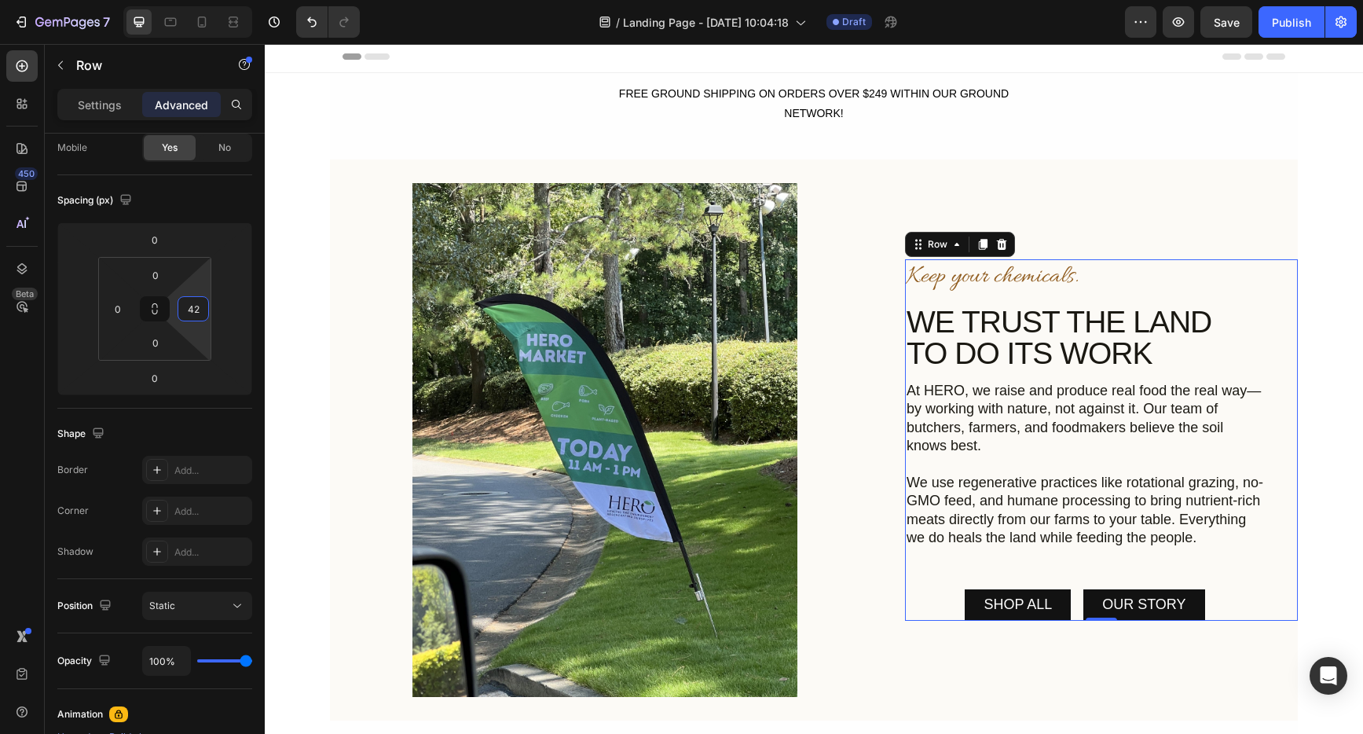
type input "38"
drag, startPoint x: 196, startPoint y: 282, endPoint x: 189, endPoint y: 267, distance: 16.2
click at [189, 0] on html "7 Version history / Landing Page - [DATE] 10:04:18 Draft Preview Save Publish 4…" at bounding box center [681, 0] width 1363 height 0
click at [1198, 393] on p "At HERO, we raise and produce real food the real way—by working with nature, no…" at bounding box center [1087, 419] width 360 height 74
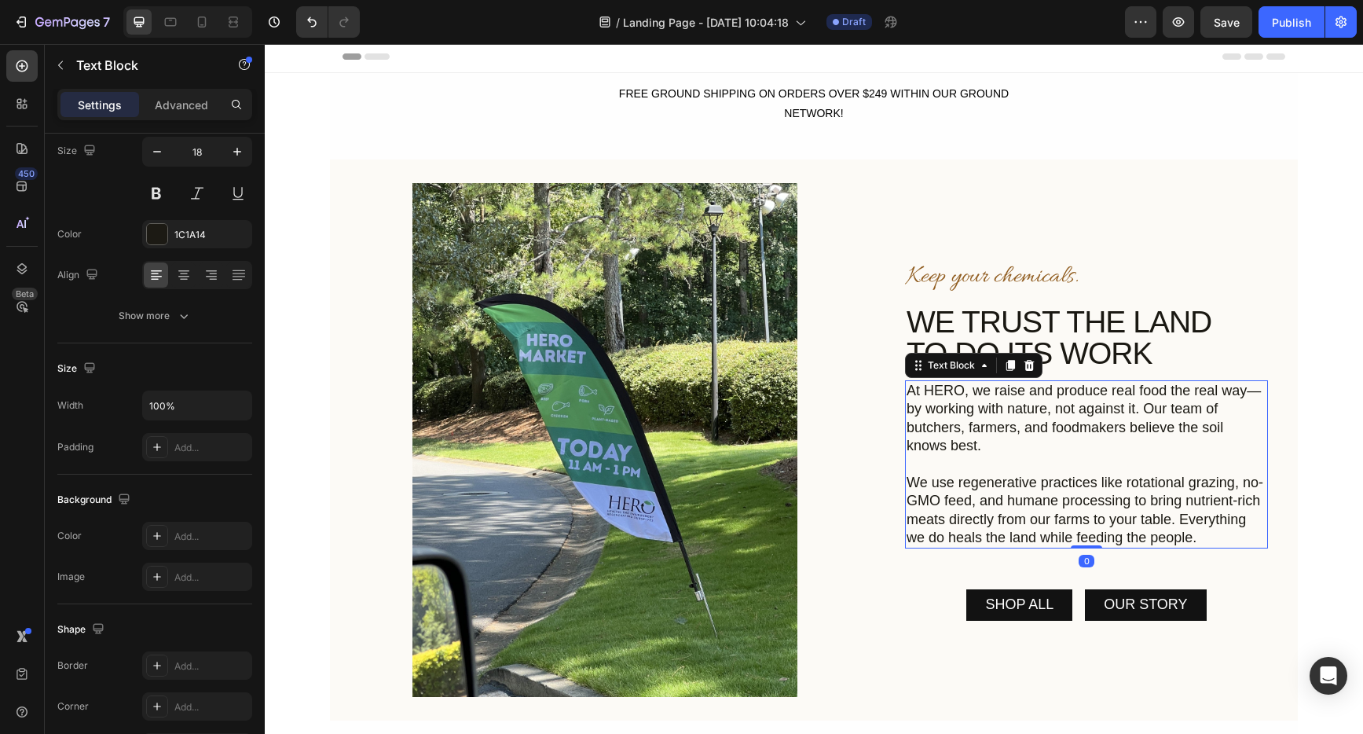
scroll to position [0, 0]
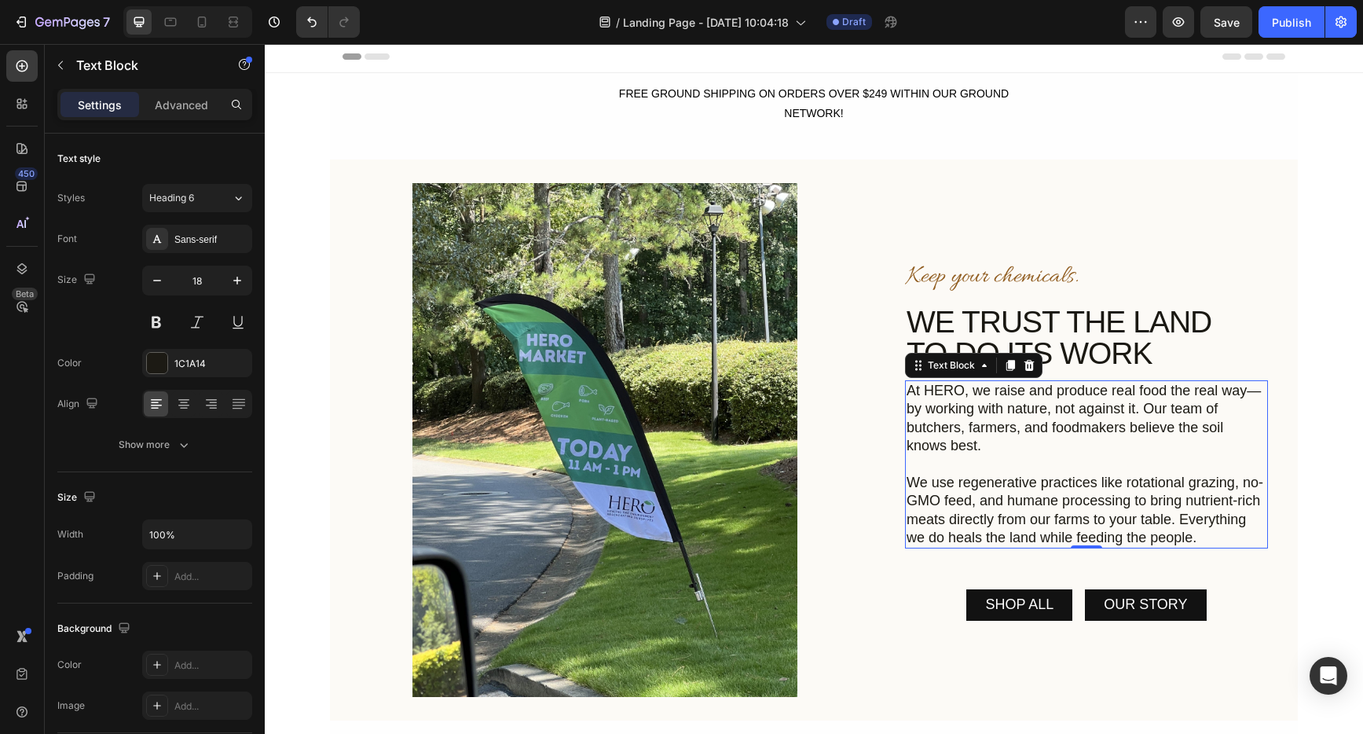
click at [1234, 486] on p "We use regenerative practices like rotational grazing, no-GMO feed, and humane …" at bounding box center [1087, 511] width 360 height 74
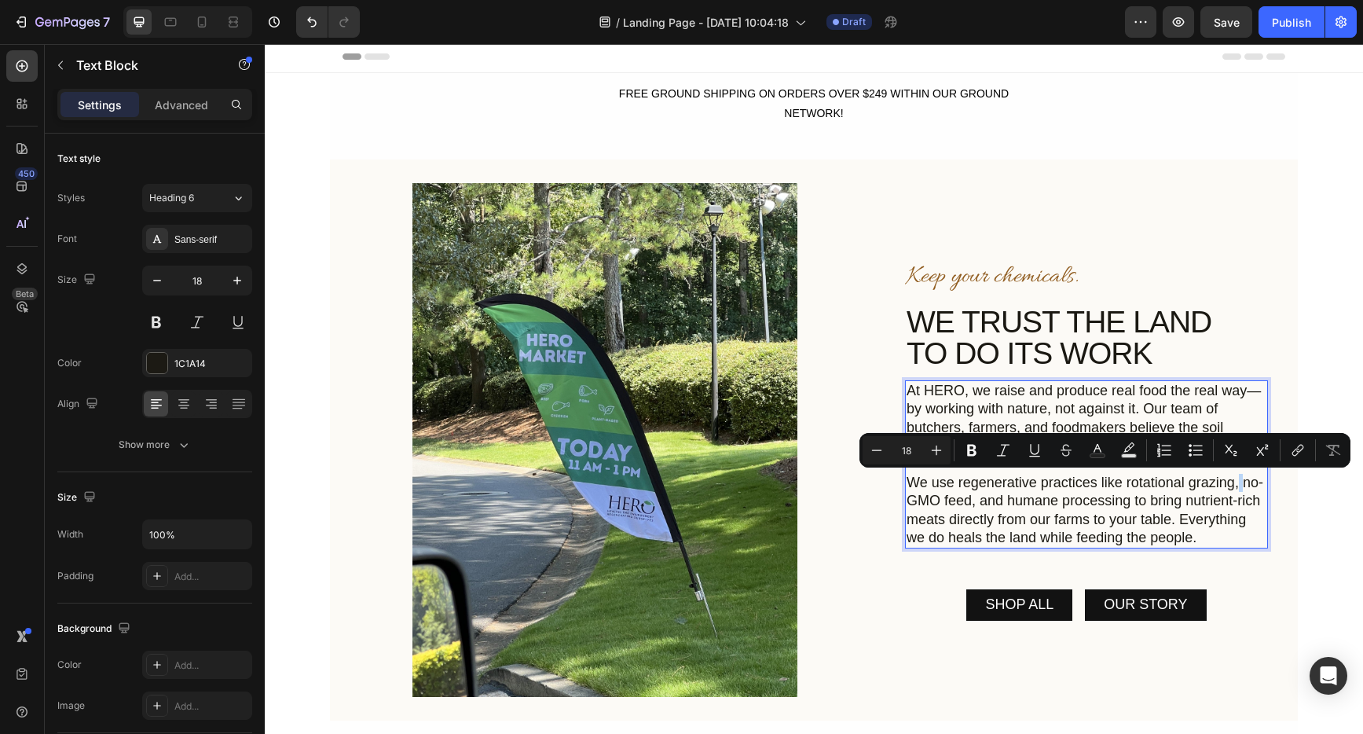
click at [1239, 490] on p "We use regenerative practices like rotational grazing, no-GMO feed, and humane …" at bounding box center [1087, 511] width 360 height 74
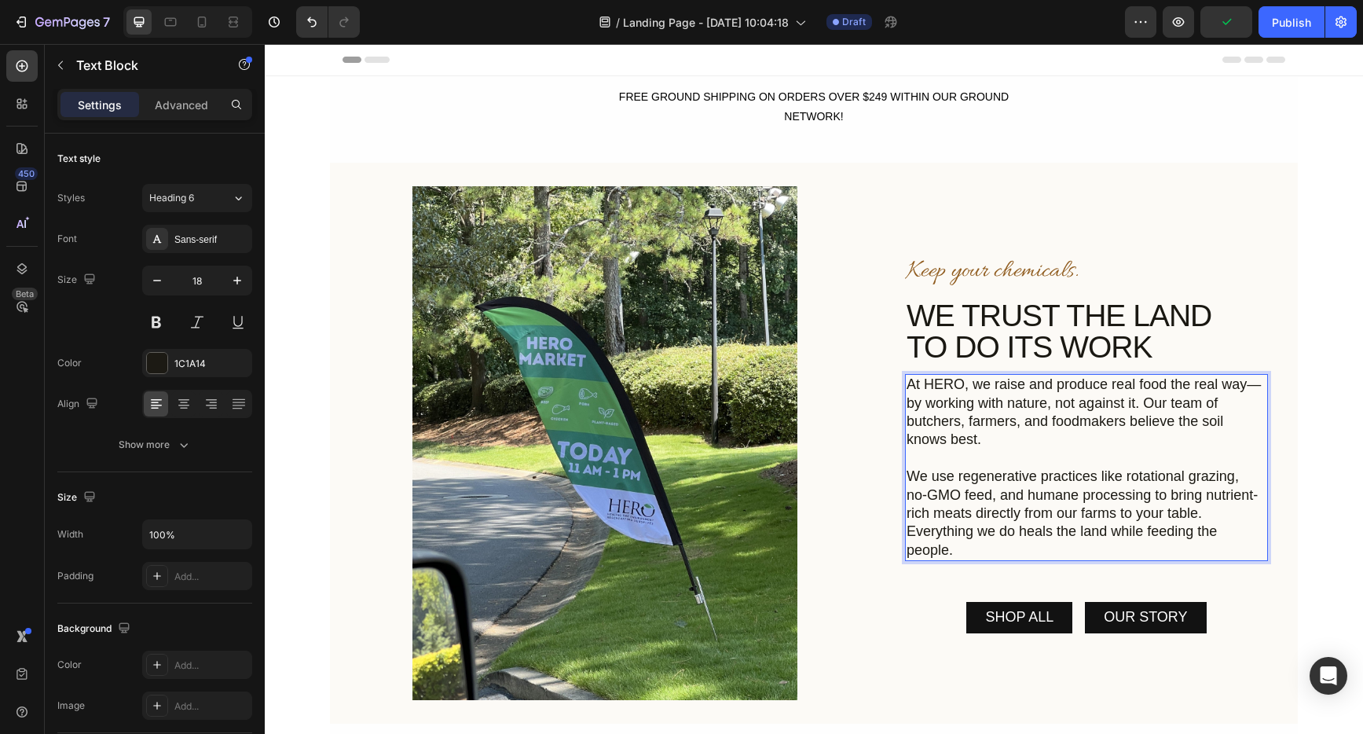
click at [1204, 494] on p "no-GMO feed, and humane processing to bring nutrient-rich meats directly from o…" at bounding box center [1087, 523] width 360 height 74
click at [1201, 497] on p "no-GMO feed, and humane processing to bring nutrient-rich meats directly from o…" at bounding box center [1087, 523] width 360 height 74
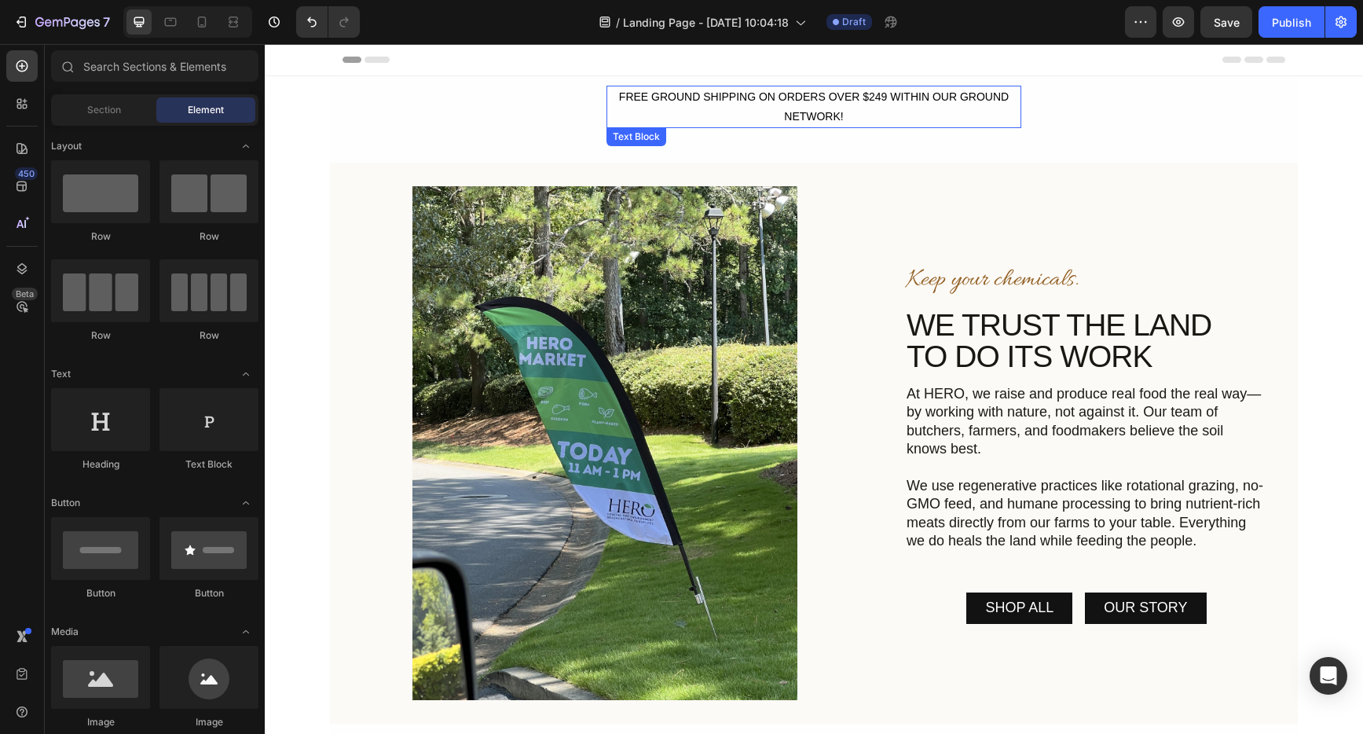
click at [814, 115] on div "FREE GROUND SHIPPING ON ORDERS OVER $249 WITHIN OUR GROUND NETWORK!" at bounding box center [814, 107] width 415 height 42
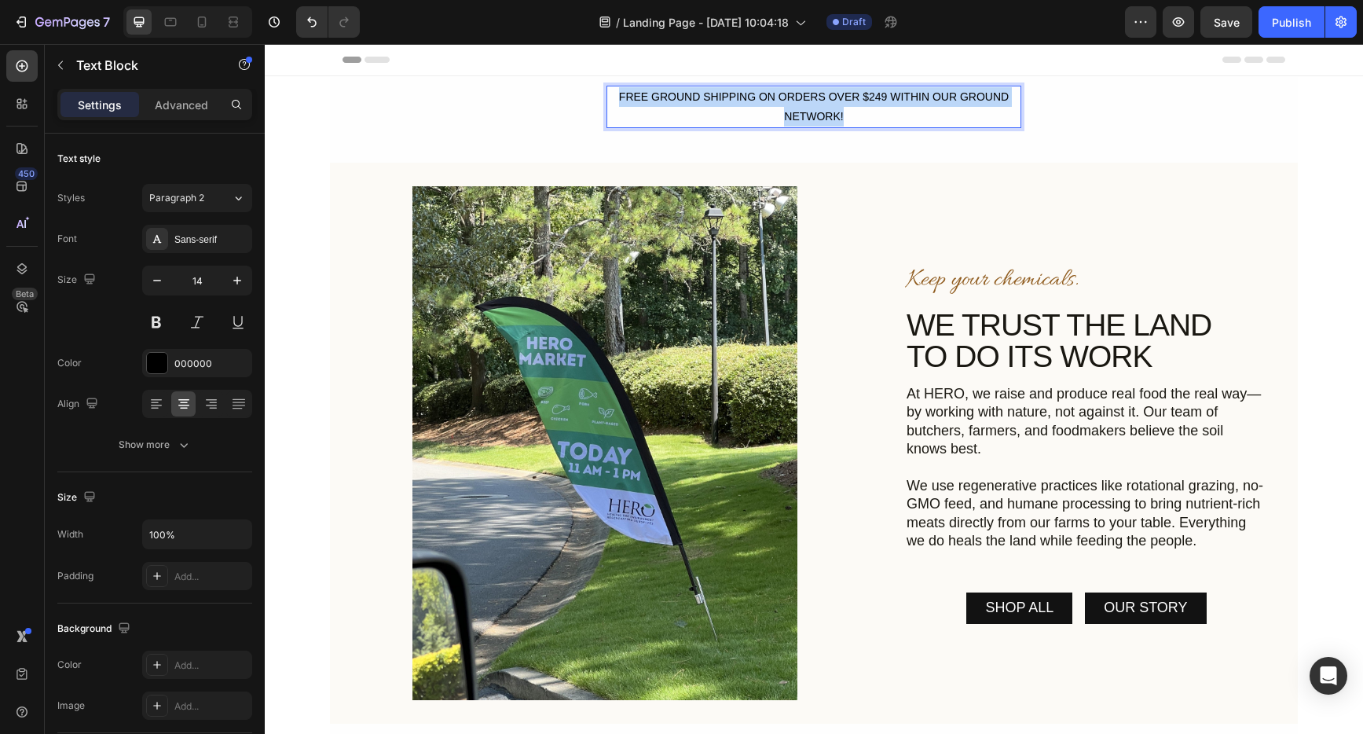
click at [814, 115] on p "FREE GROUND SHIPPING ON ORDERS OVER $249 WITHIN OUR GROUND NETWORK!" at bounding box center [814, 106] width 412 height 39
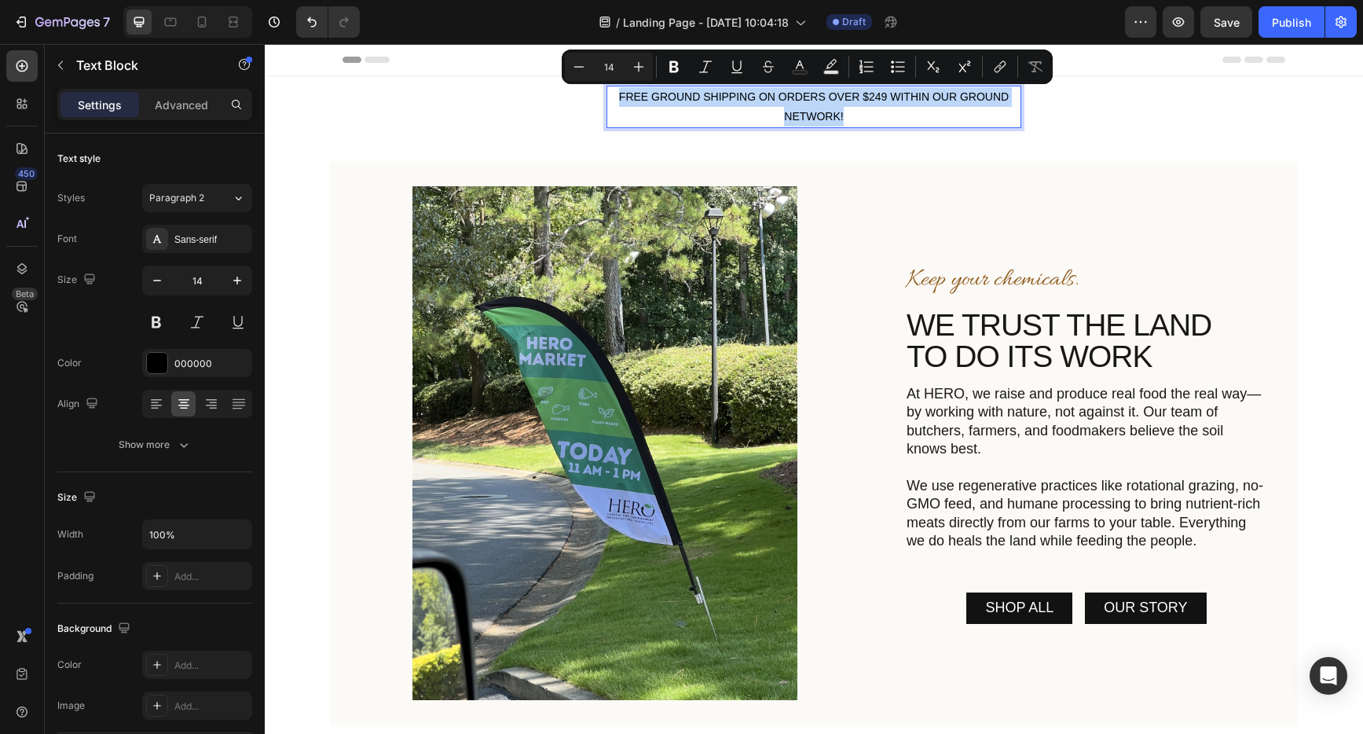
click at [816, 118] on p "FREE GROUND SHIPPING ON ORDERS OVER $249 WITHIN OUR GROUND NETWORK!" at bounding box center [814, 106] width 412 height 39
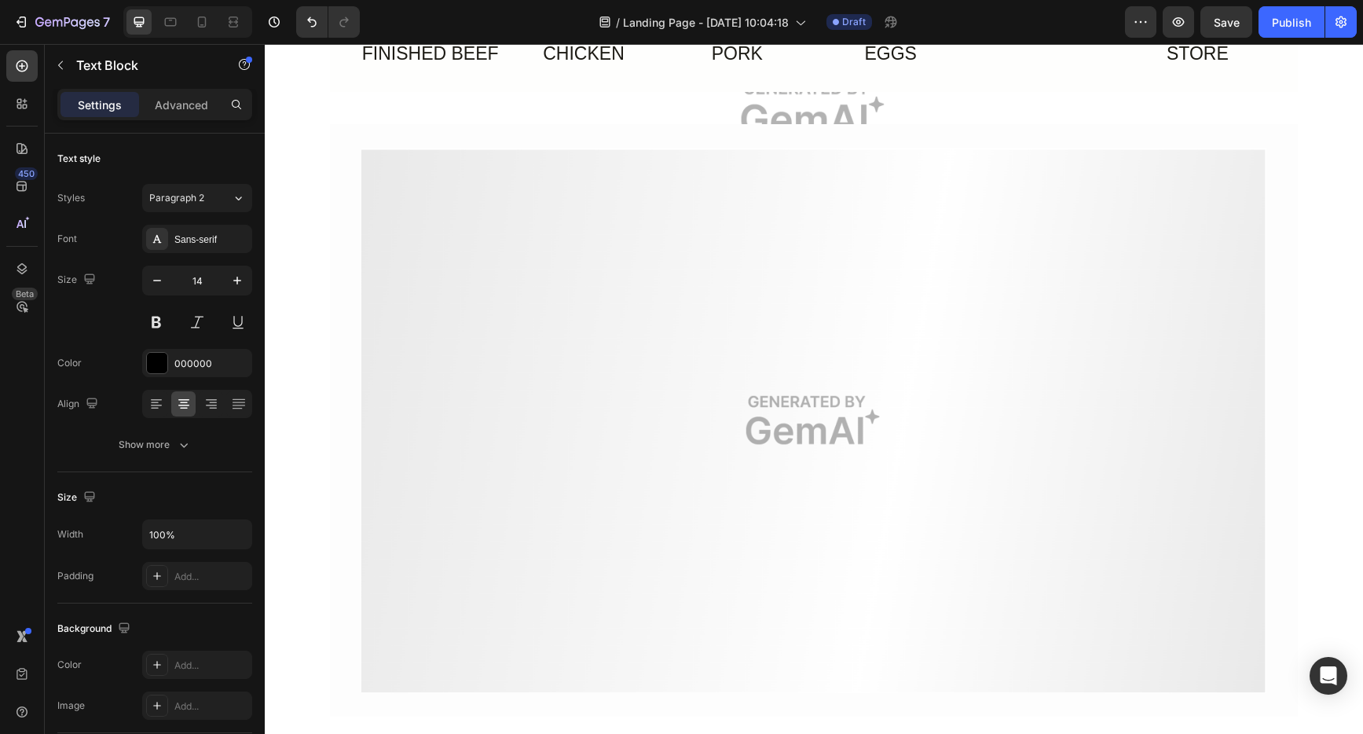
scroll to position [2399, 0]
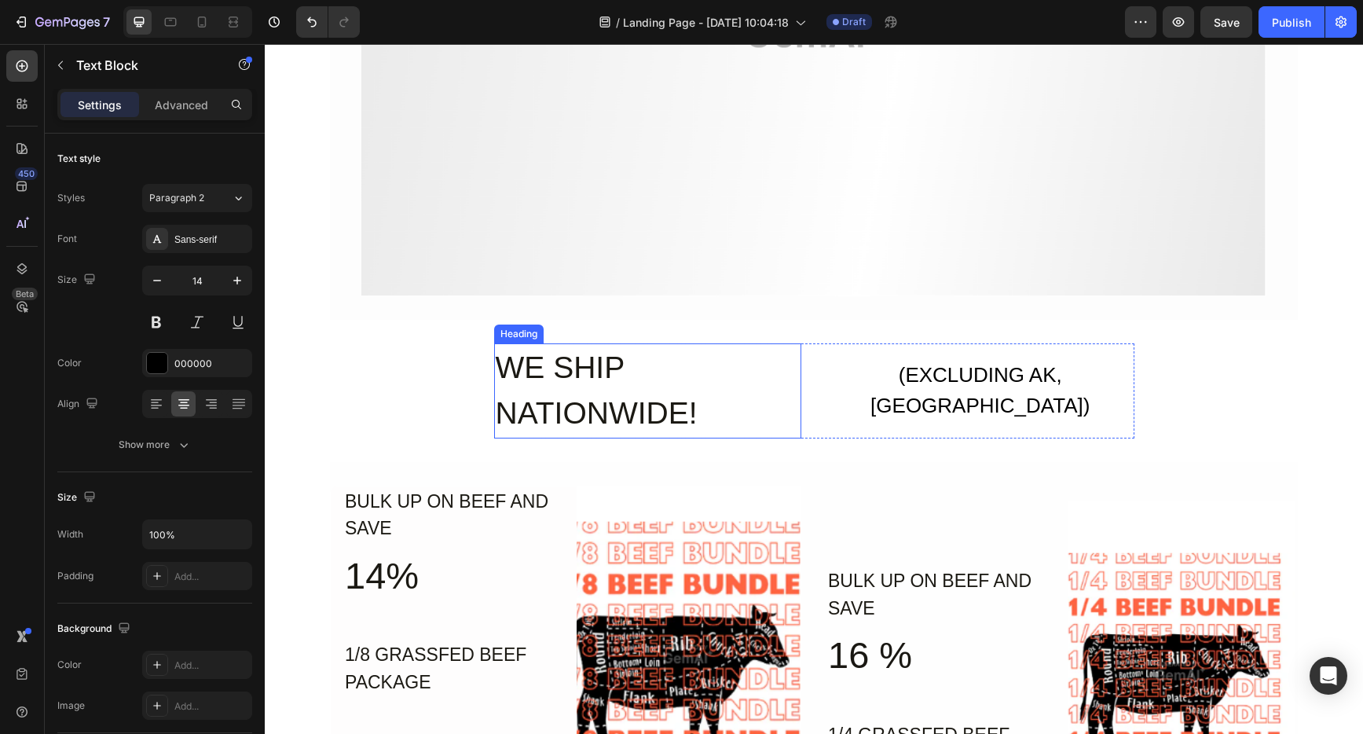
click at [752, 389] on h2 "WE SHIP NATIONWIDE!" at bounding box center [648, 390] width 308 height 95
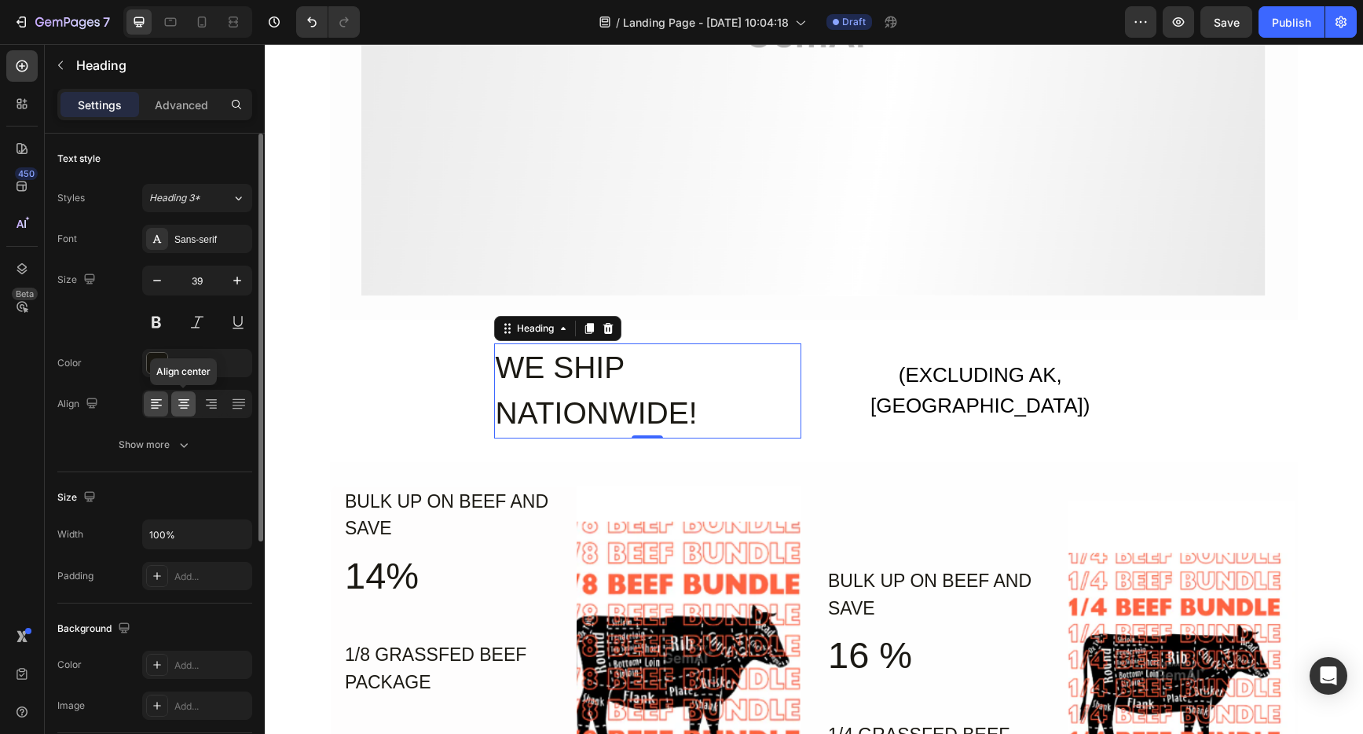
click at [180, 398] on icon at bounding box center [184, 404] width 16 height 16
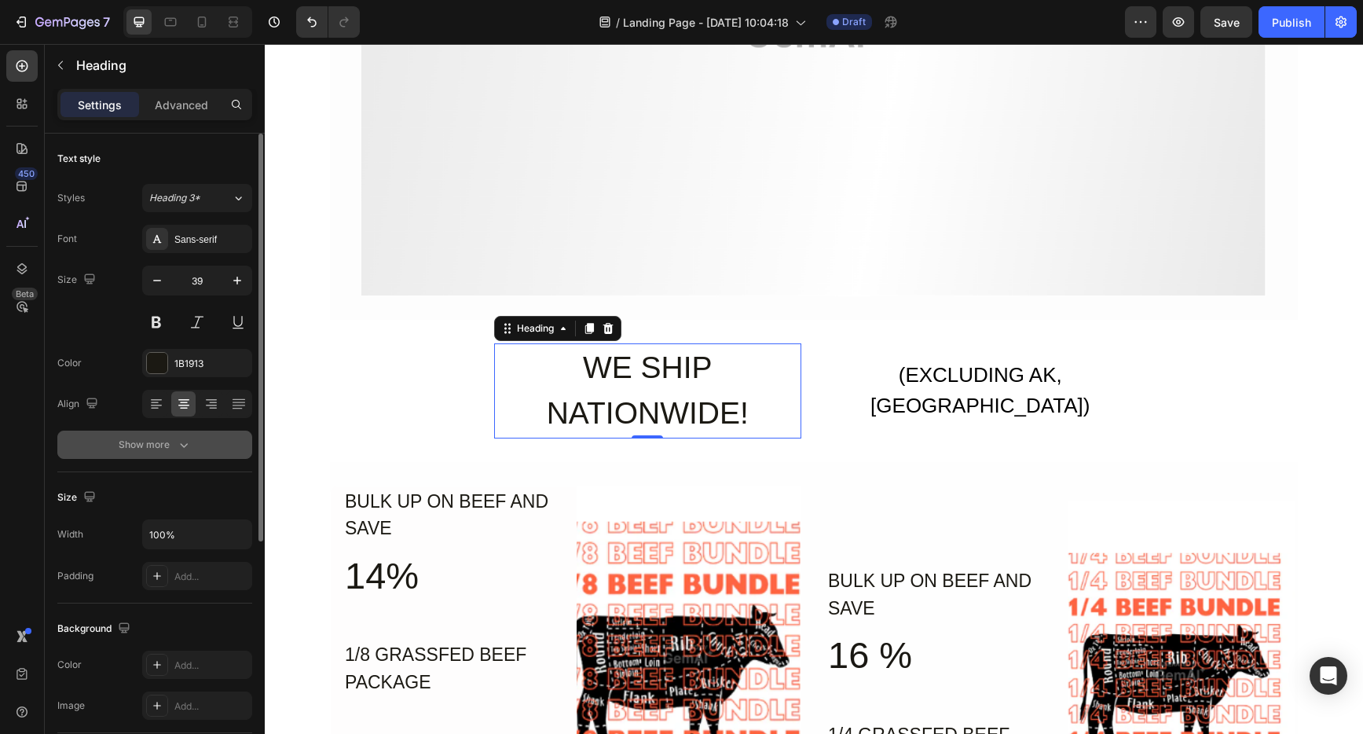
click at [162, 439] on div "Show more" at bounding box center [155, 445] width 73 height 16
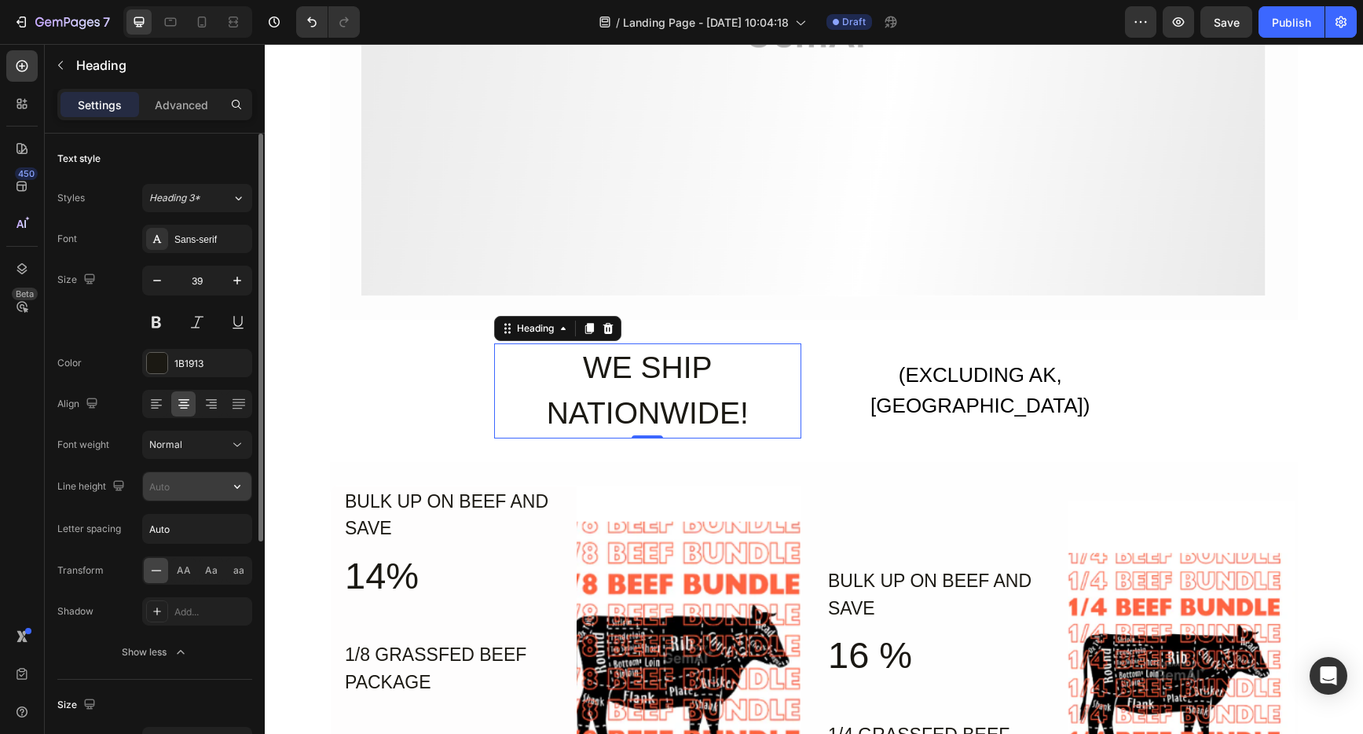
click at [163, 490] on input "text" at bounding box center [197, 486] width 108 height 28
click at [233, 482] on icon "button" at bounding box center [237, 487] width 16 height 16
click at [174, 492] on input "text" at bounding box center [197, 486] width 108 height 28
type input "40"
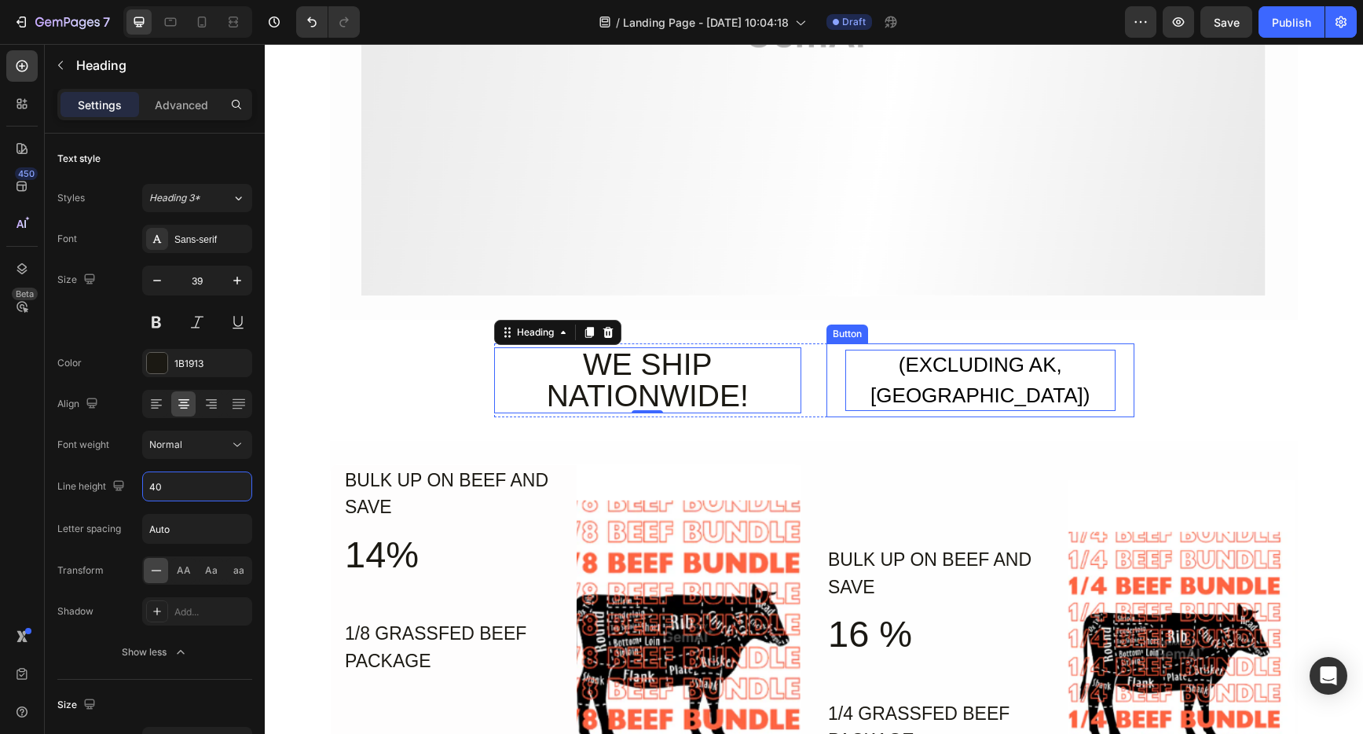
click at [966, 380] on div "(EXCLUDING AK, [GEOGRAPHIC_DATA])" at bounding box center [981, 380] width 270 height 61
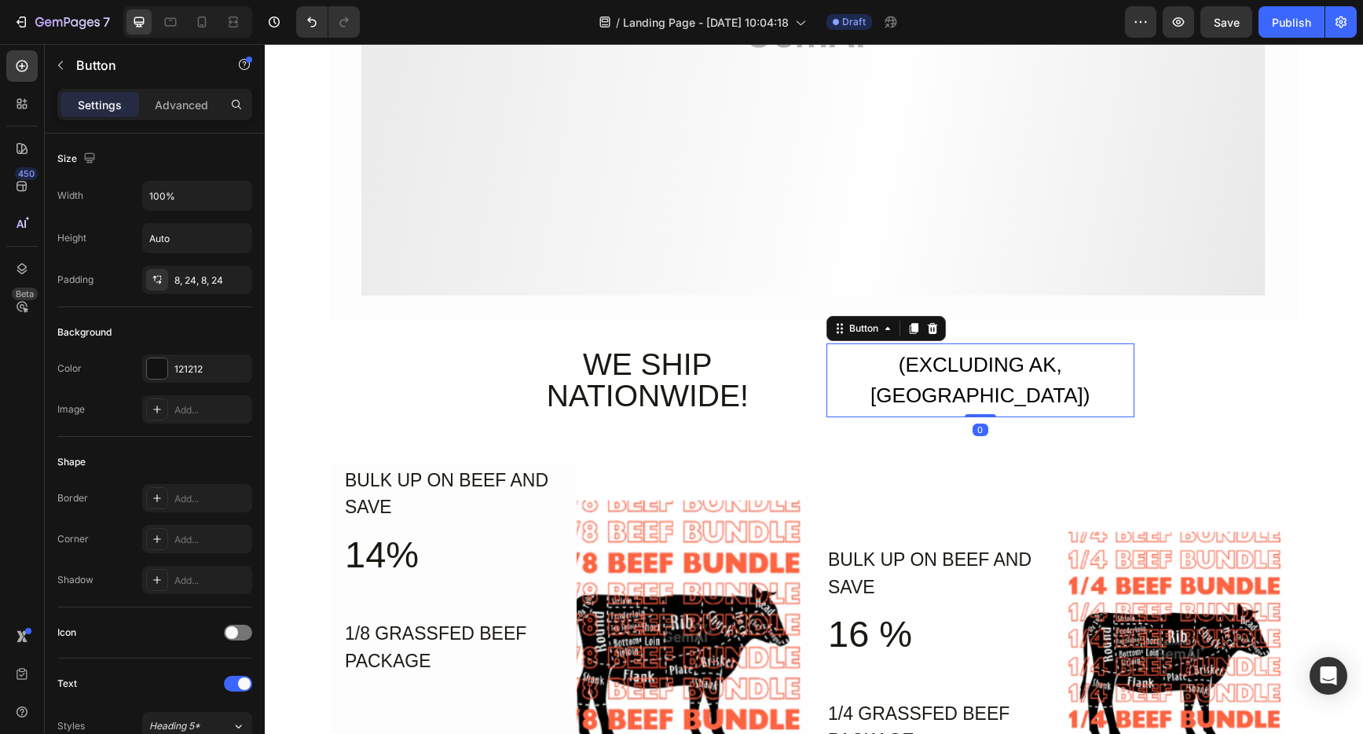
click at [1116, 383] on button "(EXCLUDING AK, [GEOGRAPHIC_DATA])" at bounding box center [981, 380] width 308 height 74
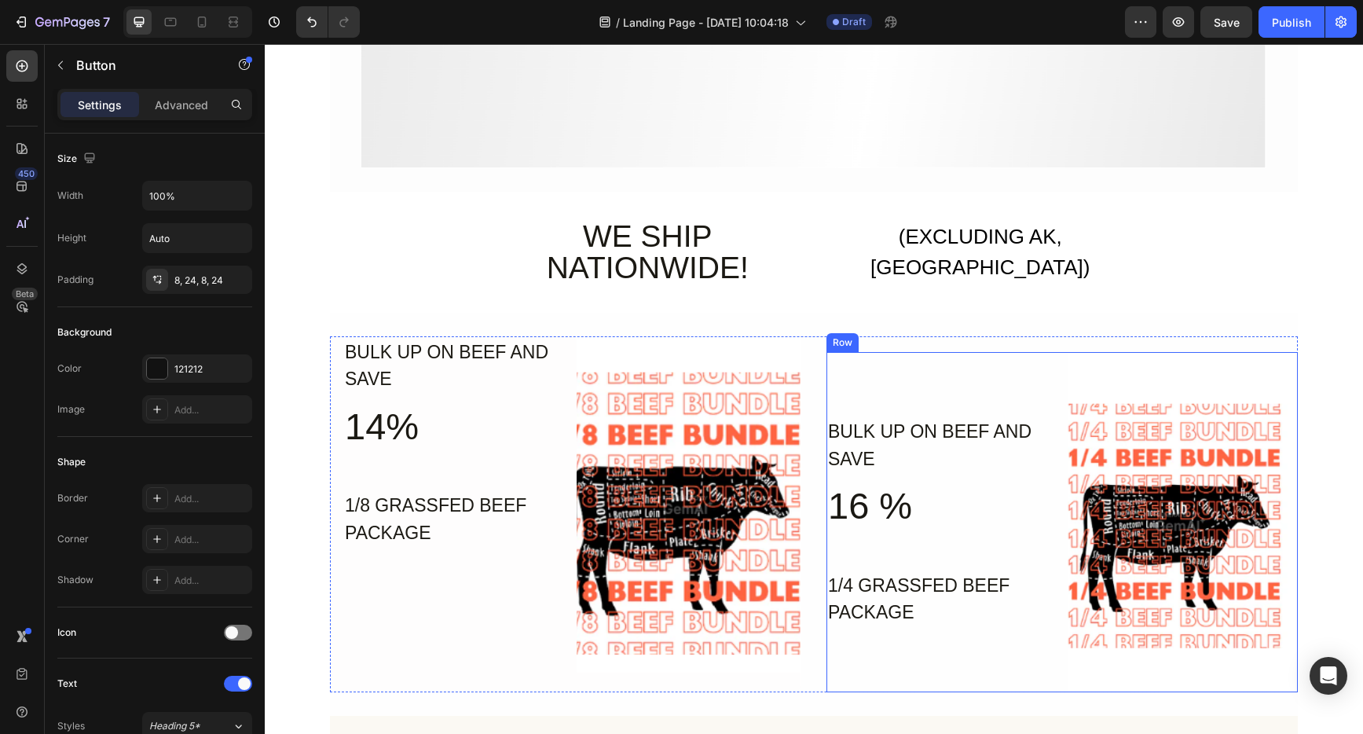
scroll to position [2528, 0]
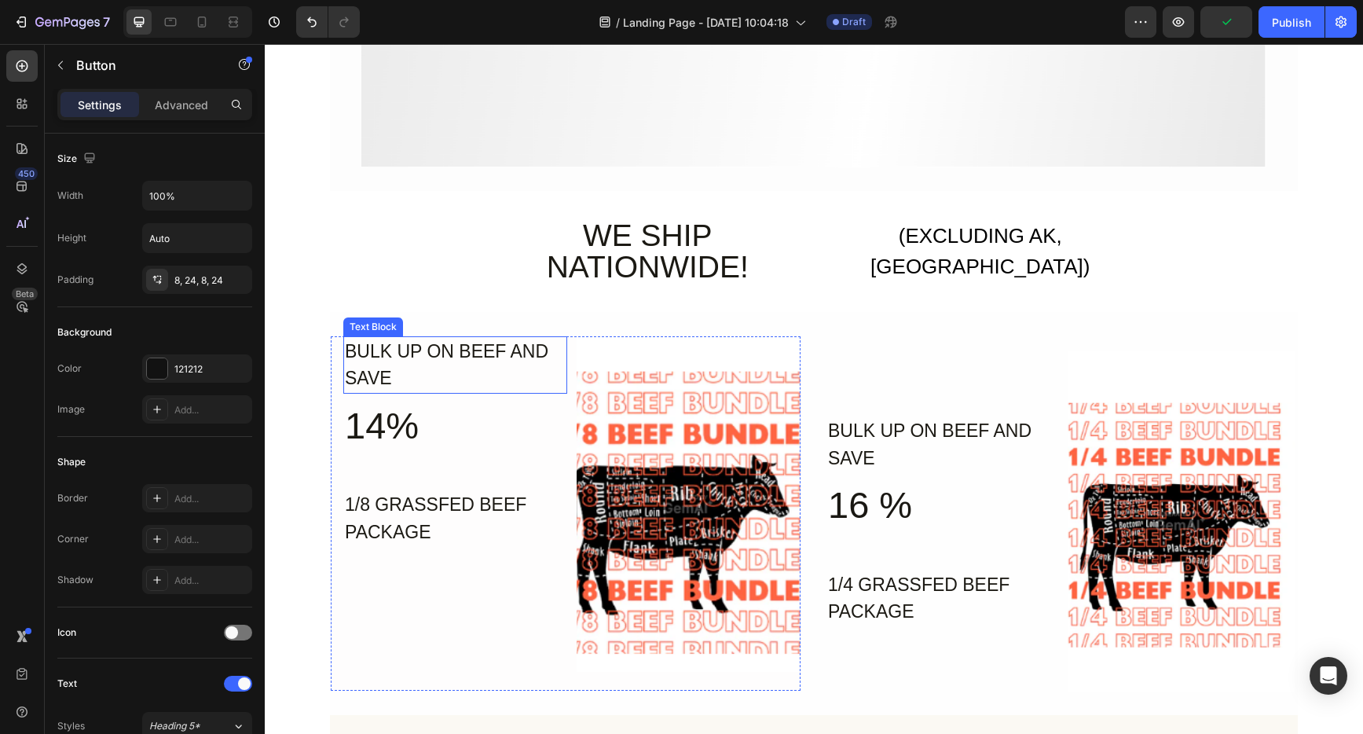
click at [437, 348] on div "BULK UP ON BEEF AND SAVE" at bounding box center [455, 364] width 224 height 57
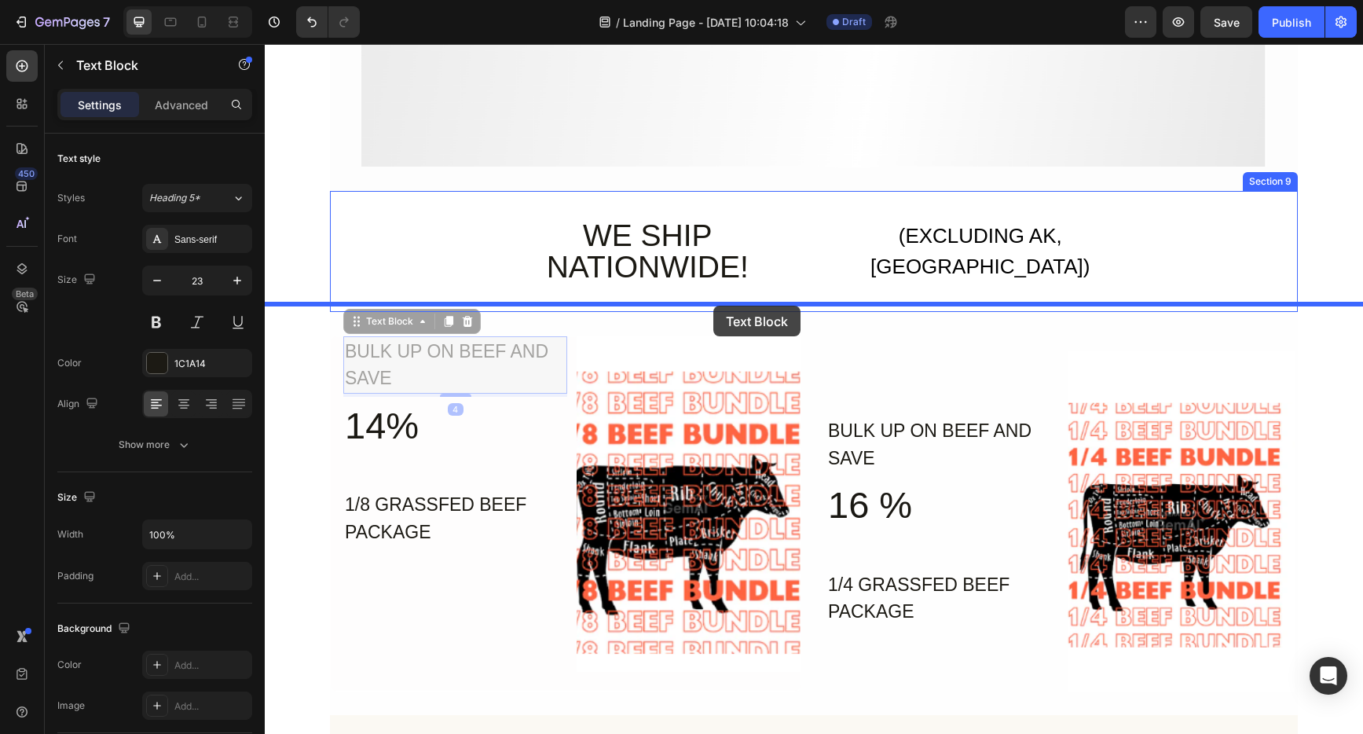
drag, startPoint x: 348, startPoint y: 315, endPoint x: 712, endPoint y: 305, distance: 364.0
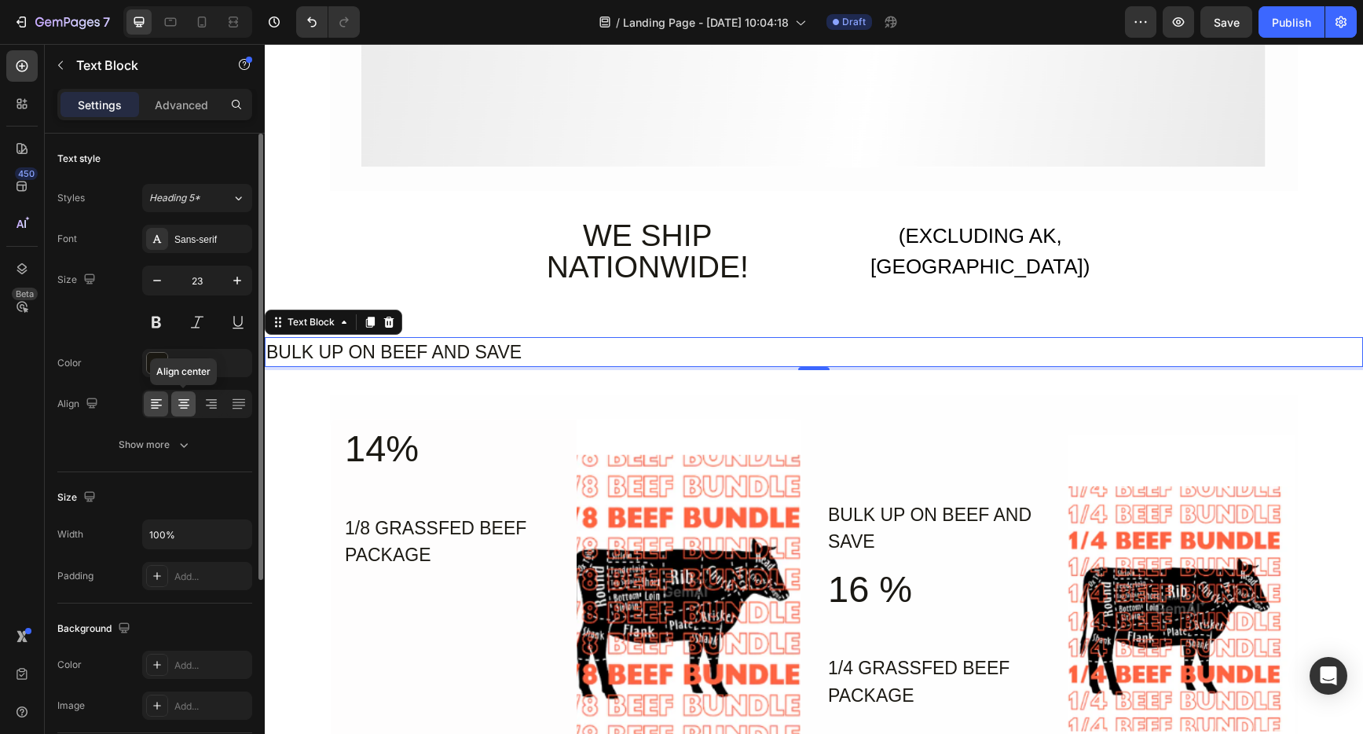
click at [187, 404] on icon at bounding box center [184, 404] width 16 height 16
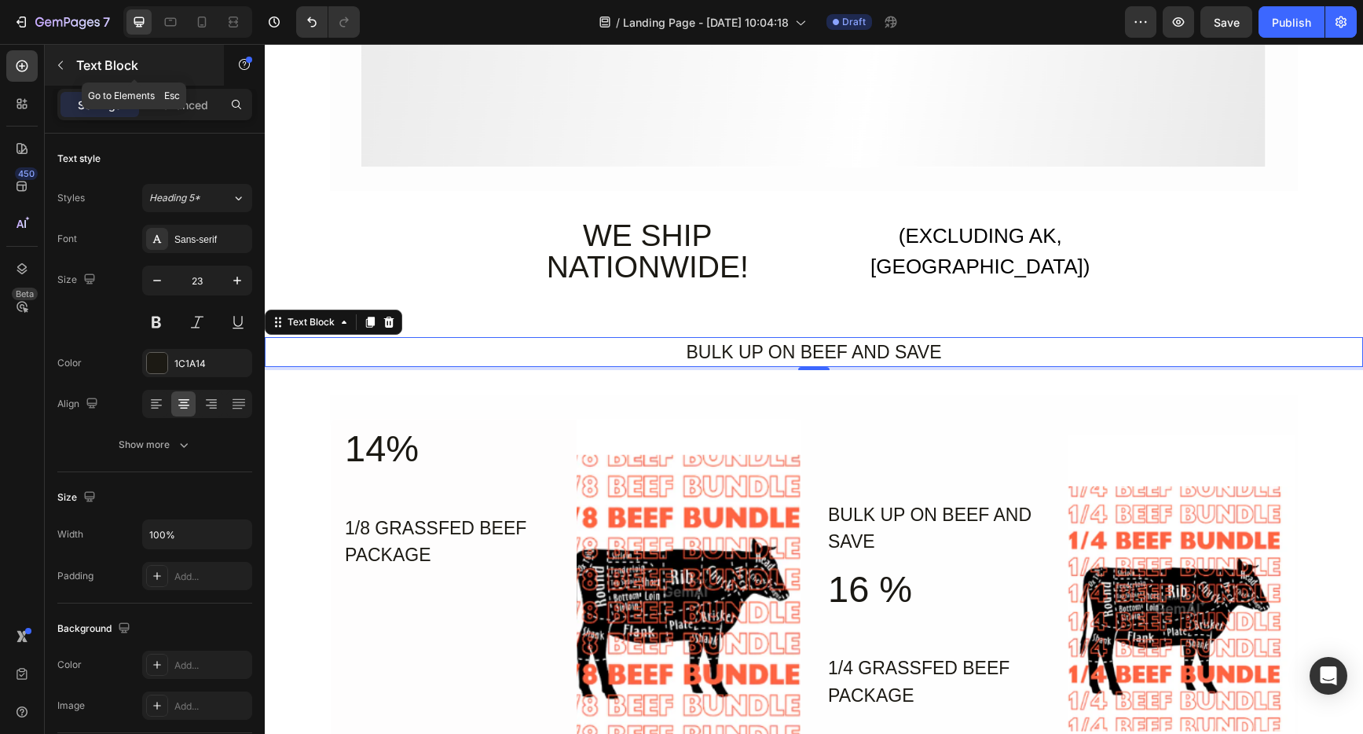
click at [69, 71] on button "button" at bounding box center [60, 65] width 25 height 25
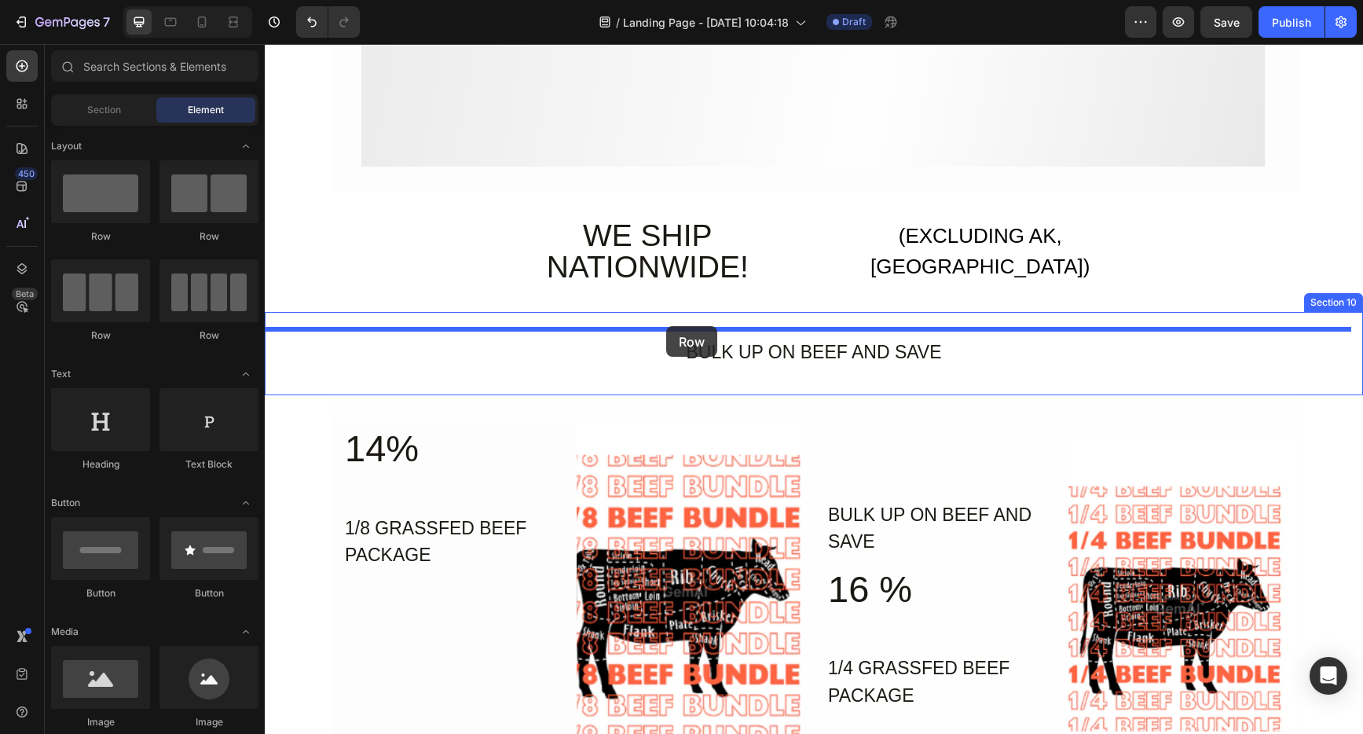
drag, startPoint x: 372, startPoint y: 252, endPoint x: 666, endPoint y: 326, distance: 303.0
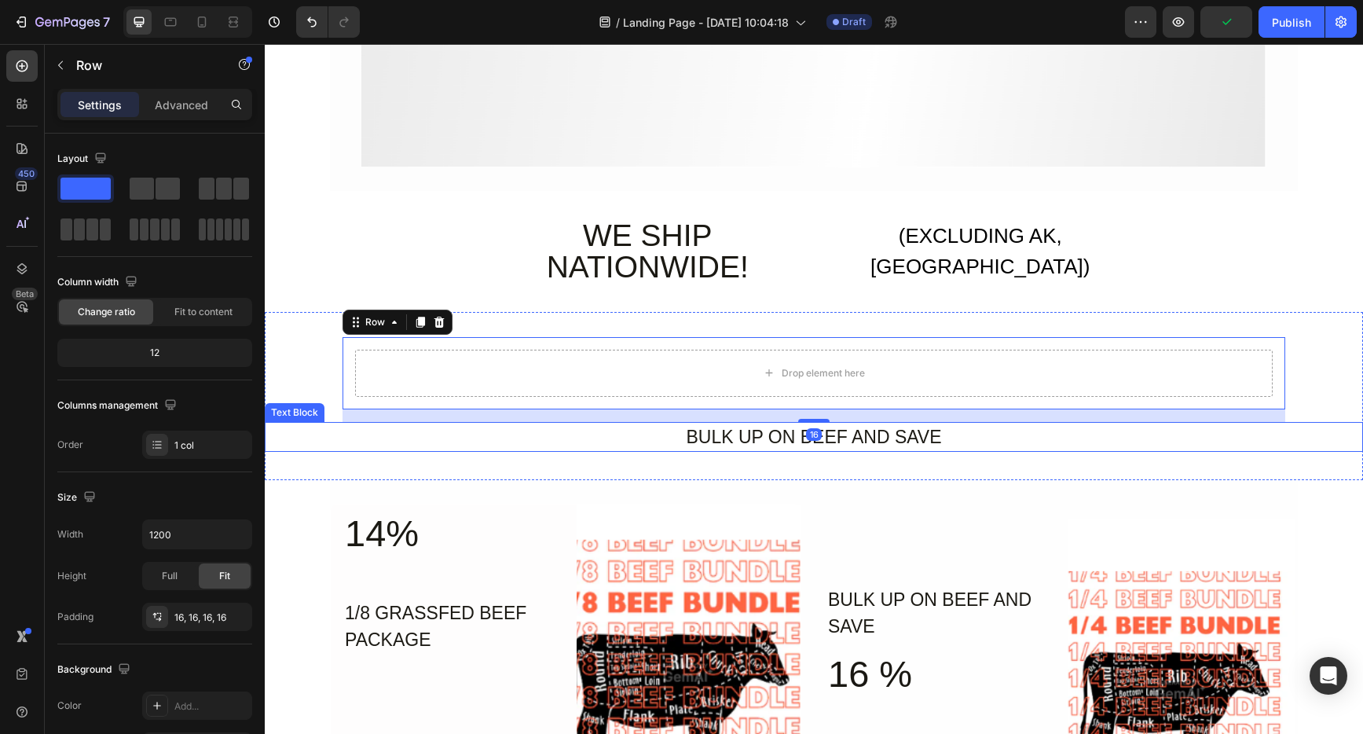
click at [734, 428] on div "BULK UP ON BEEF AND SAVE" at bounding box center [814, 437] width 1099 height 31
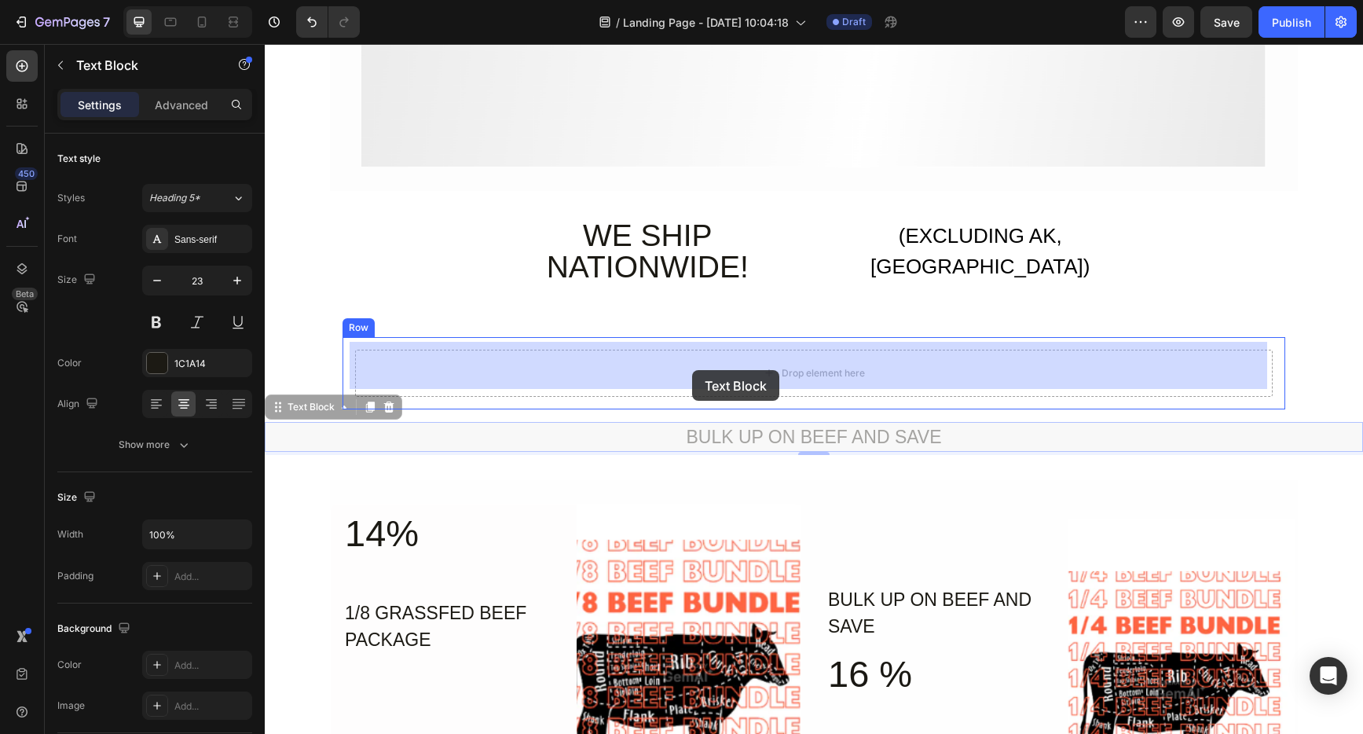
drag, startPoint x: 276, startPoint y: 401, endPoint x: 692, endPoint y: 370, distance: 417.6
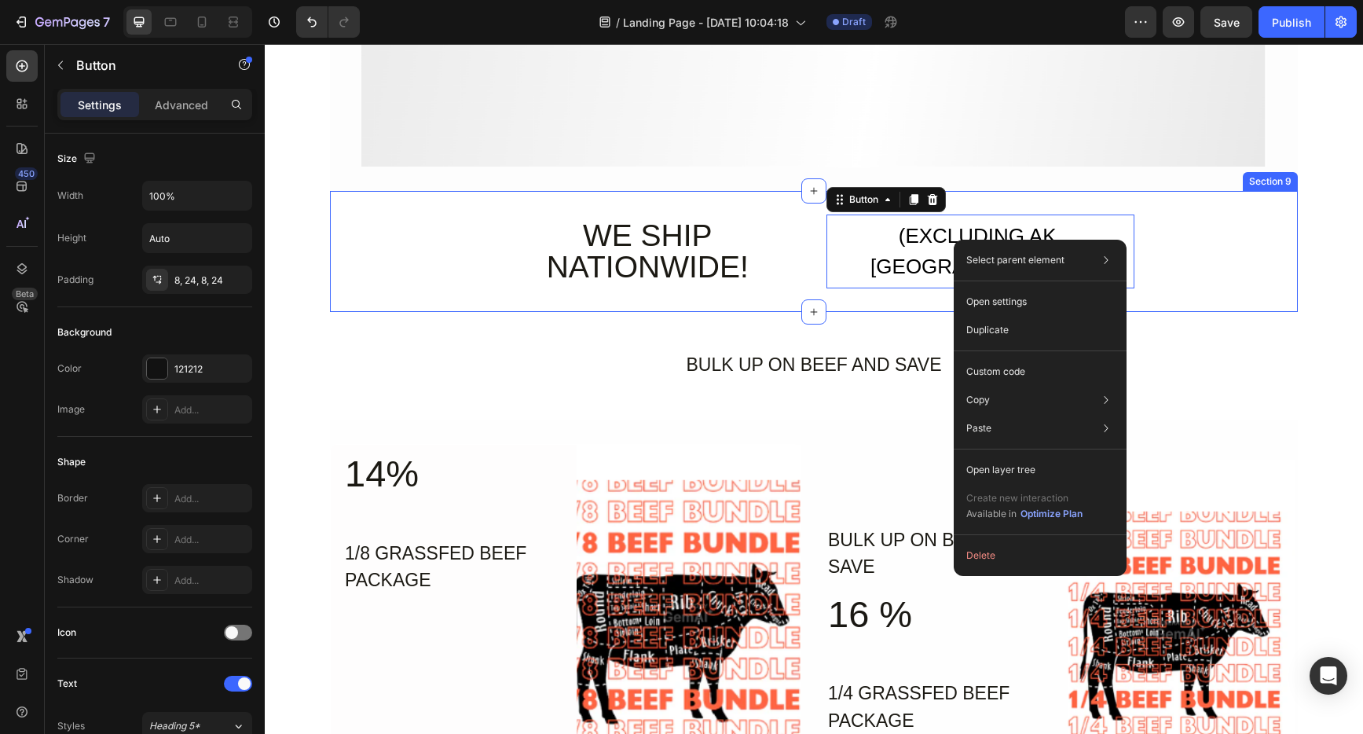
click at [1209, 218] on div "WE SHIP NATIONWIDE! Heading (EXCLUDING AK, HI) Button 0 Row" at bounding box center [814, 252] width 968 height 74
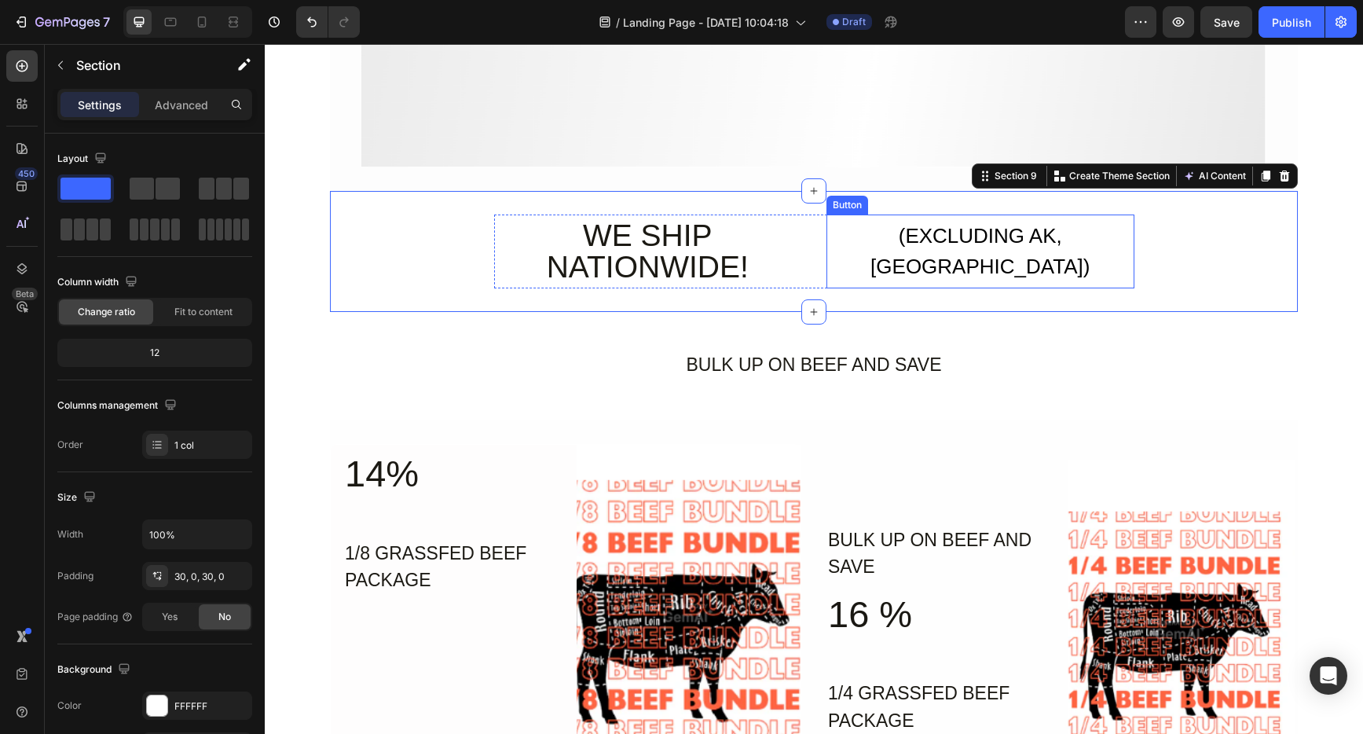
click at [1105, 258] on button "(EXCLUDING AK, [GEOGRAPHIC_DATA])" at bounding box center [981, 252] width 308 height 74
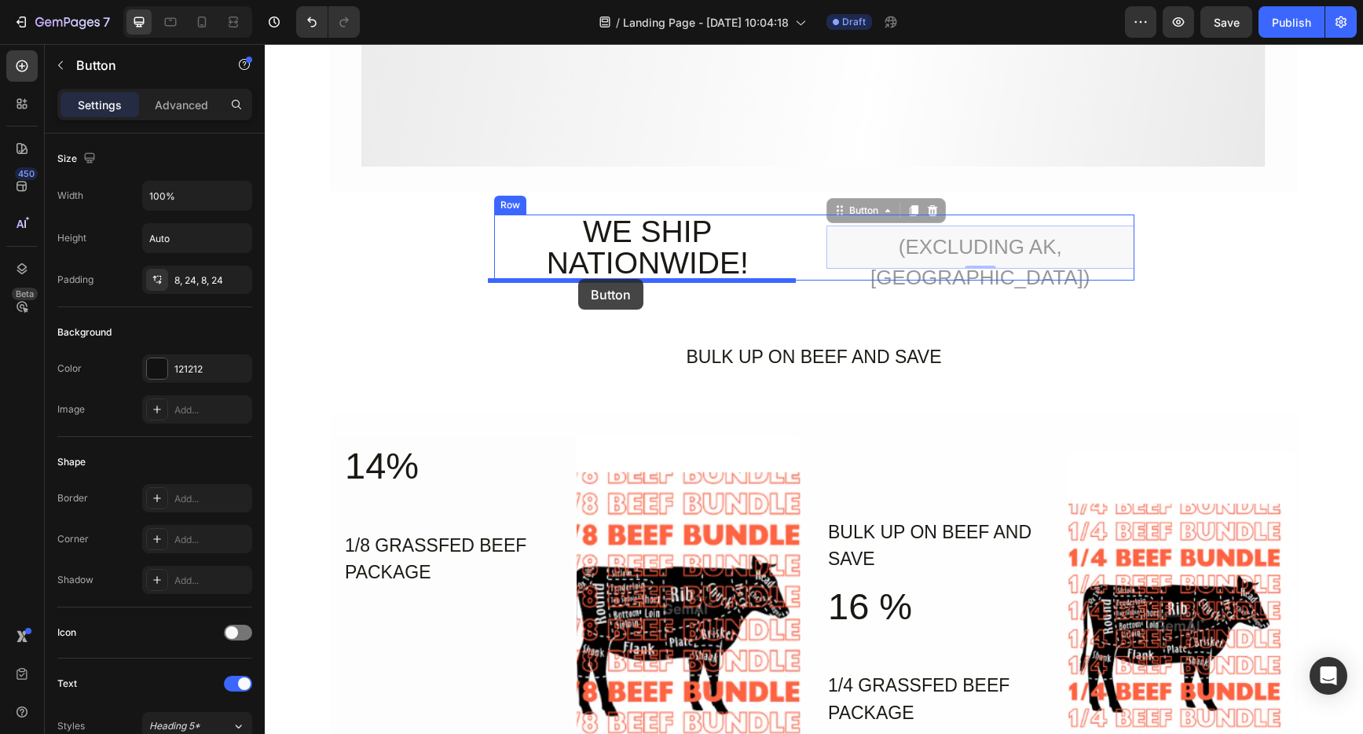
drag, startPoint x: 838, startPoint y: 214, endPoint x: 578, endPoint y: 279, distance: 267.4
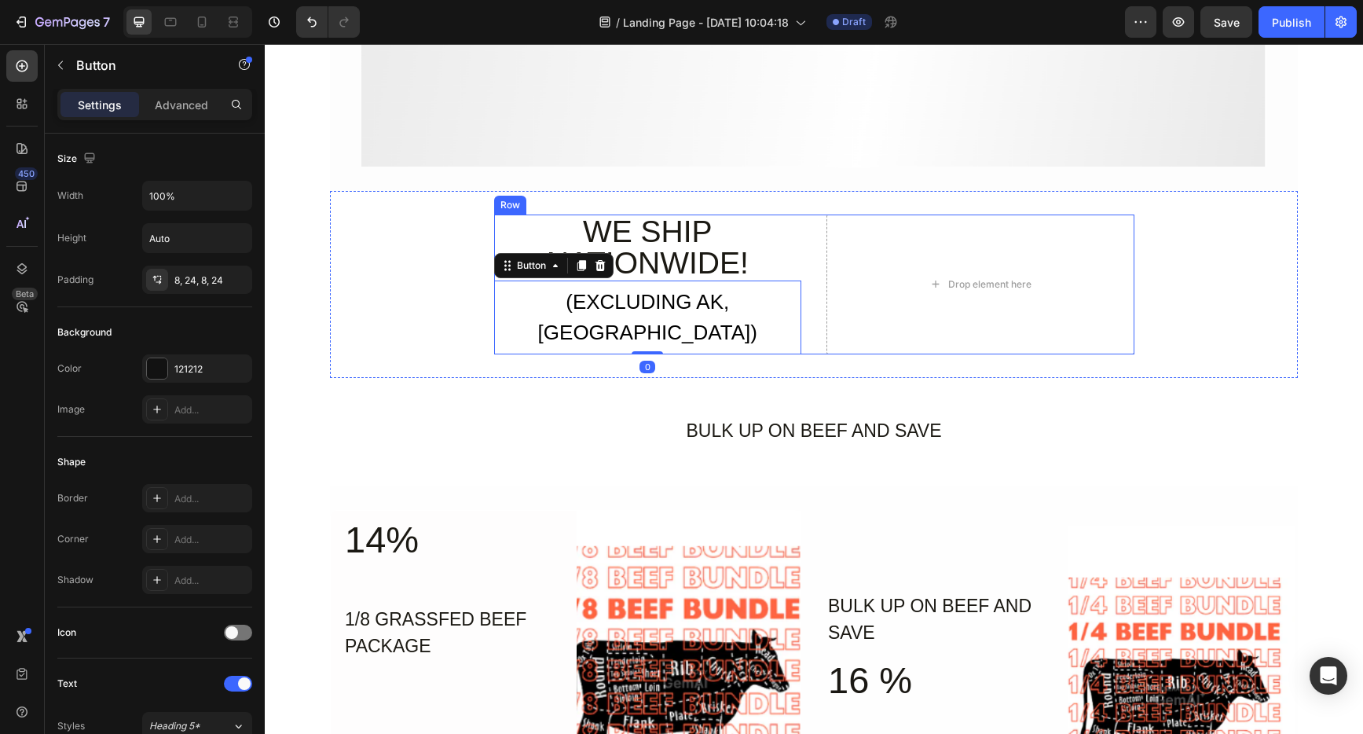
click at [792, 241] on h2 "WE SHIP NATIONWIDE!" at bounding box center [648, 248] width 308 height 66
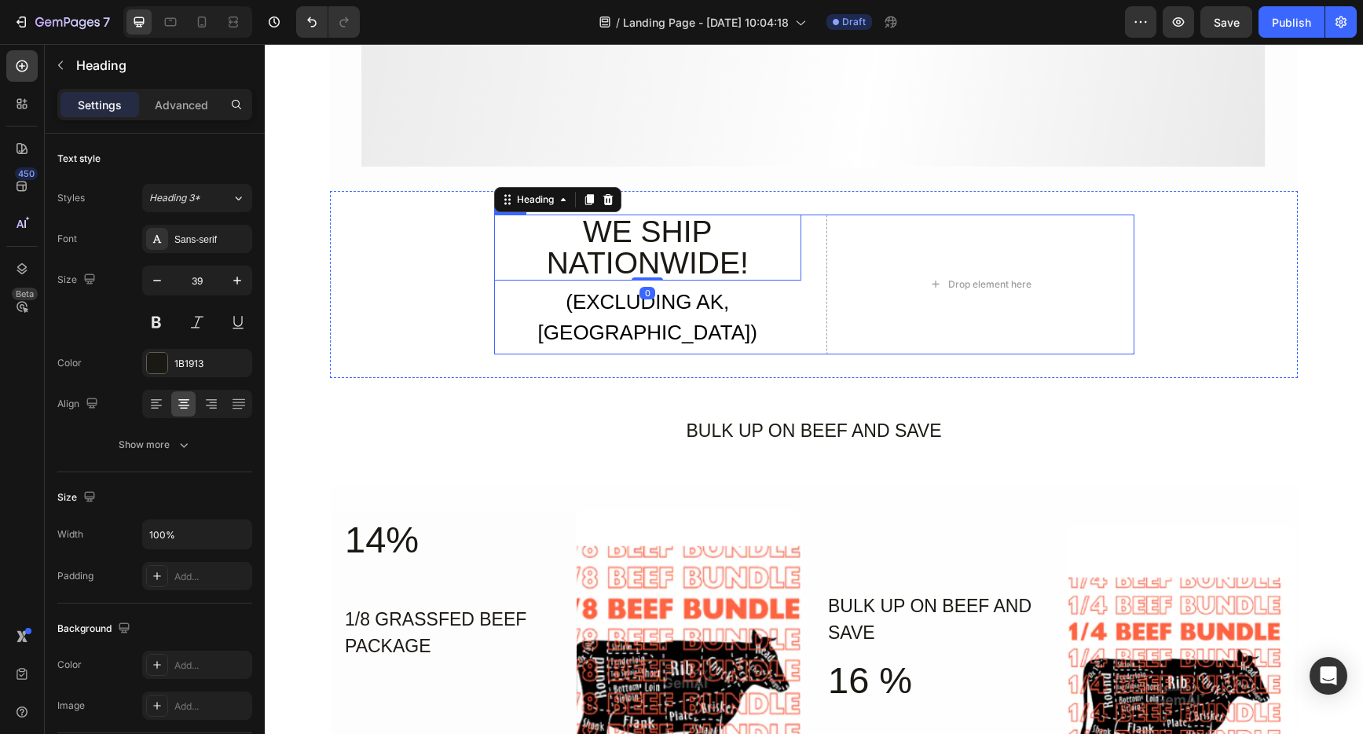
click at [827, 245] on div "Drop element here" at bounding box center [981, 285] width 308 height 140
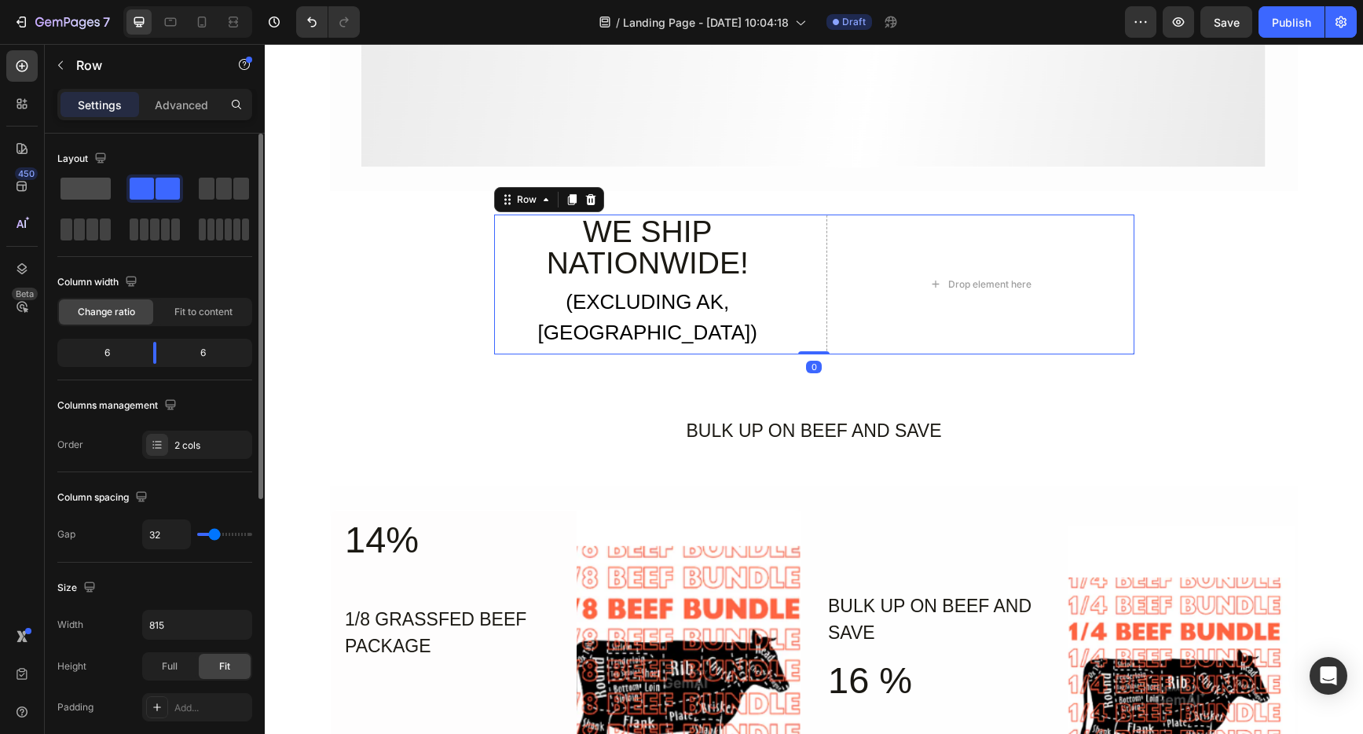
click at [105, 195] on span at bounding box center [86, 189] width 50 height 22
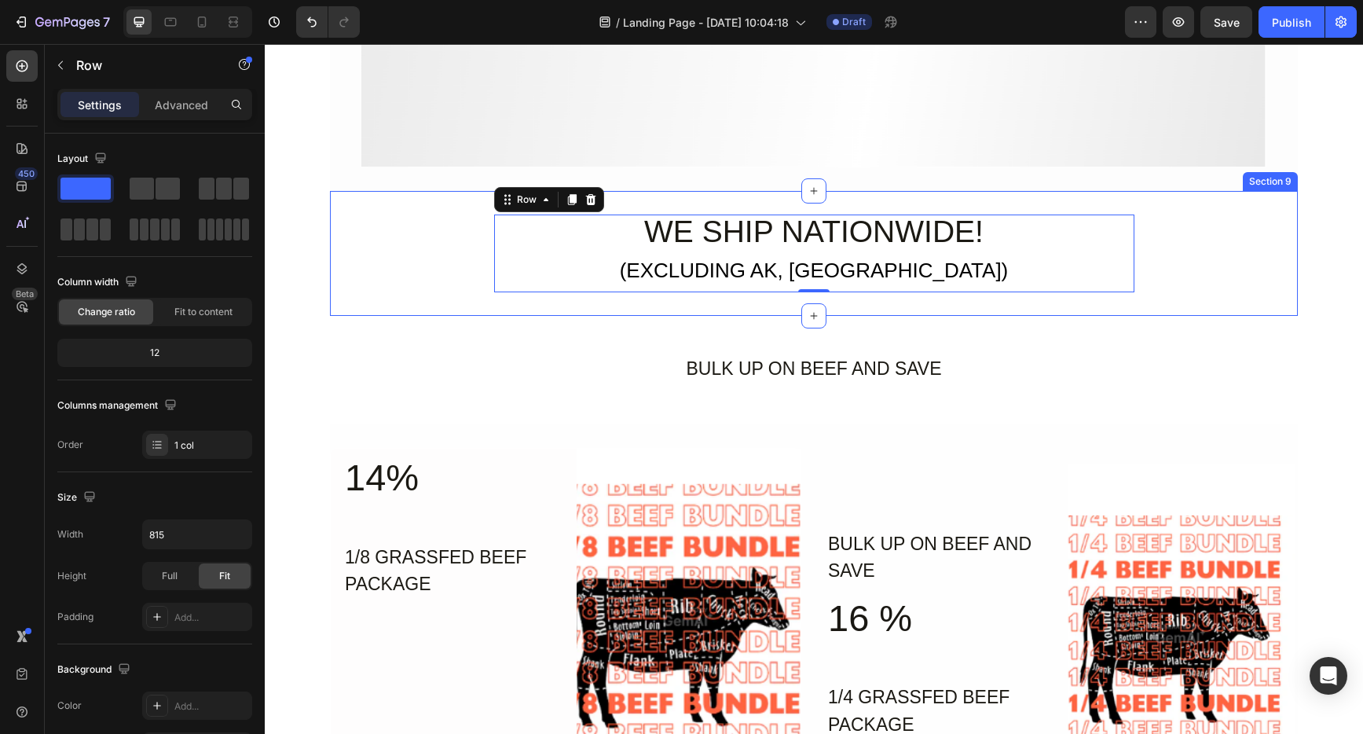
click at [911, 306] on div "WE SHIP NATIONWIDE! Heading (EXCLUDING AK, HI) Button Row 0 Section 9" at bounding box center [814, 253] width 968 height 125
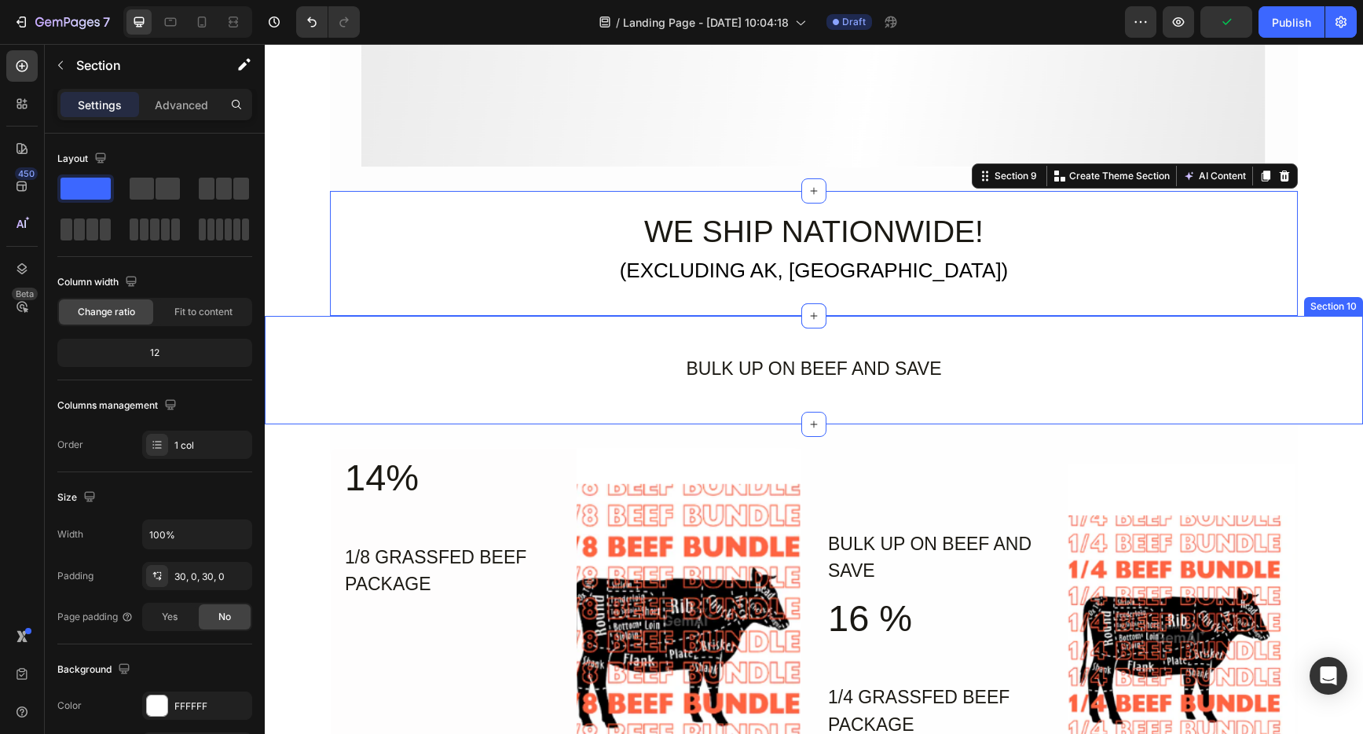
click at [890, 336] on div "BULK UP ON BEEF AND SAVE Text Block Row Section 10" at bounding box center [814, 370] width 1099 height 109
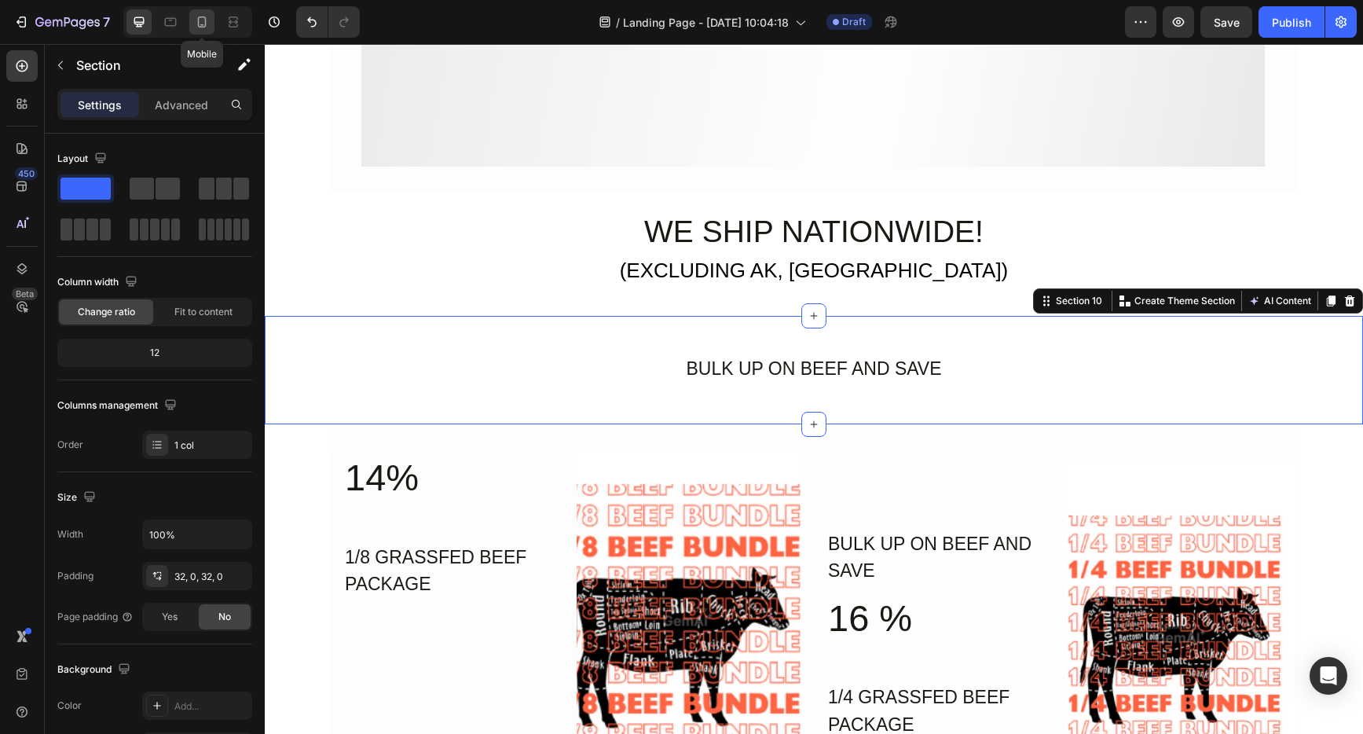
click at [214, 28] on div at bounding box center [201, 21] width 25 height 25
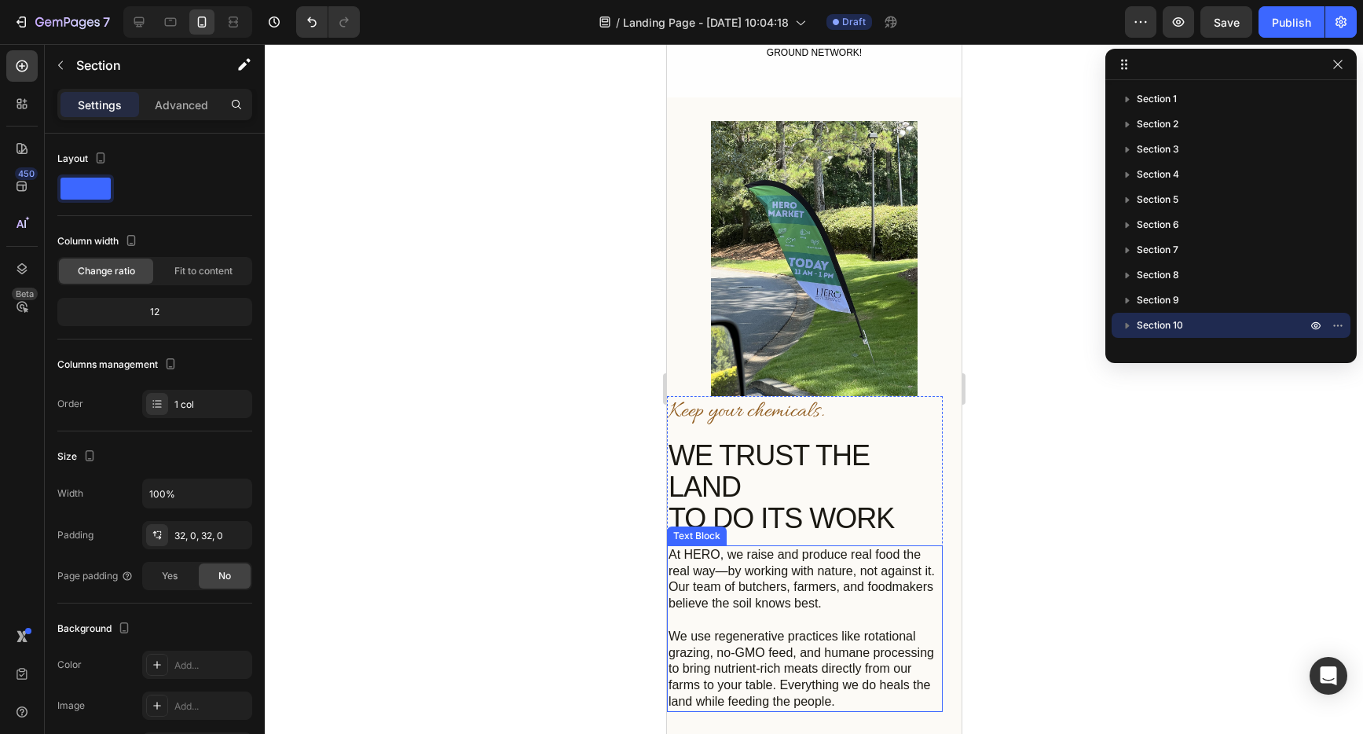
scroll to position [130, 0]
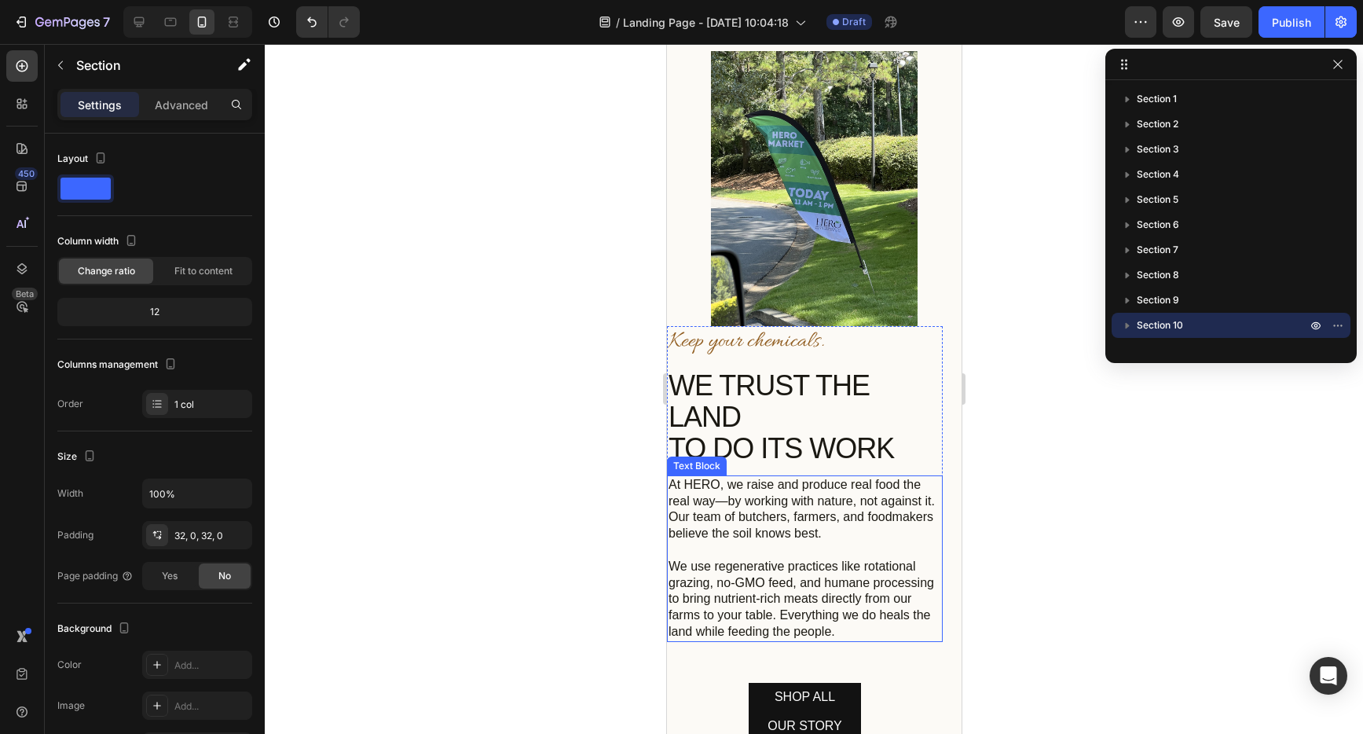
click at [836, 525] on p "At HERO, we raise and produce real food the real way—by working with nature, no…" at bounding box center [804, 509] width 273 height 65
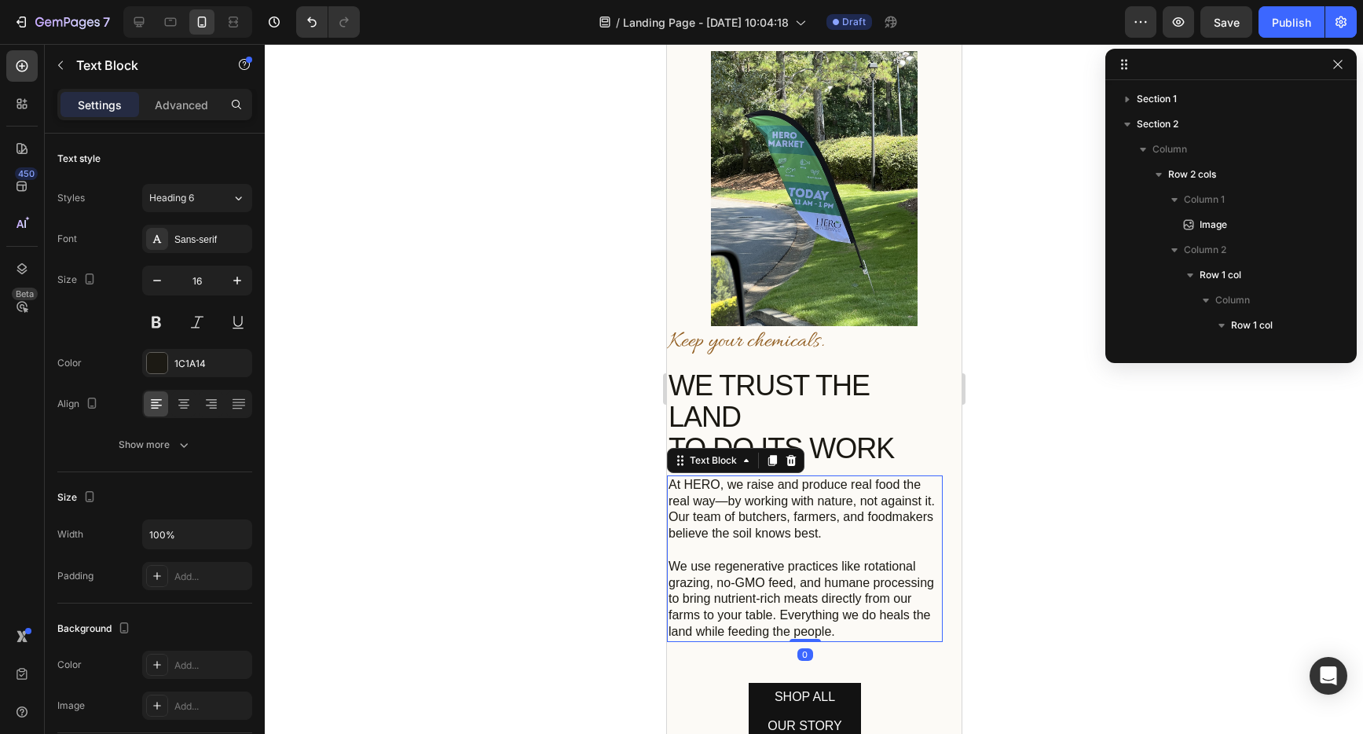
scroll to position [222, 0]
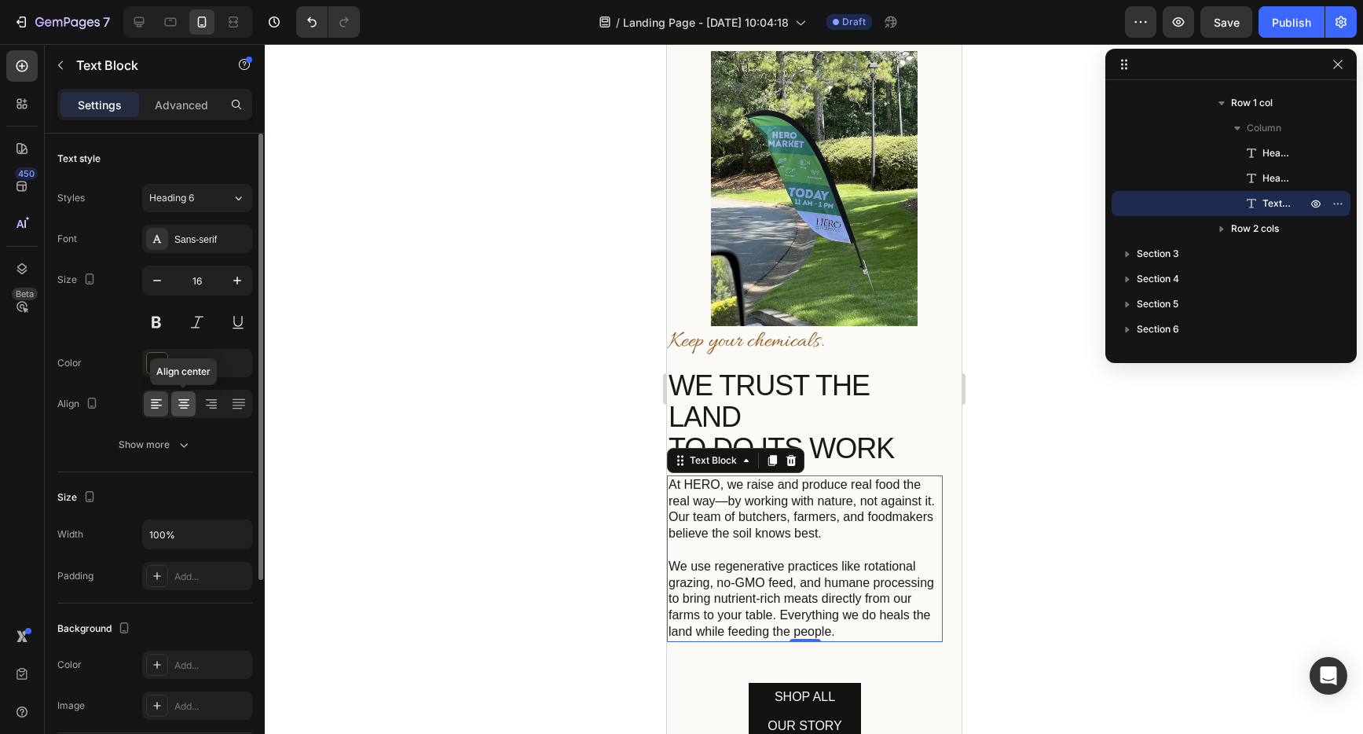
click at [186, 409] on icon at bounding box center [184, 404] width 16 height 16
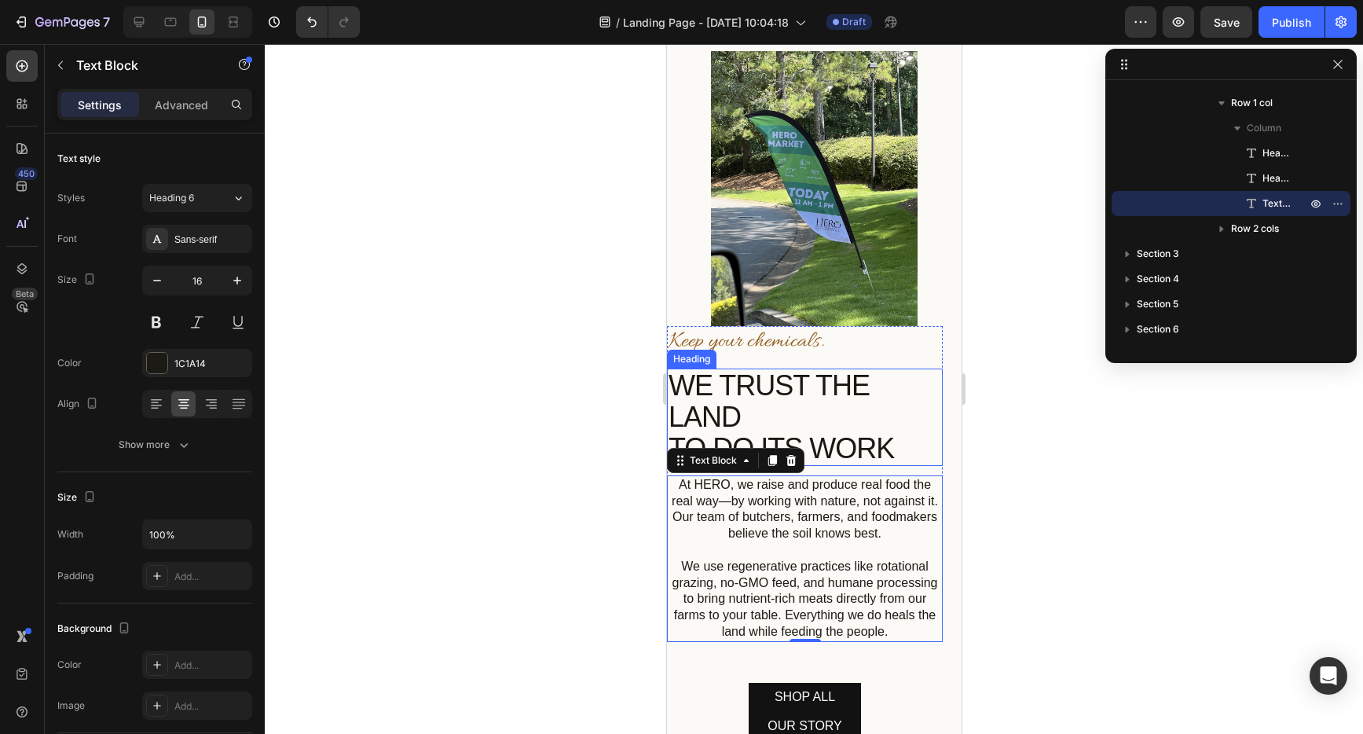
click at [754, 400] on h2 "WE TRUST THE LAND TO DO ITS WORK" at bounding box center [804, 417] width 276 height 97
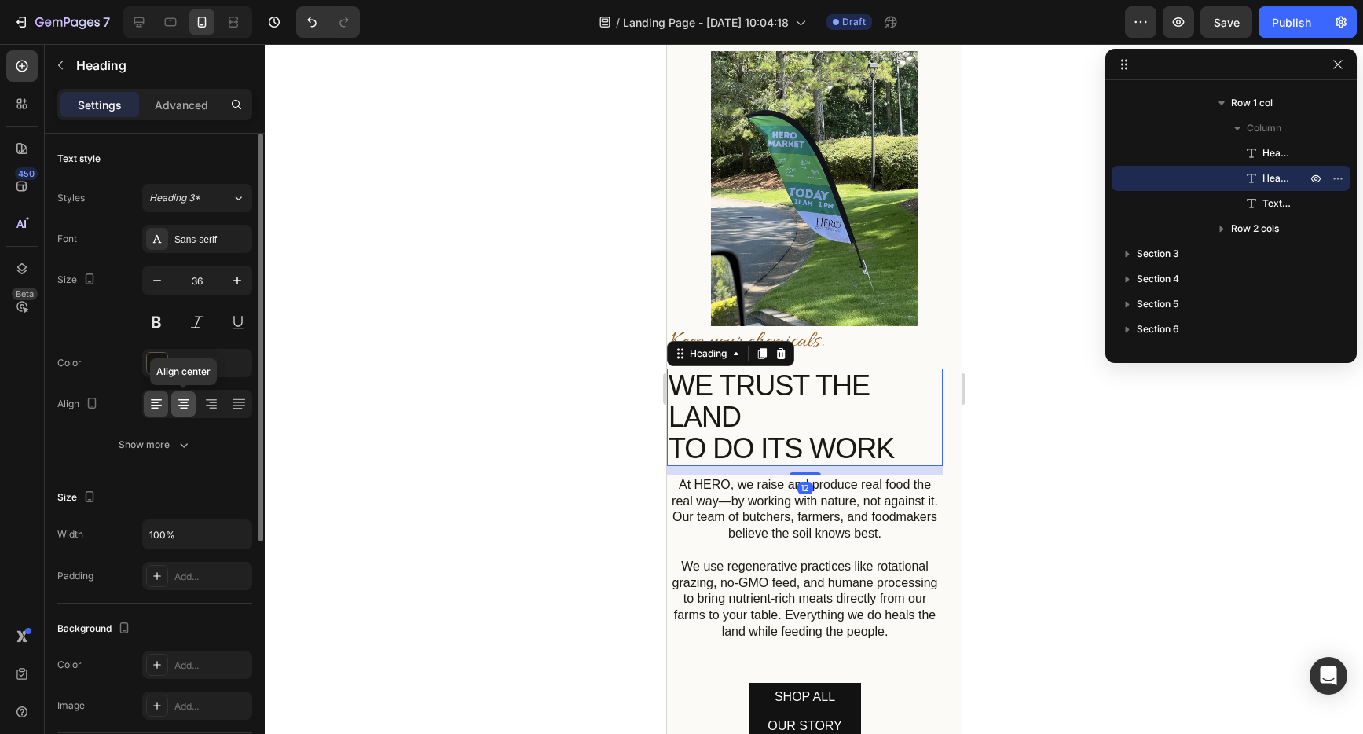
click at [178, 399] on icon at bounding box center [183, 400] width 11 height 2
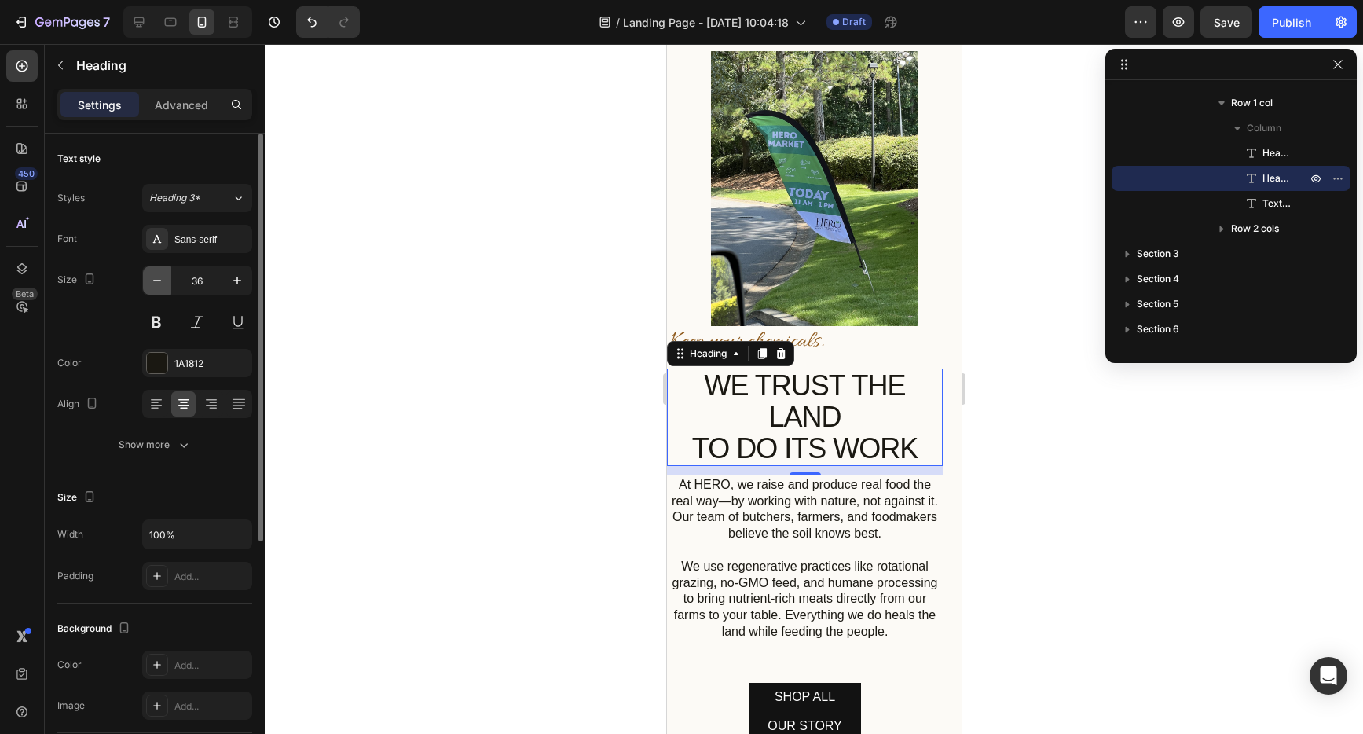
click at [151, 283] on icon "button" at bounding box center [157, 281] width 16 height 16
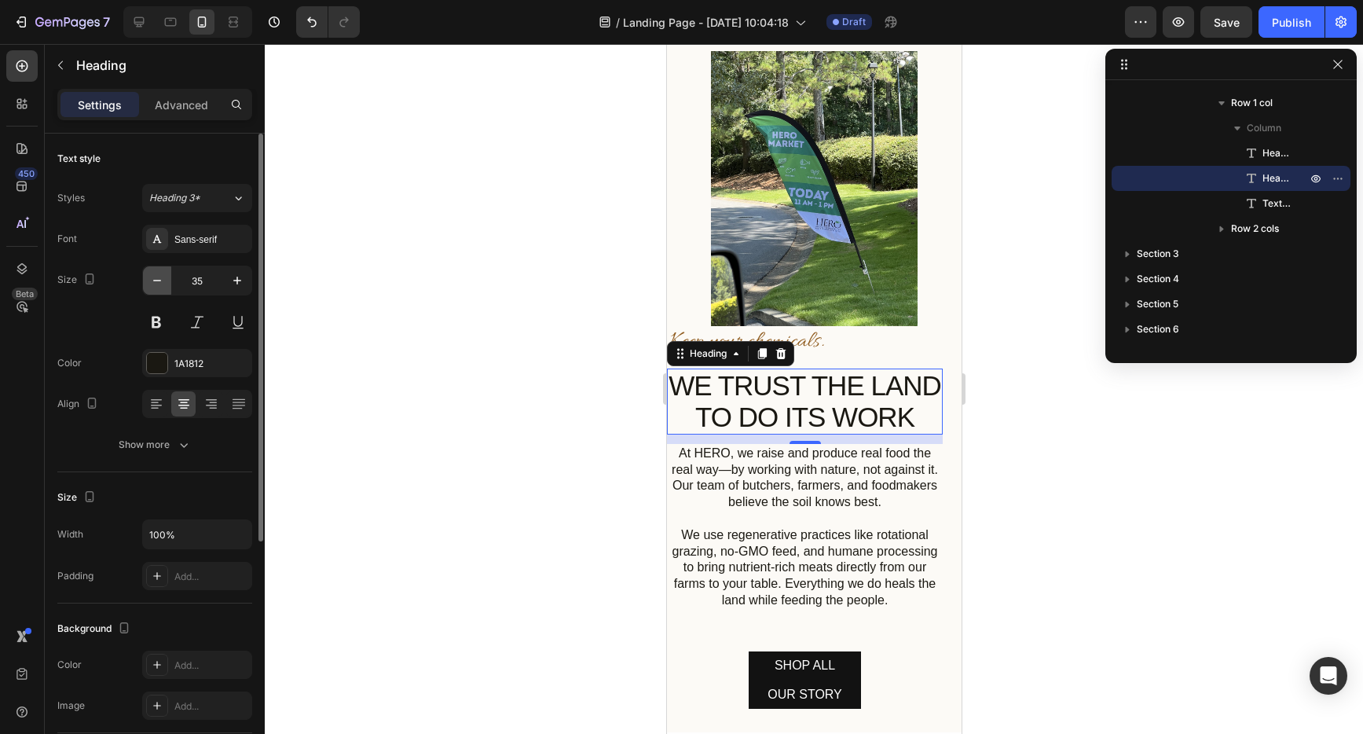
click at [151, 283] on icon "button" at bounding box center [157, 281] width 16 height 16
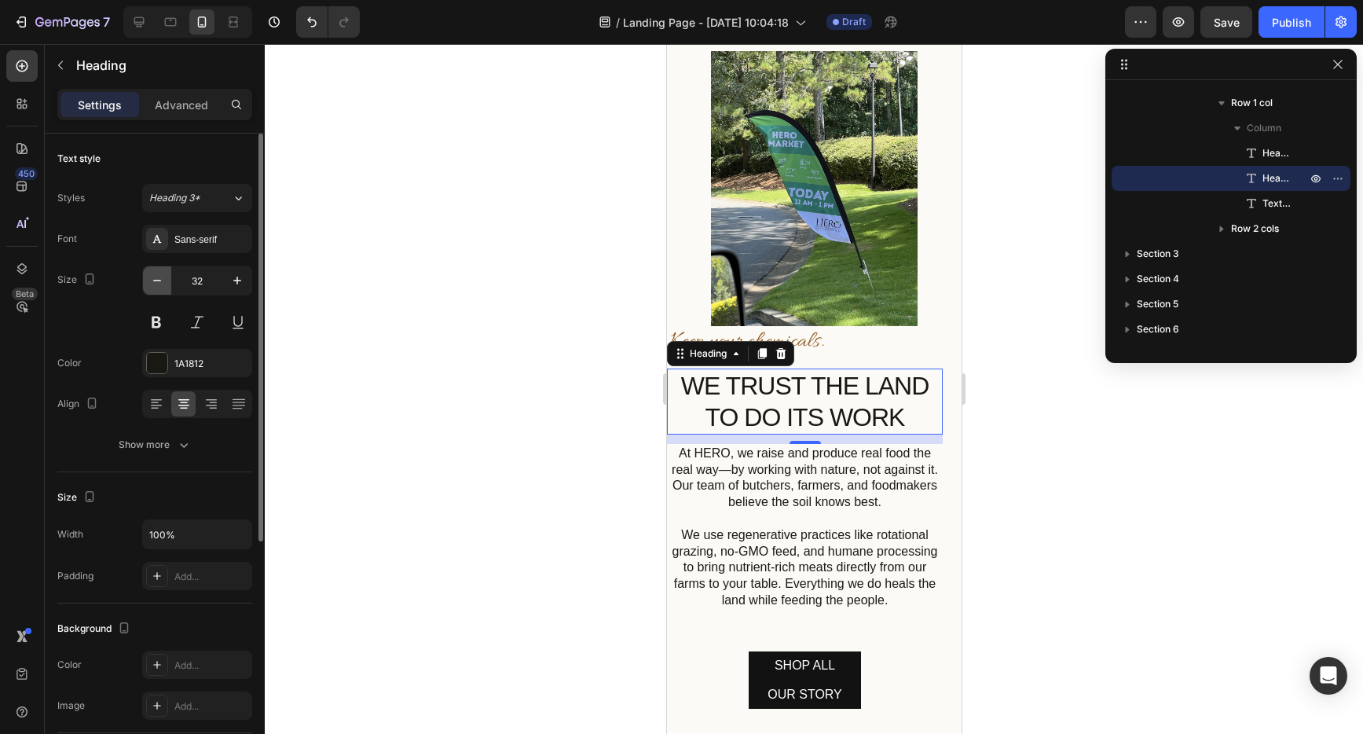
type input "31"
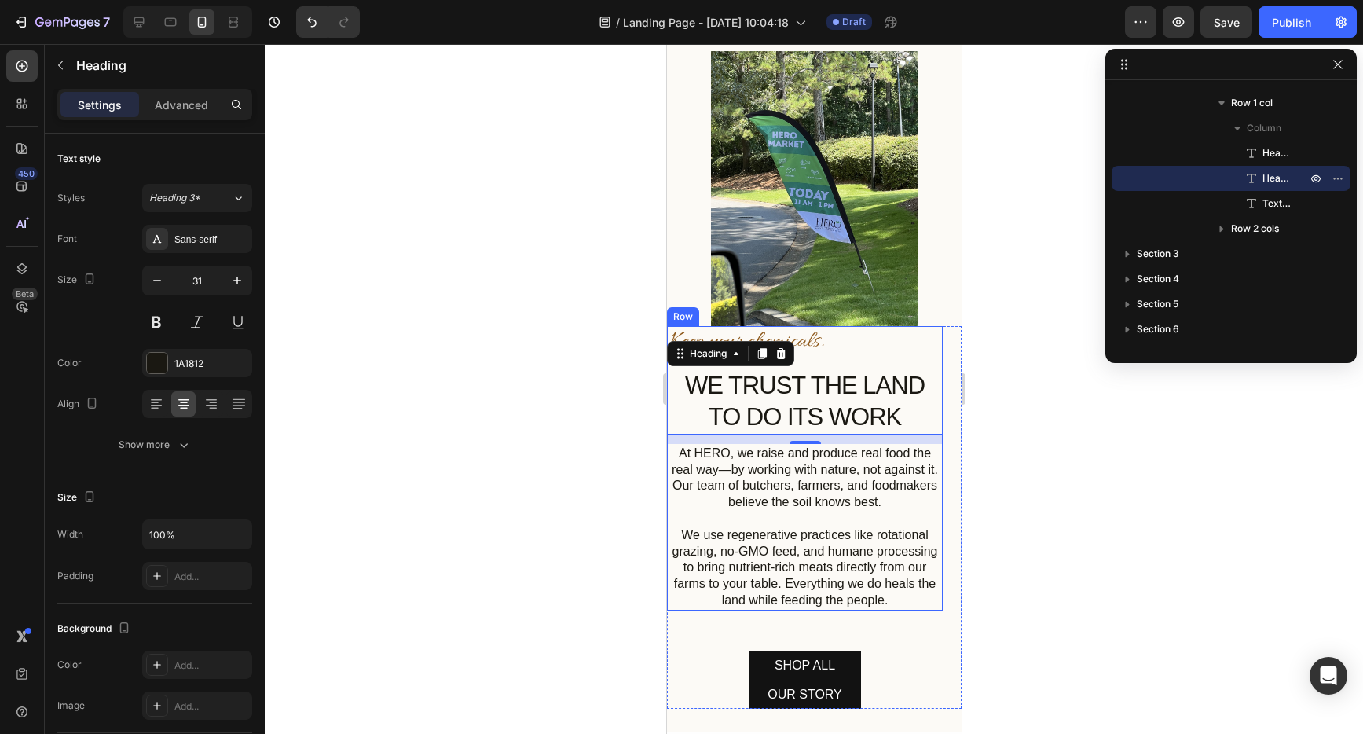
click at [860, 344] on h2 "Keep your chemicals." at bounding box center [804, 342] width 276 height 33
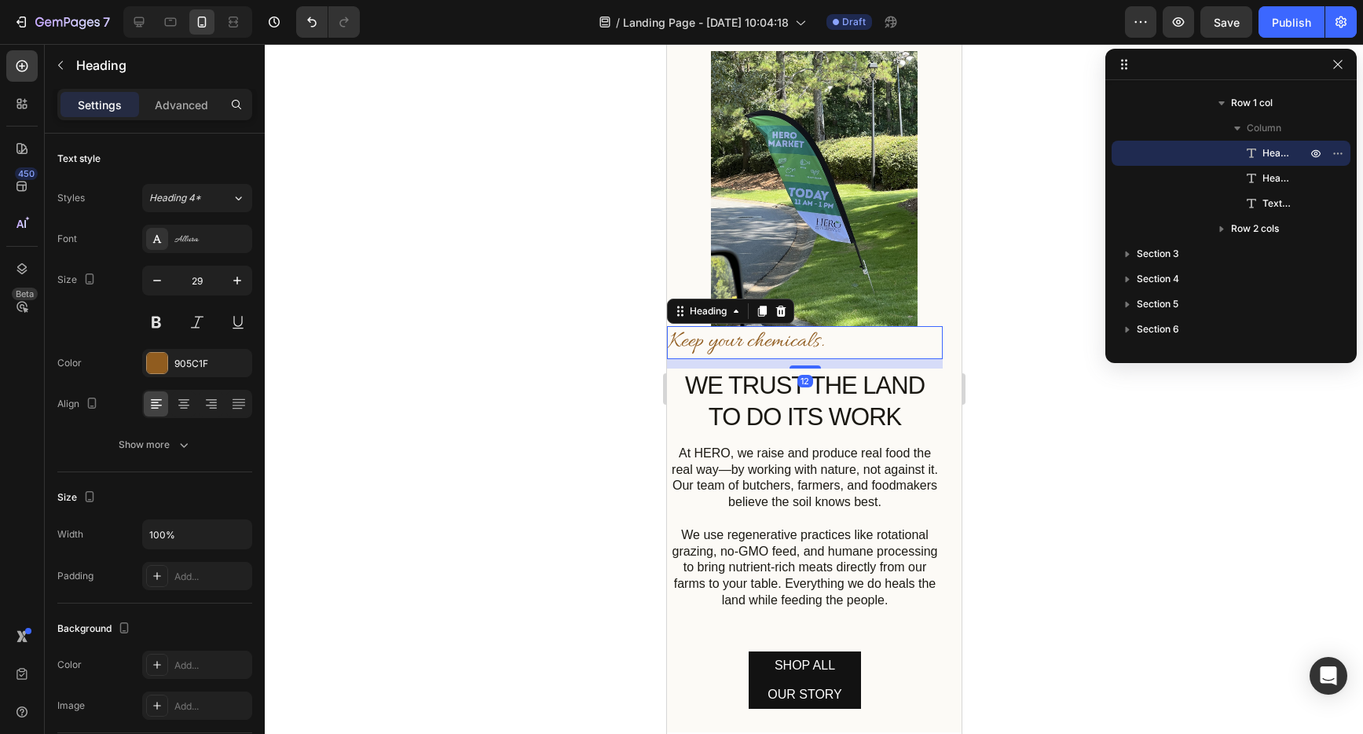
click at [724, 333] on h2 "Keep your chemicals." at bounding box center [804, 342] width 276 height 33
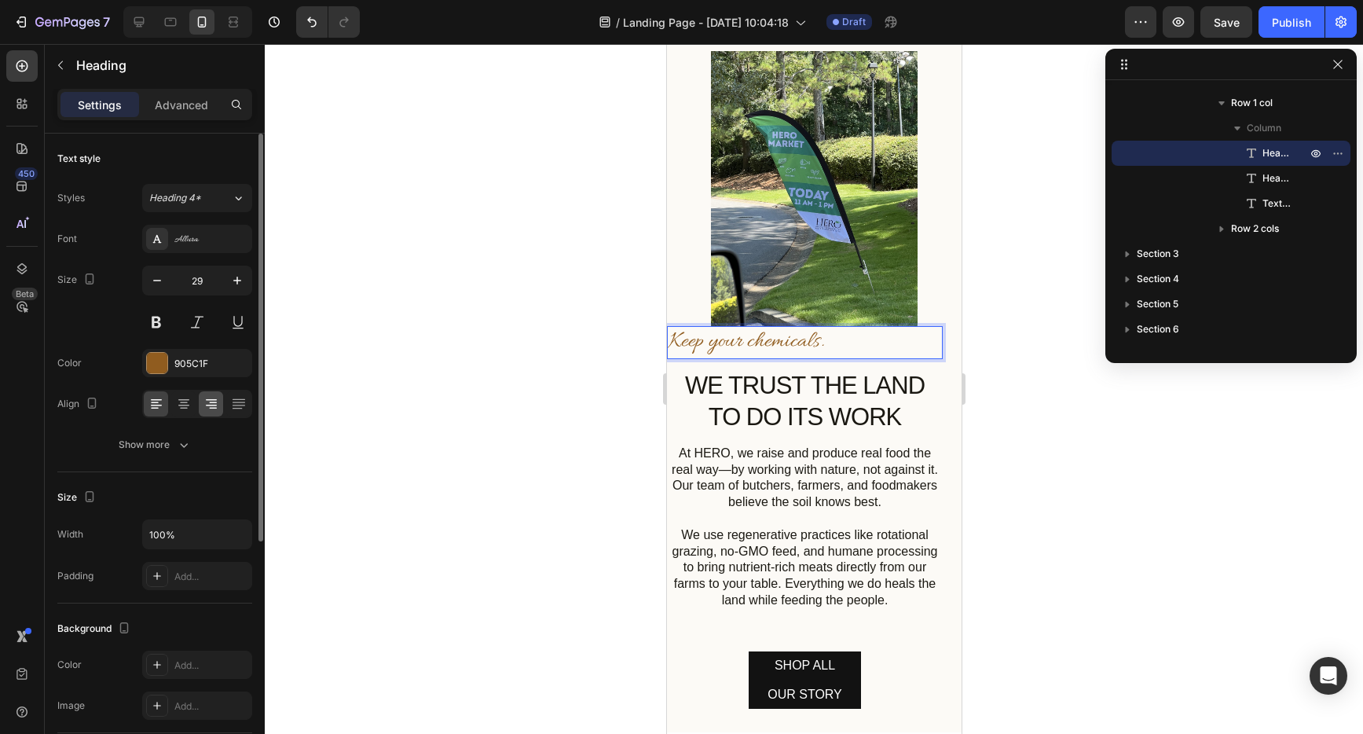
click at [199, 407] on div at bounding box center [211, 403] width 24 height 25
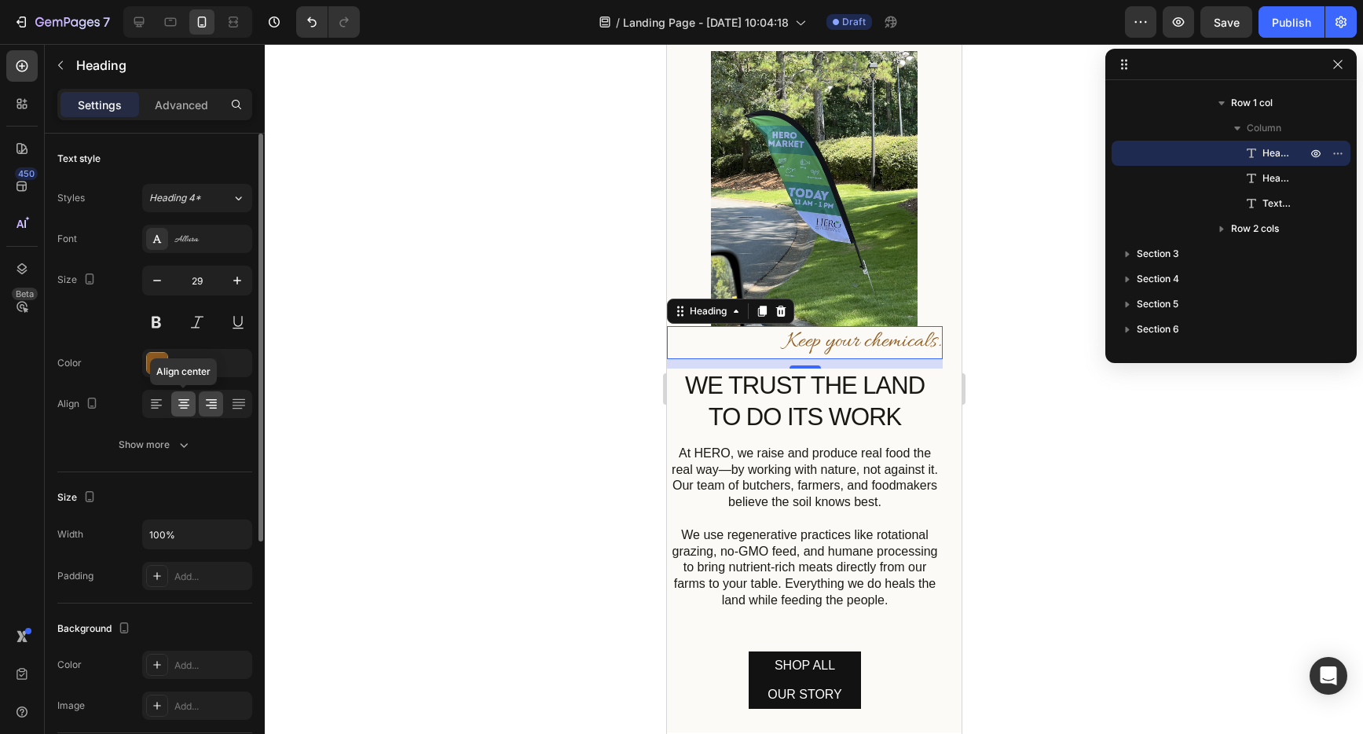
click at [184, 404] on icon at bounding box center [184, 404] width 16 height 16
click at [1068, 536] on div at bounding box center [814, 389] width 1099 height 690
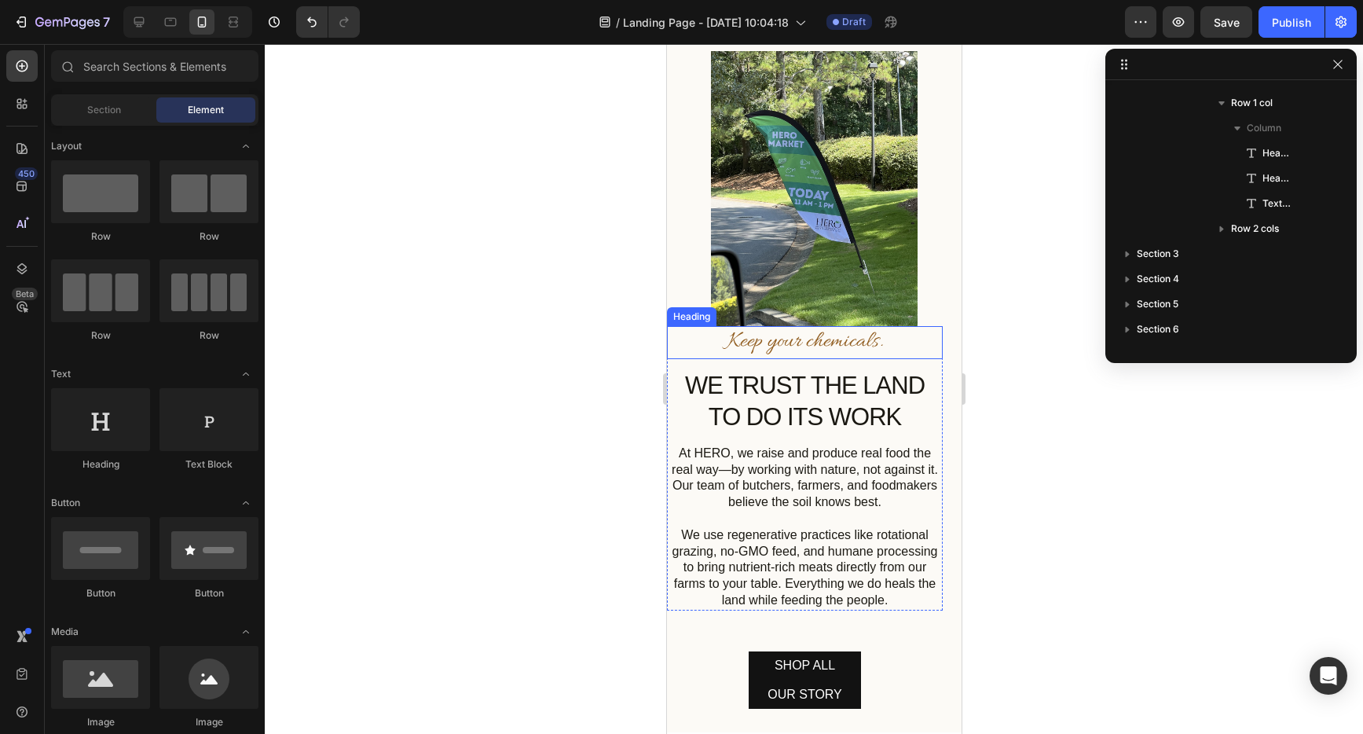
click at [804, 328] on p "Keep your chemicals." at bounding box center [804, 343] width 273 height 30
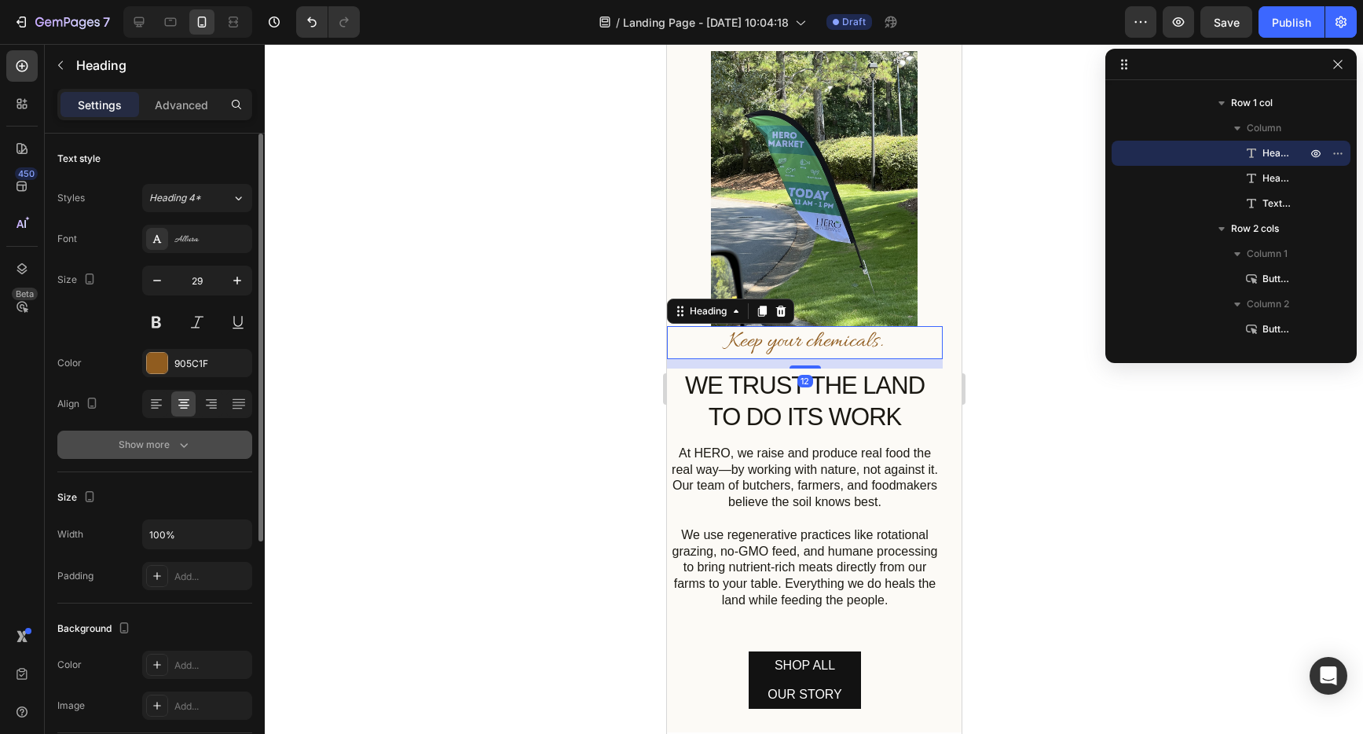
click at [156, 443] on div "Show more" at bounding box center [155, 445] width 73 height 16
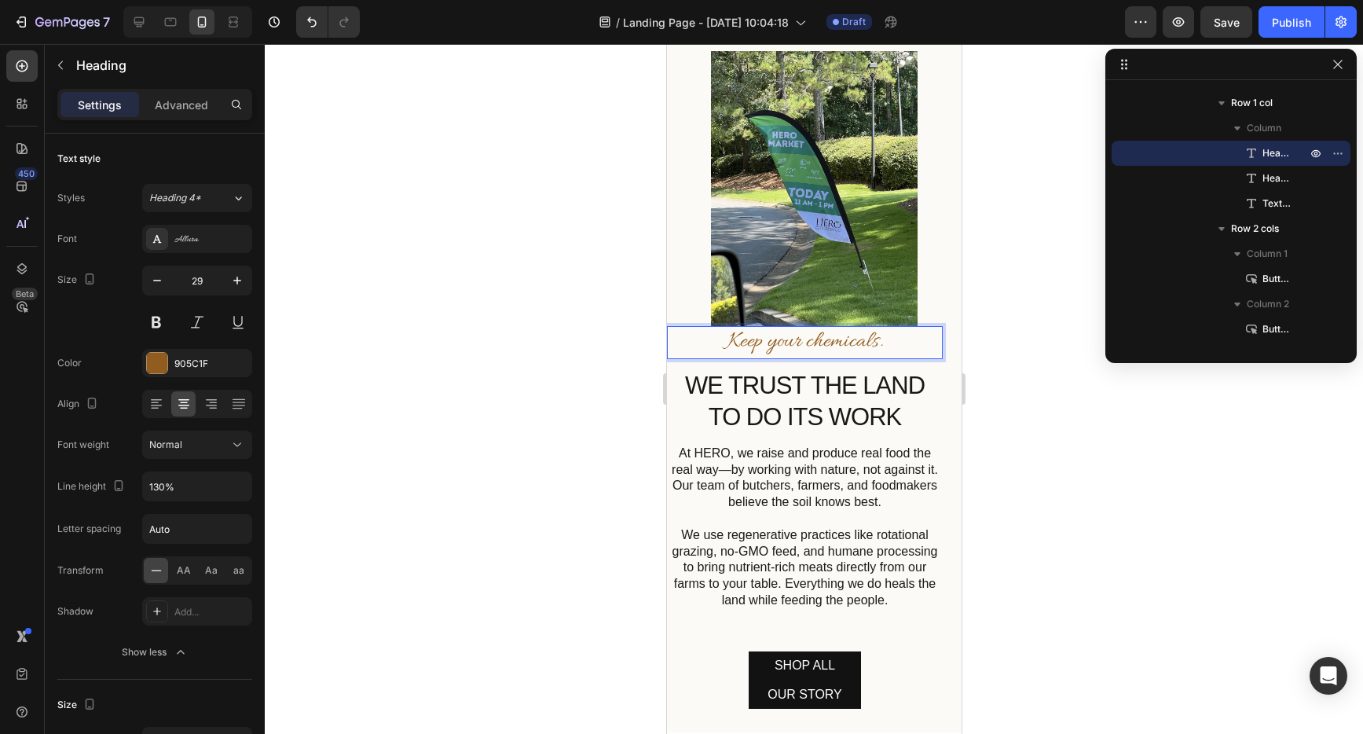
click at [794, 328] on p "Keep your chemicals." at bounding box center [804, 343] width 273 height 30
click at [991, 367] on div at bounding box center [814, 389] width 1099 height 690
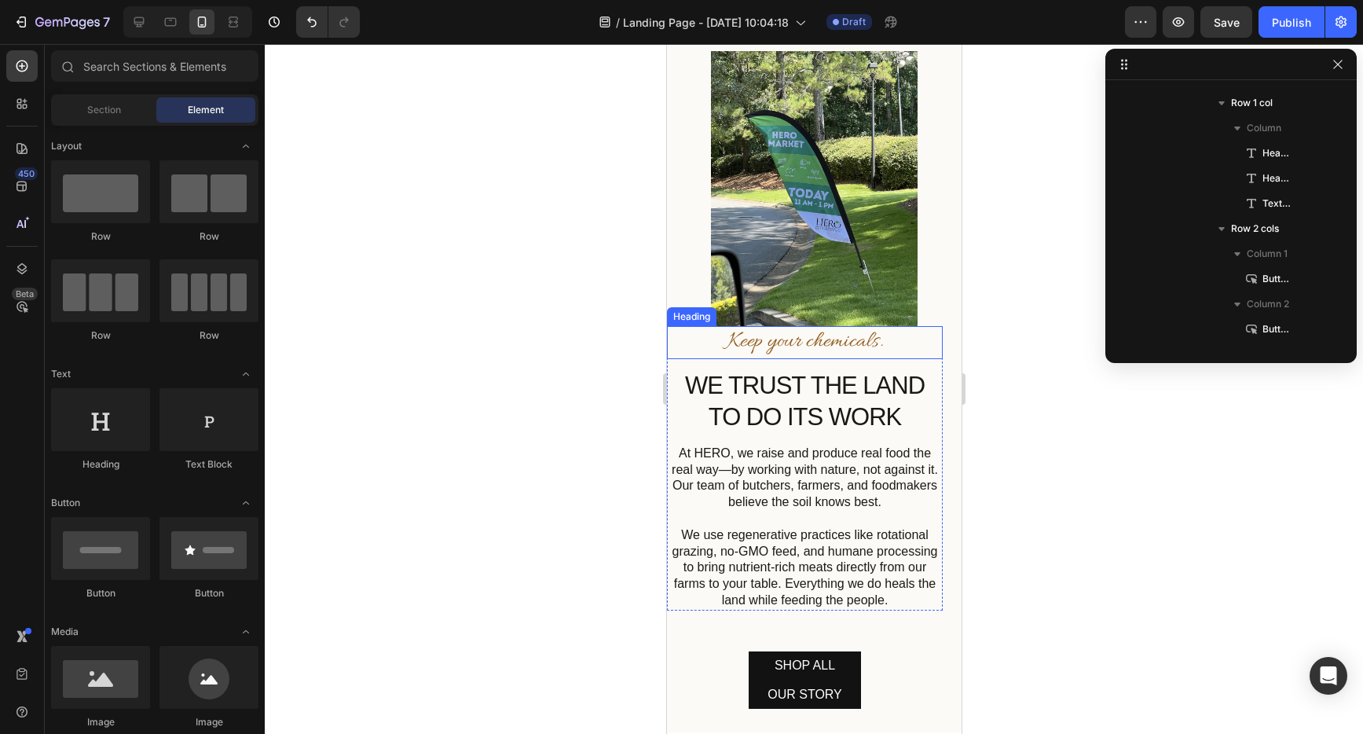
click at [904, 337] on p "Keep your chemicals." at bounding box center [804, 343] width 273 height 30
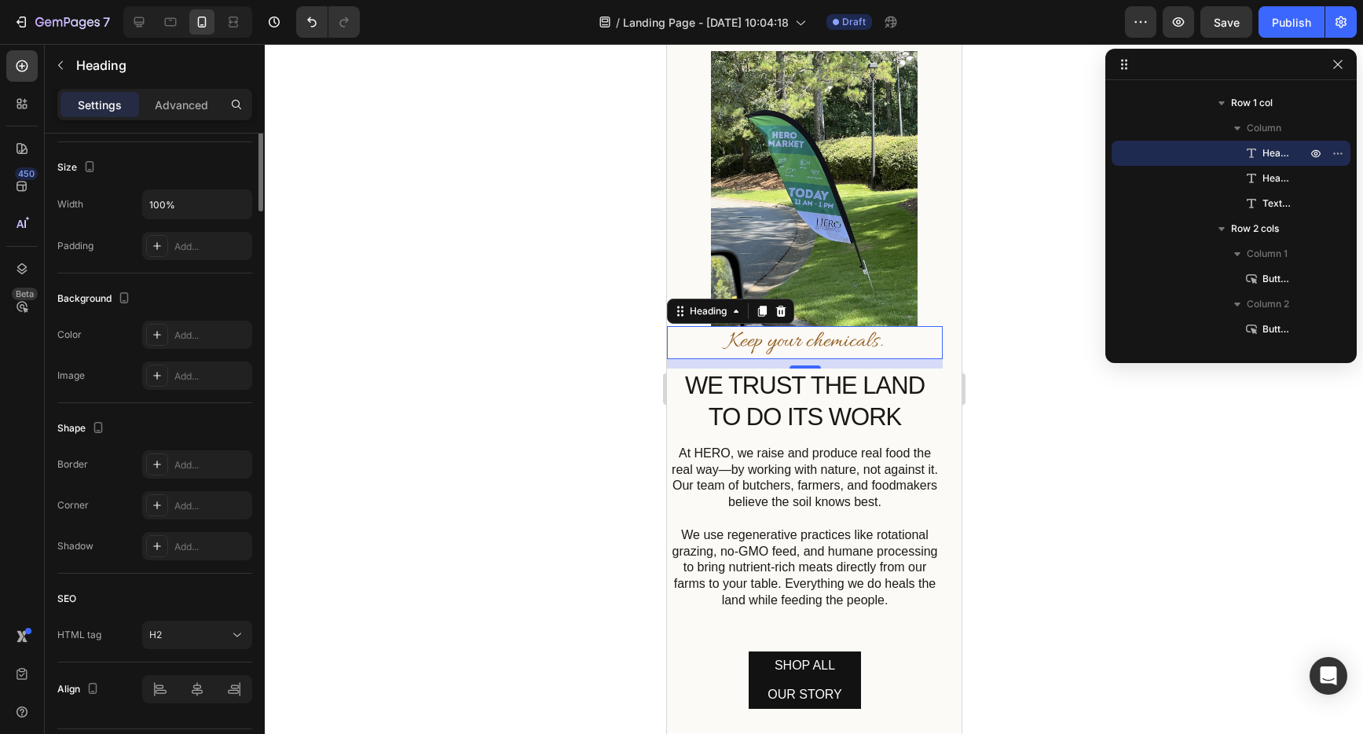
scroll to position [0, 0]
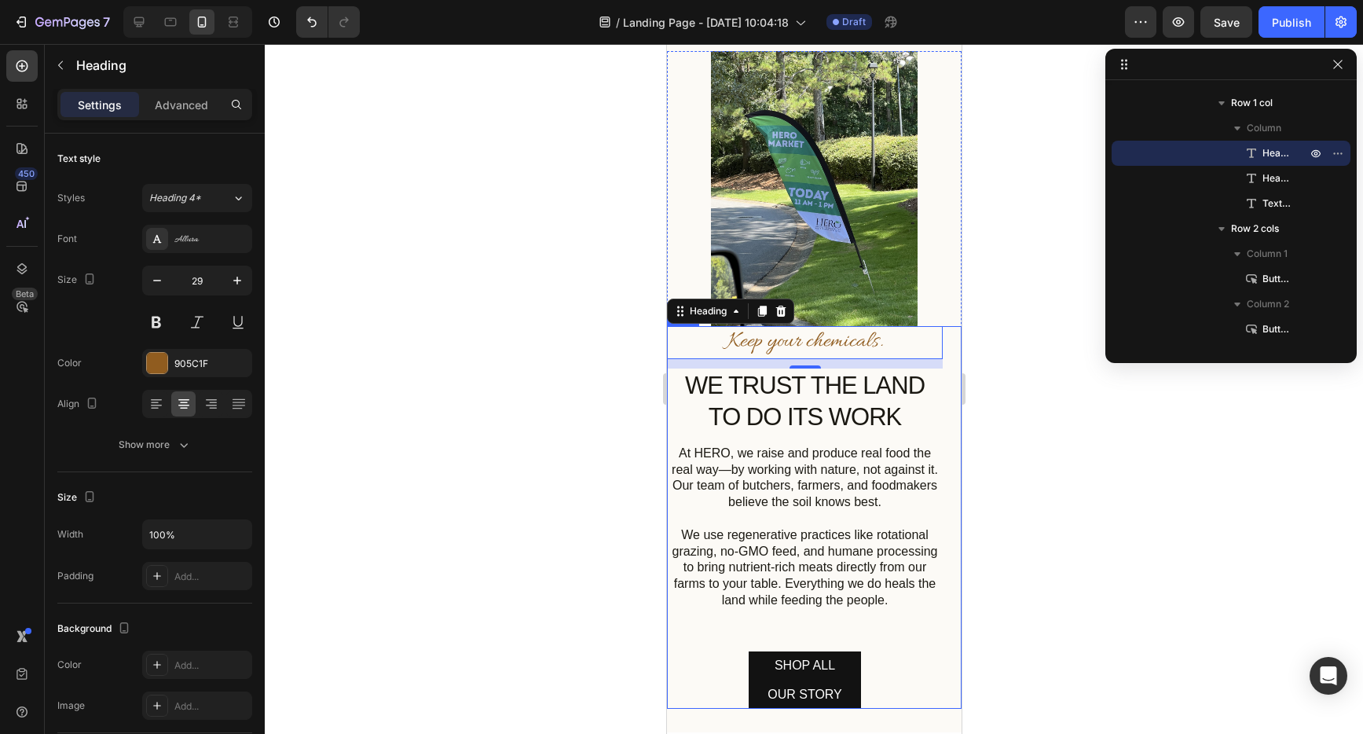
click at [941, 326] on div "Keep your chemicals. Heading 12 WE TRUST THE LAND TO DO ITS WORK Heading At HER…" at bounding box center [813, 517] width 295 height 383
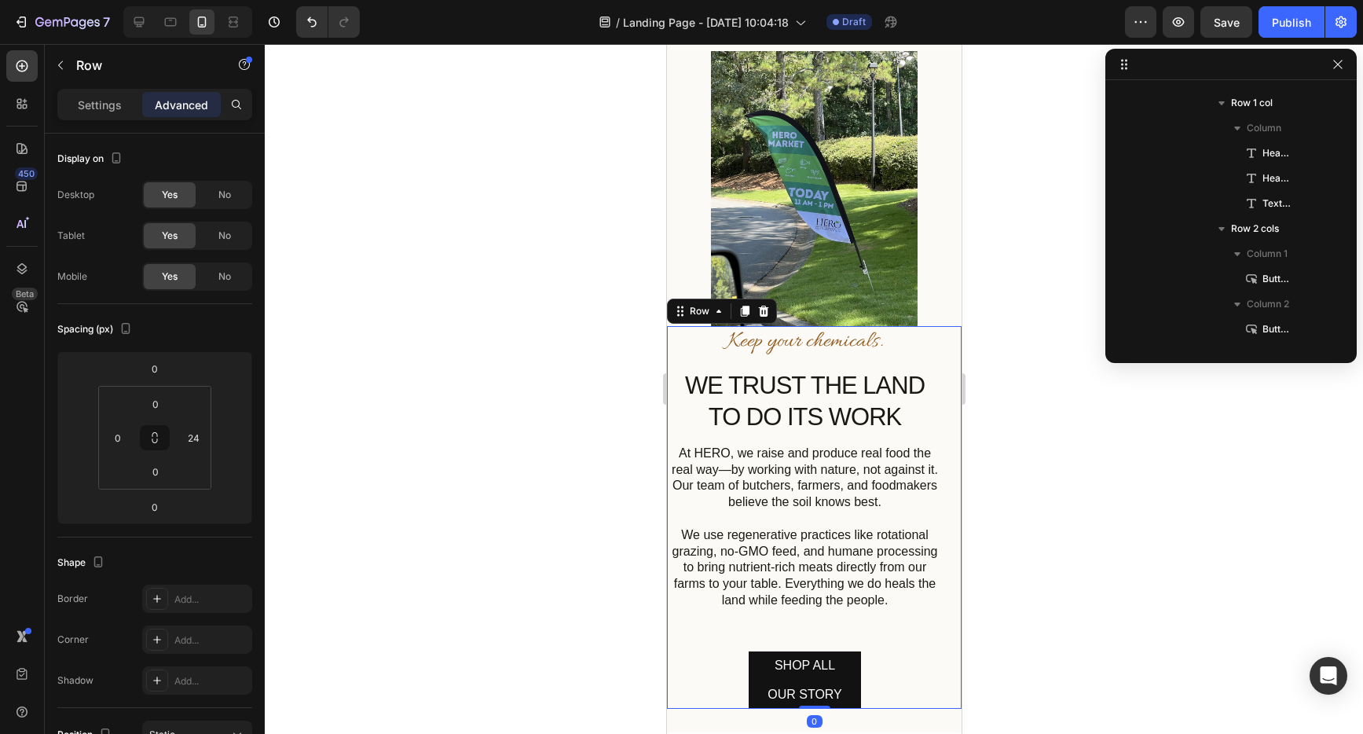
scroll to position [72, 0]
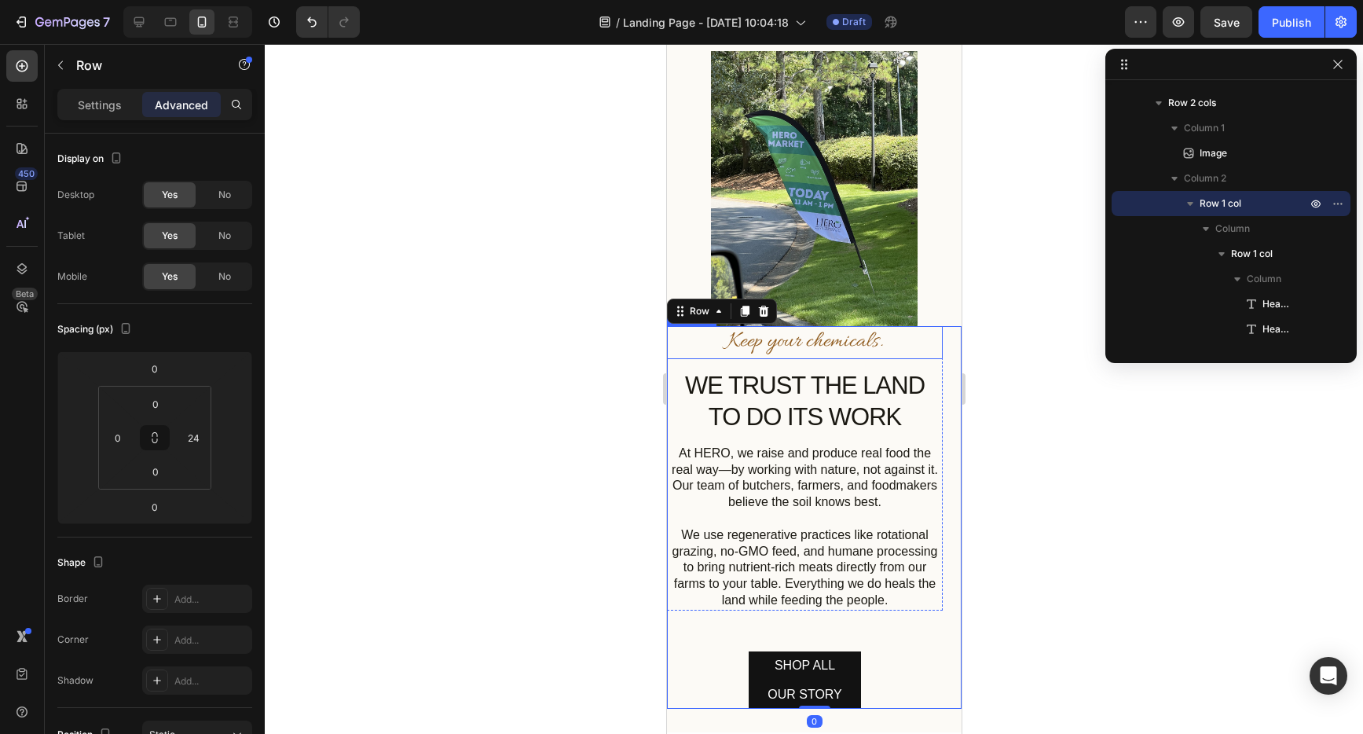
click at [916, 330] on p "Keep your chemicals." at bounding box center [804, 343] width 273 height 30
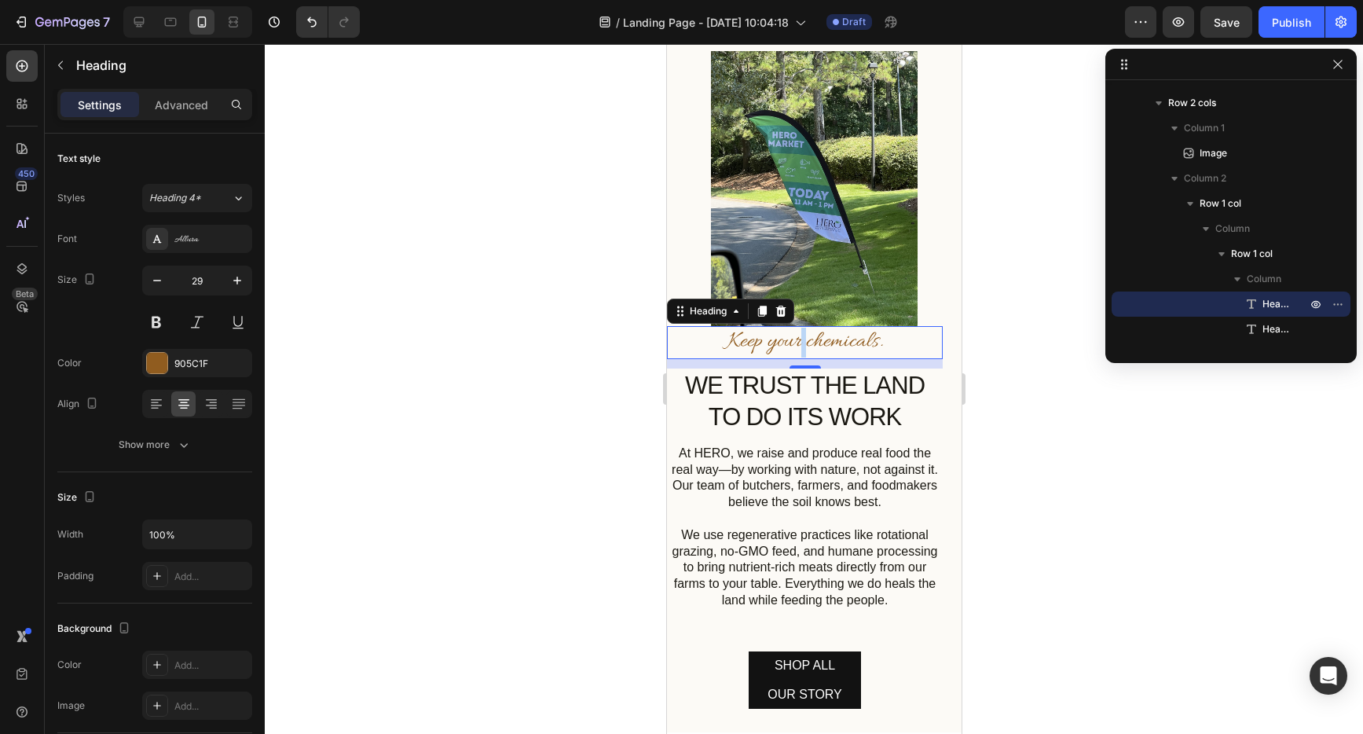
click at [794, 328] on p "Keep your chemicals." at bounding box center [804, 343] width 273 height 30
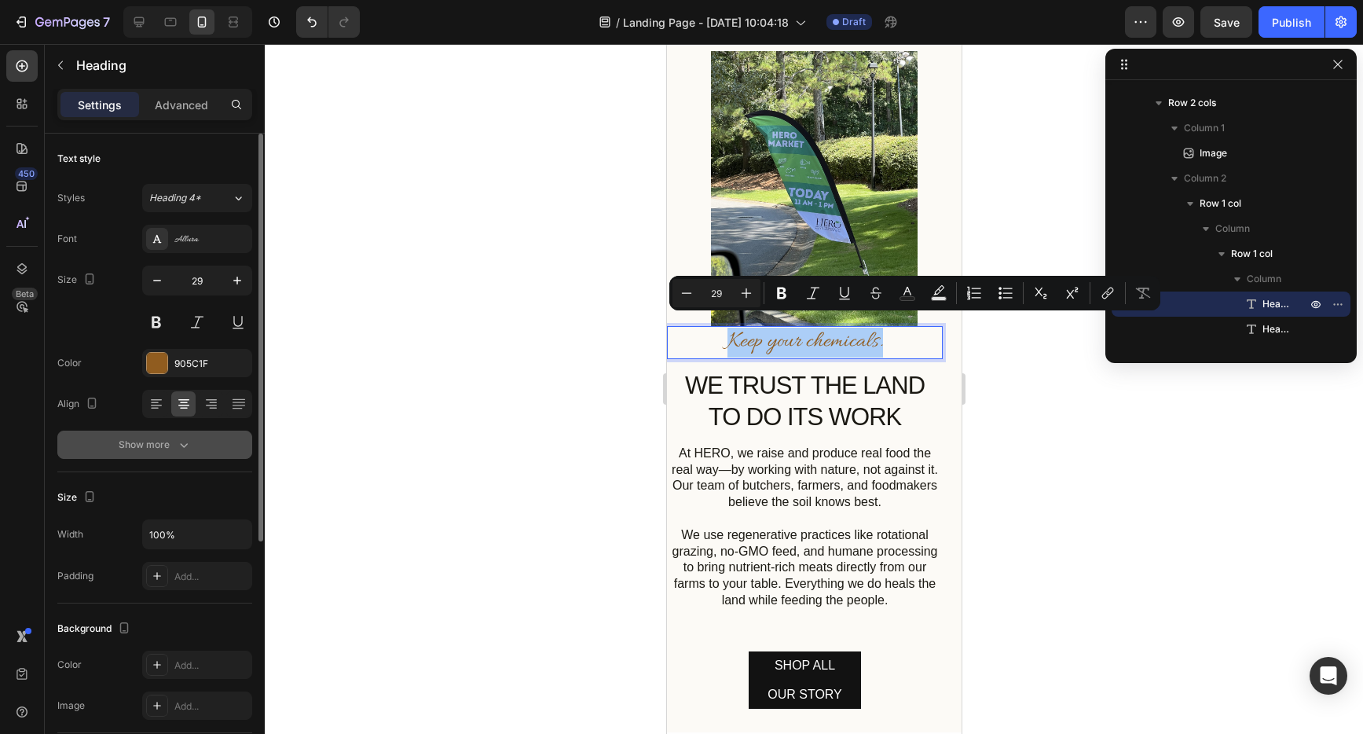
click at [160, 445] on div "Show more" at bounding box center [155, 445] width 73 height 16
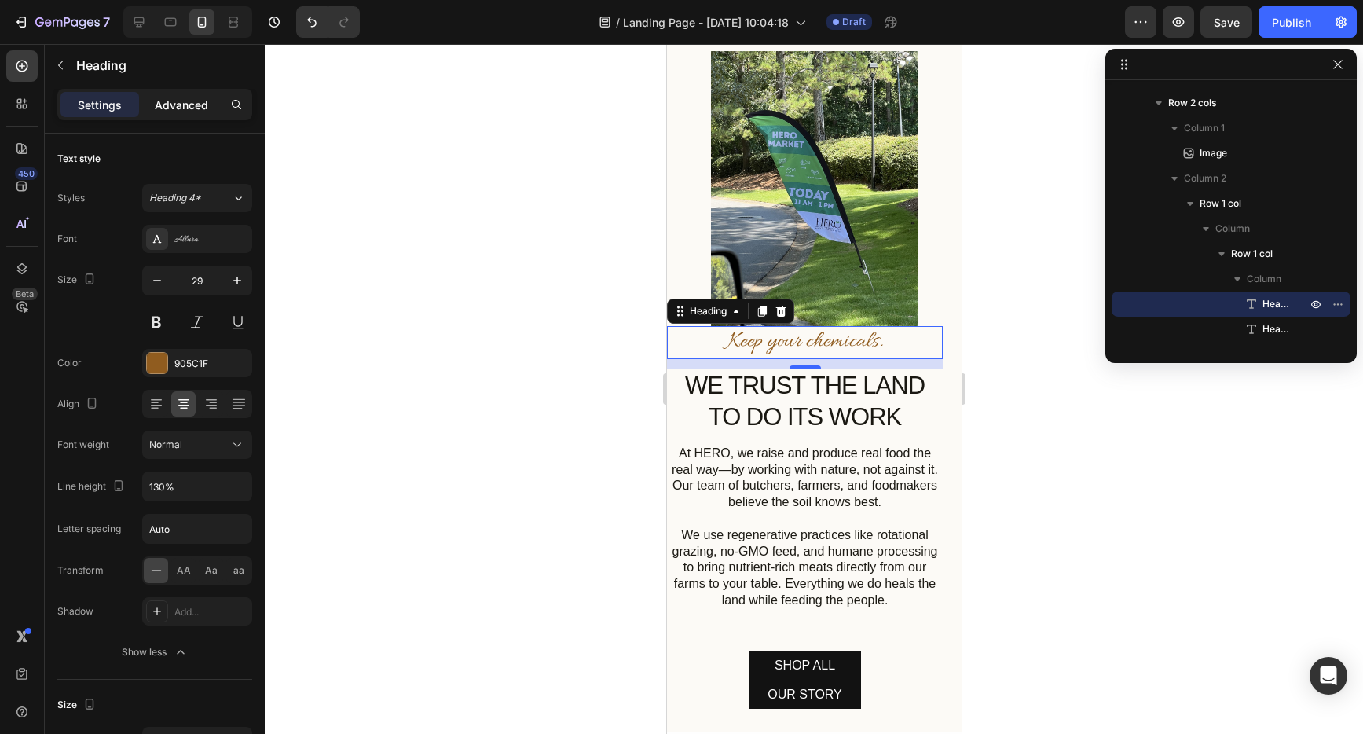
click at [185, 101] on p "Advanced" at bounding box center [181, 105] width 53 height 17
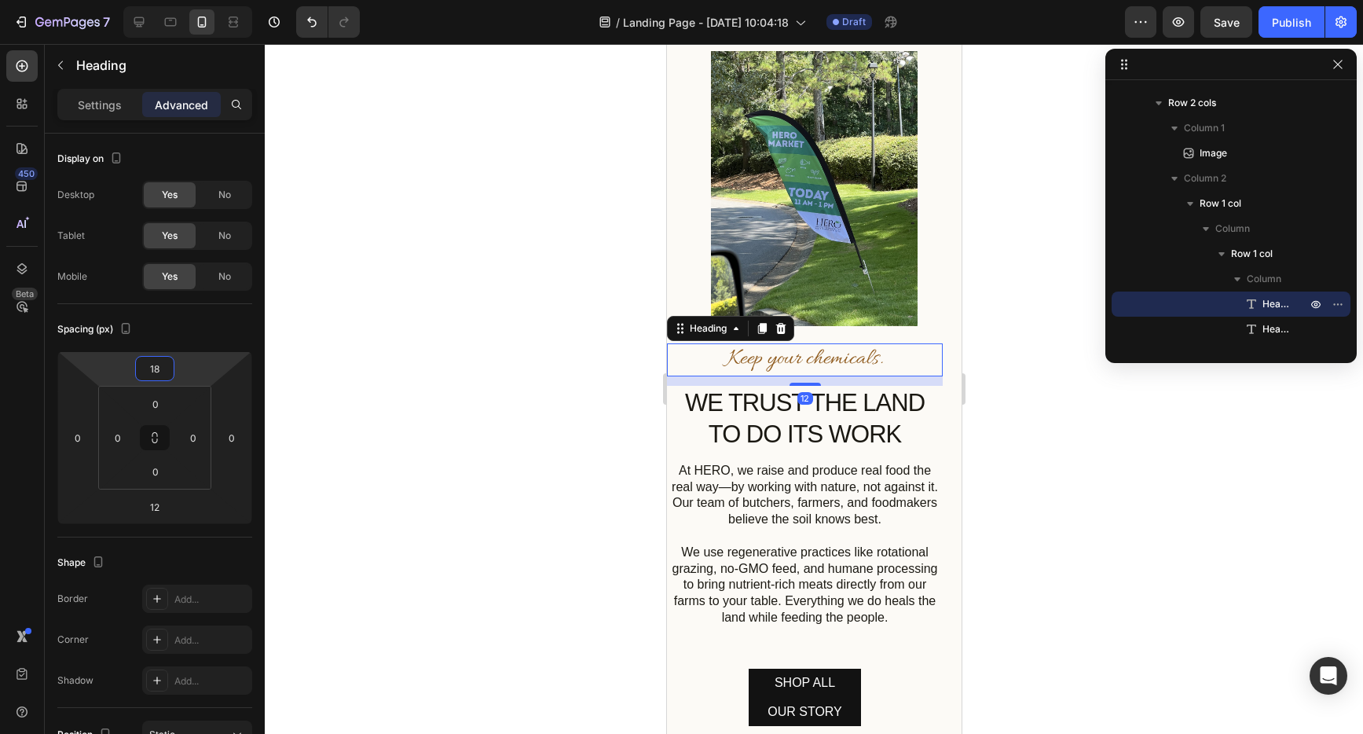
type input "16"
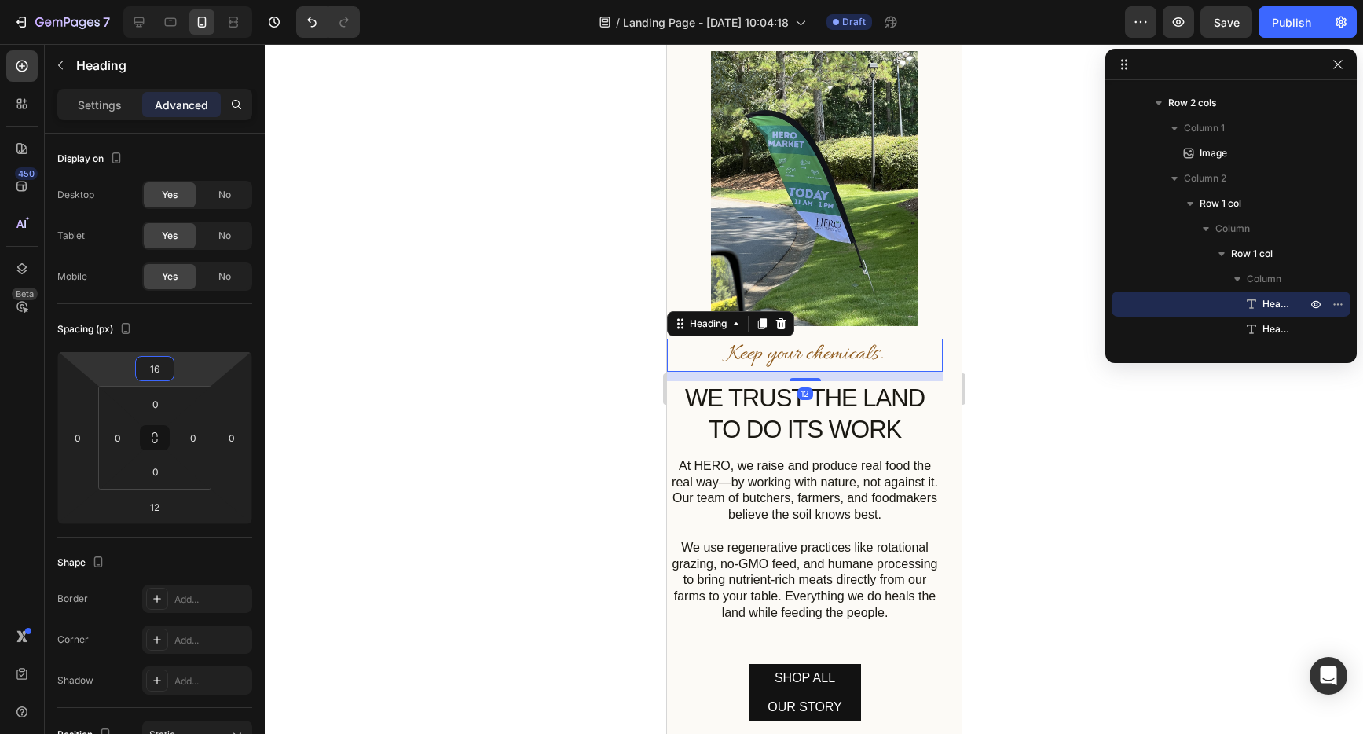
click at [178, 0] on html "7 Version history / Landing Page - [DATE] 10:04:18 Draft Preview Save Publish 4…" at bounding box center [681, 0] width 1363 height 0
click at [941, 336] on div "Keep your chemicals. Heading 12 WE TRUST THE LAND TO DO ITS WORK Heading At HER…" at bounding box center [813, 523] width 295 height 395
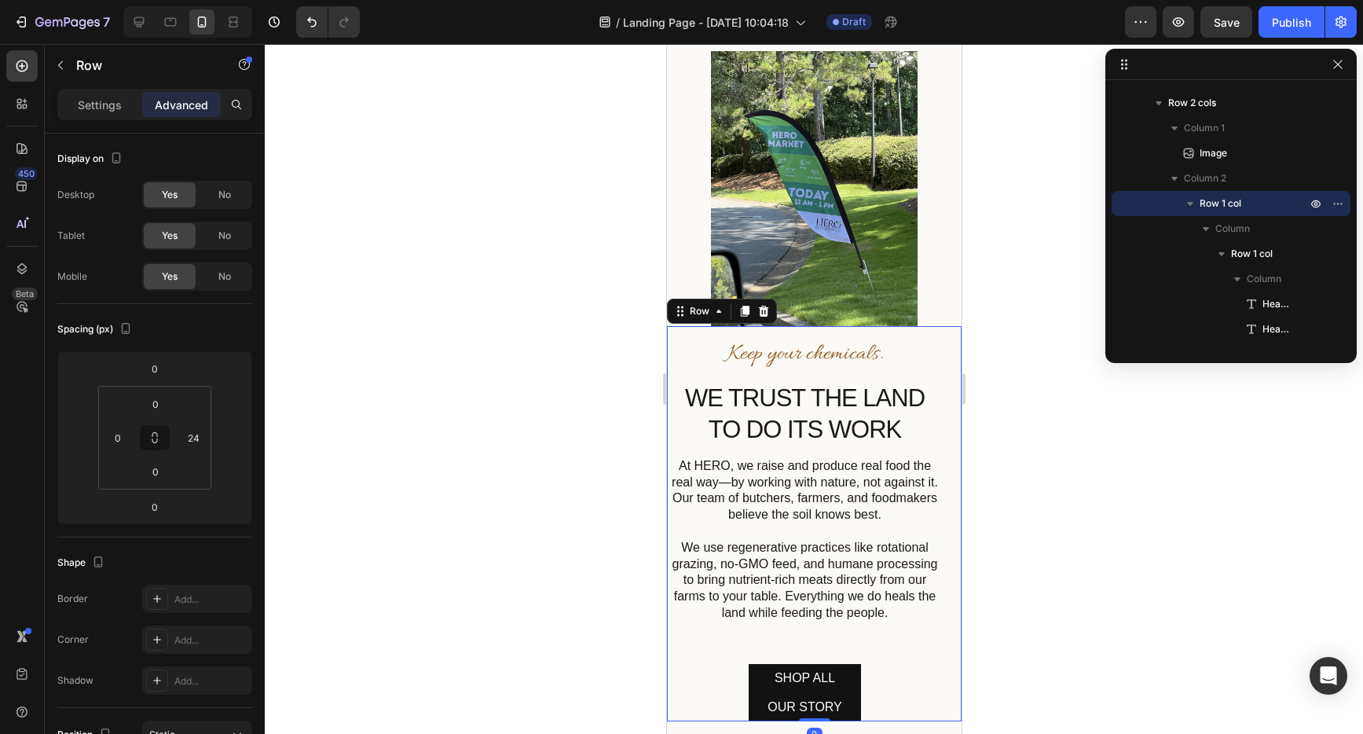
click at [1089, 575] on div at bounding box center [814, 389] width 1099 height 690
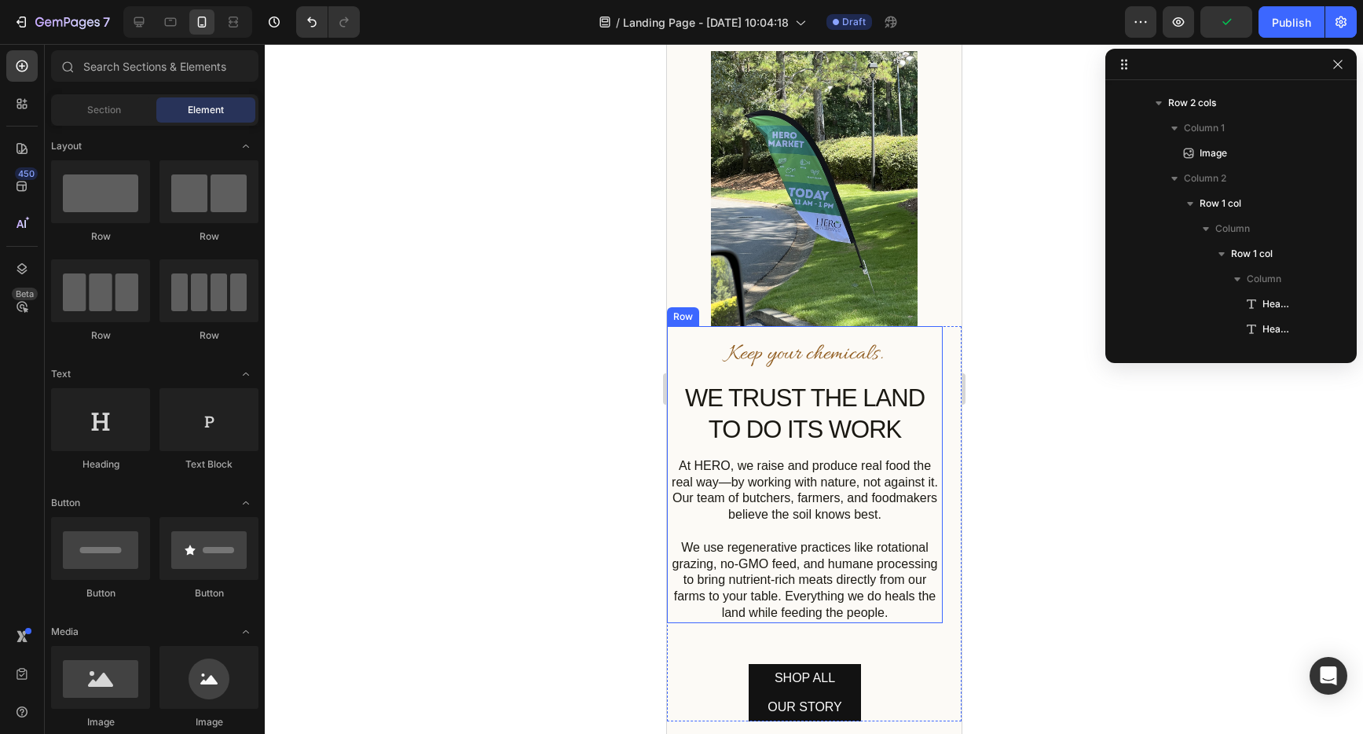
click at [691, 326] on div "Keep your chemicals. Heading WE TRUST THE LAND TO DO ITS WORK Heading At HERO, …" at bounding box center [804, 474] width 276 height 297
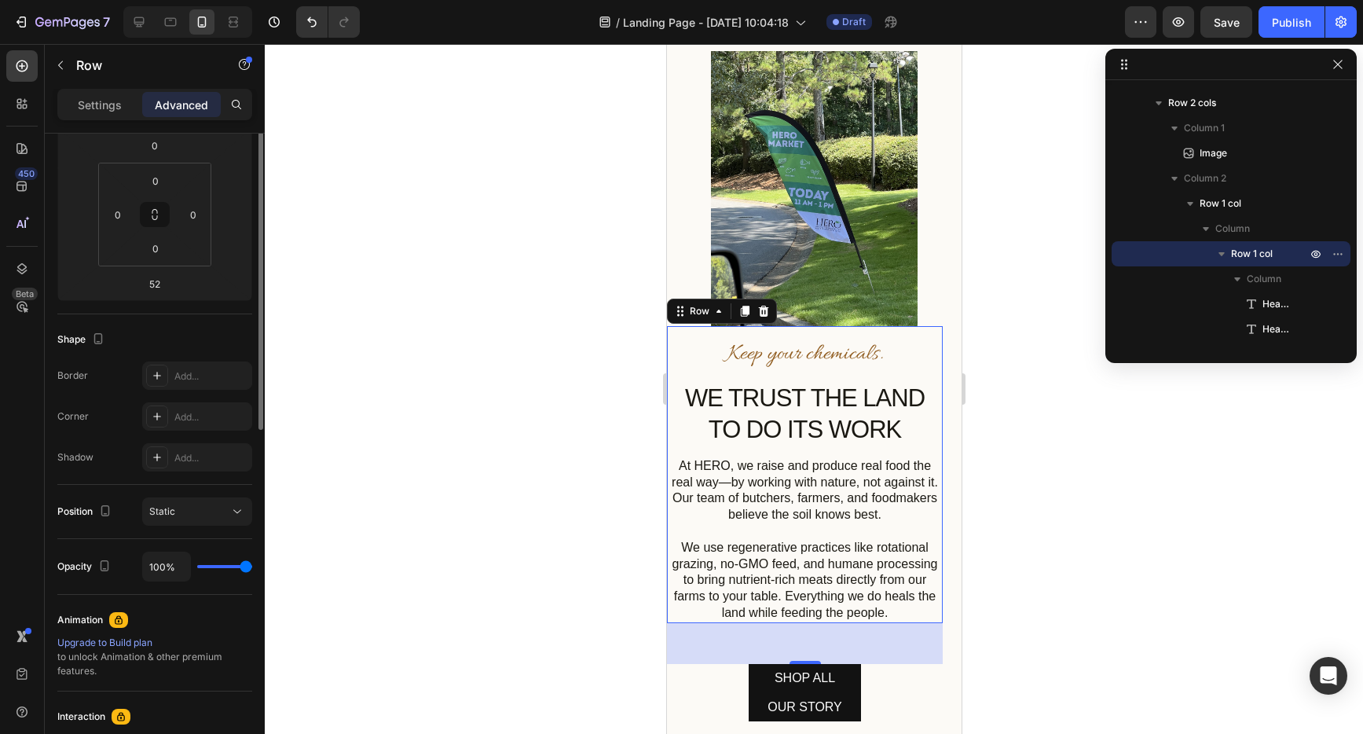
scroll to position [0, 0]
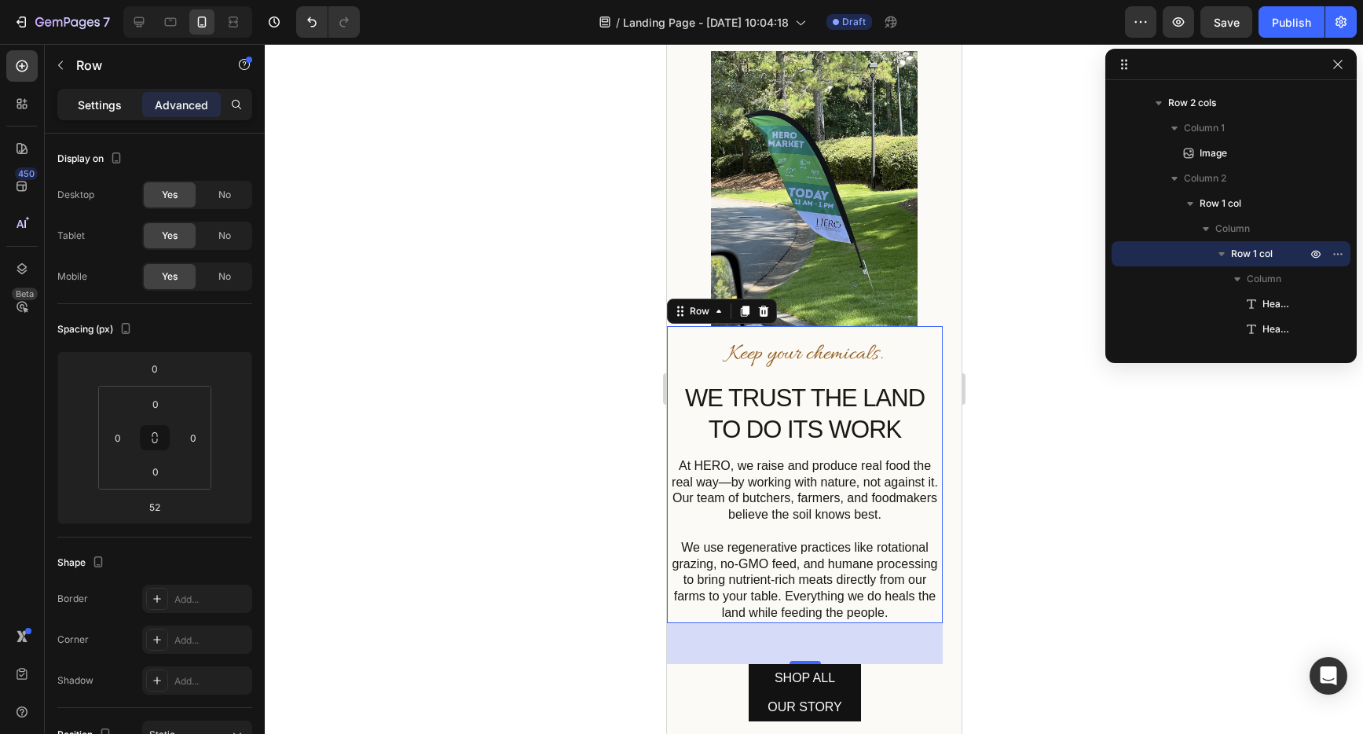
click at [101, 110] on p "Settings" at bounding box center [100, 105] width 44 height 17
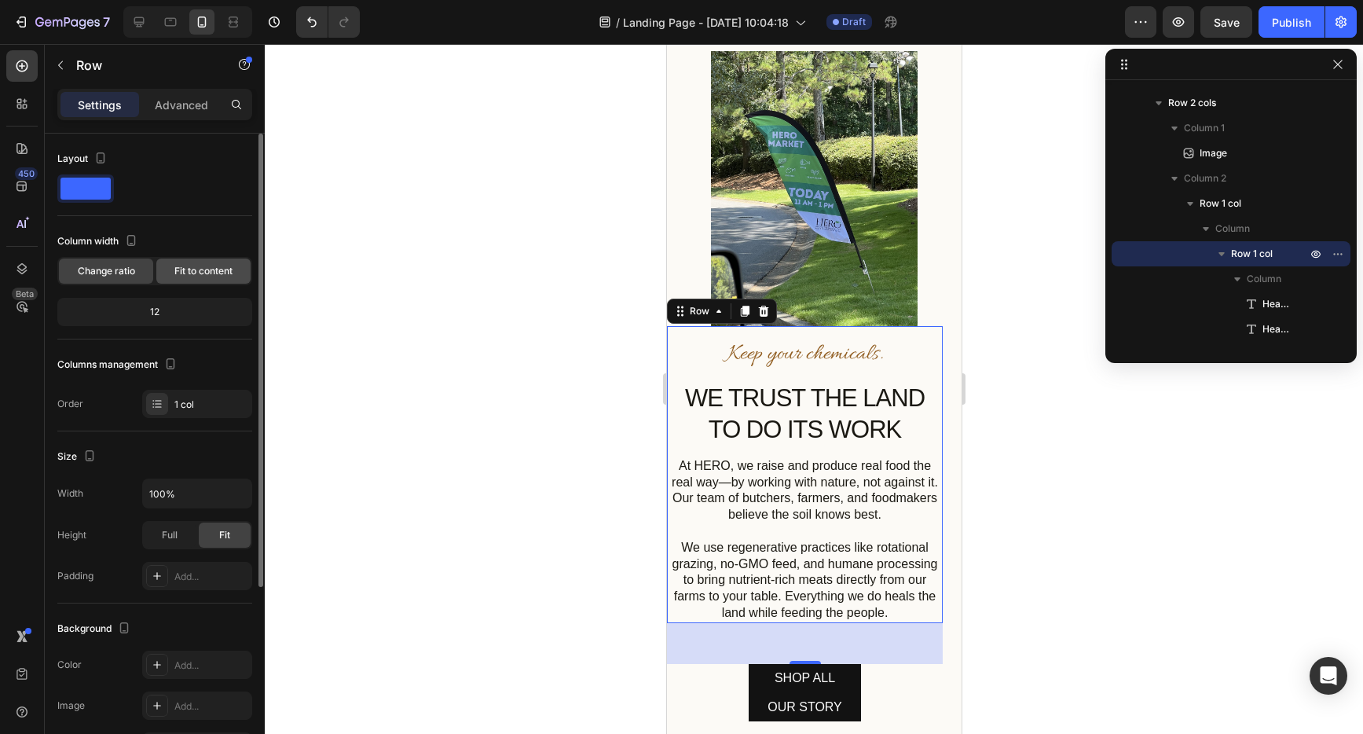
click at [195, 274] on span "Fit to content" at bounding box center [203, 271] width 58 height 14
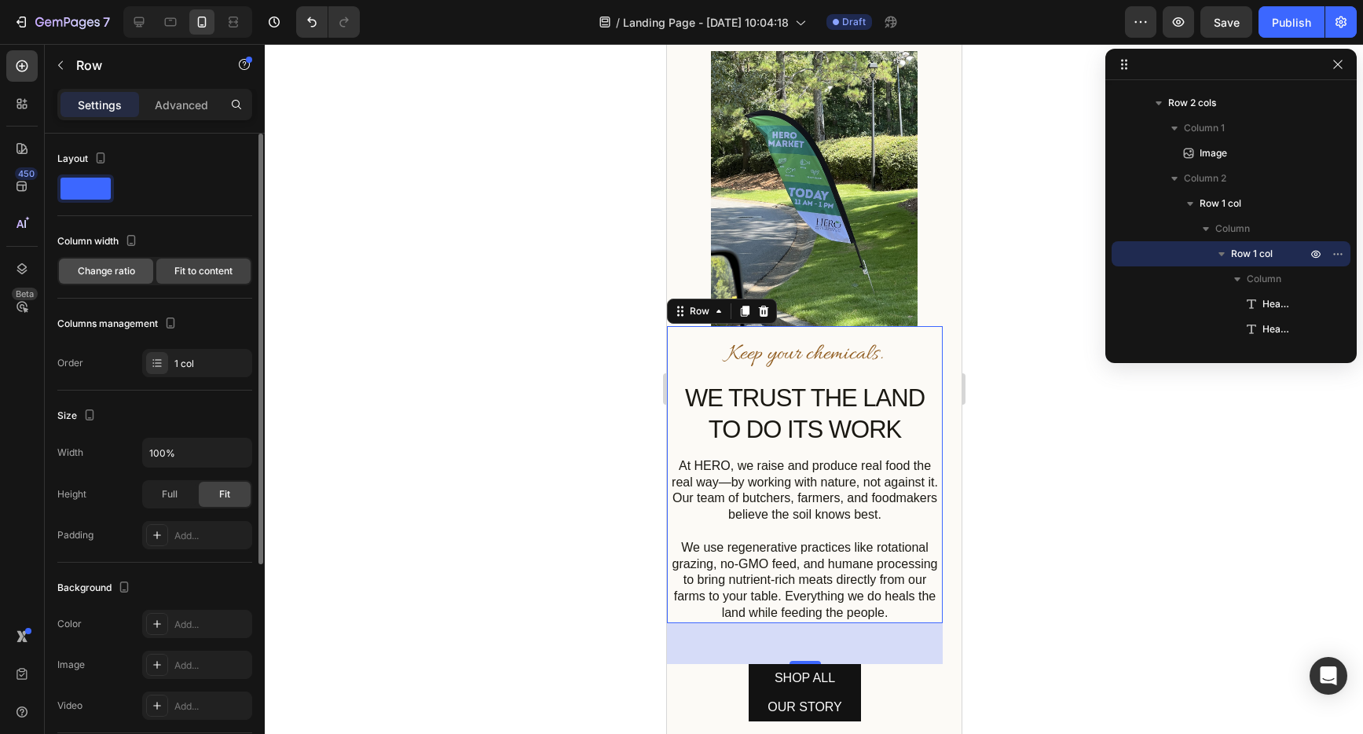
click at [80, 272] on span "Change ratio" at bounding box center [106, 271] width 57 height 14
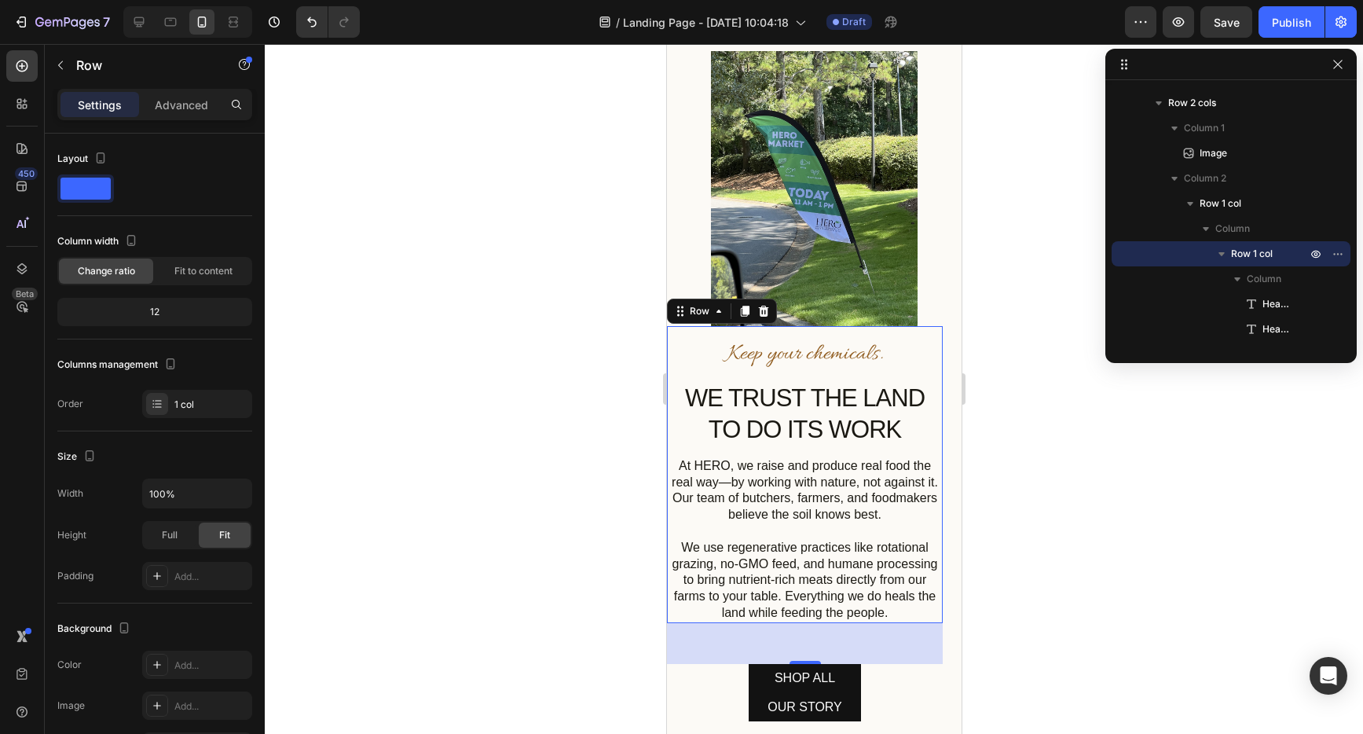
click at [1018, 507] on div at bounding box center [814, 389] width 1099 height 690
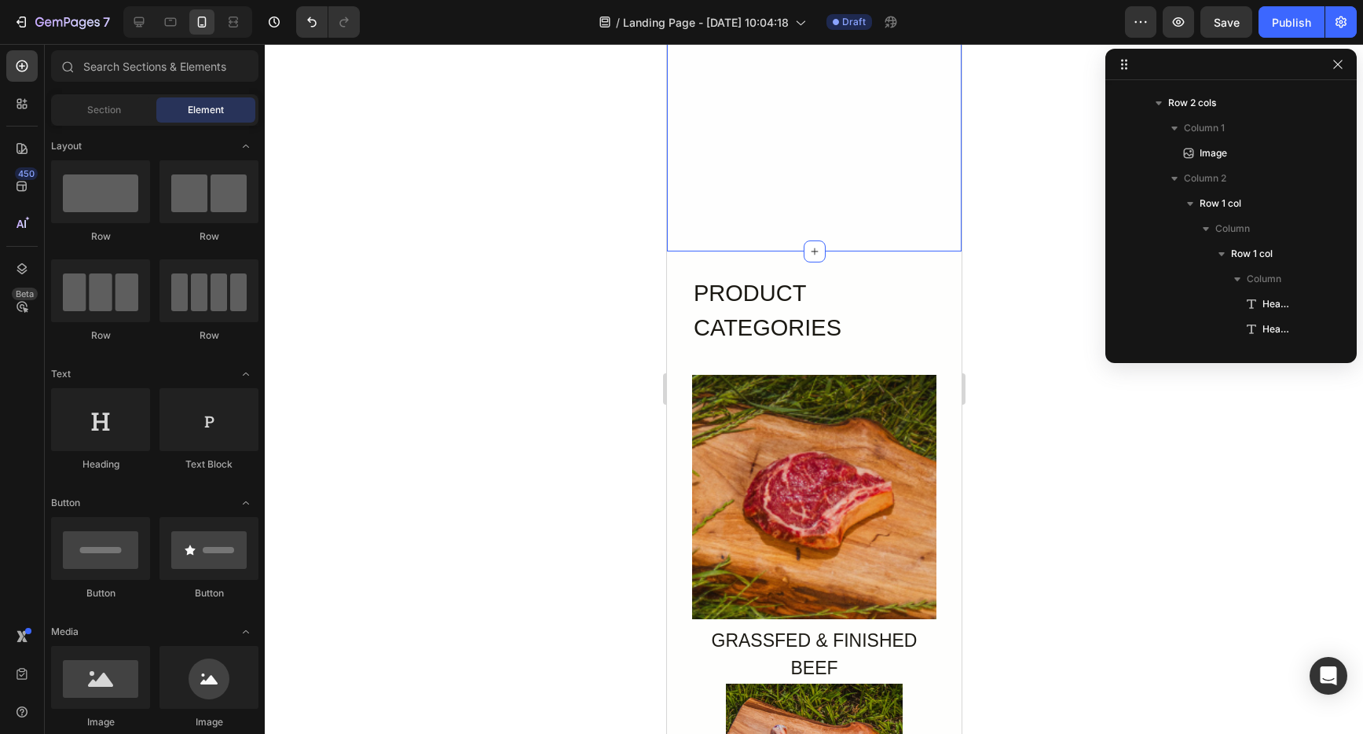
scroll to position [963, 0]
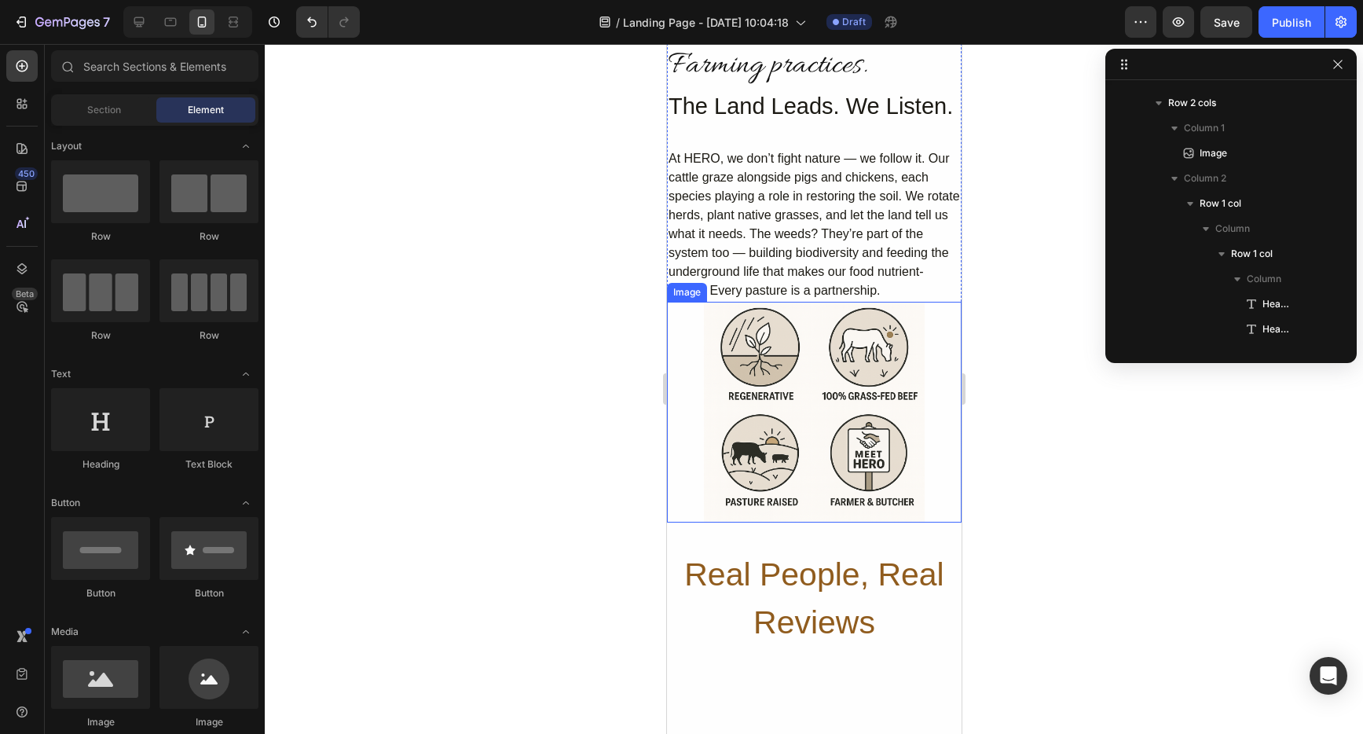
click at [904, 446] on img at bounding box center [813, 412] width 221 height 221
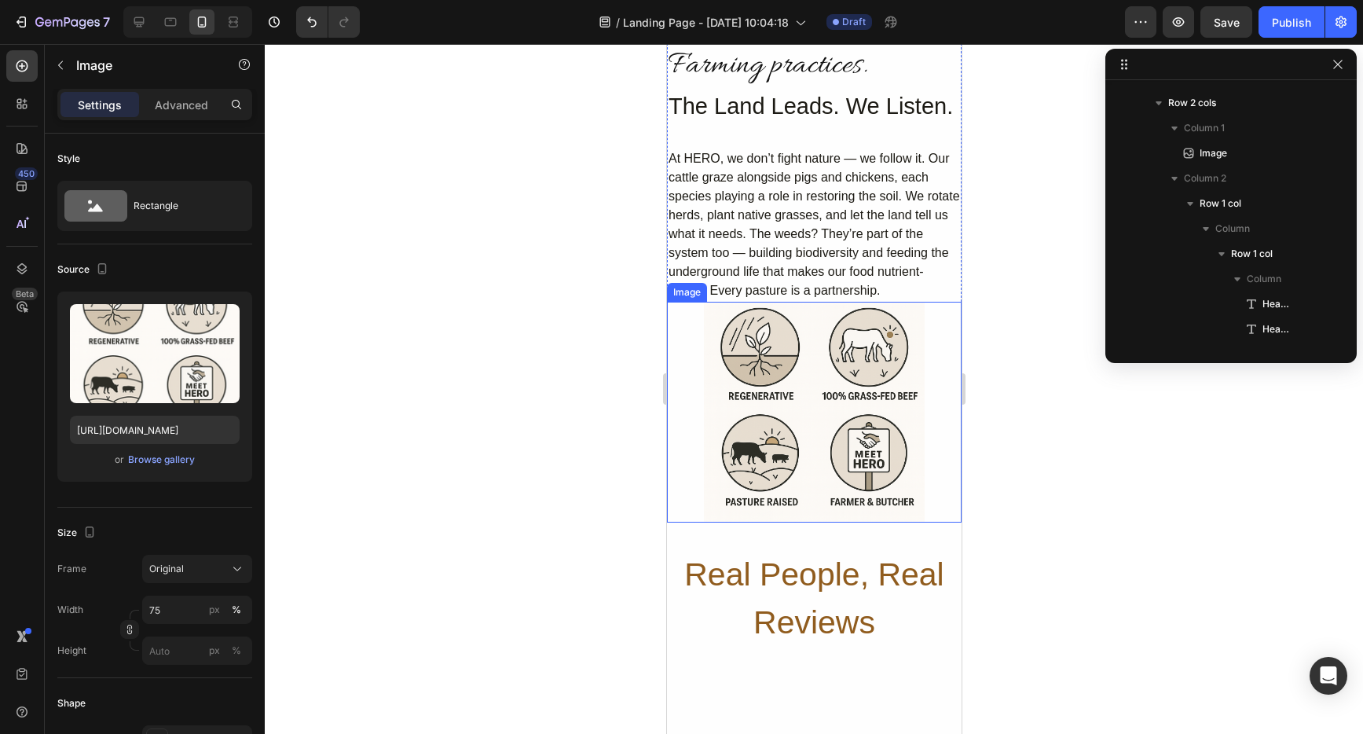
scroll to position [600, 0]
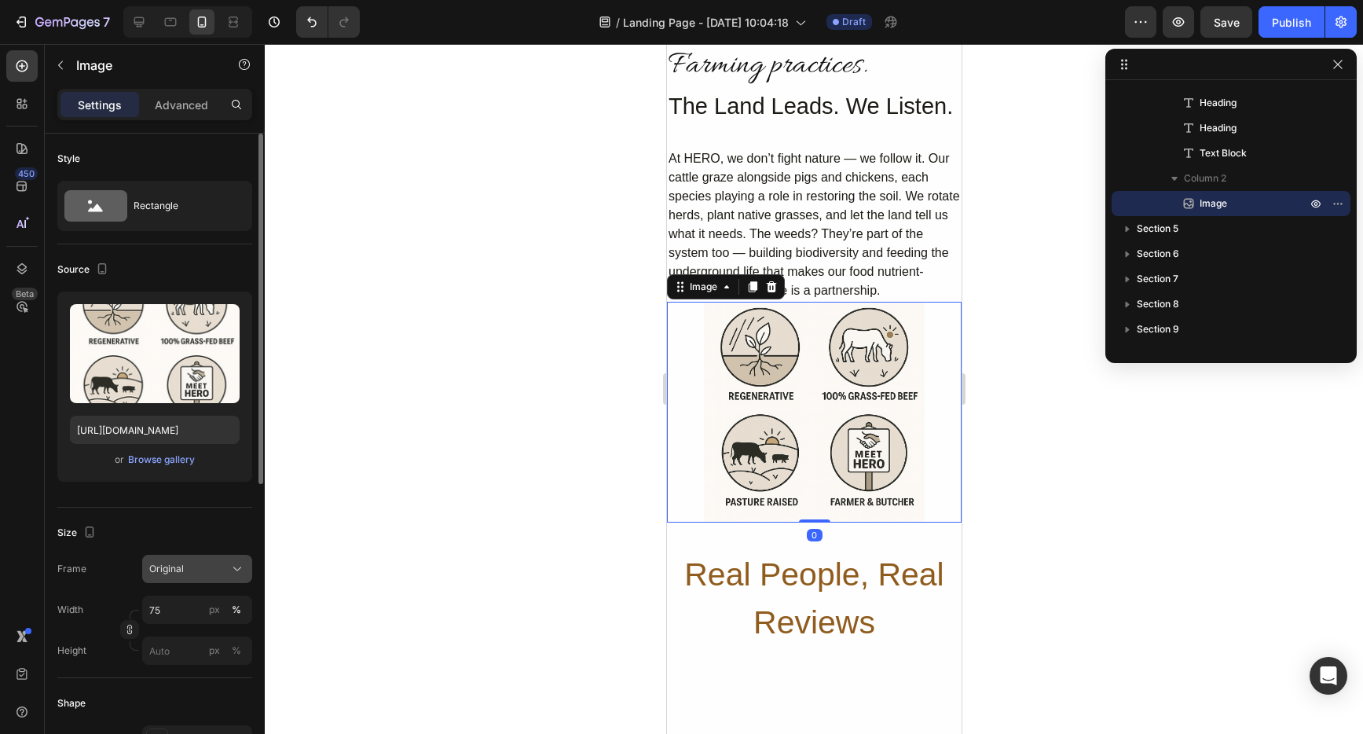
click at [150, 566] on span "Original" at bounding box center [166, 569] width 35 height 14
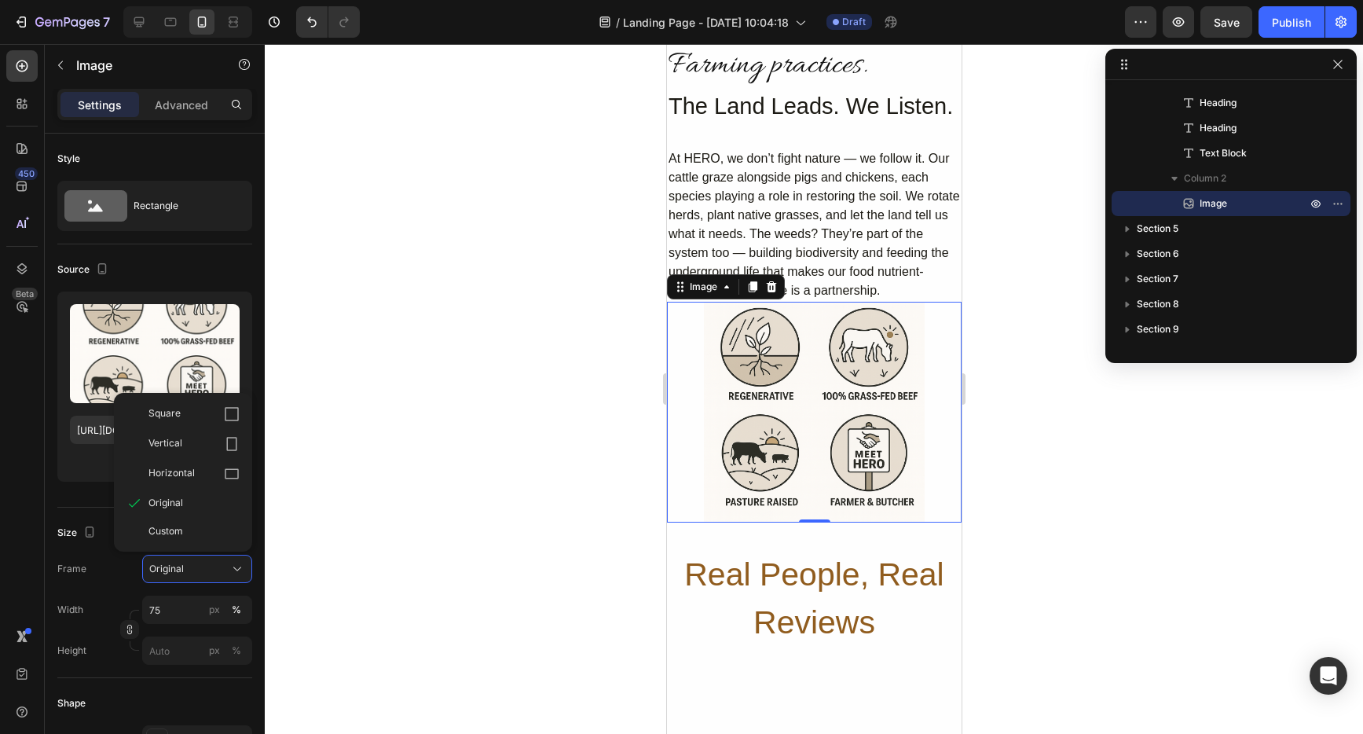
click at [376, 549] on div at bounding box center [814, 389] width 1099 height 690
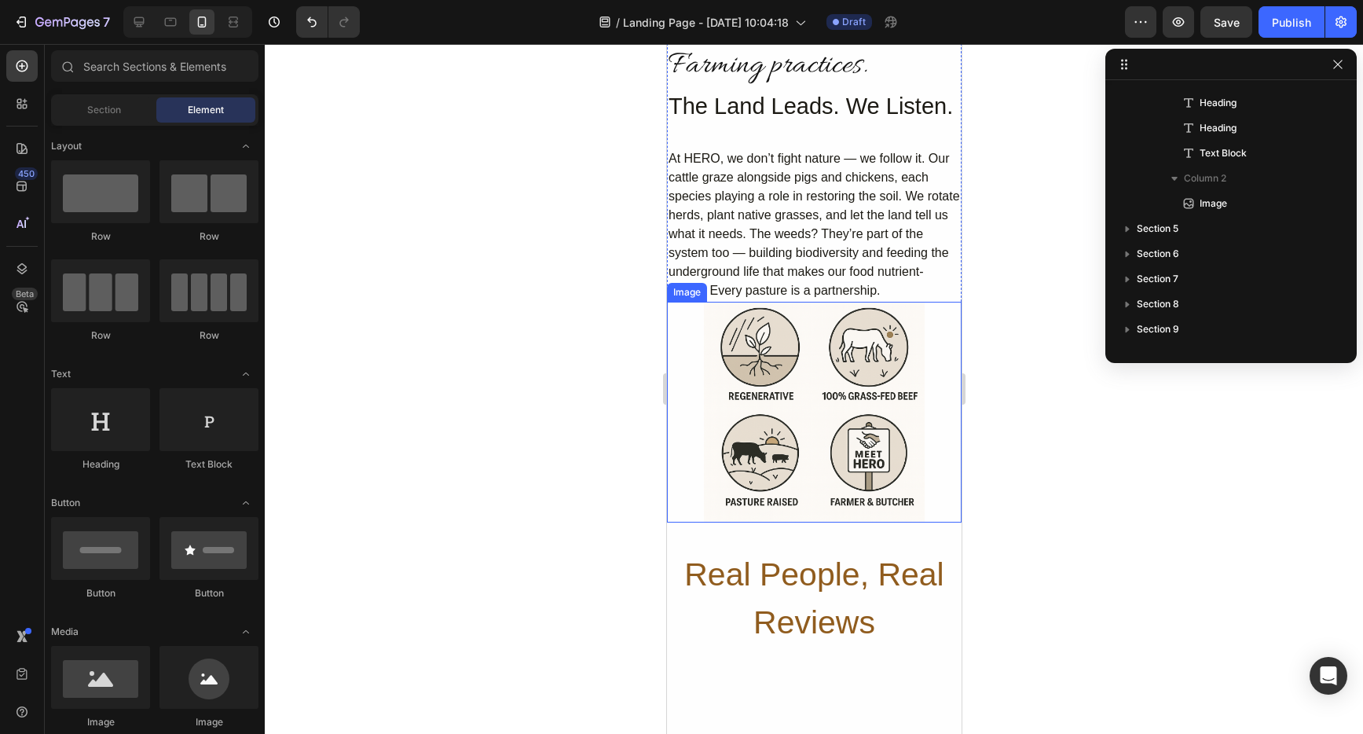
click at [845, 443] on img at bounding box center [813, 412] width 221 height 221
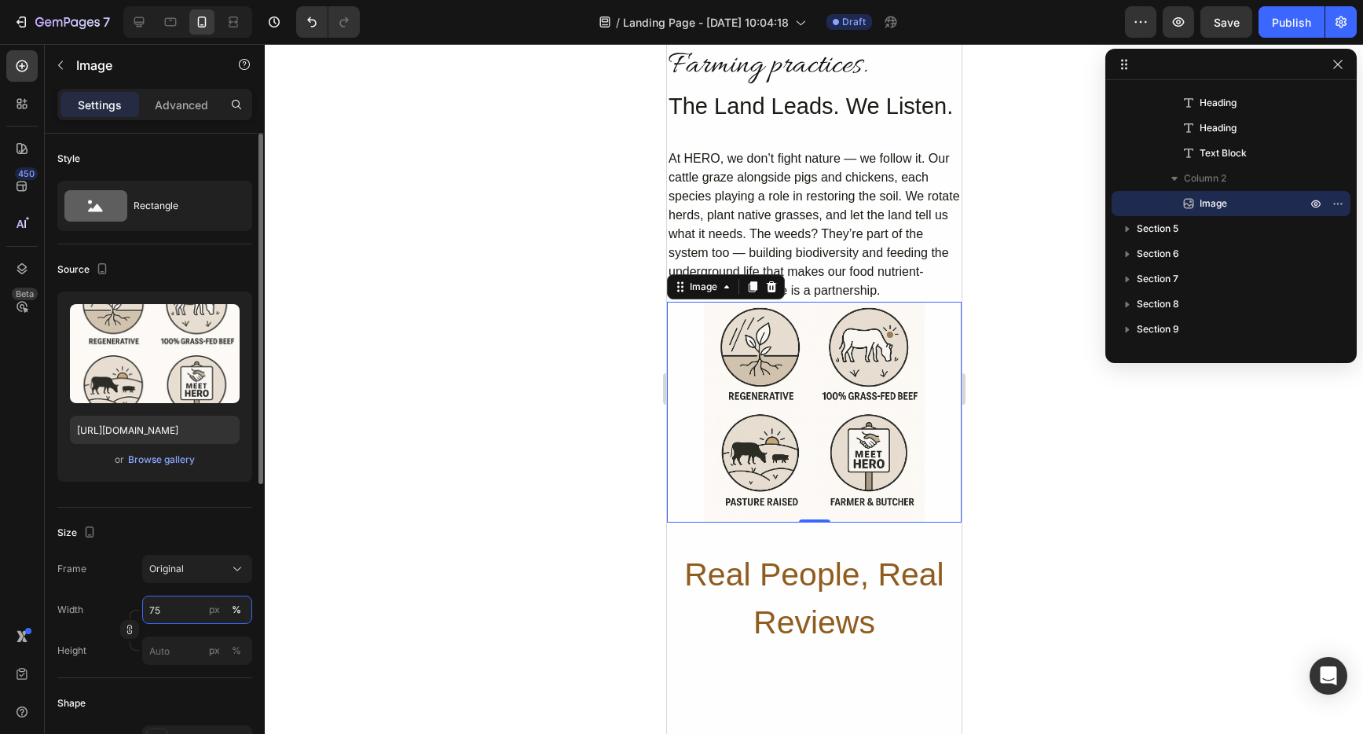
click at [182, 614] on input "75" at bounding box center [197, 610] width 110 height 28
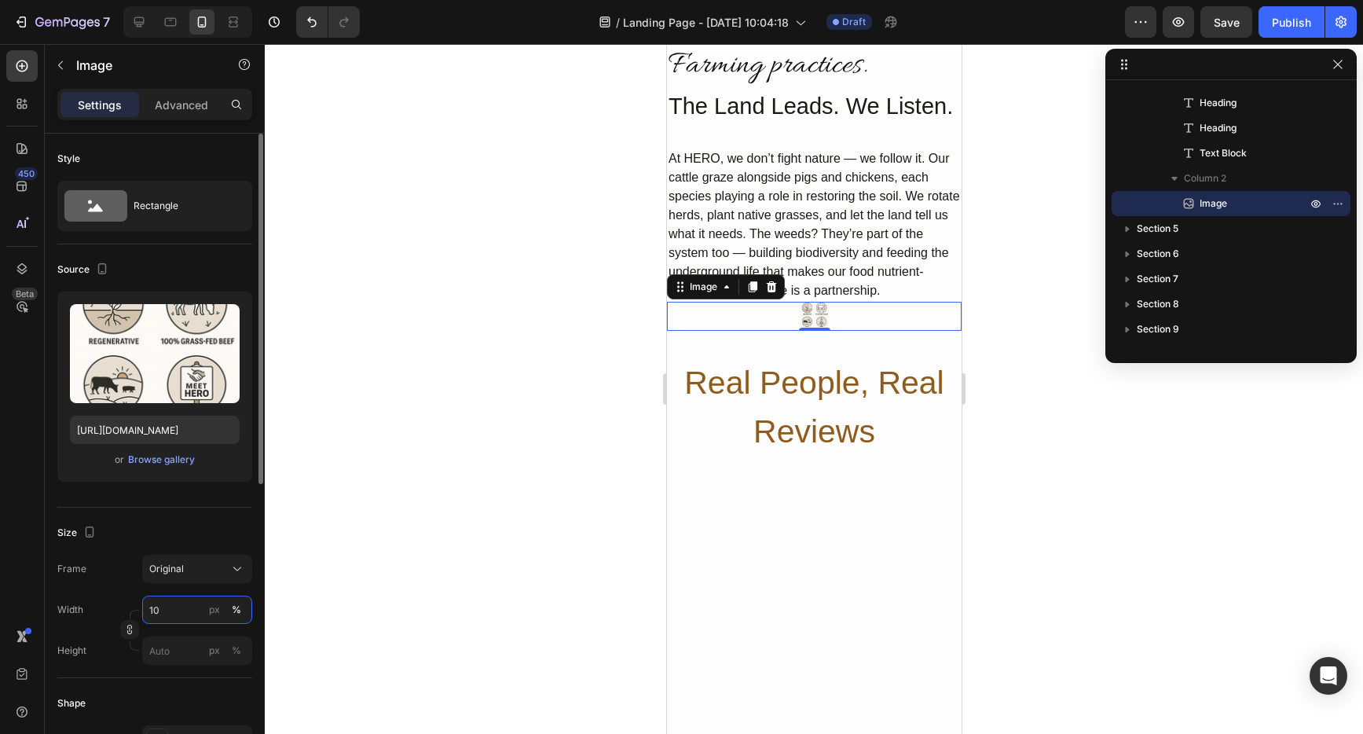
type input "100"
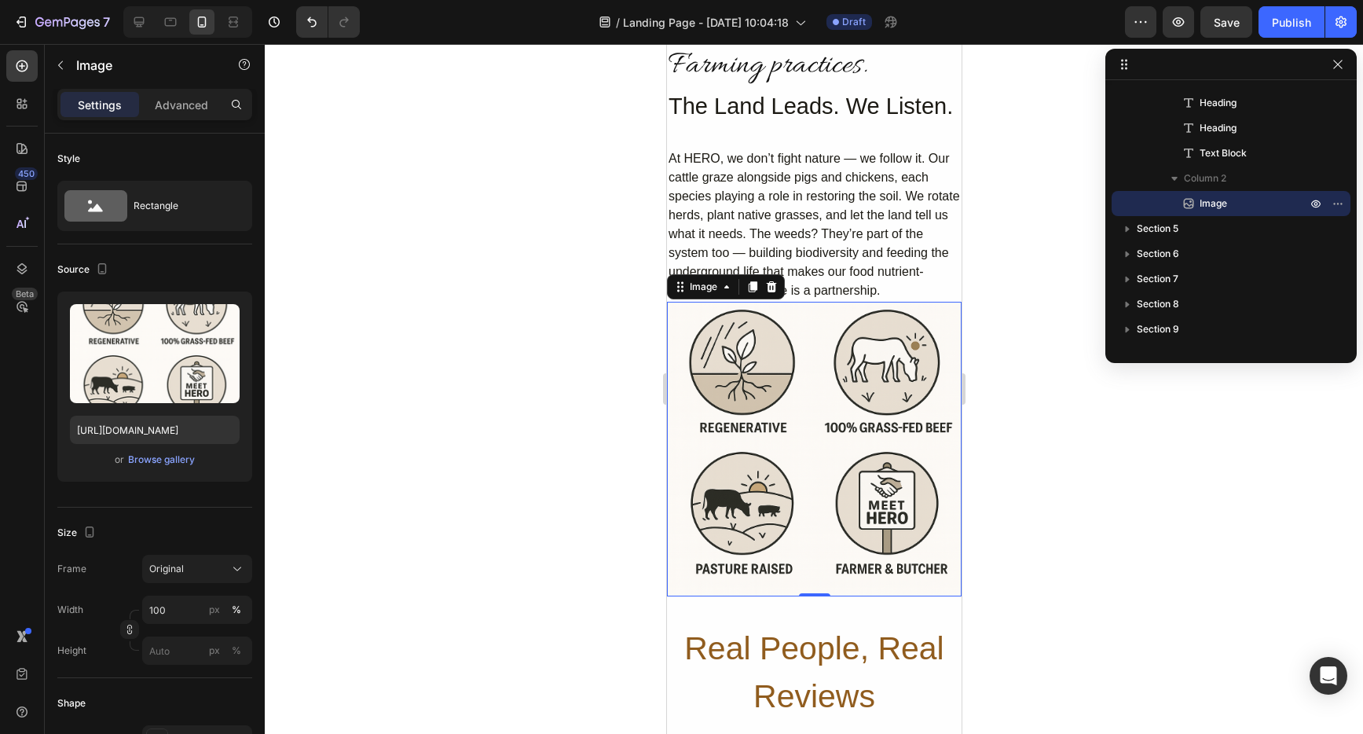
click at [1095, 479] on div at bounding box center [814, 389] width 1099 height 690
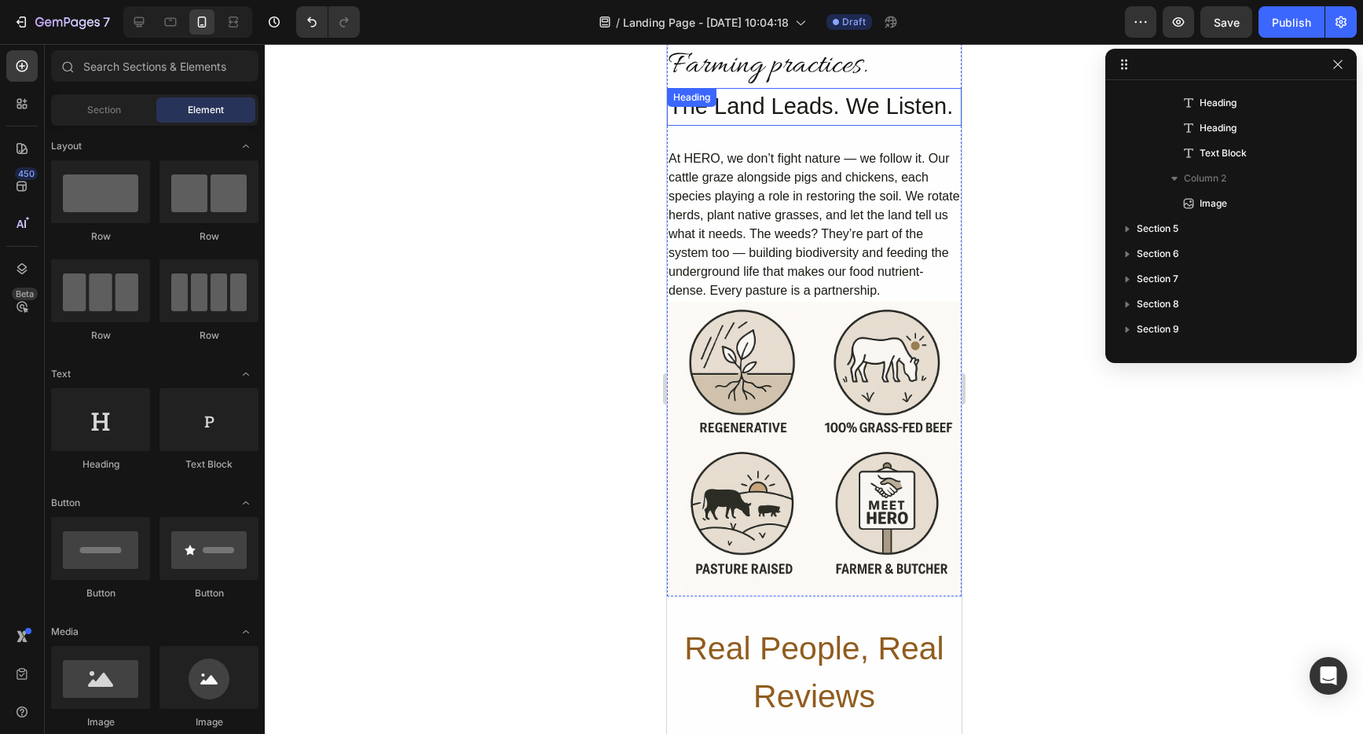
click at [722, 126] on h2 "The Land Leads. We Listen." at bounding box center [813, 107] width 295 height 38
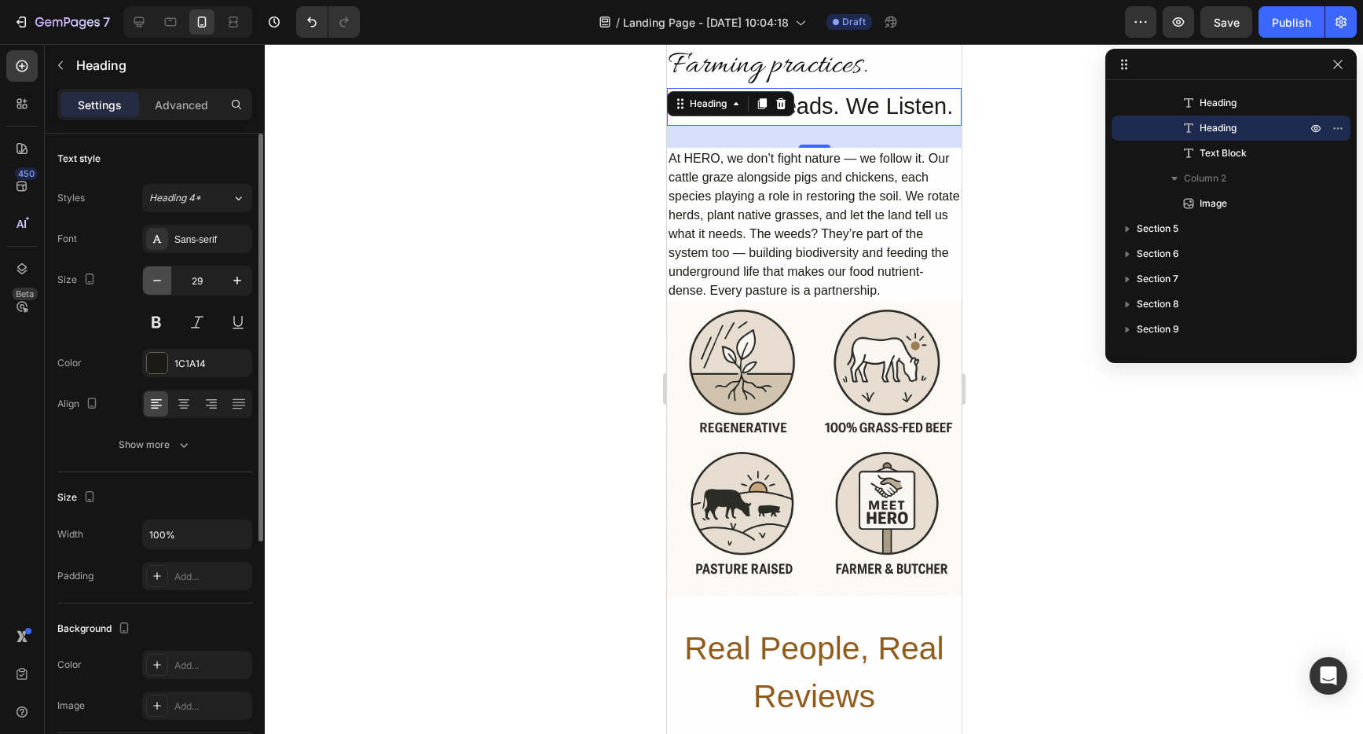
click at [159, 281] on icon "button" at bounding box center [157, 281] width 8 height 2
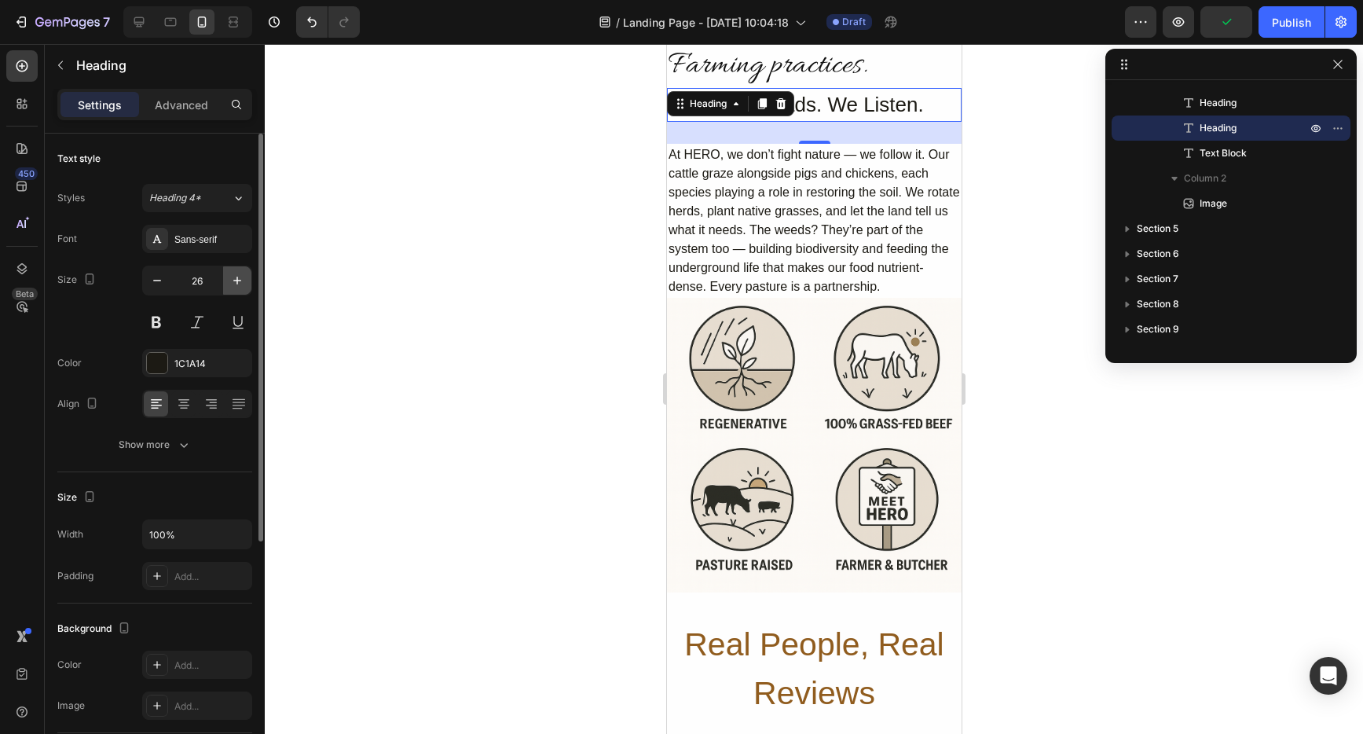
click at [232, 281] on icon "button" at bounding box center [237, 281] width 16 height 16
type input "27"
click at [190, 406] on icon at bounding box center [184, 404] width 16 height 16
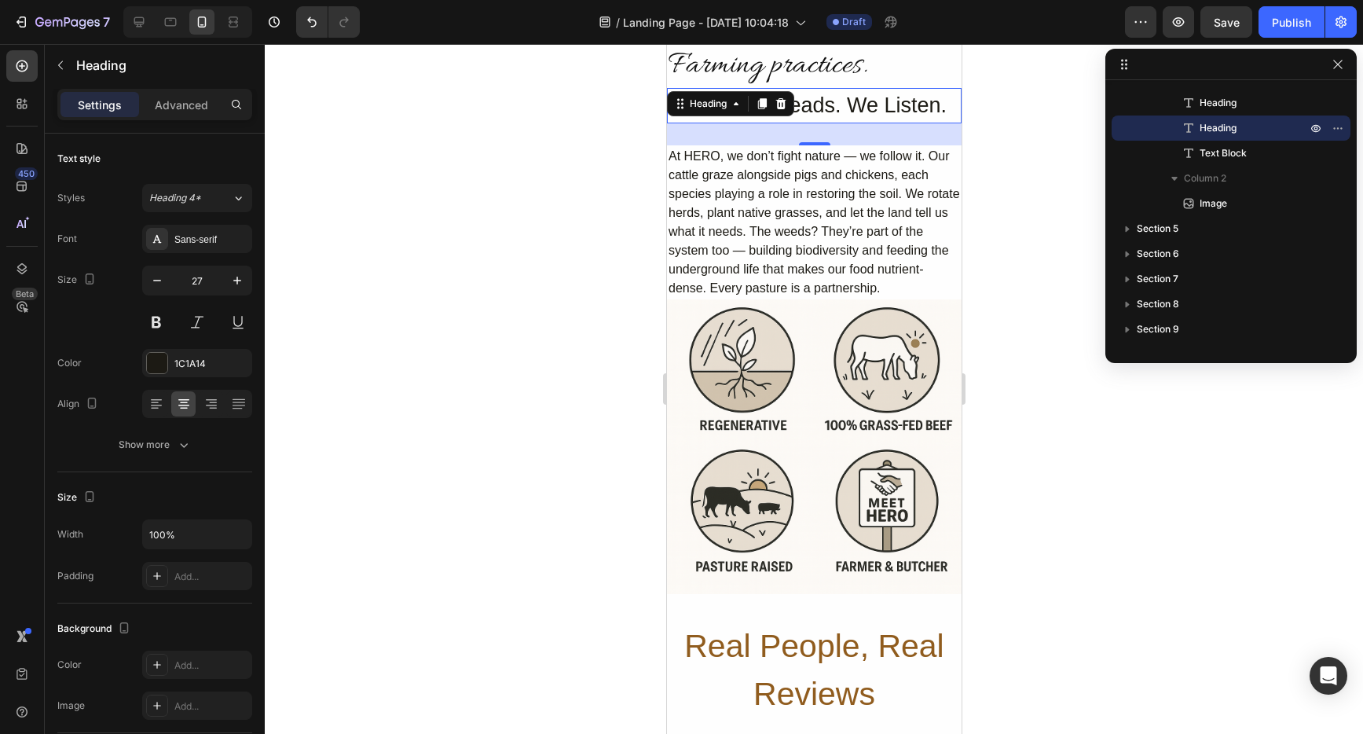
click at [1027, 228] on div at bounding box center [814, 389] width 1099 height 690
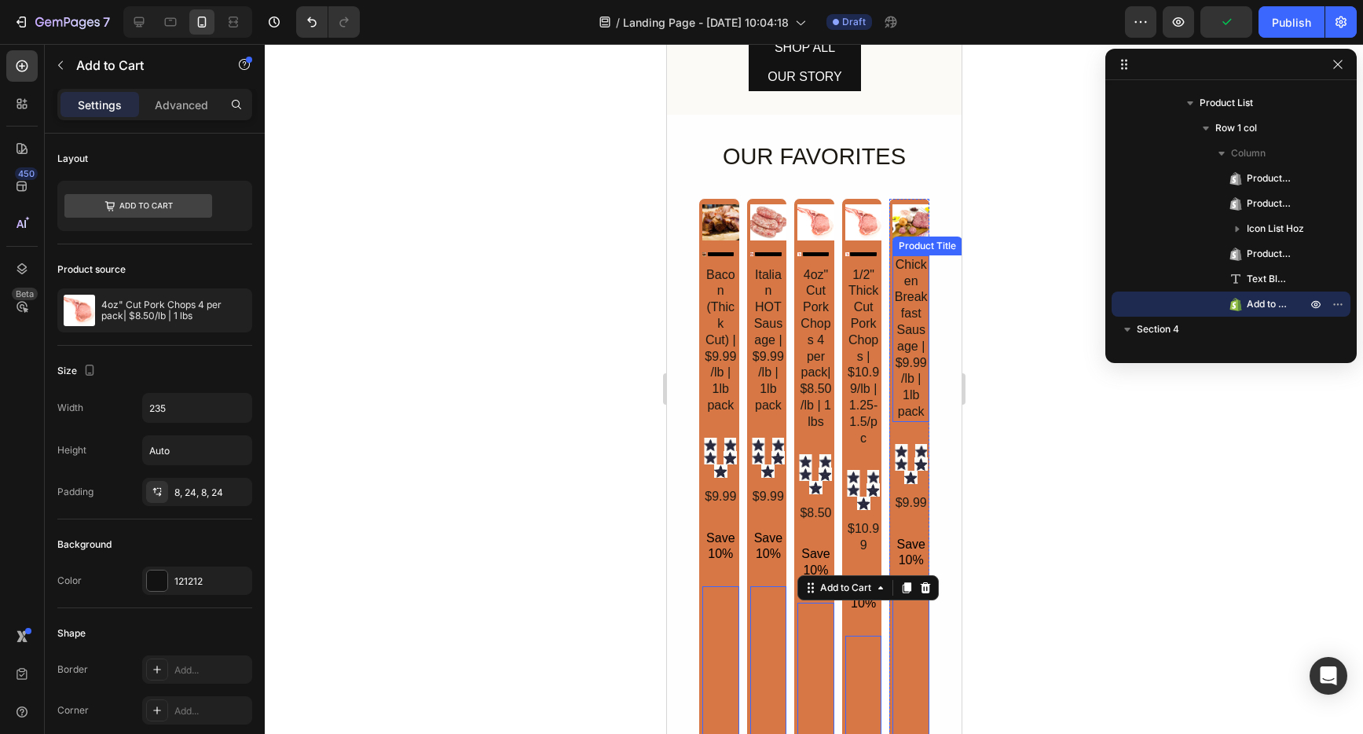
scroll to position [763, 0]
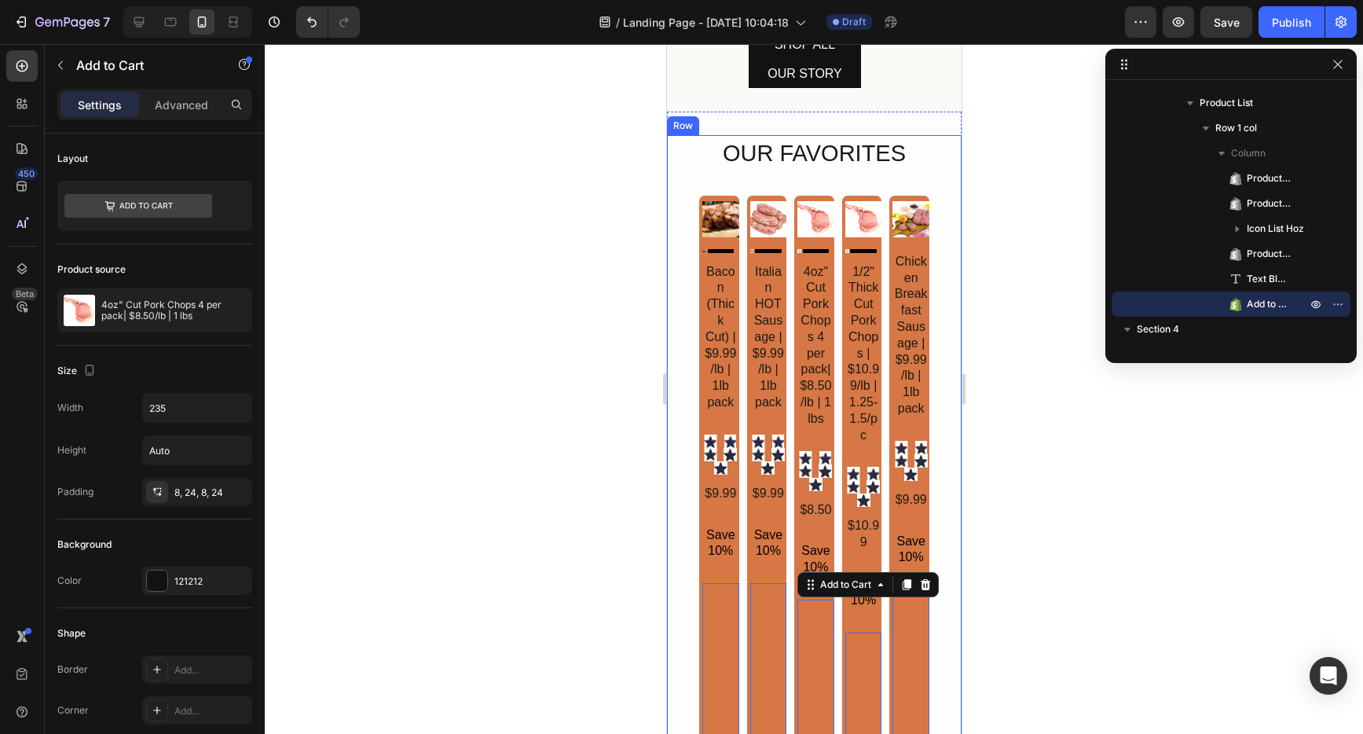
click at [746, 174] on div "OUR FAVORITES Heading Row Product Images Bacon (Thick Cut) | $9.99/lb | 1lb pac…" at bounding box center [814, 463] width 232 height 657
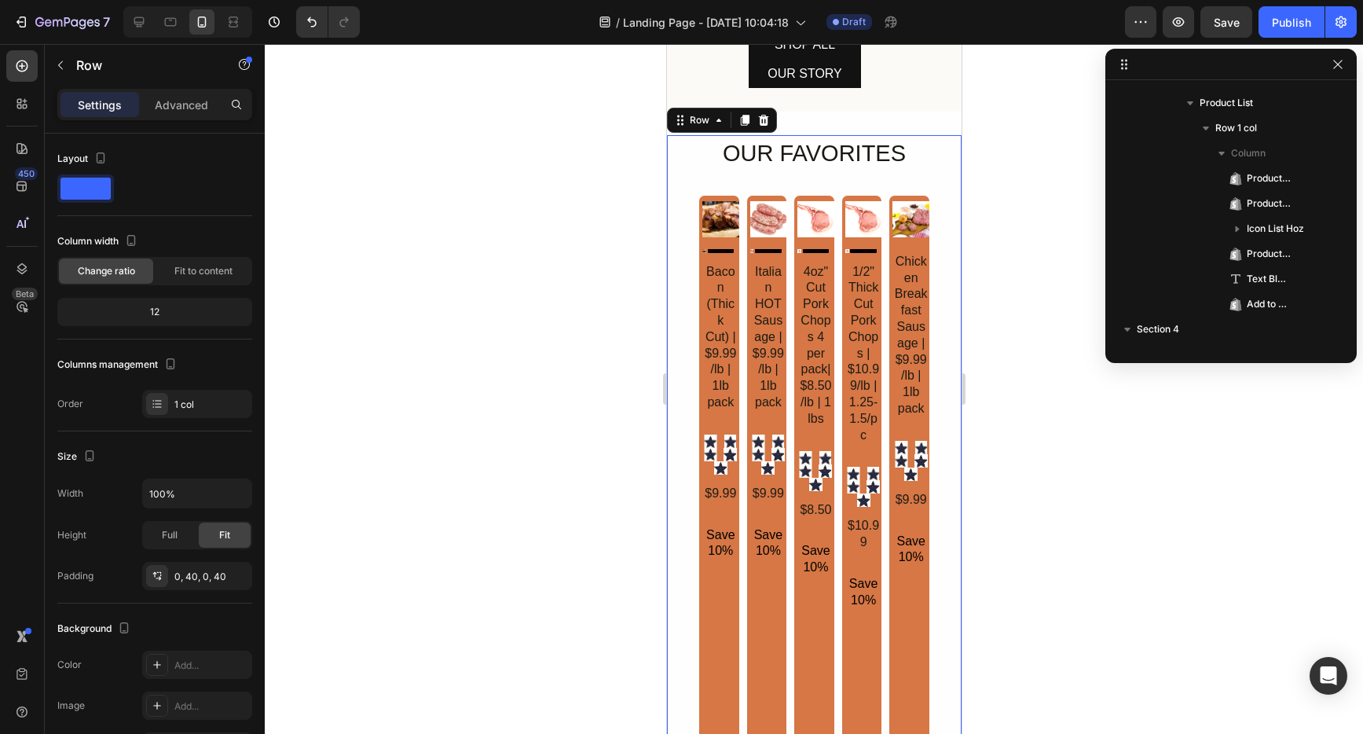
scroll to position [424, 0]
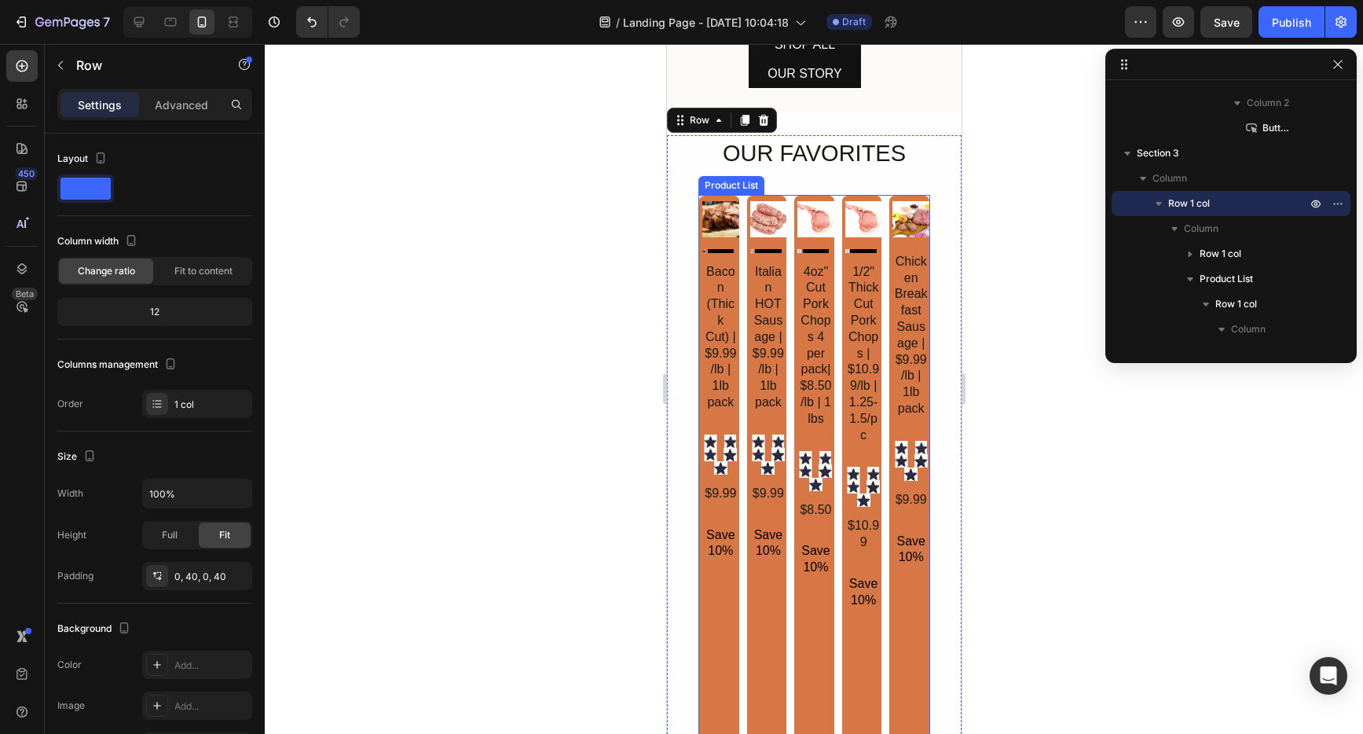
click at [739, 200] on div "Product Images Bacon (Thick Cut) | $9.99/lb | 1lb pack Product Title Icon Icon …" at bounding box center [814, 494] width 232 height 598
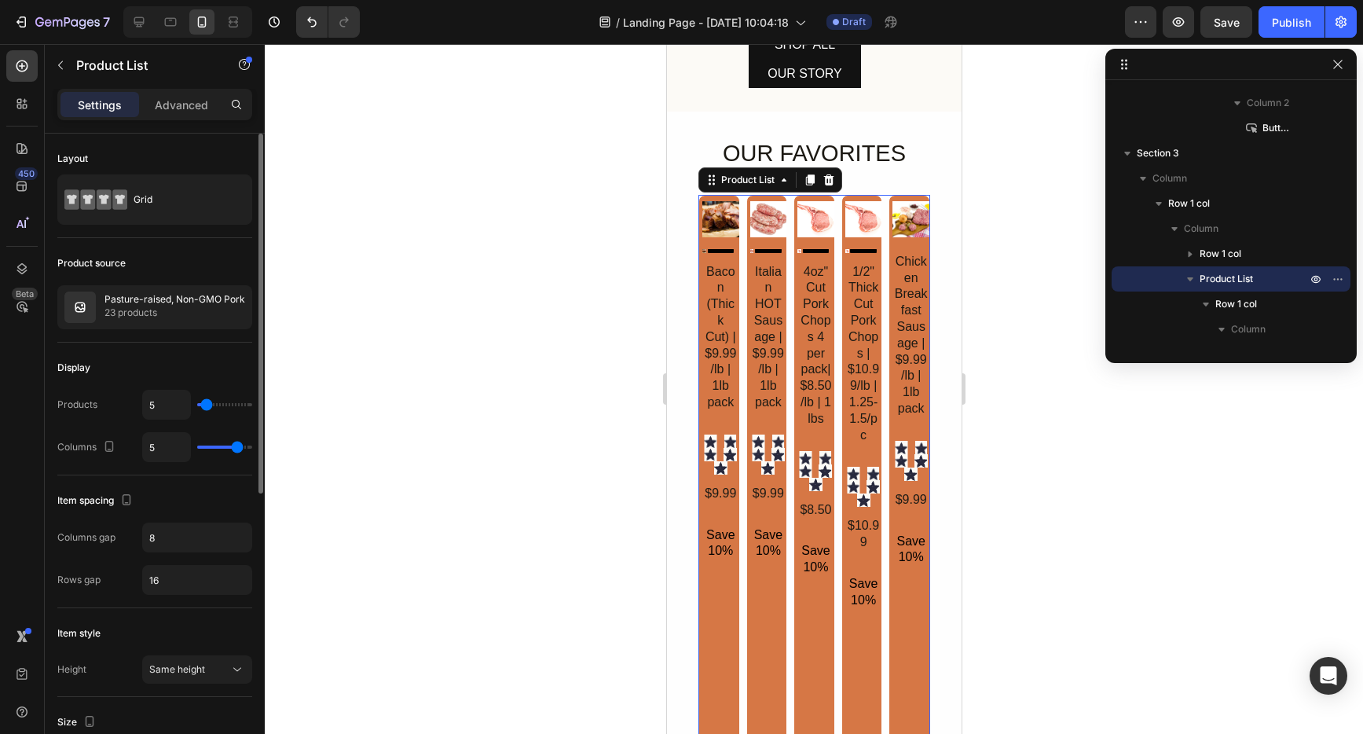
type input "2"
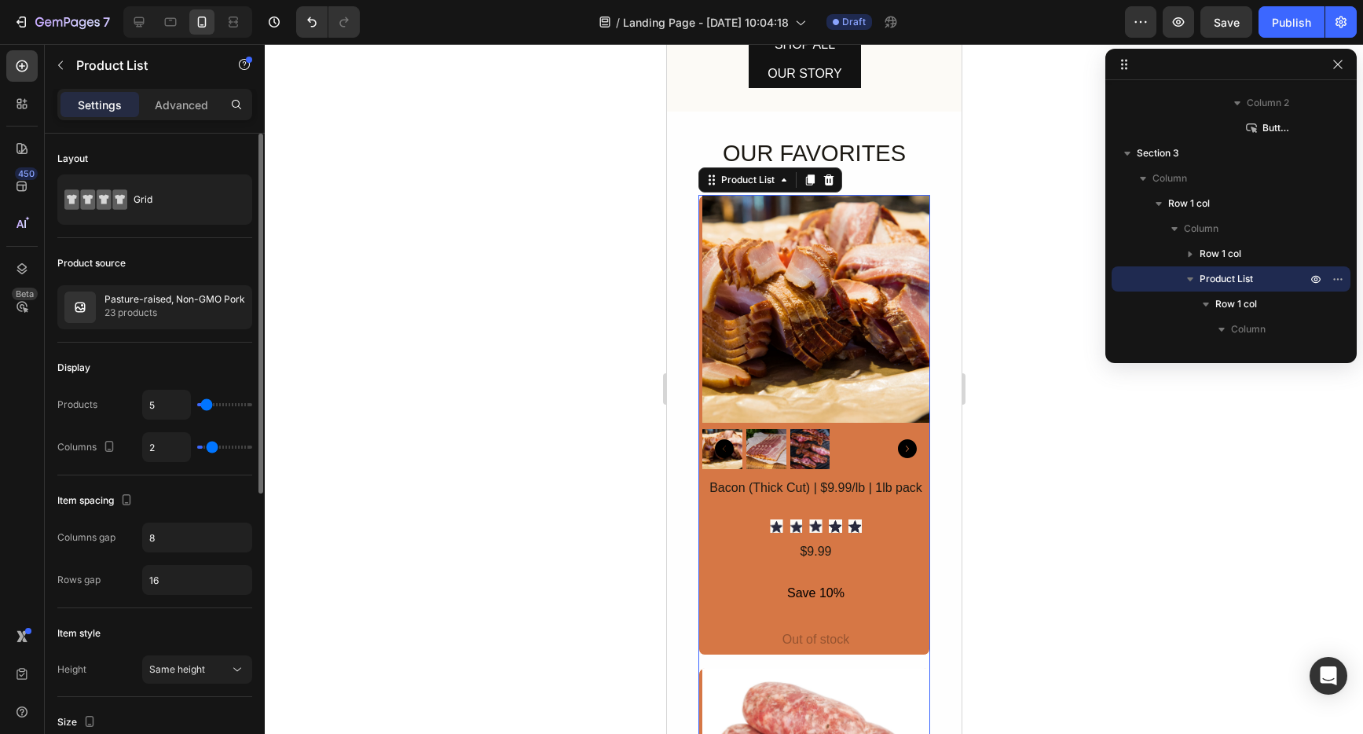
type input "1"
drag, startPoint x: 235, startPoint y: 445, endPoint x: 193, endPoint y: 446, distance: 42.4
type input "1"
click at [197, 446] on input "range" at bounding box center [224, 447] width 55 height 3
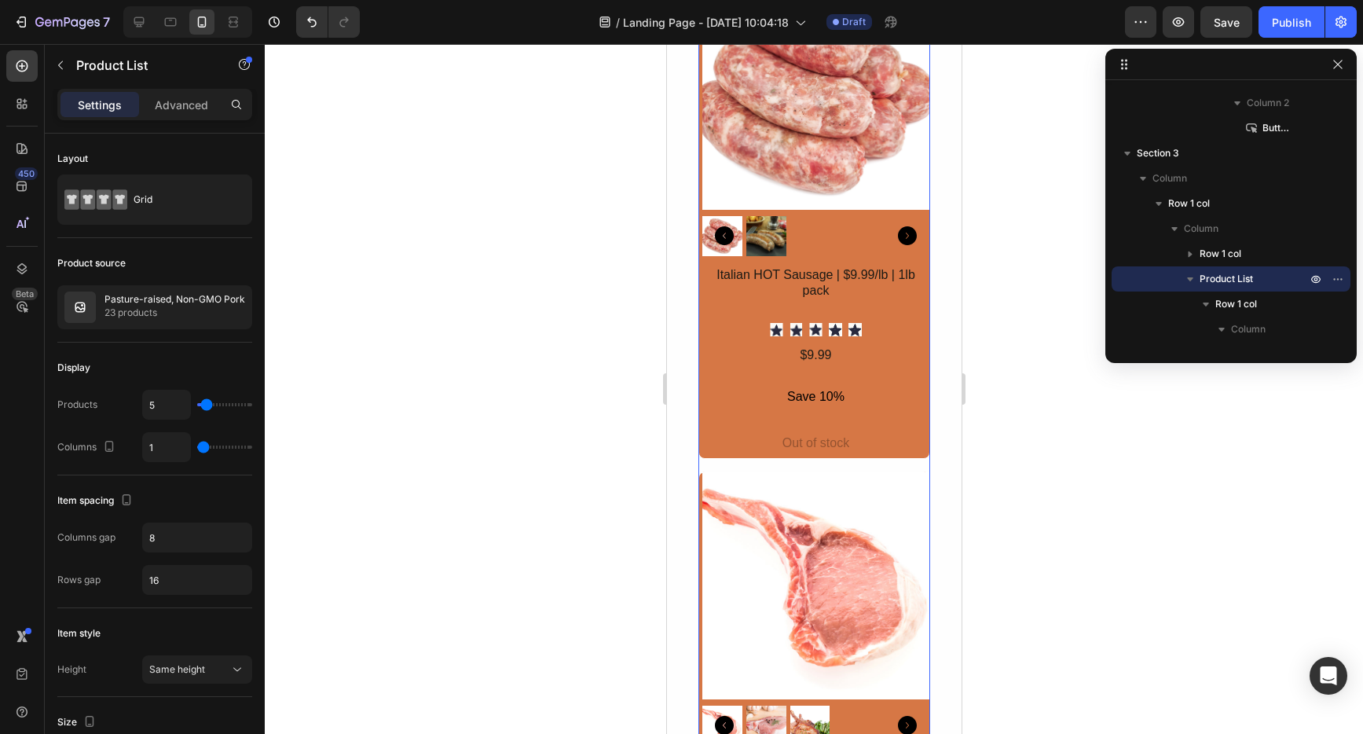
scroll to position [1780, 0]
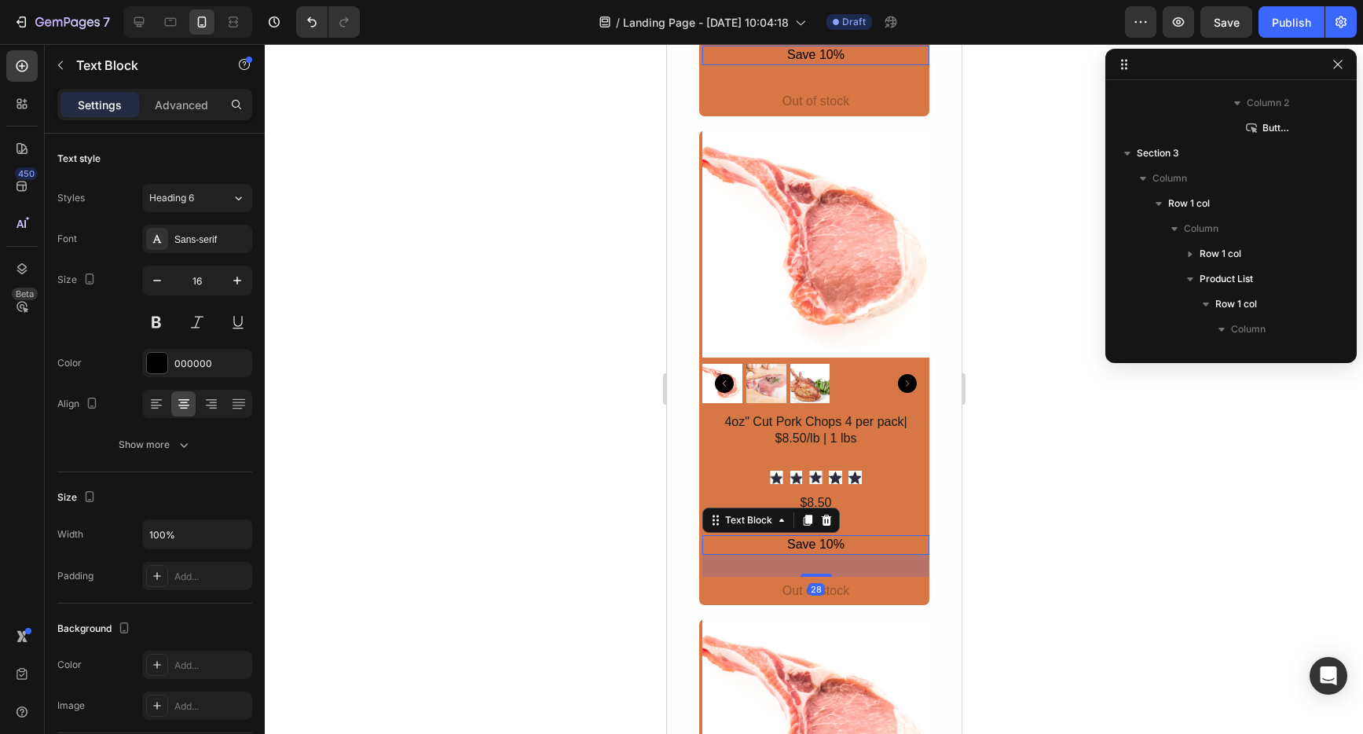
scroll to position [675, 0]
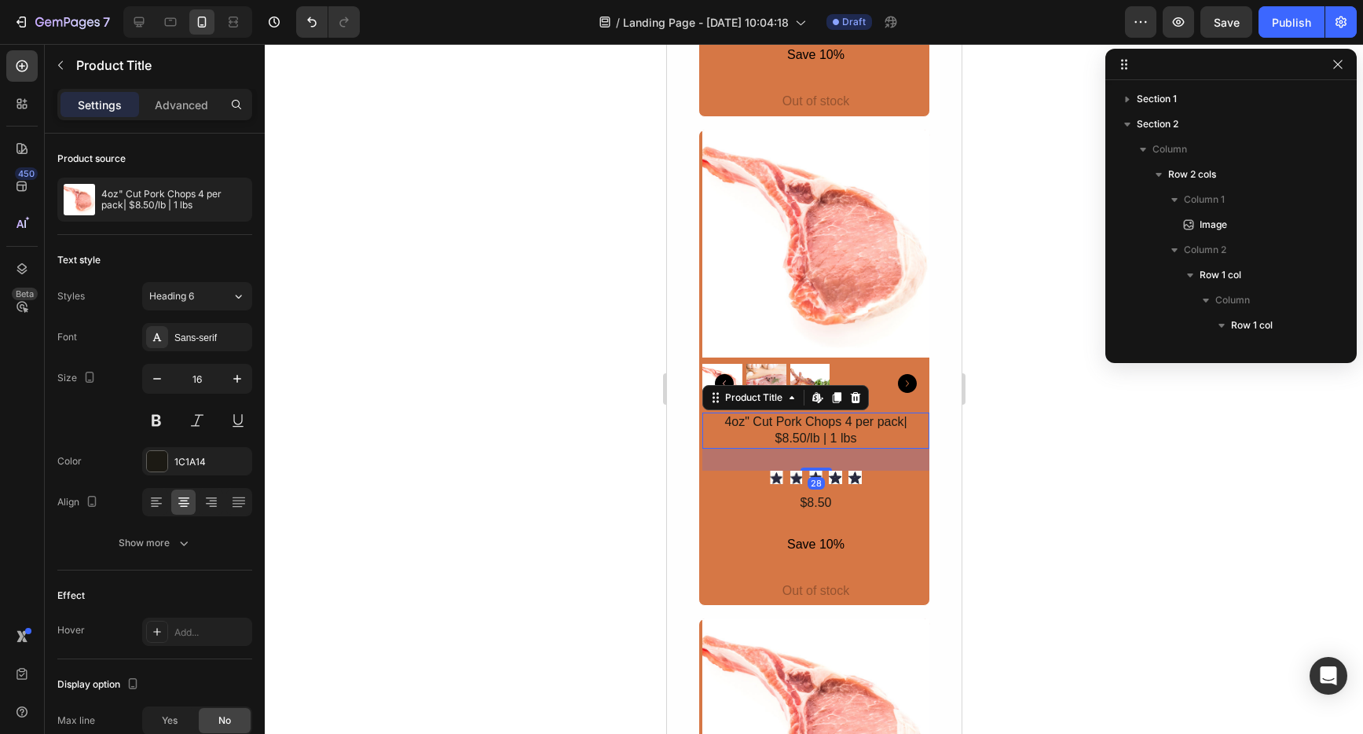
scroll to position [675, 0]
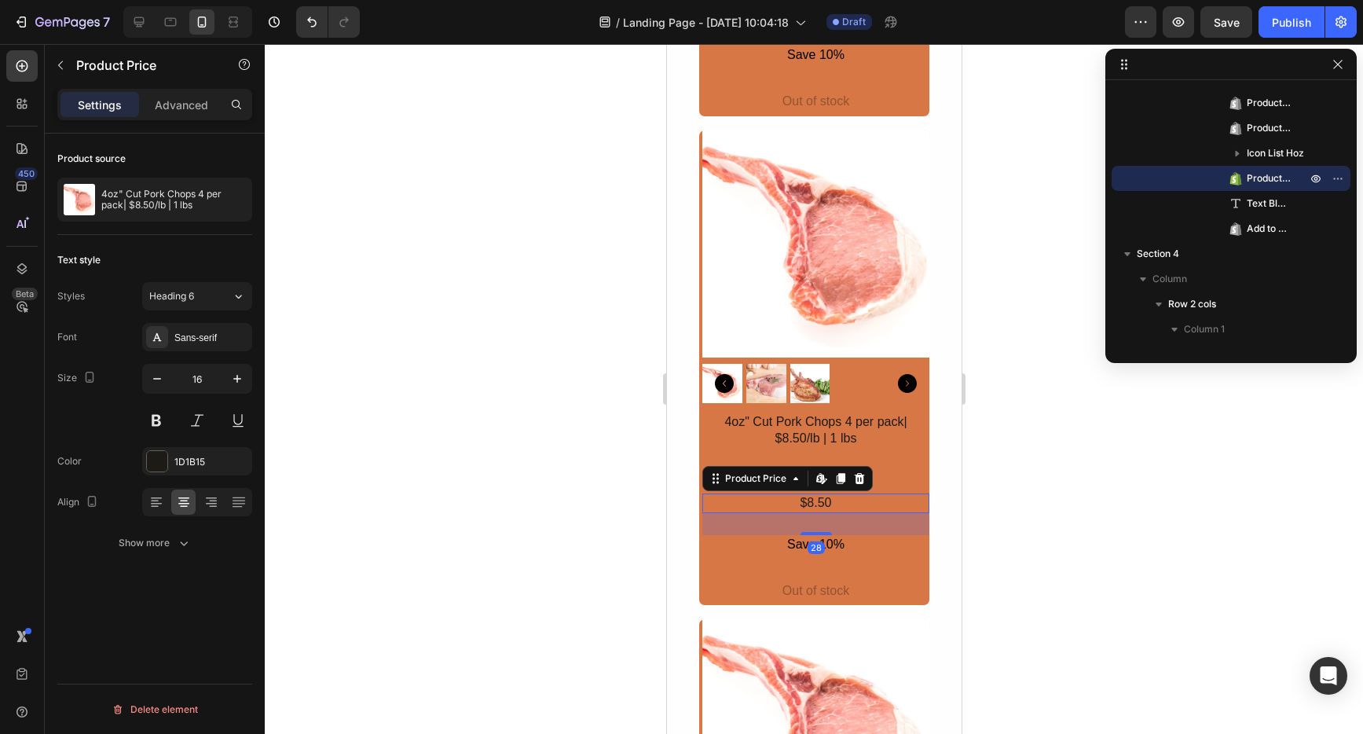
click at [1100, 629] on div at bounding box center [814, 389] width 1099 height 690
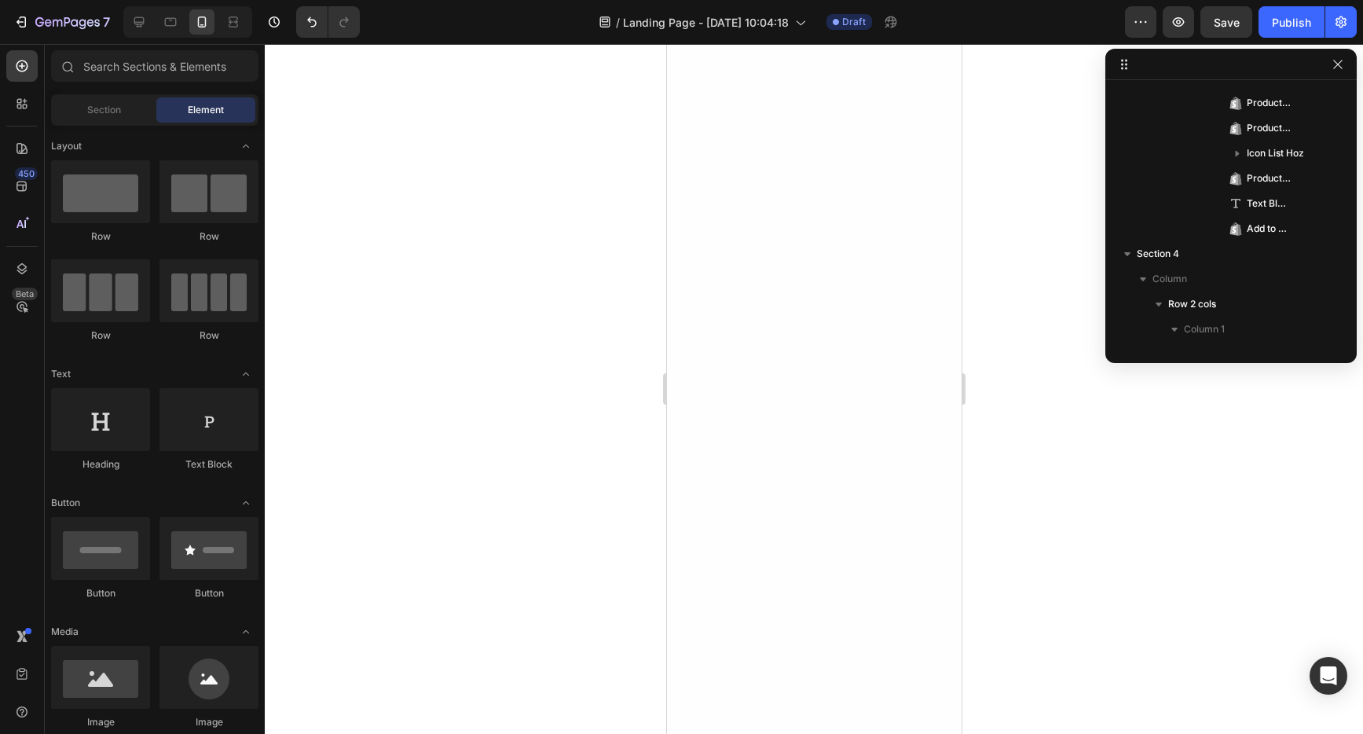
scroll to position [0, 0]
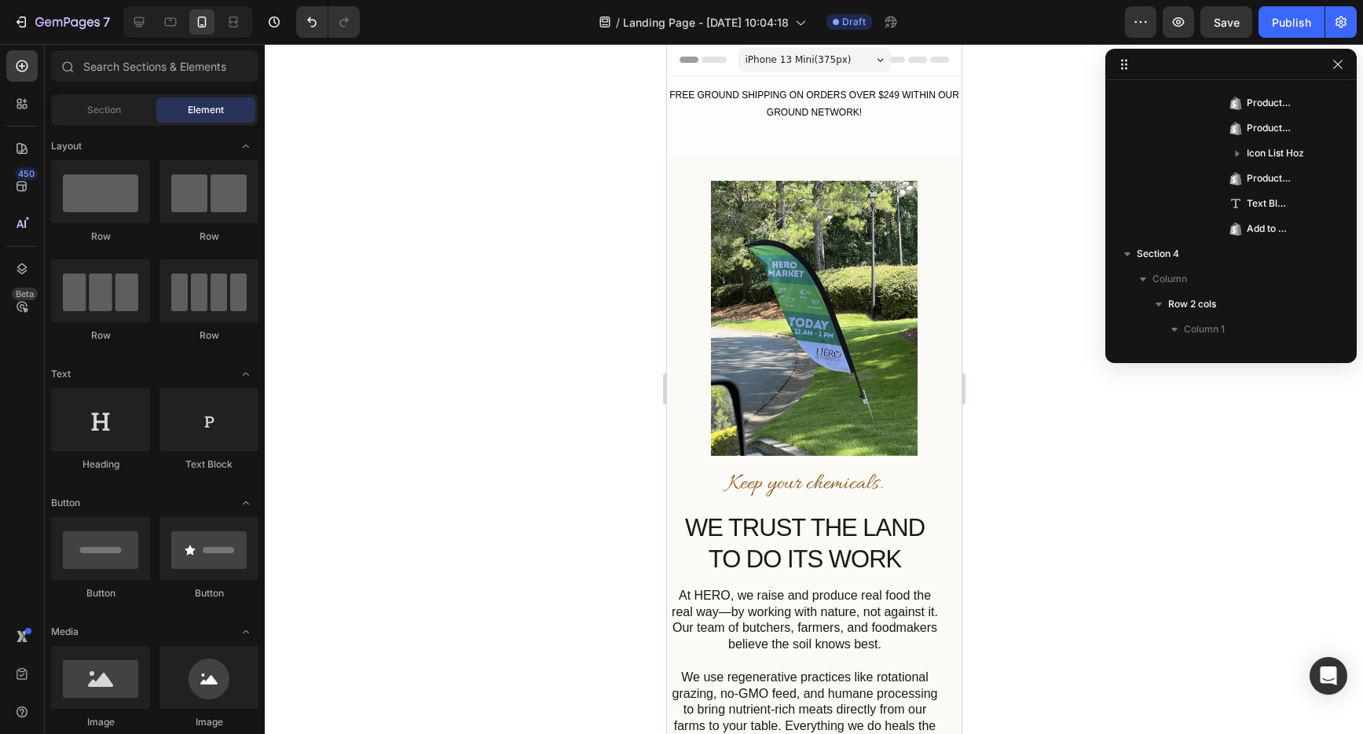
click at [831, 61] on span "iPhone 13 Mini ( 375 px)" at bounding box center [798, 60] width 106 height 16
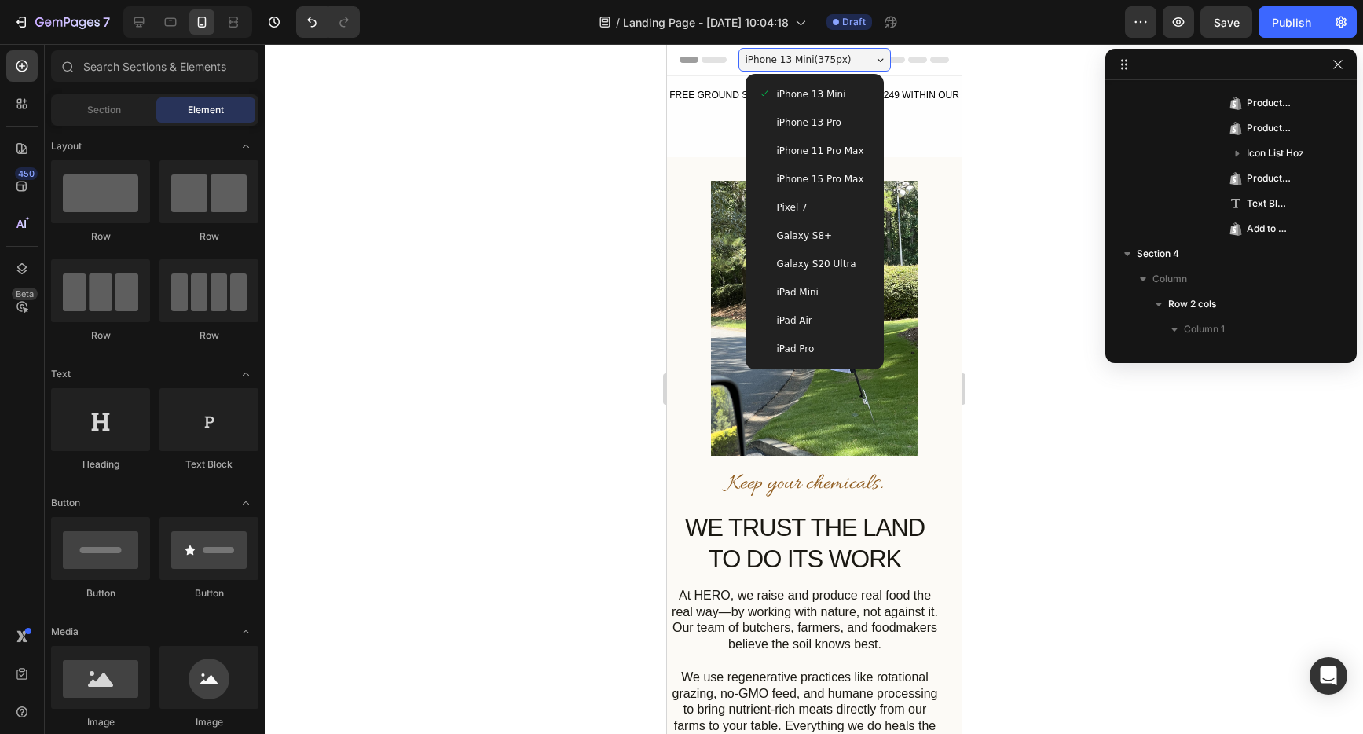
click at [828, 182] on span "iPhone 15 Pro Max" at bounding box center [819, 179] width 87 height 16
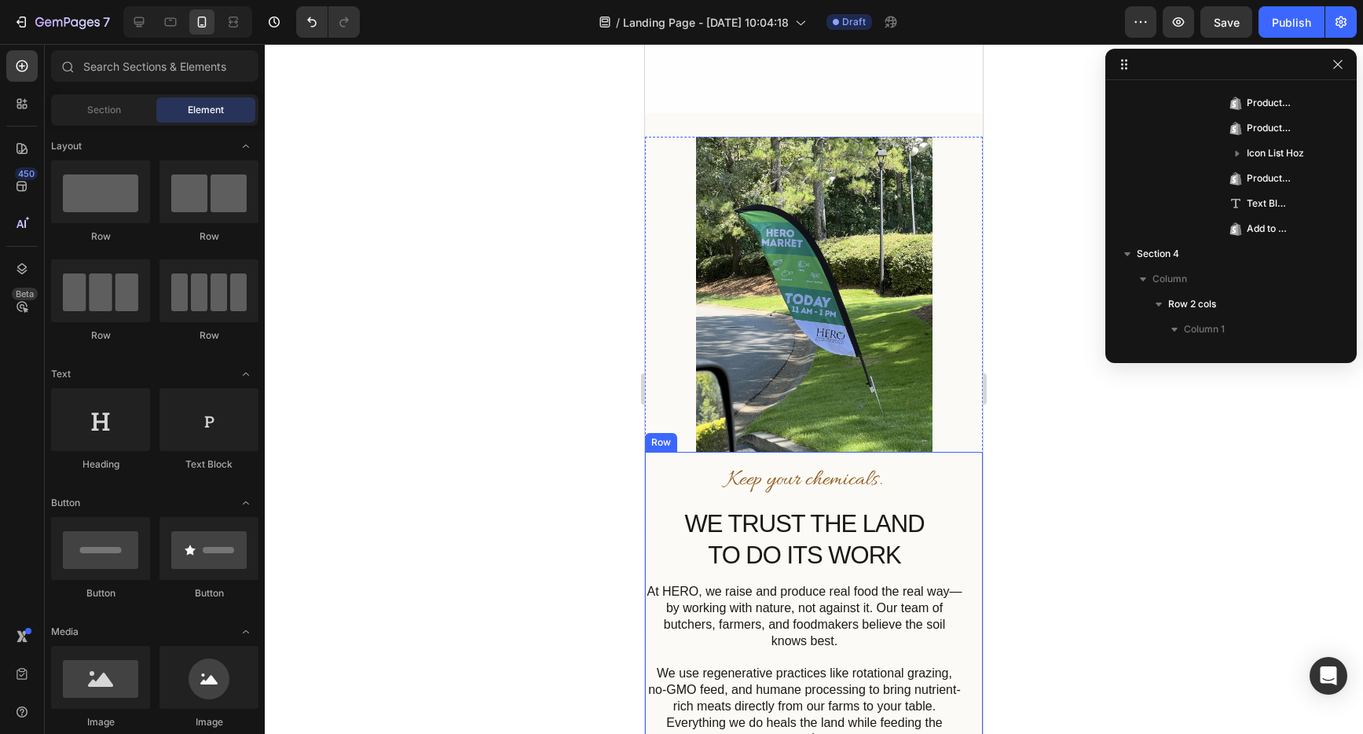
scroll to position [324, 0]
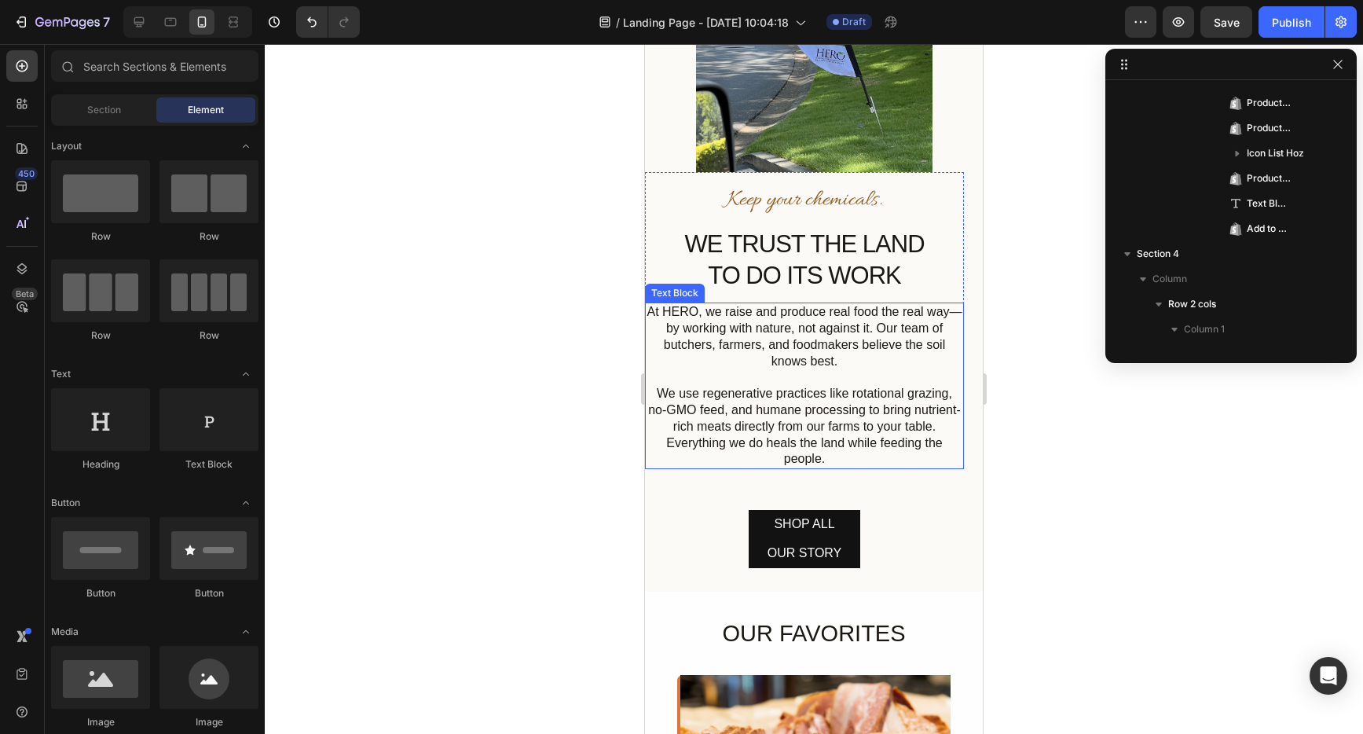
click at [746, 332] on p "At HERO, we raise and produce real food the real way—by working with nature, no…" at bounding box center [805, 336] width 316 height 65
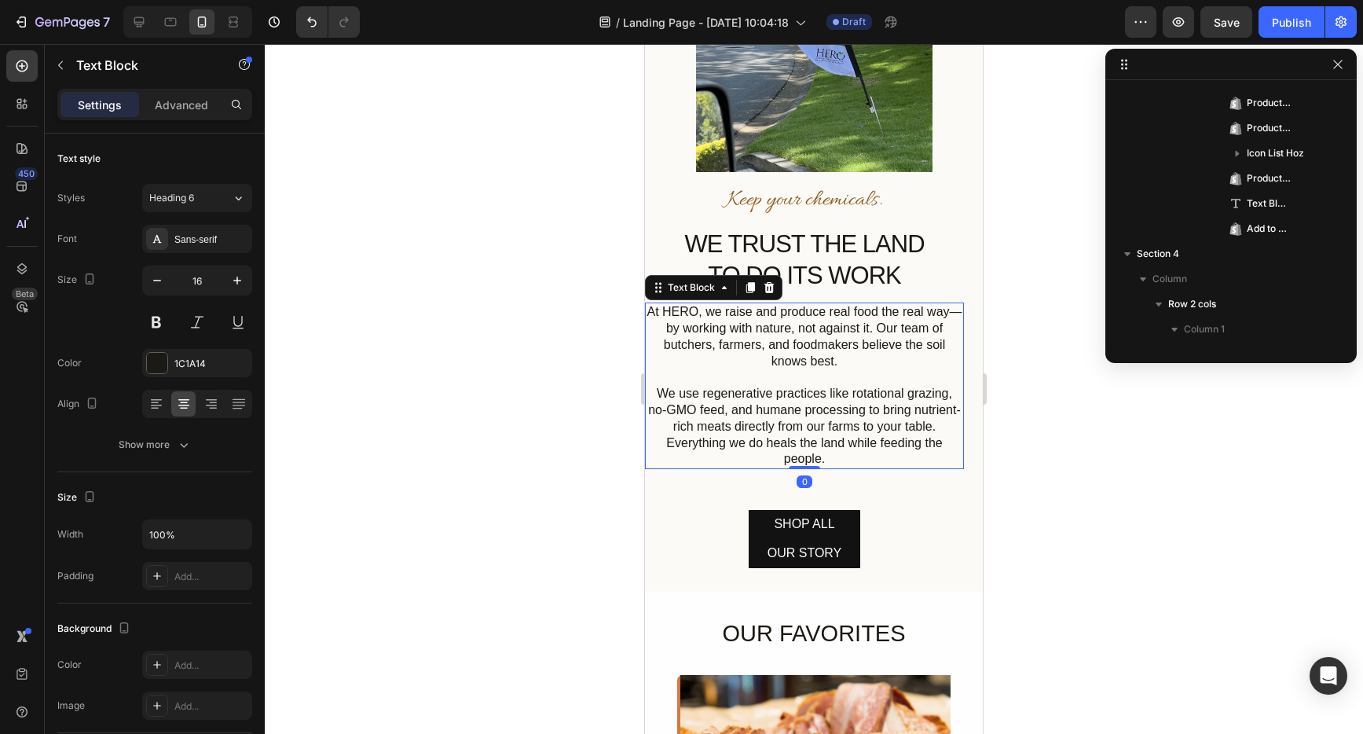
scroll to position [222, 0]
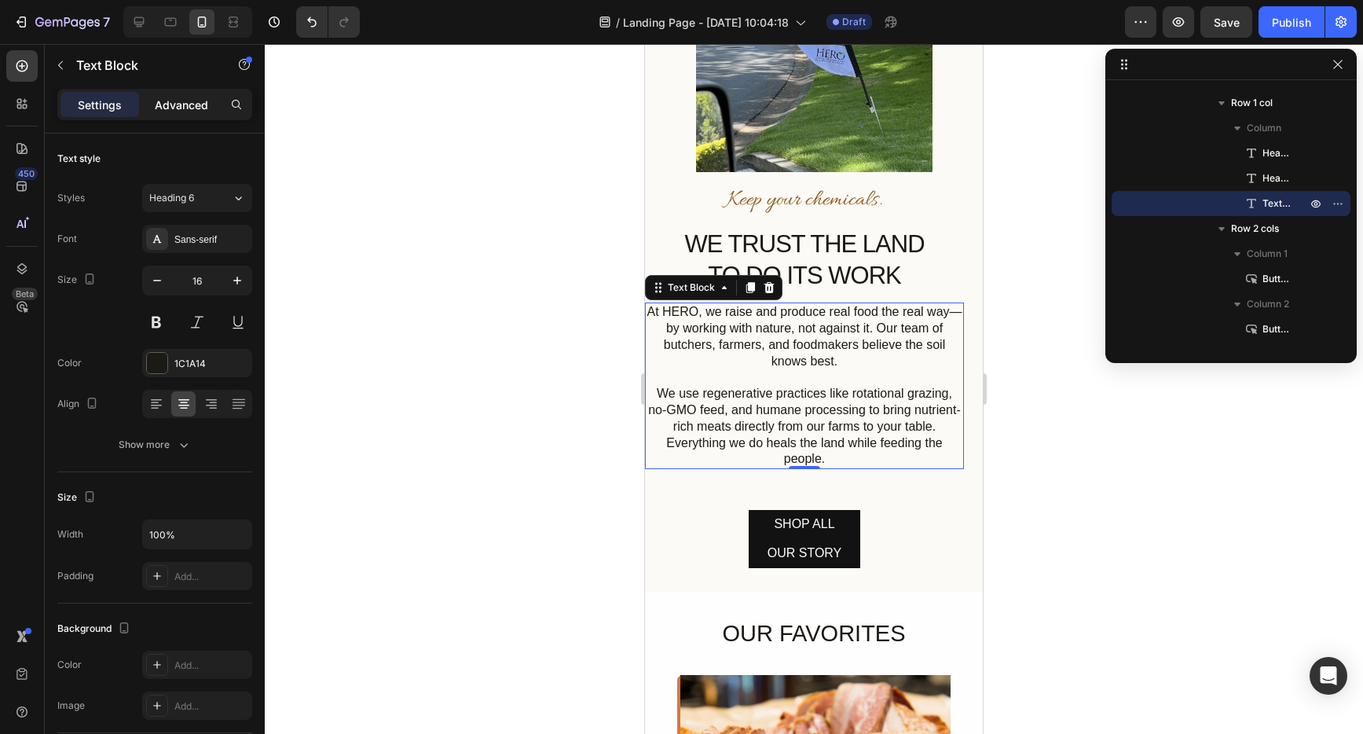
click at [167, 105] on p "Advanced" at bounding box center [181, 105] width 53 height 17
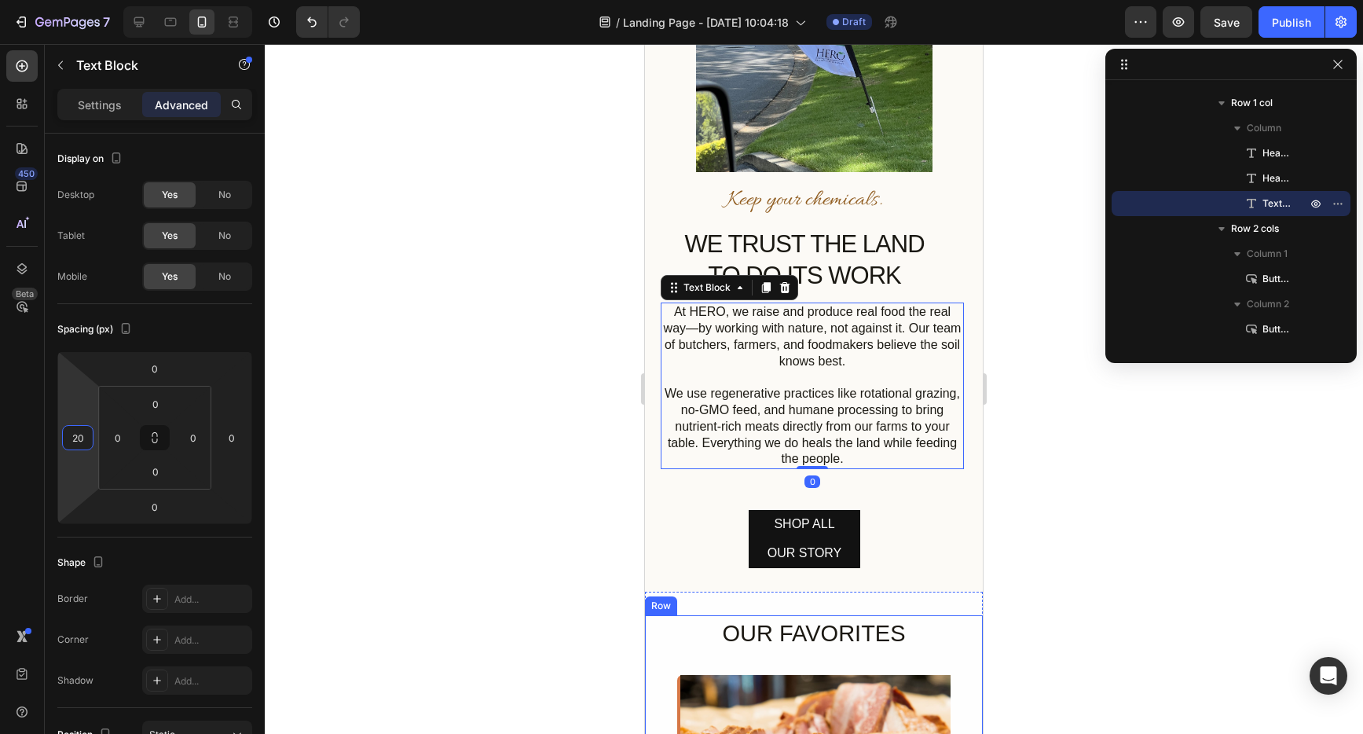
type input "22"
drag, startPoint x: 76, startPoint y: 399, endPoint x: 77, endPoint y: 391, distance: 8.7
click at [77, 0] on html "7 Version history / Landing Page - [DATE] 10:04:18 Draft Preview Save Publish 4…" at bounding box center [681, 0] width 1363 height 0
click at [1119, 556] on div at bounding box center [814, 389] width 1099 height 690
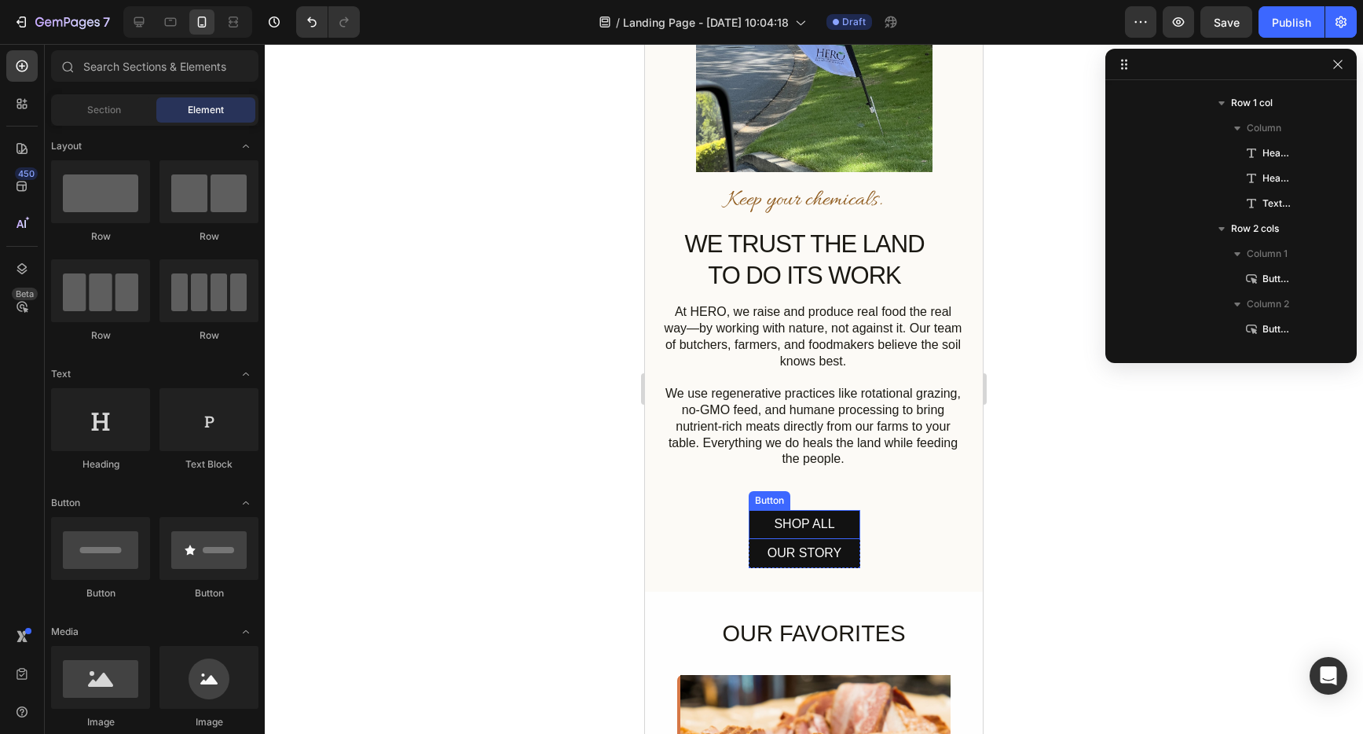
click at [836, 519] on button "SHOP ALL" at bounding box center [805, 524] width 112 height 29
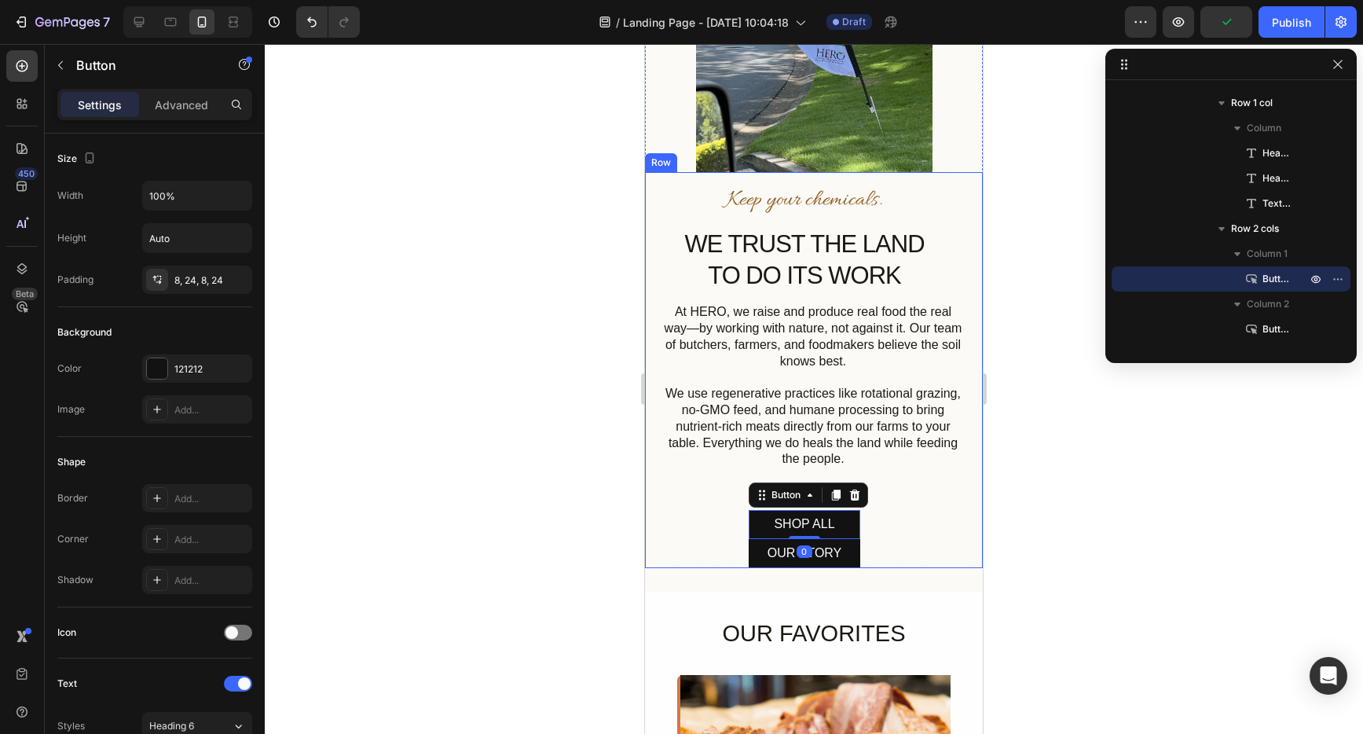
click at [699, 526] on div "Keep your chemicals. Heading WE TRUST THE LAND TO DO ITS WORK Heading At HERO, …" at bounding box center [804, 369] width 319 height 395
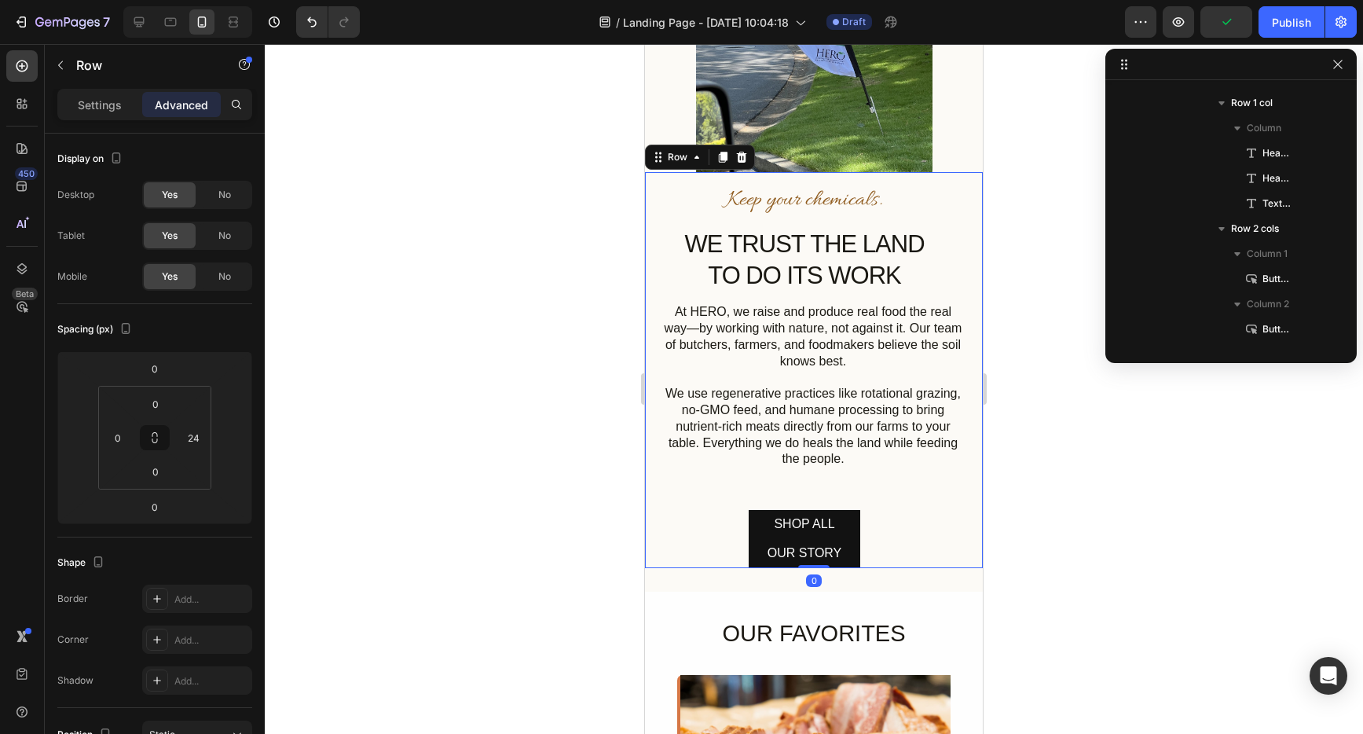
scroll to position [72, 0]
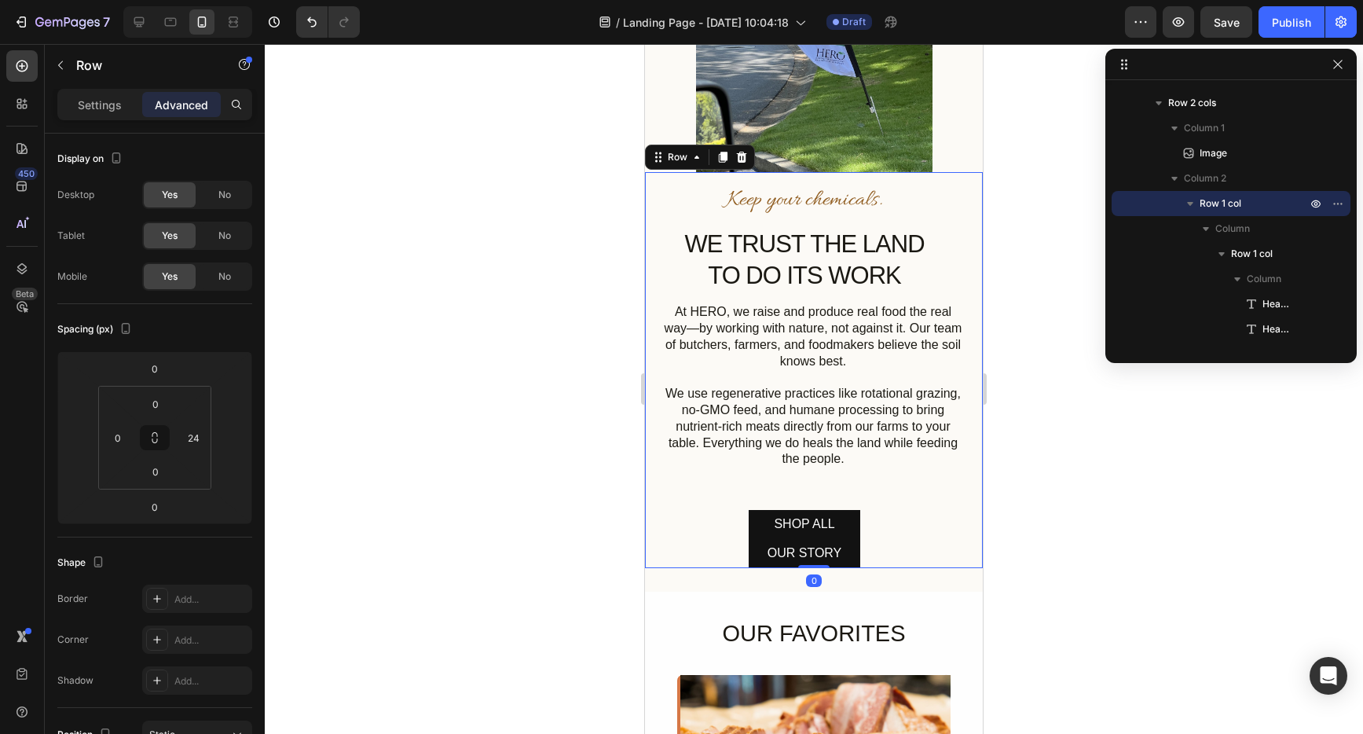
click at [867, 514] on div "Keep your chemicals. Heading WE TRUST THE LAND TO DO ITS WORK Heading At HERO, …" at bounding box center [804, 369] width 319 height 395
click at [828, 517] on span "SHOP ALL" at bounding box center [804, 523] width 61 height 13
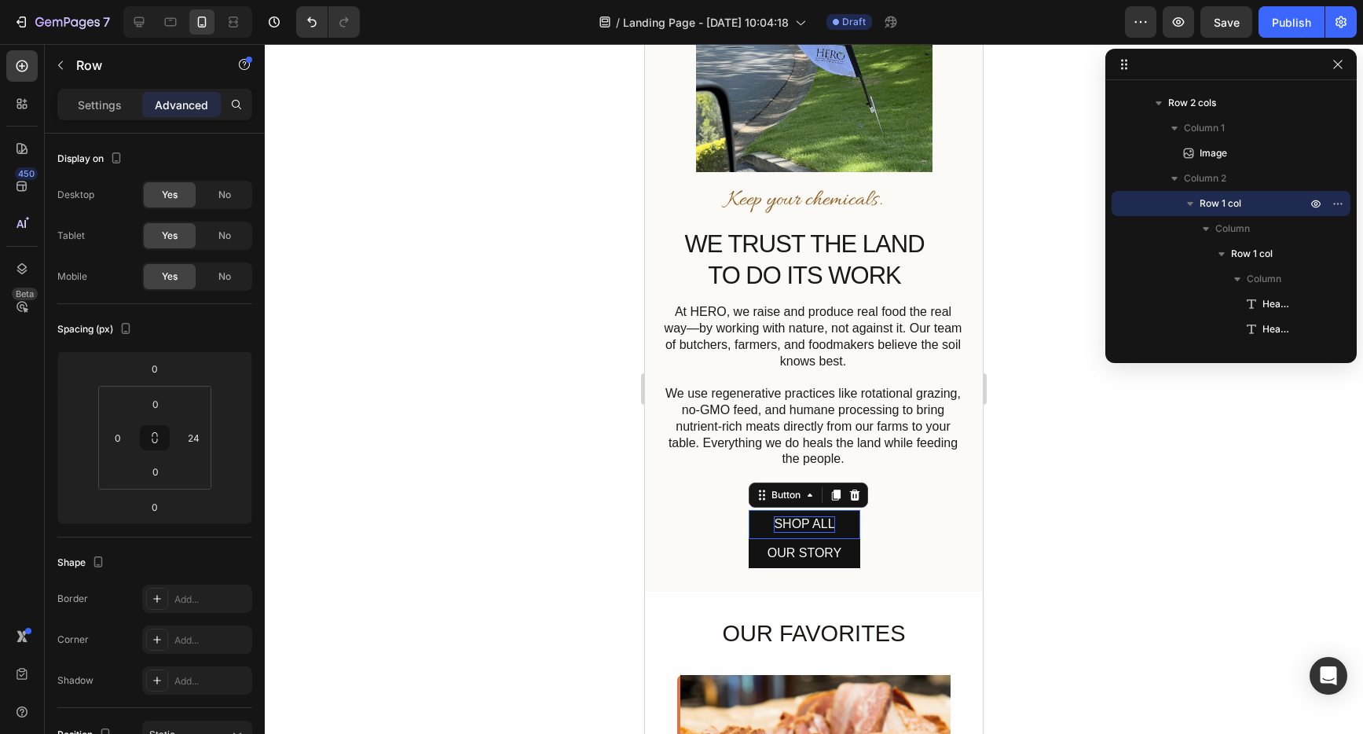
scroll to position [298, 0]
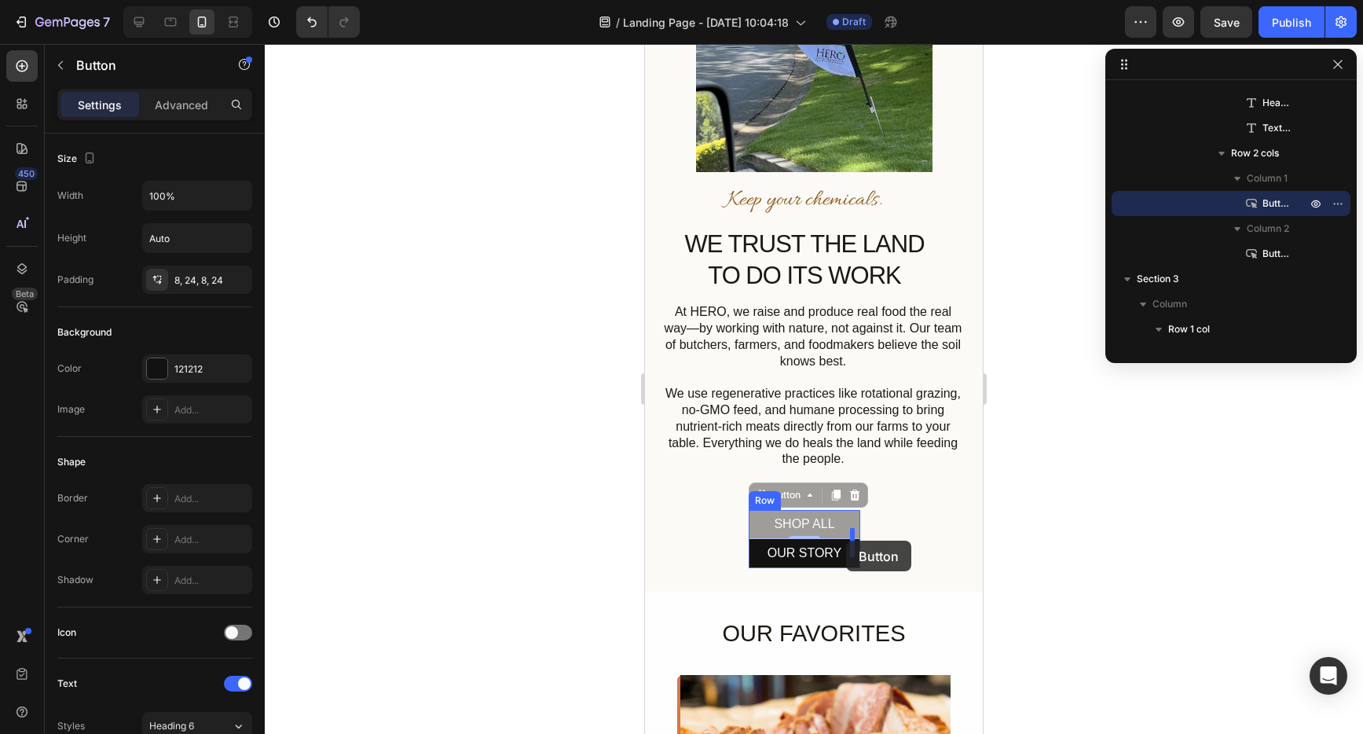
drag, startPoint x: 755, startPoint y: 490, endPoint x: 846, endPoint y: 541, distance: 104.1
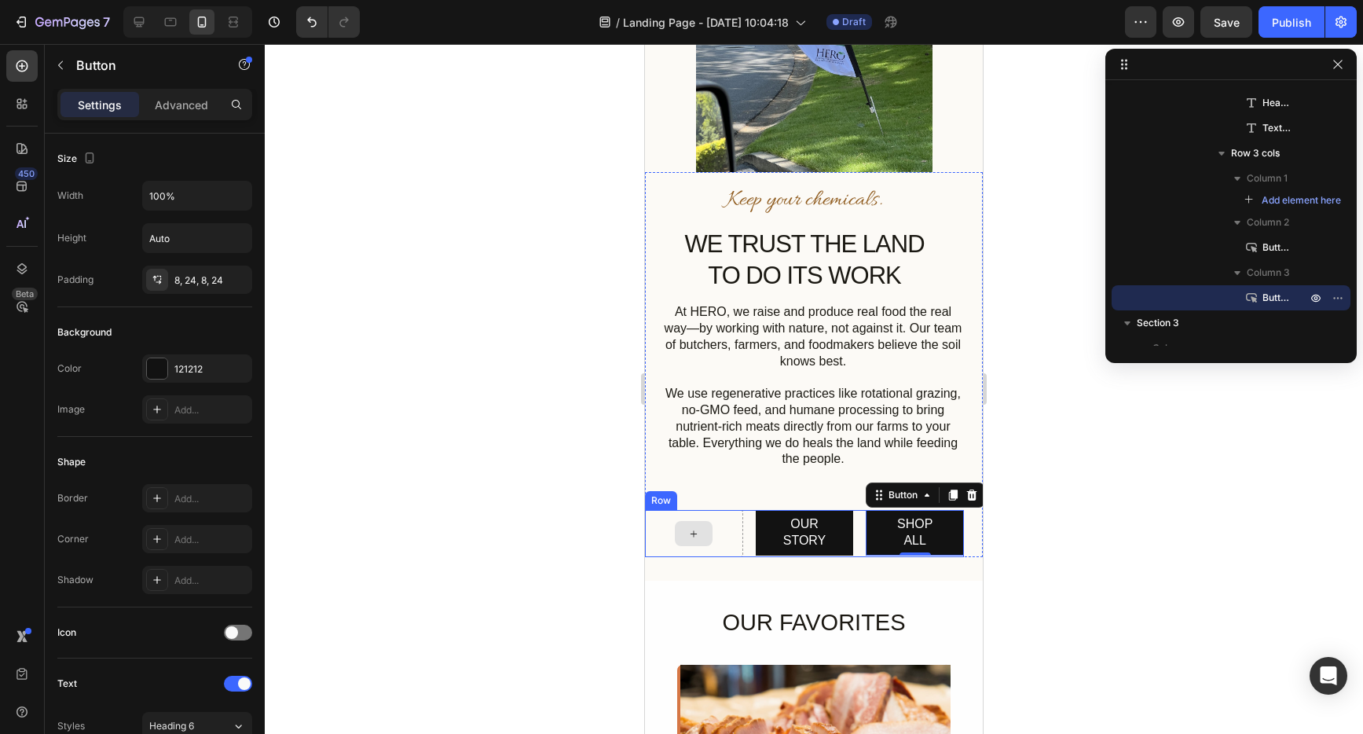
click at [648, 519] on div at bounding box center [694, 533] width 98 height 47
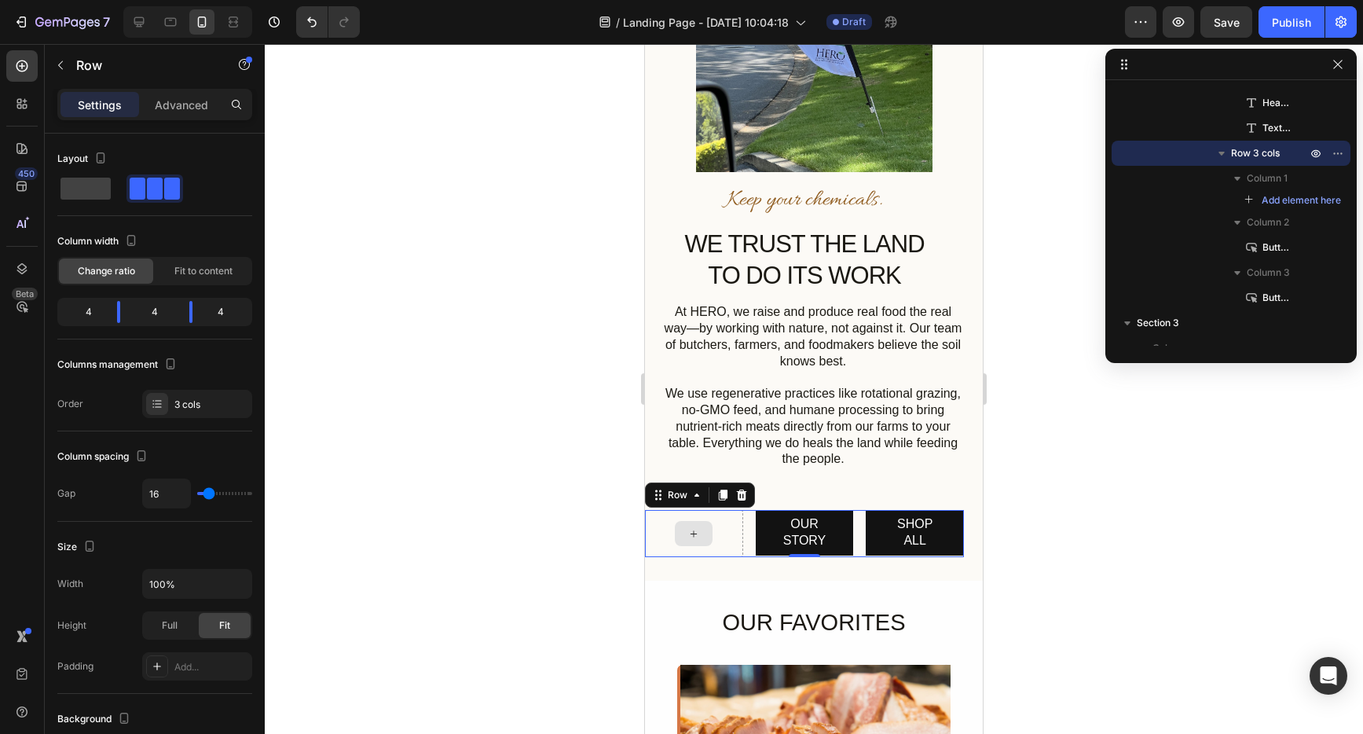
click at [725, 526] on div at bounding box center [694, 533] width 98 height 47
click at [702, 489] on icon at bounding box center [697, 495] width 13 height 13
click at [1289, 581] on div at bounding box center [814, 389] width 1099 height 690
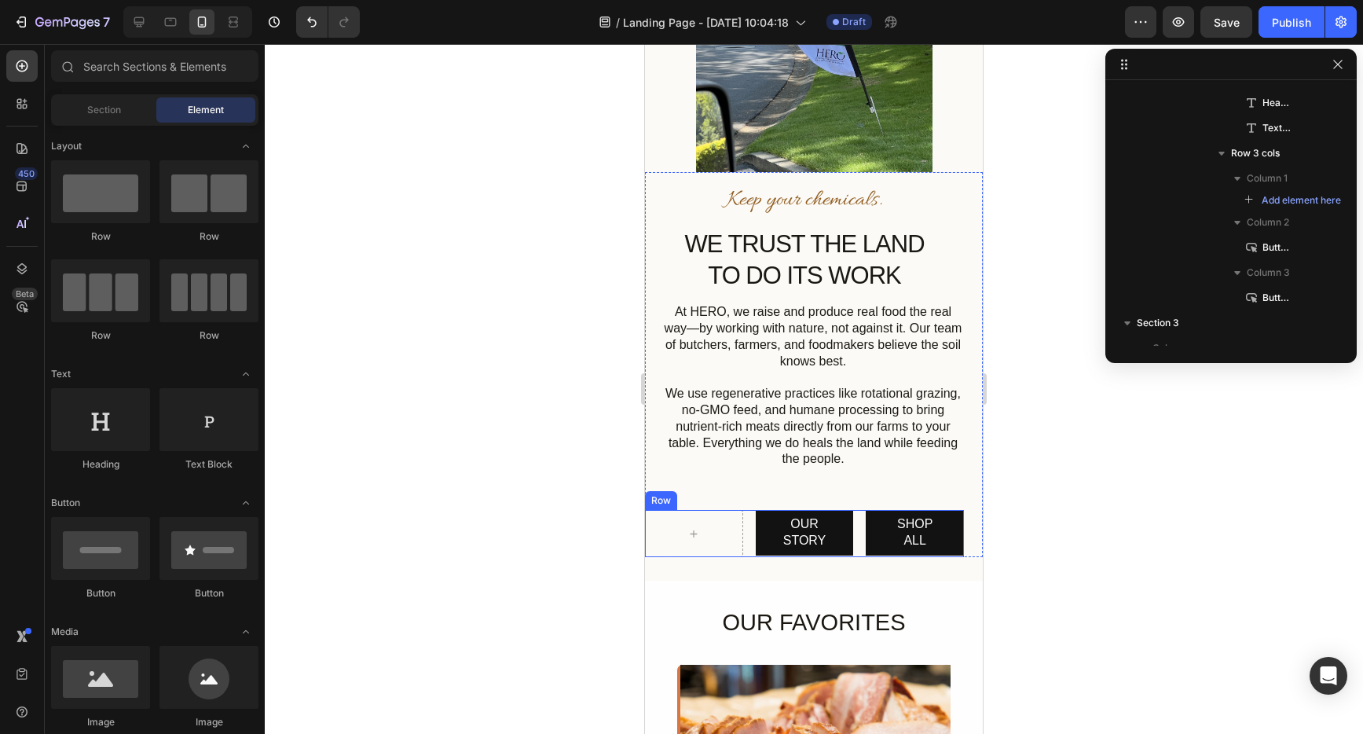
click at [743, 541] on div "OUR STORY Button SHOP ALL Button Row" at bounding box center [804, 533] width 319 height 47
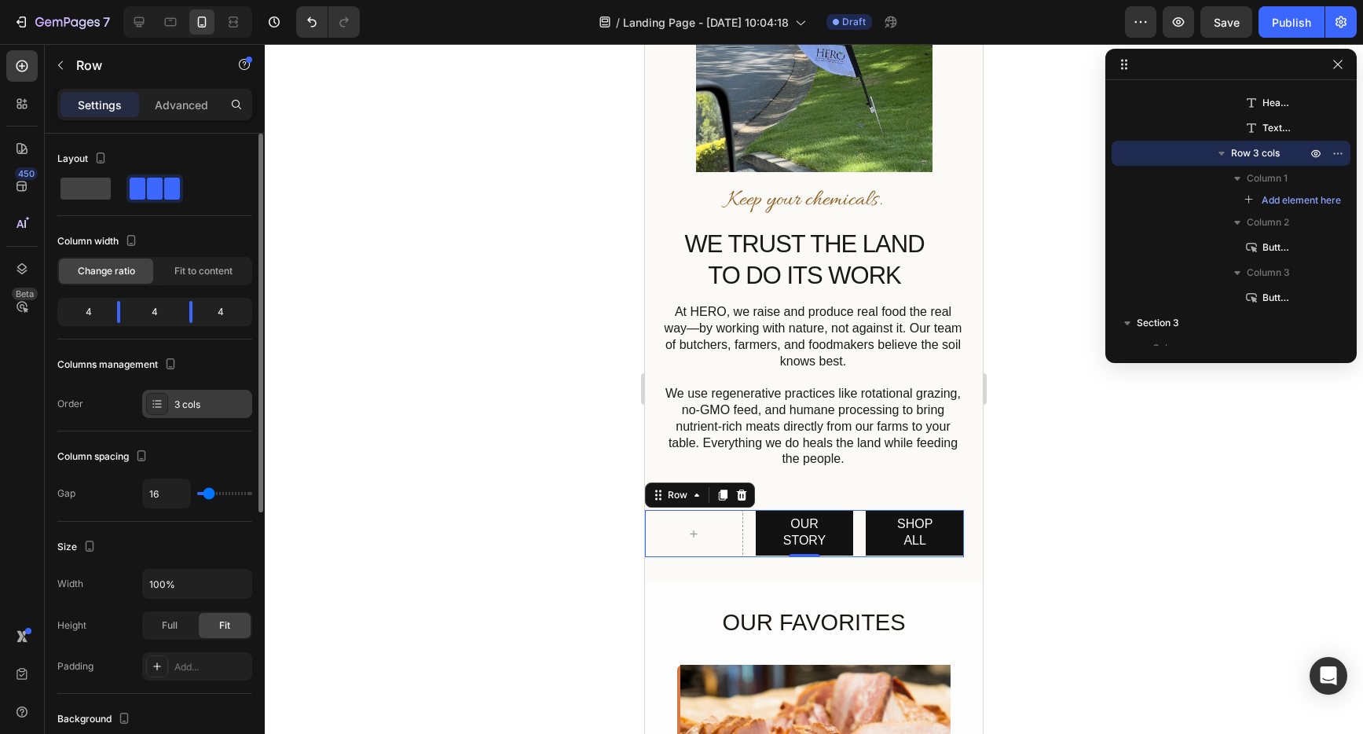
click at [152, 408] on icon at bounding box center [157, 404] width 13 height 13
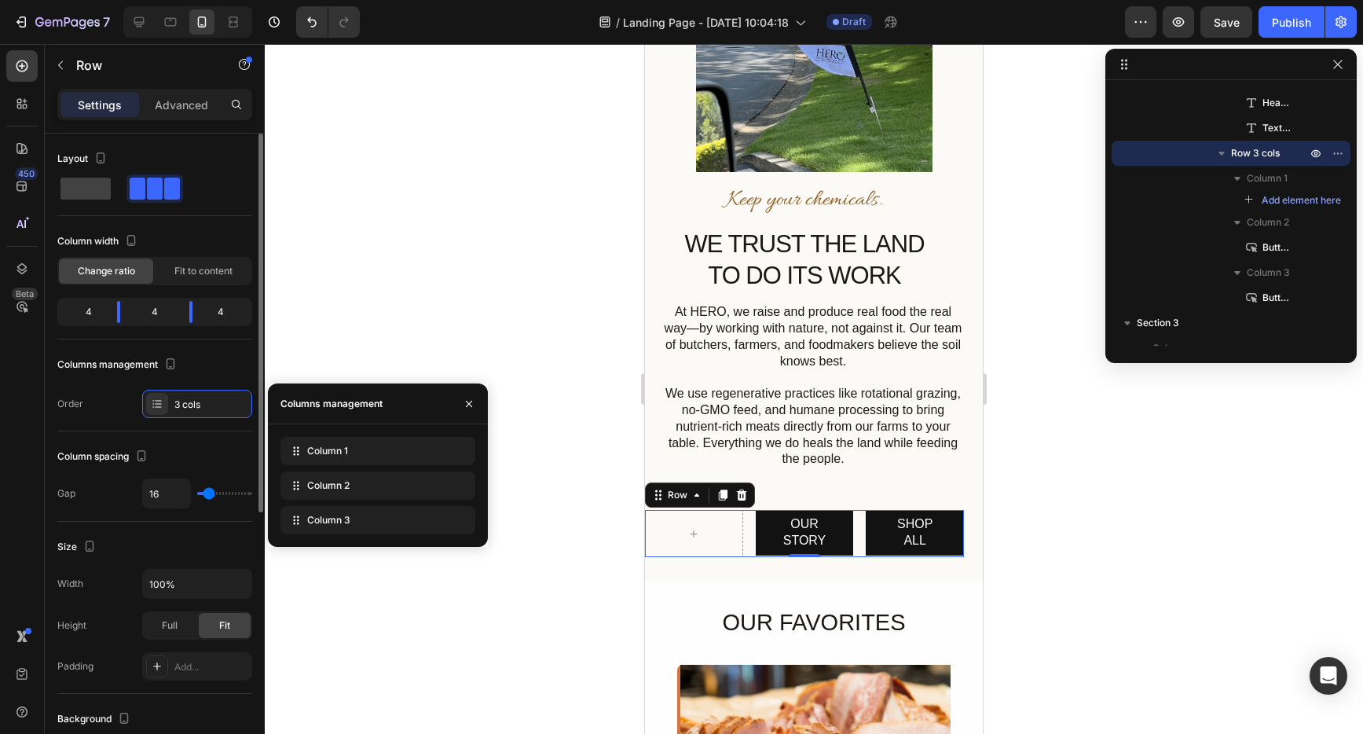
click at [151, 310] on div "4" at bounding box center [155, 312] width 44 height 22
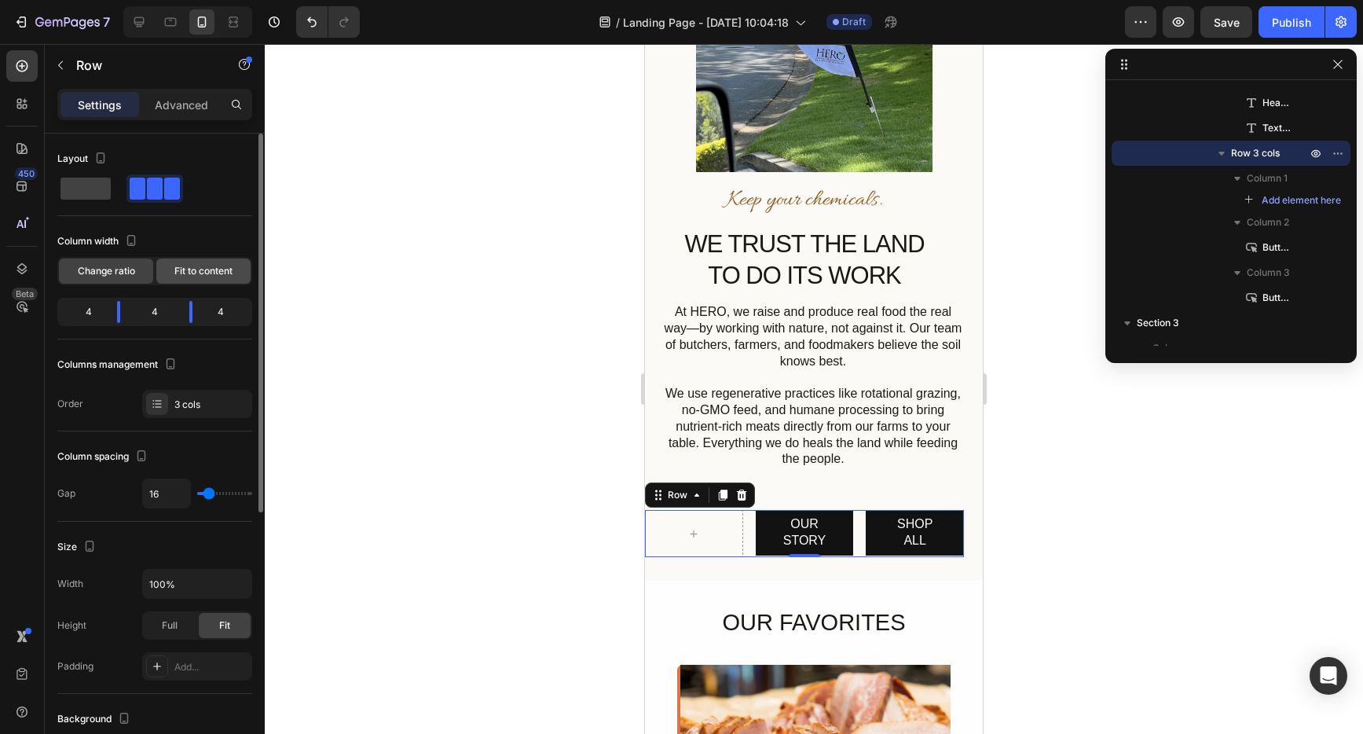
click at [198, 274] on span "Fit to content" at bounding box center [203, 271] width 58 height 14
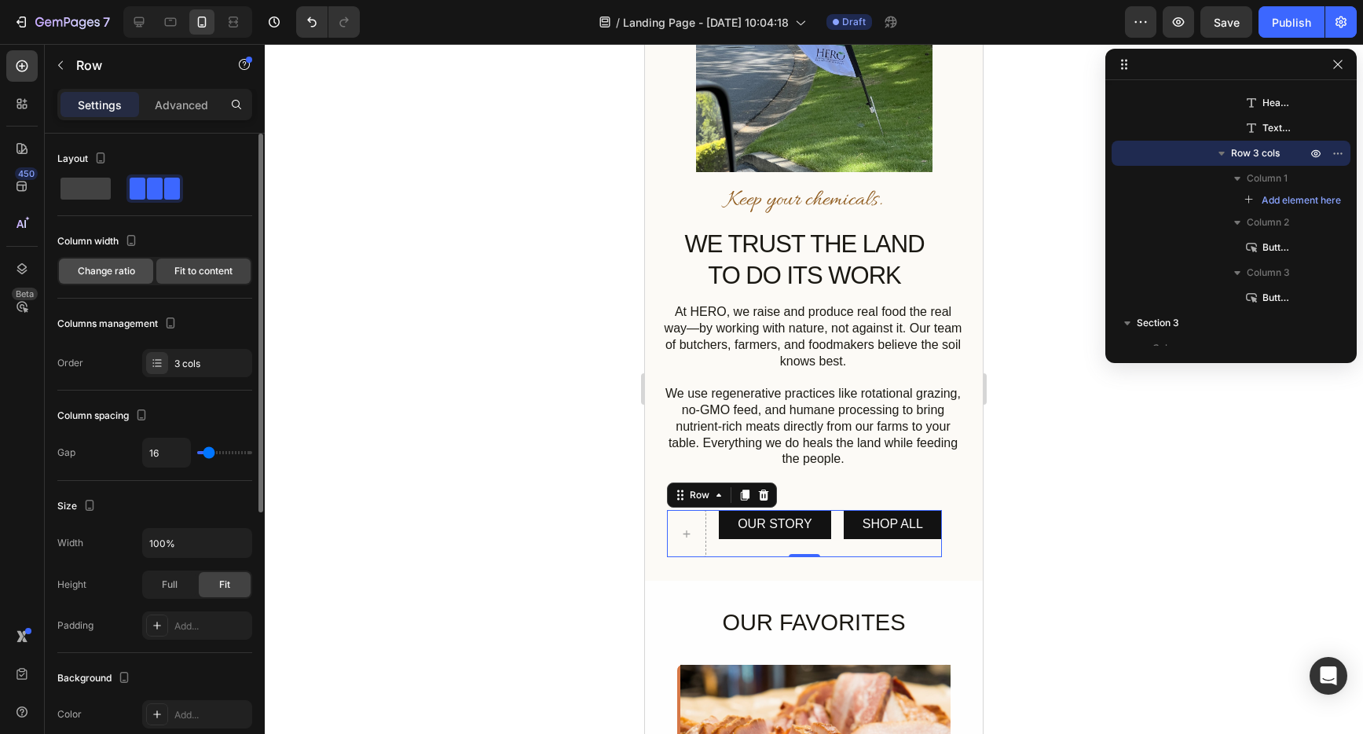
click at [92, 273] on span "Change ratio" at bounding box center [106, 271] width 57 height 14
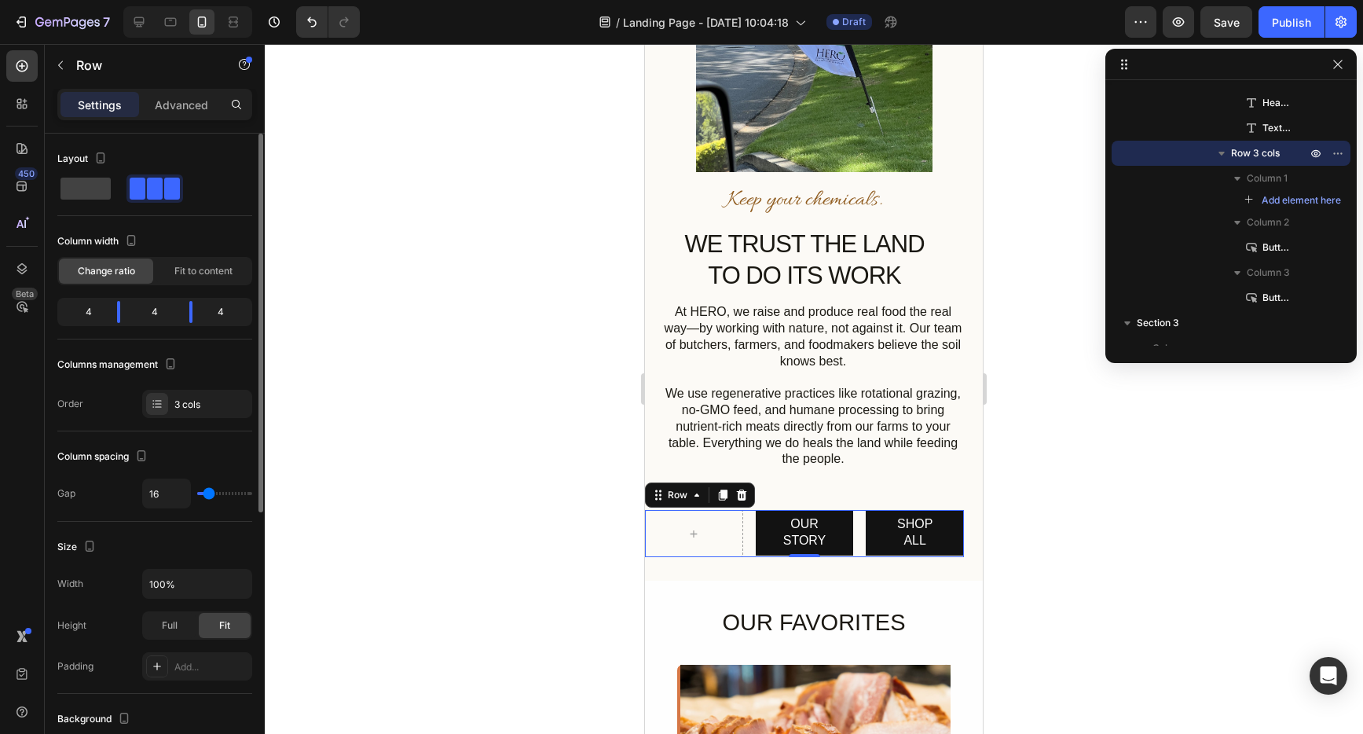
click at [157, 314] on div "4" at bounding box center [155, 312] width 44 height 22
click at [77, 187] on span at bounding box center [86, 189] width 50 height 22
type input "0"
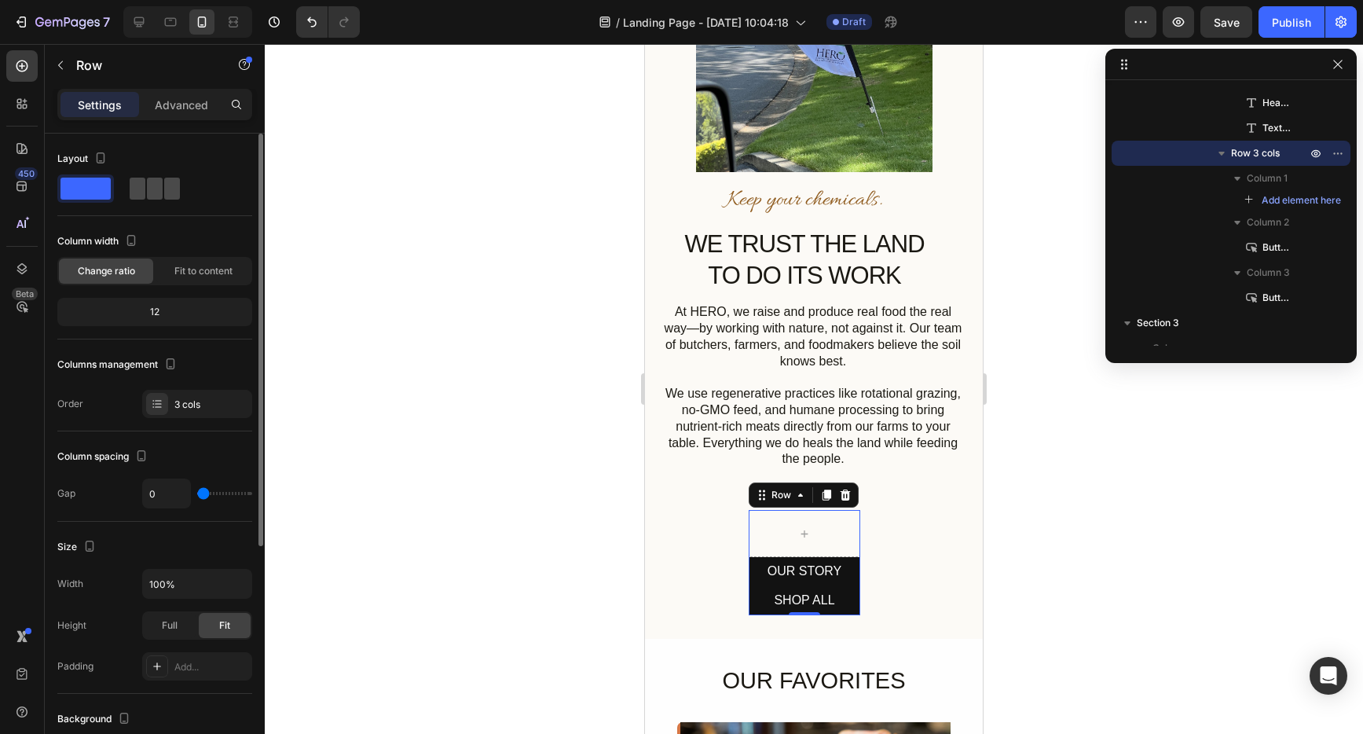
click at [147, 185] on span at bounding box center [155, 189] width 16 height 22
type input "16"
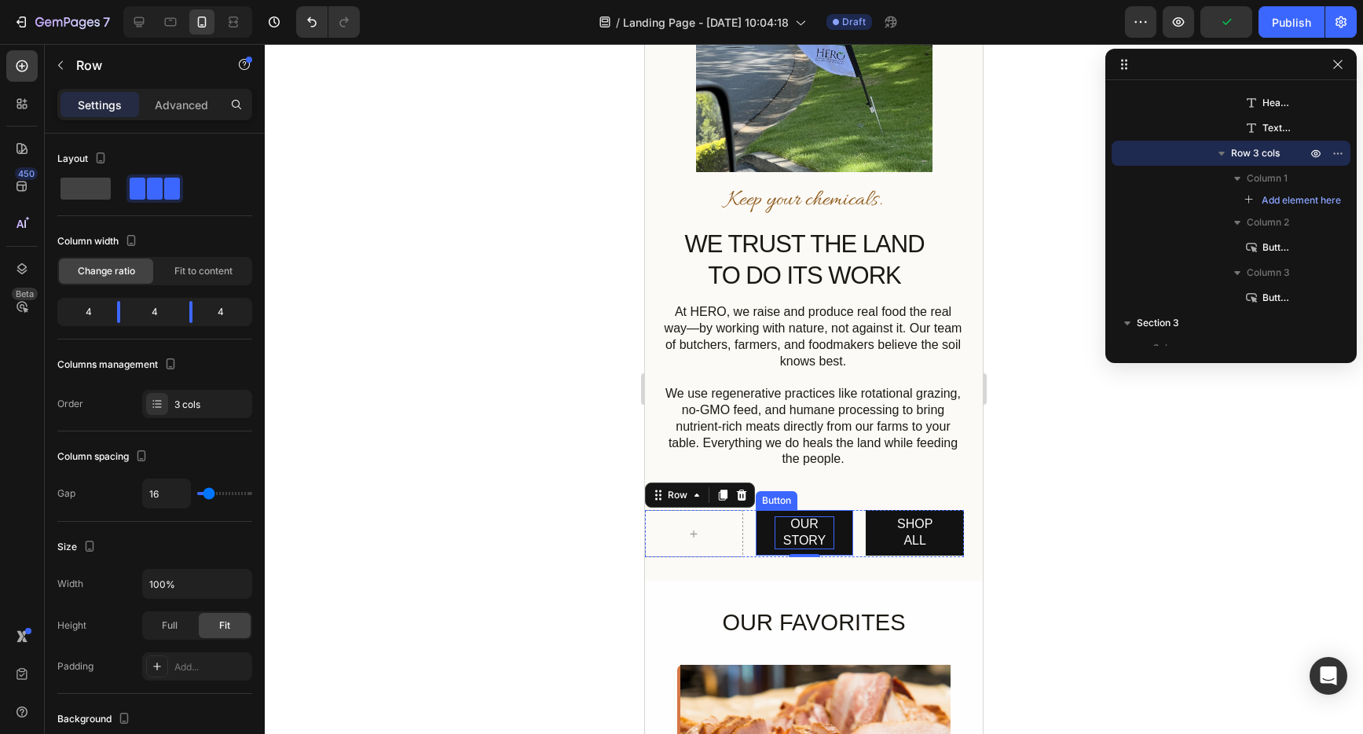
click at [831, 510] on button "OUR STORY" at bounding box center [805, 533] width 98 height 46
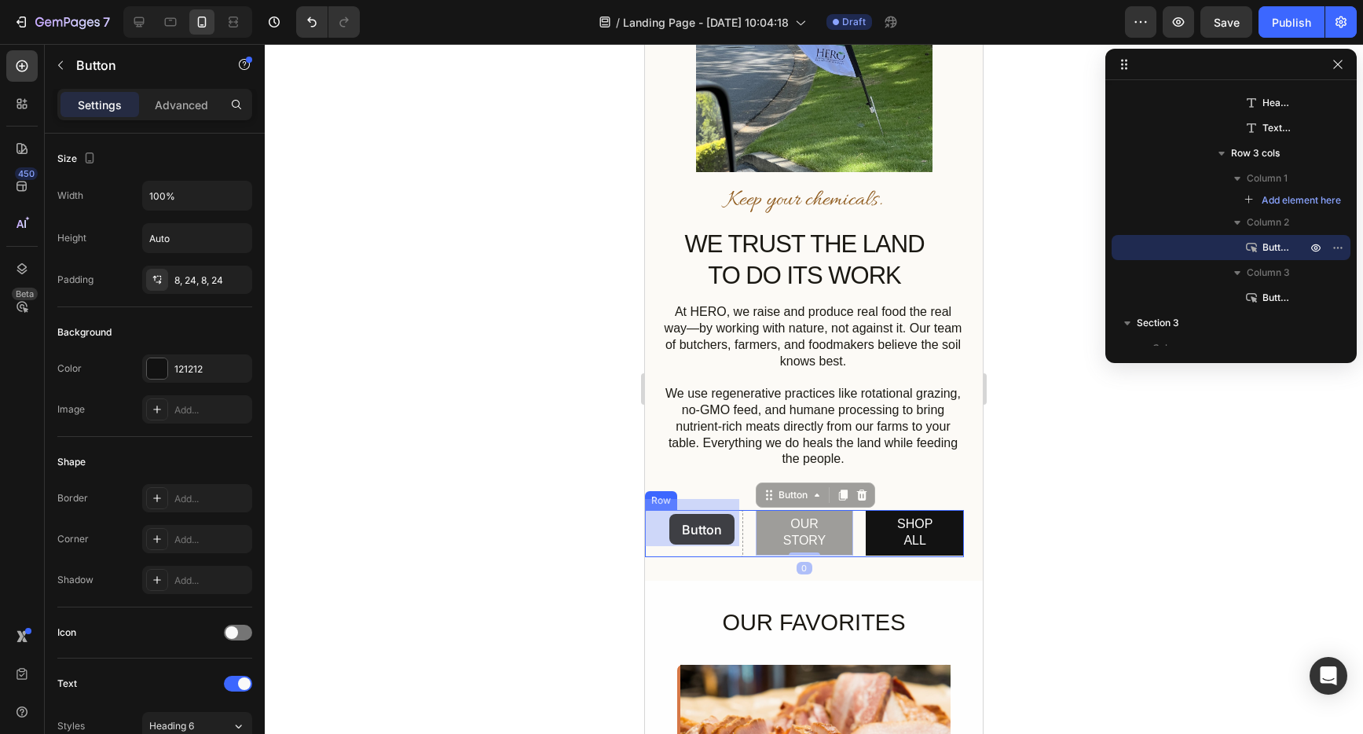
drag, startPoint x: 762, startPoint y: 488, endPoint x: 669, endPoint y: 514, distance: 96.3
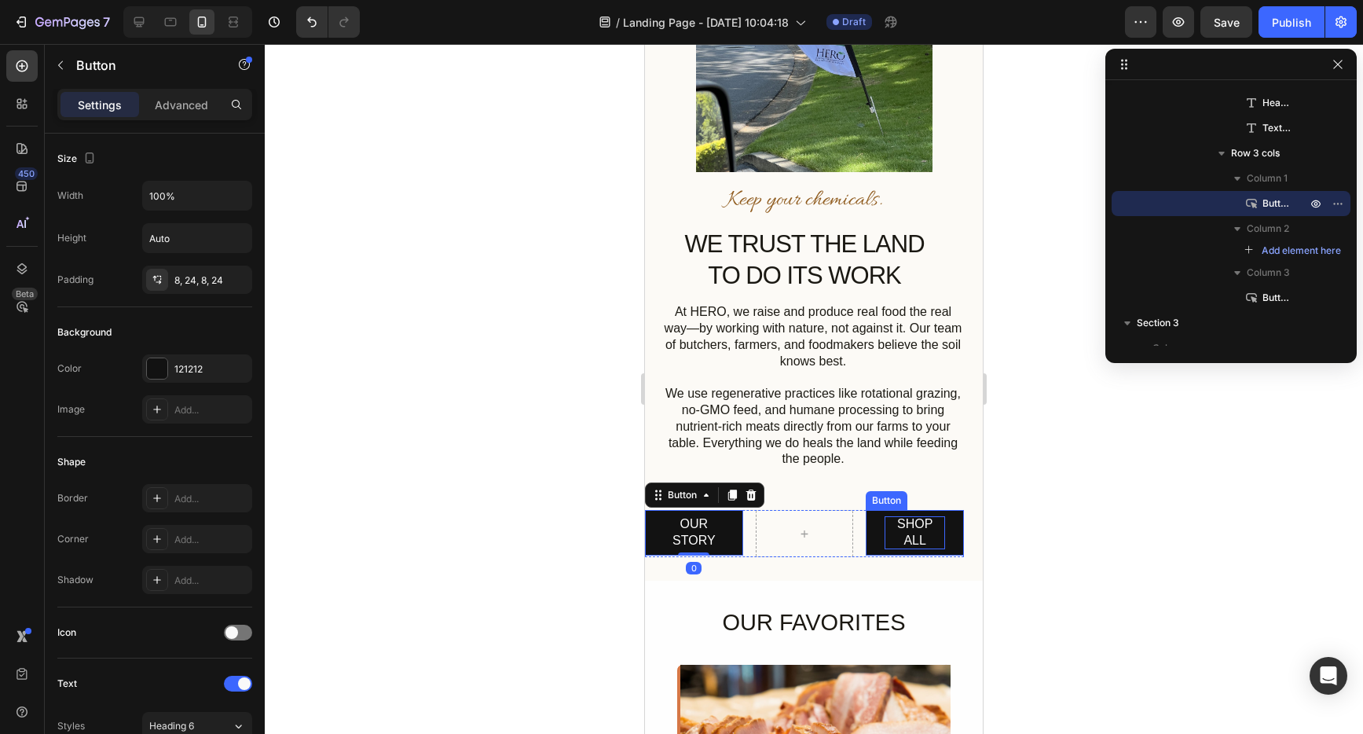
click at [924, 530] on p "SHOP ALL" at bounding box center [915, 532] width 61 height 33
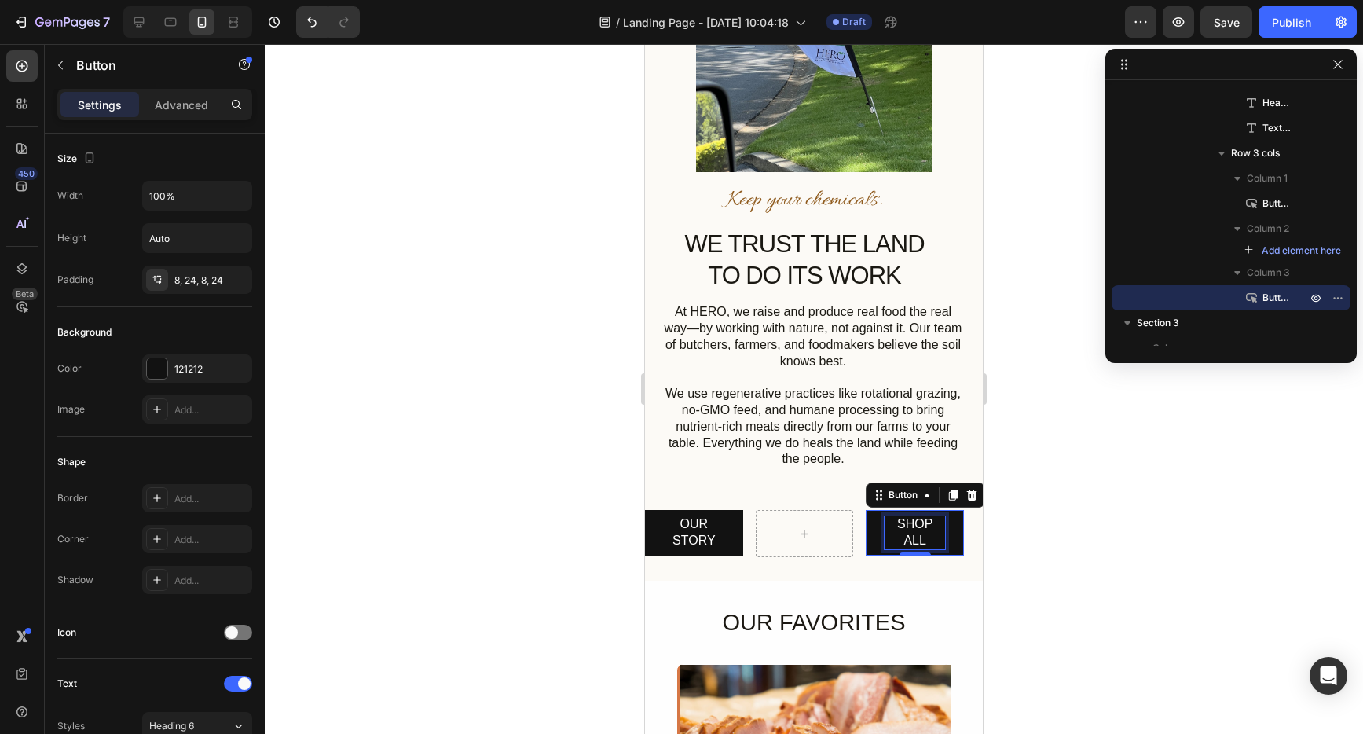
click at [912, 522] on span "SHOP ALL" at bounding box center [914, 532] width 35 height 30
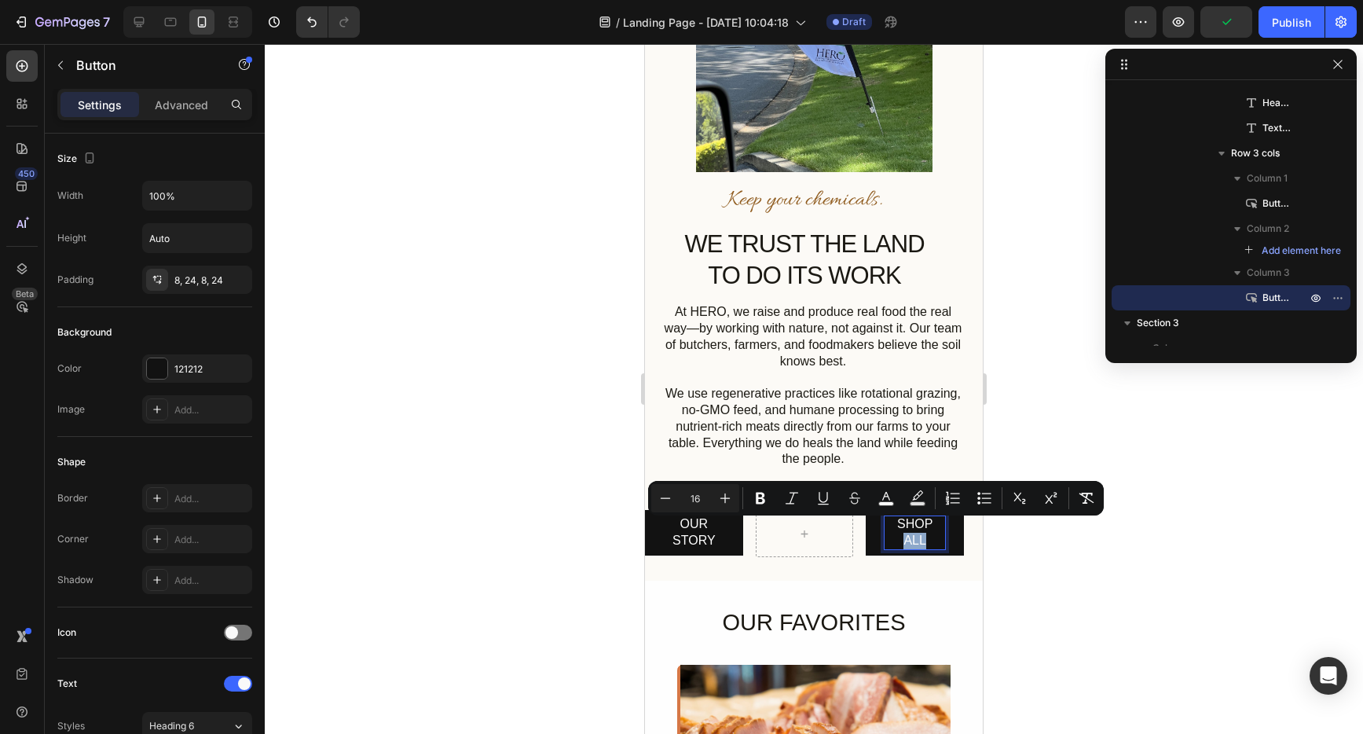
click at [924, 526] on p "SHOP ALL" at bounding box center [915, 532] width 61 height 33
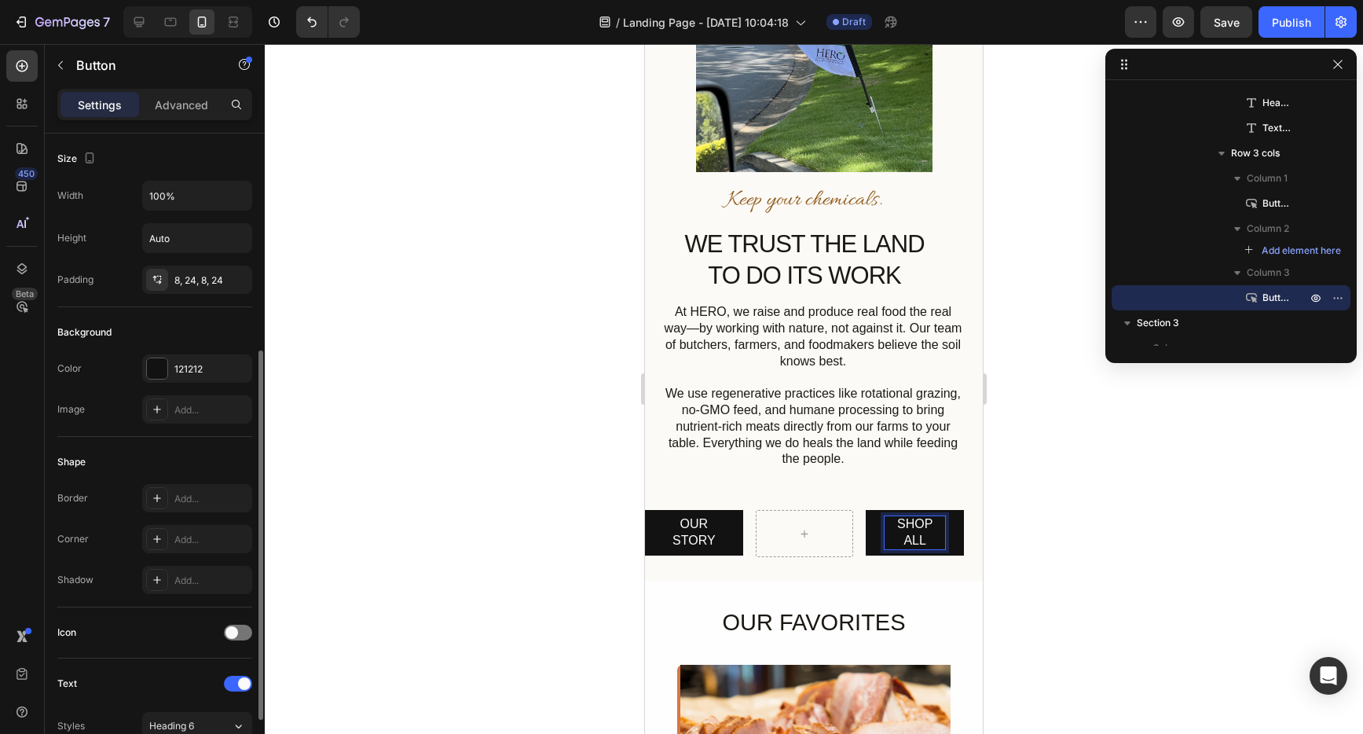
scroll to position [276, 0]
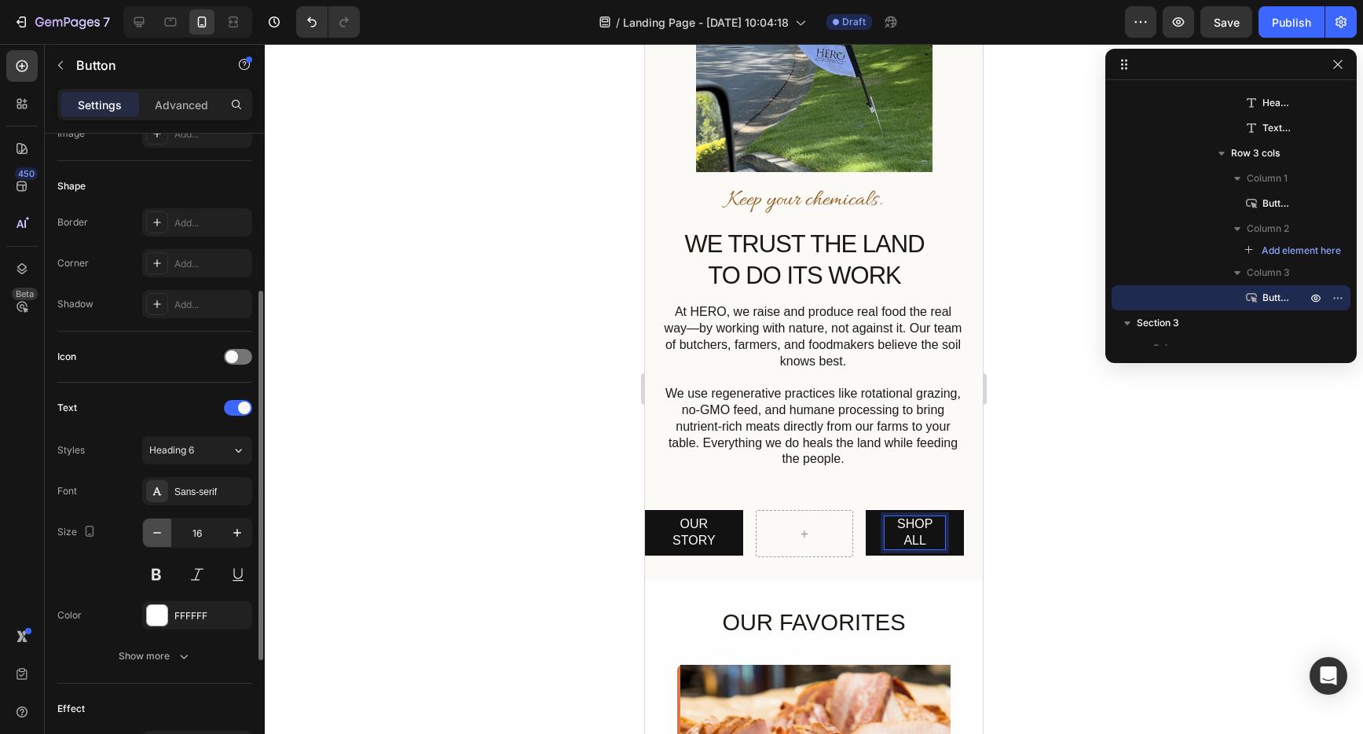
click at [160, 534] on icon "button" at bounding box center [157, 533] width 16 height 16
click at [233, 533] on icon "button" at bounding box center [237, 533] width 16 height 16
type input "14"
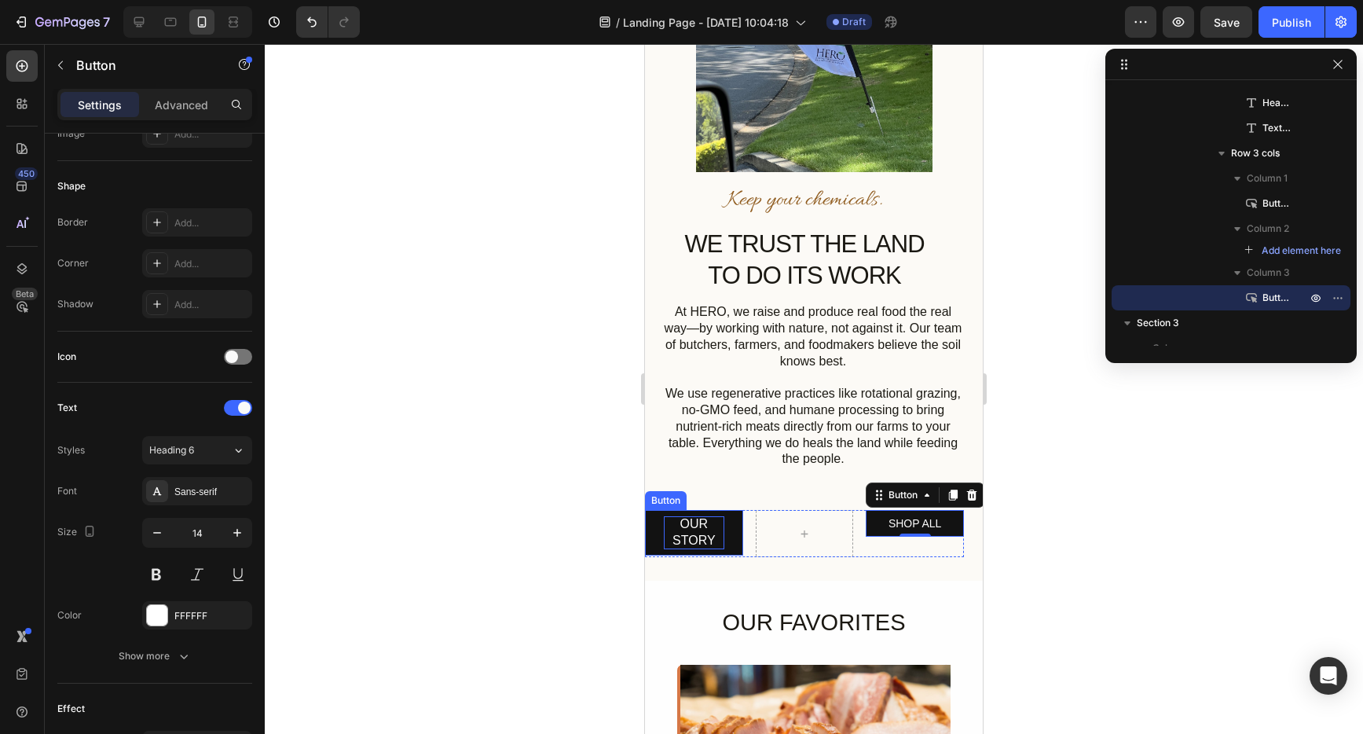
click at [691, 526] on span "OUR STORY" at bounding box center [694, 532] width 43 height 30
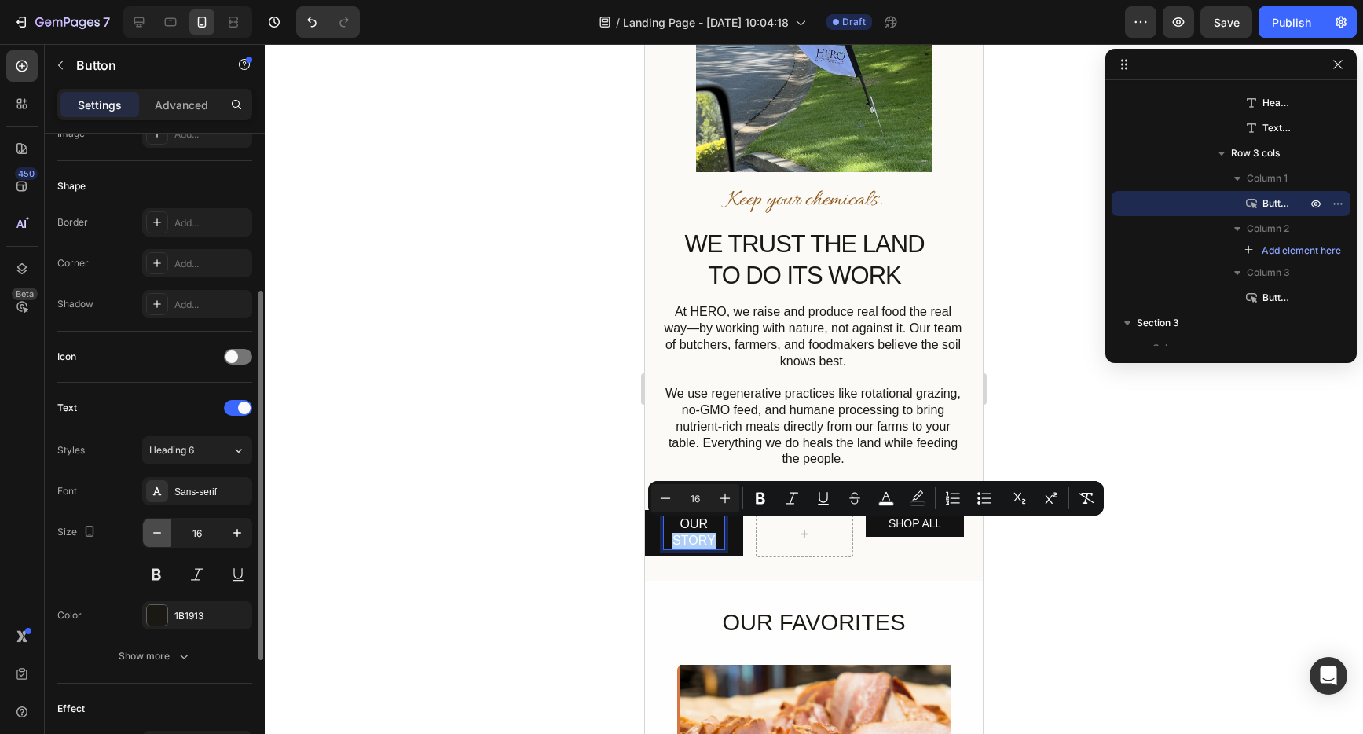
click at [163, 535] on icon "button" at bounding box center [157, 533] width 16 height 16
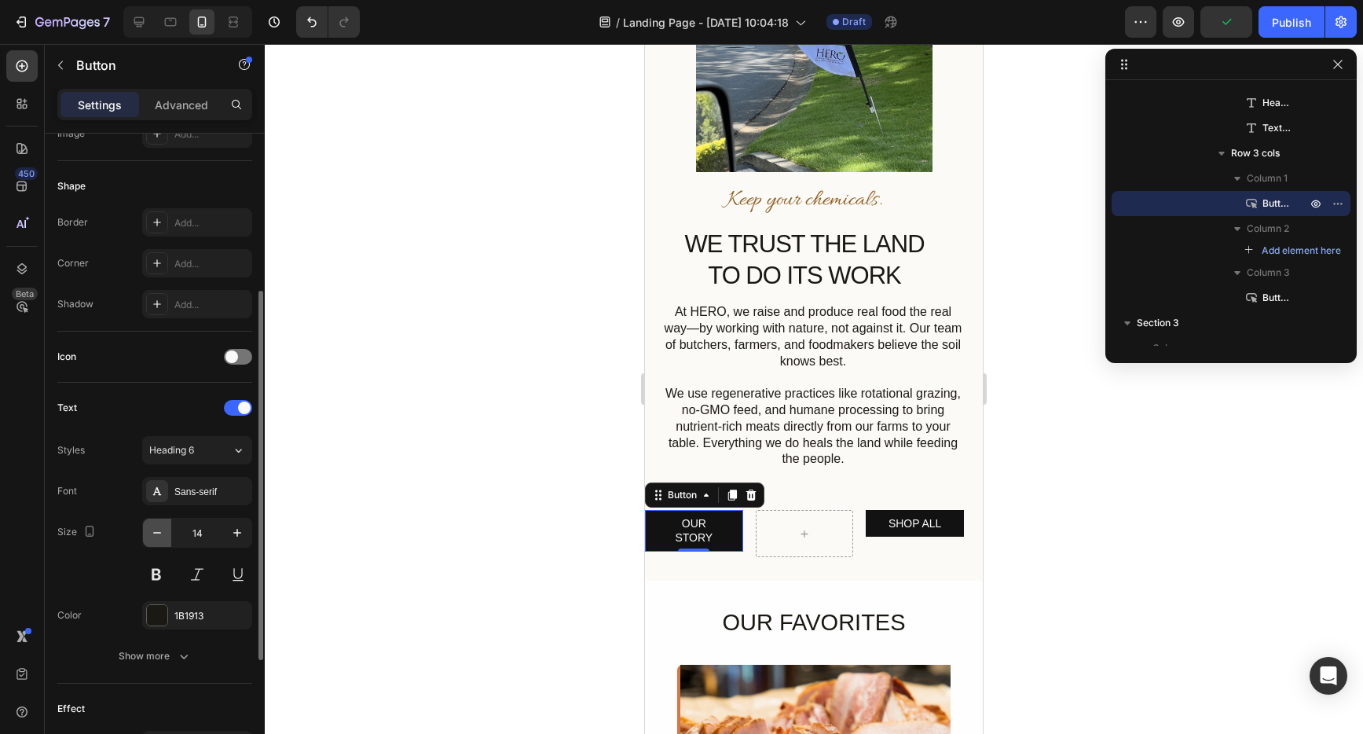
click at [160, 534] on icon "button" at bounding box center [157, 533] width 16 height 16
click at [228, 530] on button "button" at bounding box center [237, 533] width 28 height 28
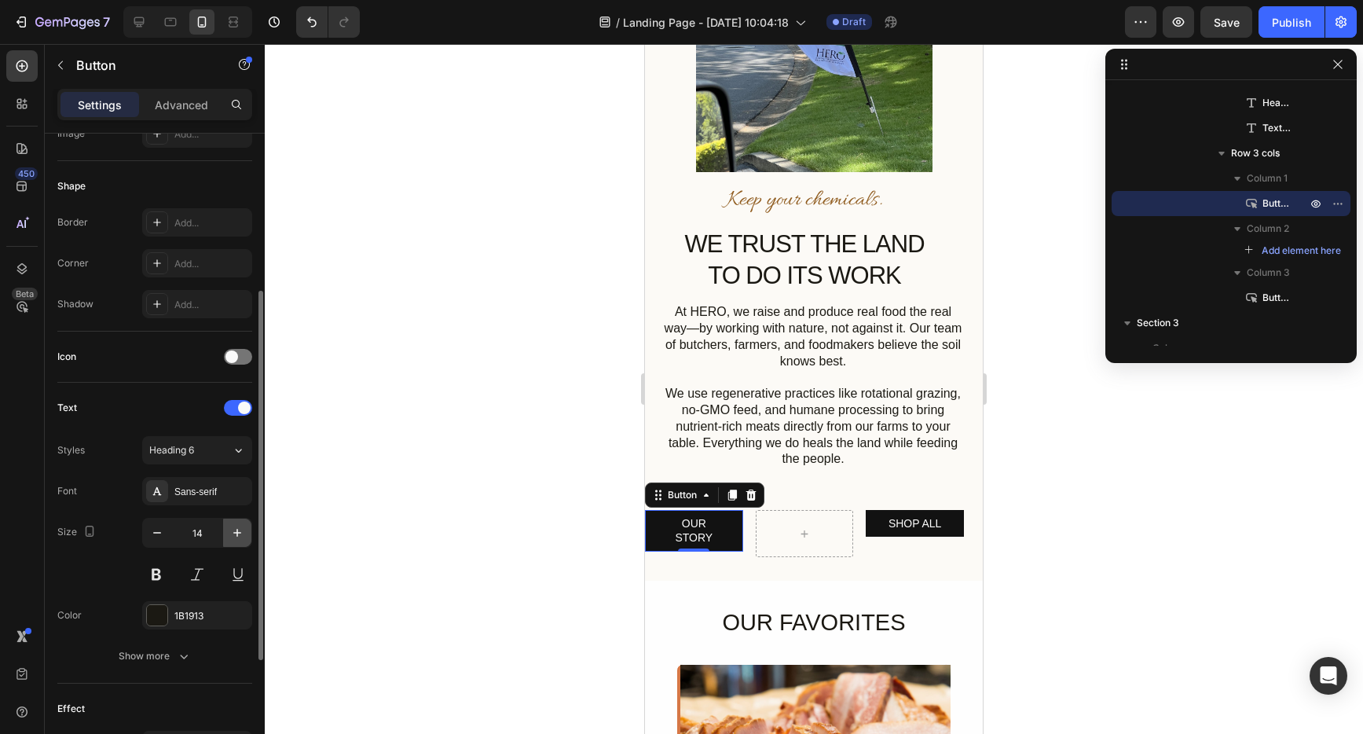
click at [241, 530] on icon "button" at bounding box center [237, 533] width 16 height 16
type input "16"
click at [912, 520] on button "SHOP ALL" at bounding box center [915, 523] width 98 height 27
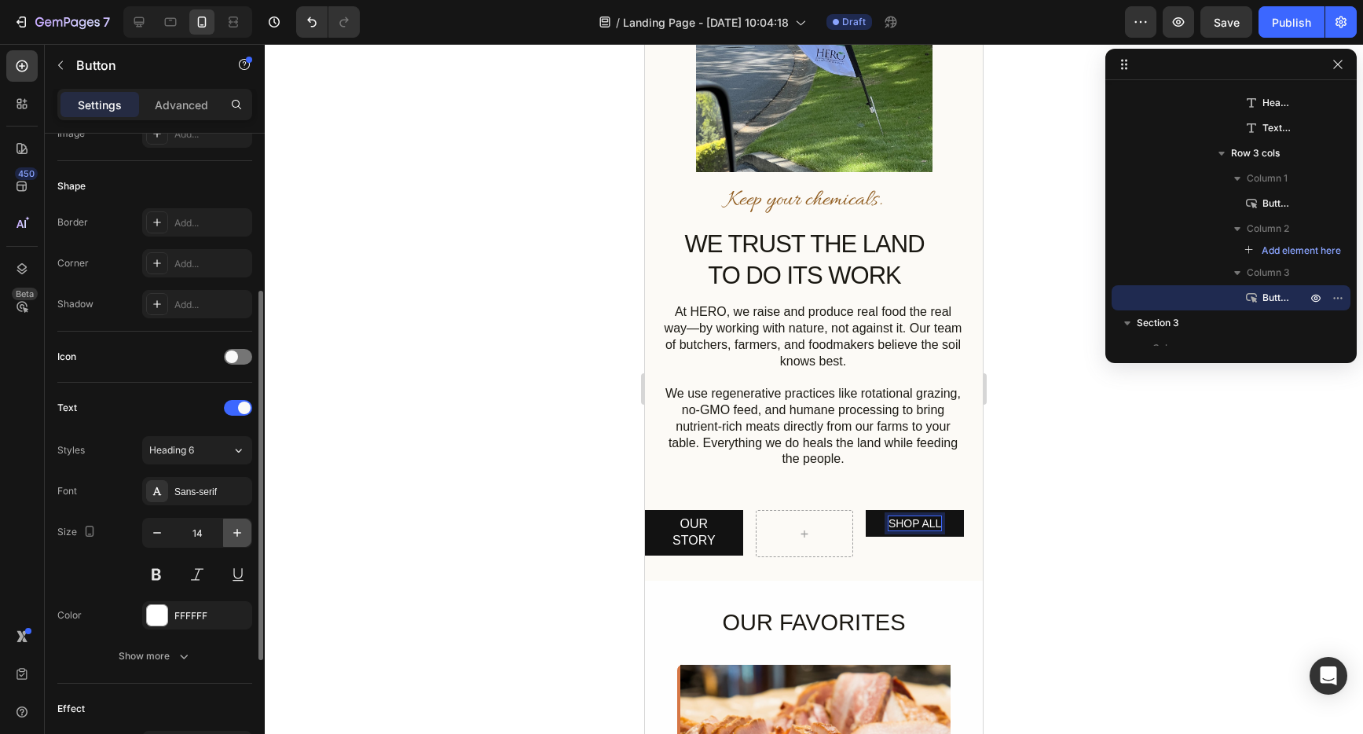
click at [234, 530] on icon "button" at bounding box center [237, 533] width 16 height 16
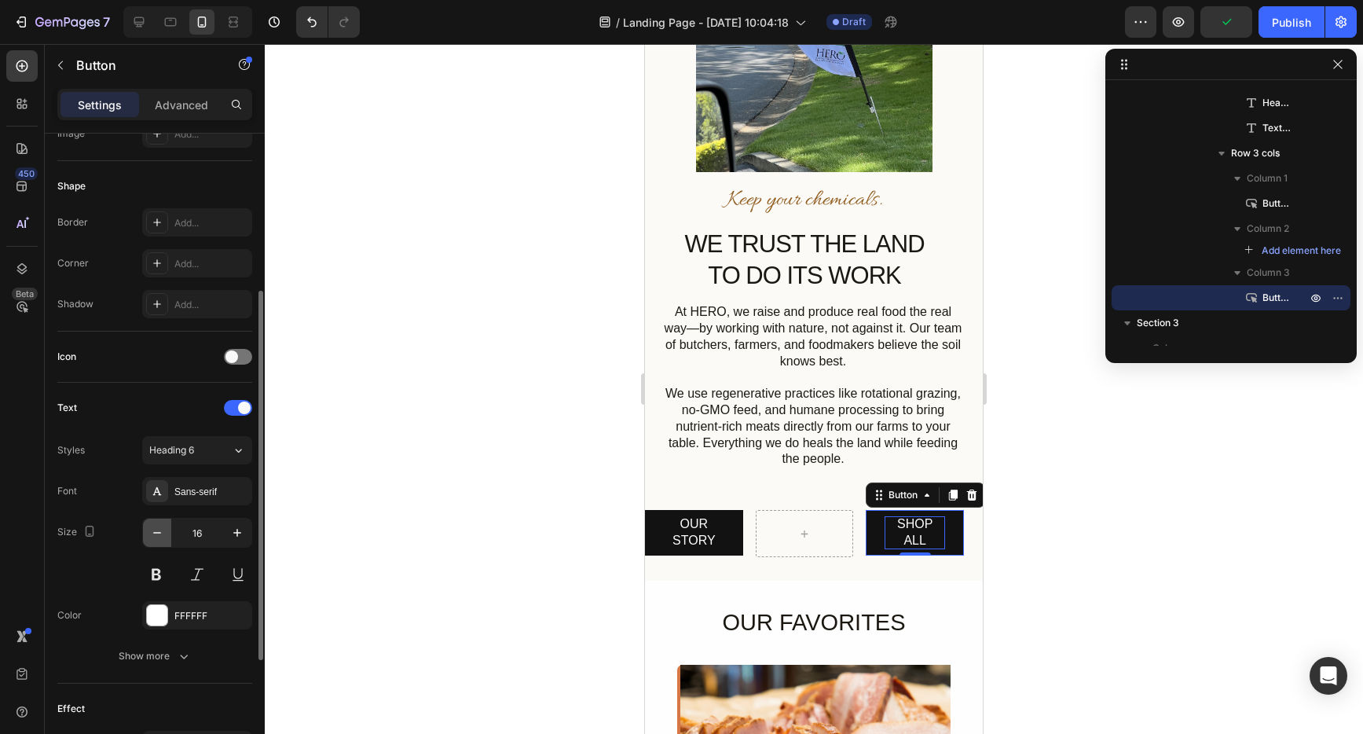
click at [161, 535] on icon "button" at bounding box center [157, 533] width 16 height 16
type input "15"
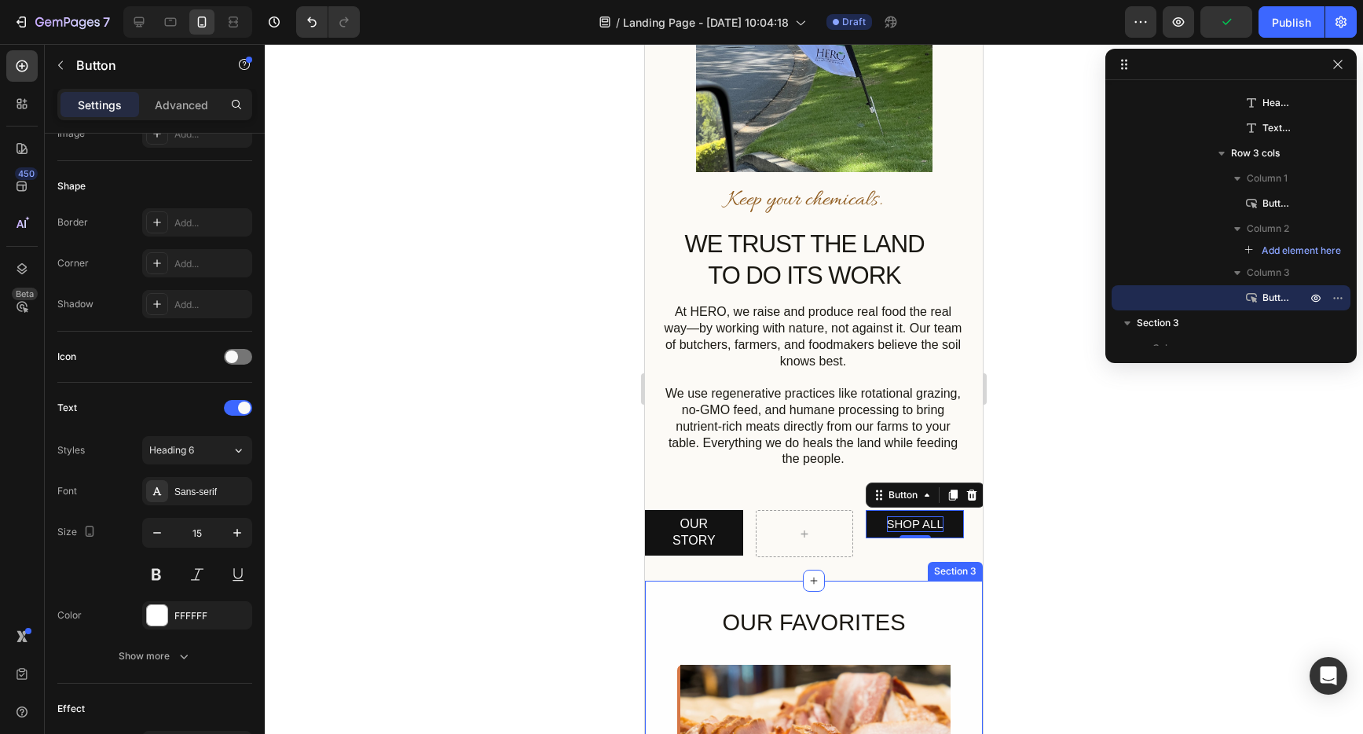
click at [1072, 559] on div at bounding box center [814, 389] width 1099 height 690
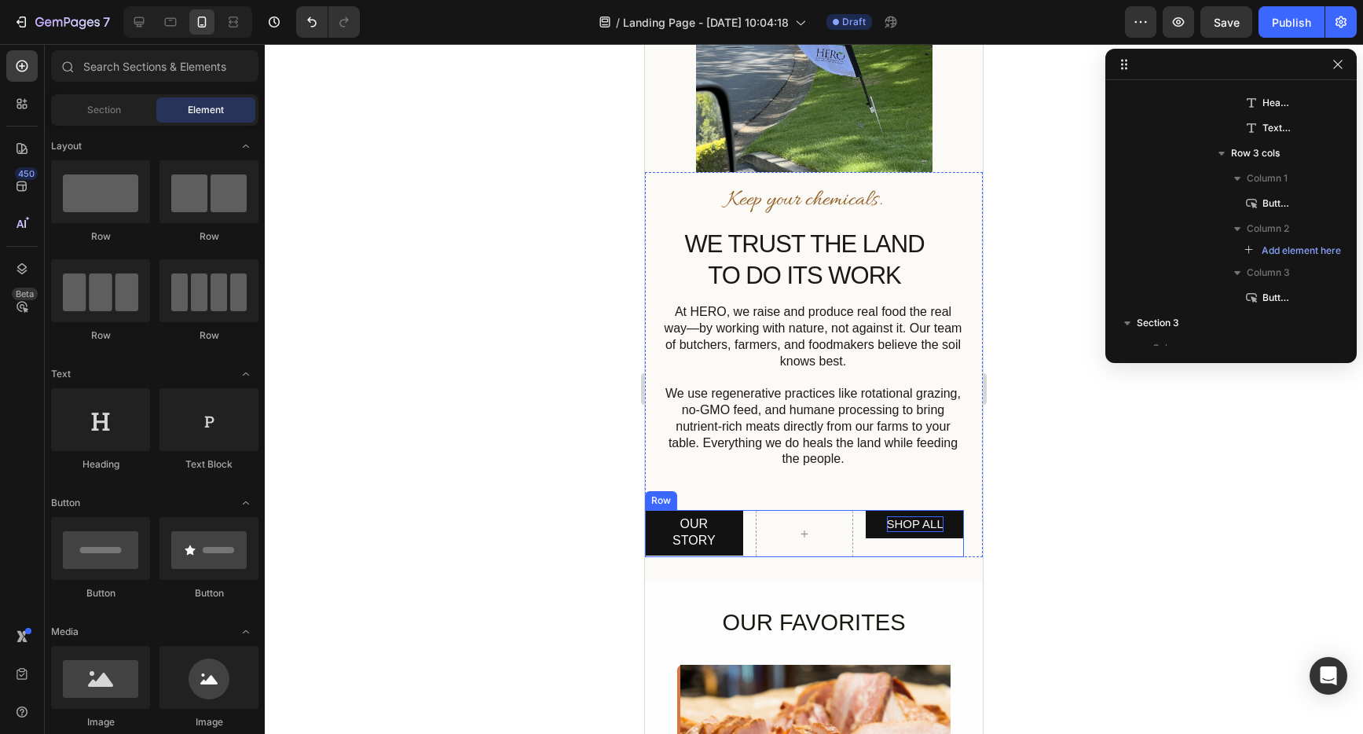
click at [748, 524] on div "OUR STORY Button SHOP ALL Button Row" at bounding box center [804, 533] width 319 height 47
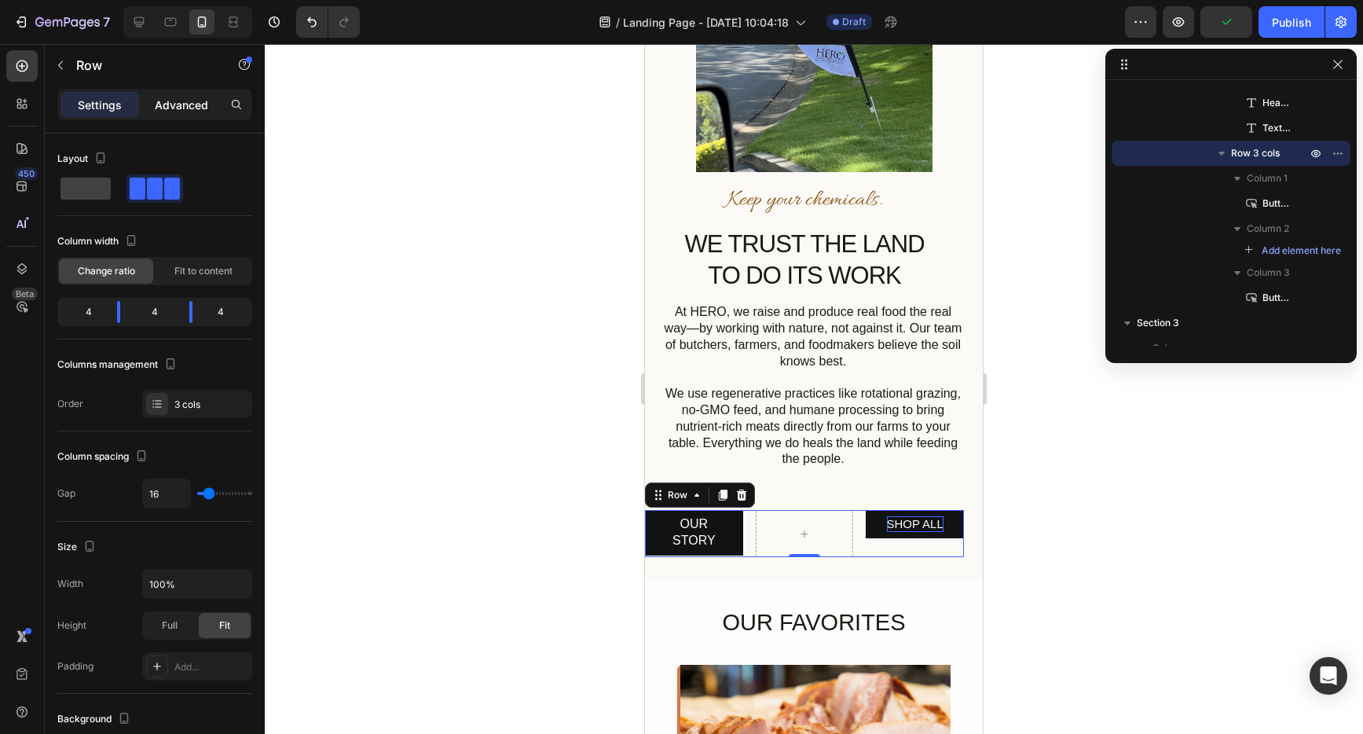
click at [180, 100] on p "Advanced" at bounding box center [181, 105] width 53 height 17
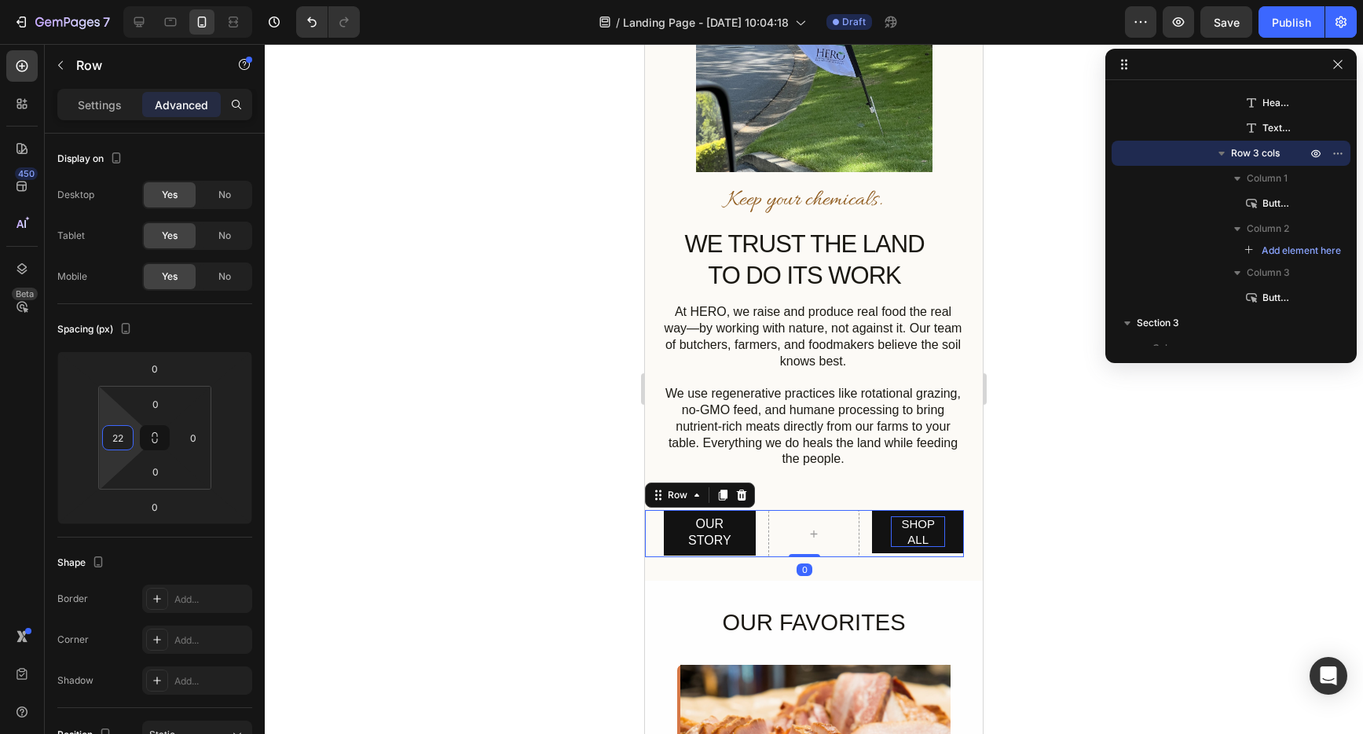
type input "20"
drag, startPoint x: 116, startPoint y: 415, endPoint x: 120, endPoint y: 407, distance: 8.8
click at [120, 0] on html "7 Version history / Landing Page - [DATE] 10:04:18 Draft Preview Save Publish 4…" at bounding box center [681, 0] width 1363 height 0
click at [1102, 552] on div at bounding box center [814, 389] width 1099 height 690
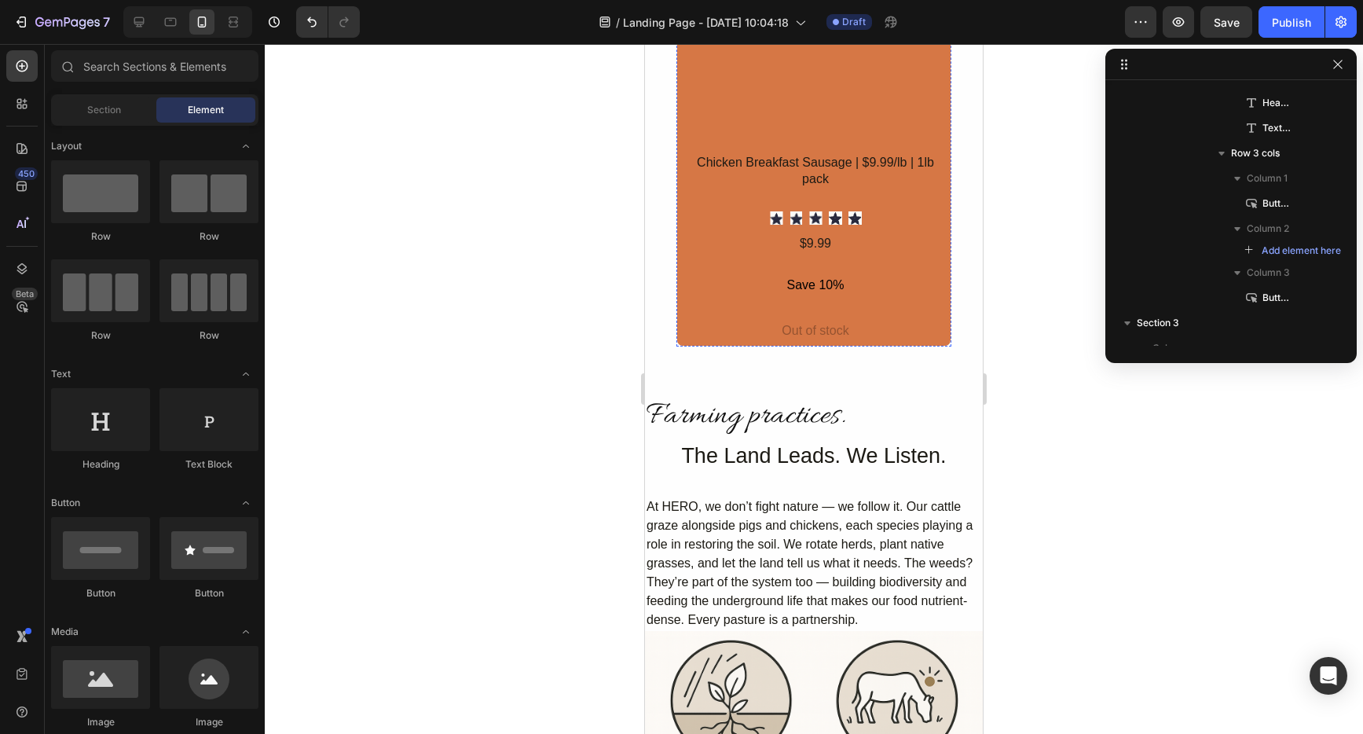
scroll to position [3355, 0]
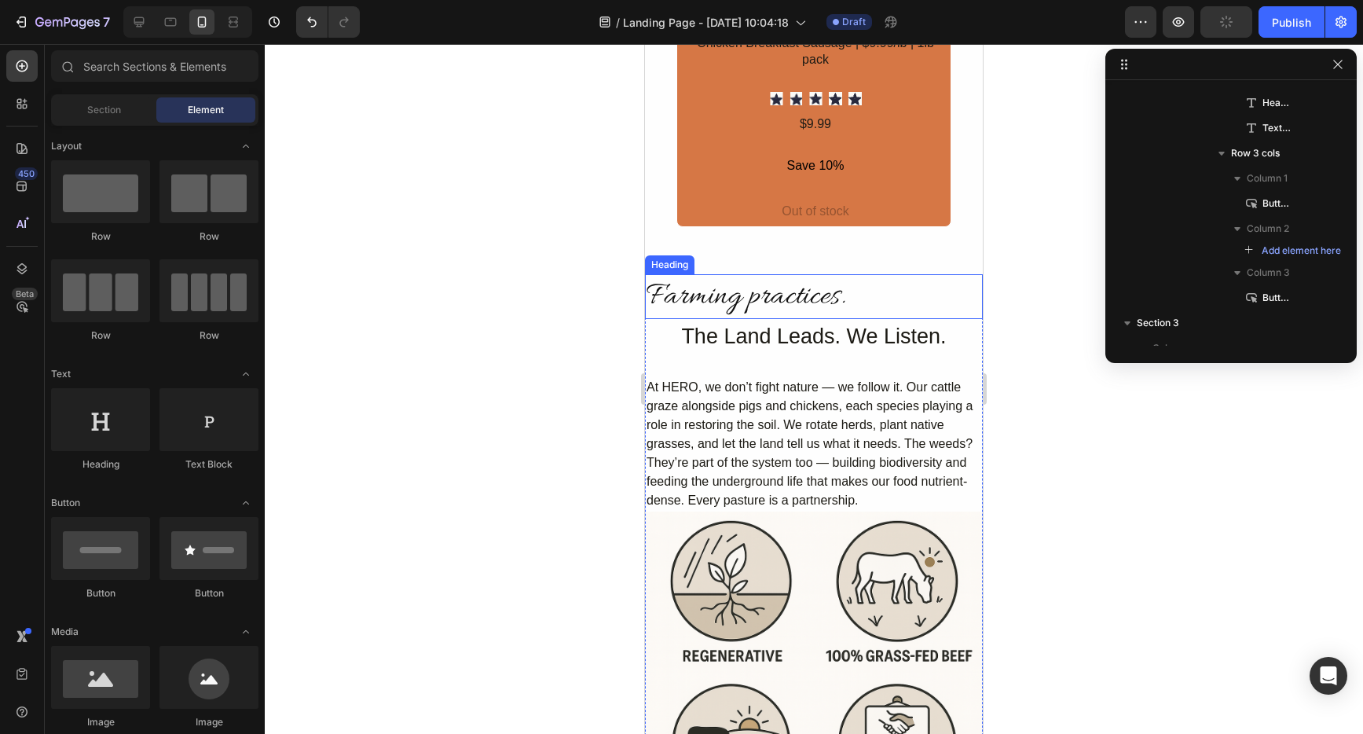
click at [871, 274] on h2 "Farming practices." at bounding box center [814, 296] width 338 height 45
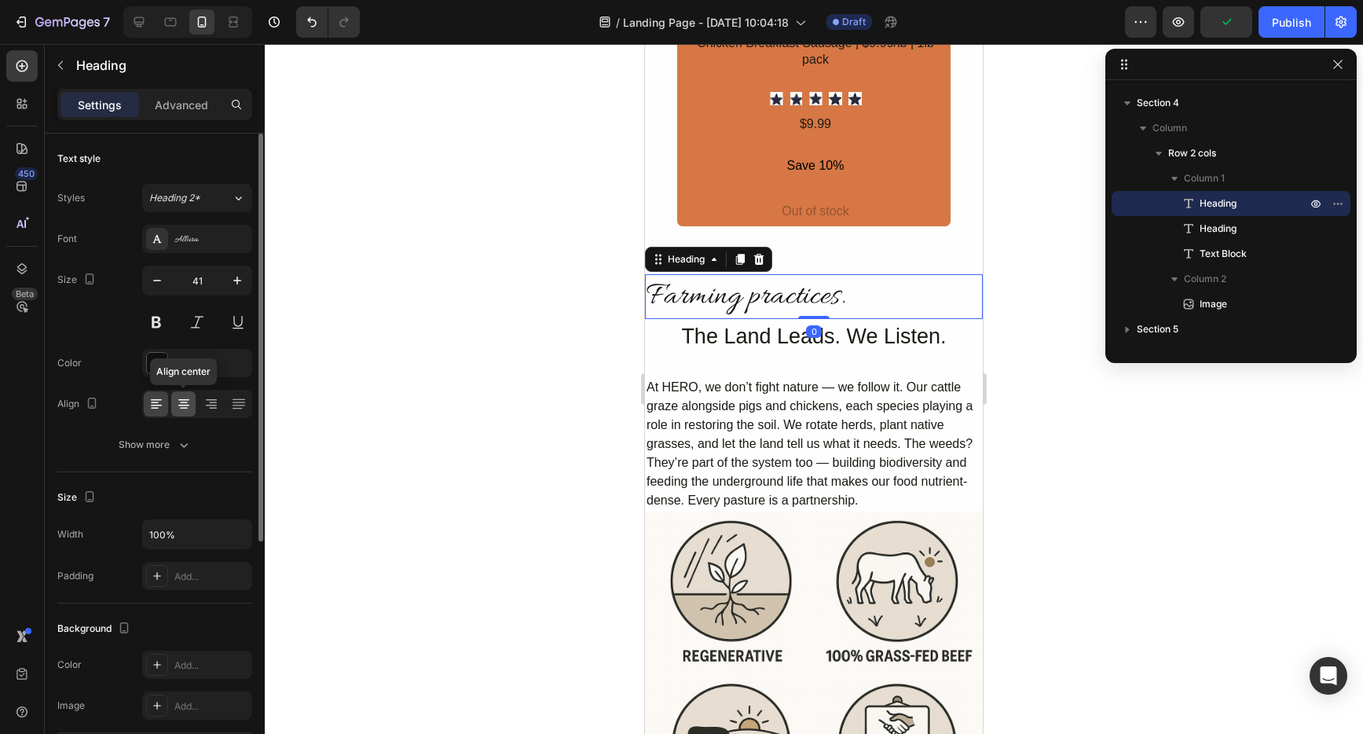
click at [178, 403] on icon at bounding box center [184, 404] width 16 height 16
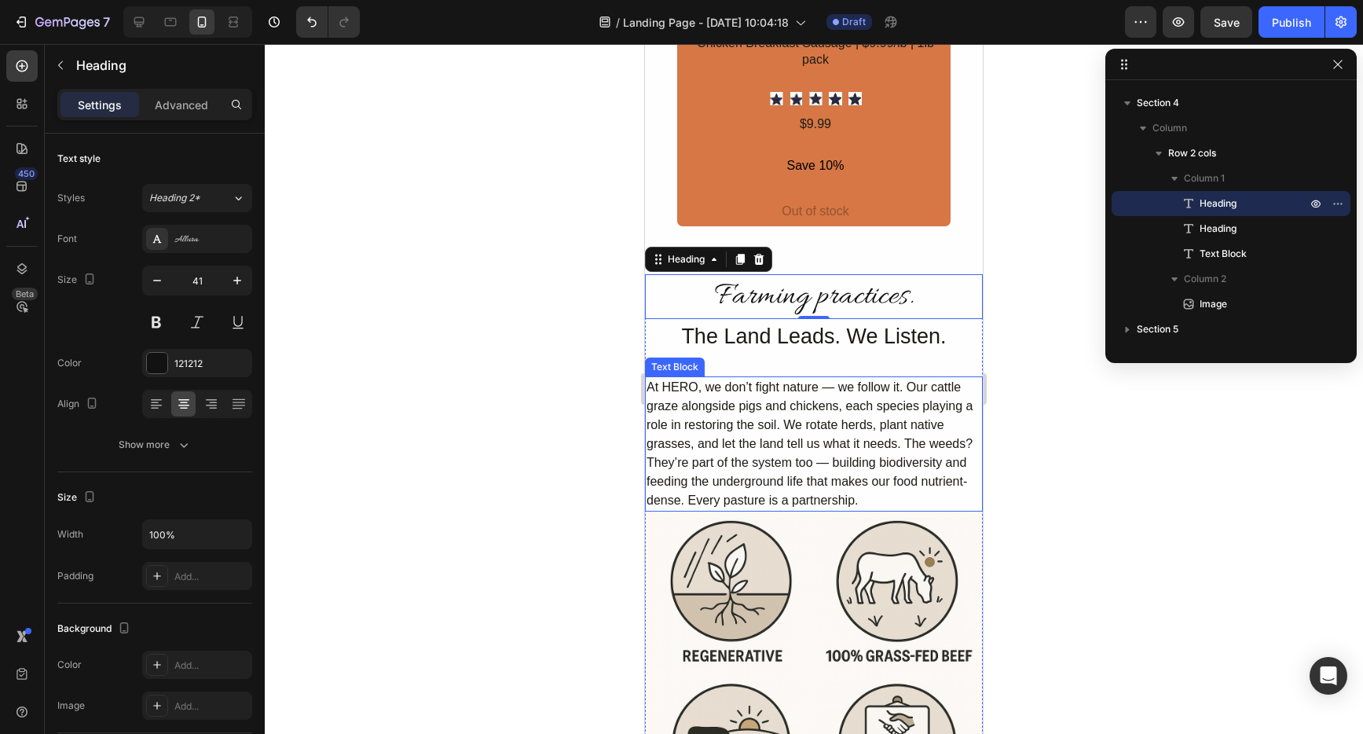
click at [825, 378] on p "At HERO, we don’t fight nature — we follow it. Our cattle graze alongside pigs …" at bounding box center [814, 444] width 335 height 132
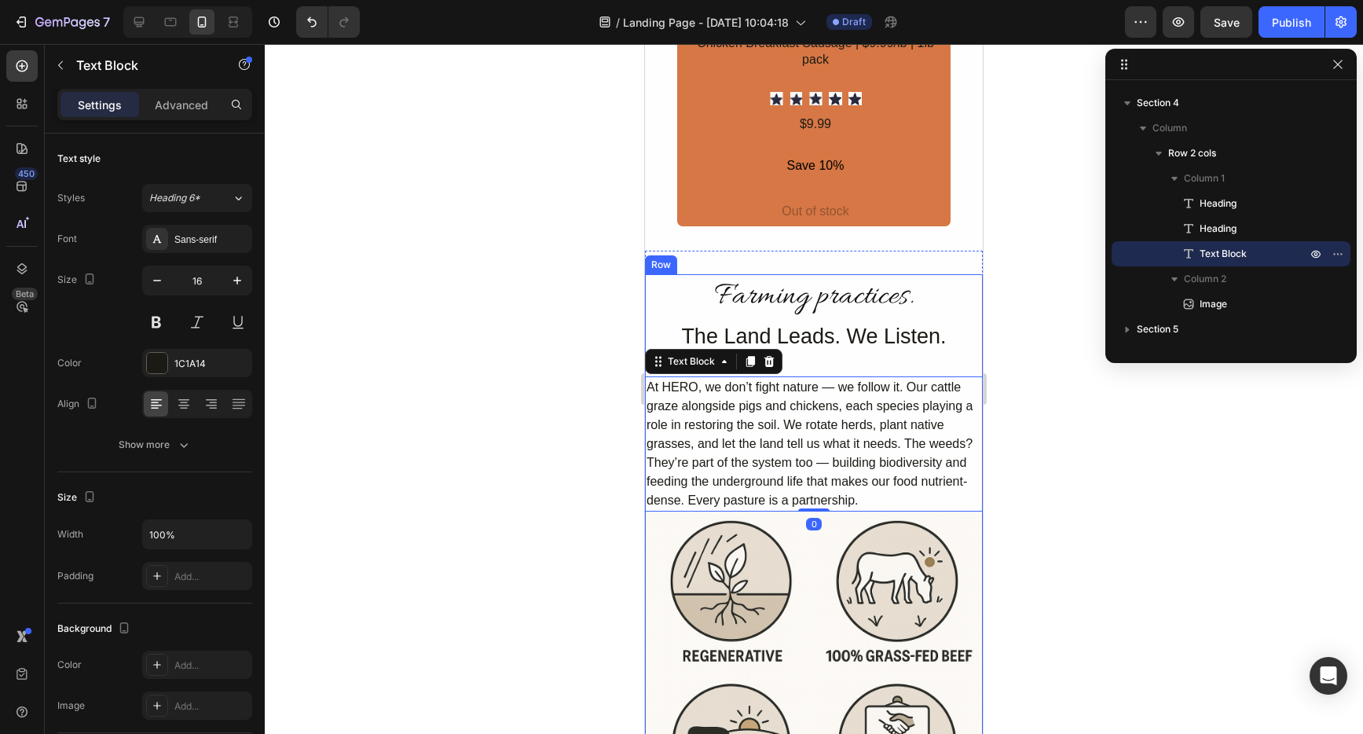
click at [825, 302] on div "Farming practices. Heading The Land Leads. We Listen. Heading At HERO, we don’t…" at bounding box center [814, 392] width 338 height 237
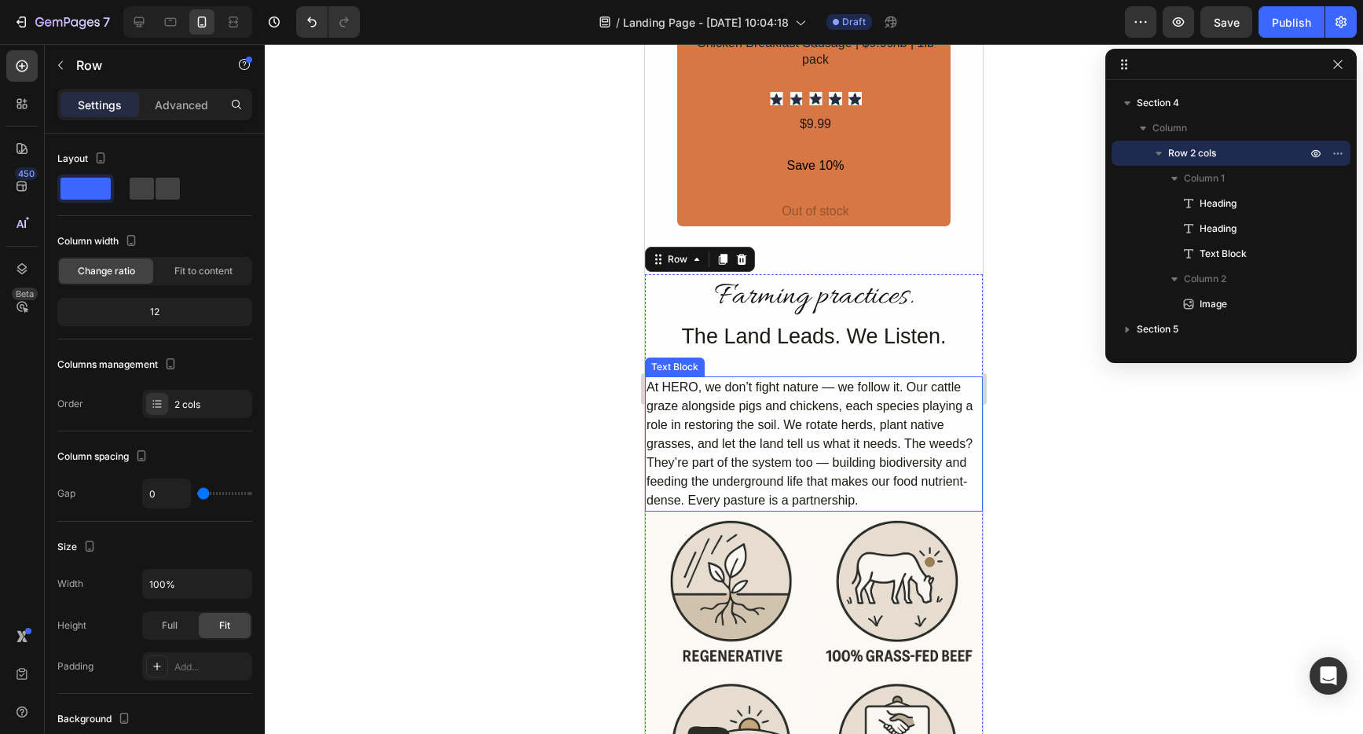
click at [770, 378] on p "At HERO, we don’t fight nature — we follow it. Our cattle graze alongside pigs …" at bounding box center [814, 444] width 335 height 132
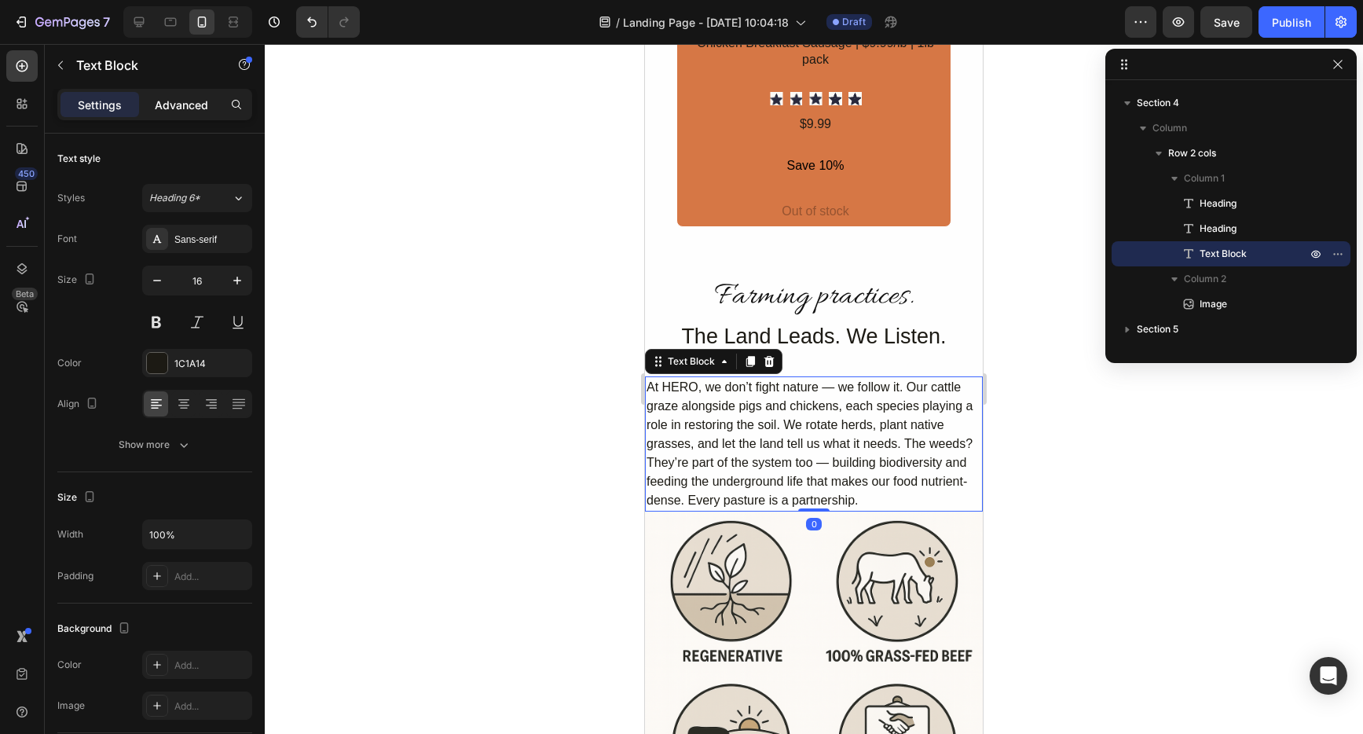
click at [155, 112] on p "Advanced" at bounding box center [181, 105] width 53 height 17
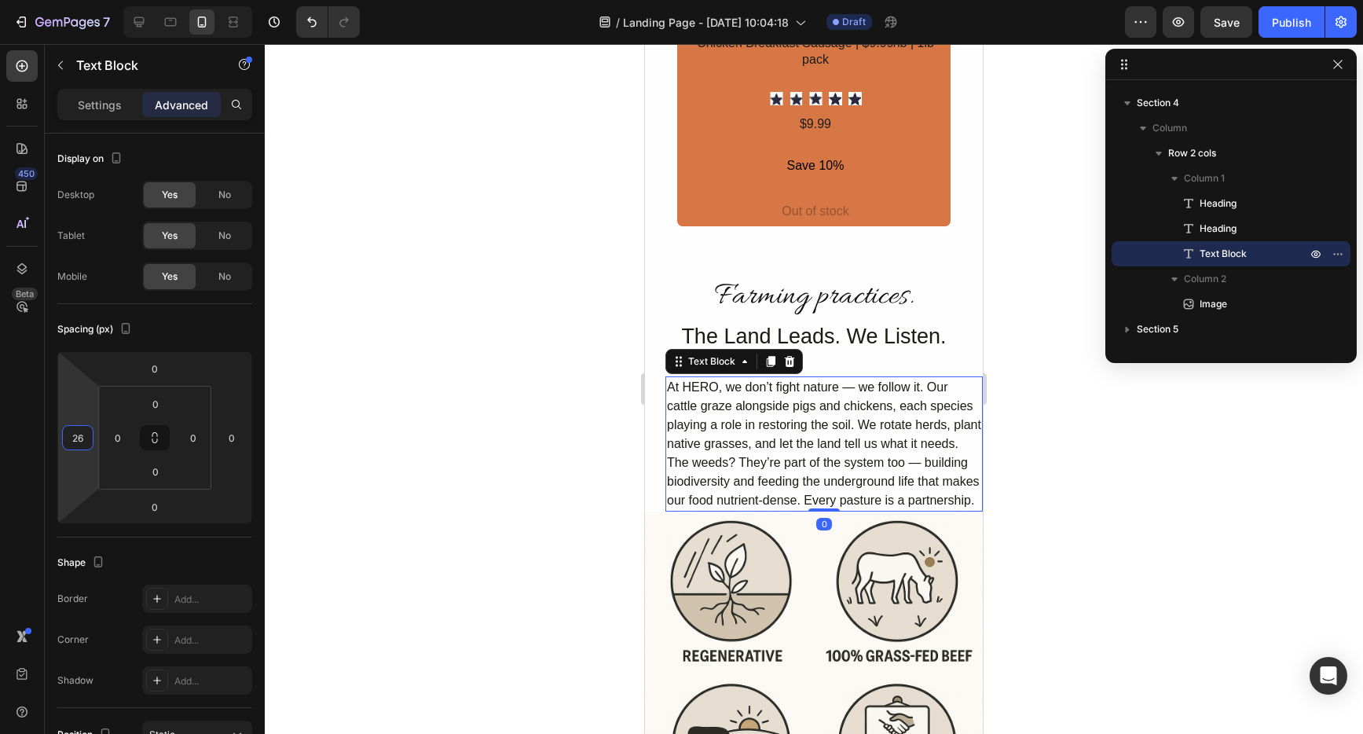
type input "22"
click at [84, 0] on html "7 Version history / Landing Page - [DATE] 10:04:18 Draft Preview Save Publish 4…" at bounding box center [681, 0] width 1363 height 0
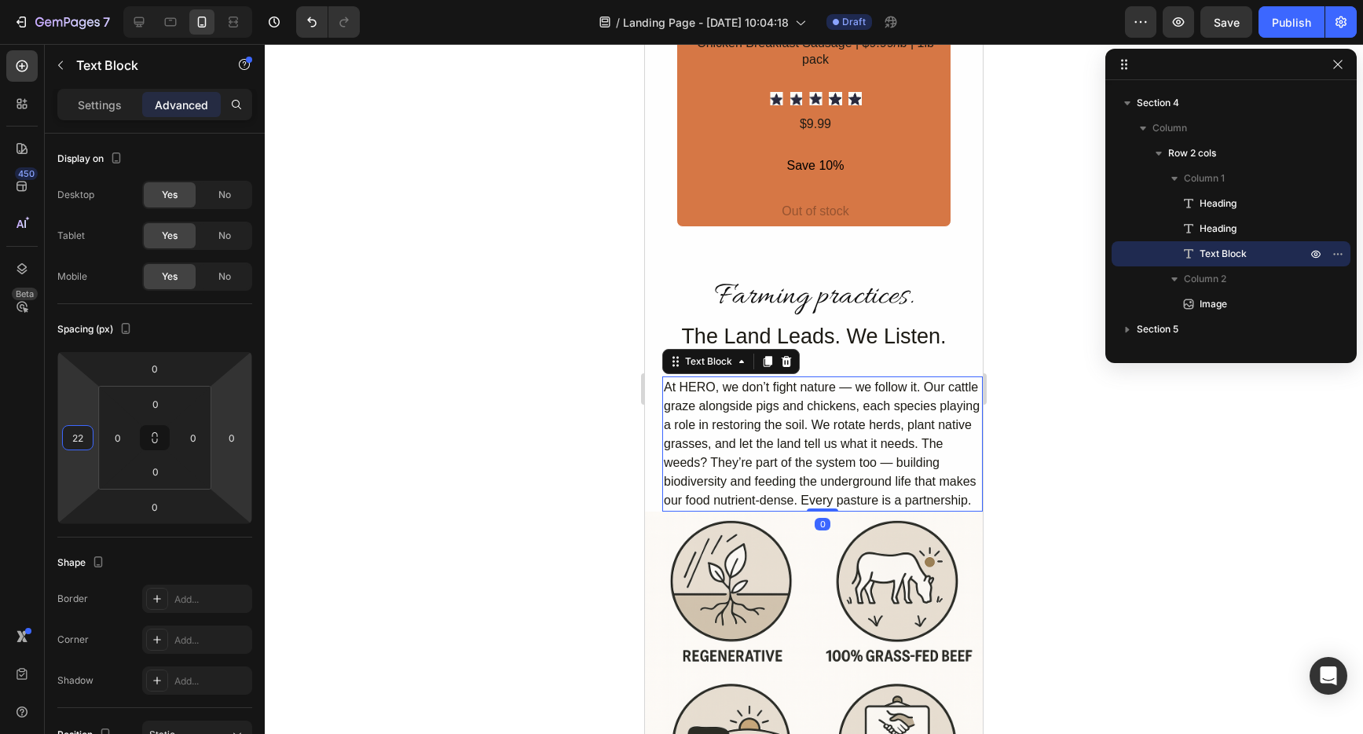
click at [1154, 597] on div at bounding box center [814, 389] width 1099 height 690
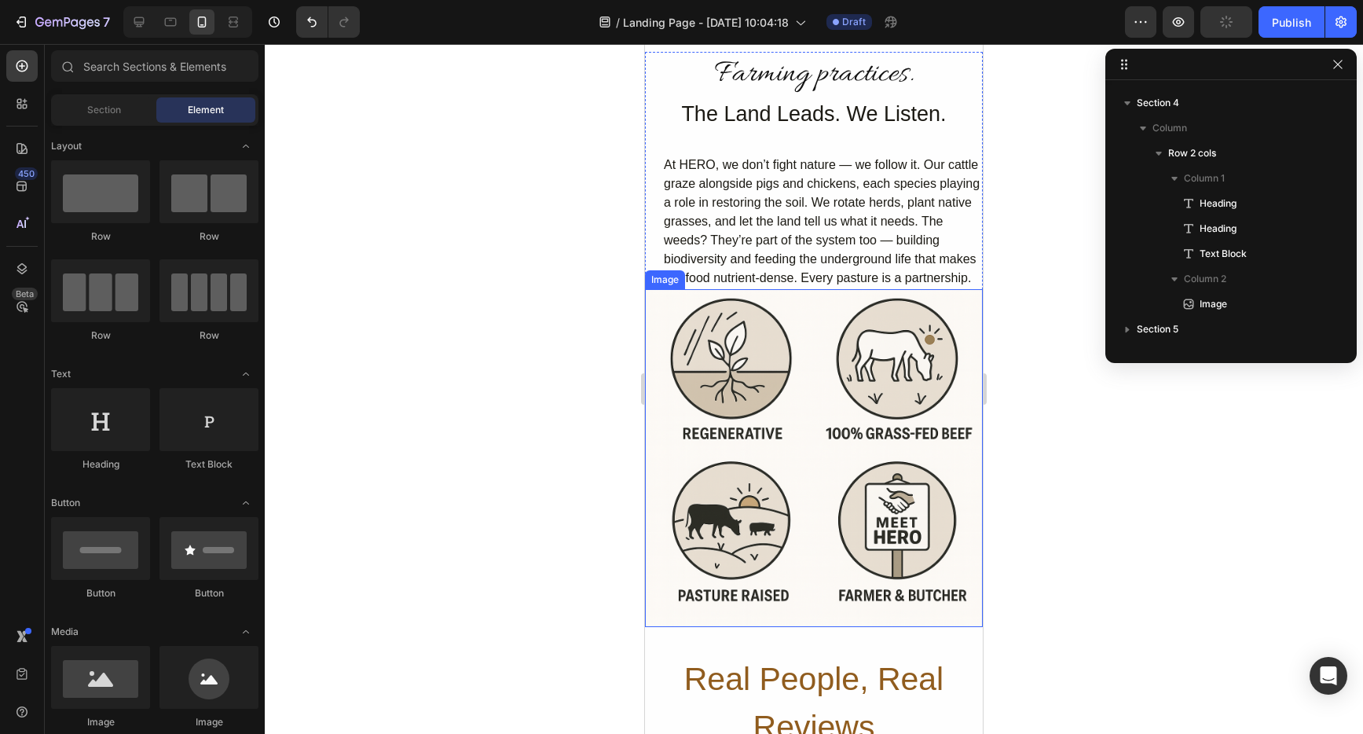
scroll to position [3850, 0]
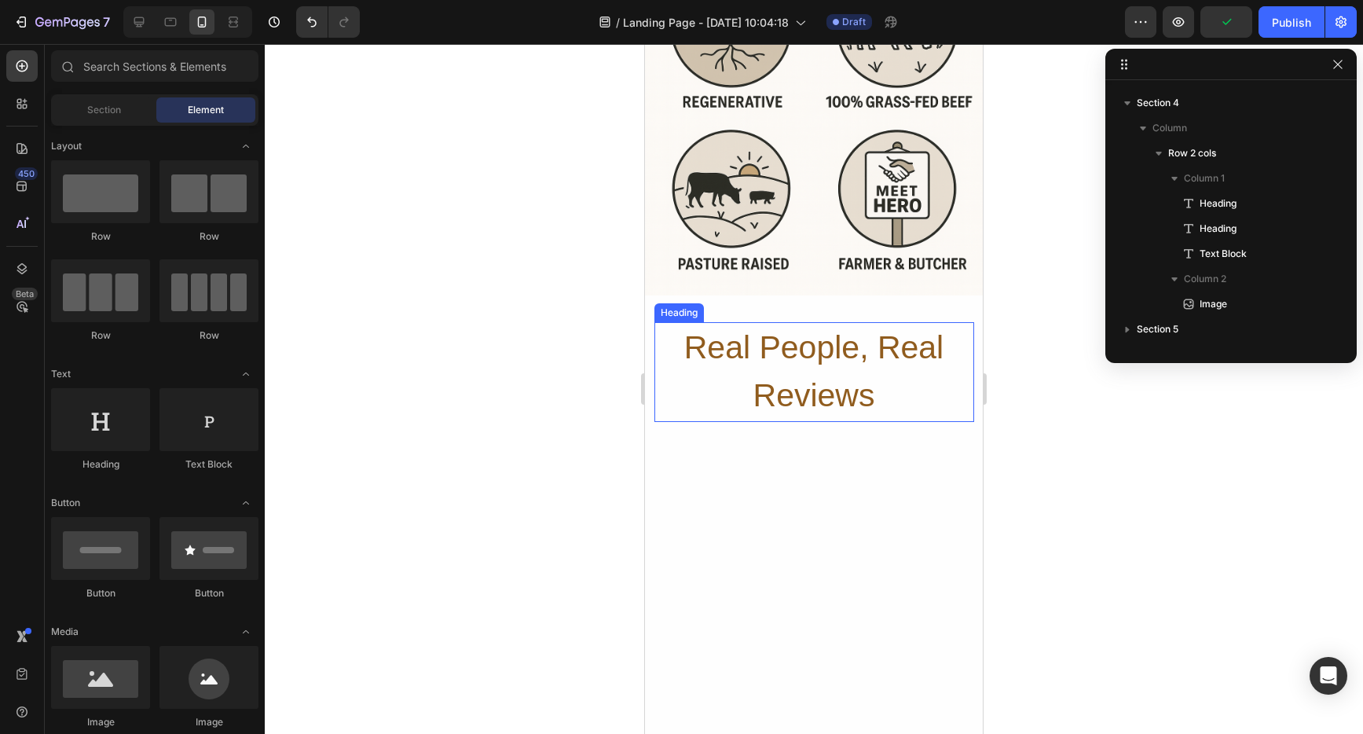
click at [866, 353] on h2 "Real People, Real Reviews" at bounding box center [815, 372] width 320 height 100
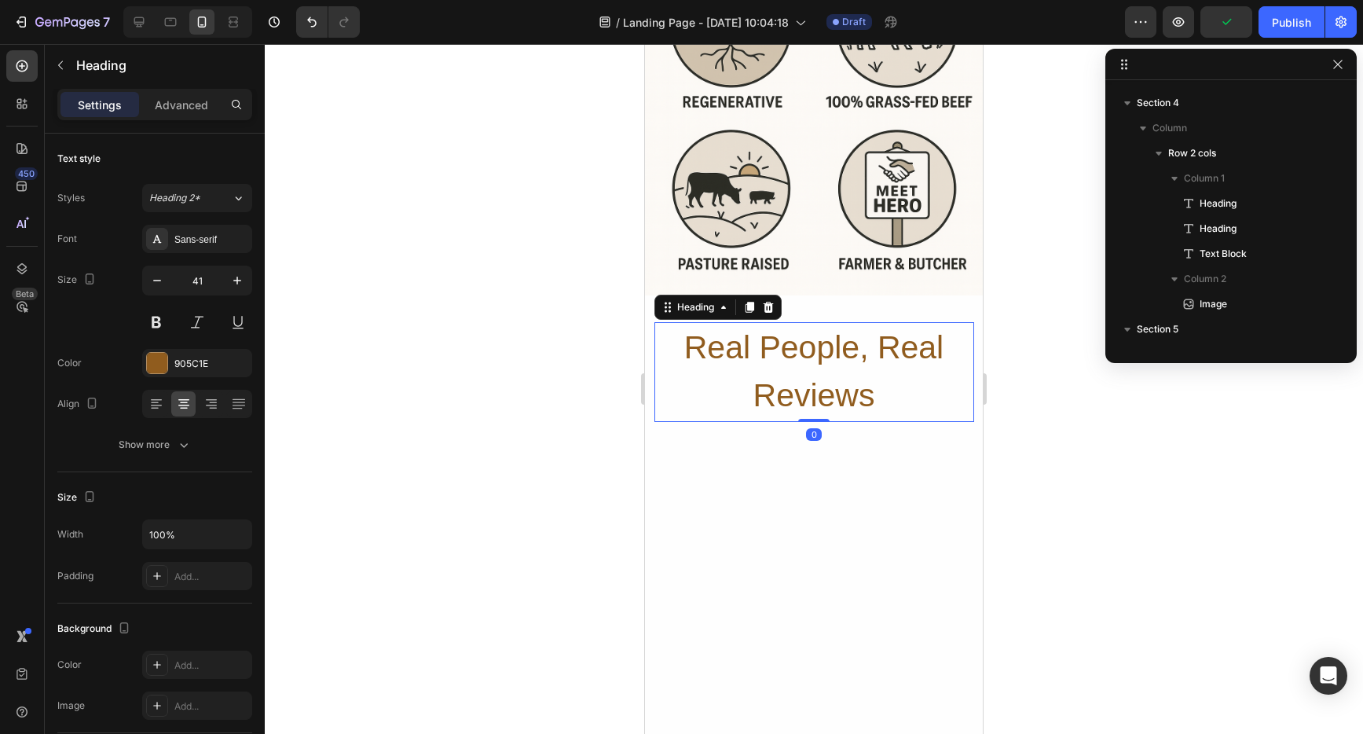
click at [866, 353] on h2 "Real People, Real Reviews" at bounding box center [815, 372] width 320 height 100
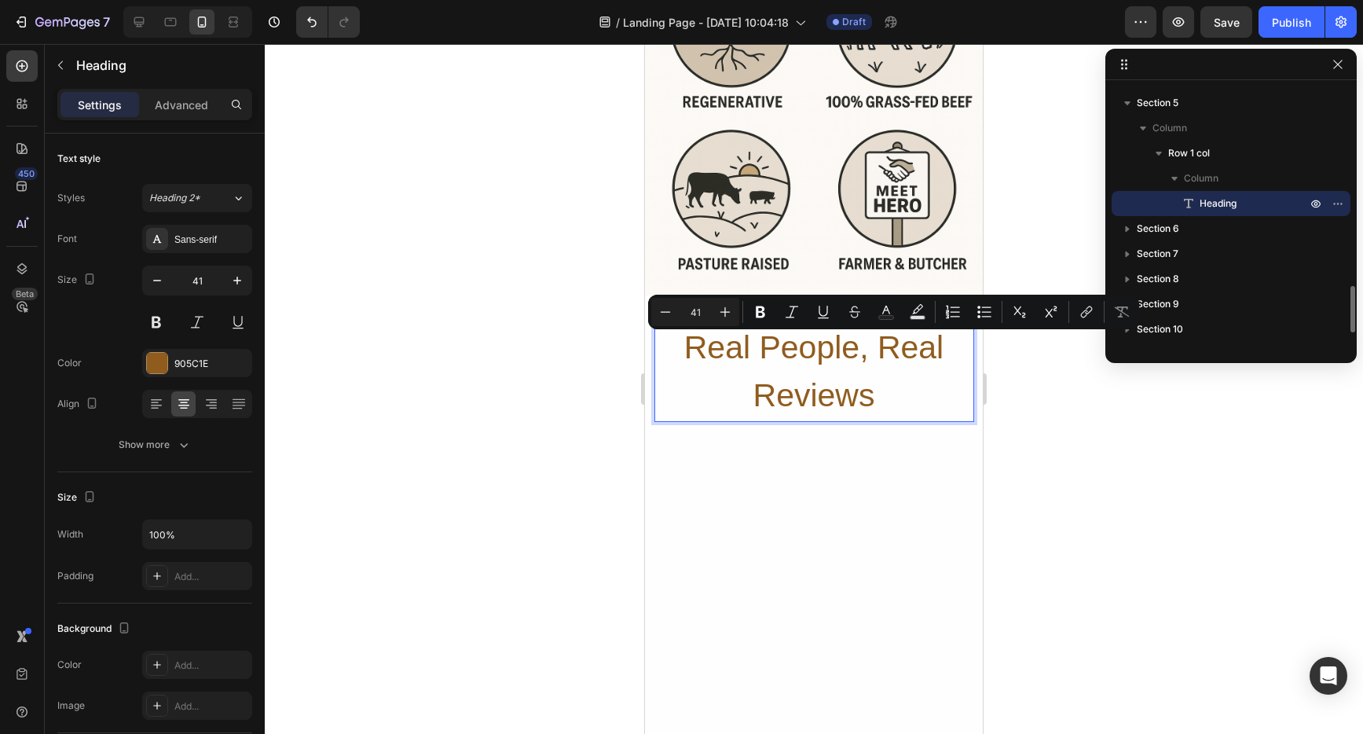
click at [871, 357] on p "Real People, Real Reviews" at bounding box center [814, 372] width 317 height 97
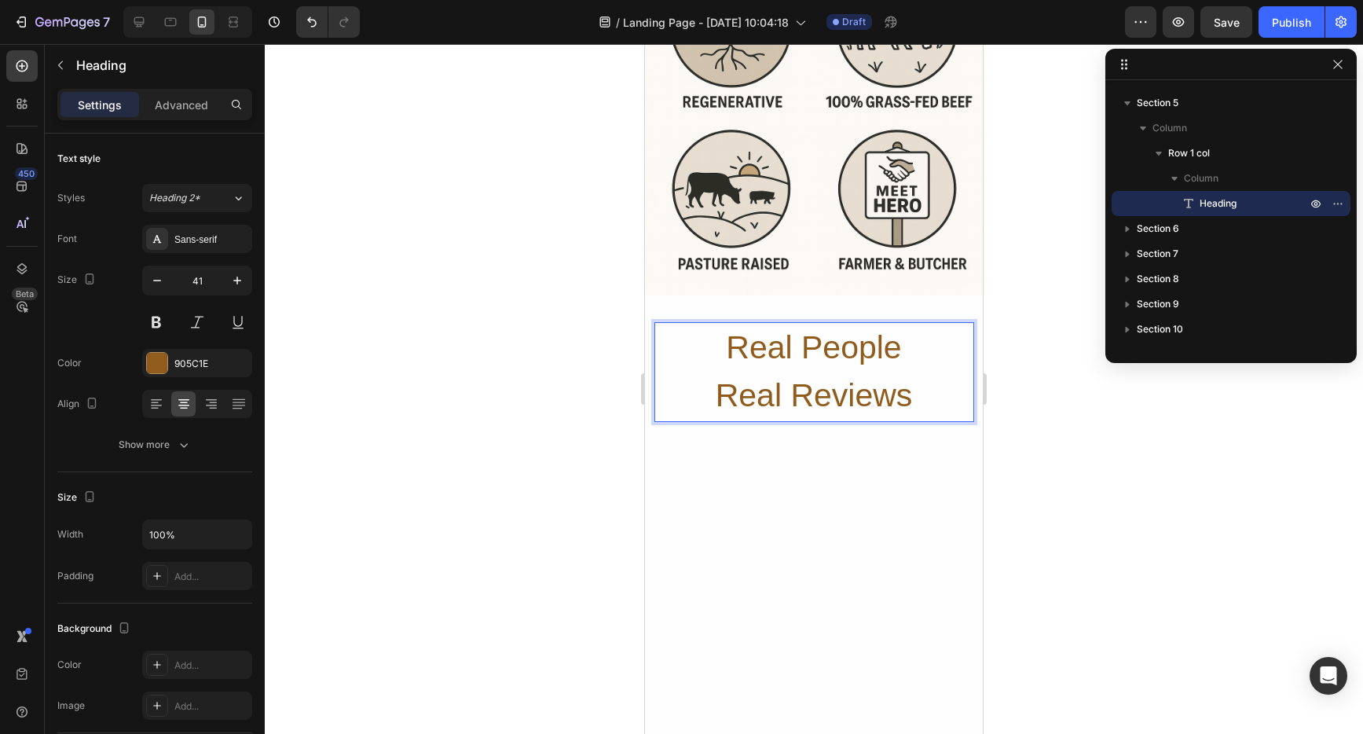
click at [368, 132] on div at bounding box center [814, 389] width 1099 height 690
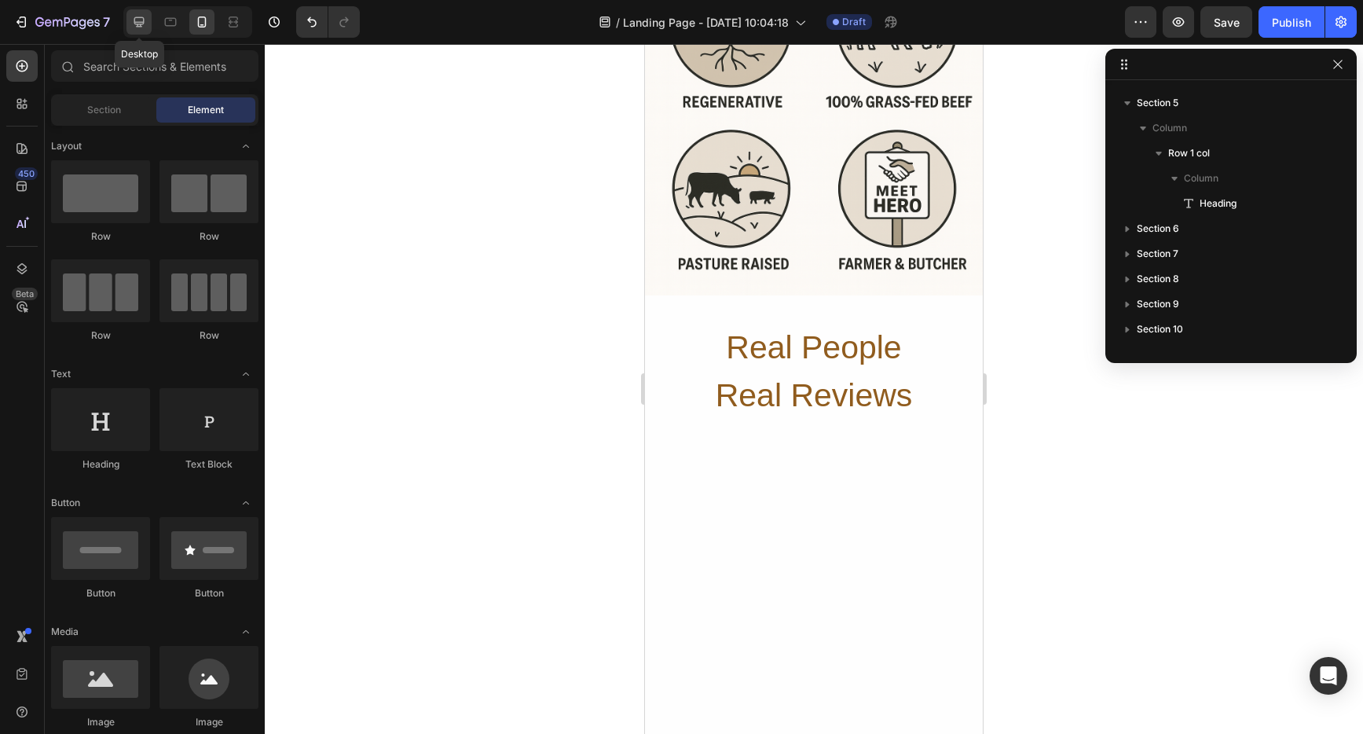
click at [142, 20] on icon at bounding box center [139, 22] width 16 height 16
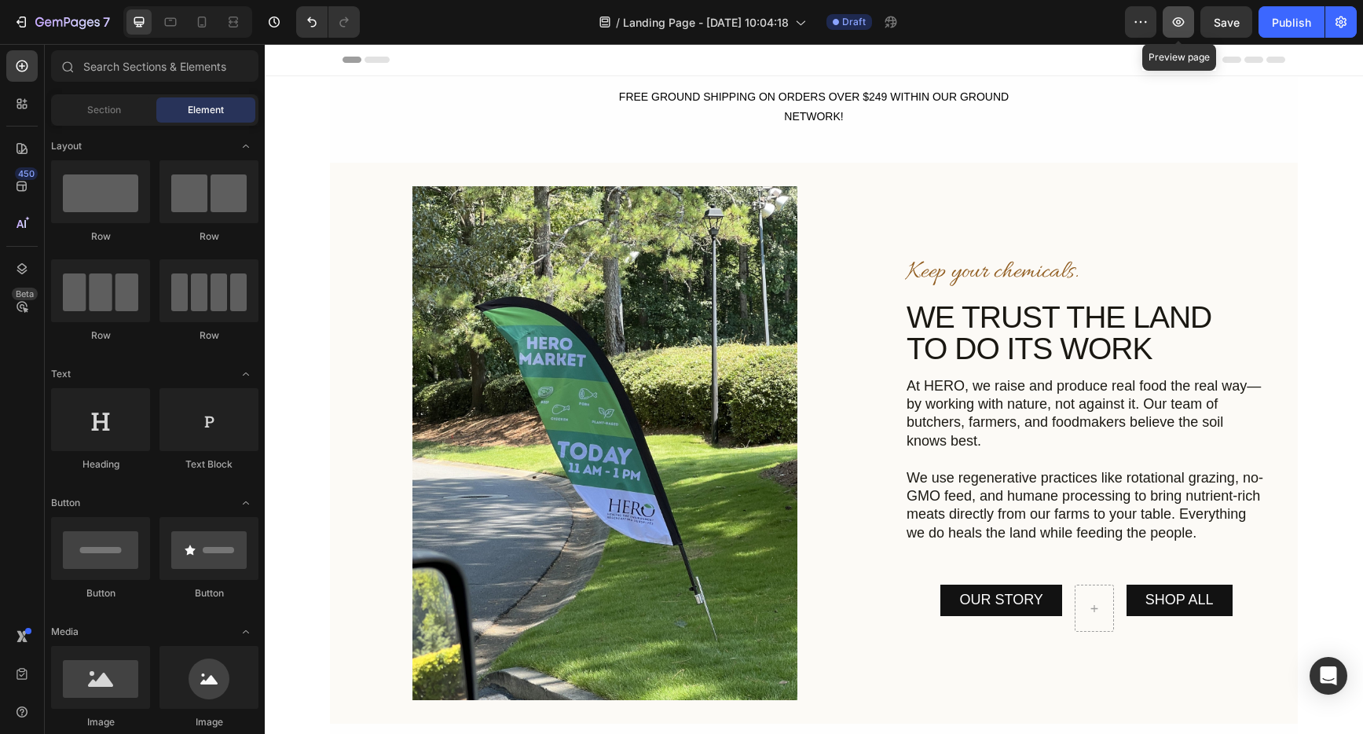
click at [1178, 31] on button "button" at bounding box center [1178, 21] width 31 height 31
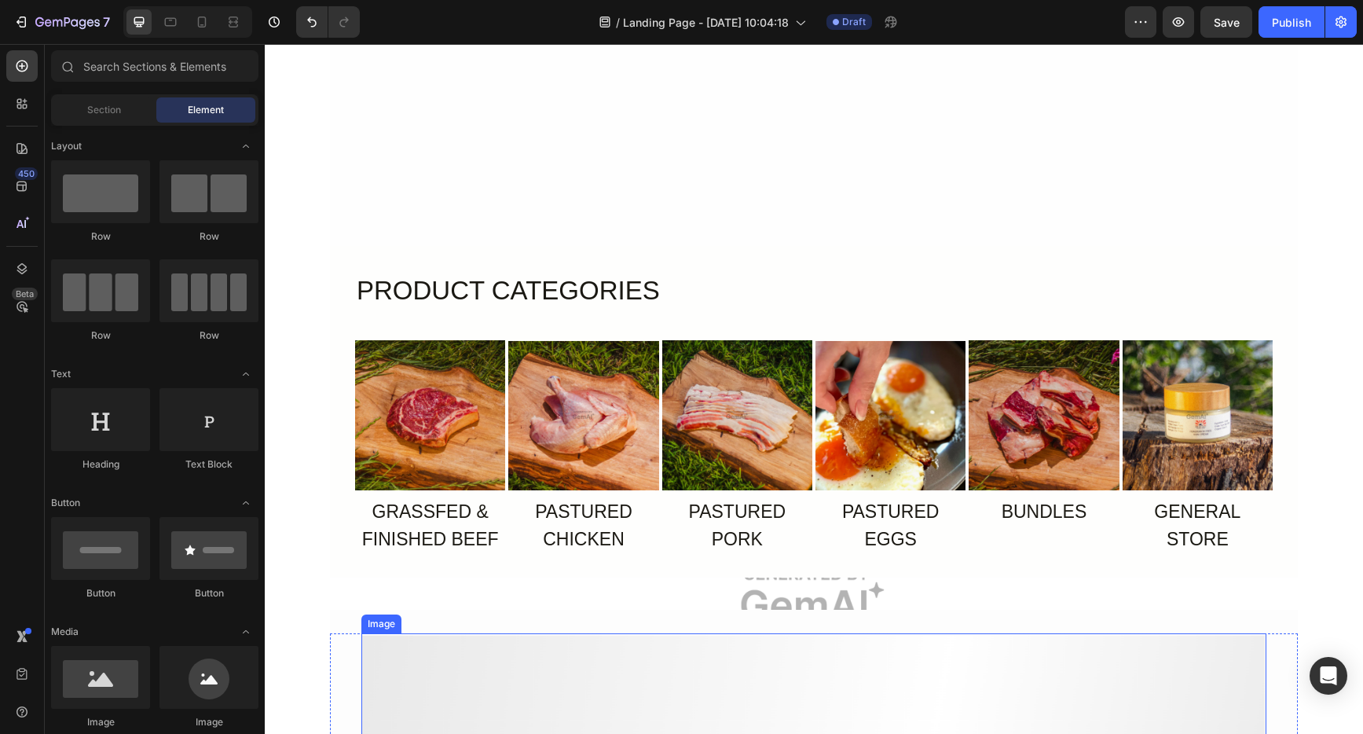
scroll to position [1475, 0]
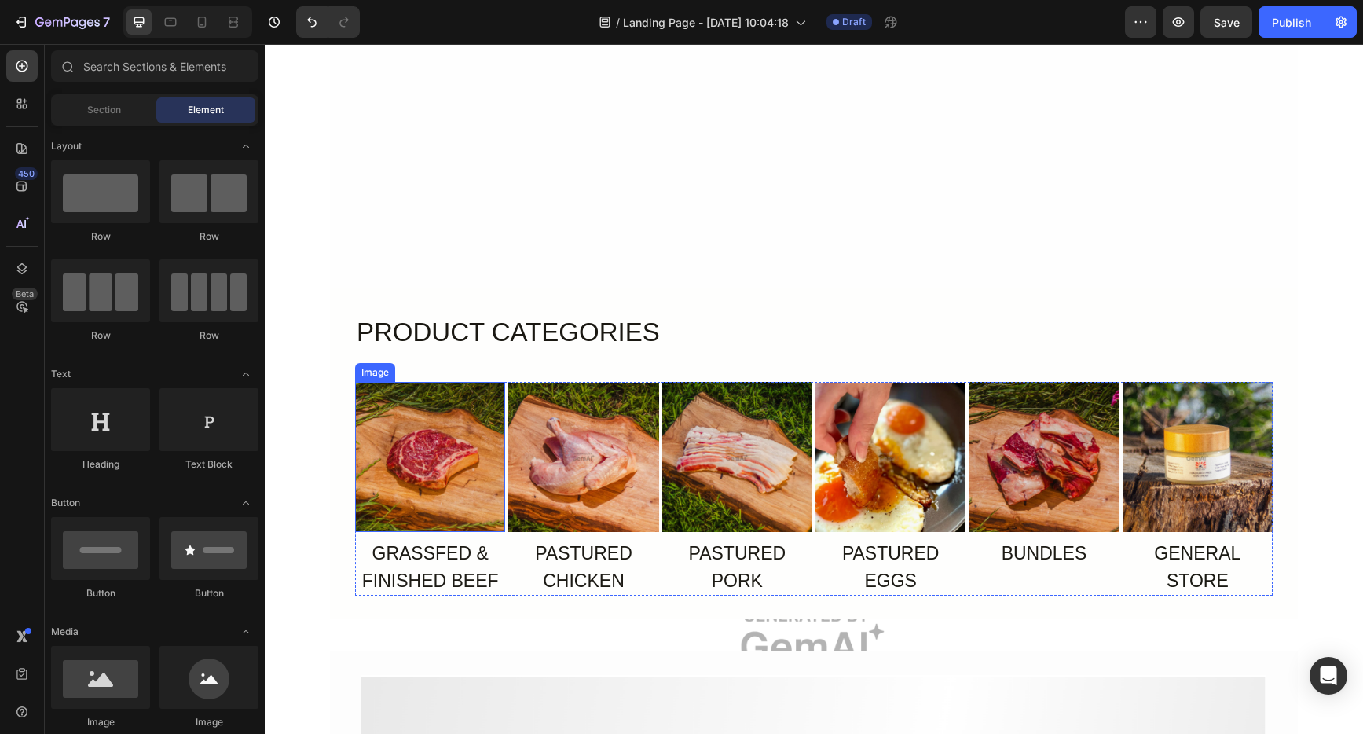
click at [403, 432] on img at bounding box center [430, 457] width 150 height 150
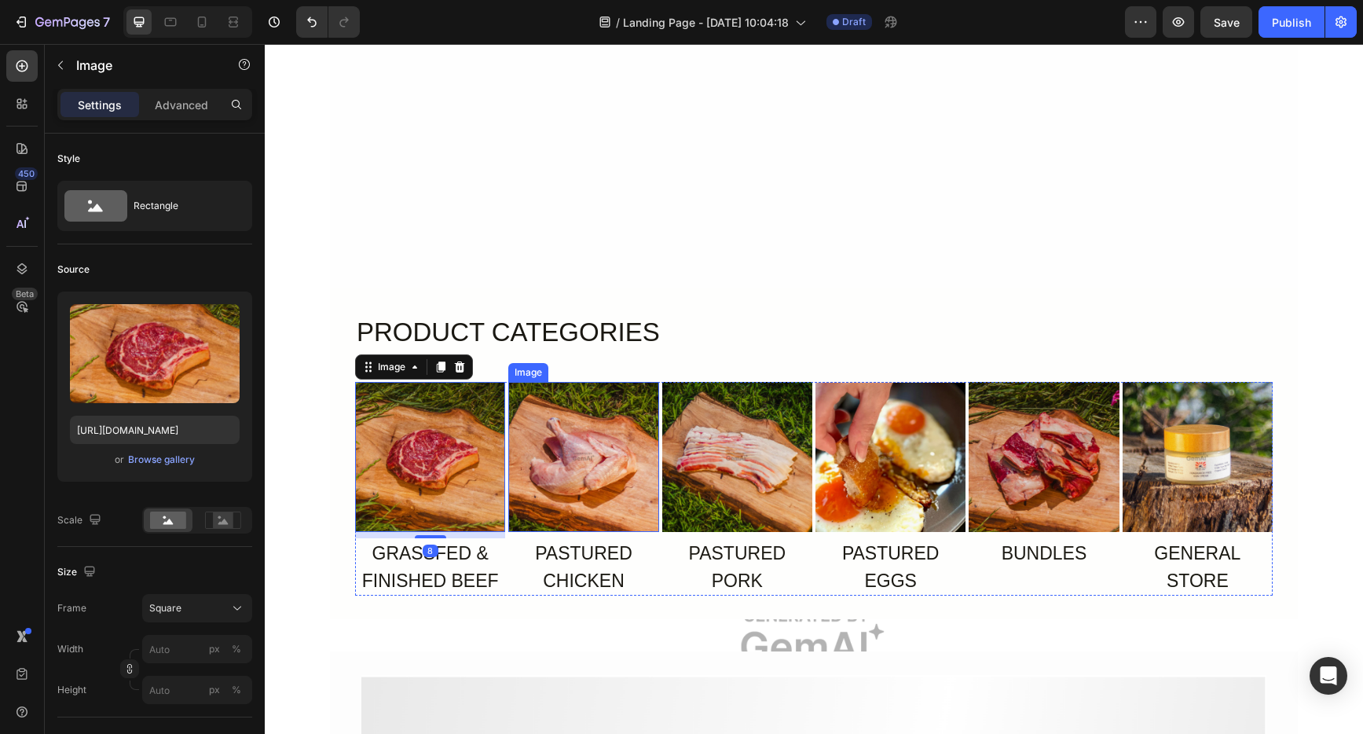
click at [590, 449] on img at bounding box center [583, 457] width 150 height 150
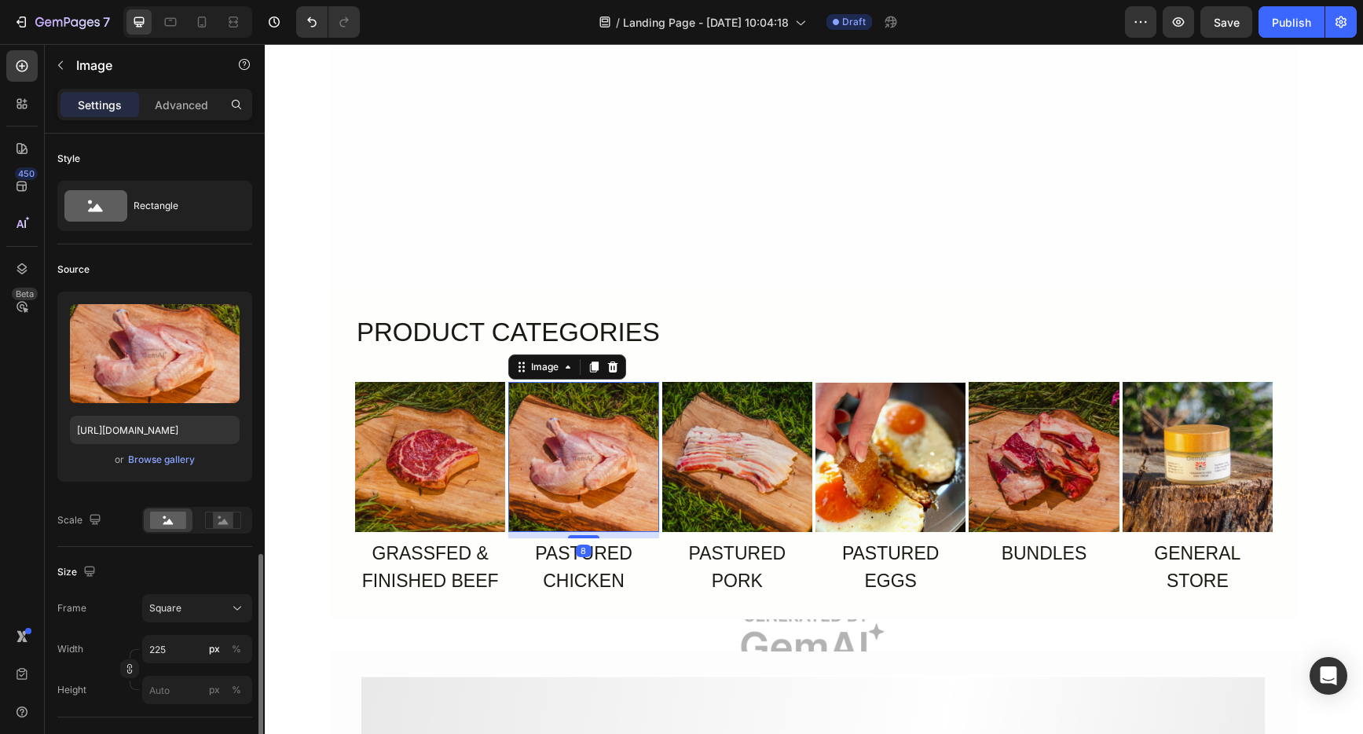
scroll to position [276, 0]
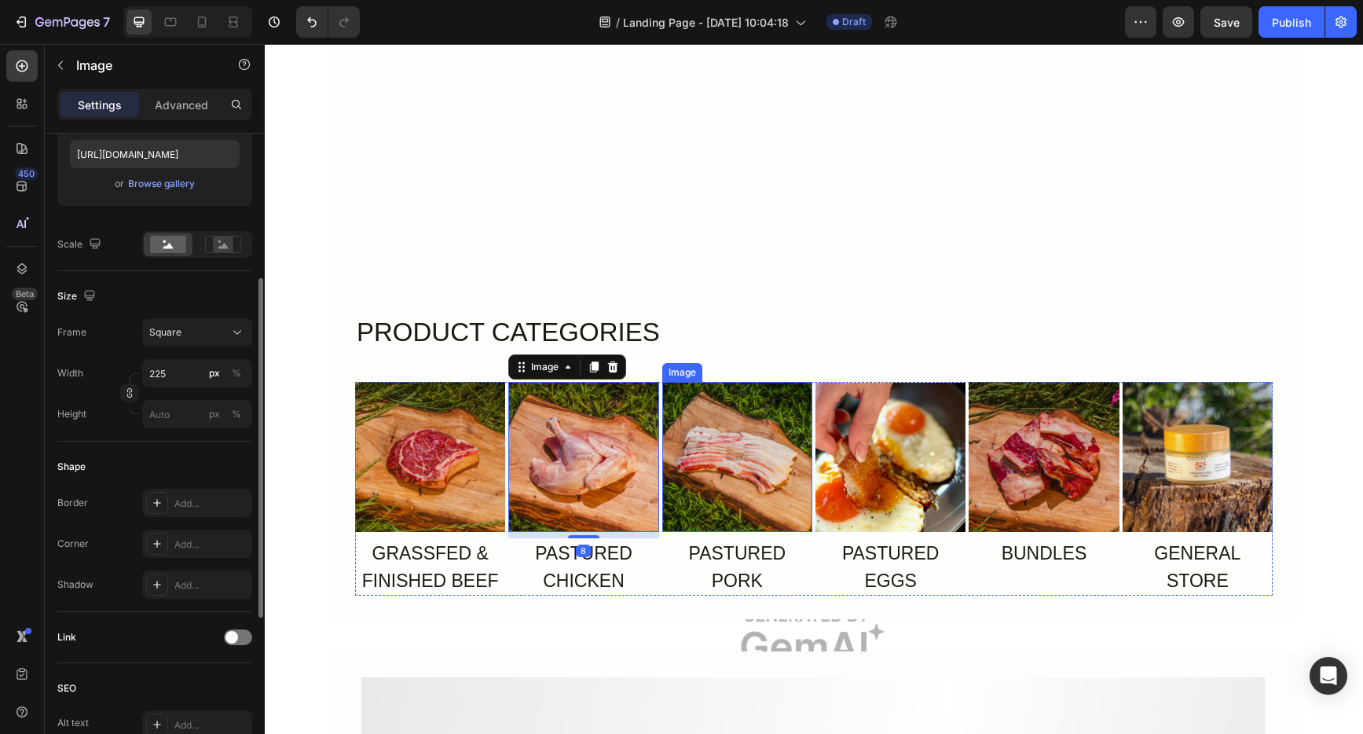
click at [737, 455] on img at bounding box center [737, 457] width 150 height 150
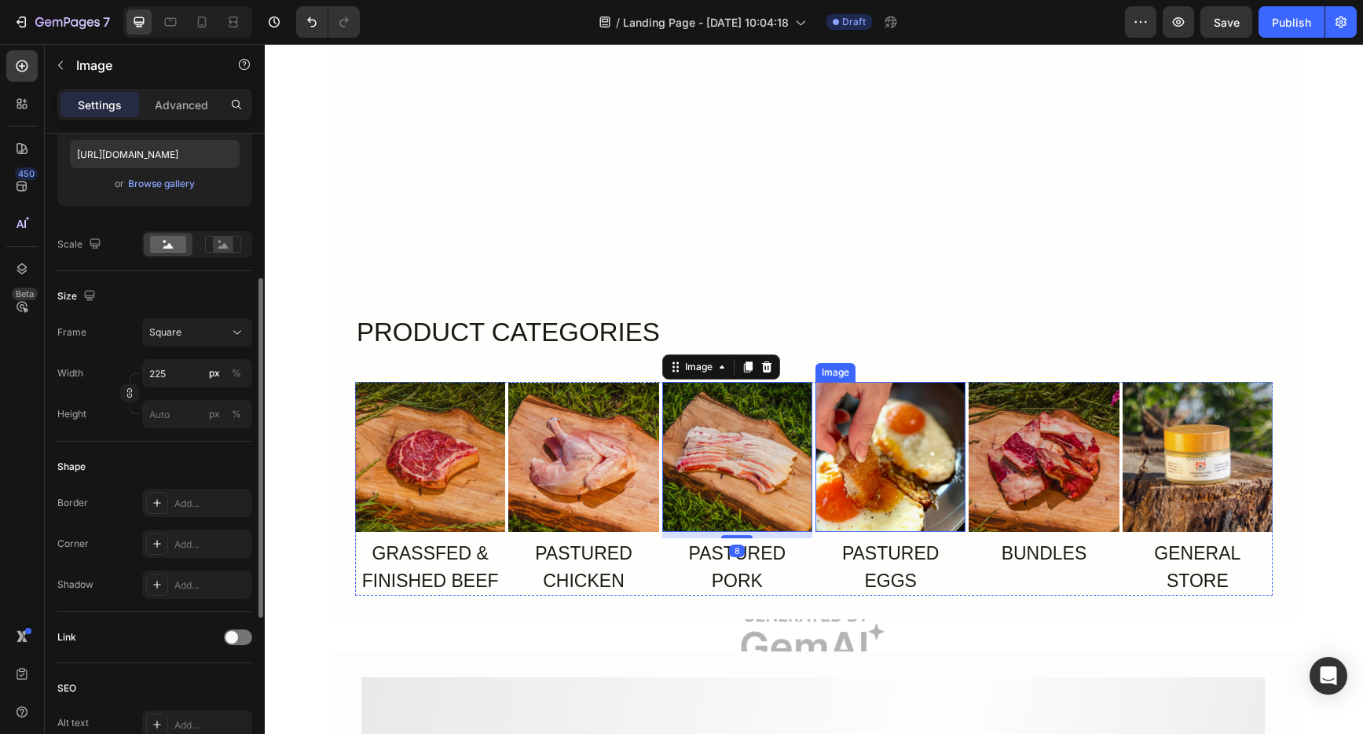
click at [933, 468] on img at bounding box center [891, 457] width 150 height 150
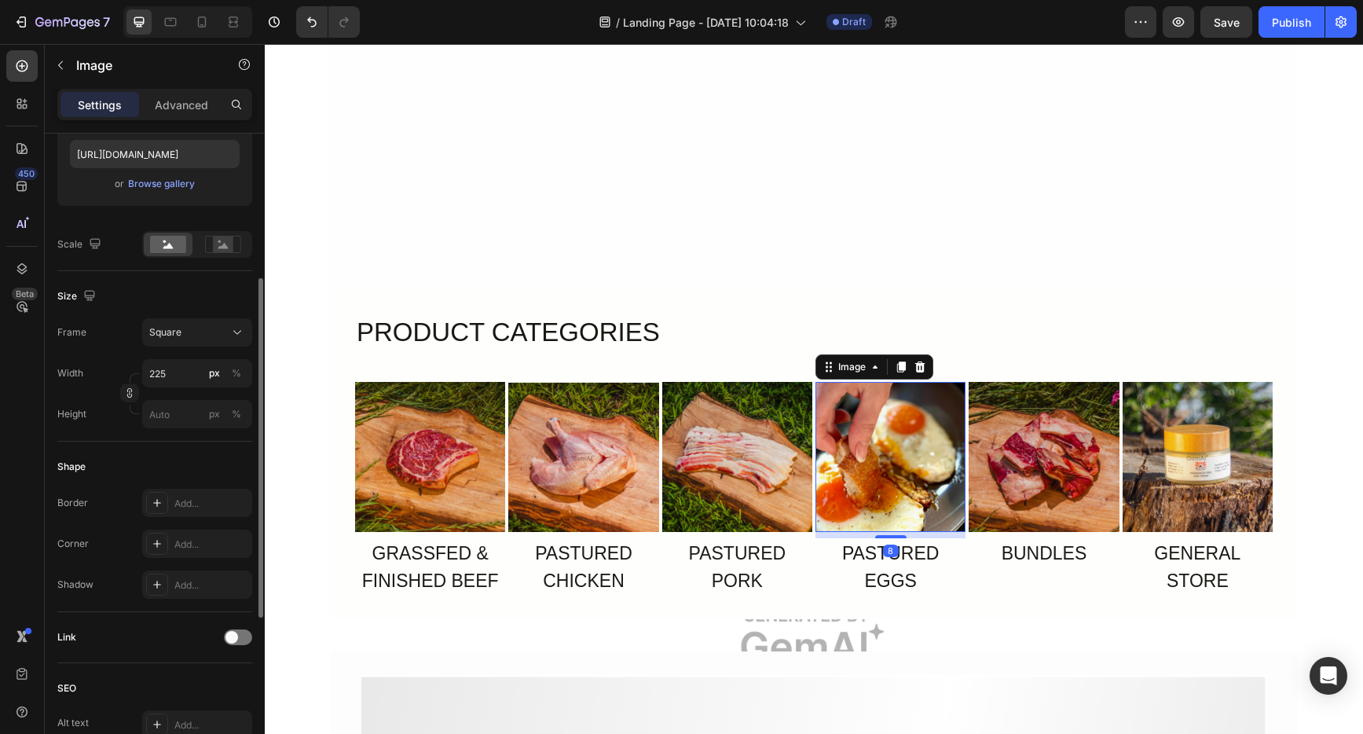
click at [1029, 468] on img at bounding box center [1044, 457] width 150 height 150
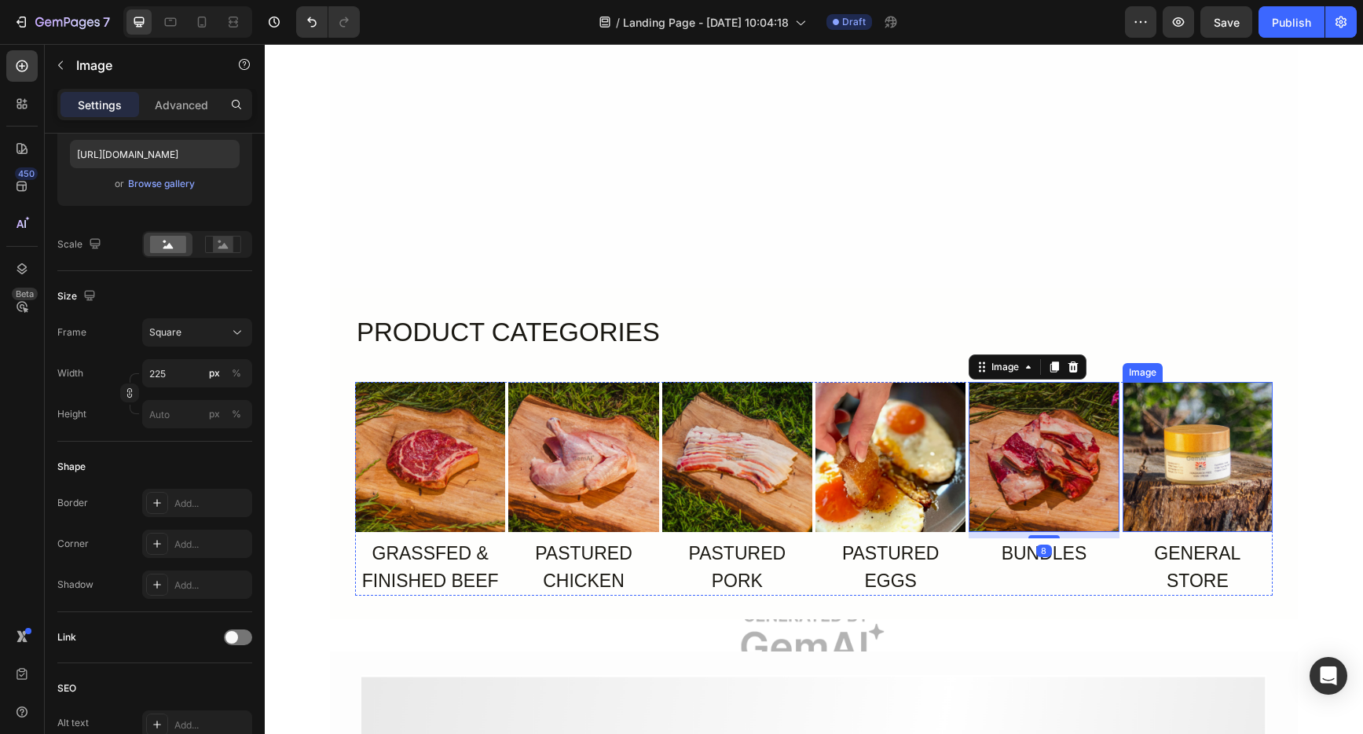
click at [1227, 465] on img at bounding box center [1198, 457] width 150 height 150
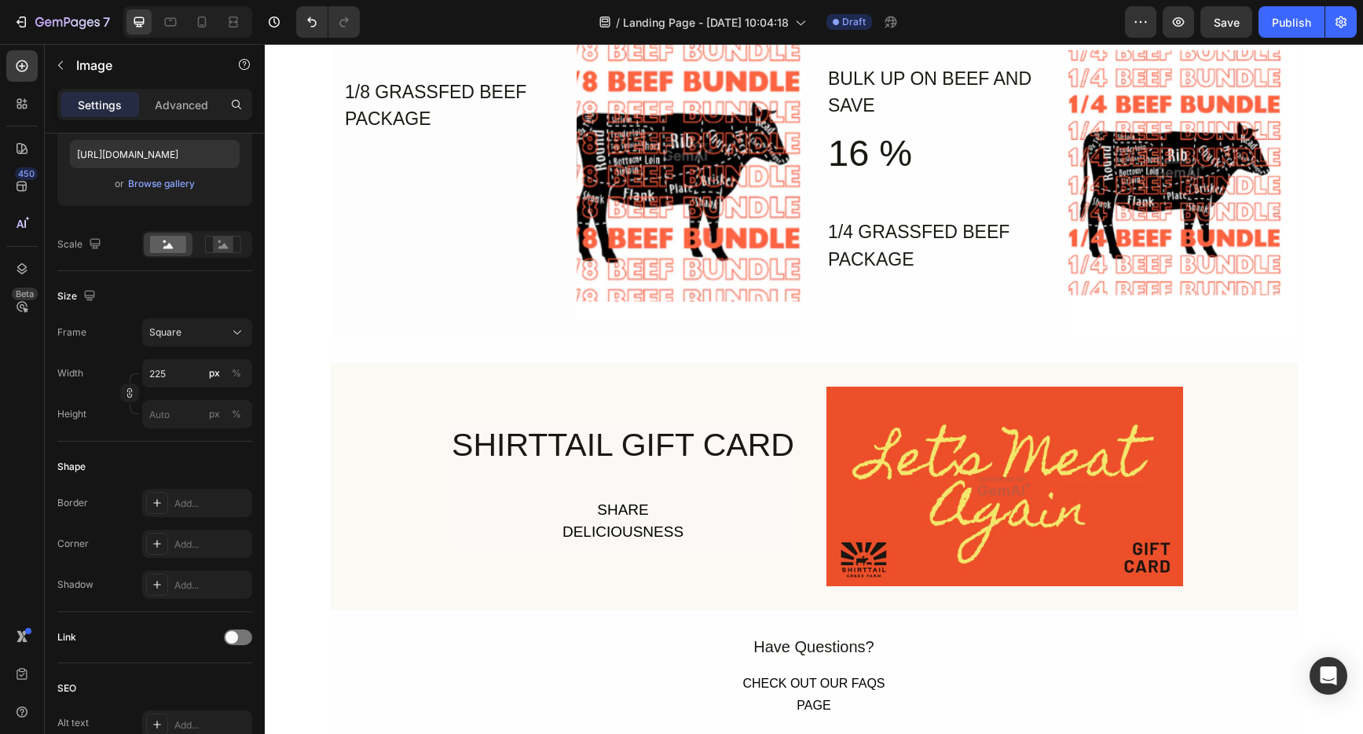
scroll to position [3076, 0]
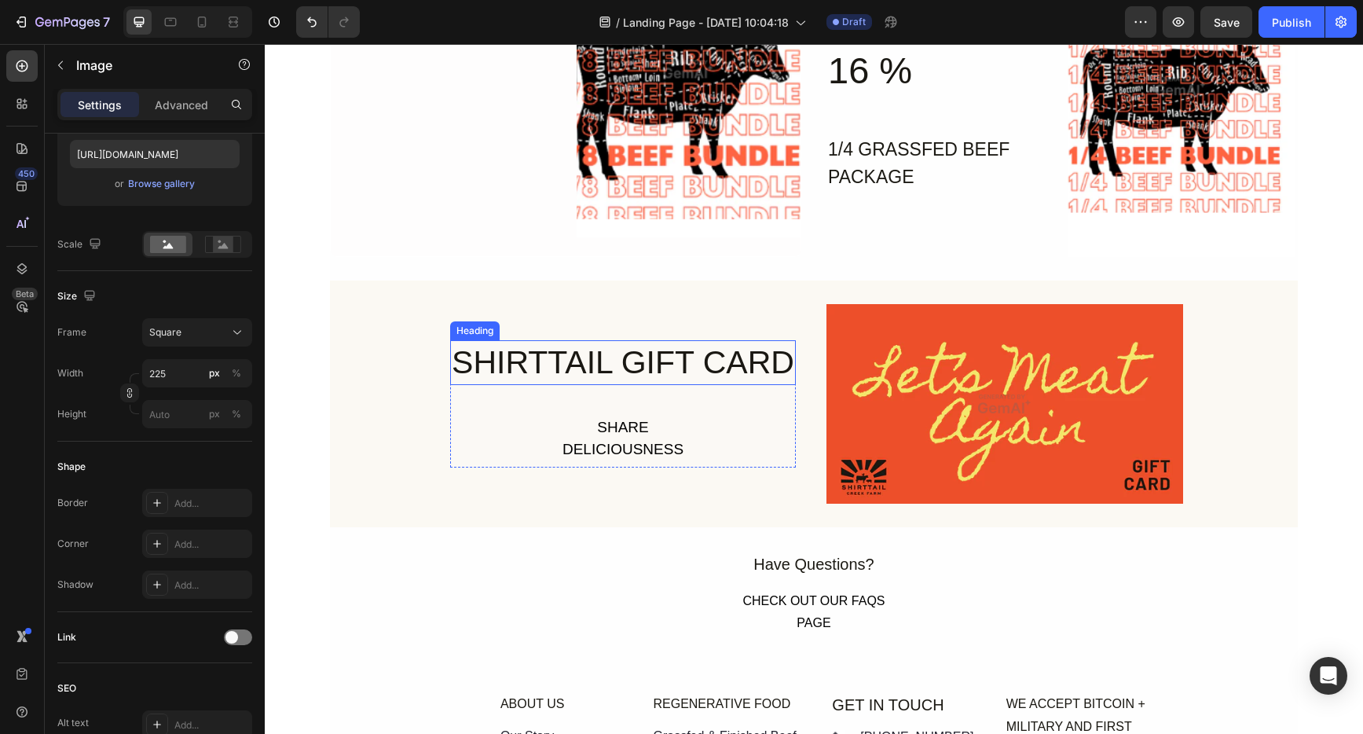
click at [633, 357] on h2 "SHIRTTAIL GIFT CARD" at bounding box center [623, 362] width 346 height 45
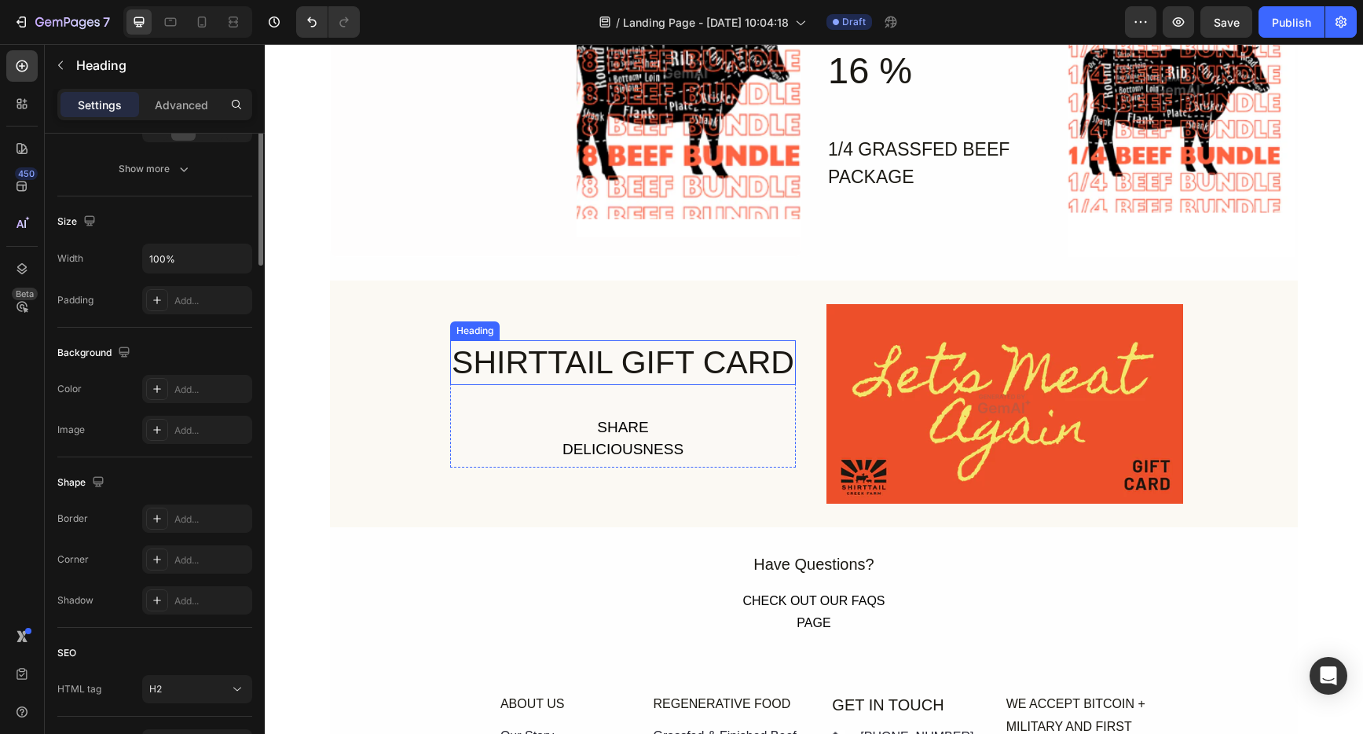
click at [633, 357] on h2 "SHIRTTAIL GIFT CARD" at bounding box center [623, 362] width 346 height 45
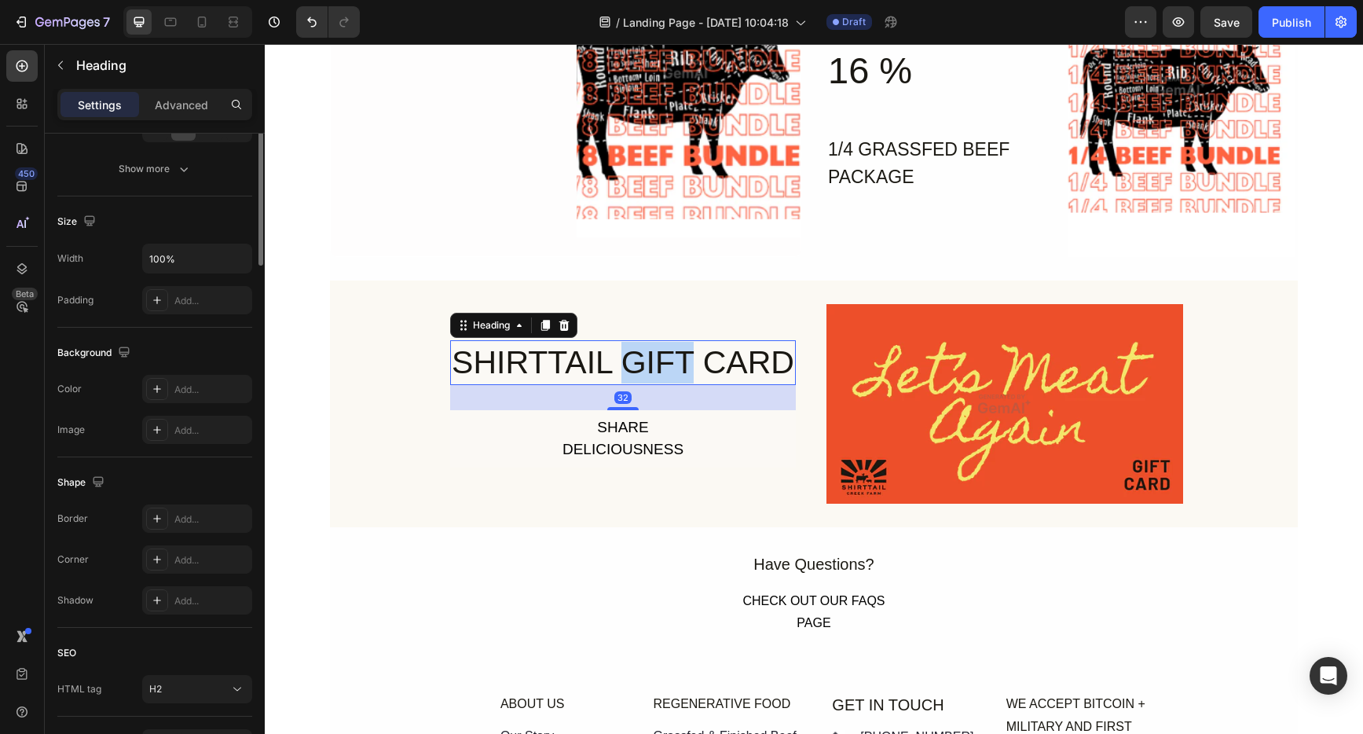
scroll to position [0, 0]
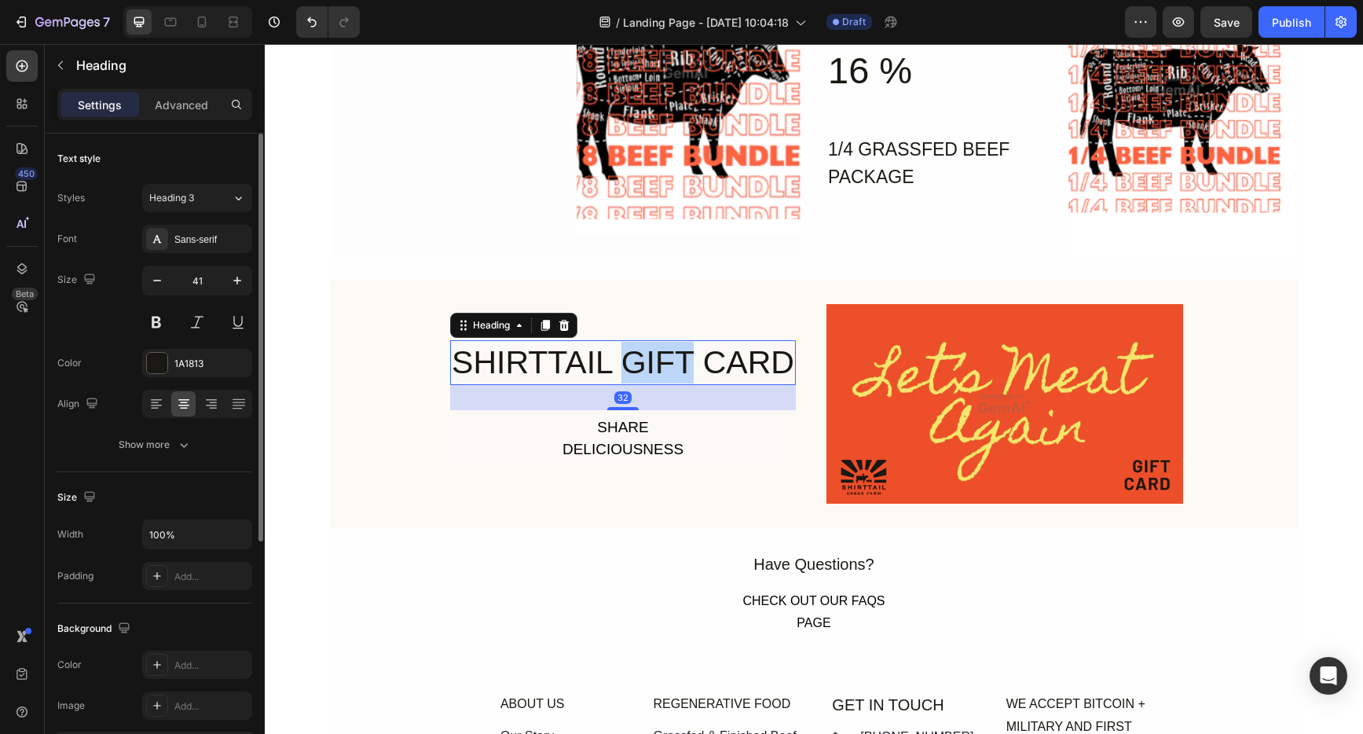
click at [633, 356] on p "SHIRTTAIL GIFT CARD" at bounding box center [623, 363] width 343 height 42
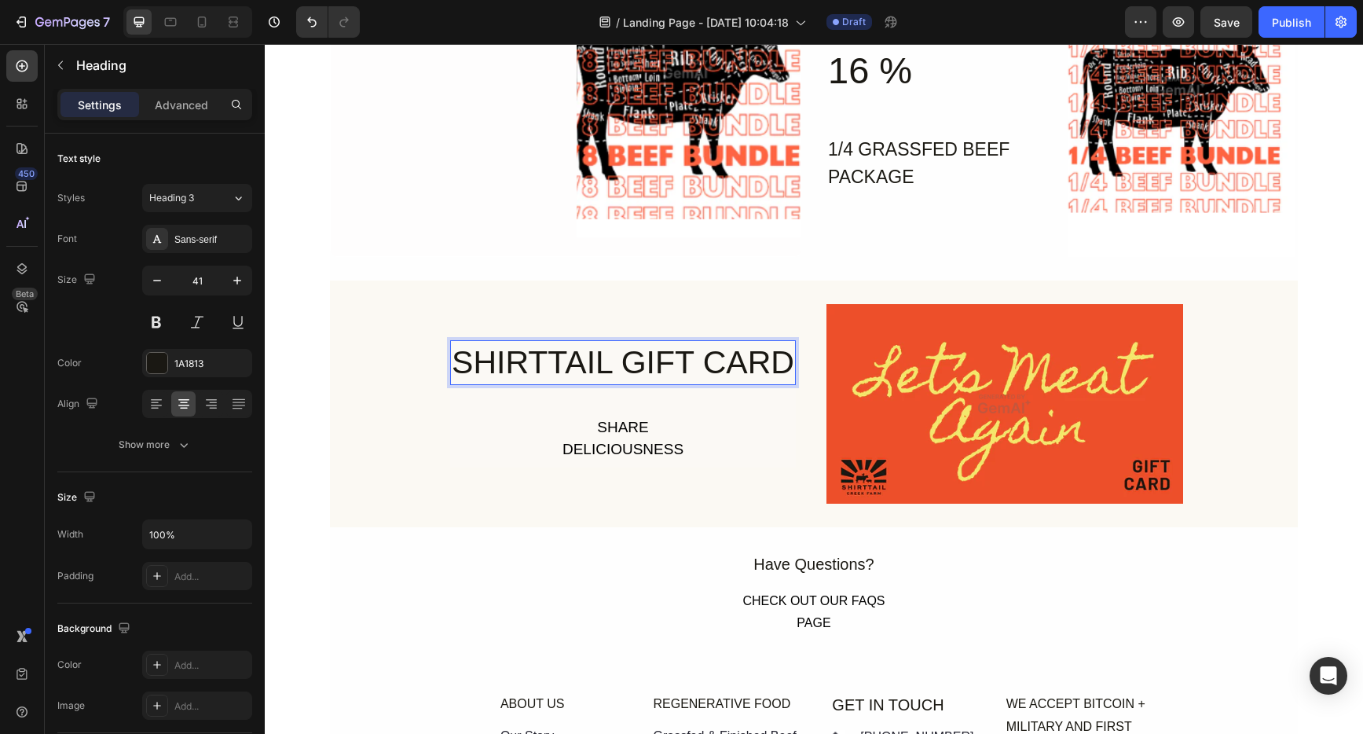
click at [658, 357] on p "SHIRTTAIL GIFT CARD" at bounding box center [623, 363] width 343 height 42
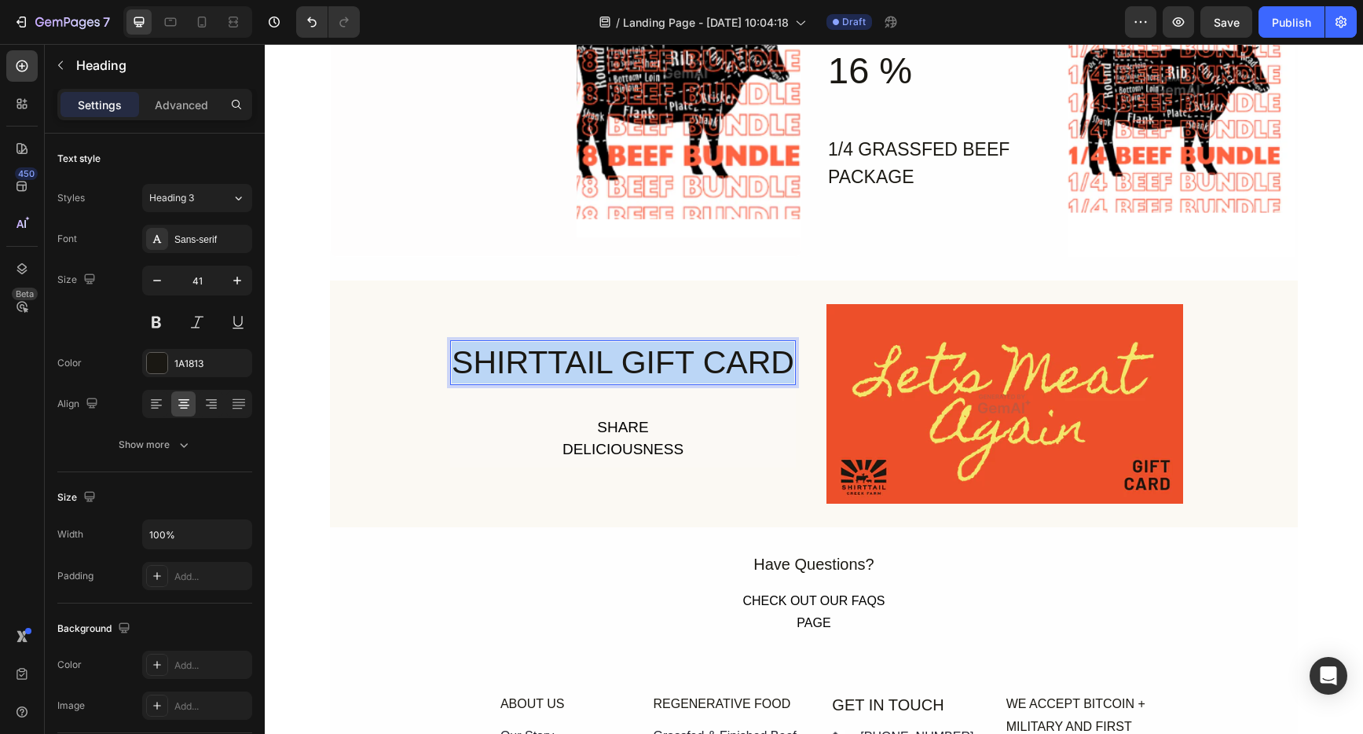
click at [658, 357] on p "SHIRTTAIL GIFT CARD" at bounding box center [623, 363] width 343 height 42
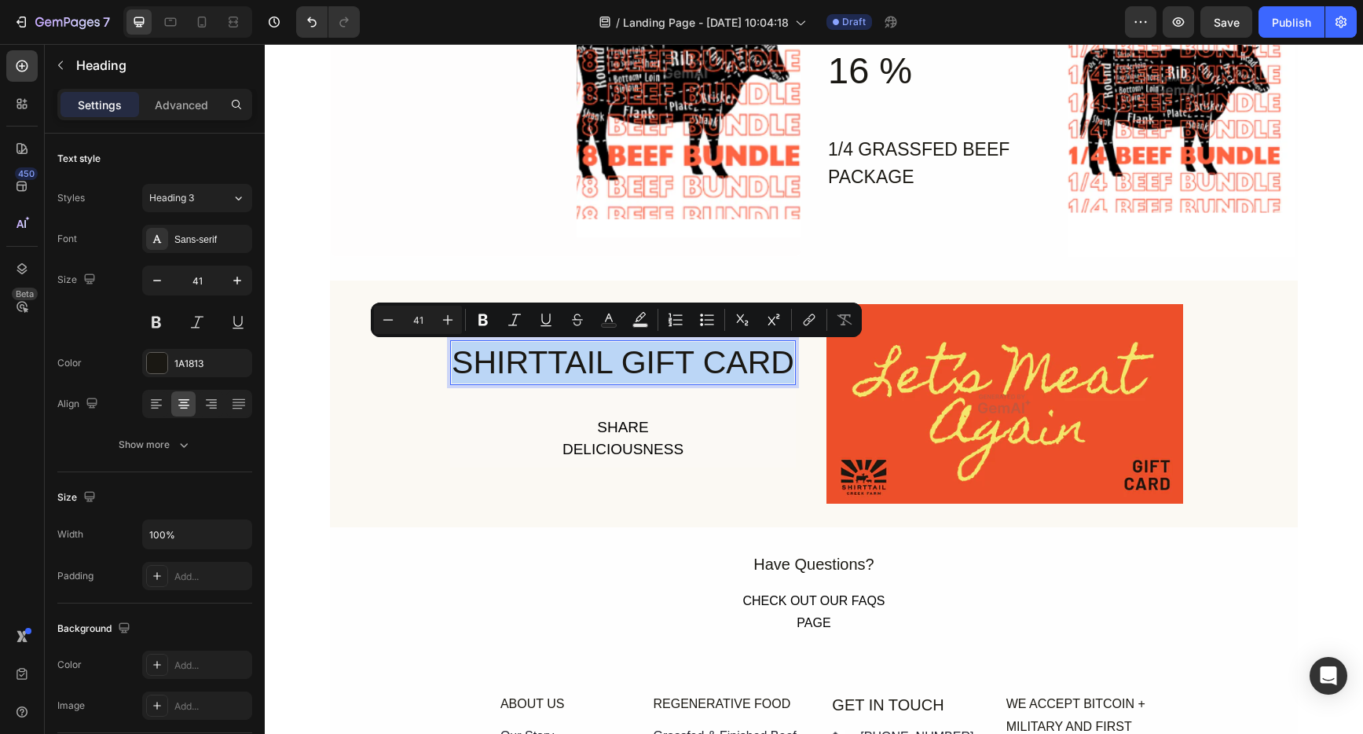
click at [574, 359] on p "SHIRTTAIL GIFT CARD" at bounding box center [623, 363] width 343 height 42
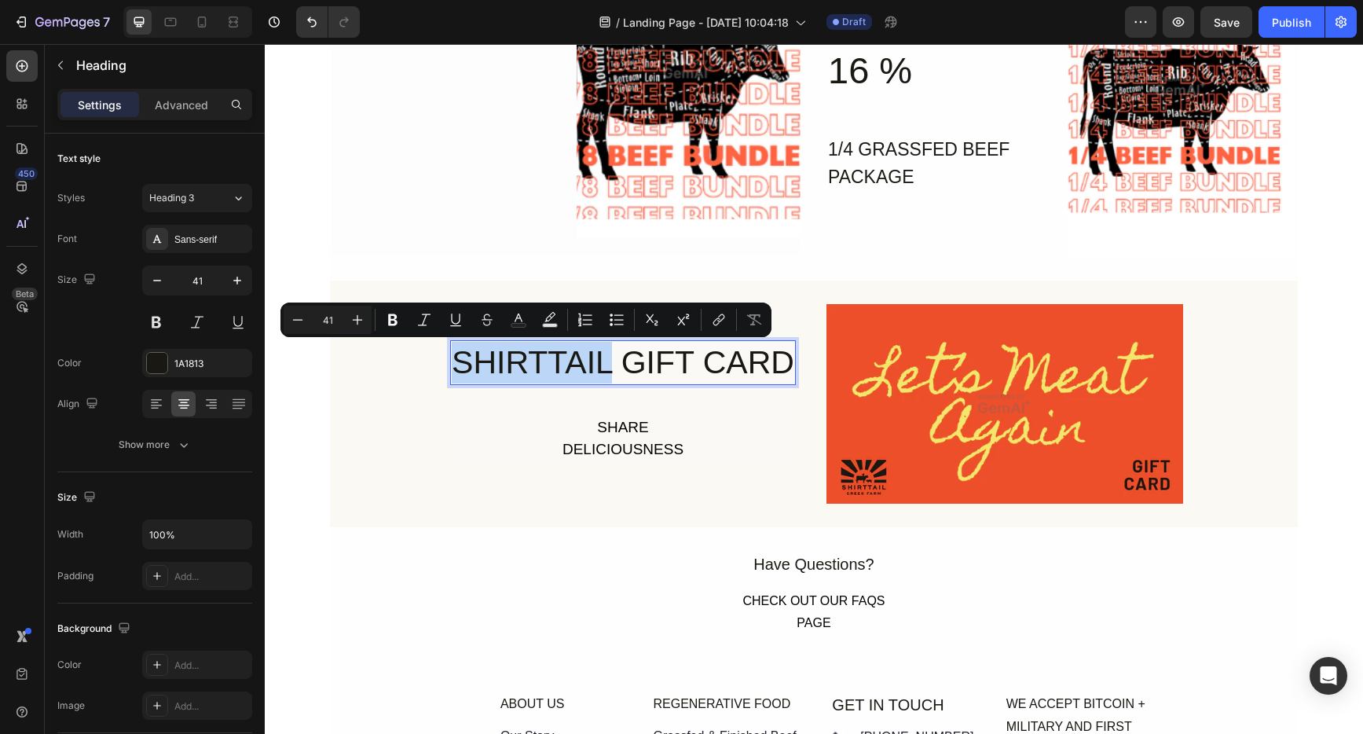
drag, startPoint x: 603, startPoint y: 362, endPoint x: 451, endPoint y: 349, distance: 153.0
click at [452, 349] on p "SHIRTTAIL GIFT CARD" at bounding box center [623, 363] width 343 height 42
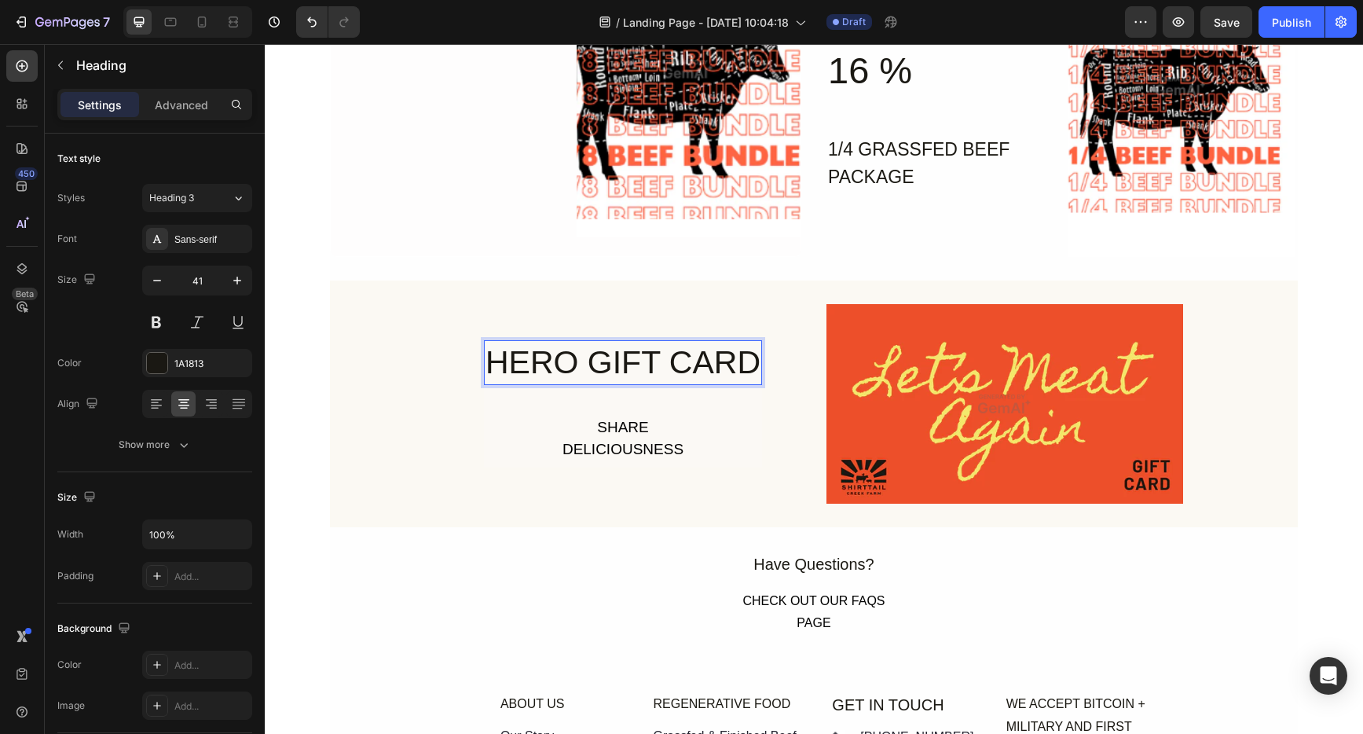
click at [751, 371] on p "HERO GIFT CARD" at bounding box center [623, 363] width 275 height 42
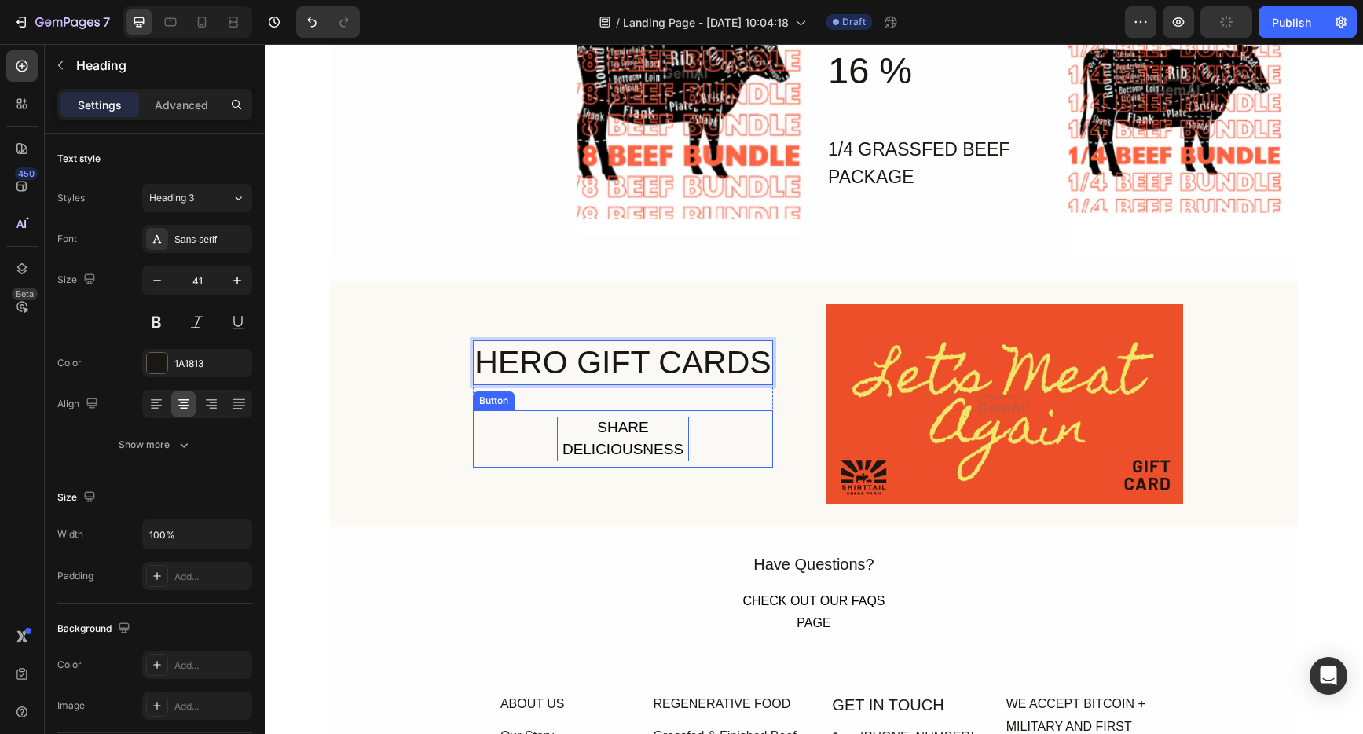
click at [629, 431] on div "SHARE DELICIOUSNESS" at bounding box center [623, 438] width 132 height 45
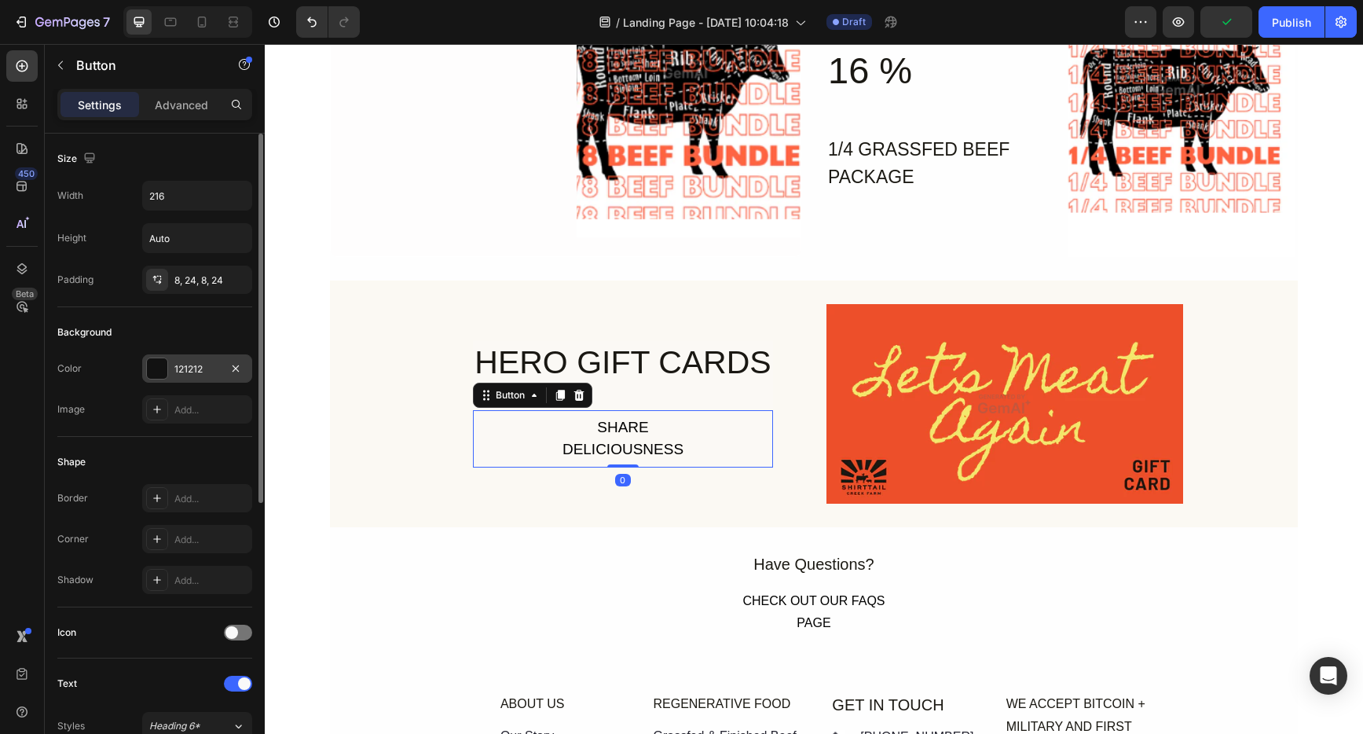
click at [160, 369] on div at bounding box center [157, 368] width 20 height 20
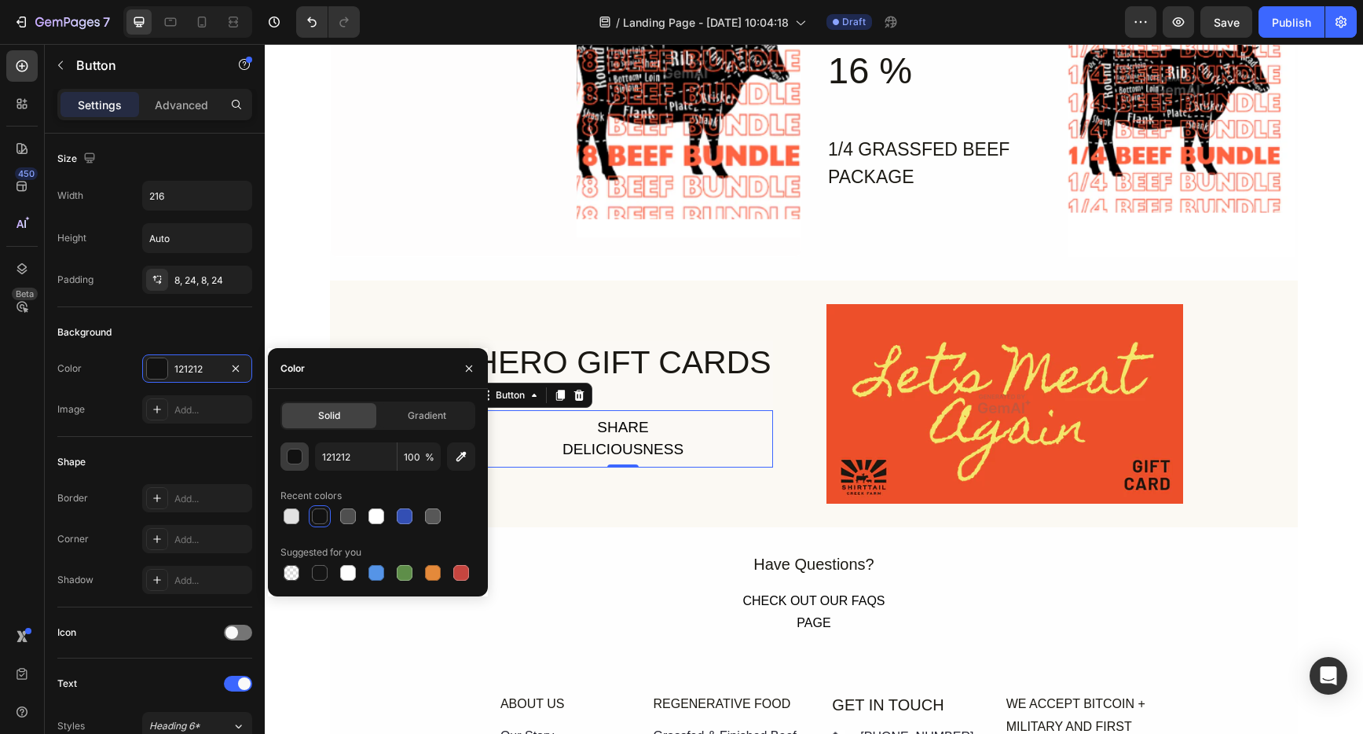
click at [300, 453] on div "button" at bounding box center [296, 457] width 16 height 16
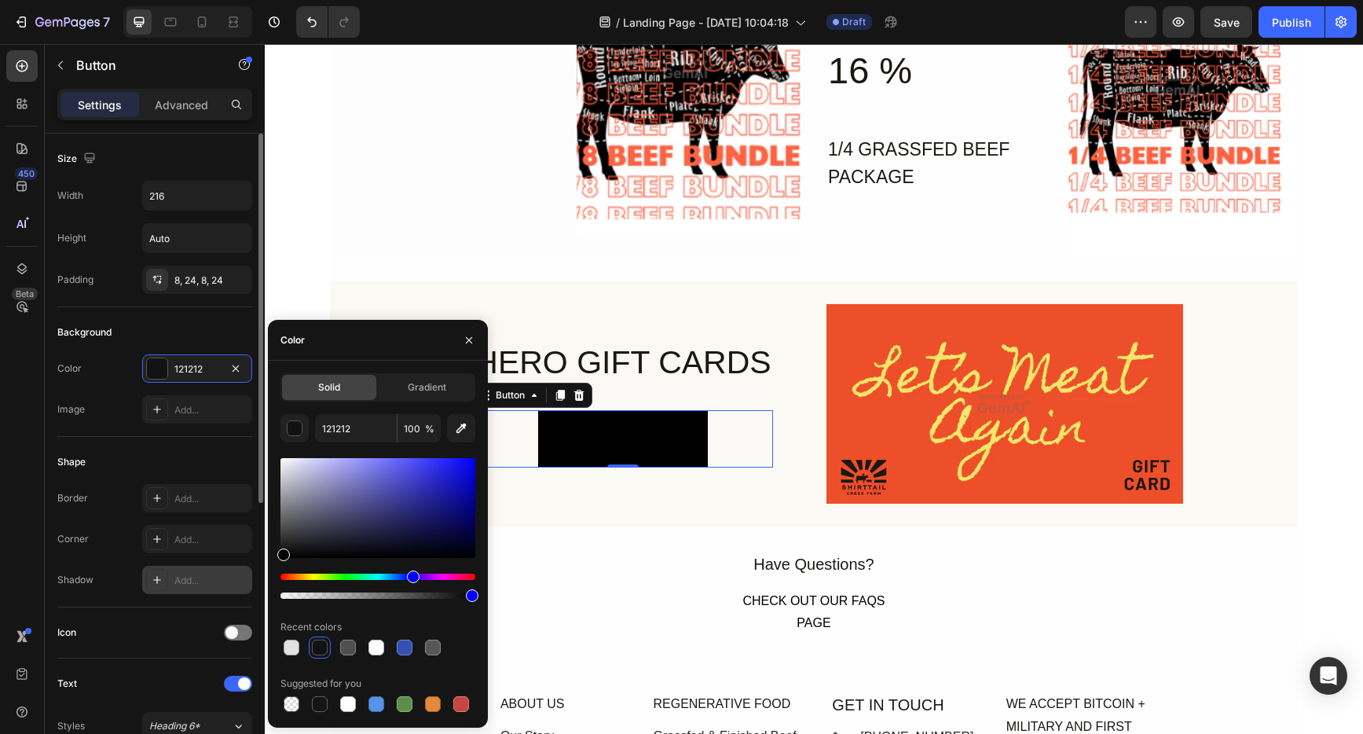
drag, startPoint x: 473, startPoint y: 556, endPoint x: 221, endPoint y: 574, distance: 252.9
click at [221, 574] on div "450 Beta Sections(18) Elements(83) Section Element Hero Section Product Detail …" at bounding box center [132, 389] width 265 height 690
type input "000000"
click at [464, 337] on icon "button" at bounding box center [469, 340] width 13 height 13
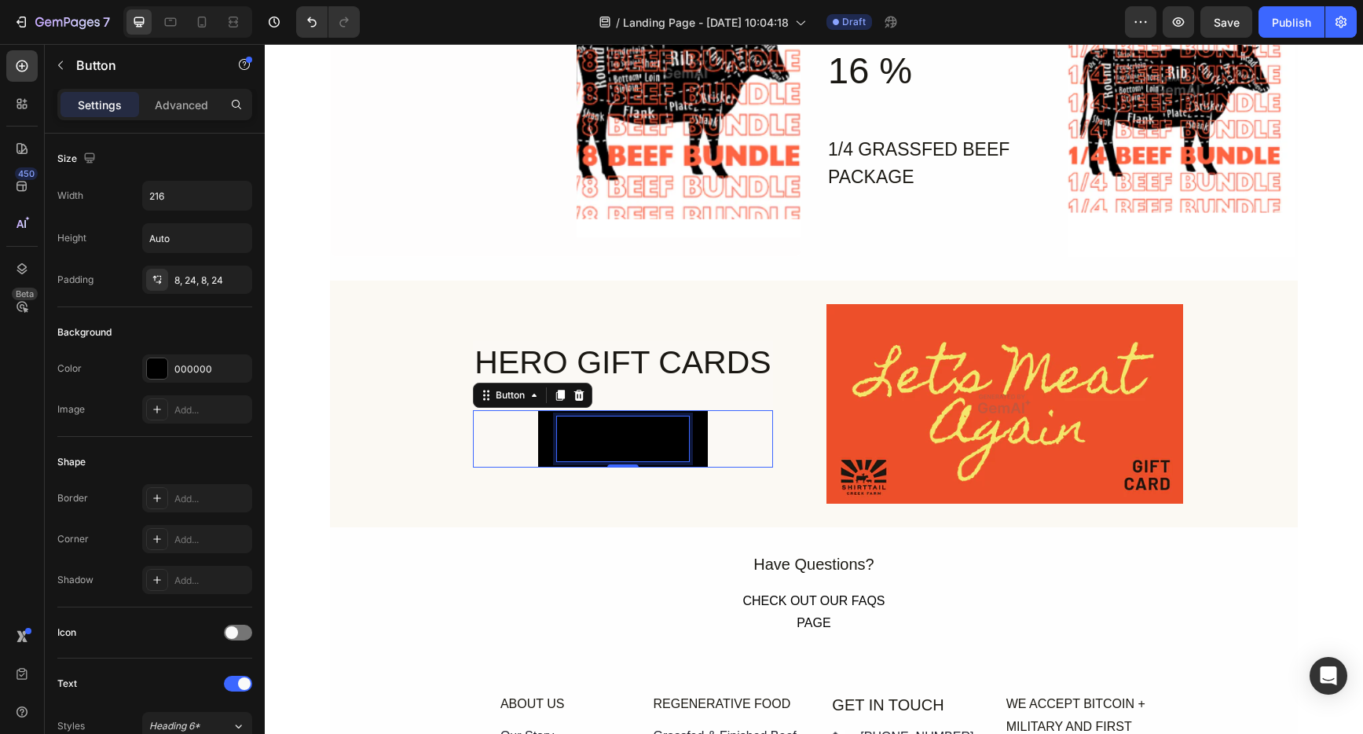
click at [608, 438] on div "SHARE DELICIOUSNESS" at bounding box center [623, 438] width 132 height 45
click at [608, 438] on p "SHARE DELICIOUSNESS" at bounding box center [623, 438] width 132 height 45
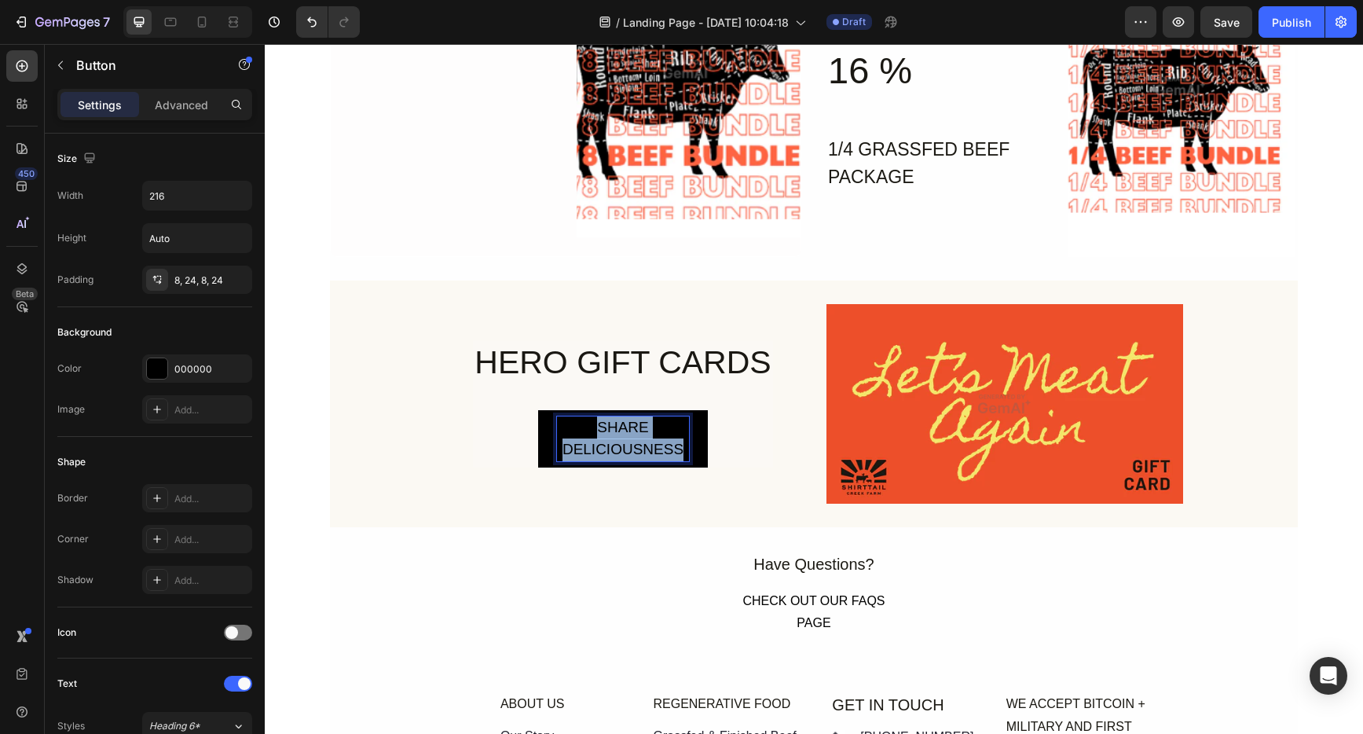
click at [608, 438] on p "SHARE DELICIOUSNESS" at bounding box center [623, 438] width 132 height 45
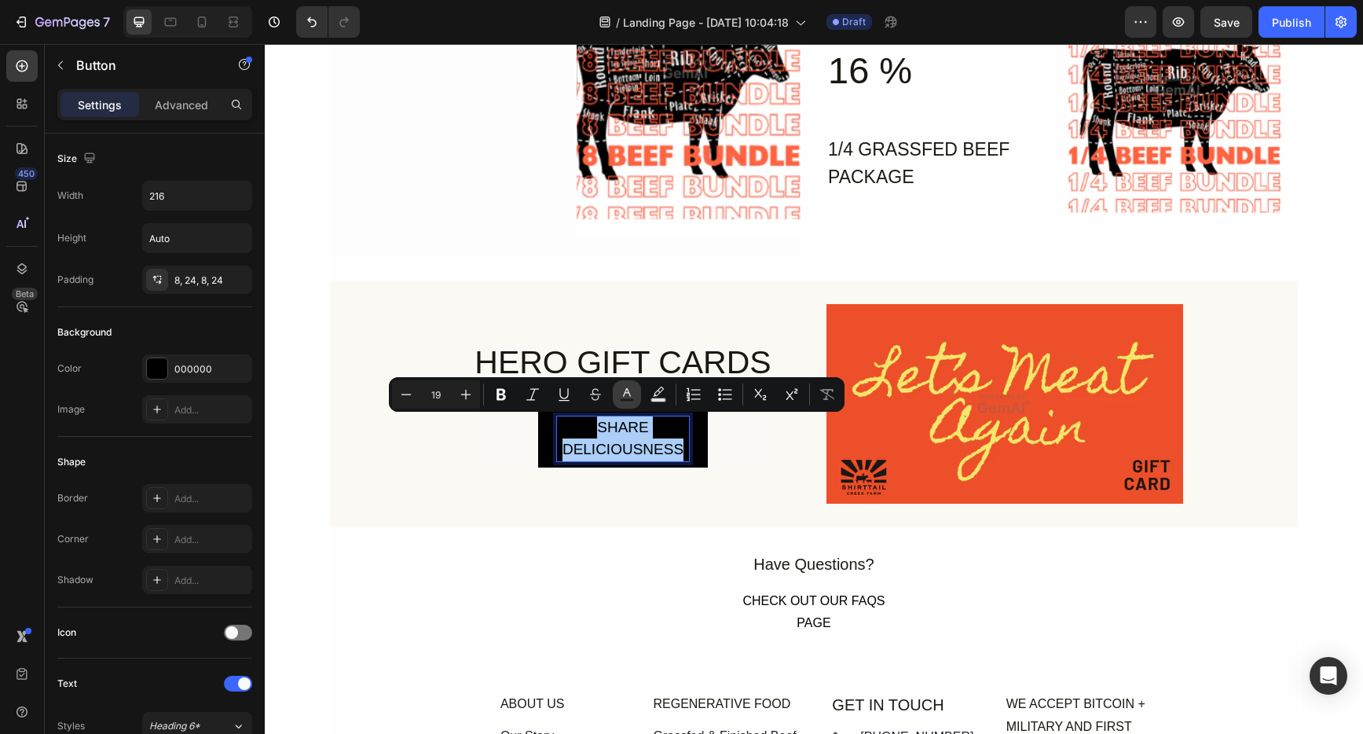
click at [627, 393] on icon "Editor contextual toolbar" at bounding box center [627, 392] width 8 height 9
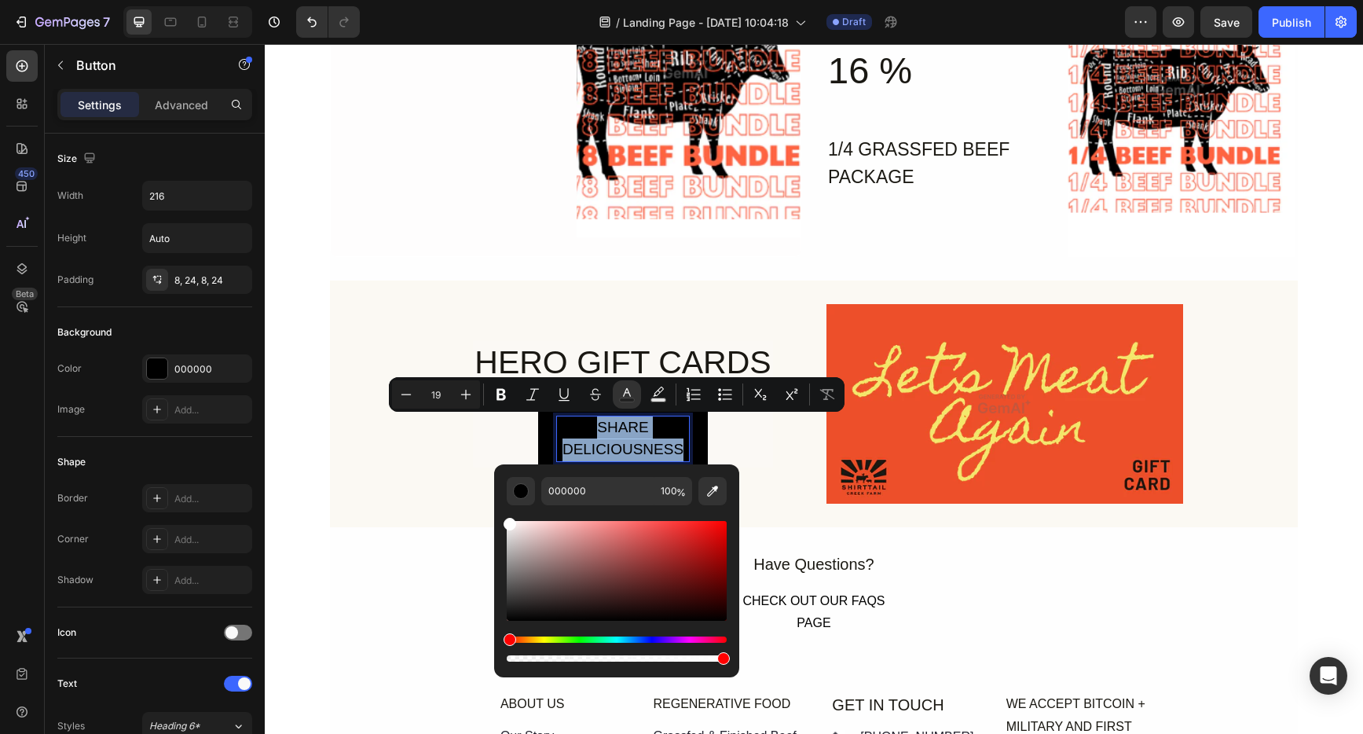
type input "FFFFFF"
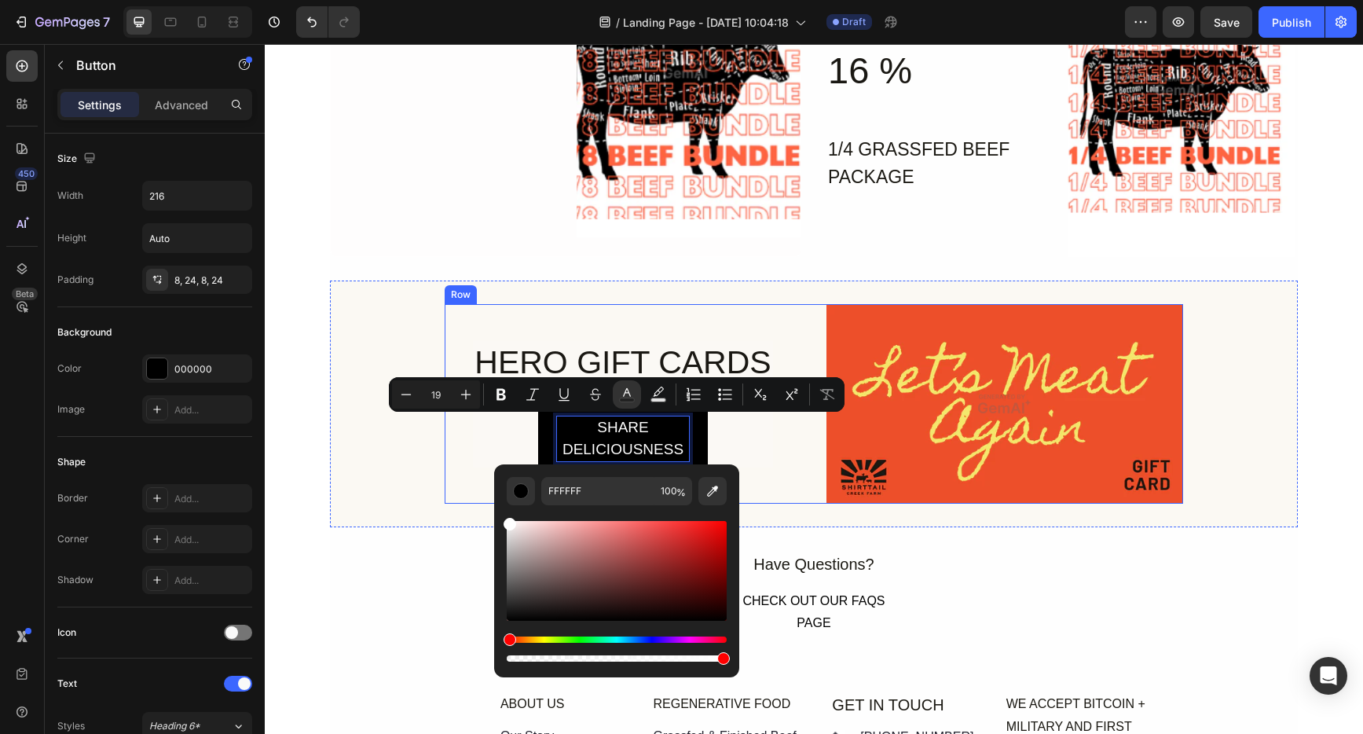
drag, startPoint x: 830, startPoint y: 595, endPoint x: 438, endPoint y: 476, distance: 408.9
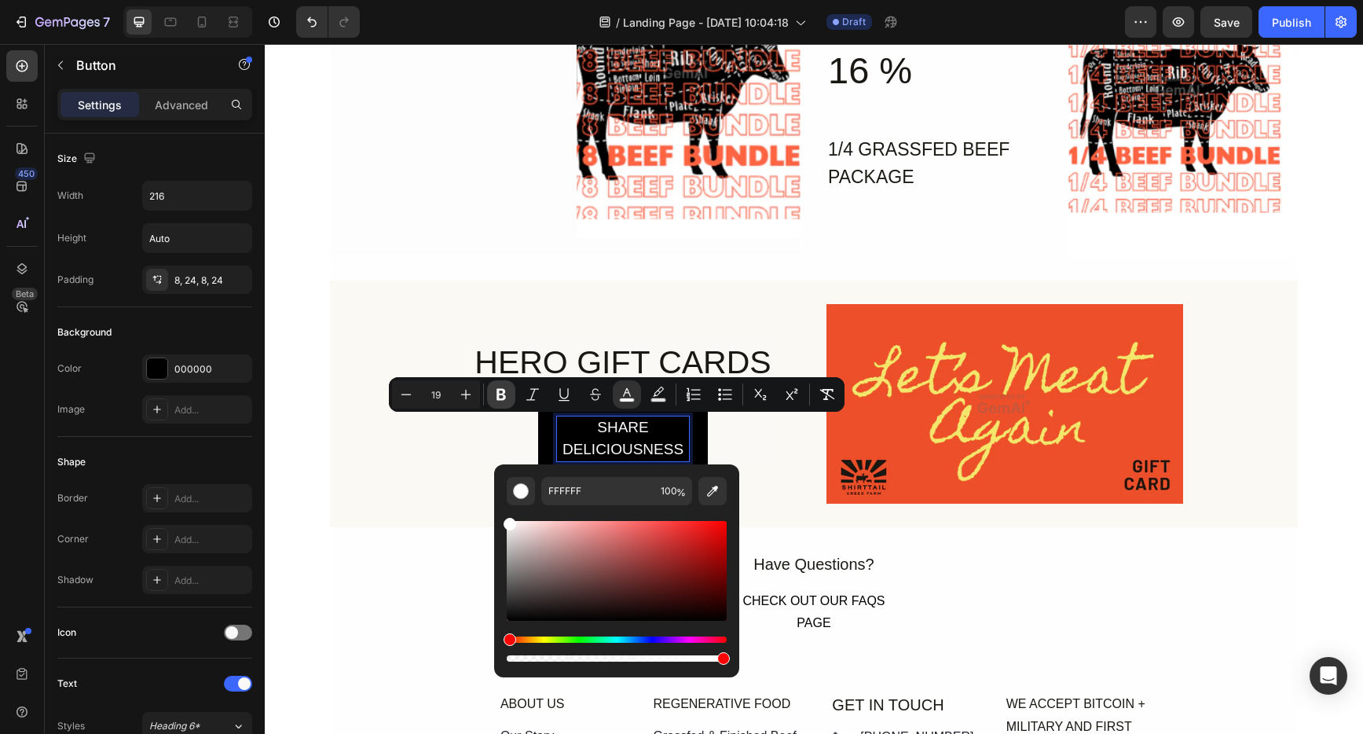
click at [504, 396] on icon "Editor contextual toolbar" at bounding box center [501, 395] width 9 height 12
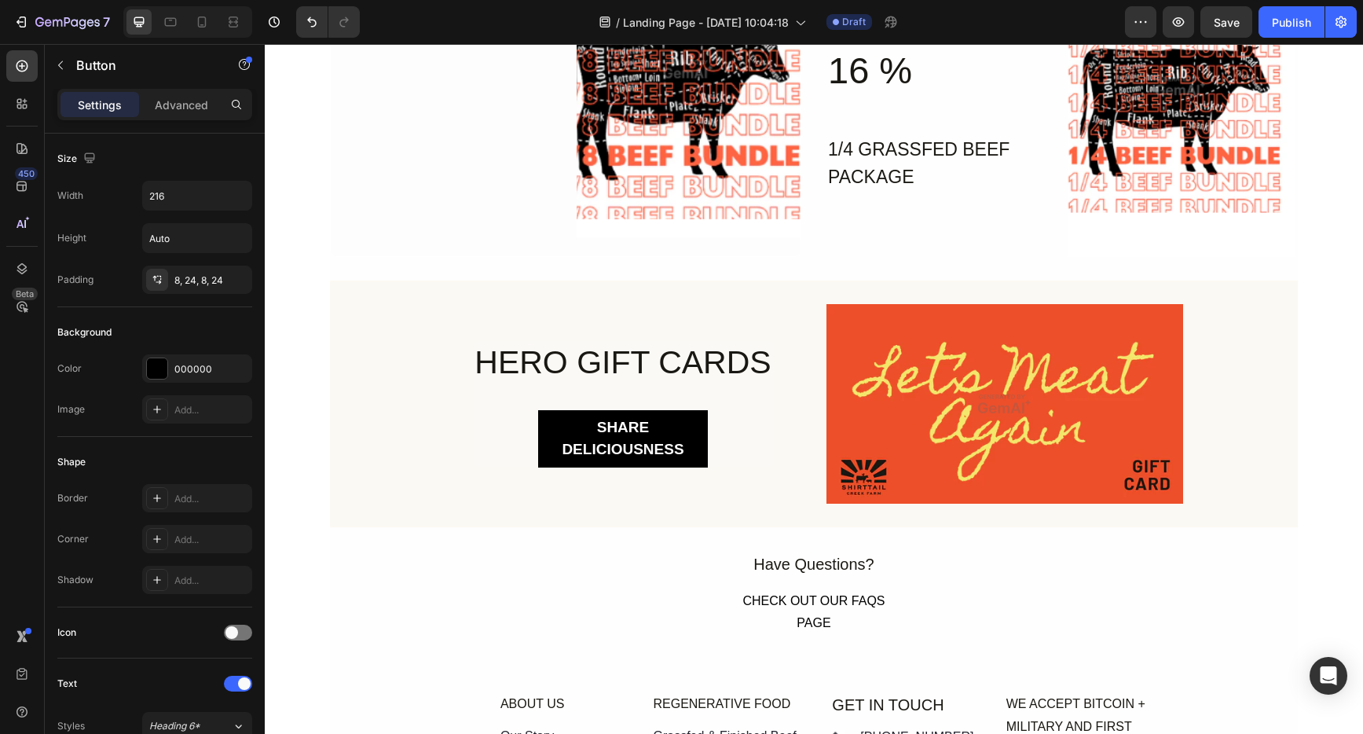
click at [747, 466] on div "SHARE DELICIOUSNESS Button 0" at bounding box center [622, 438] width 299 height 57
click at [661, 448] on strong "SHARE DELICIOUSNESS" at bounding box center [623, 438] width 122 height 39
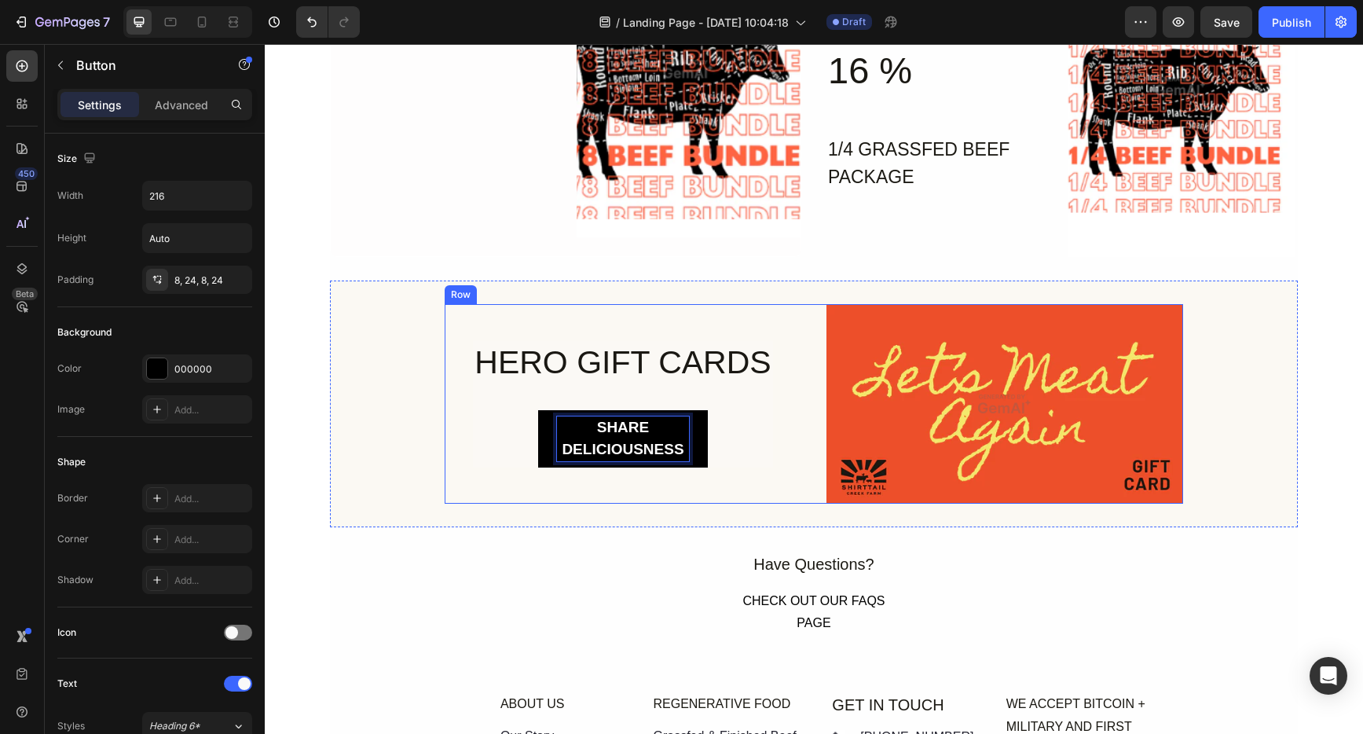
scroll to position [3087, 0]
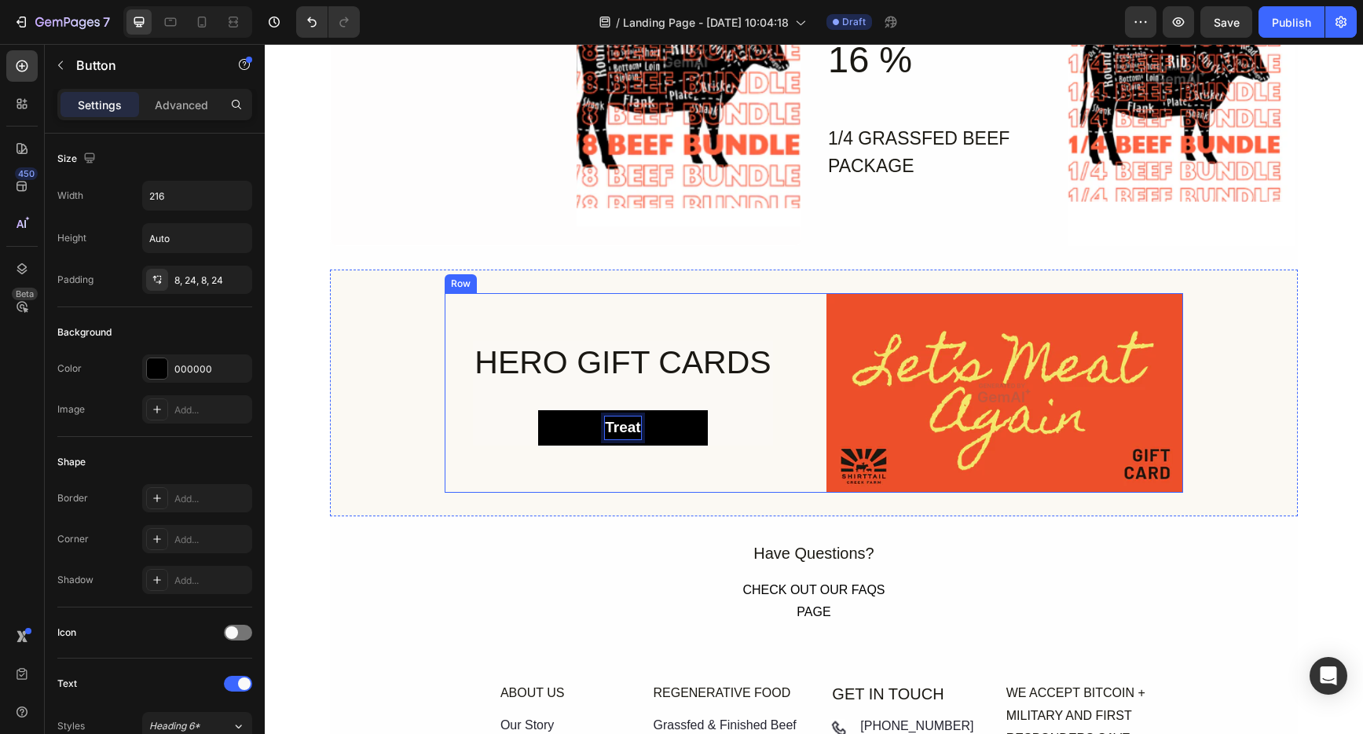
click at [538, 410] on button "Treat" at bounding box center [623, 427] width 170 height 35
click at [538, 410] on button "TREAT" at bounding box center [623, 427] width 170 height 35
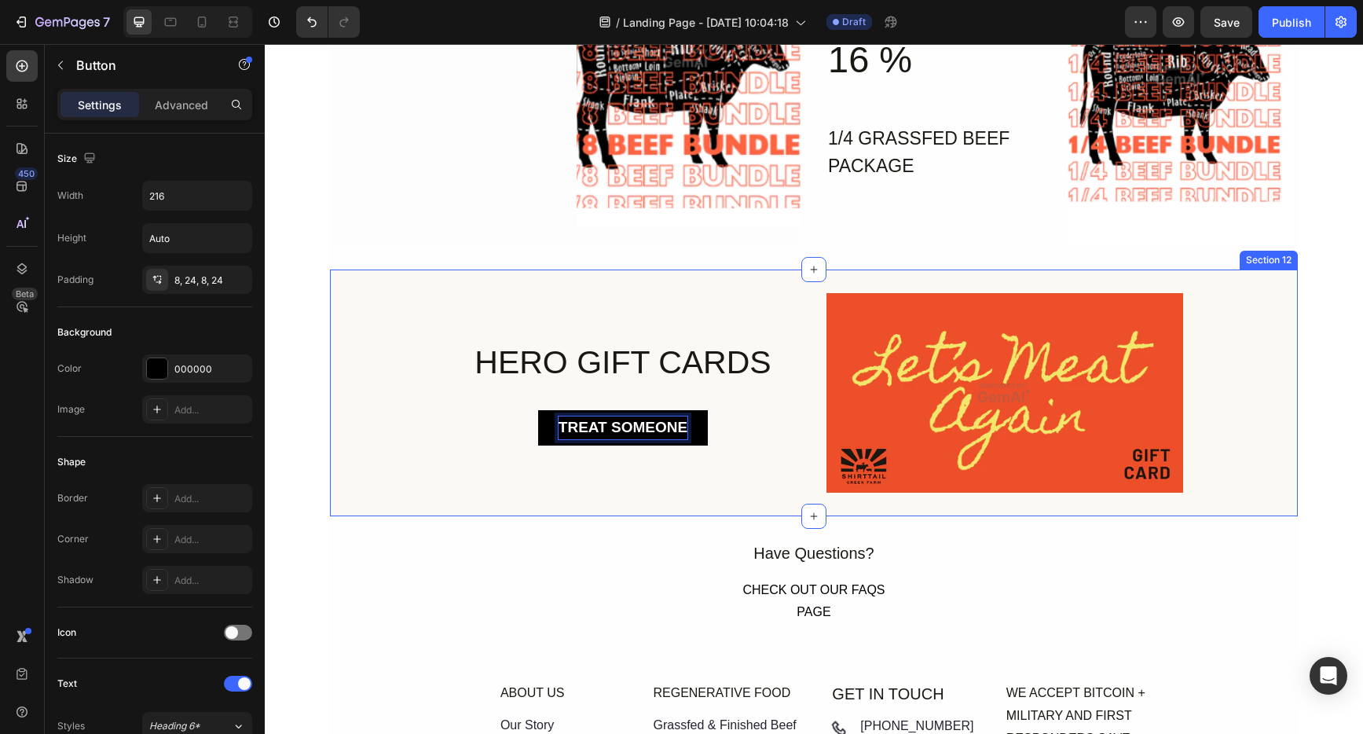
click at [1210, 371] on div "HERO GIFT CARDS Heading TREAT SOMEONE Button 0 Row Image Row" at bounding box center [814, 393] width 968 height 200
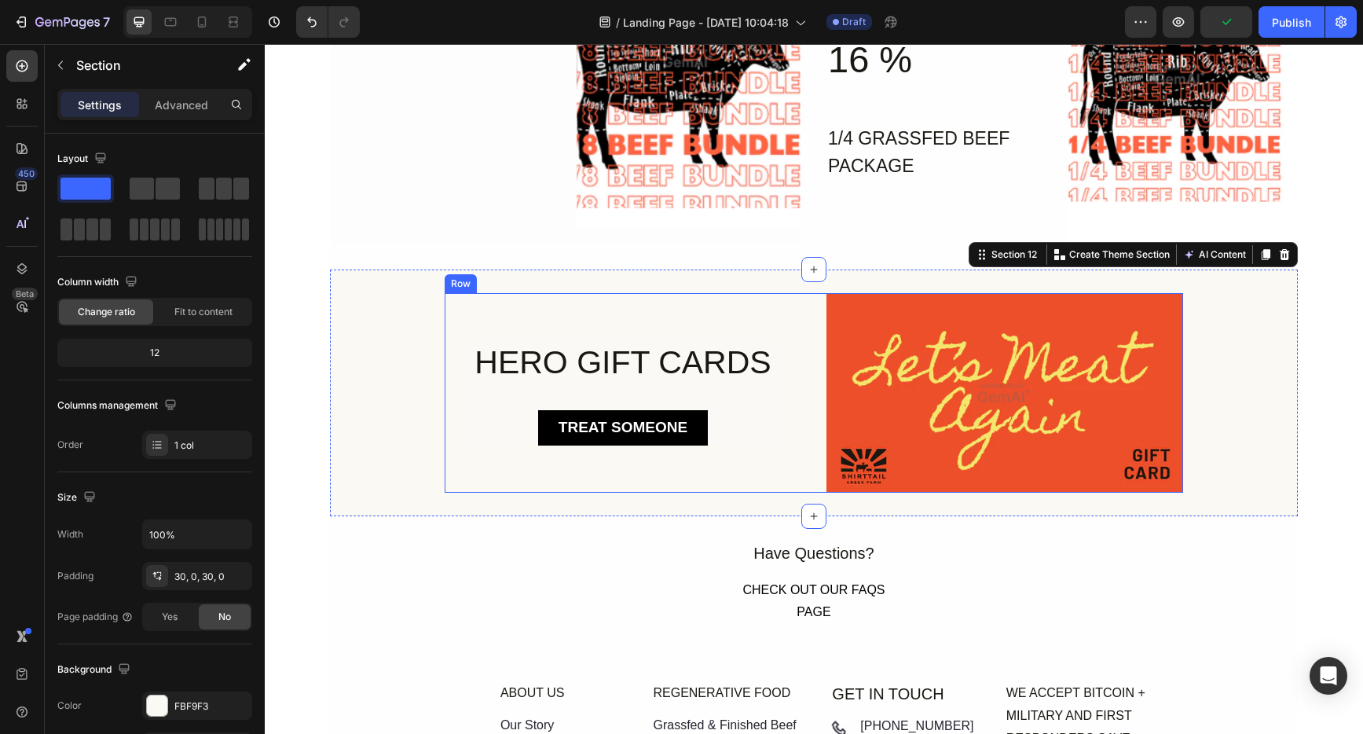
click at [776, 347] on div "HERO GIFT CARDS Heading TREAT SOMEONE Button Row" at bounding box center [623, 393] width 357 height 200
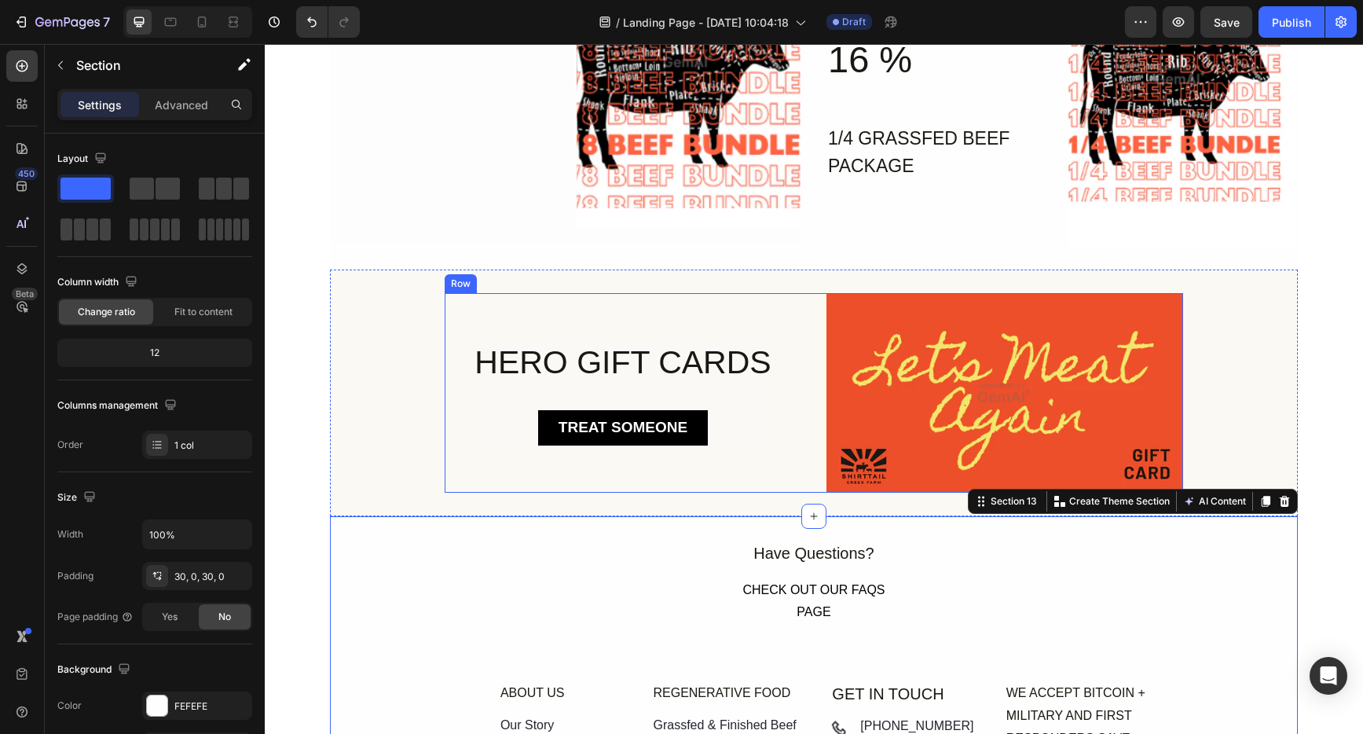
click at [541, 307] on div "HERO GIFT CARDS Heading TREAT SOMEONE Button Row" at bounding box center [623, 393] width 357 height 200
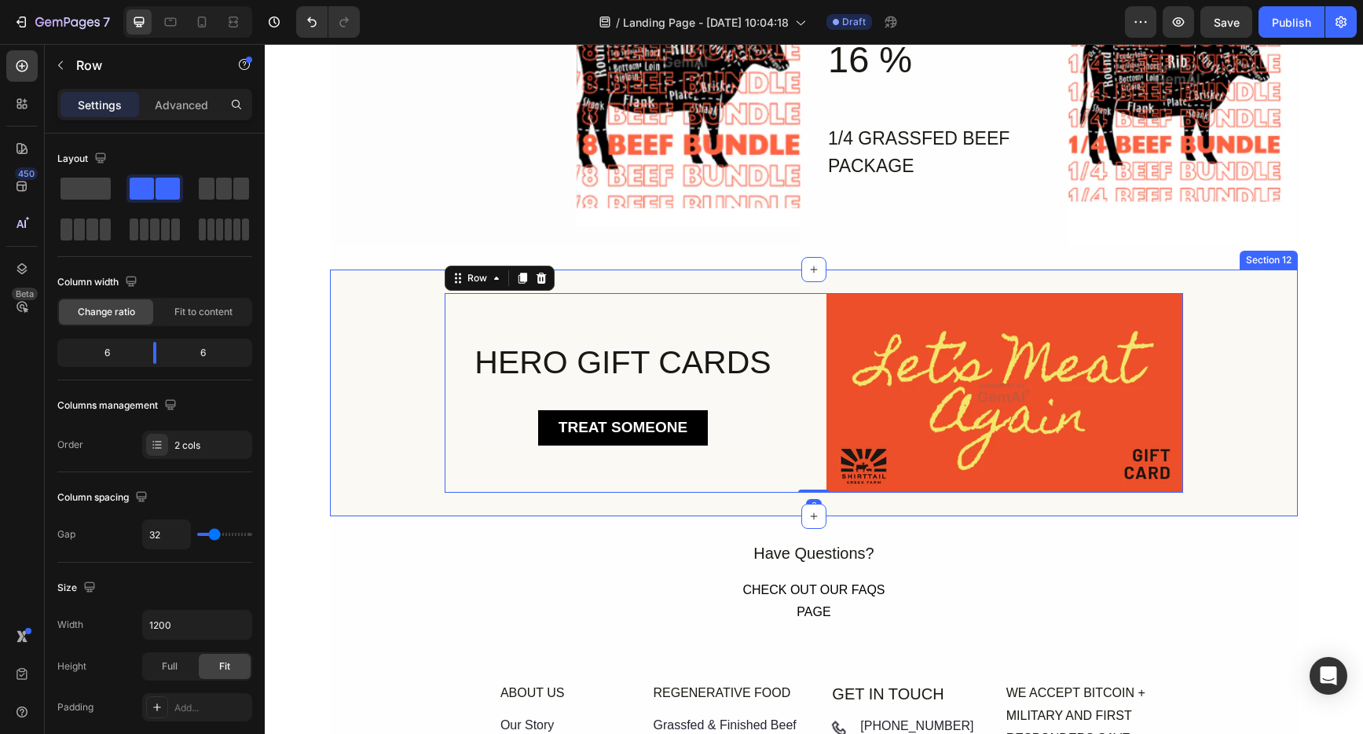
click at [622, 281] on div "HERO GIFT CARDS Heading TREAT SOMEONE Button Row Image Row 0 Section 12" at bounding box center [814, 393] width 968 height 247
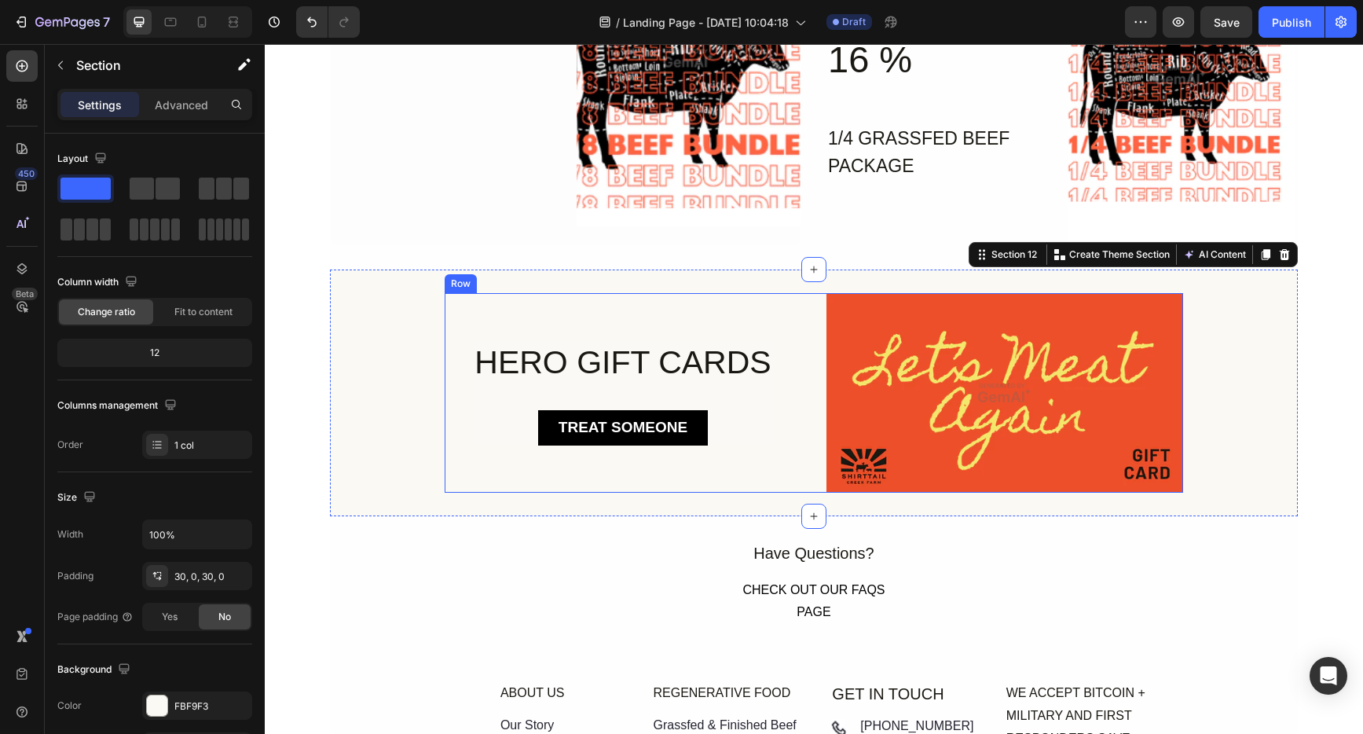
click at [611, 326] on div "HERO GIFT CARDS Heading TREAT SOMEONE Button Row" at bounding box center [623, 393] width 357 height 200
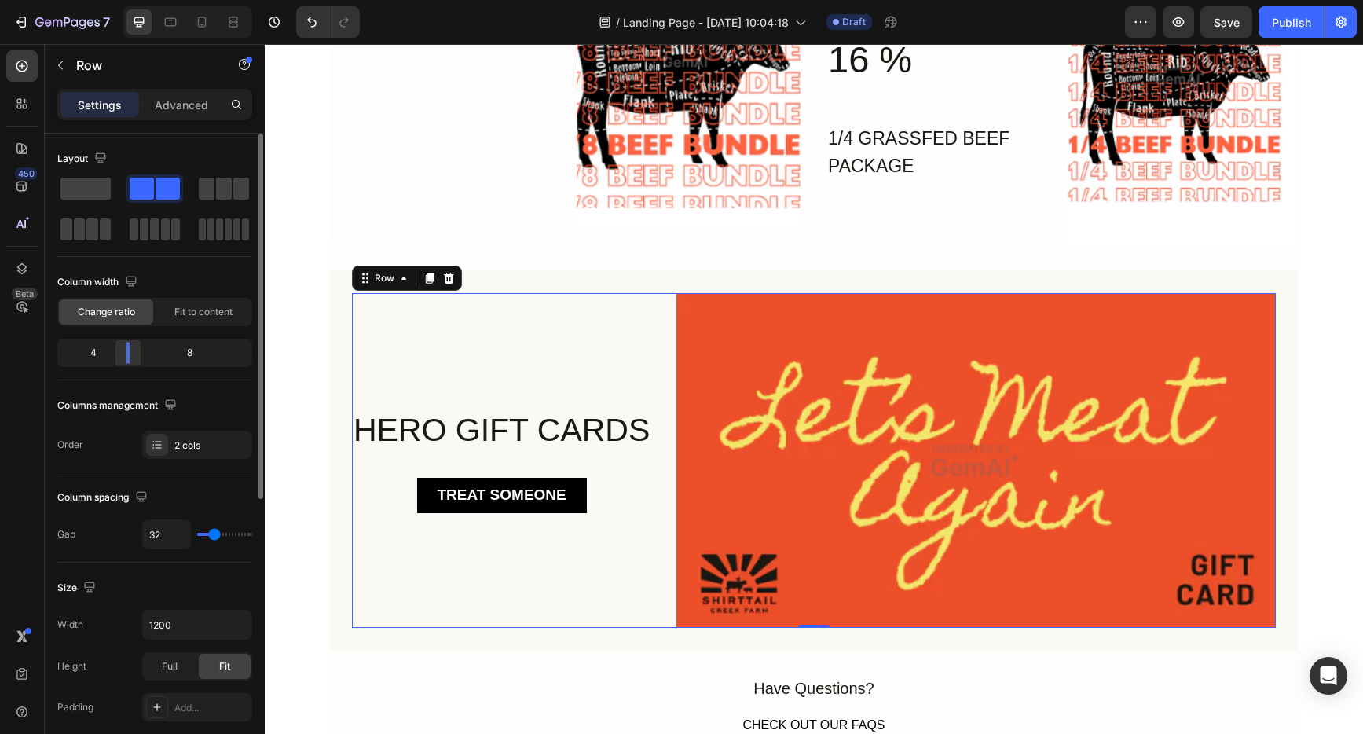
drag, startPoint x: 149, startPoint y: 353, endPoint x: 127, endPoint y: 353, distance: 22.8
click at [127, 353] on div at bounding box center [128, 353] width 28 height 22
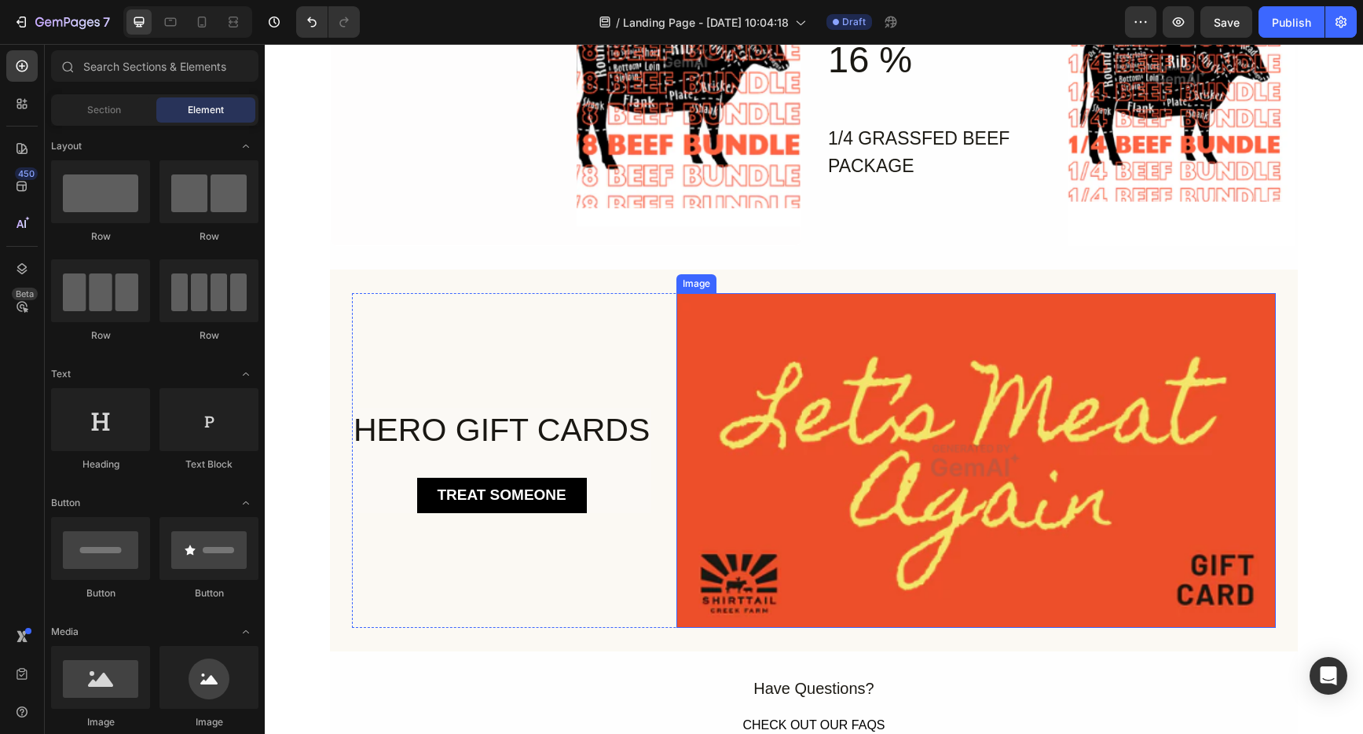
click at [1092, 393] on img at bounding box center [977, 461] width 600 height 336
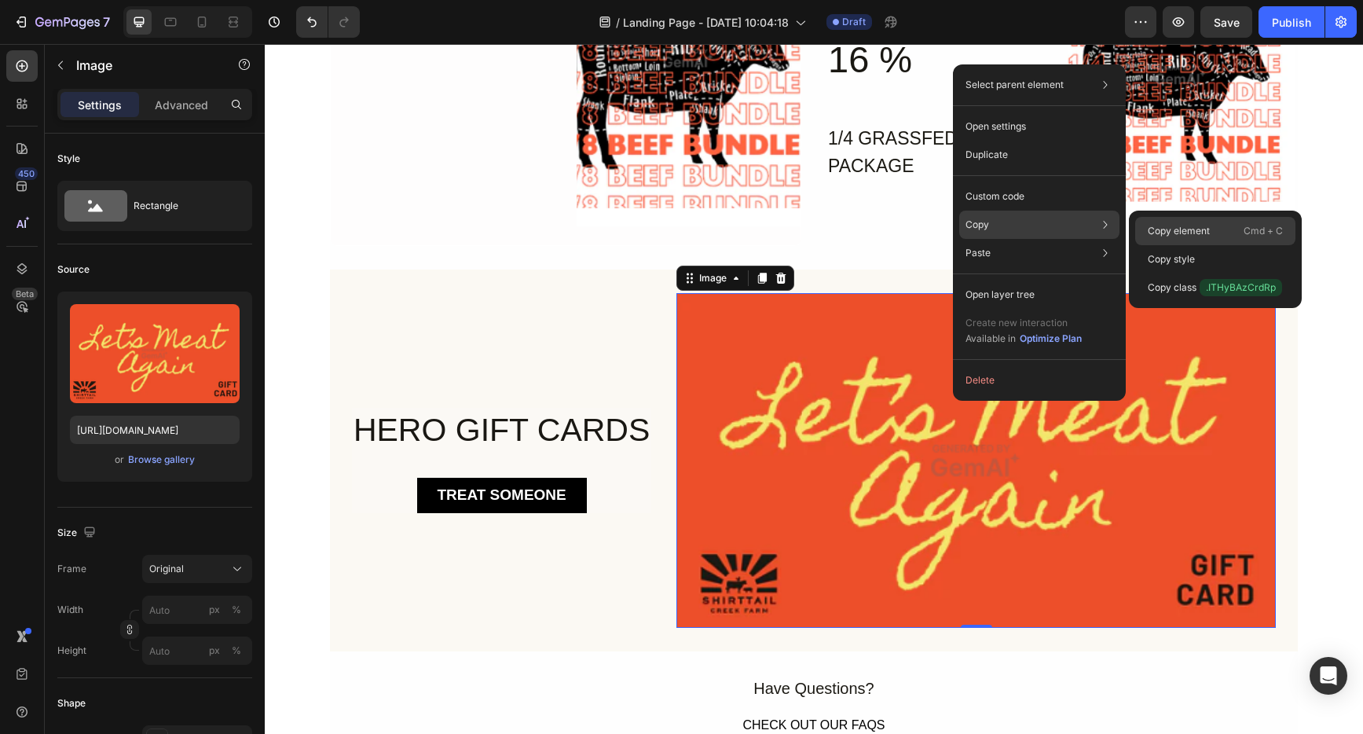
click at [1231, 245] on div "Copy element Cmd + C" at bounding box center [1215, 259] width 160 height 28
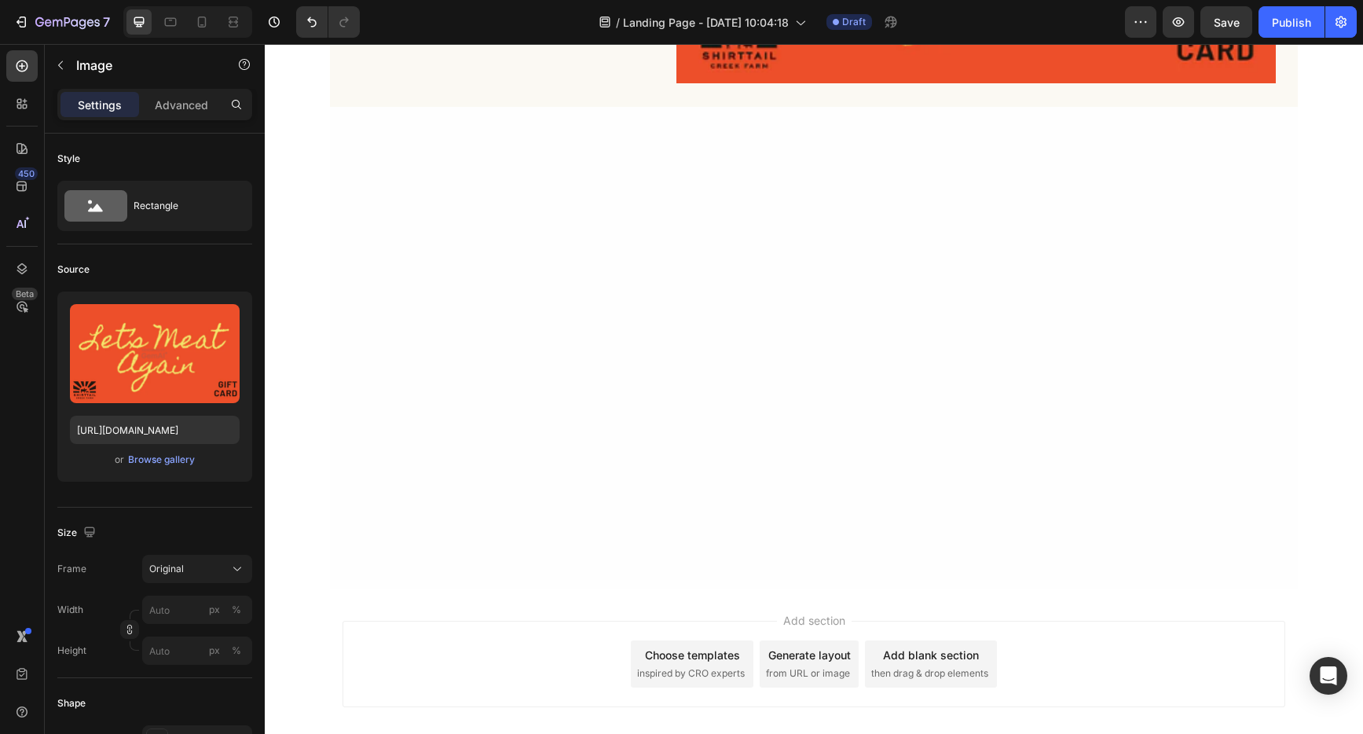
scroll to position [0, 0]
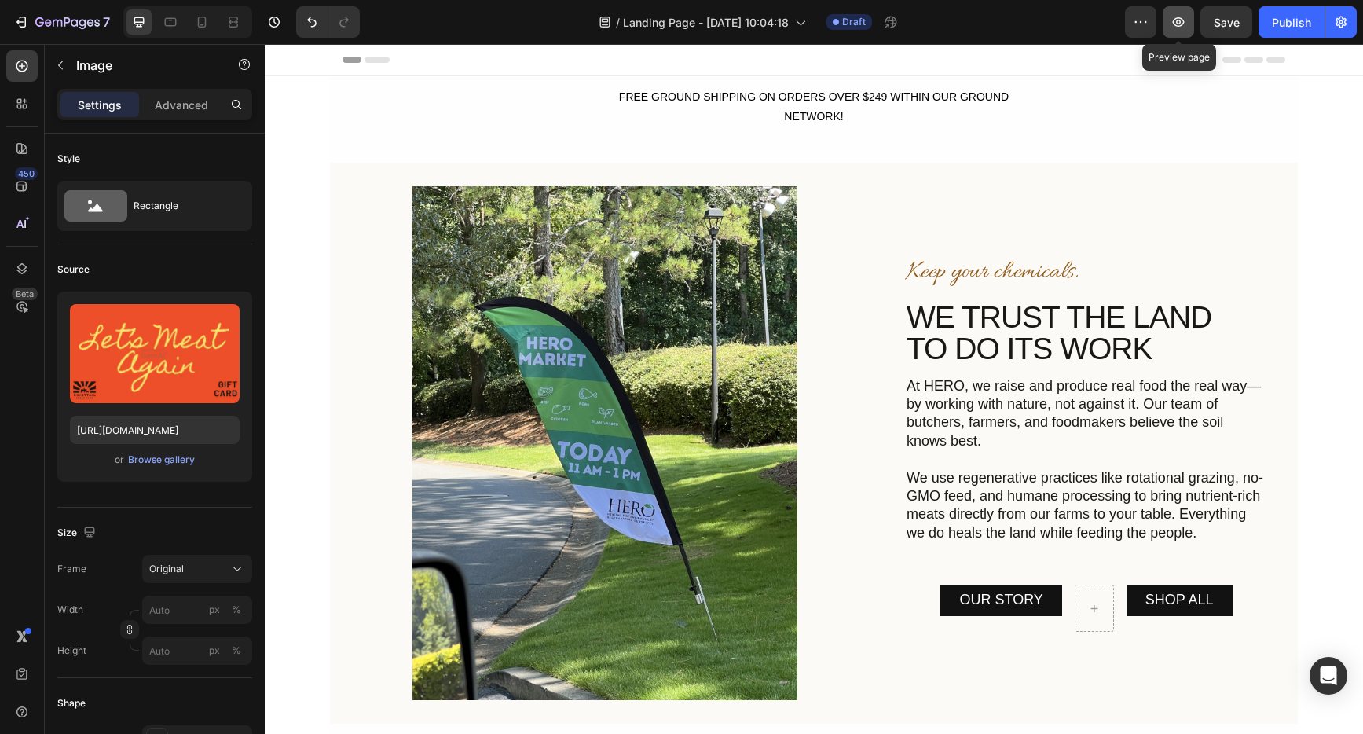
click at [1180, 23] on icon "button" at bounding box center [1179, 21] width 12 height 9
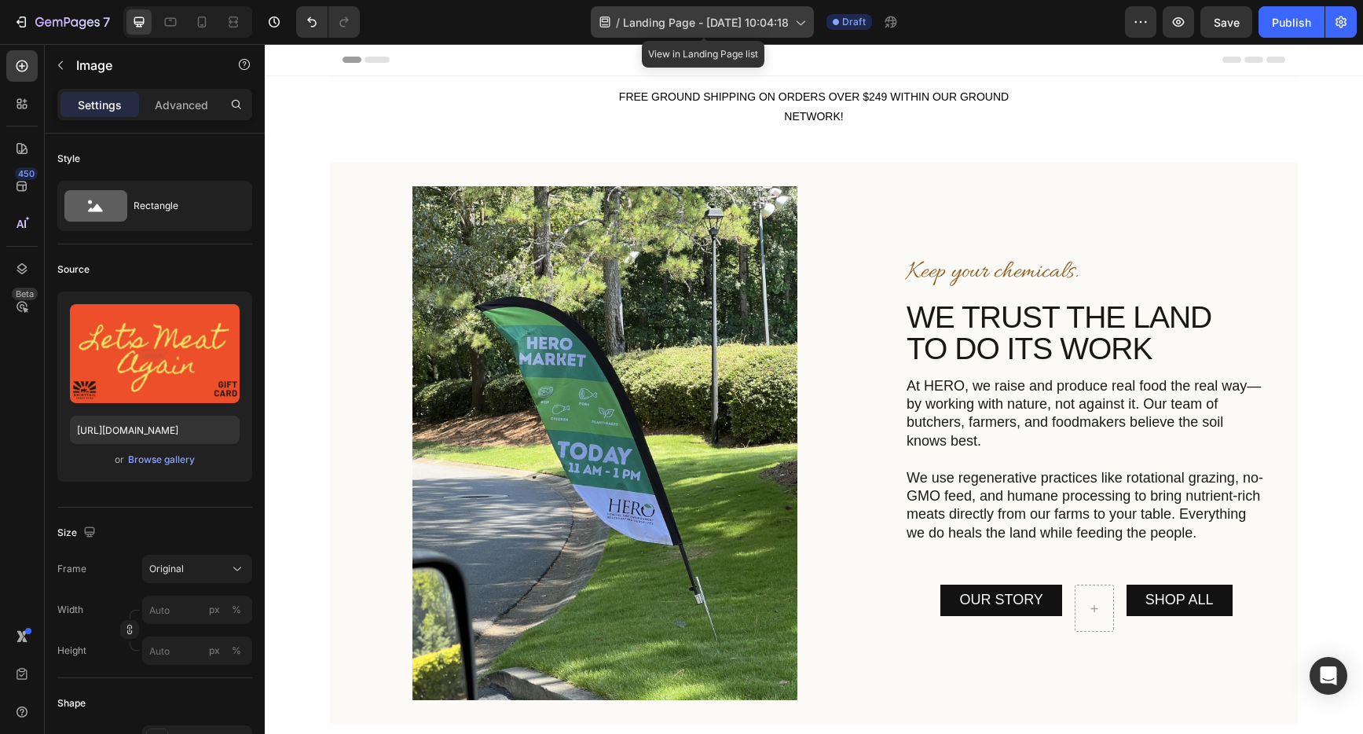
click at [746, 20] on span "Landing Page - [DATE] 10:04:18" at bounding box center [706, 22] width 166 height 17
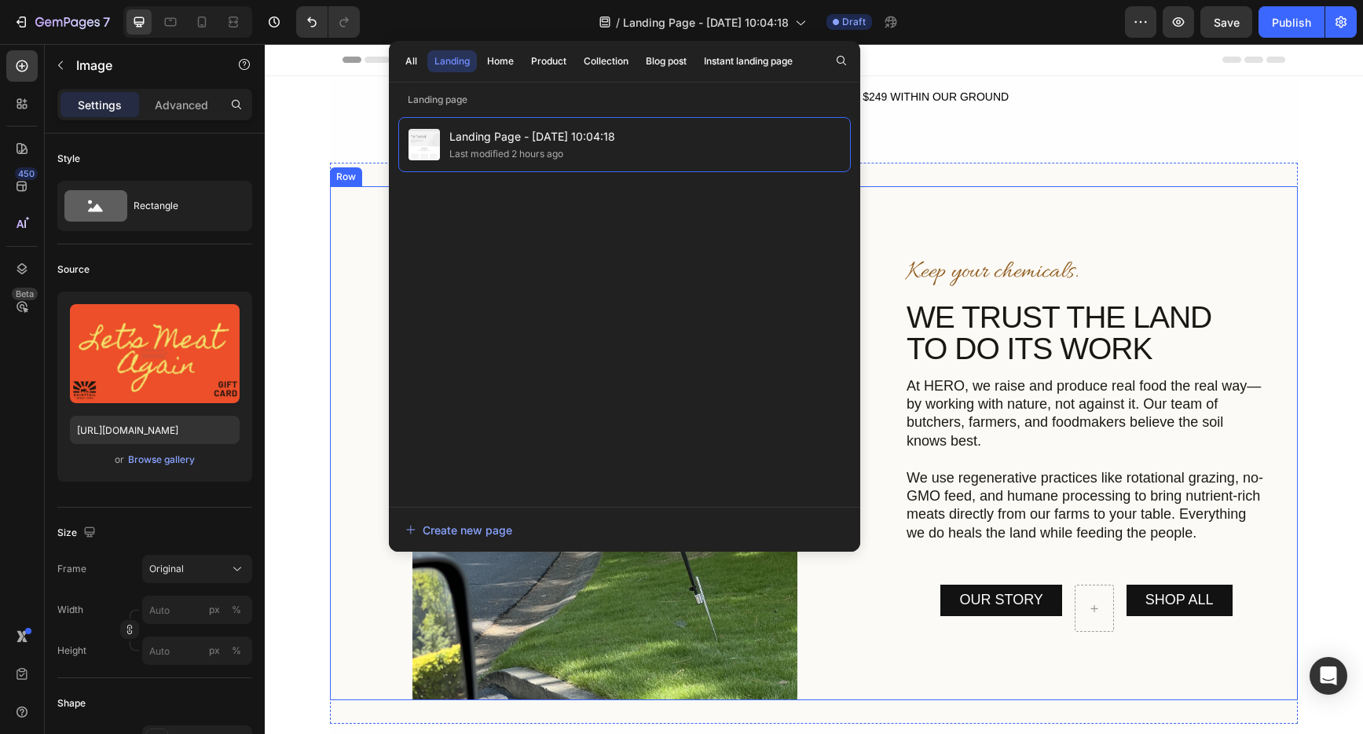
click at [1287, 248] on div "Keep your chemicals. Heading WE TRUST THE LAND TO DO ITS WORK Heading At HERO, …" at bounding box center [1101, 442] width 393 height 513
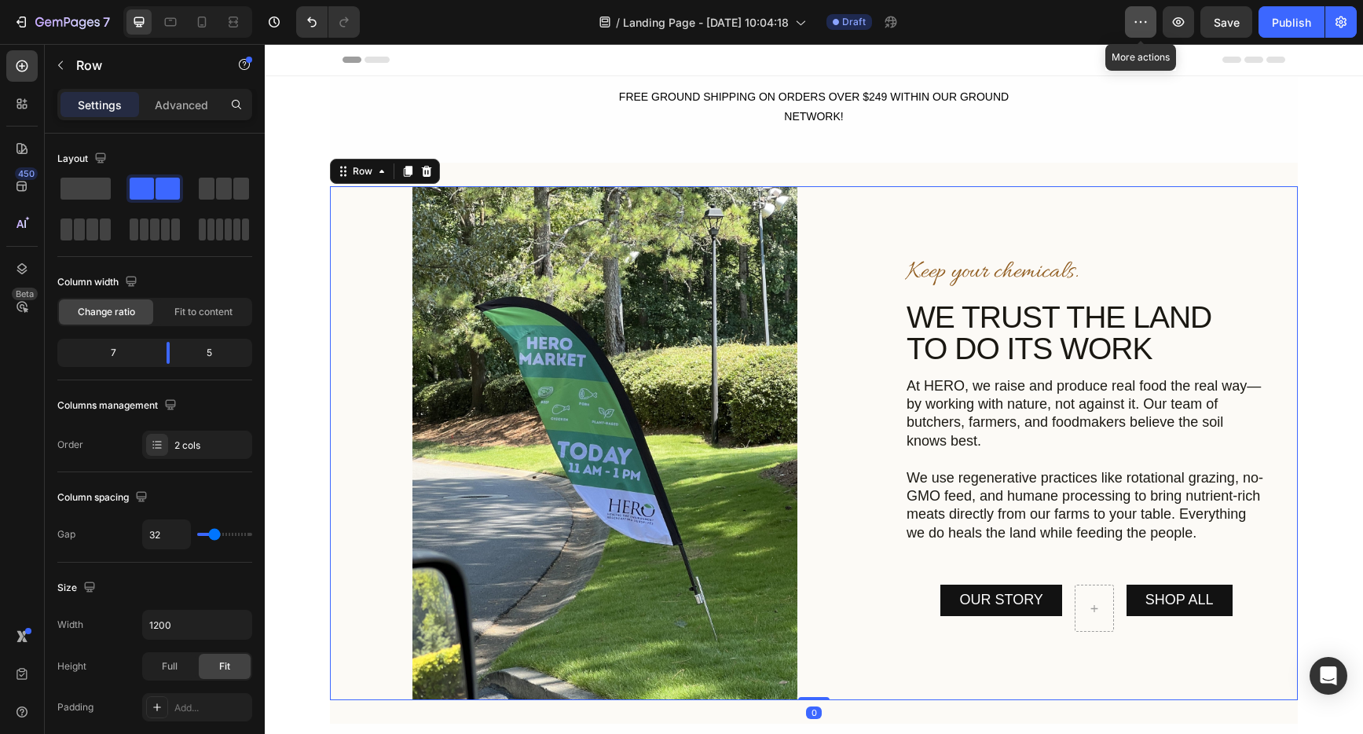
click at [1151, 20] on button "button" at bounding box center [1140, 21] width 31 height 31
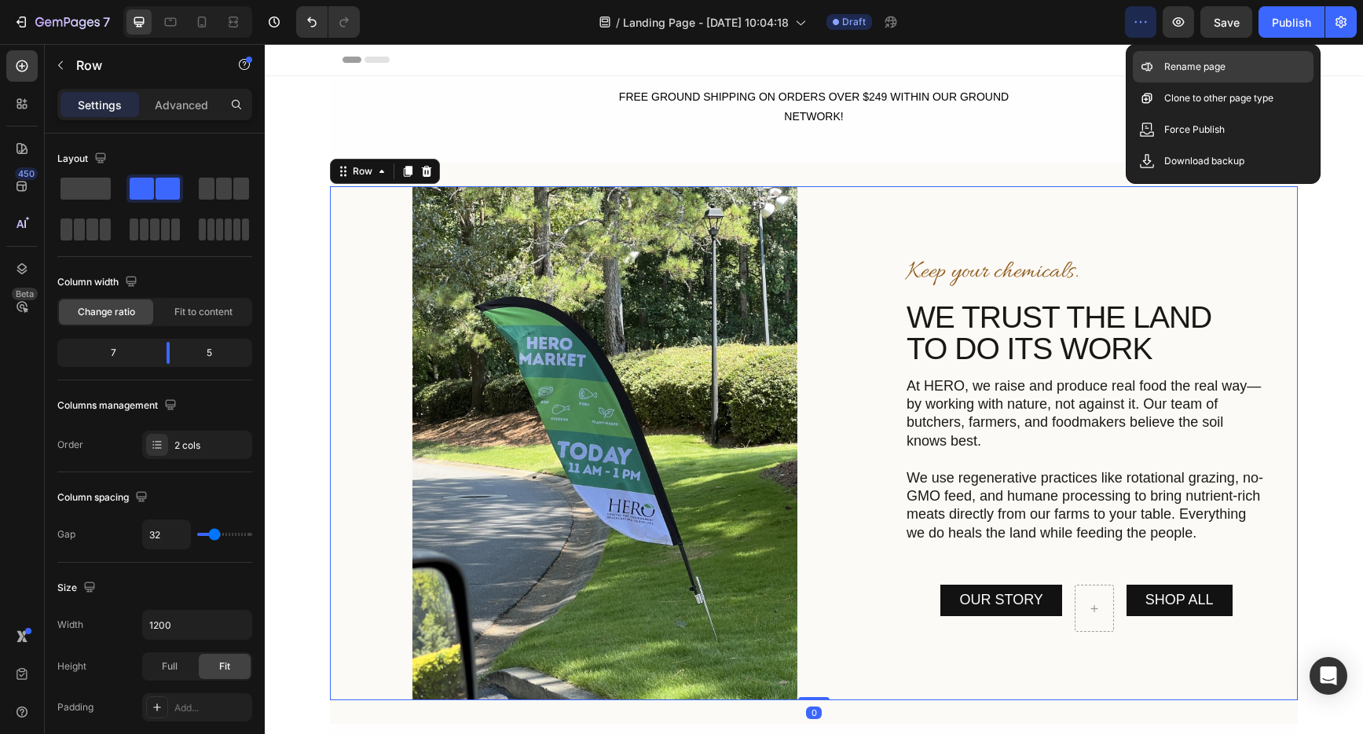
click at [1202, 62] on p "Rename page" at bounding box center [1195, 67] width 61 height 16
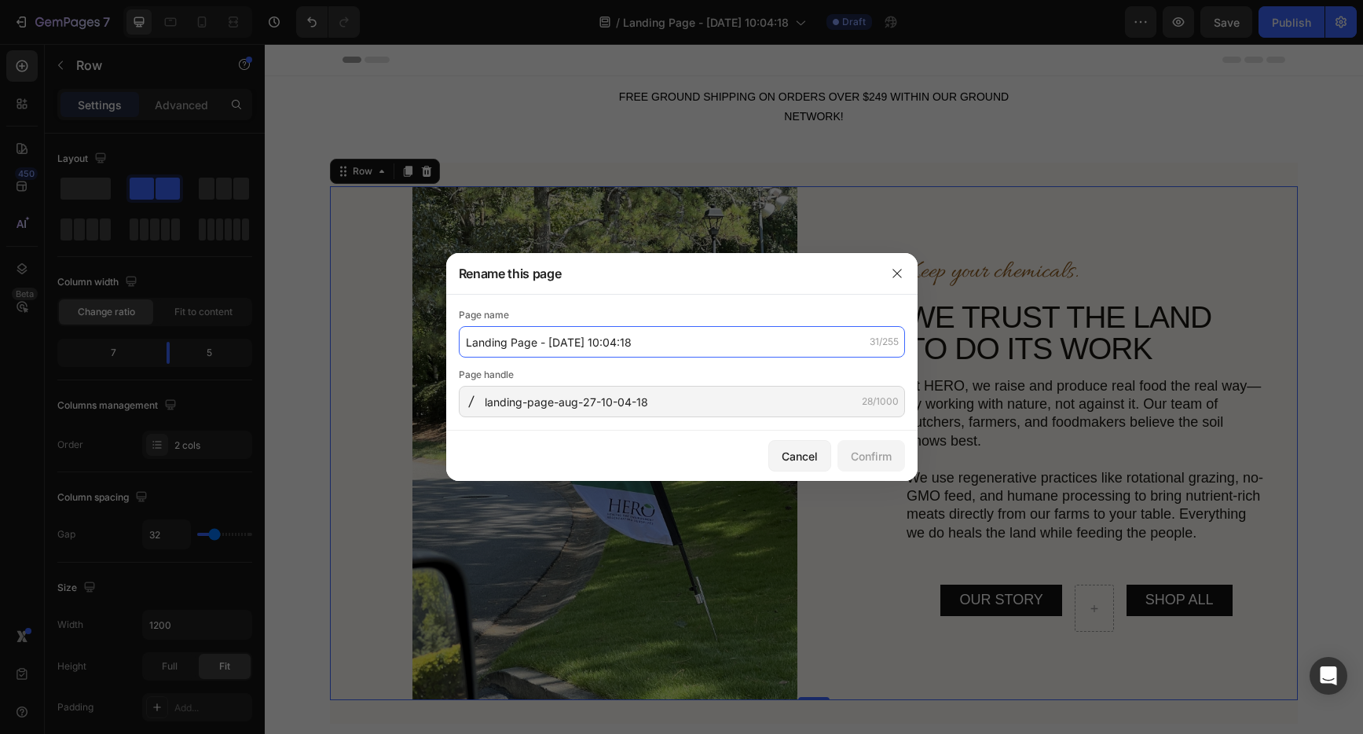
click at [666, 339] on input "Landing Page - [DATE] 10:04:18" at bounding box center [682, 341] width 446 height 31
type input "Shop"
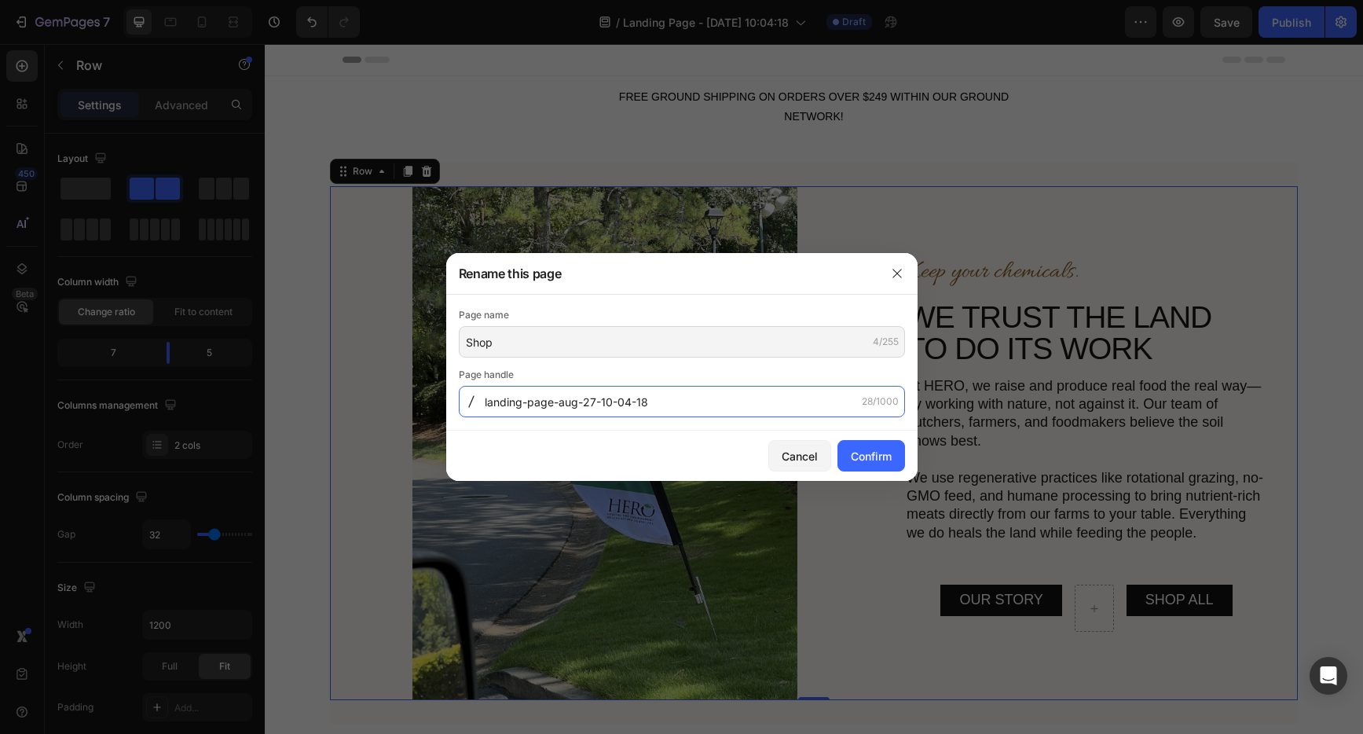
click at [681, 405] on input "landing-page-aug-27-10-04-18" at bounding box center [682, 401] width 446 height 31
type input "Shop"
click at [885, 457] on div "Confirm" at bounding box center [871, 456] width 41 height 17
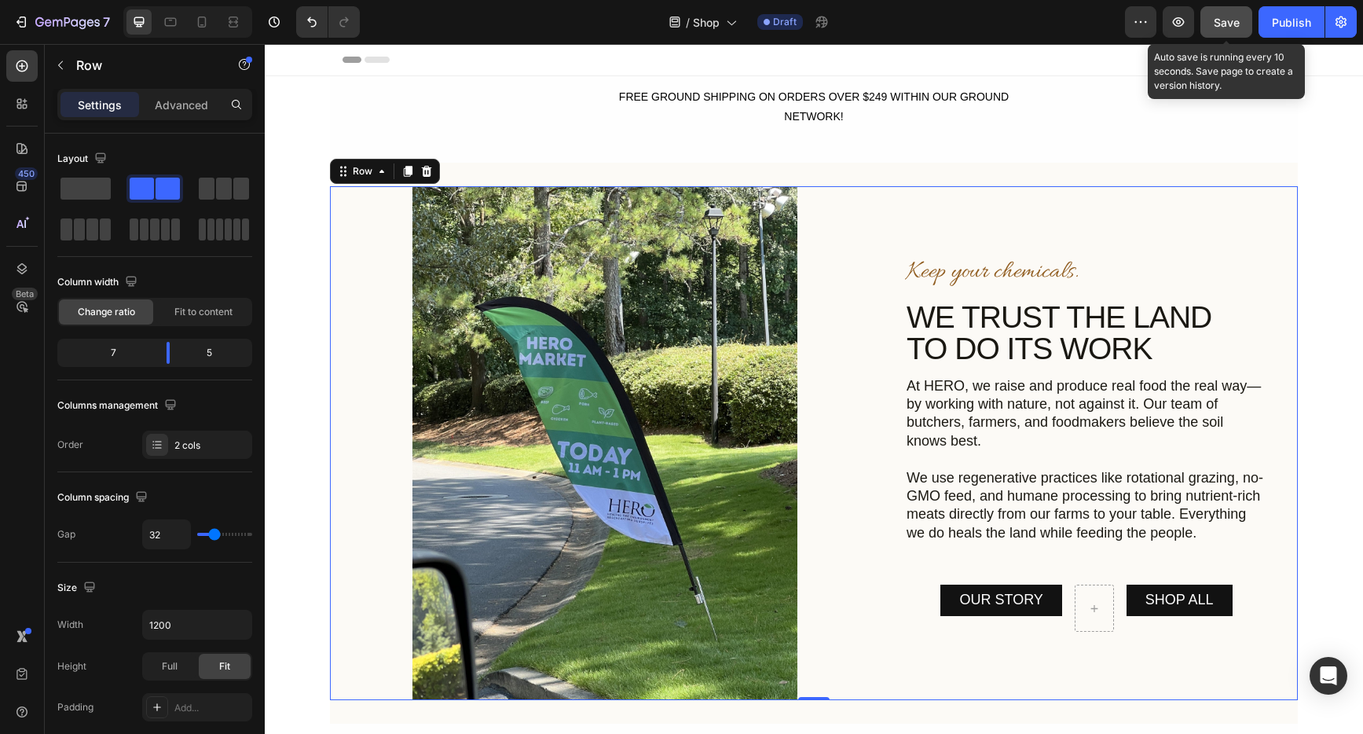
click at [1222, 27] on span "Save" at bounding box center [1227, 22] width 26 height 13
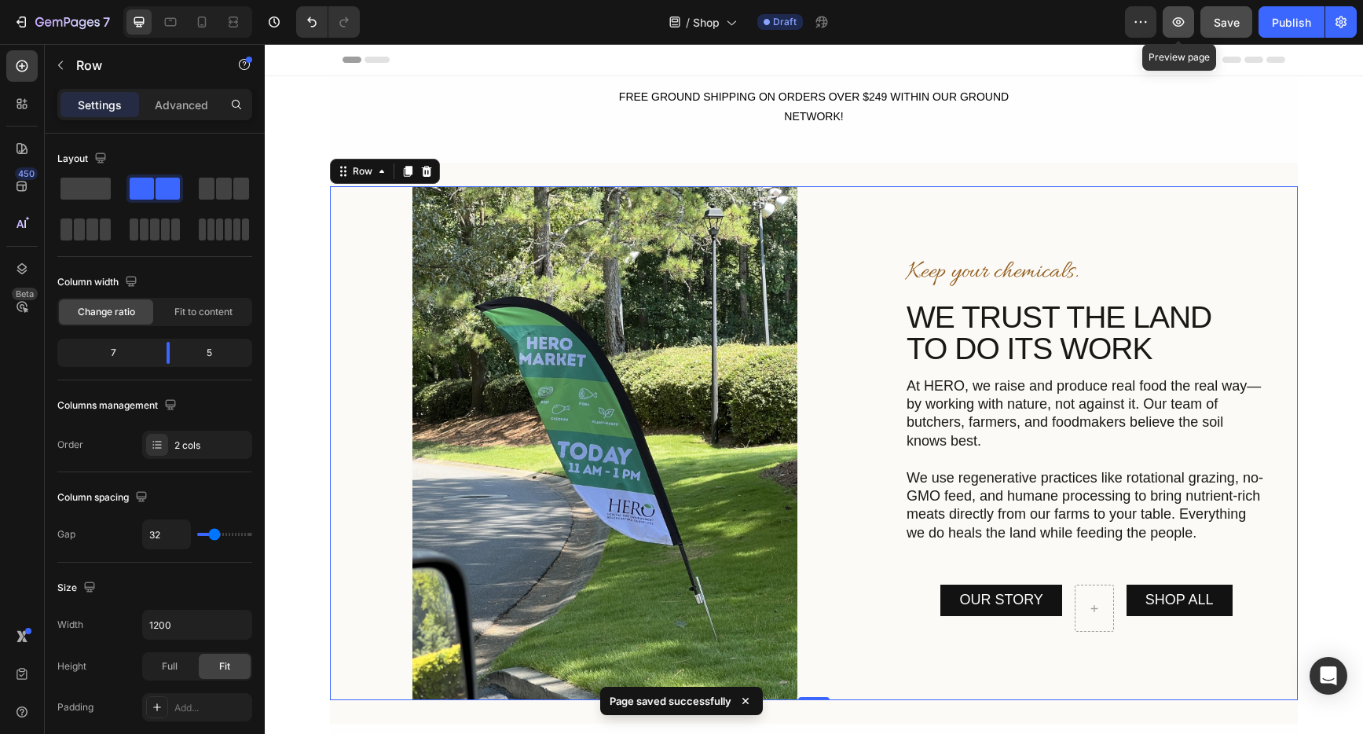
click at [1177, 24] on icon "button" at bounding box center [1179, 22] width 16 height 16
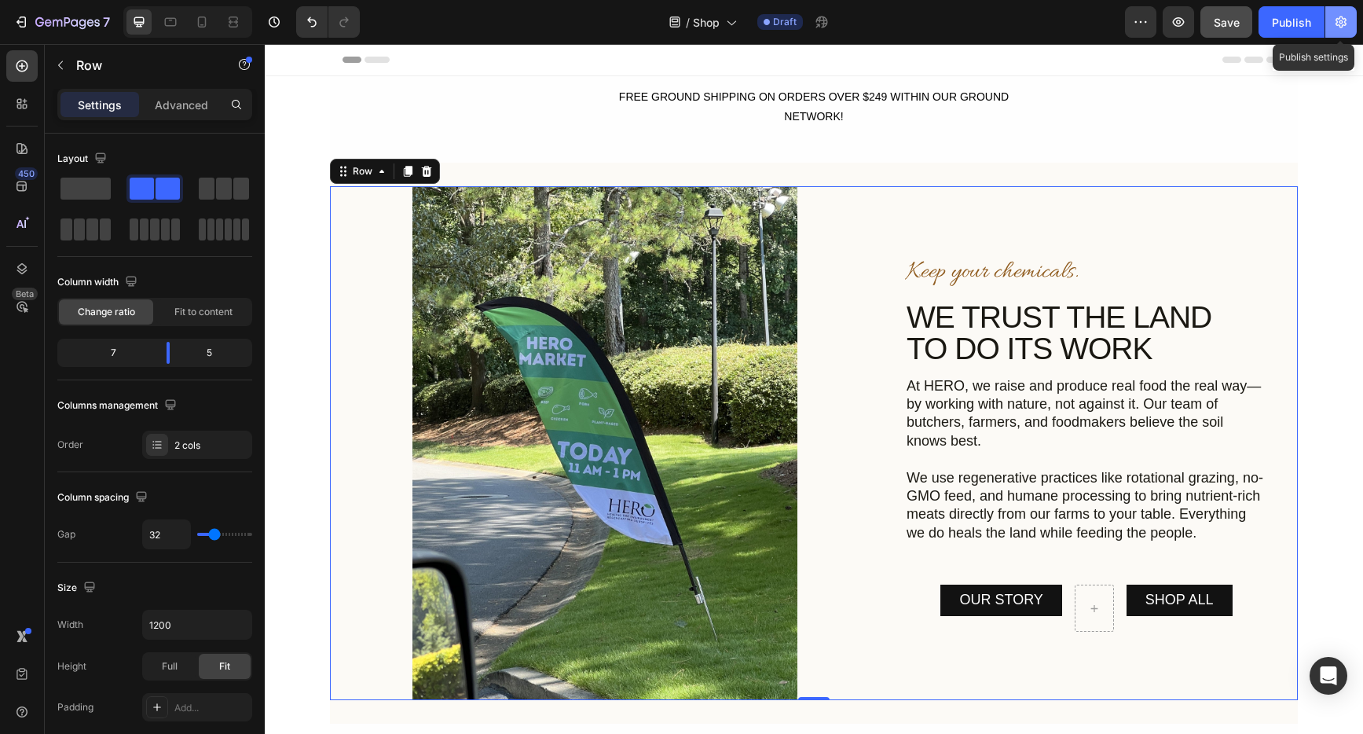
click at [1338, 20] on icon "button" at bounding box center [1341, 22] width 16 height 16
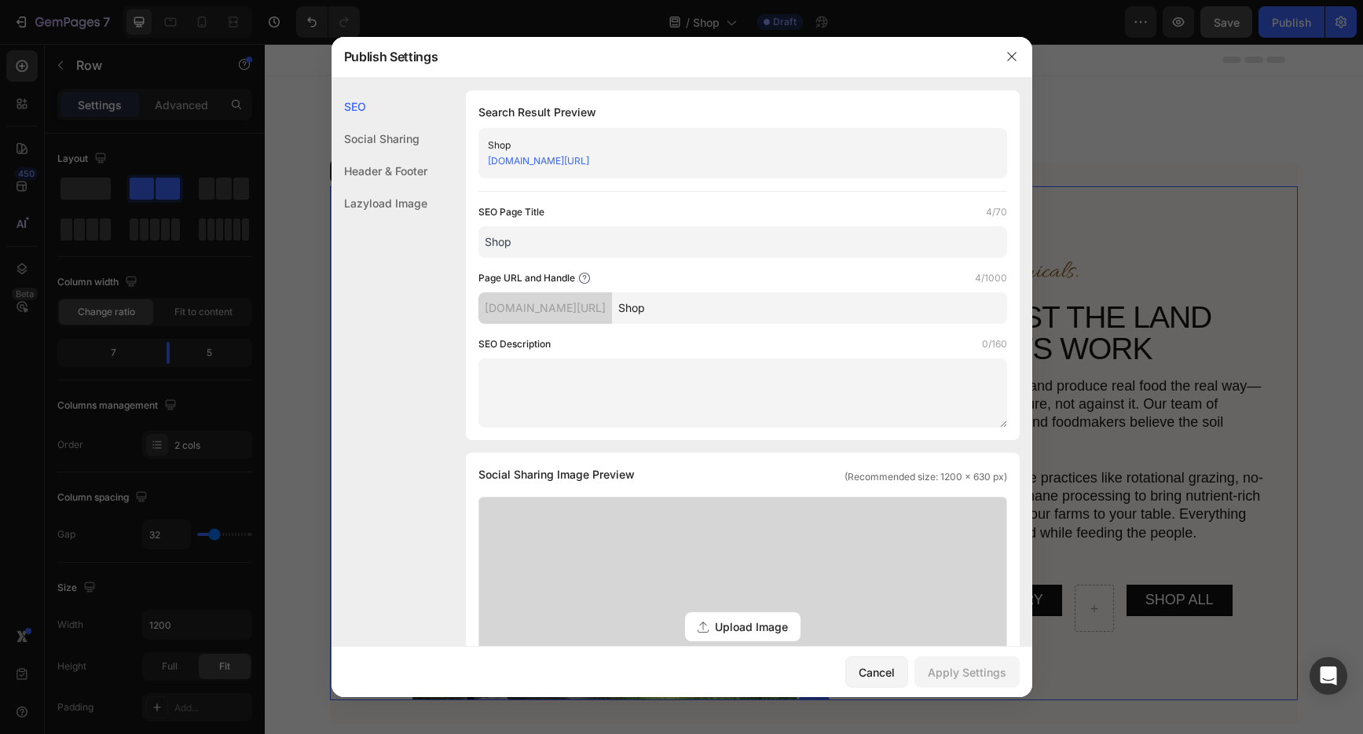
click at [369, 187] on div "Header & Footer" at bounding box center [380, 203] width 96 height 32
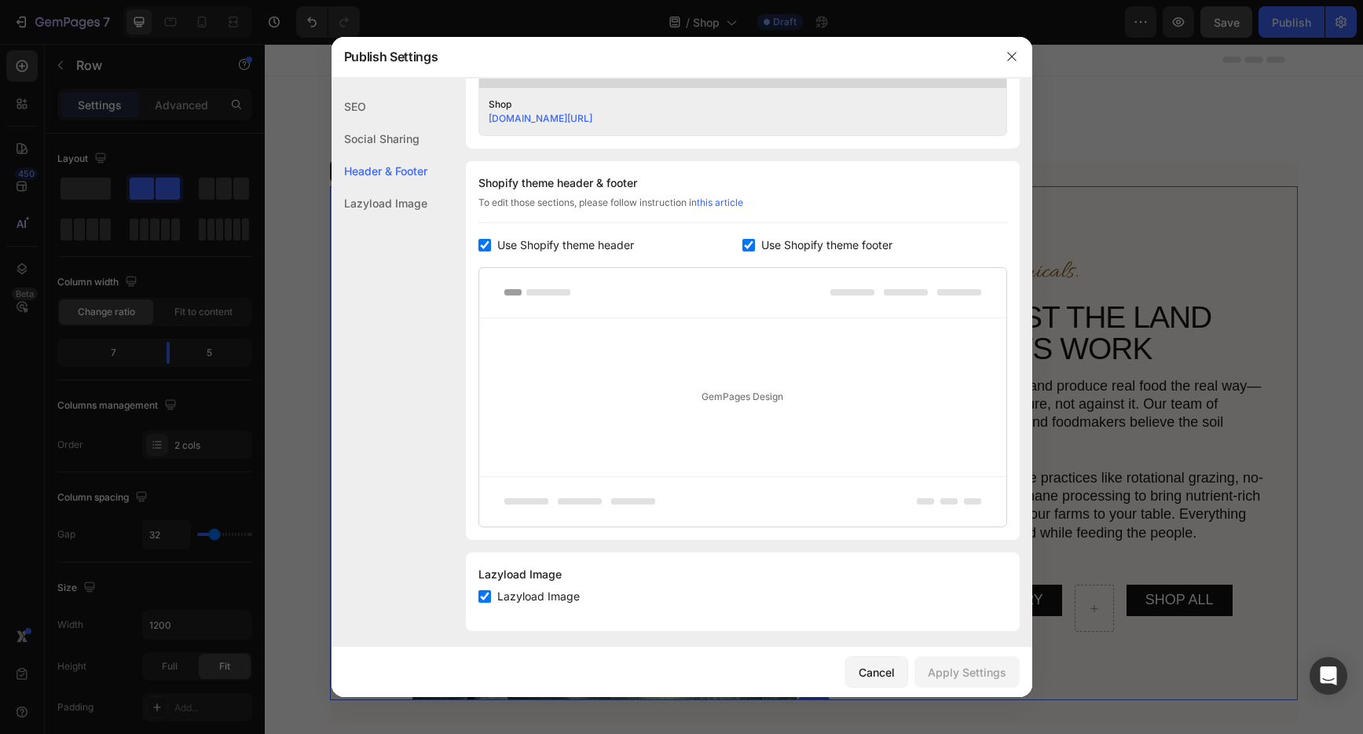
scroll to position [677, 0]
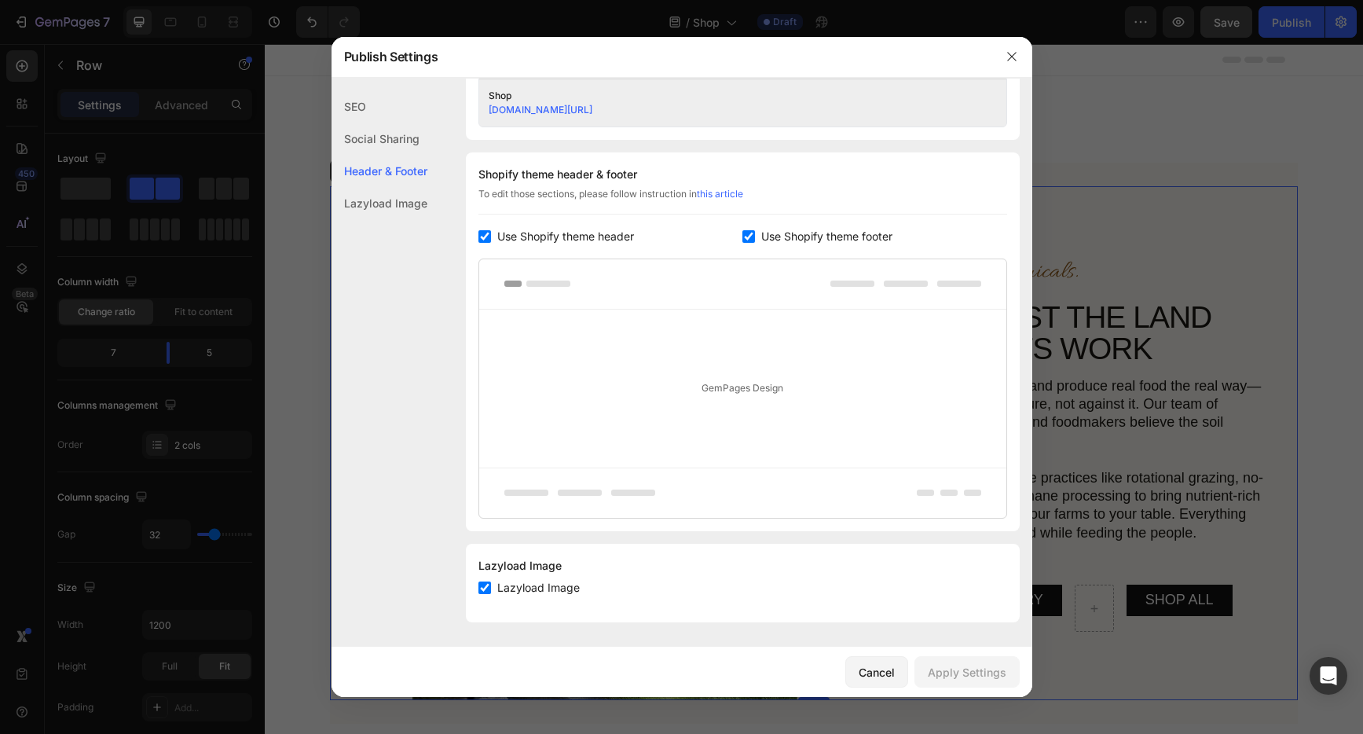
click at [738, 197] on link "this article" at bounding box center [720, 194] width 46 height 12
click at [1021, 58] on button "button" at bounding box center [1012, 56] width 25 height 25
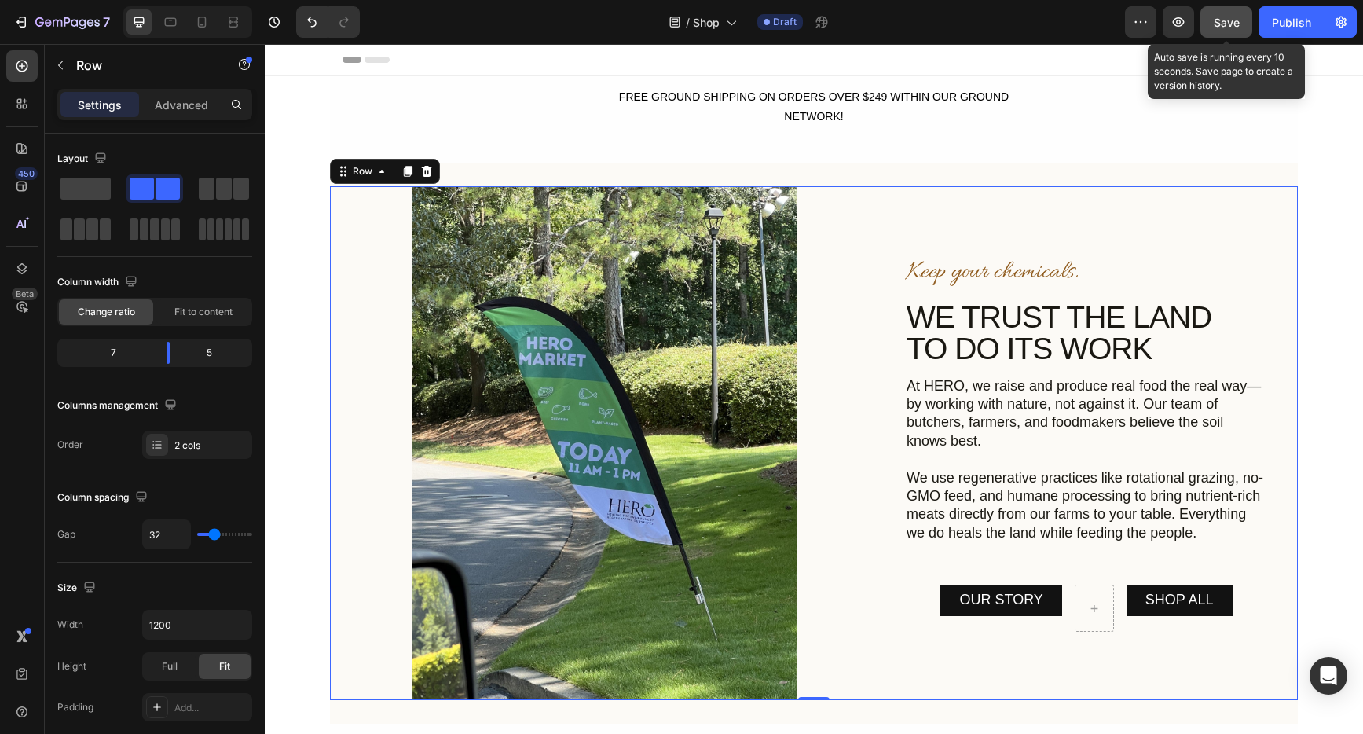
click at [1234, 27] on span "Save" at bounding box center [1227, 22] width 26 height 13
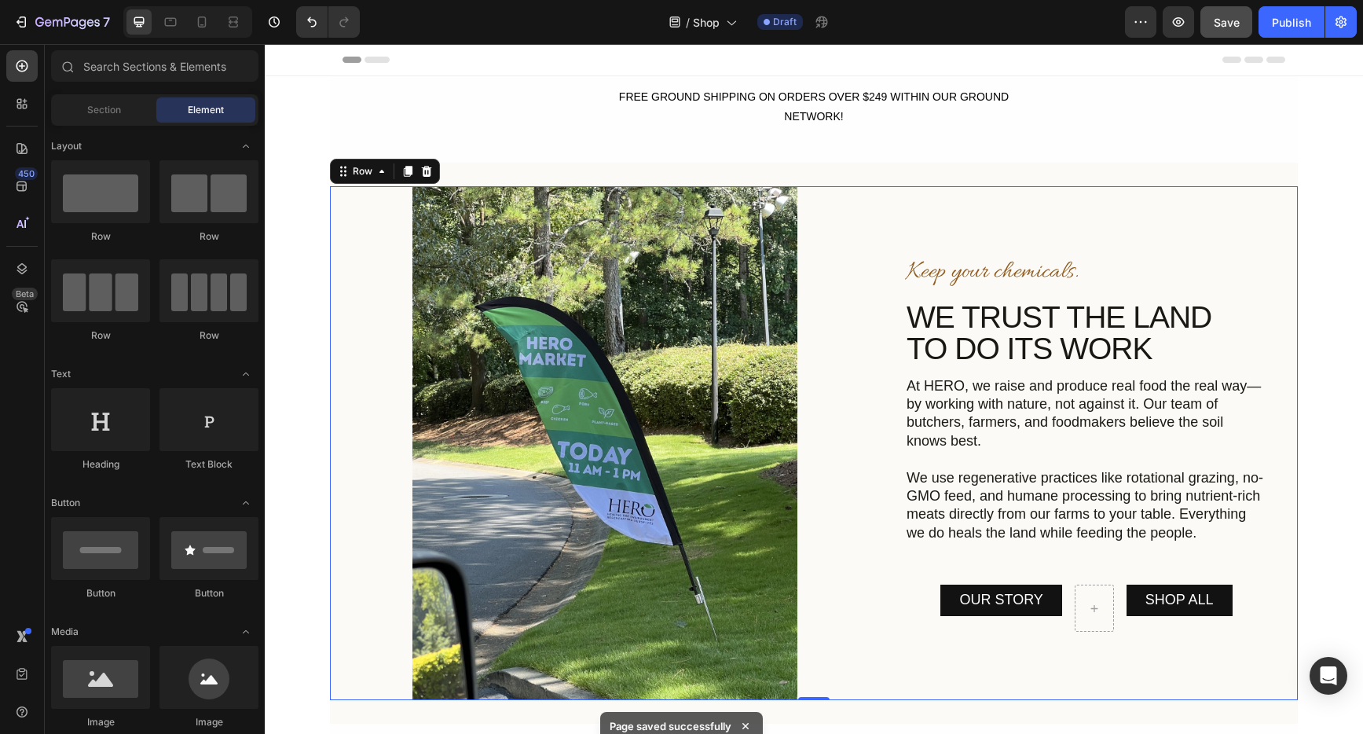
click at [309, 58] on span "Header" at bounding box center [312, 60] width 35 height 16
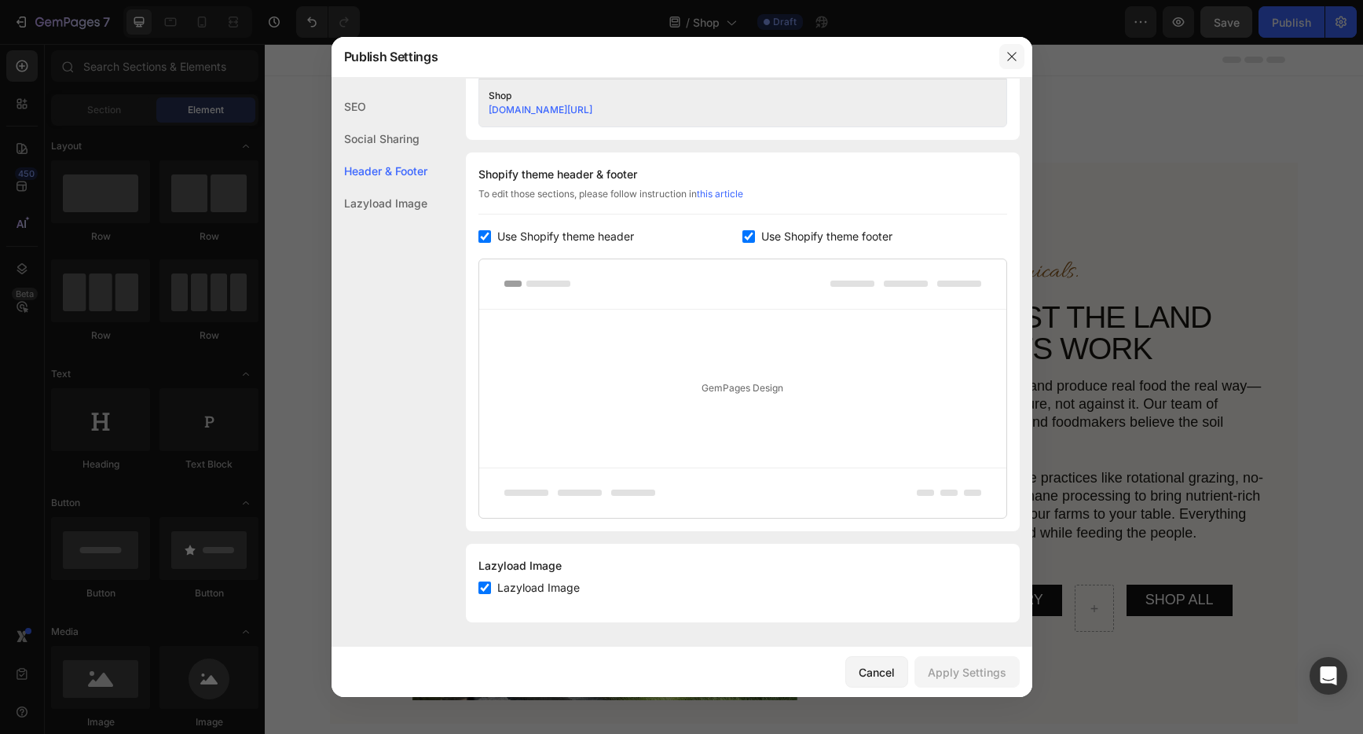
drag, startPoint x: 1011, startPoint y: 59, endPoint x: 910, endPoint y: 134, distance: 125.7
click at [1011, 59] on icon "button" at bounding box center [1012, 56] width 13 height 13
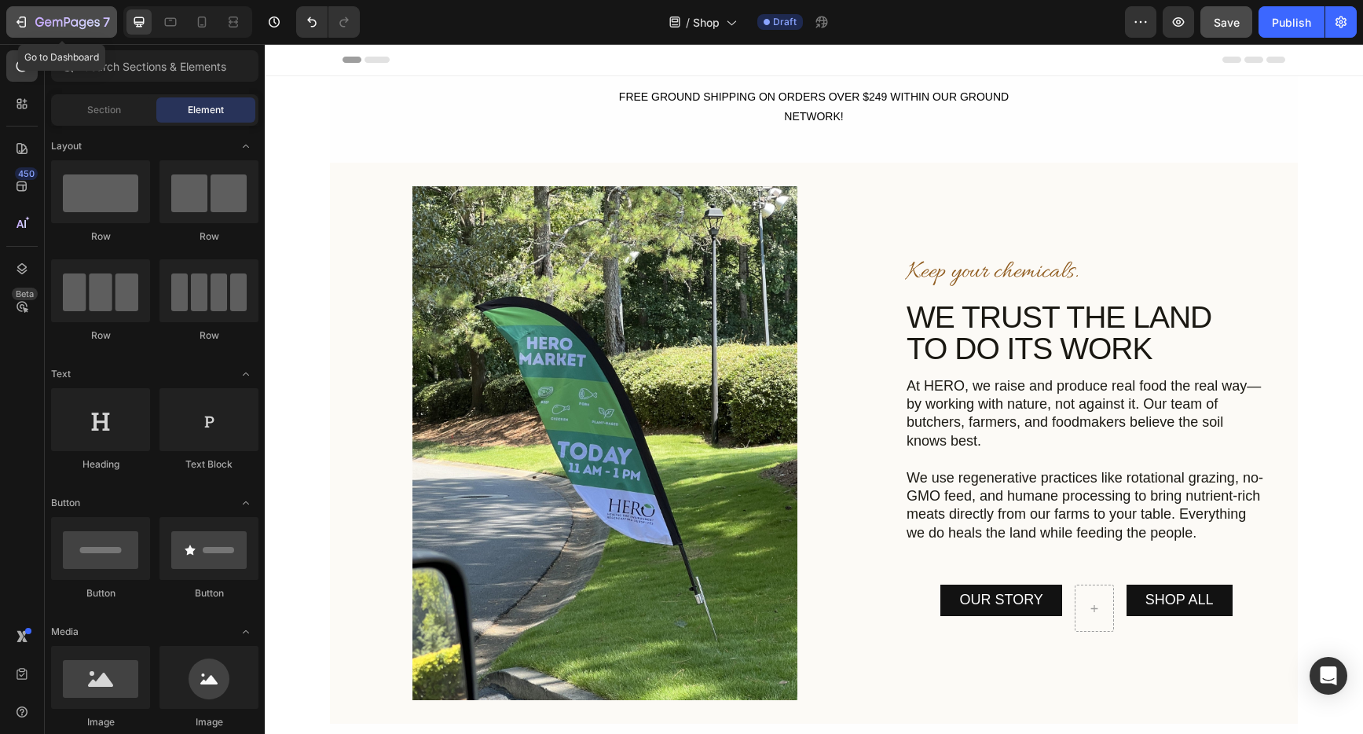
drag, startPoint x: 68, startPoint y: 19, endPoint x: 99, endPoint y: 18, distance: 31.4
click at [67, 20] on icon "button" at bounding box center [67, 23] width 64 height 13
